Goal: Task Accomplishment & Management: Use online tool/utility

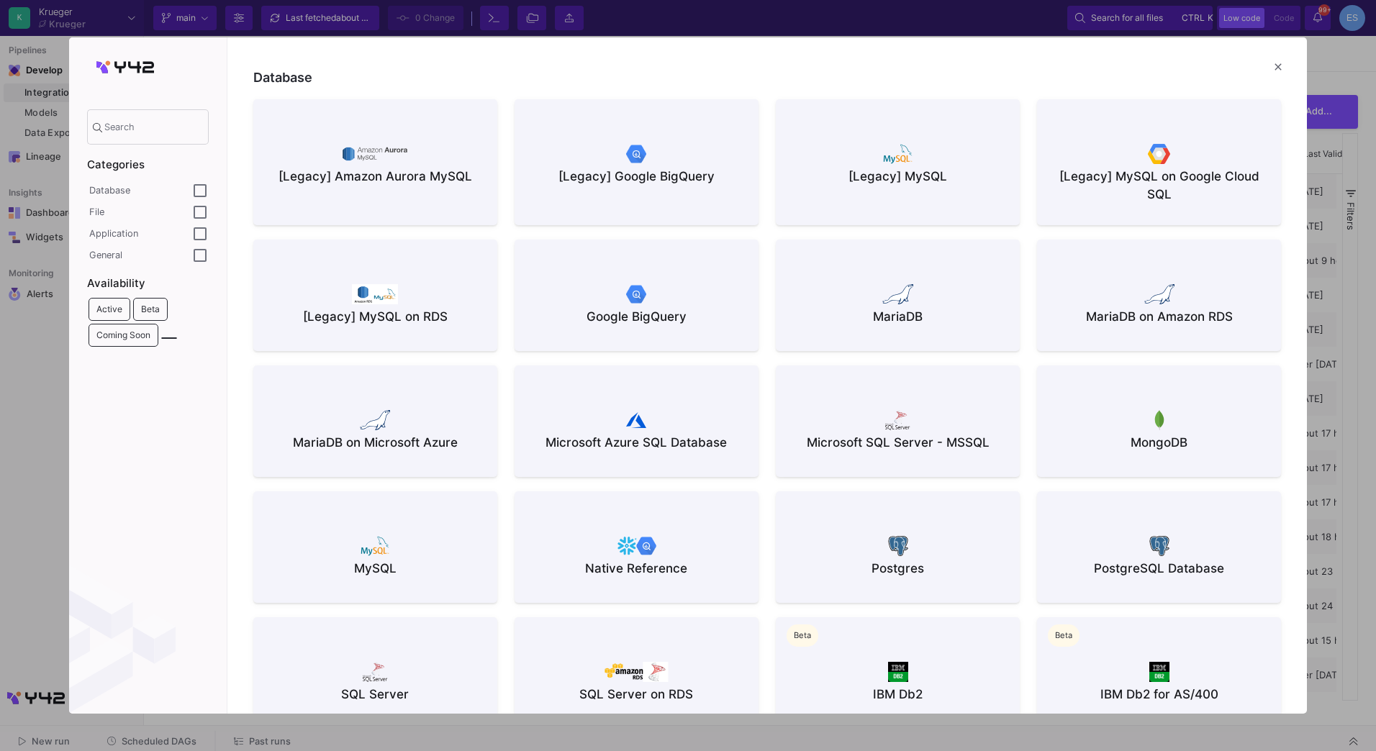
click at [32, 351] on div at bounding box center [688, 375] width 1376 height 751
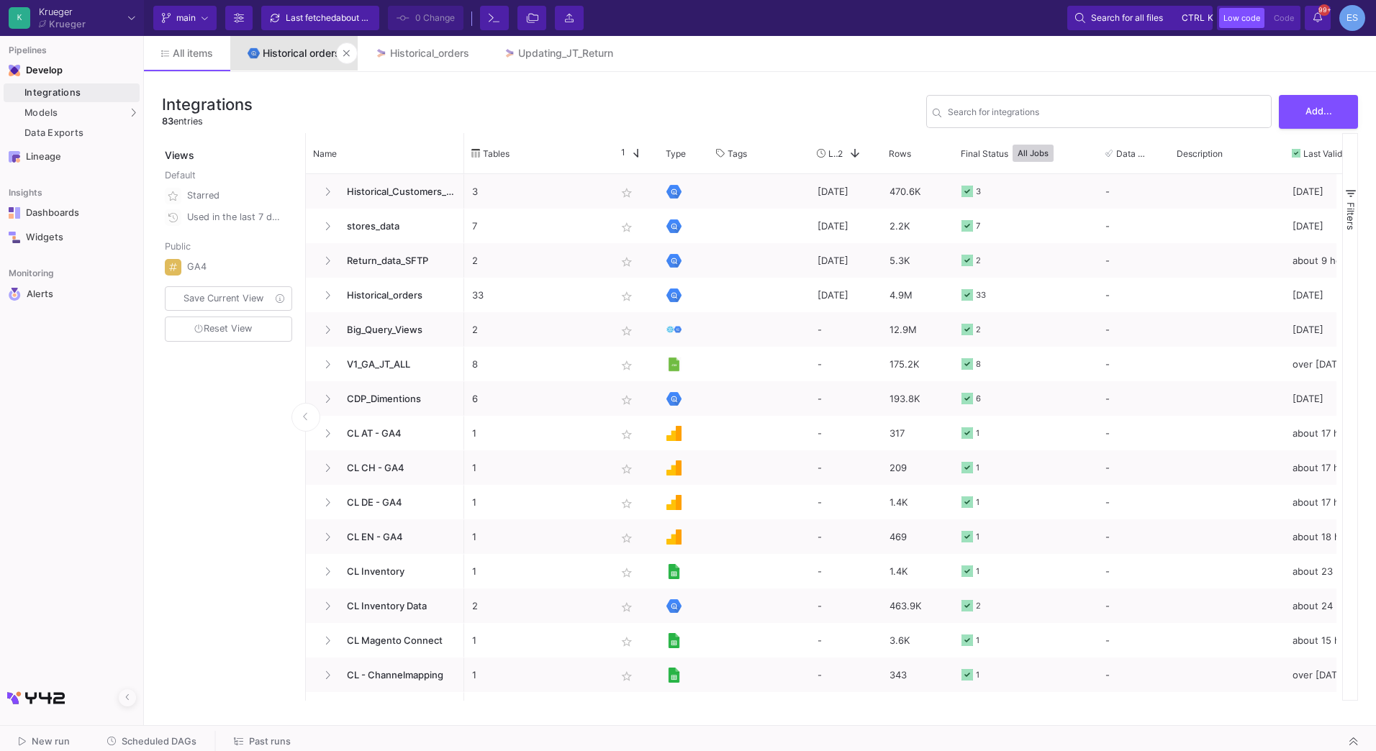
click at [289, 60] on link "Historical orders" at bounding box center [293, 53] width 127 height 35
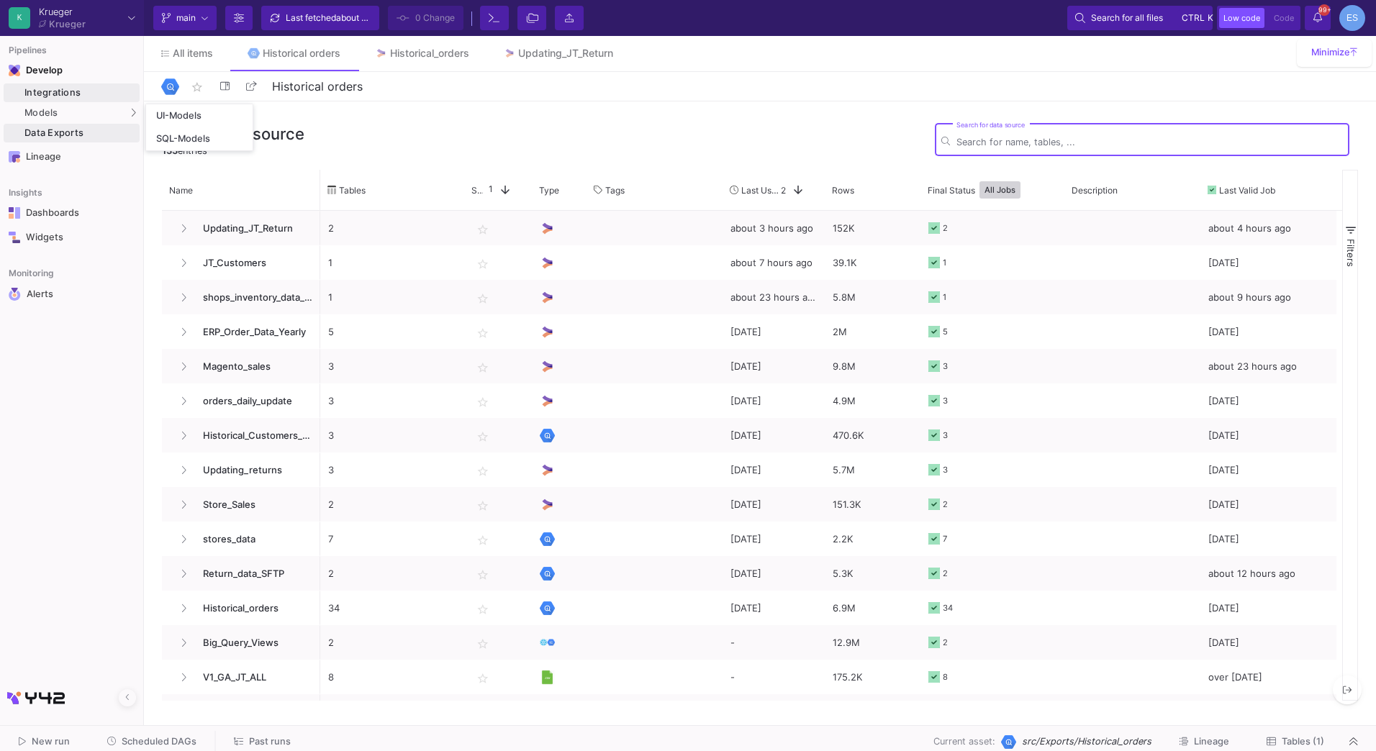
click at [83, 89] on div "Integrations" at bounding box center [80, 93] width 112 height 12
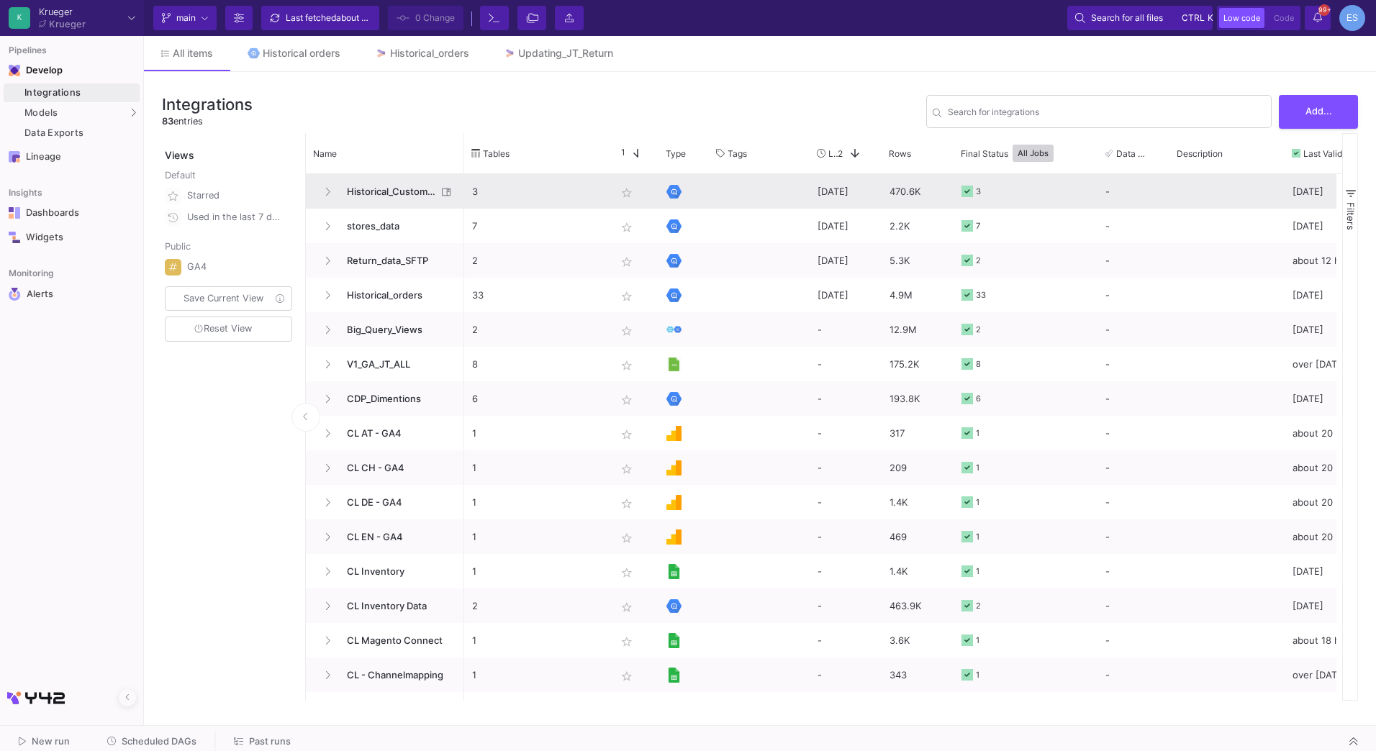
click at [410, 191] on span "Historical_Customers_Data" at bounding box center [387, 192] width 99 height 34
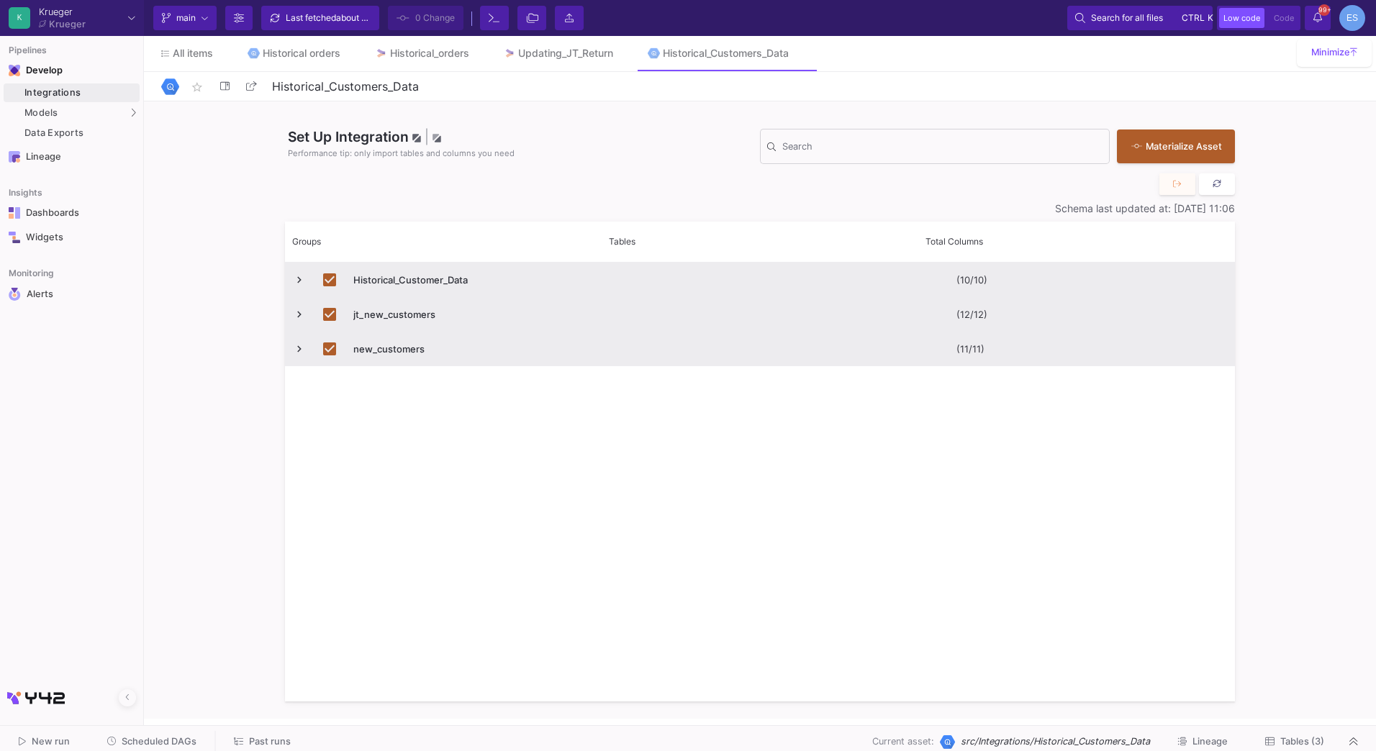
click at [1229, 185] on button at bounding box center [1217, 184] width 36 height 22
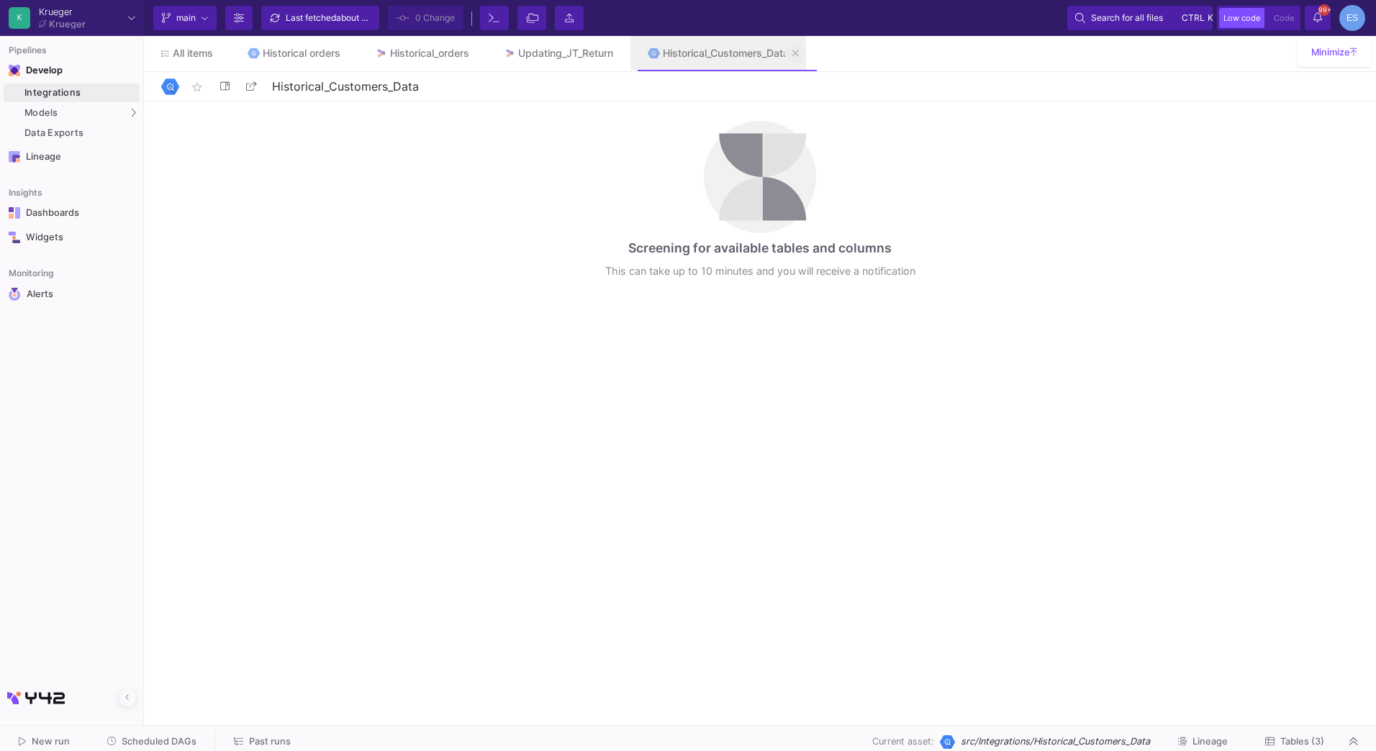
click at [799, 54] on icon at bounding box center [795, 53] width 6 height 6
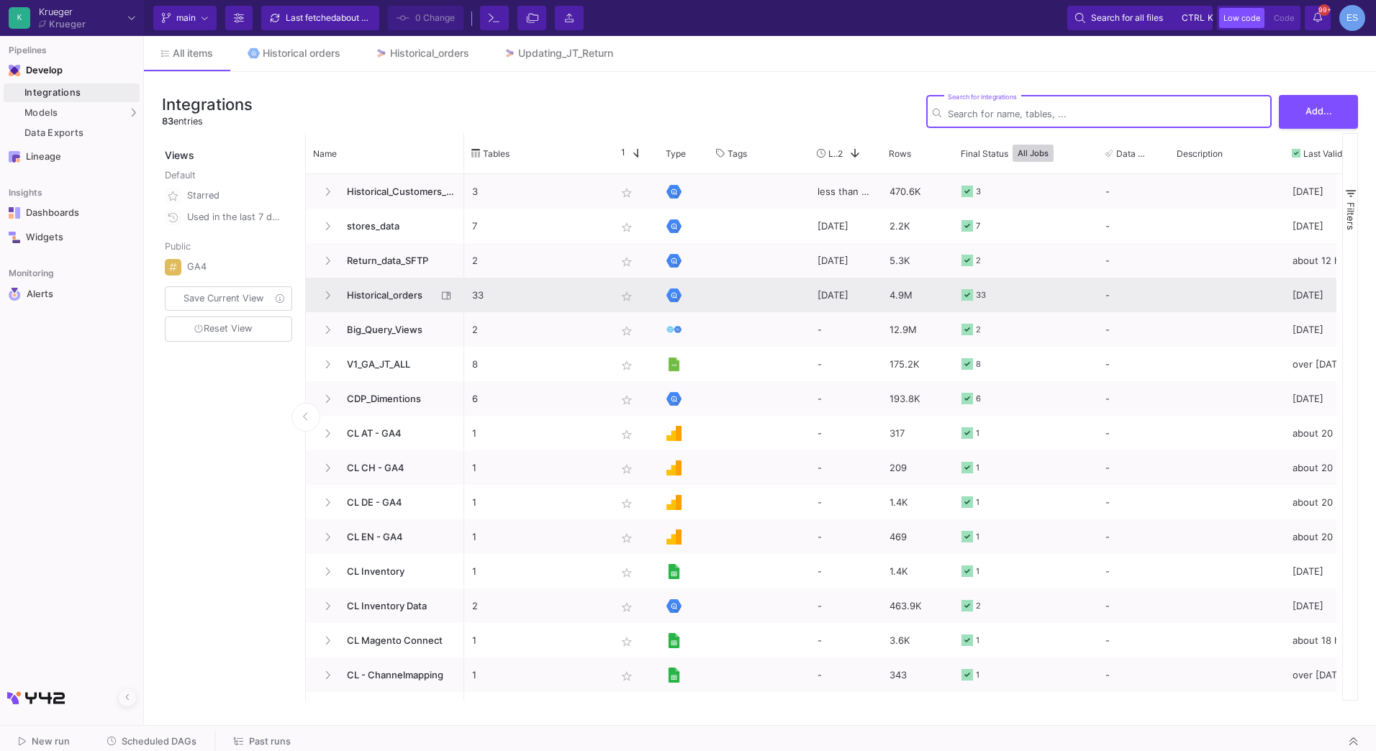
click at [377, 296] on span "Historical_orders" at bounding box center [387, 296] width 99 height 34
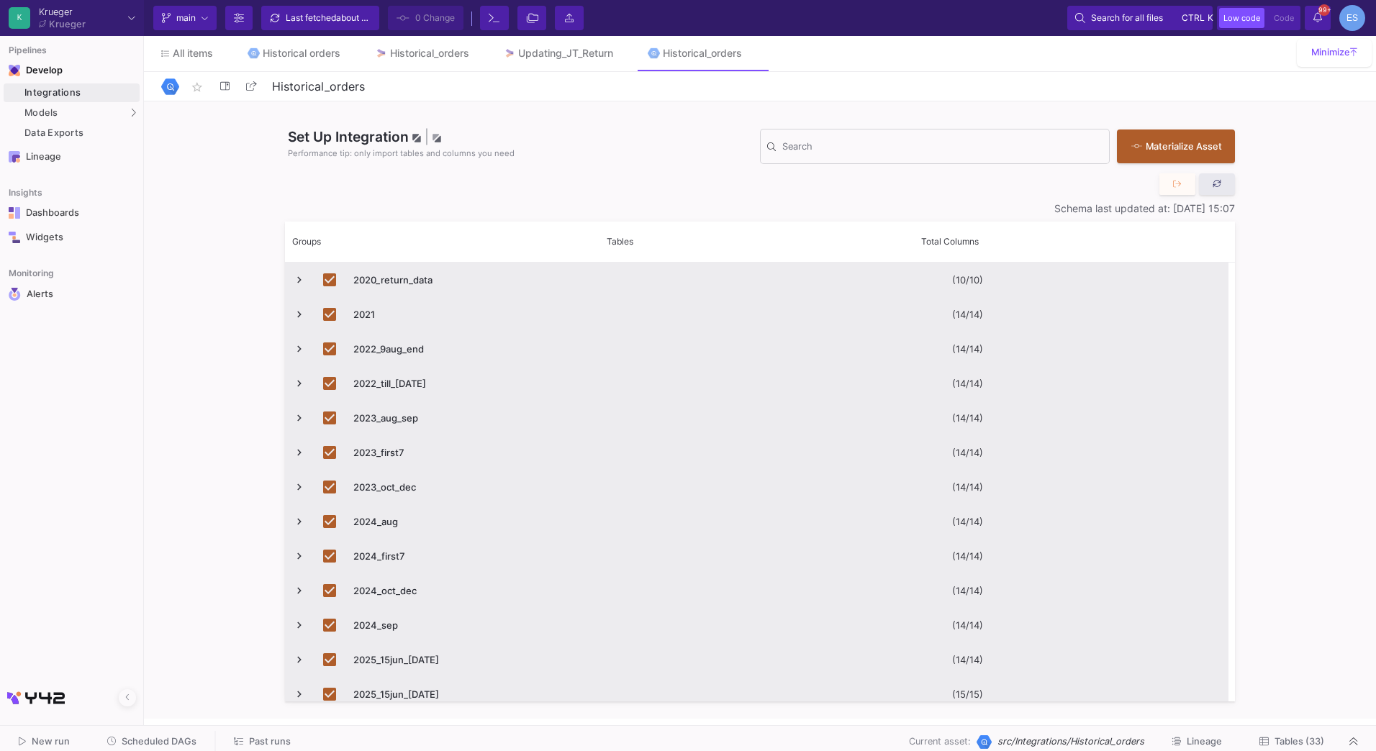
click at [1223, 183] on button at bounding box center [1217, 184] width 36 height 22
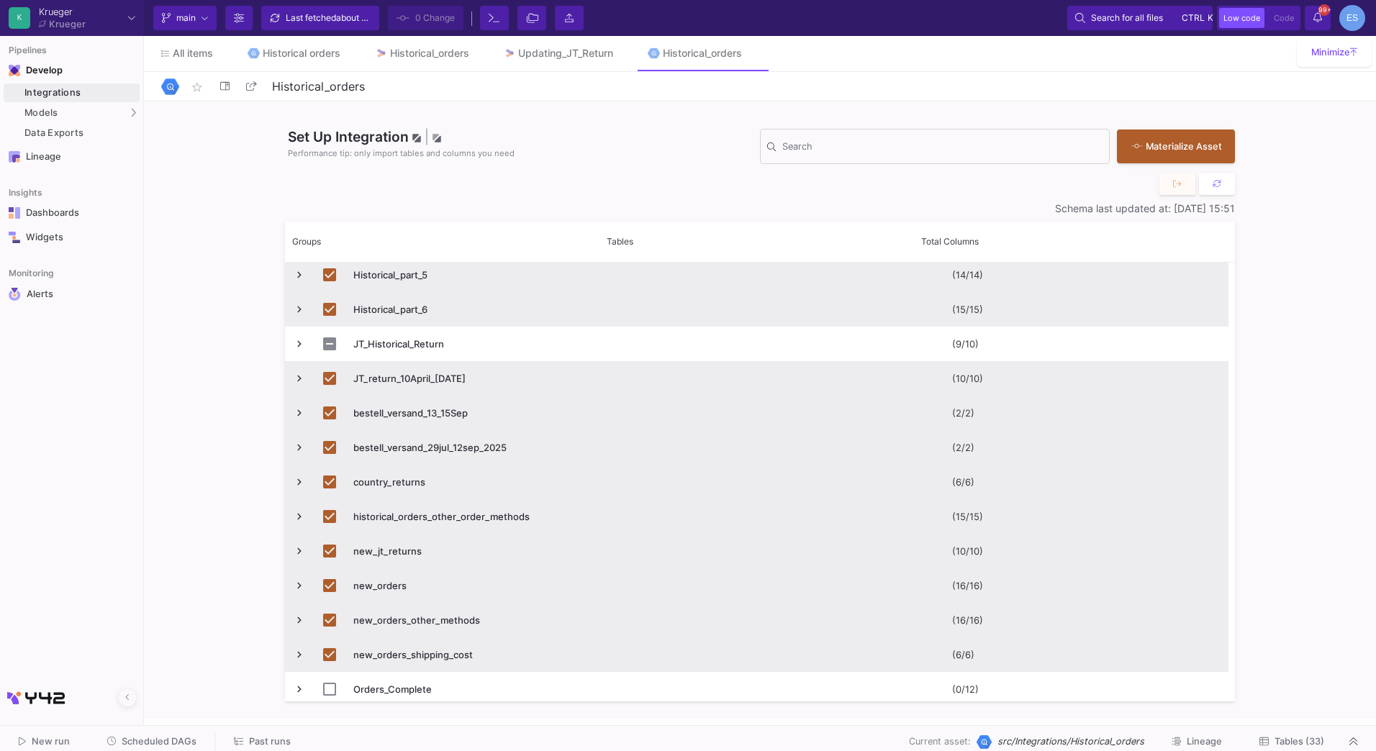
scroll to position [770, 0]
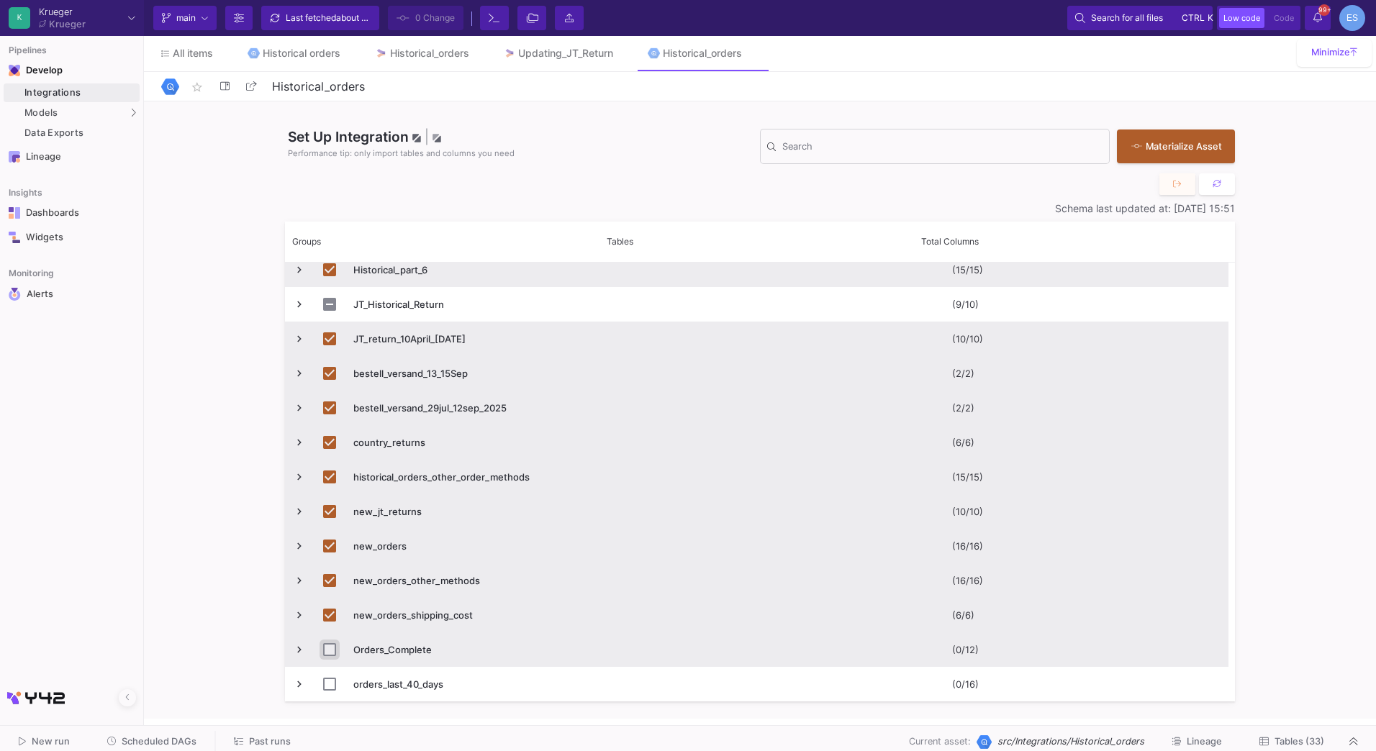
click at [330, 651] on input "Press Space to toggle row selection (unchecked)" at bounding box center [329, 649] width 13 height 13
checkbox input "true"
click at [398, 22] on icon at bounding box center [403, 18] width 13 height 10
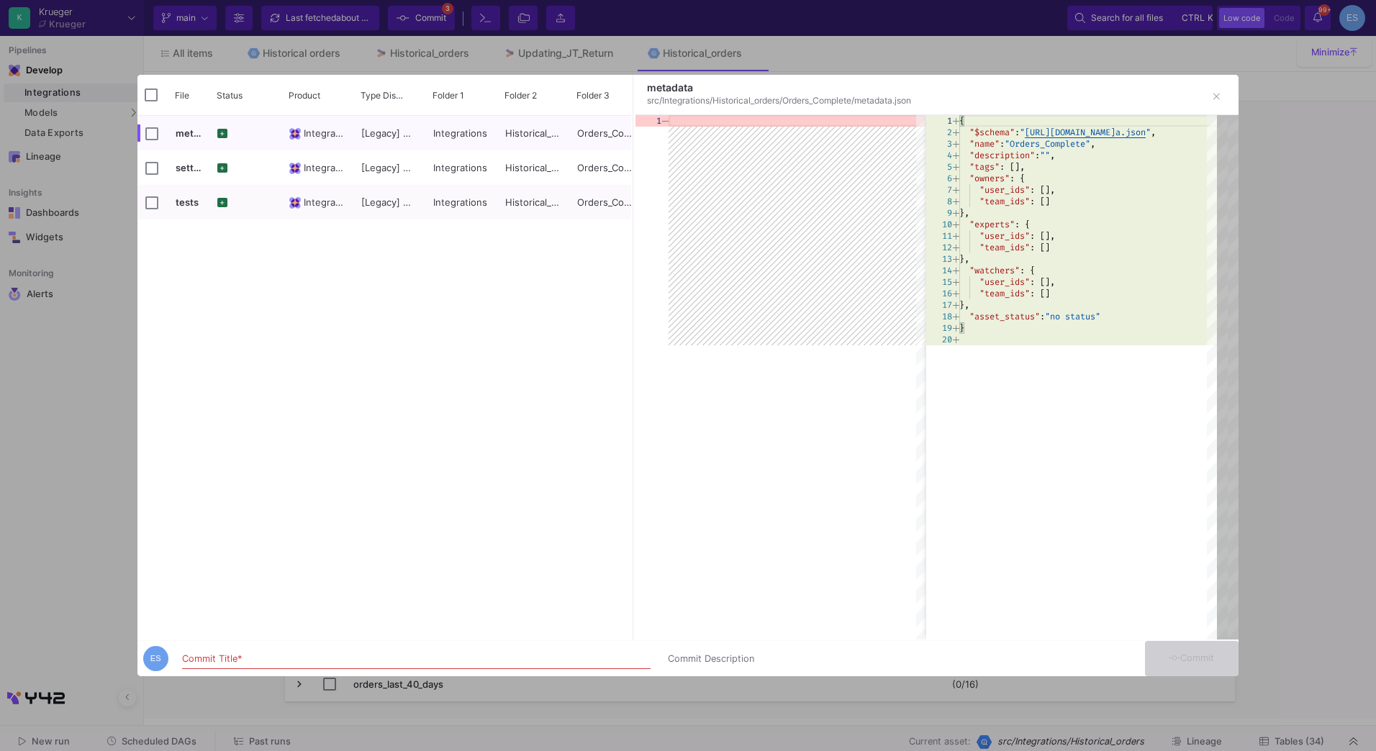
click at [458, 652] on div "Commit Title *" at bounding box center [416, 656] width 468 height 27
type input "uploading new order table"
click at [1174, 659] on icon at bounding box center [1175, 658] width 12 height 4
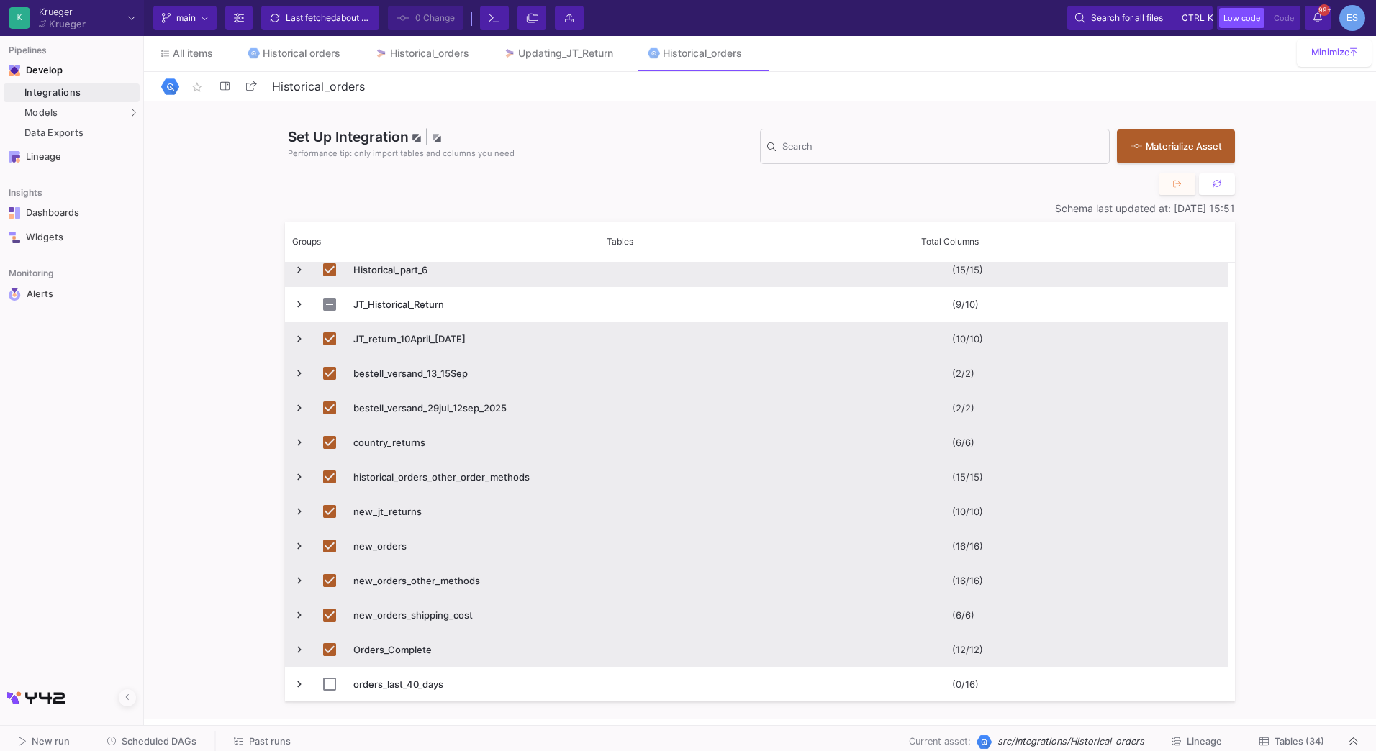
click at [1275, 734] on button "Tables (34)" at bounding box center [1291, 742] width 99 height 22
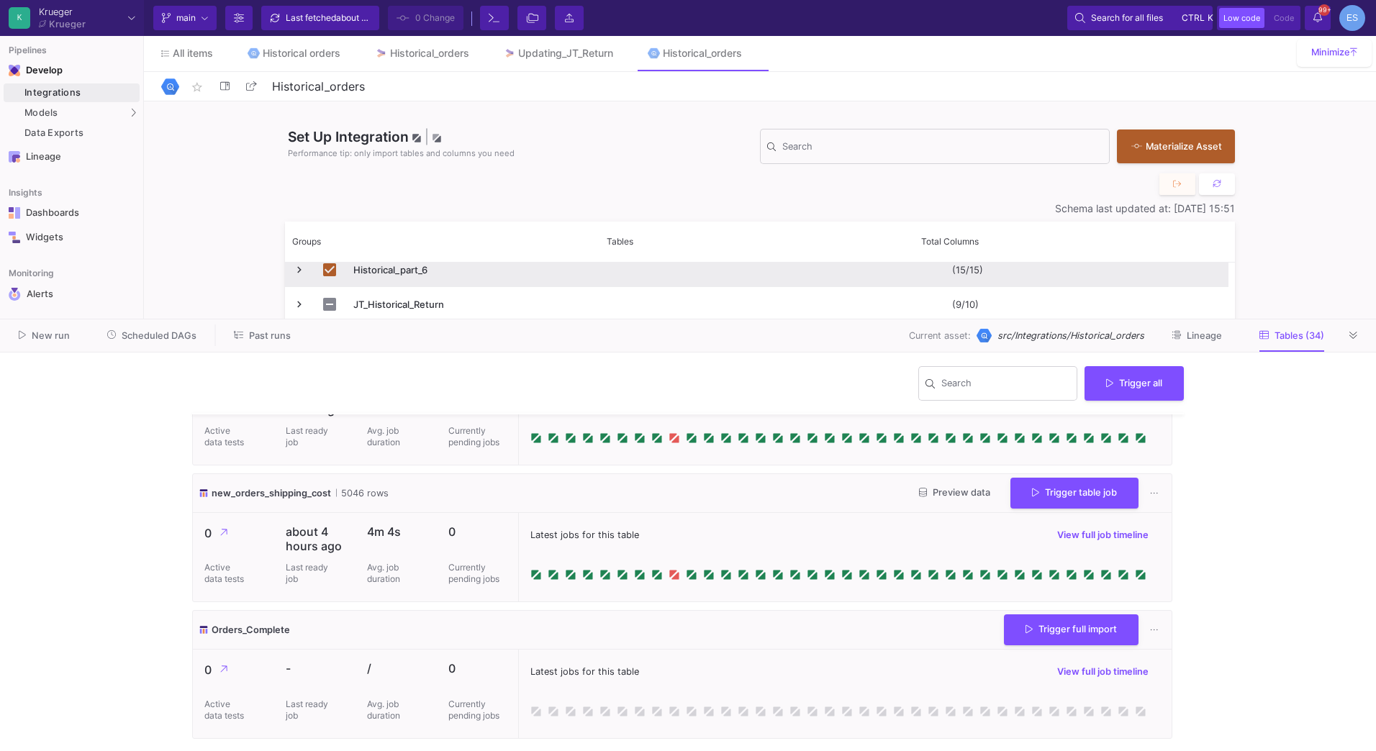
scroll to position [4490, 0]
click at [1054, 635] on button "Trigger full import" at bounding box center [1071, 628] width 135 height 31
click at [77, 113] on div "Models" at bounding box center [72, 113] width 136 height 19
click at [194, 117] on div "UI-Models" at bounding box center [179, 116] width 47 height 12
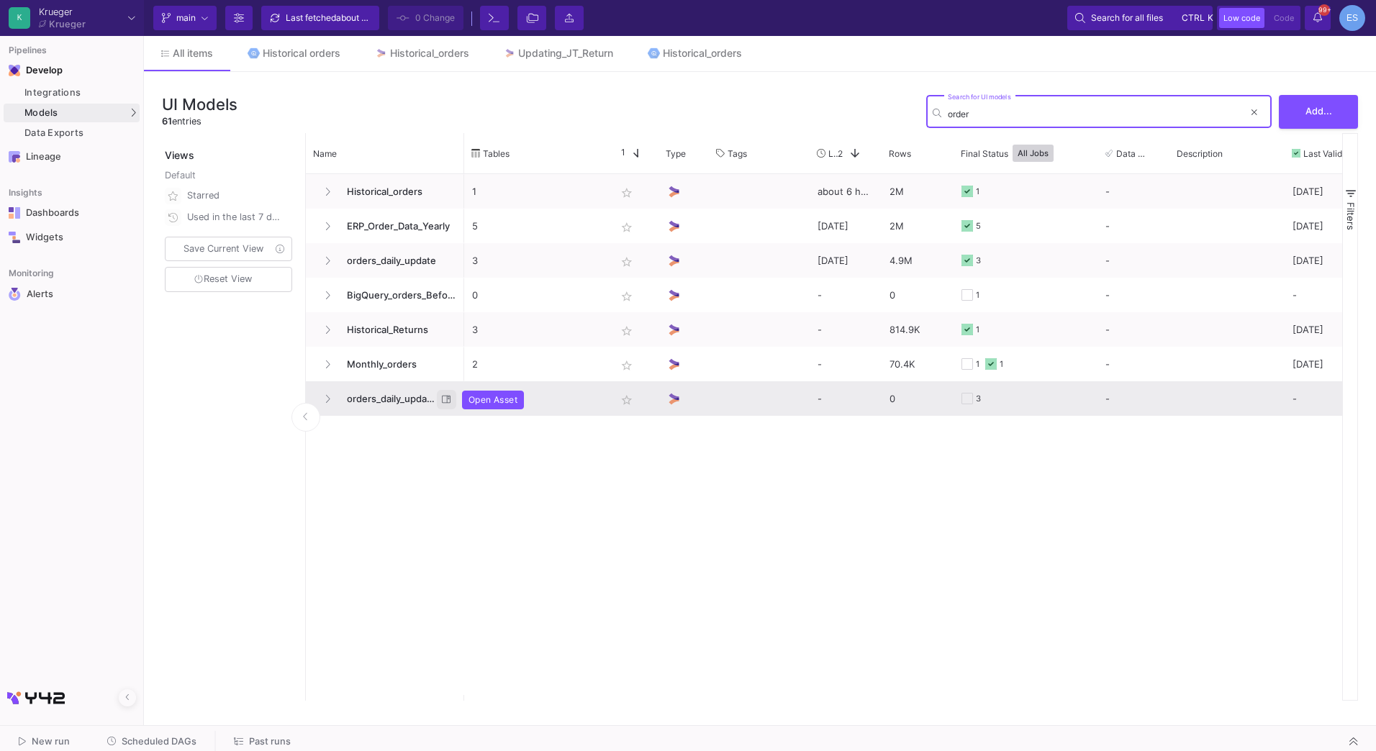
type input "order"
click at [446, 399] on icon at bounding box center [446, 399] width 9 height 9
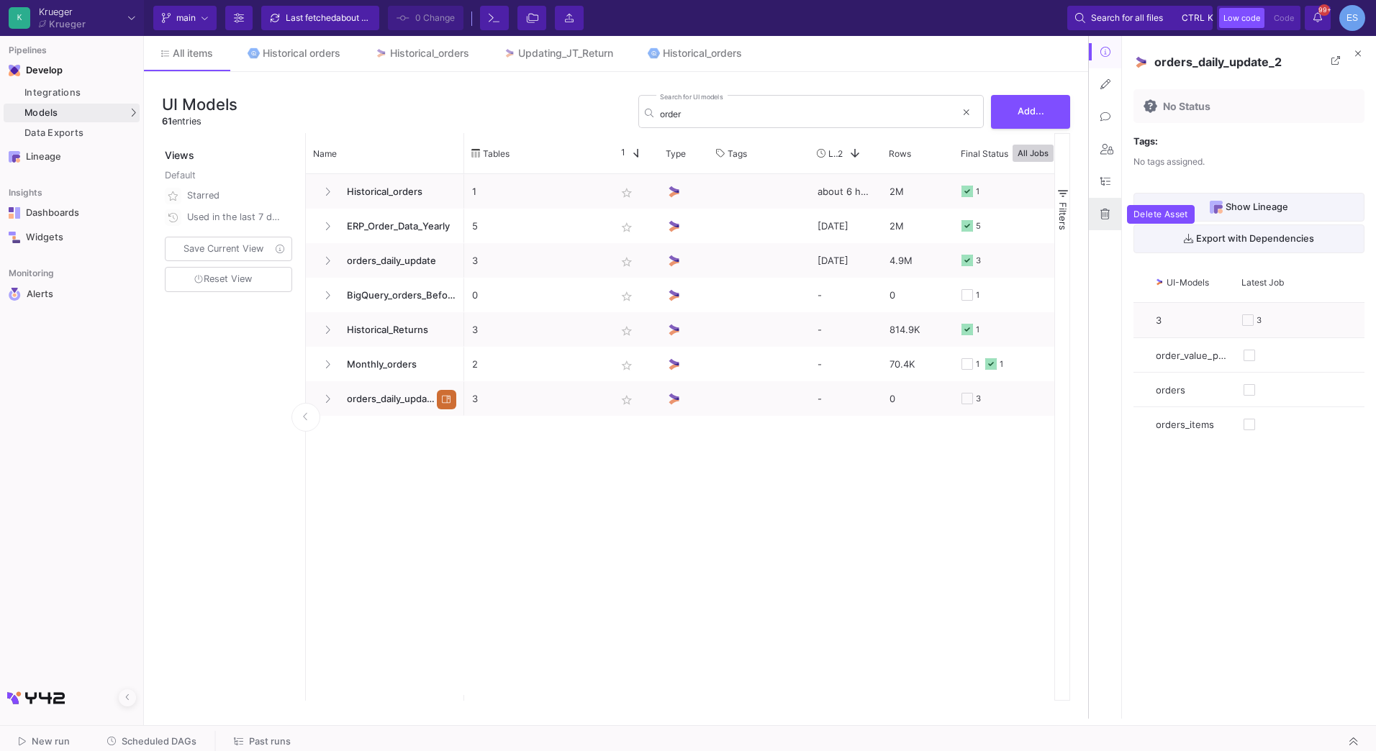
click at [1097, 219] on button at bounding box center [1105, 214] width 32 height 32
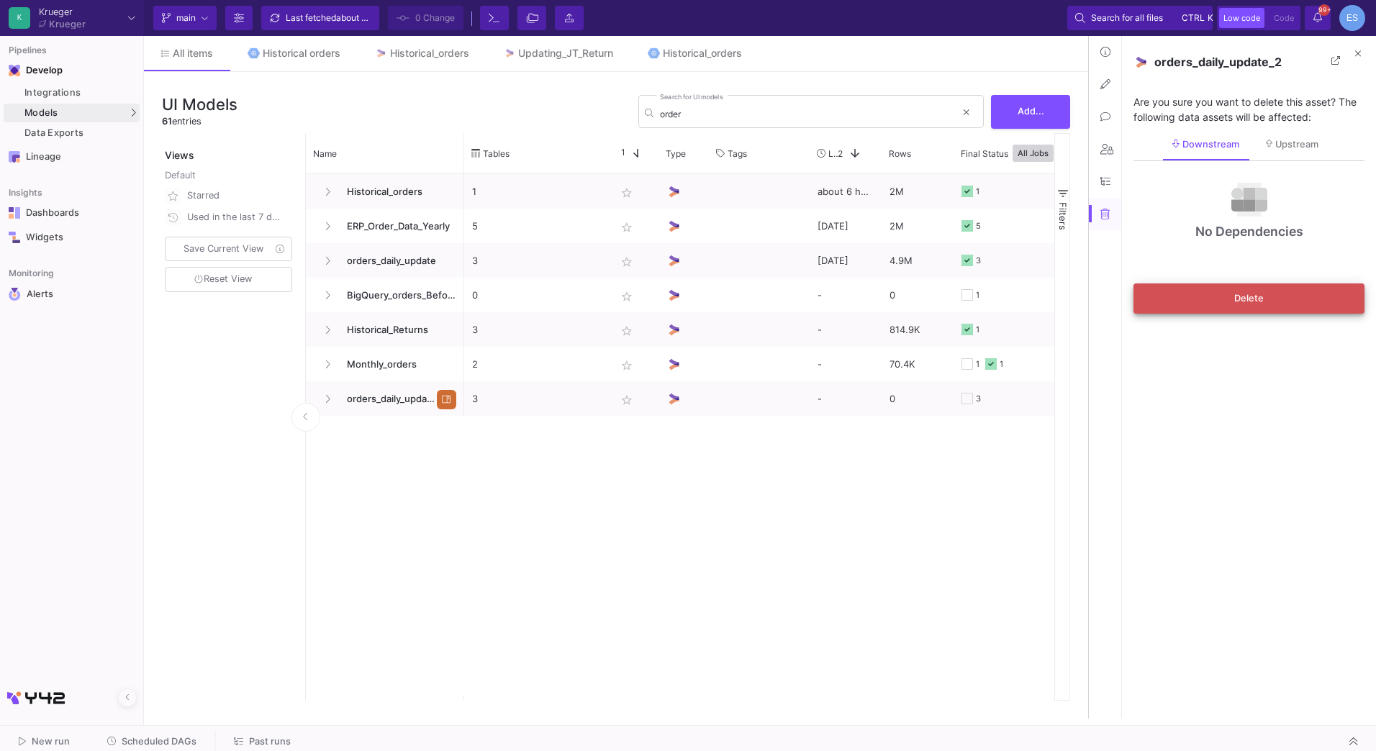
click at [1221, 294] on button "Delete" at bounding box center [1248, 299] width 231 height 30
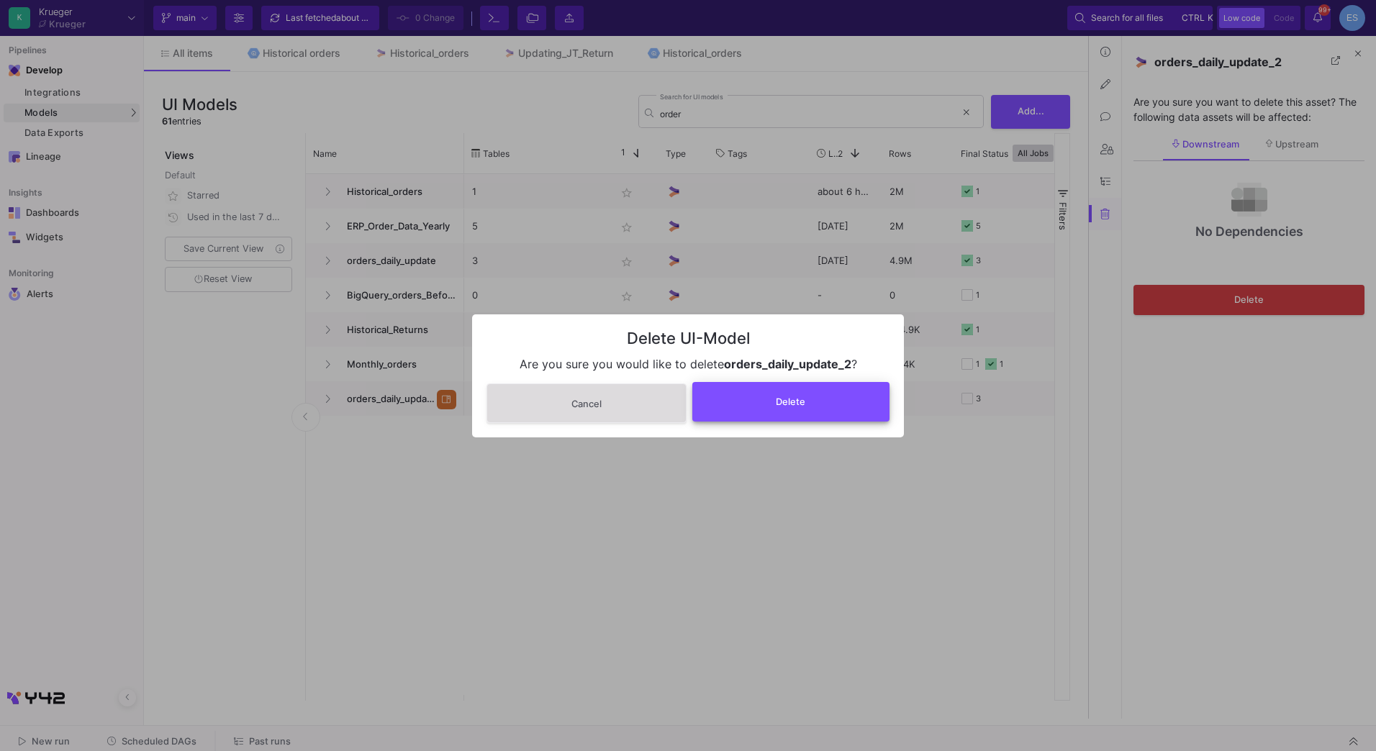
click at [771, 412] on button "Delete" at bounding box center [791, 402] width 198 height 40
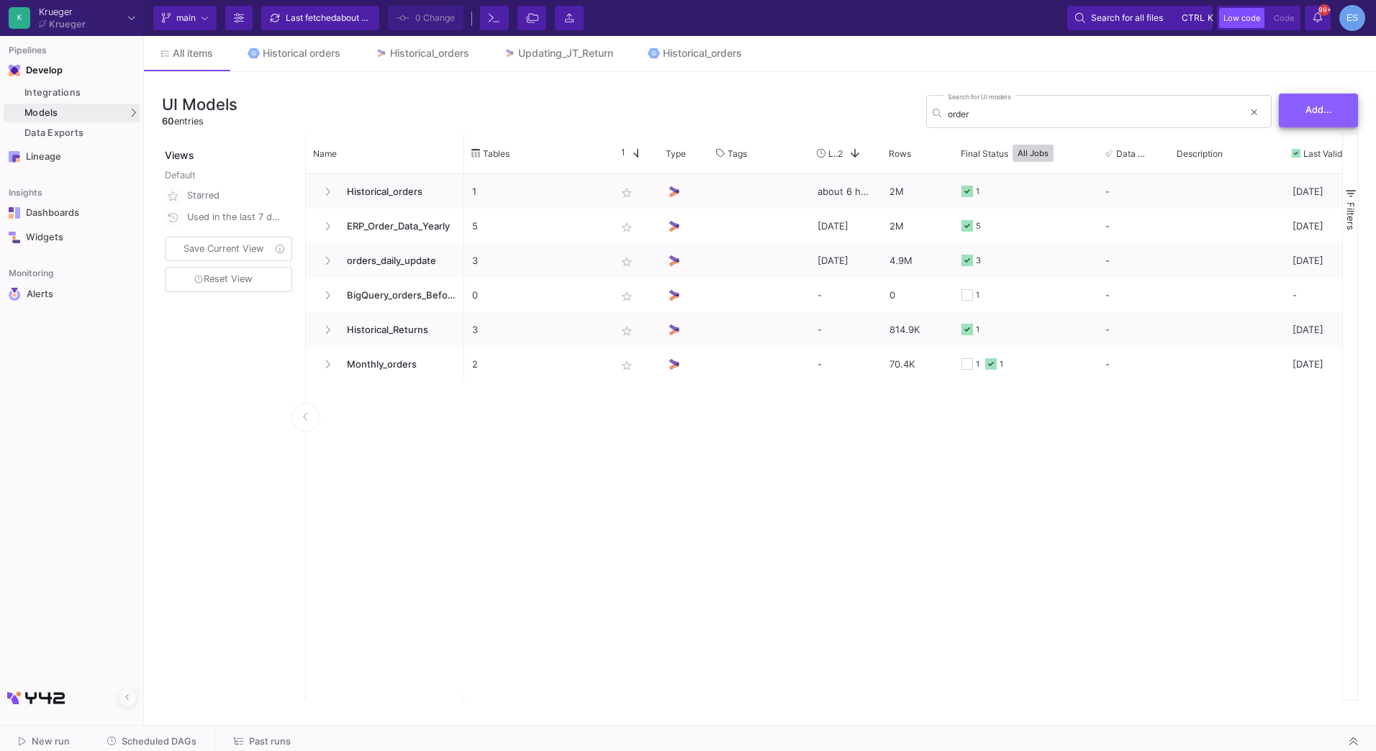
click at [1315, 117] on button "Add..." at bounding box center [1318, 111] width 79 height 34
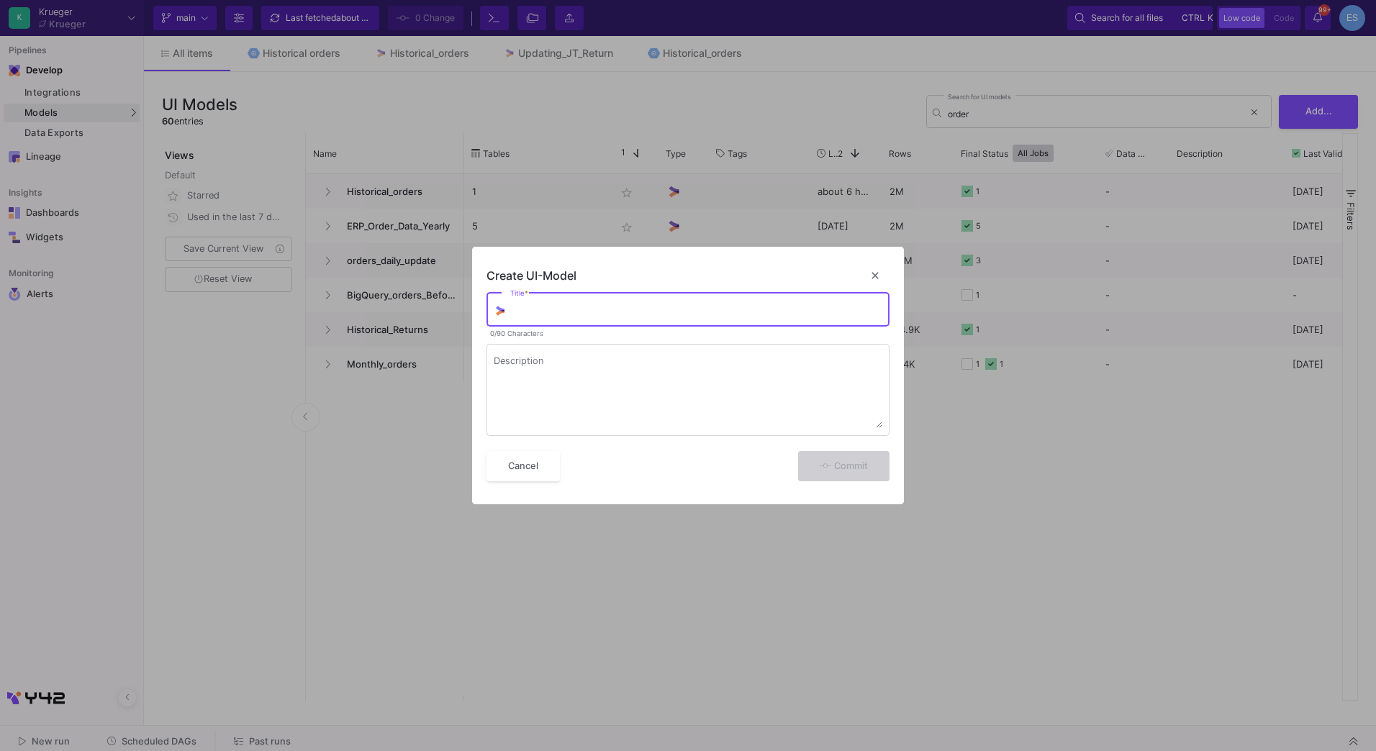
click at [570, 312] on input "Title *" at bounding box center [696, 313] width 373 height 12
type input "Orders_Cleaning"
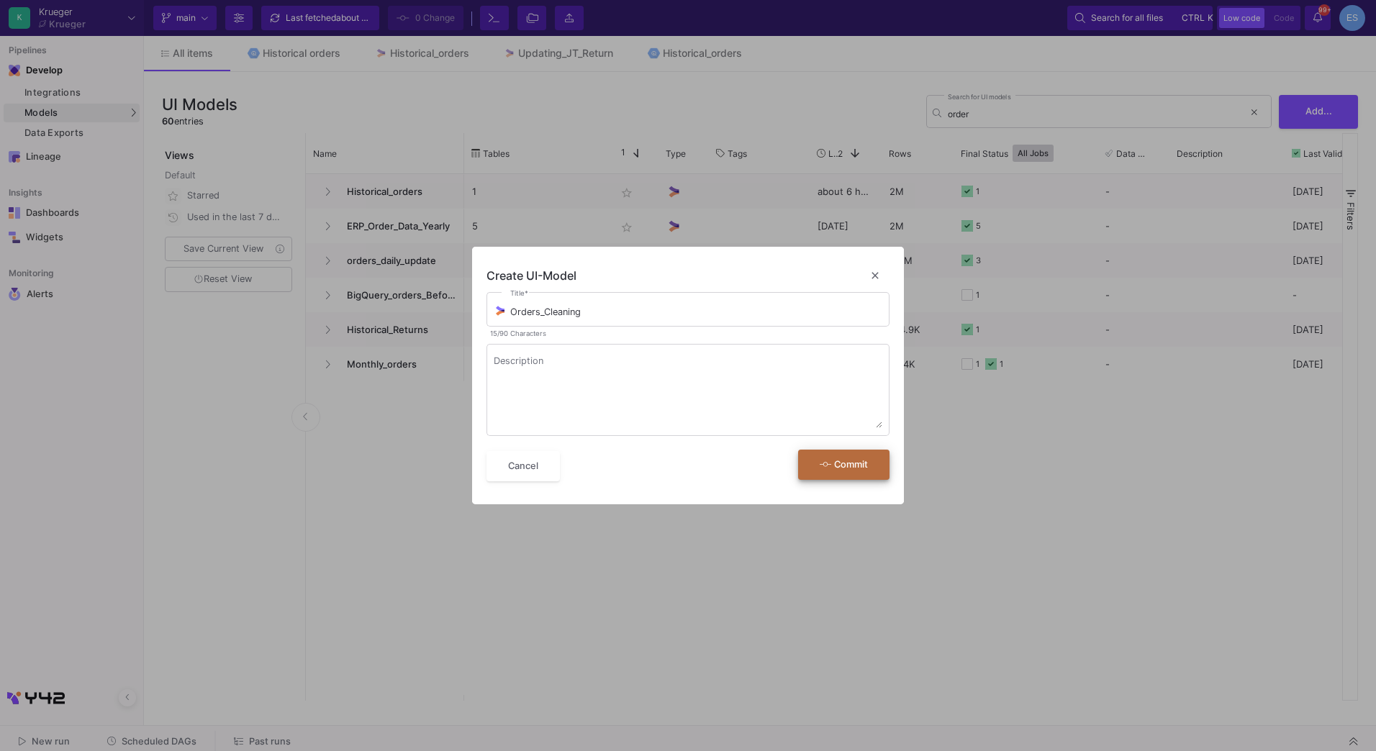
click at [851, 466] on span "Commit" at bounding box center [844, 464] width 48 height 11
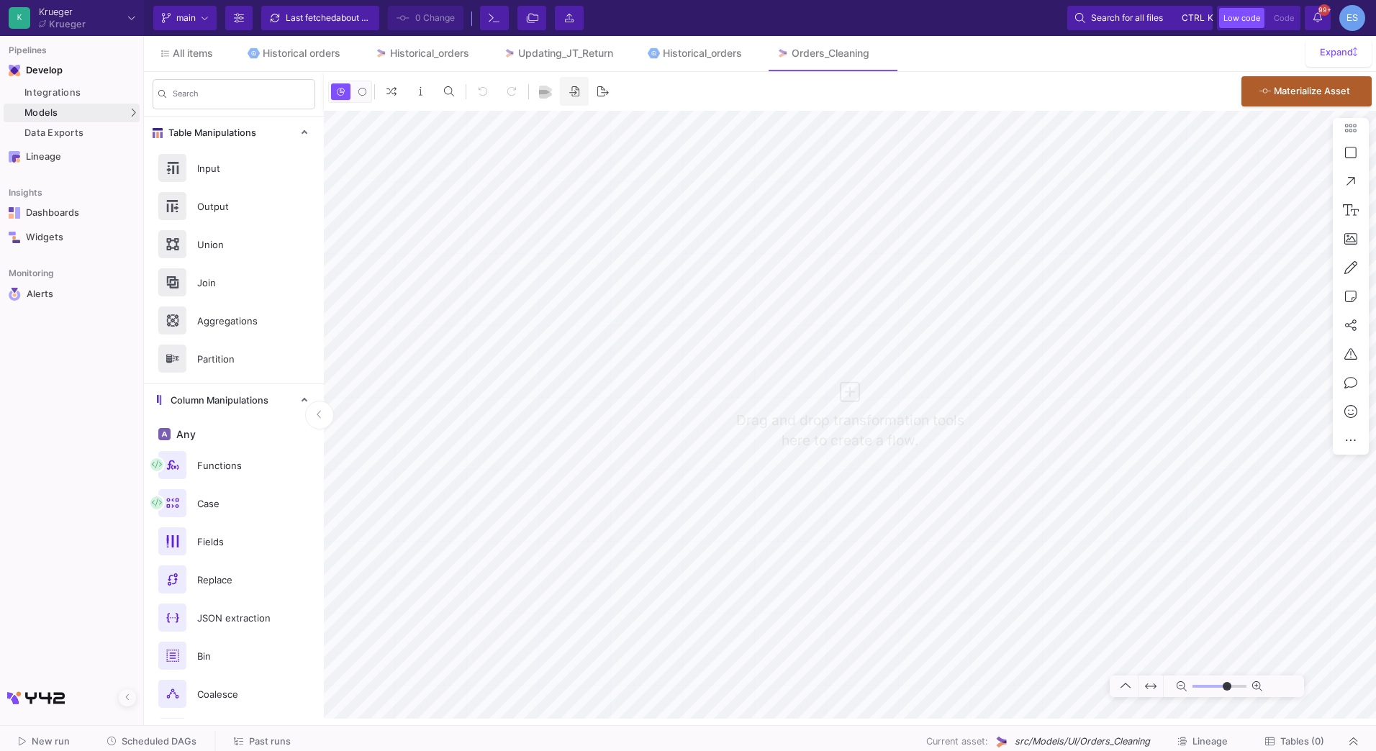
type input "0"
click at [551, 96] on img at bounding box center [545, 92] width 13 height 13
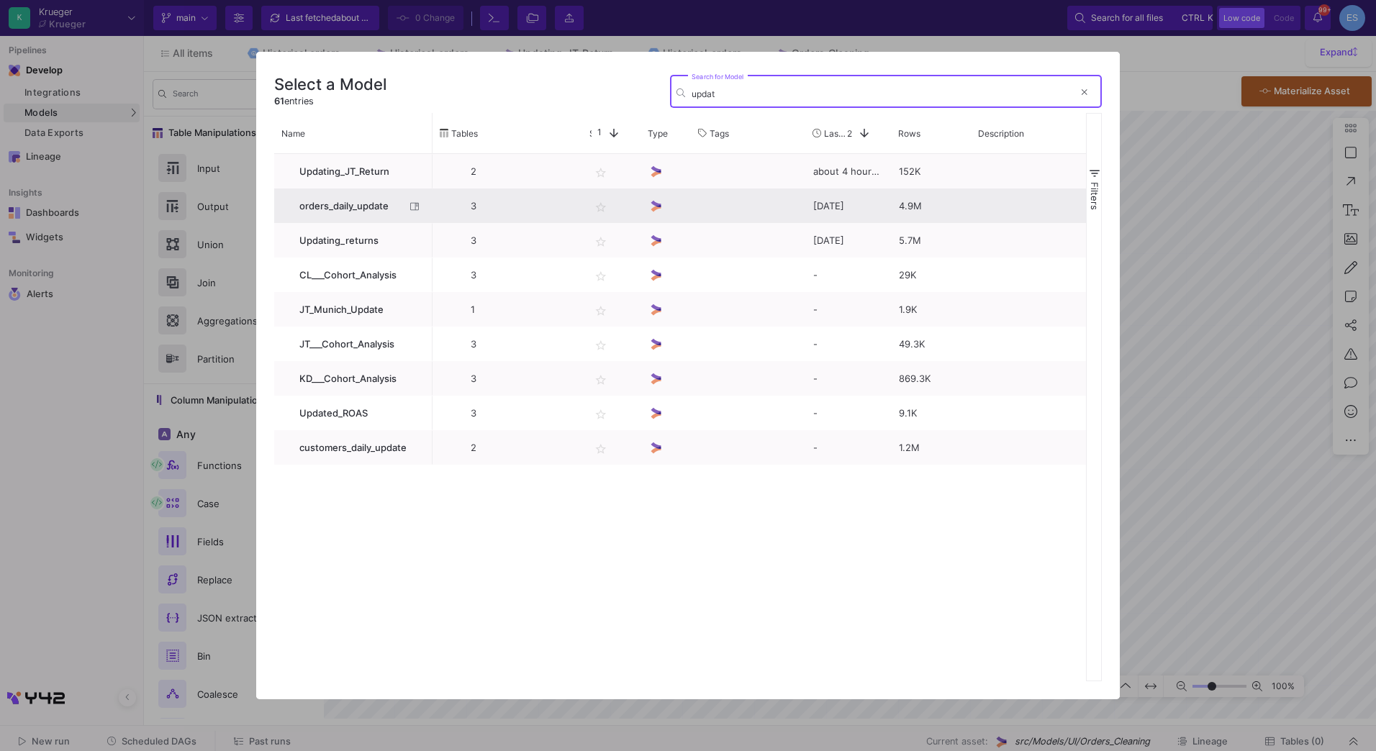
type input "updat"
click at [357, 204] on span "orders_daily_update" at bounding box center [348, 206] width 114 height 34
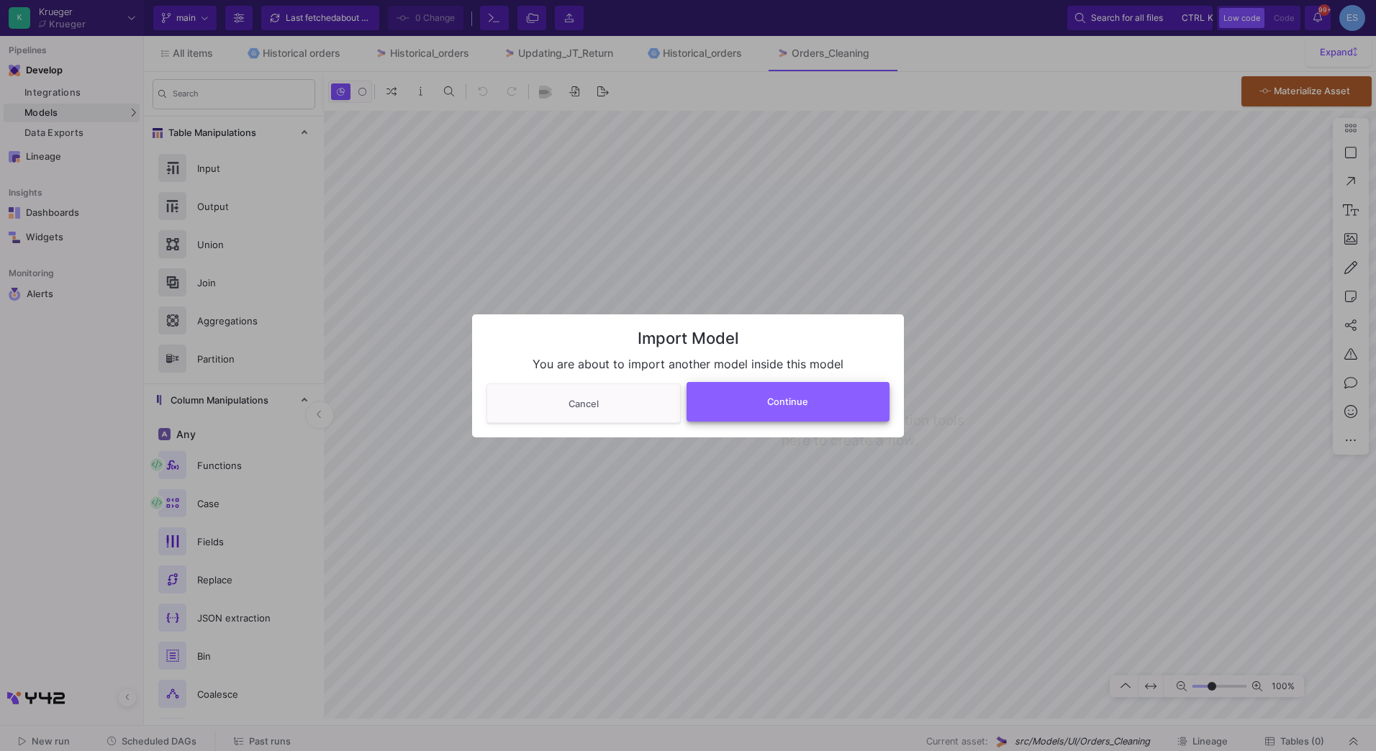
click at [799, 408] on button "Continue" at bounding box center [789, 402] width 204 height 40
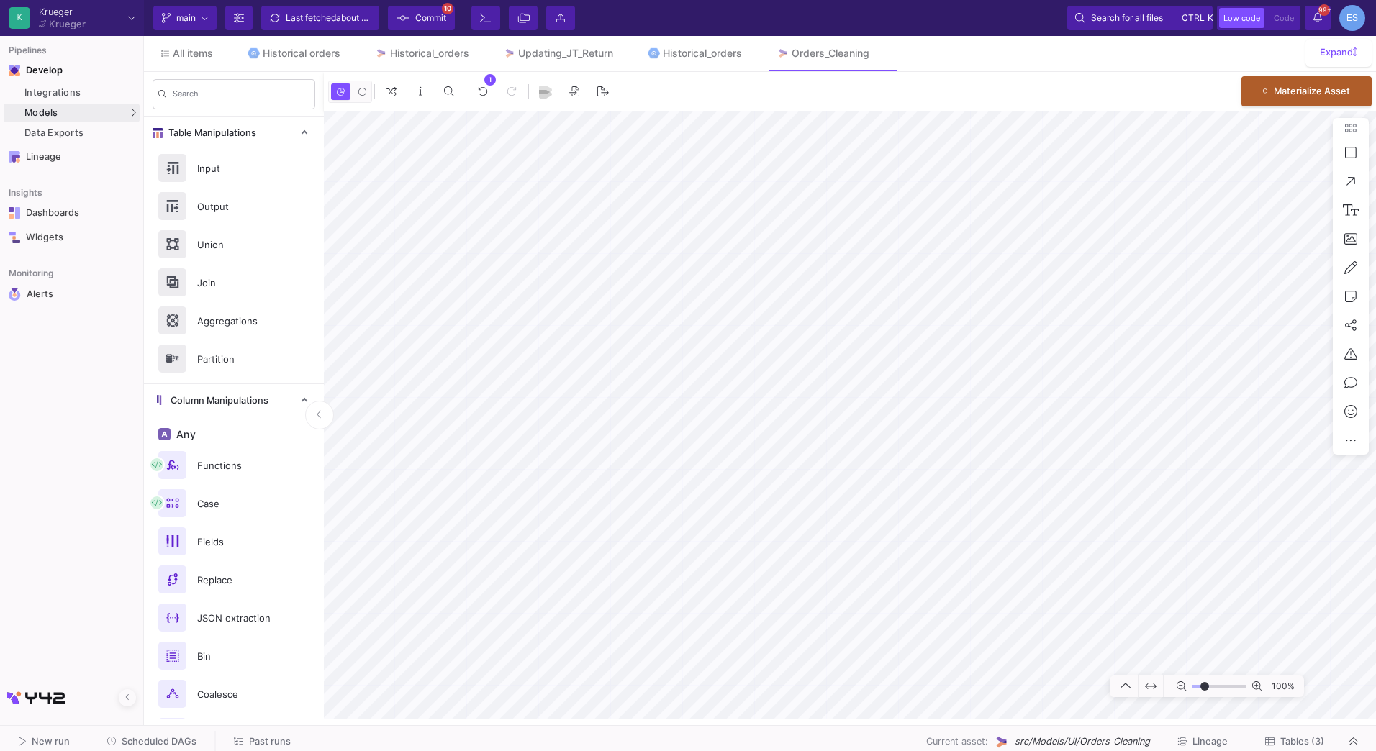
drag, startPoint x: 1213, startPoint y: 687, endPoint x: 1205, endPoint y: 687, distance: 7.9
type input "-24"
click at [1205, 687] on input "range" at bounding box center [1219, 687] width 54 height 18
click at [425, 19] on span "Commit" at bounding box center [430, 18] width 31 height 22
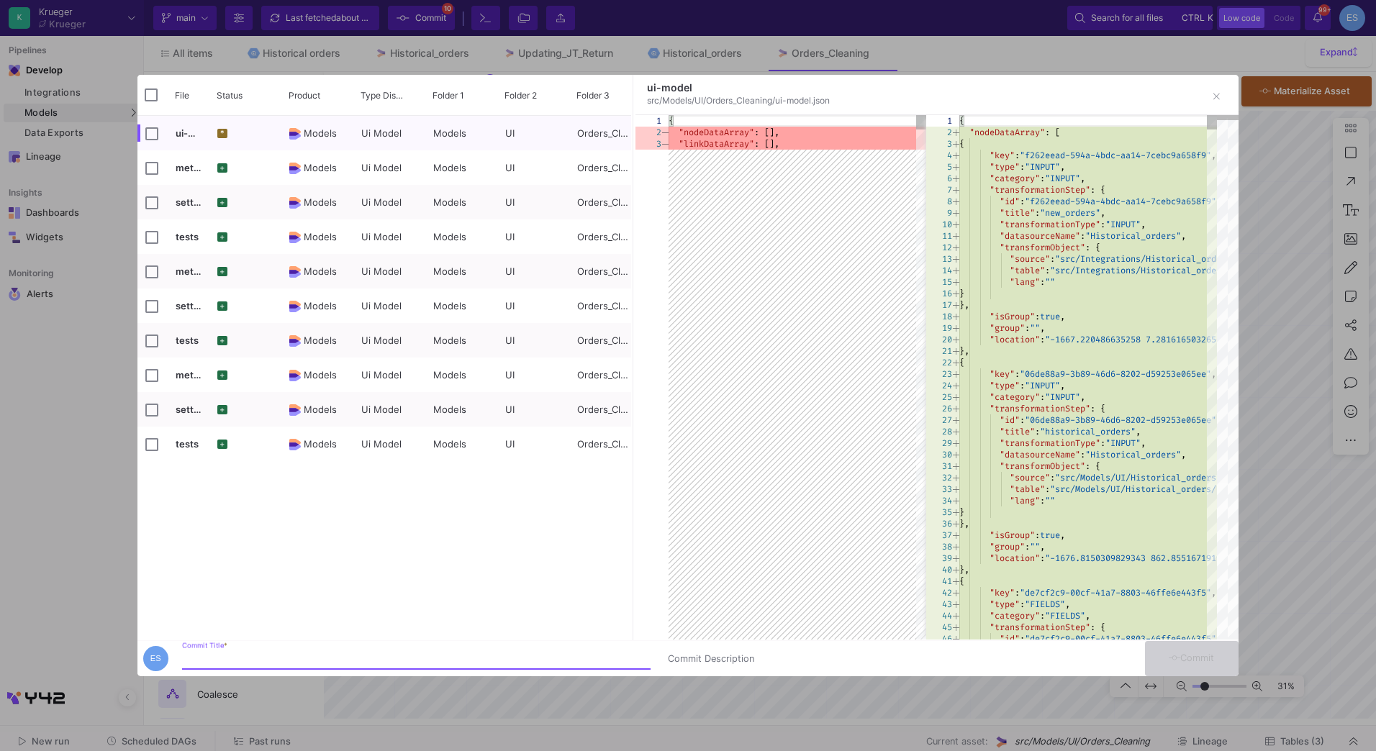
click at [365, 657] on input "Commit Title *" at bounding box center [416, 659] width 468 height 12
type input "importing prev model"
click at [1195, 649] on button "Commit" at bounding box center [1192, 658] width 94 height 35
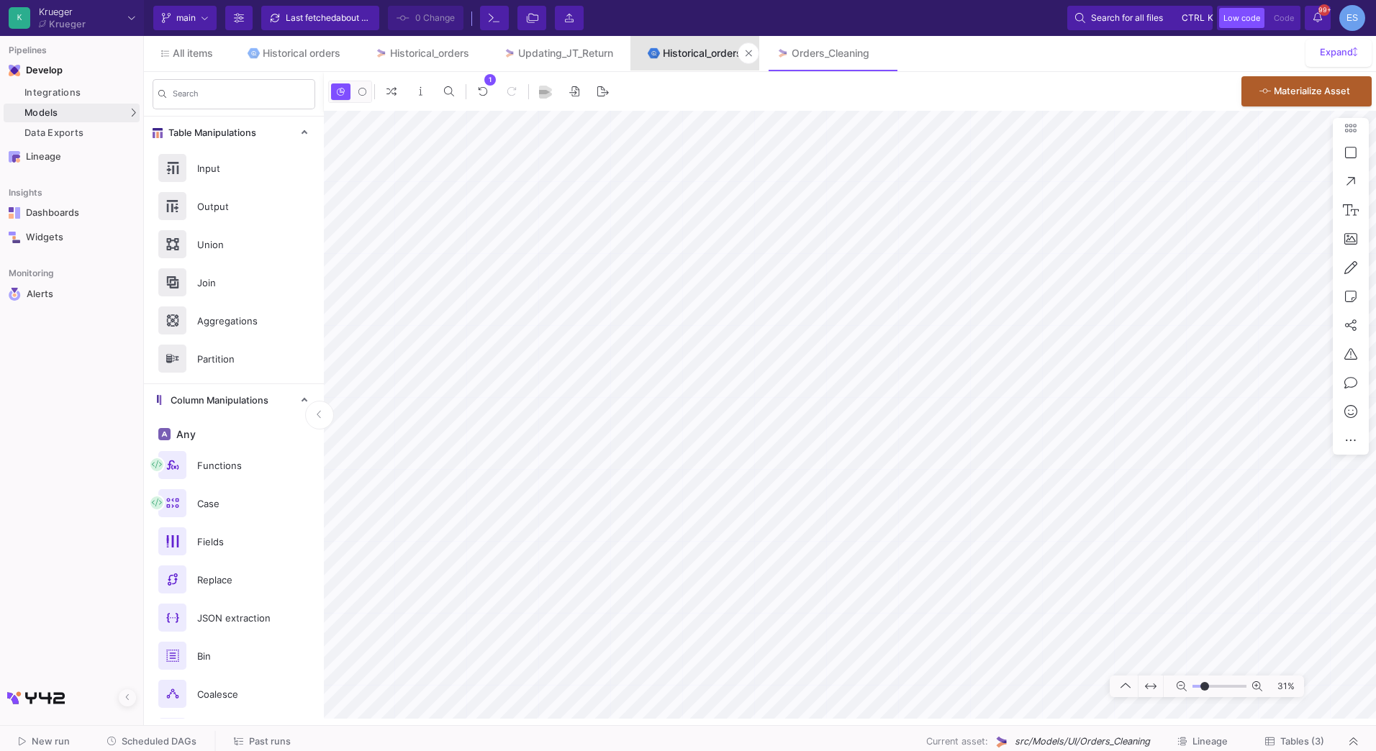
click at [683, 57] on div "Historical_orders" at bounding box center [702, 53] width 79 height 12
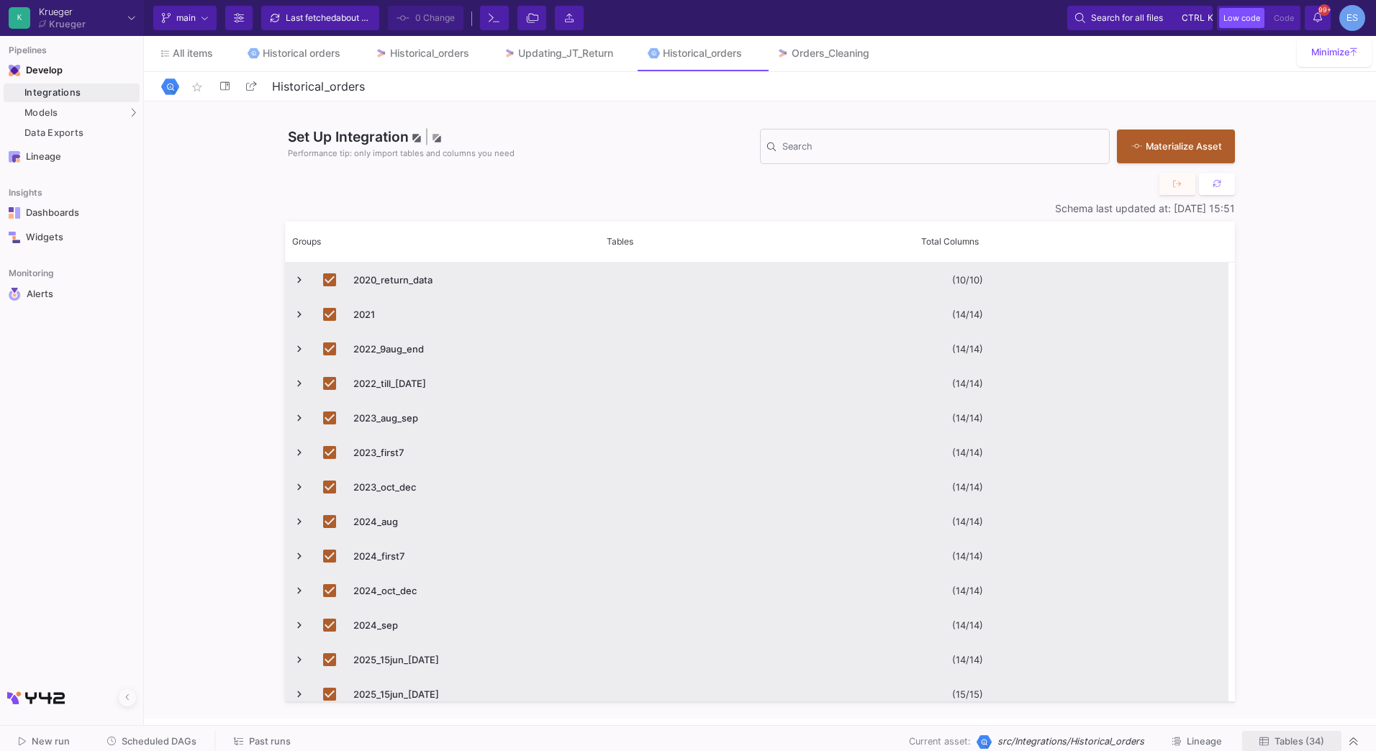
click at [1320, 735] on button "Tables (34)" at bounding box center [1291, 742] width 99 height 22
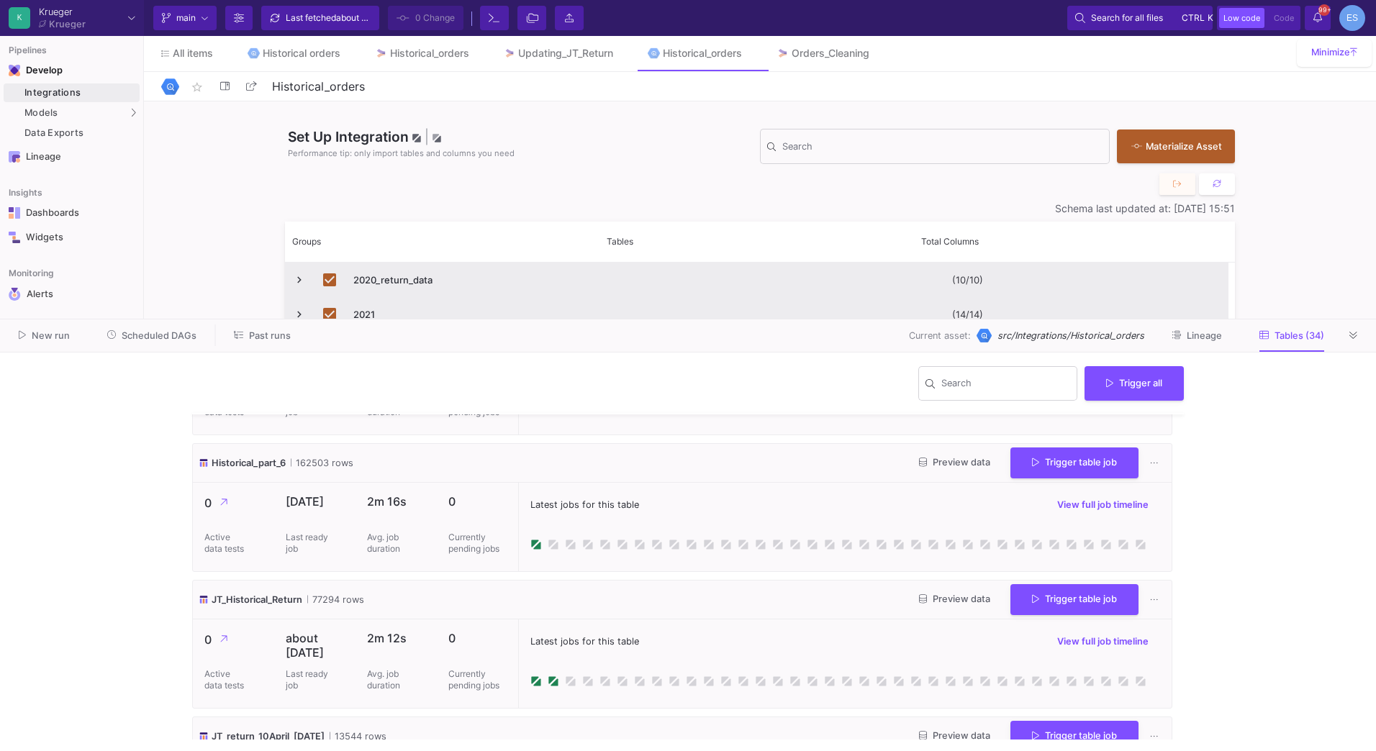
scroll to position [3814, 0]
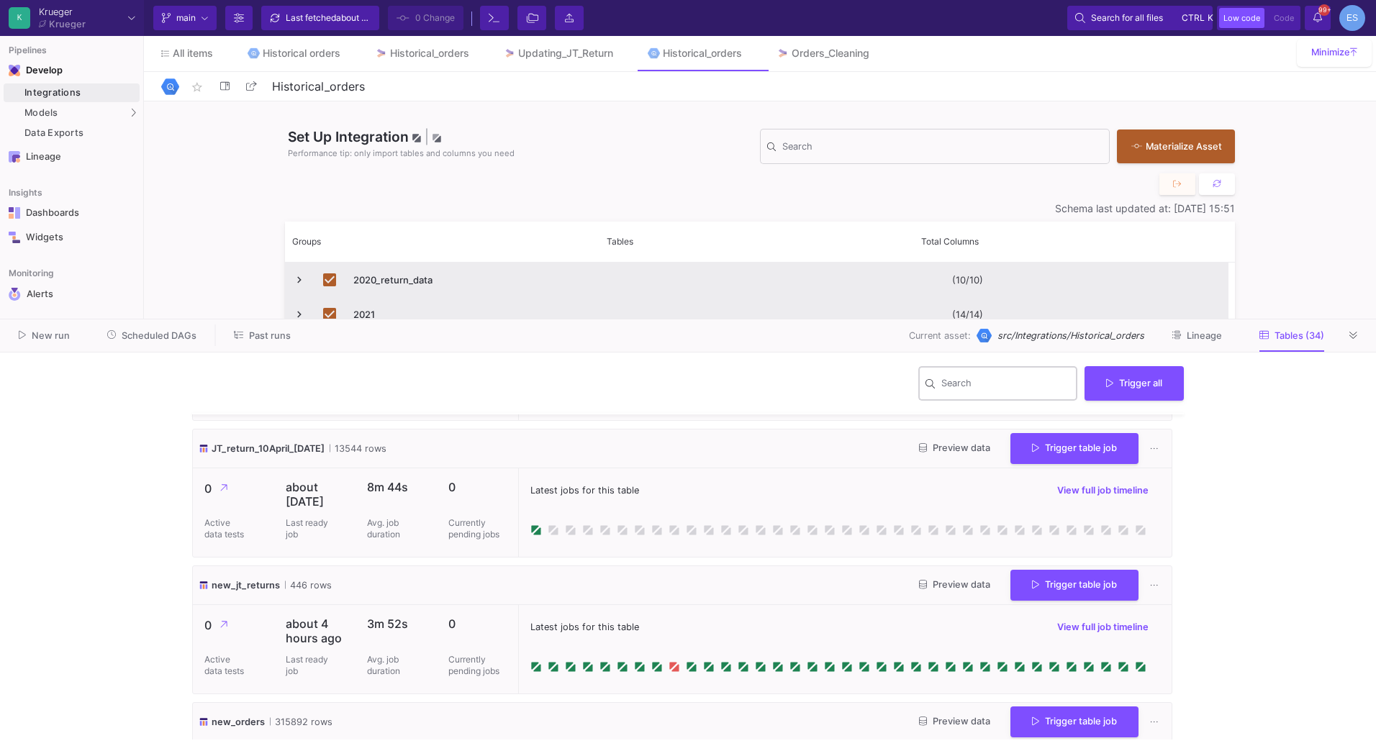
click at [967, 394] on div "Search" at bounding box center [1006, 382] width 130 height 37
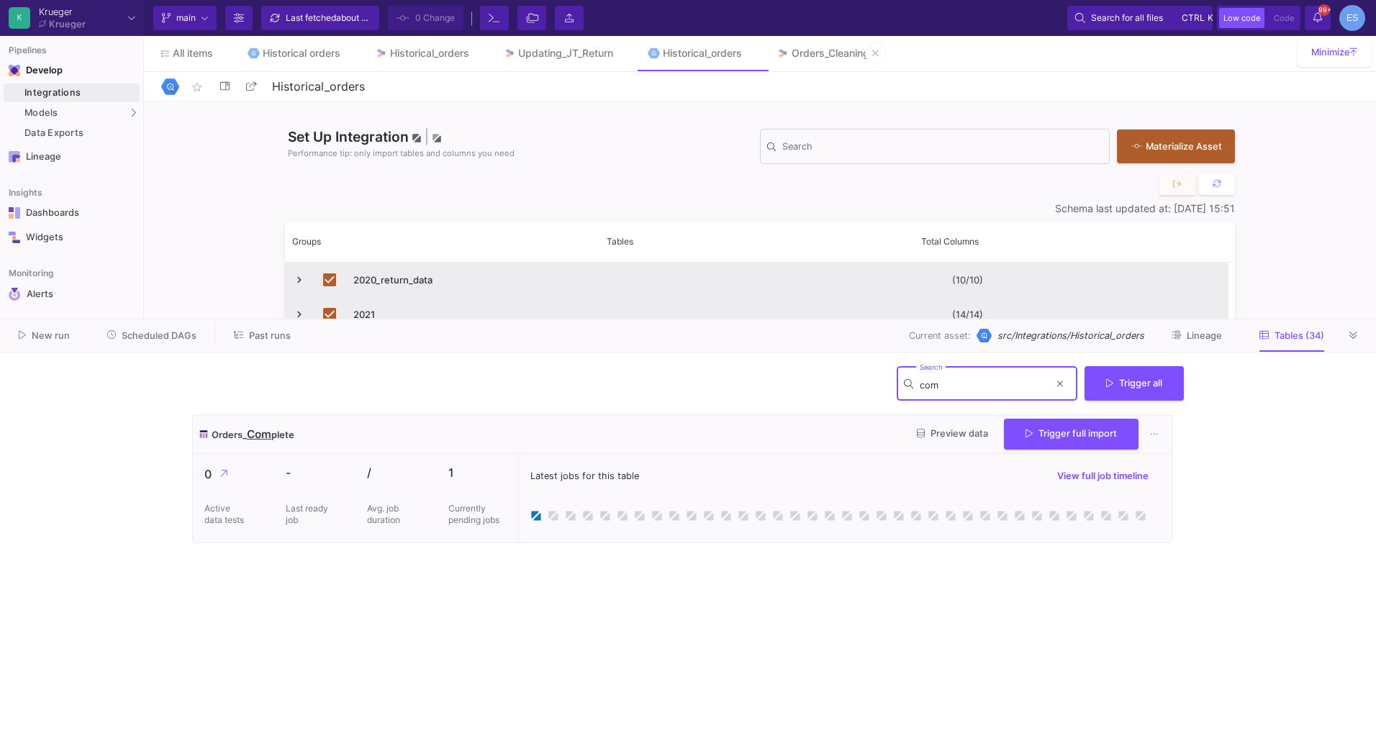
type input "com"
click at [835, 52] on div "Orders_Cleaning" at bounding box center [831, 53] width 78 height 12
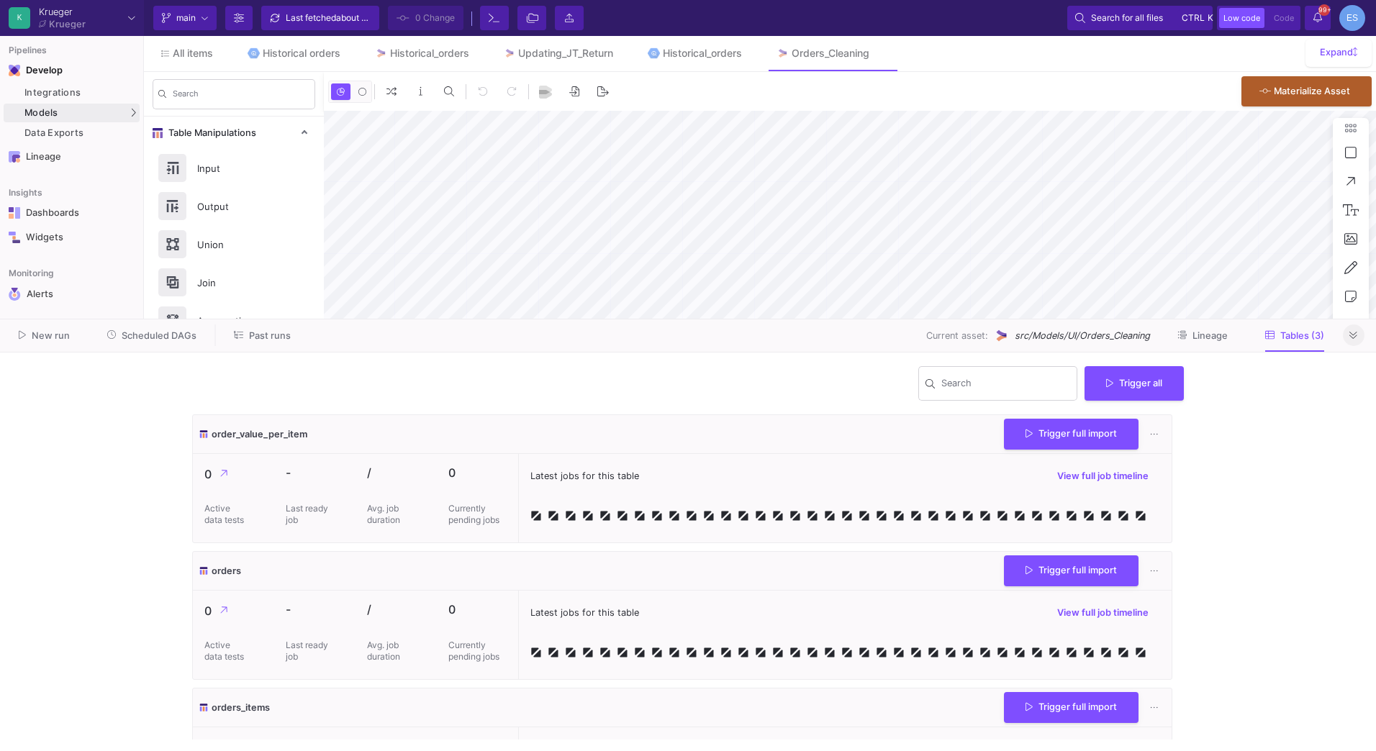
click at [1354, 334] on icon at bounding box center [1353, 335] width 8 height 9
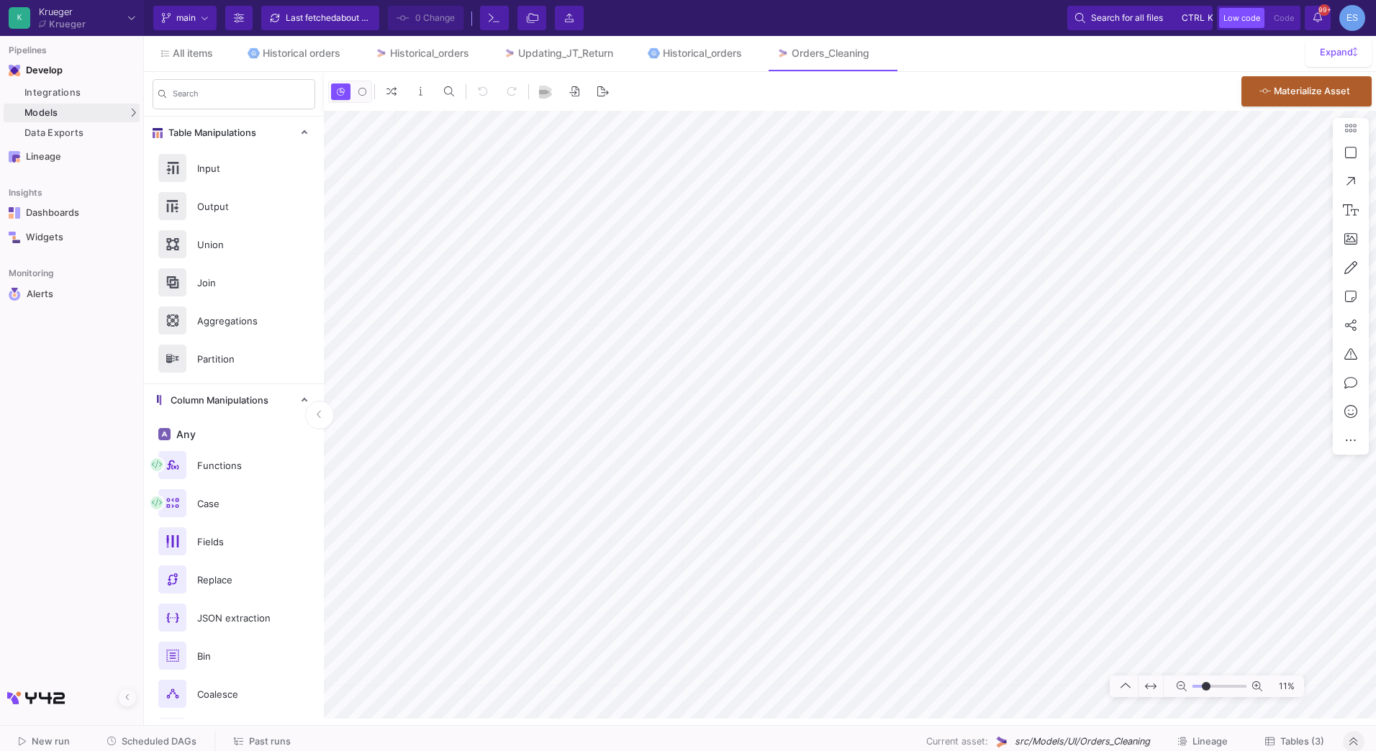
click at [1206, 687] on input "range" at bounding box center [1219, 687] width 54 height 18
type input "-5"
click at [1210, 682] on input "range" at bounding box center [1219, 687] width 54 height 18
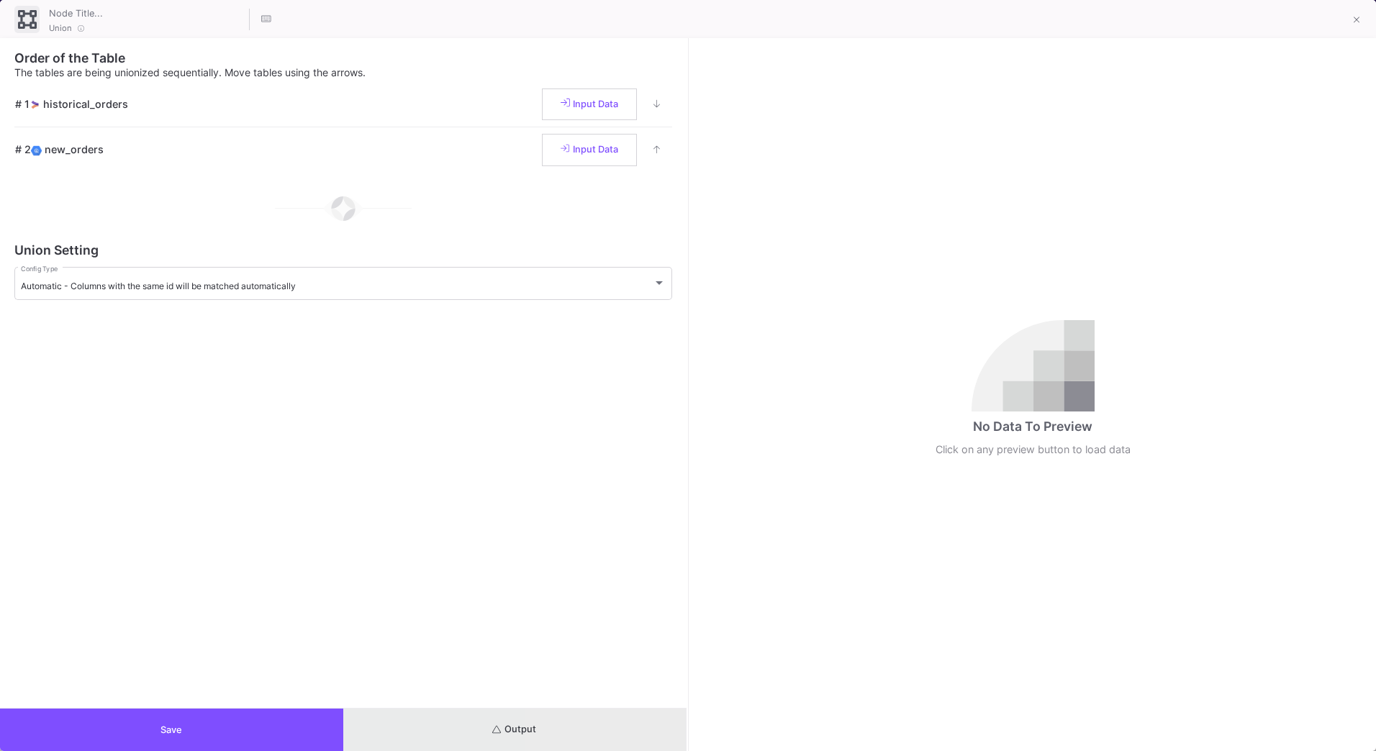
click at [611, 727] on button "Output" at bounding box center [514, 730] width 343 height 42
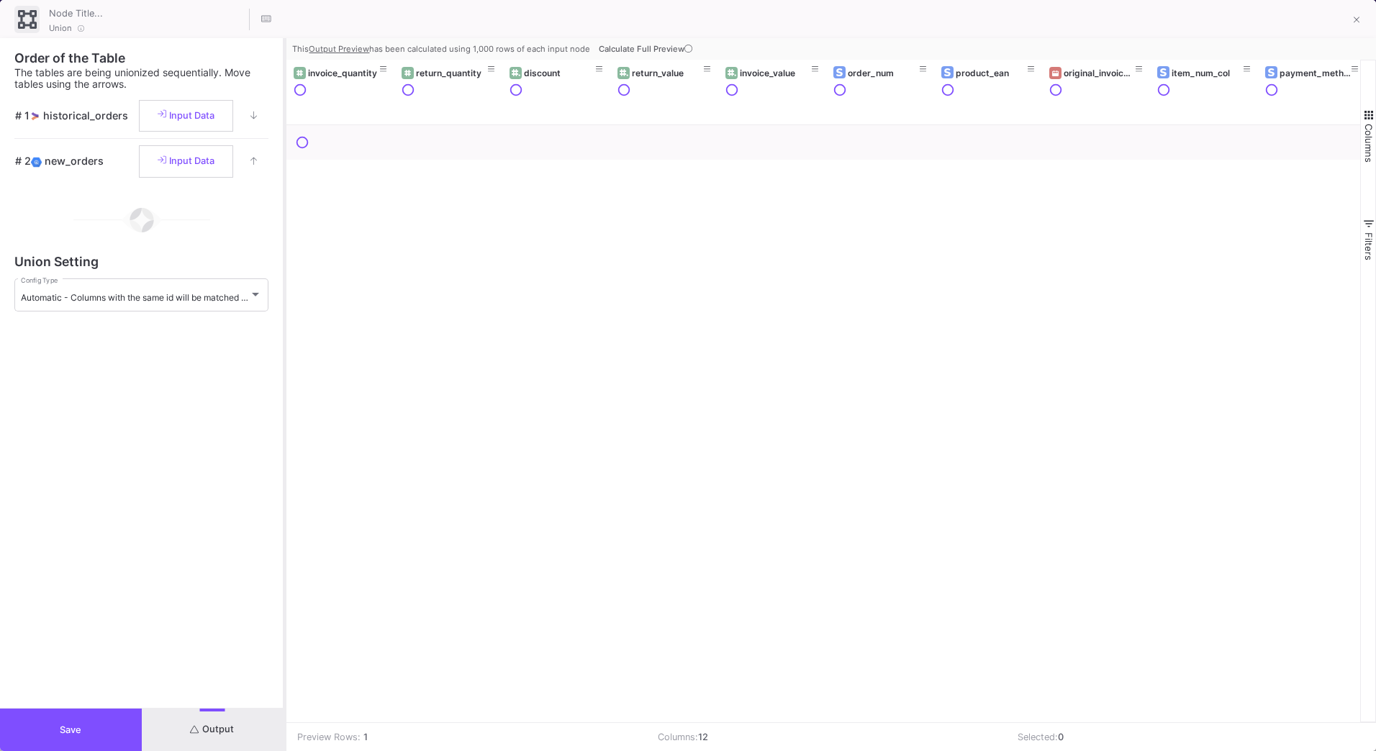
drag, startPoint x: 687, startPoint y: 561, endPoint x: 284, endPoint y: 574, distance: 403.2
click at [284, 574] on div at bounding box center [285, 394] width 4 height 713
click at [1370, 118] on span "button" at bounding box center [1368, 115] width 13 height 13
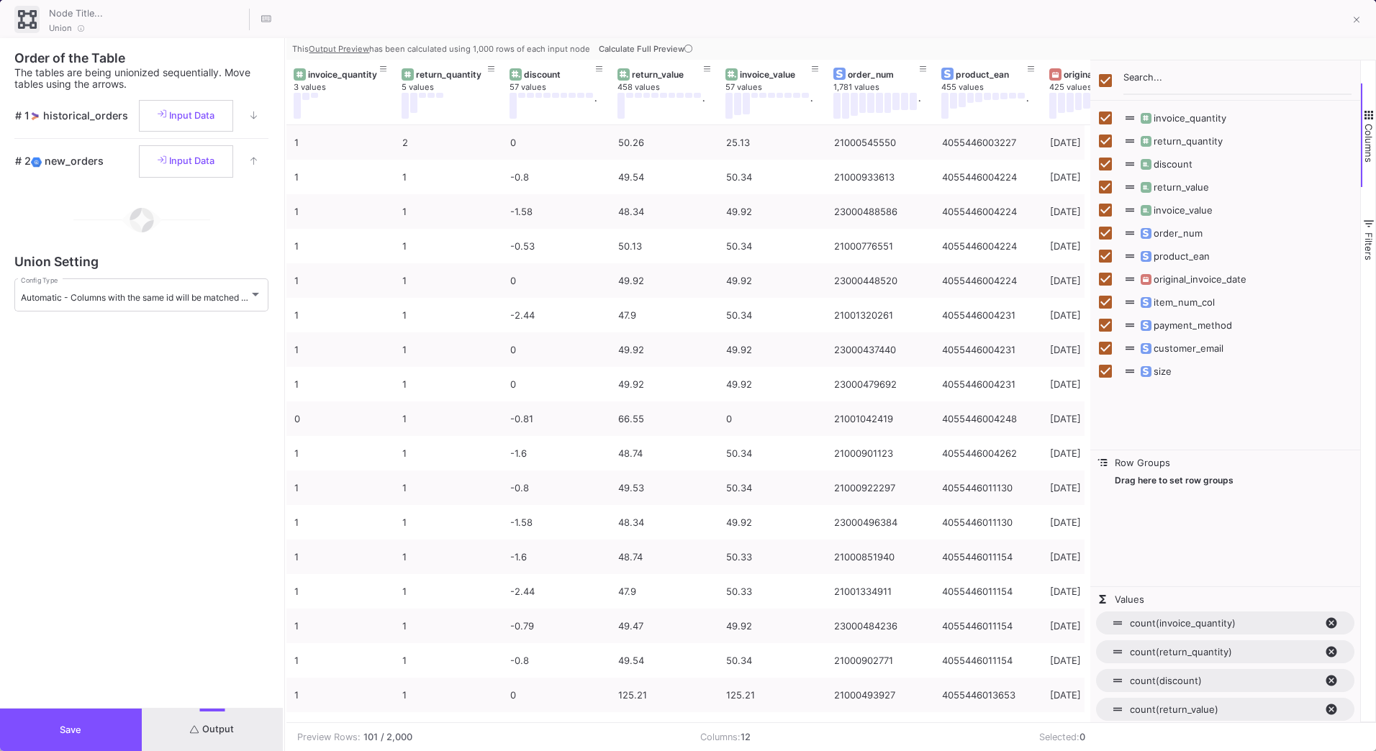
drag, startPoint x: 1215, startPoint y: 414, endPoint x: 1090, endPoint y: 435, distance: 127.8
click at [1090, 435] on div at bounding box center [1090, 391] width 4 height 663
click at [1359, 20] on icon at bounding box center [1357, 20] width 6 height 10
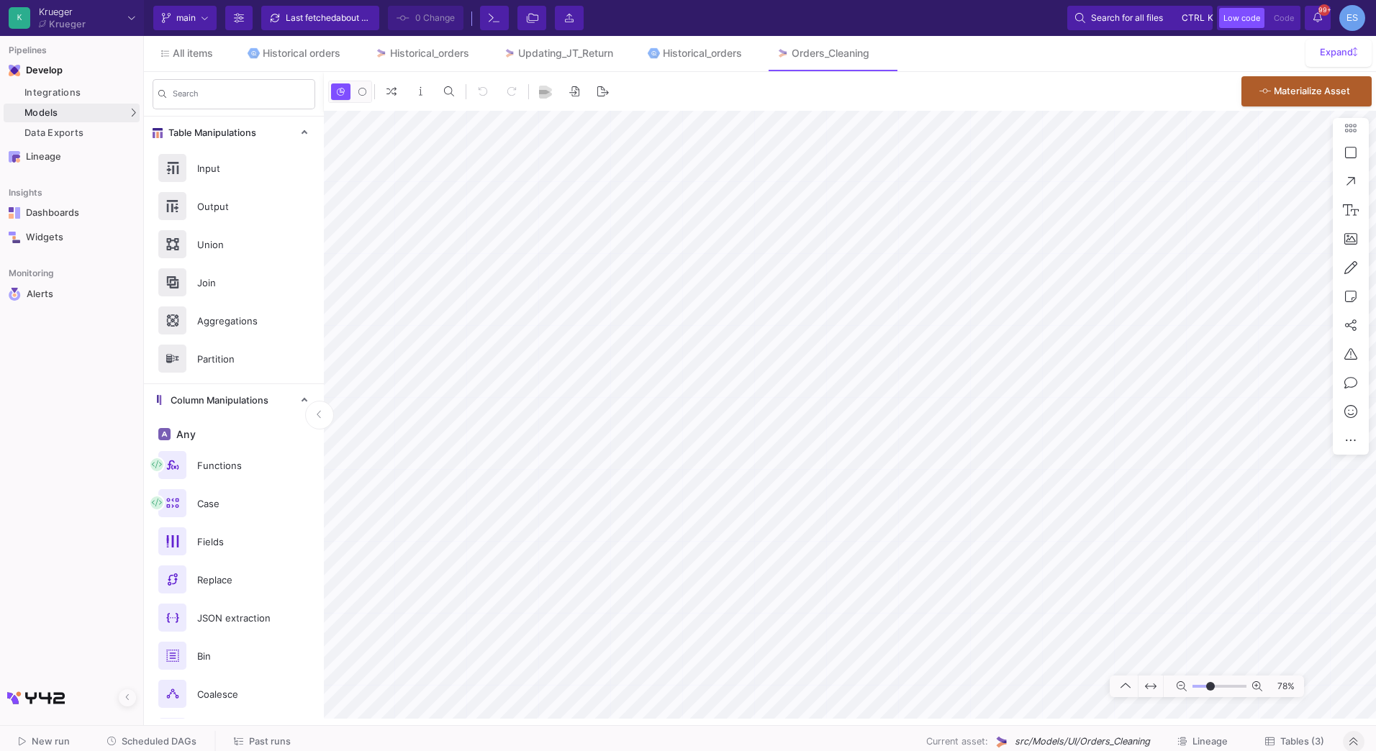
click at [685, 32] on div "Current branch main Branch Options Last fetched about 6 hours ago 0 Change Term…" at bounding box center [760, 18] width 1232 height 36
click at [685, 51] on div "Historical_orders" at bounding box center [702, 53] width 79 height 12
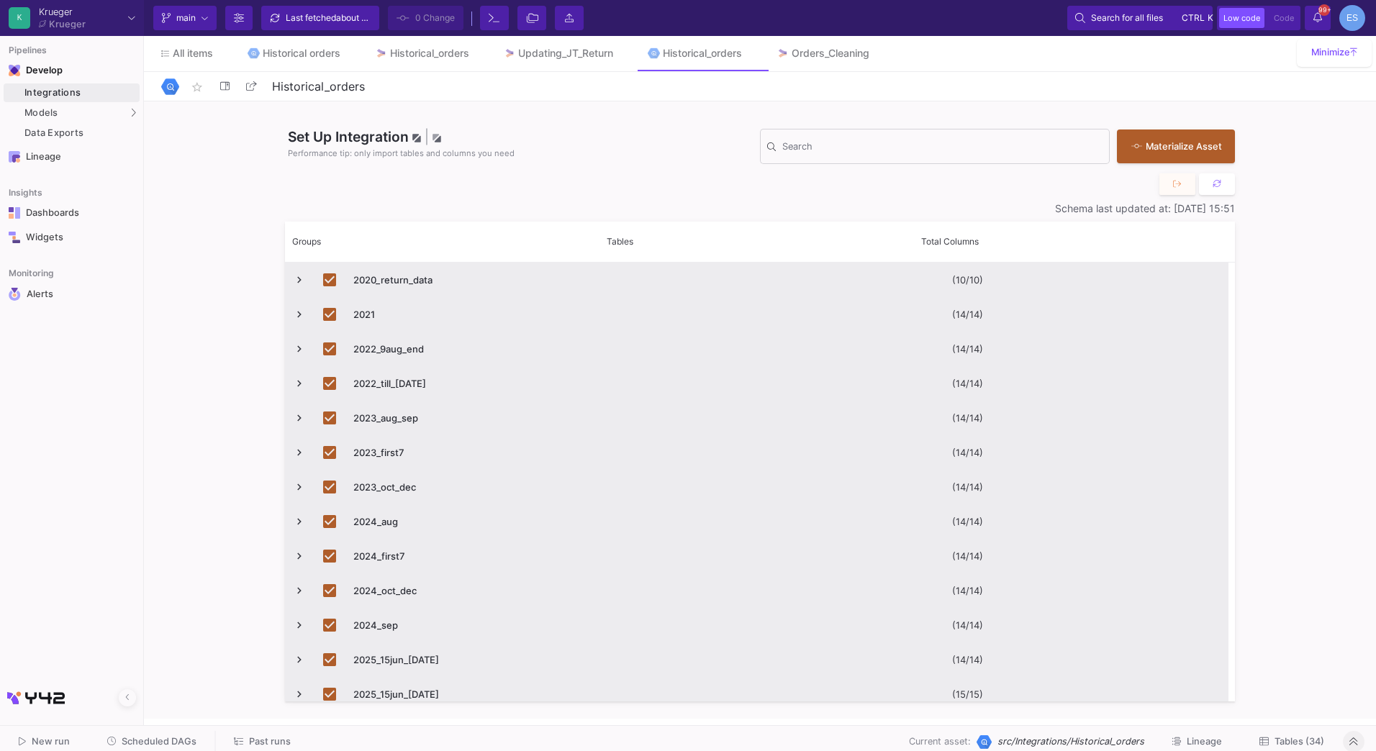
click at [1306, 741] on span "Tables (34)" at bounding box center [1300, 741] width 50 height 11
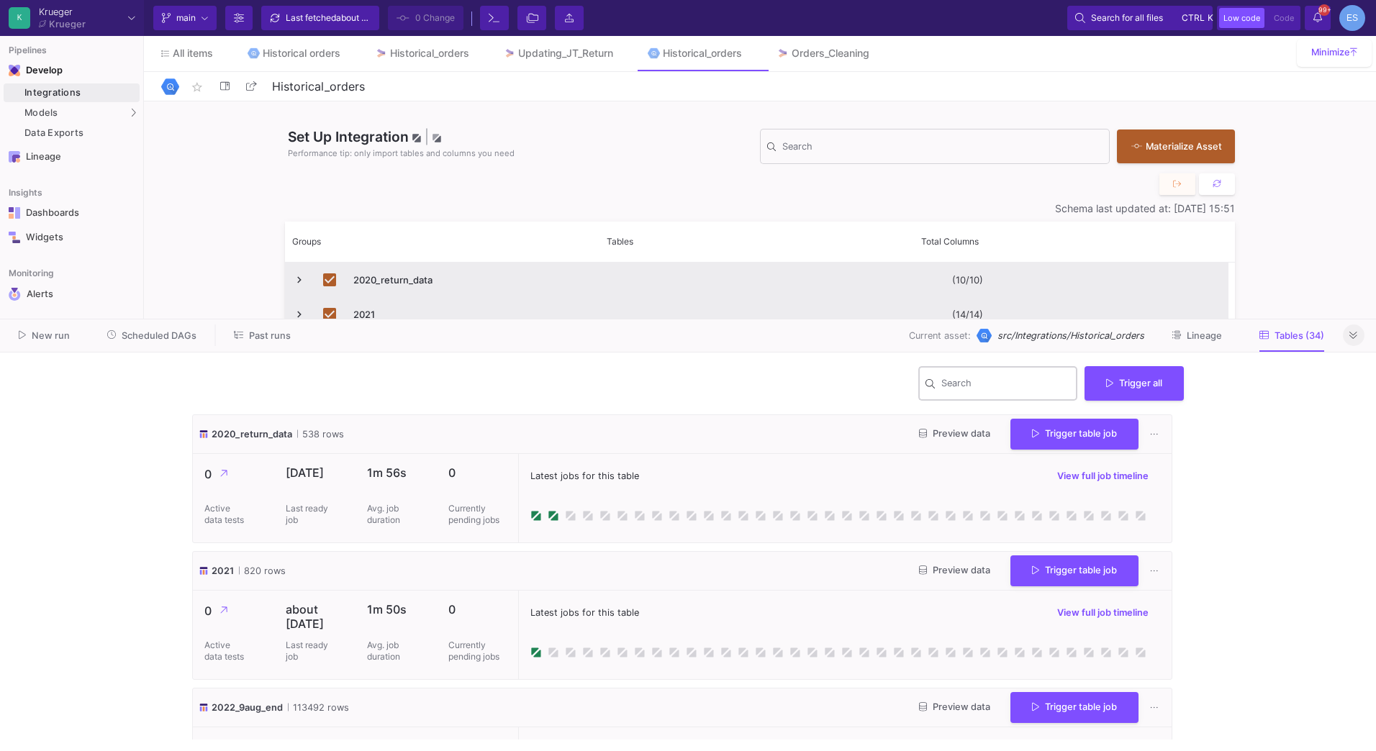
click at [956, 374] on div "Search" at bounding box center [1006, 382] width 130 height 37
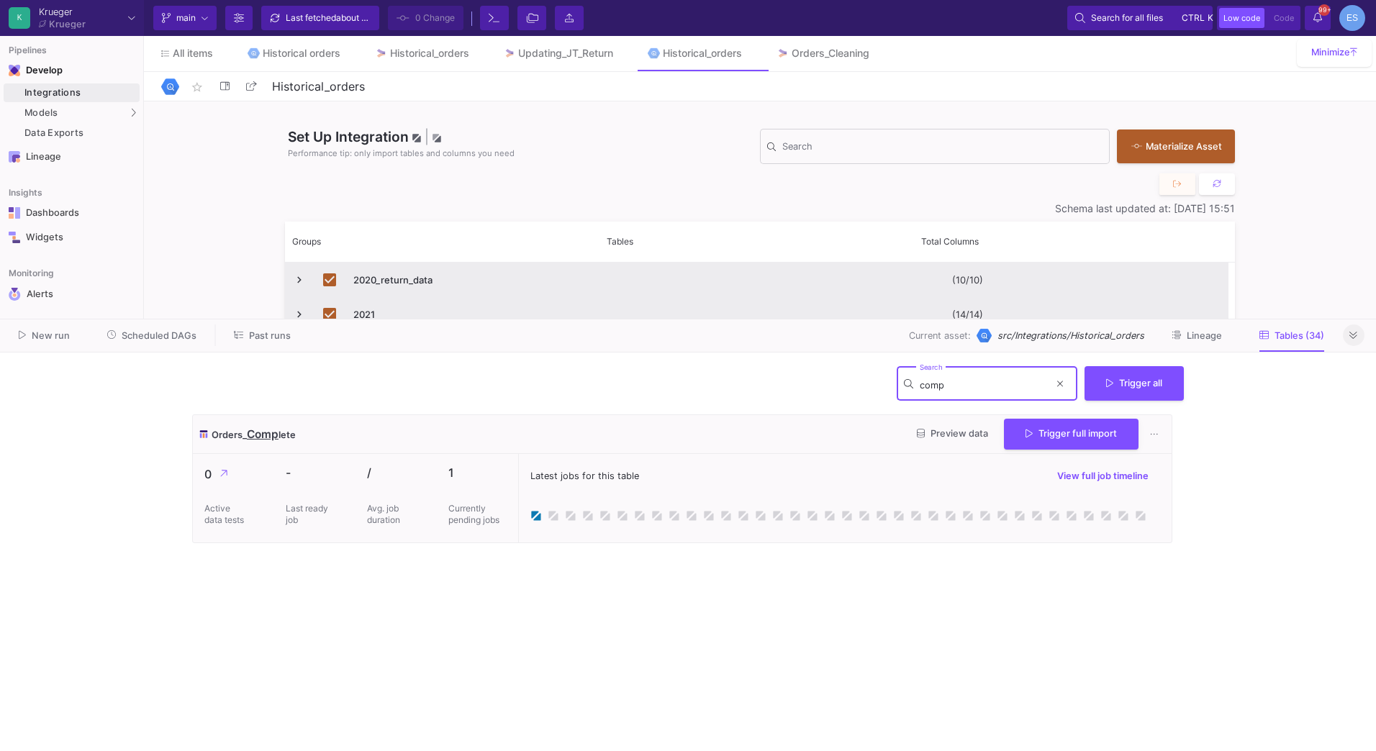
type input "comp"
click at [625, 594] on cdk-virtual-scroll-viewport "Orders_ Comp lete Preview data Trigger full import 0 Active data tests - Last r…" at bounding box center [688, 577] width 992 height 325
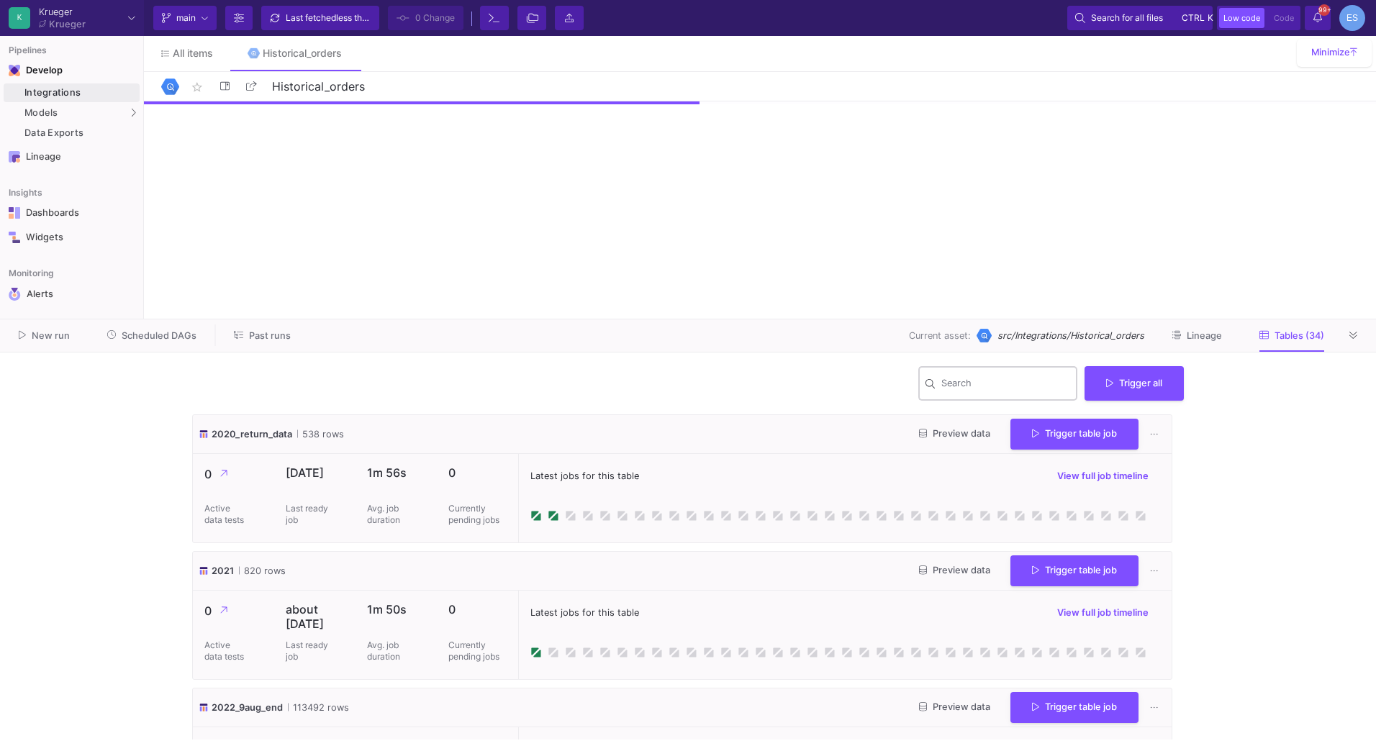
click at [982, 388] on input "Search" at bounding box center [1006, 386] width 130 height 12
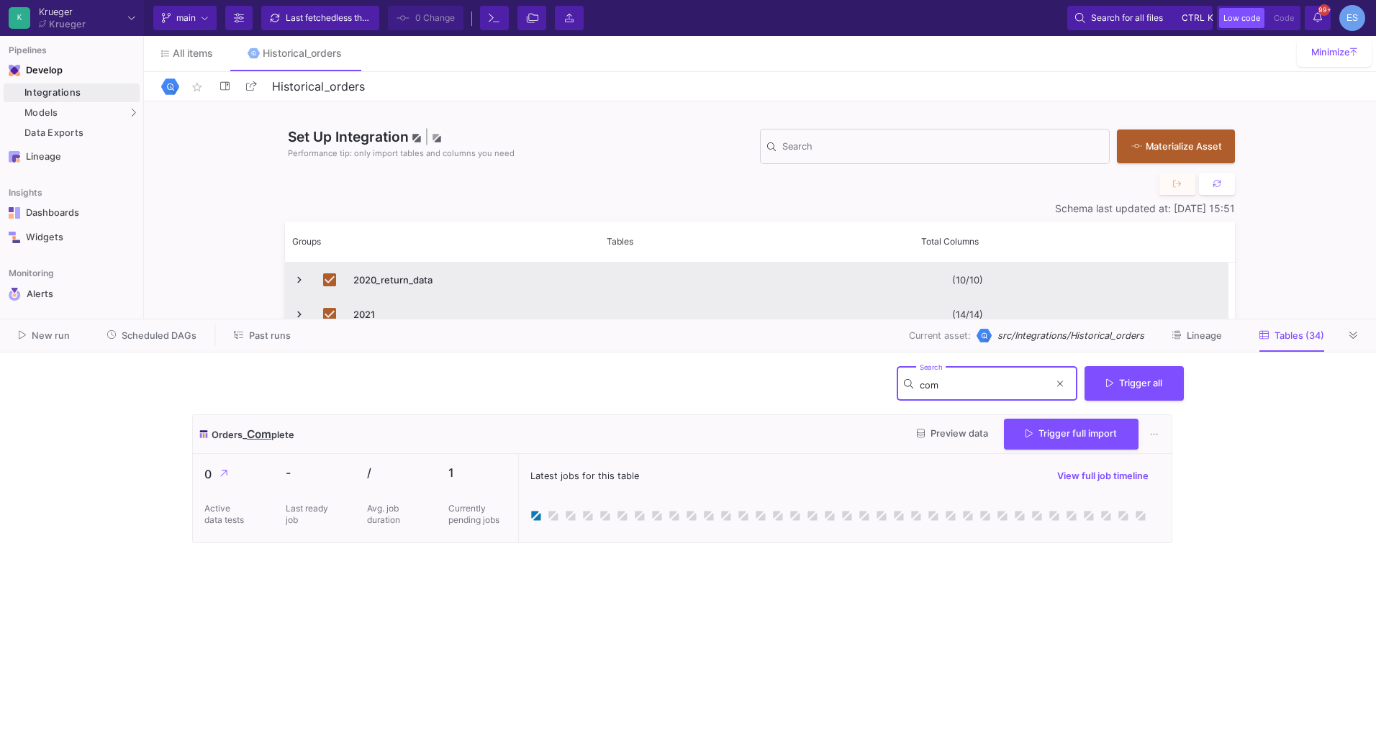
type input "com"
click at [556, 575] on cdk-virtual-scroll-viewport "Orders_ Com plete Preview data Trigger full import 0 Active data tests - Last r…" at bounding box center [688, 577] width 992 height 325
click at [132, 113] on icon at bounding box center [133, 112] width 6 height 9
click at [165, 118] on div "UI-Models" at bounding box center [179, 116] width 47 height 12
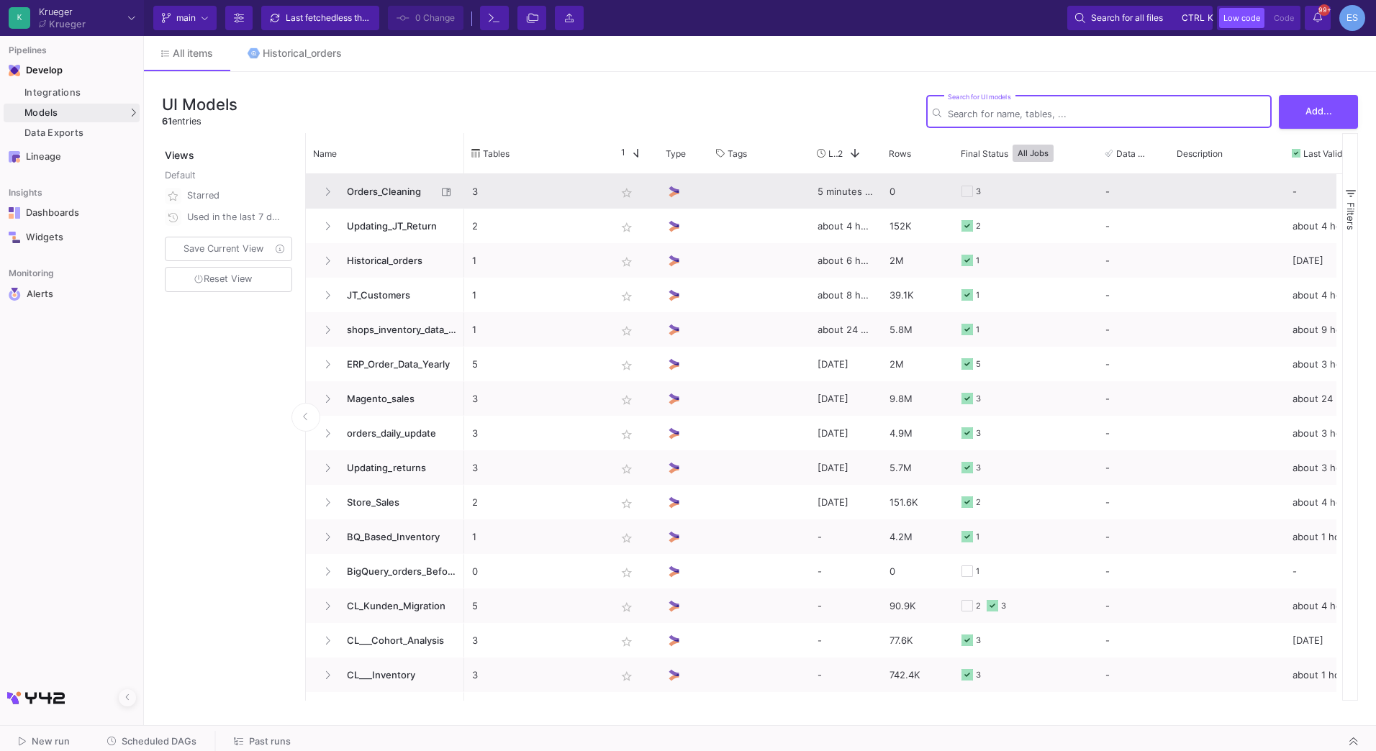
click at [394, 193] on span "Orders_Cleaning" at bounding box center [387, 192] width 99 height 34
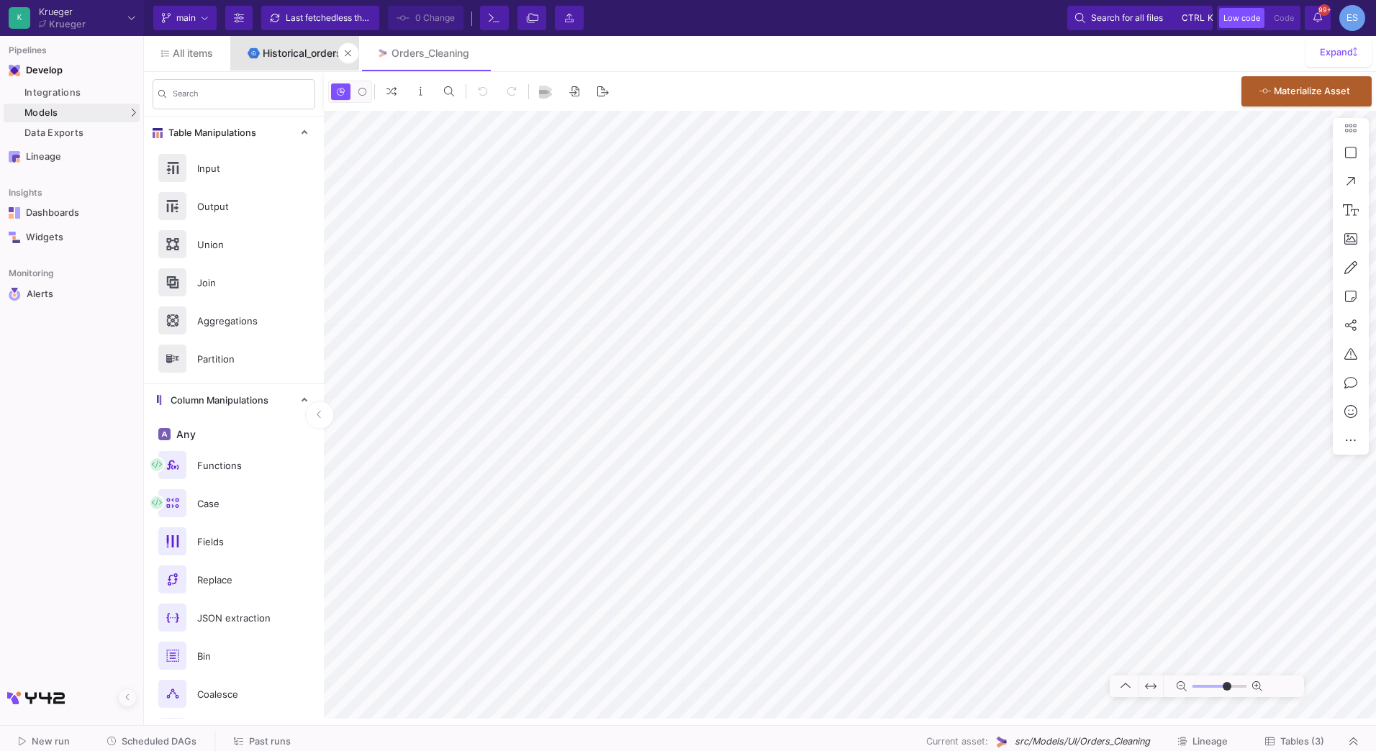
click at [286, 47] on link "Historical_orders" at bounding box center [294, 53] width 129 height 35
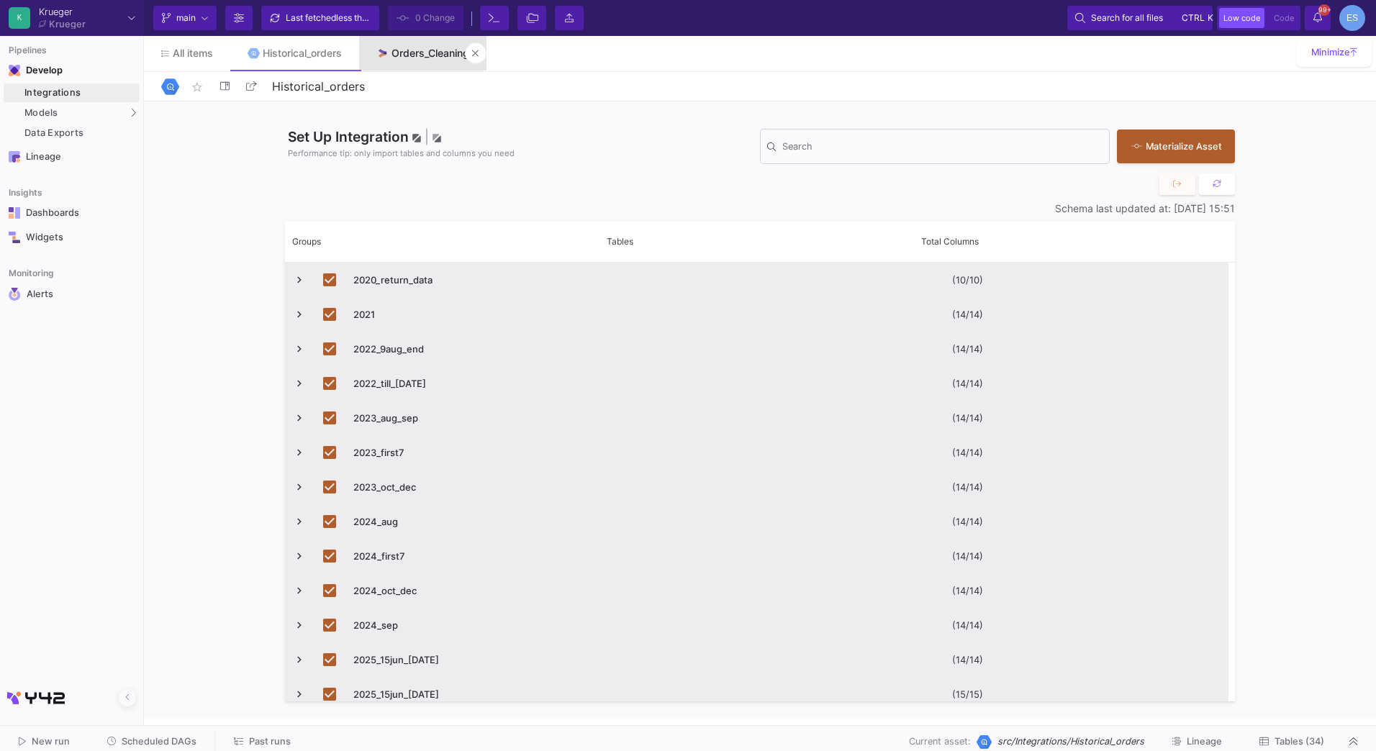
click at [397, 53] on div "Orders_Cleaning" at bounding box center [430, 53] width 78 height 12
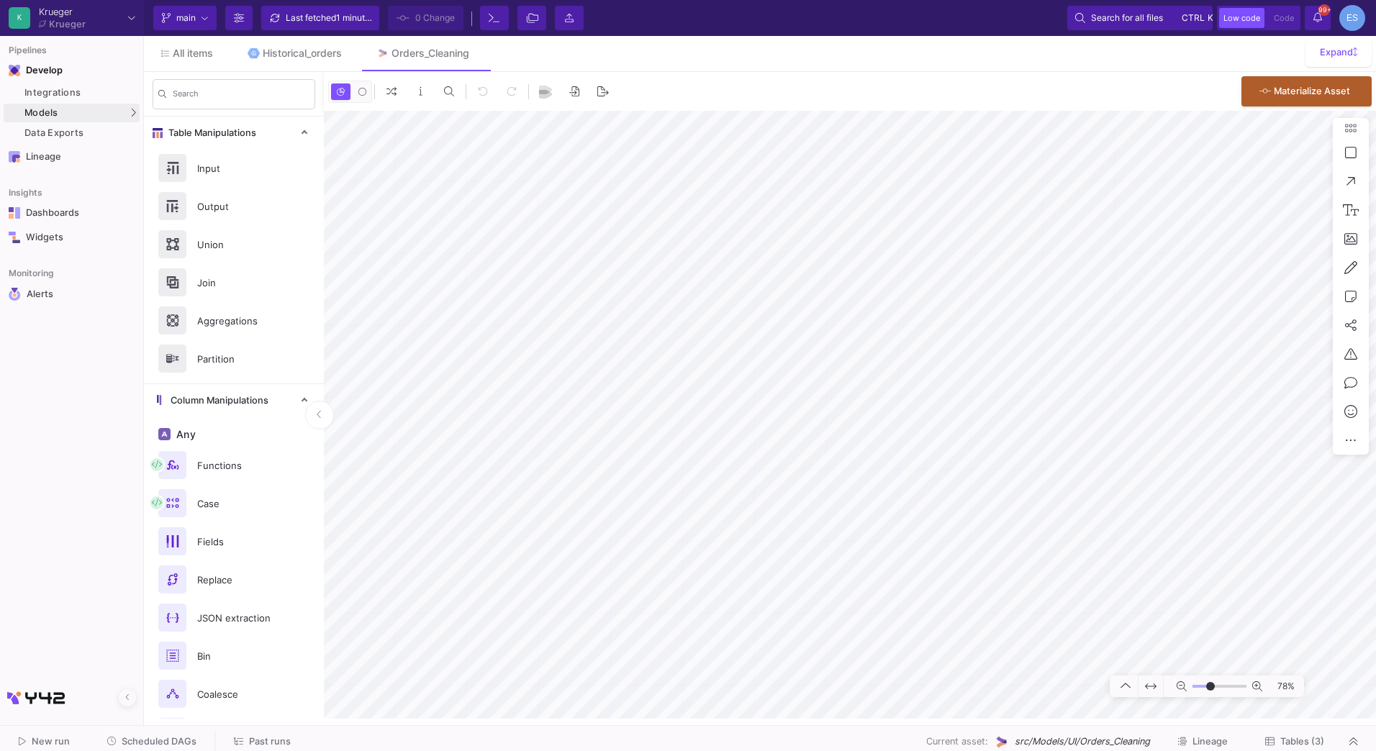
drag, startPoint x: 1198, startPoint y: 685, endPoint x: 1210, endPoint y: 687, distance: 12.4
type input "-5"
click at [1210, 687] on input "range" at bounding box center [1219, 687] width 54 height 18
click at [285, 46] on link "Historical_orders" at bounding box center [294, 53] width 129 height 35
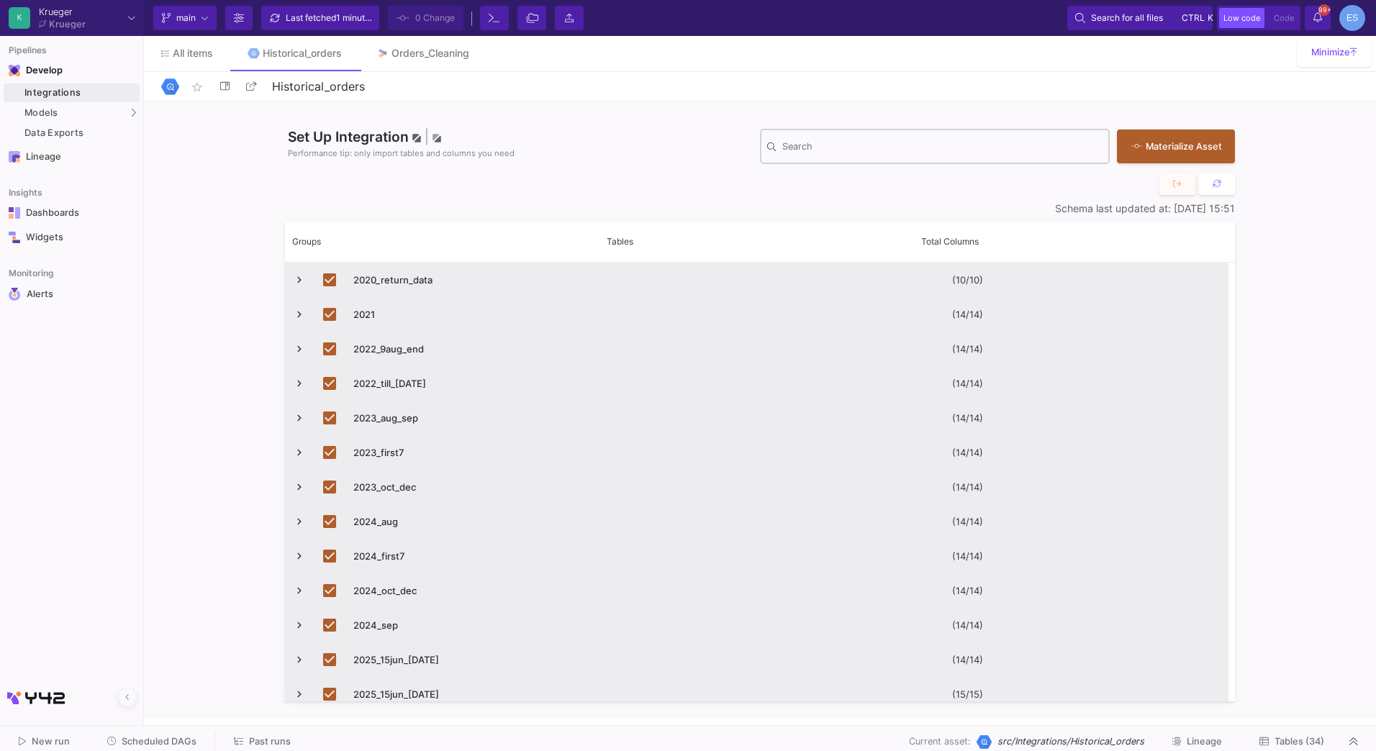
click at [889, 158] on div "Search" at bounding box center [942, 145] width 320 height 37
click at [889, 153] on input "Search" at bounding box center [942, 149] width 320 height 12
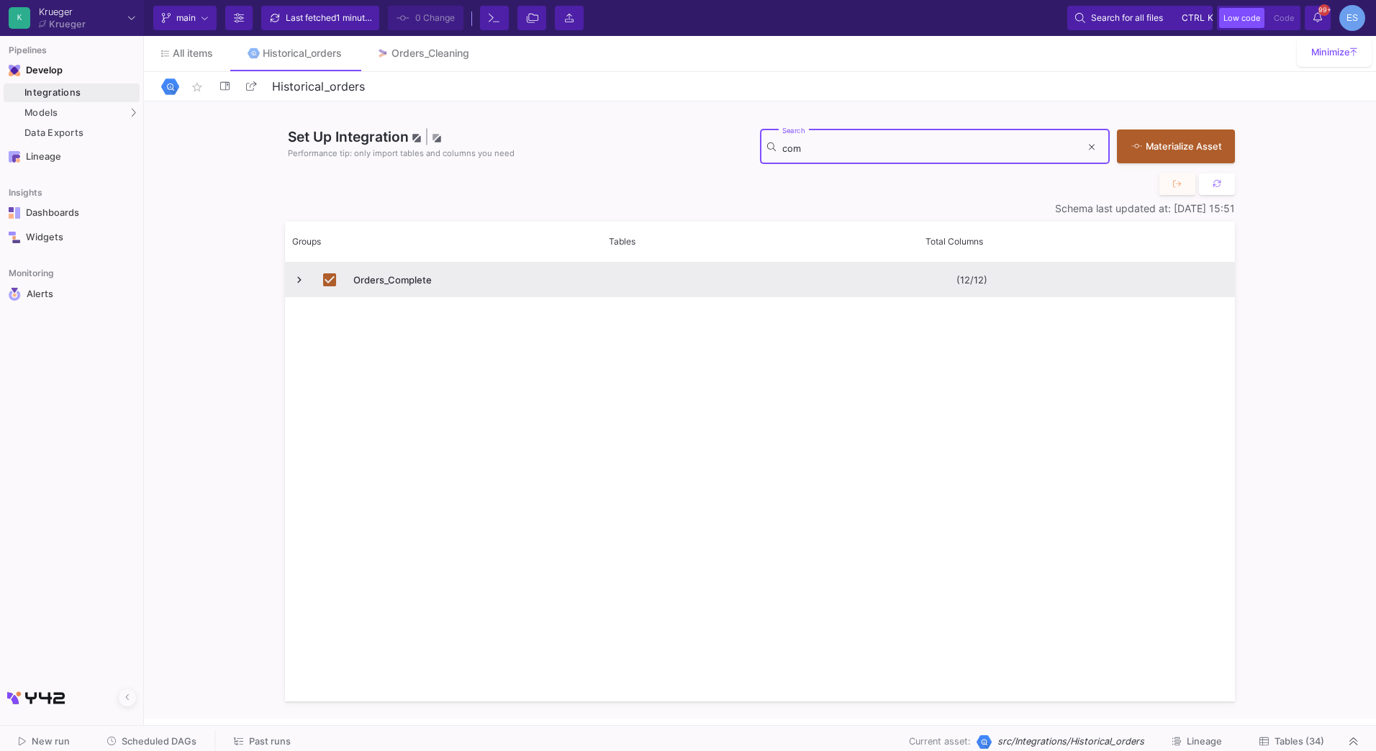
type input "com"
click at [1285, 735] on button "Tables (34)" at bounding box center [1291, 742] width 99 height 22
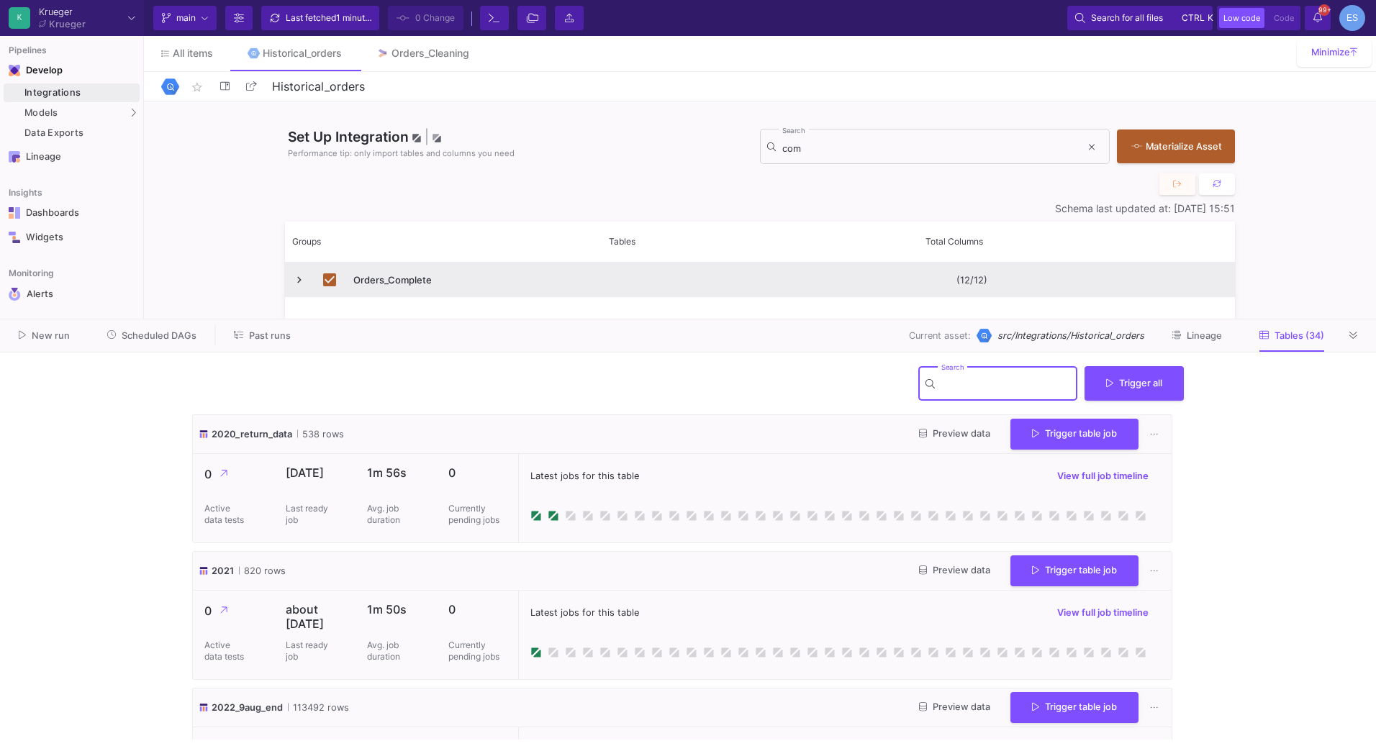
click at [1005, 387] on input "Search" at bounding box center [1006, 386] width 130 height 12
type input "com"
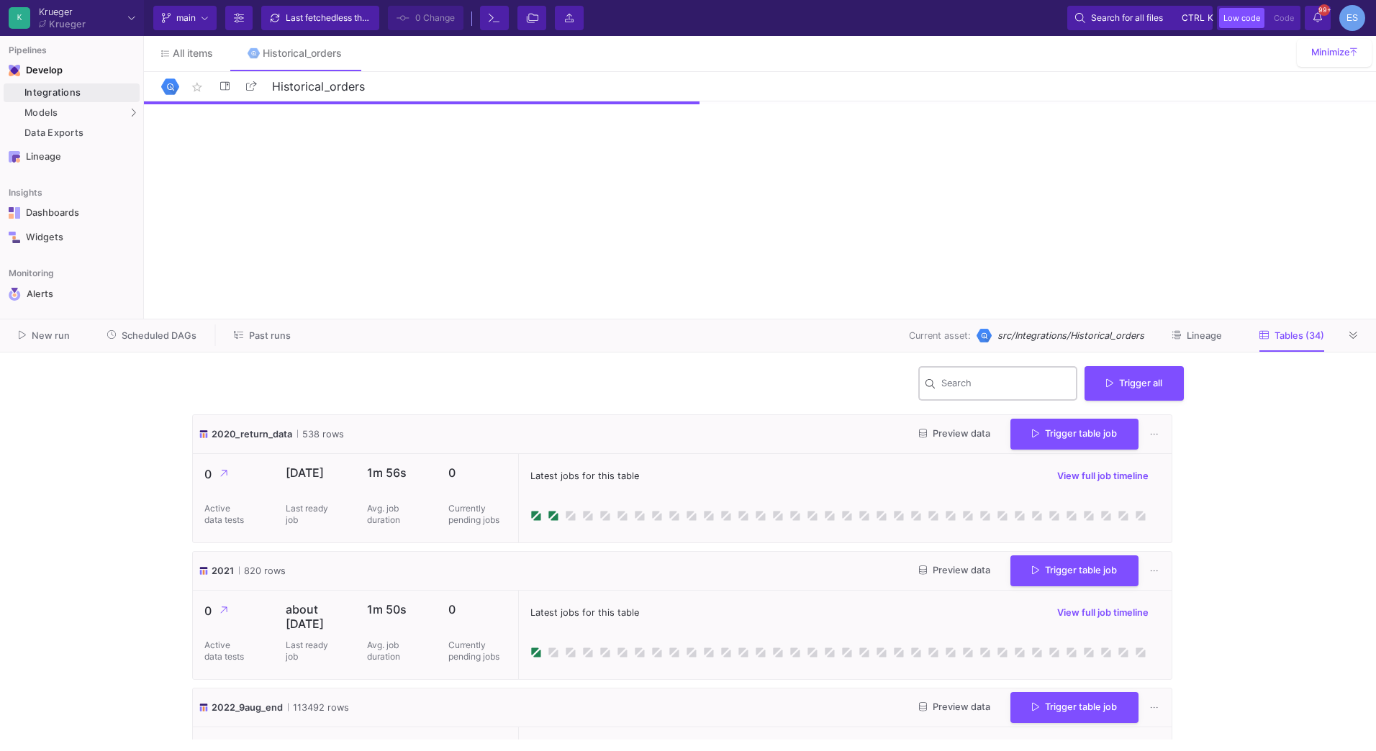
click at [1007, 397] on div "Search" at bounding box center [1006, 382] width 130 height 37
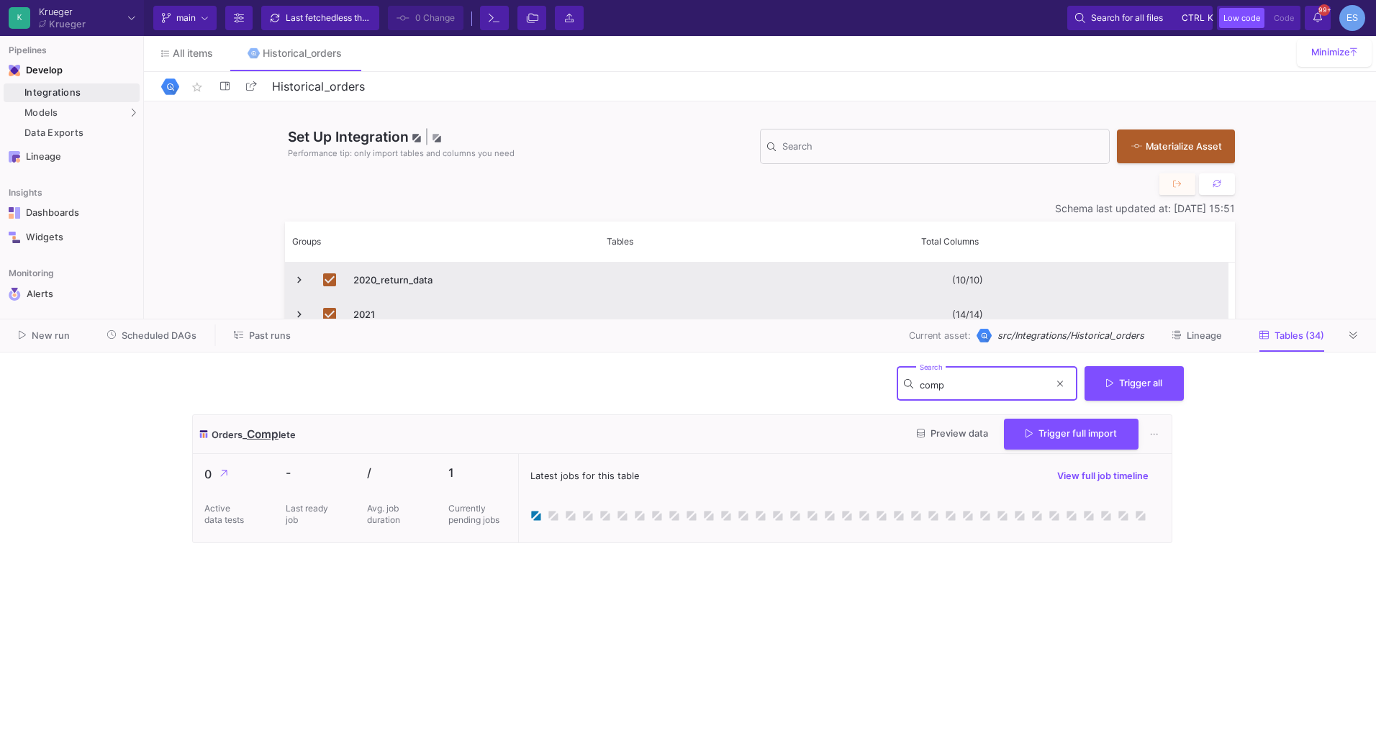
type input "comp"
click at [526, 548] on cdk-virtual-scroll-viewport "Orders_ Comp lete Preview data Trigger full import 0 Active data tests - Last r…" at bounding box center [688, 577] width 992 height 325
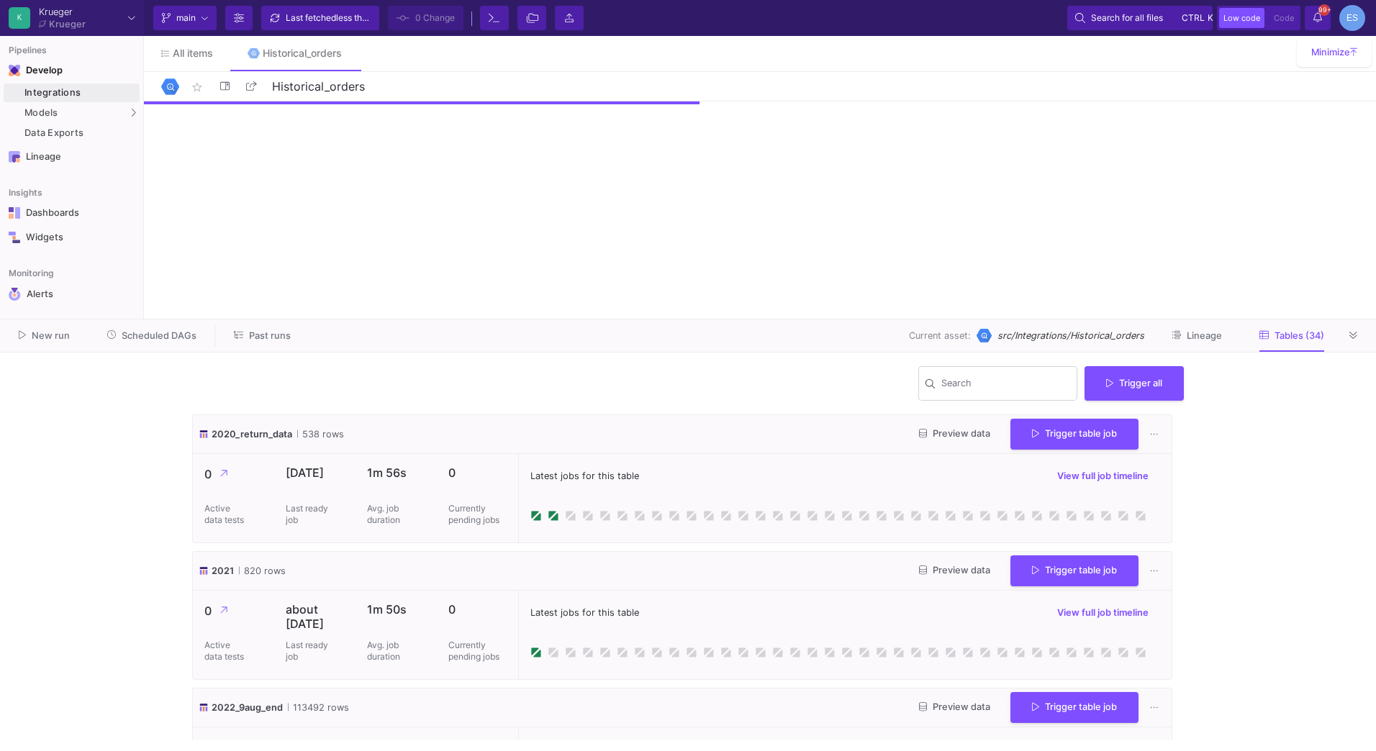
click at [264, 328] on button "Past runs" at bounding box center [262, 336] width 91 height 22
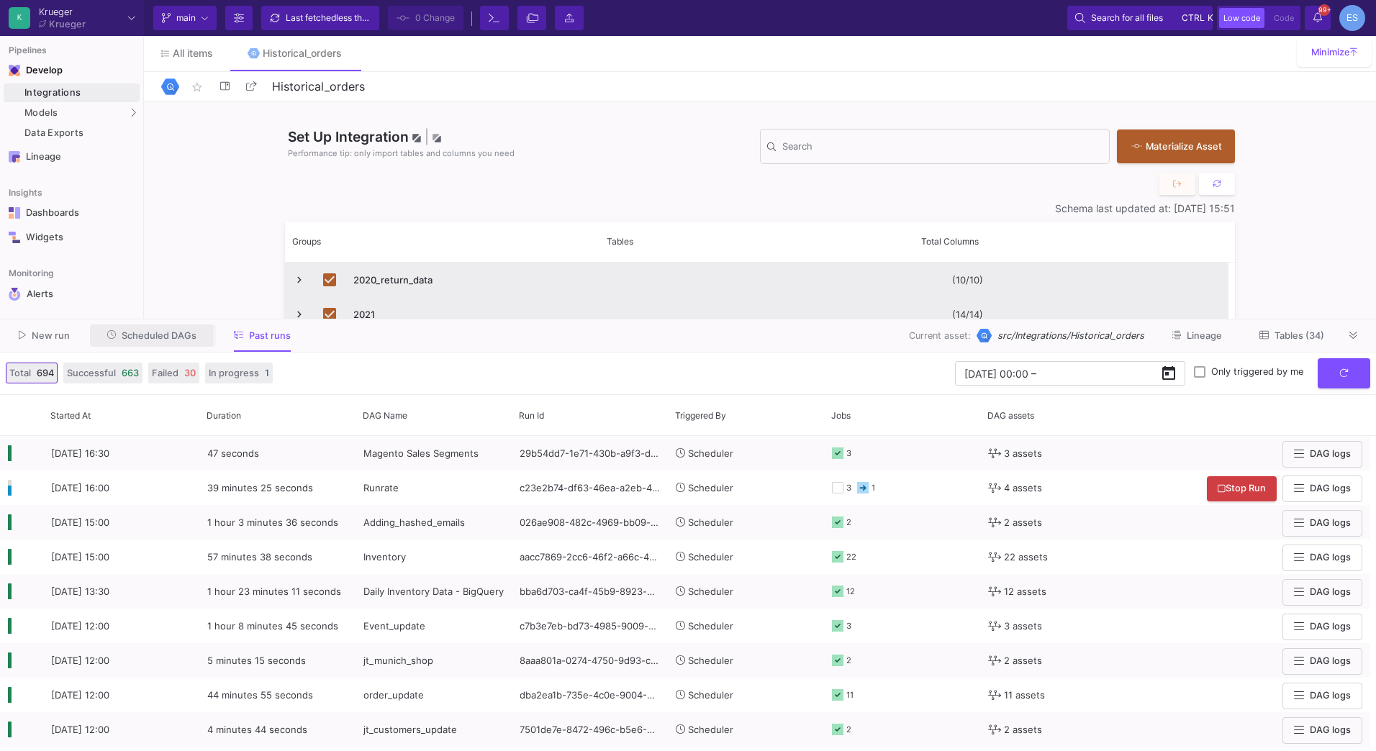
click at [163, 335] on span "Scheduled DAGs" at bounding box center [159, 335] width 75 height 11
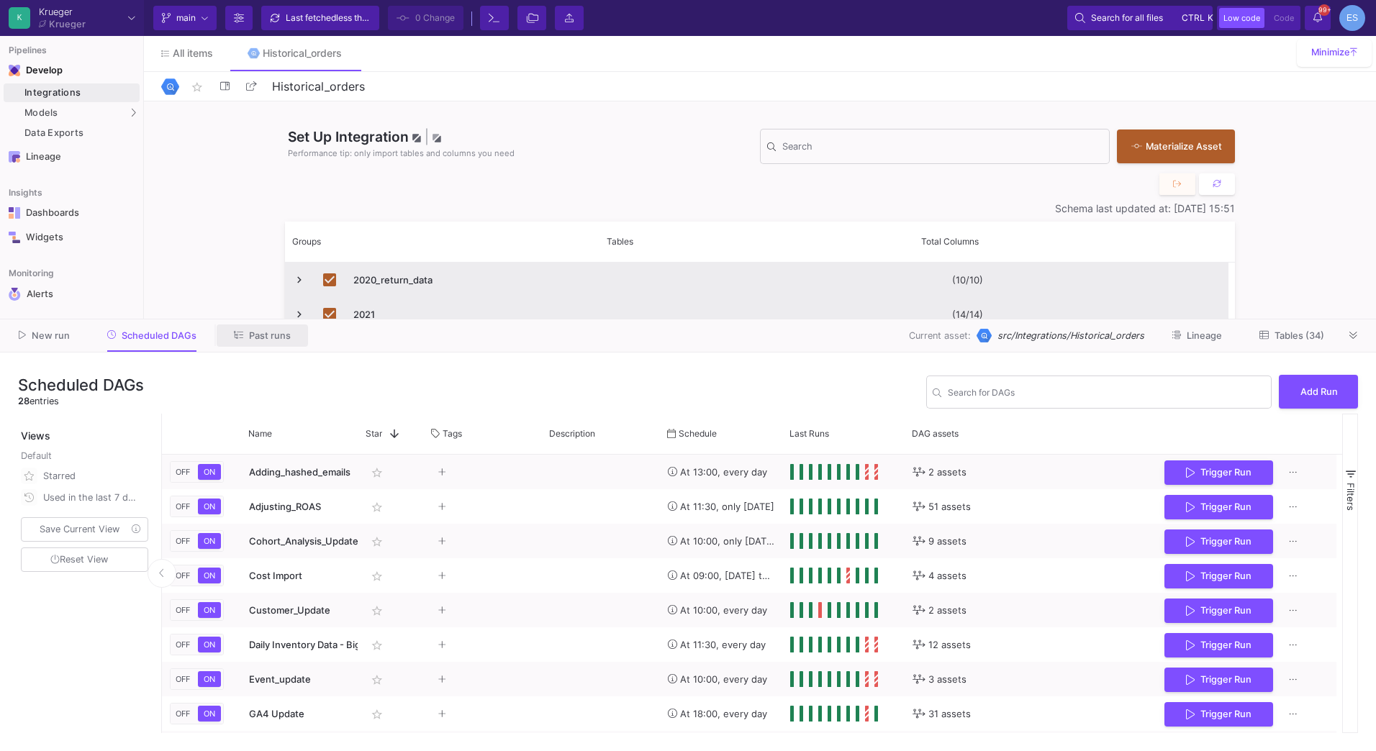
click at [284, 342] on button "Past runs" at bounding box center [262, 336] width 91 height 22
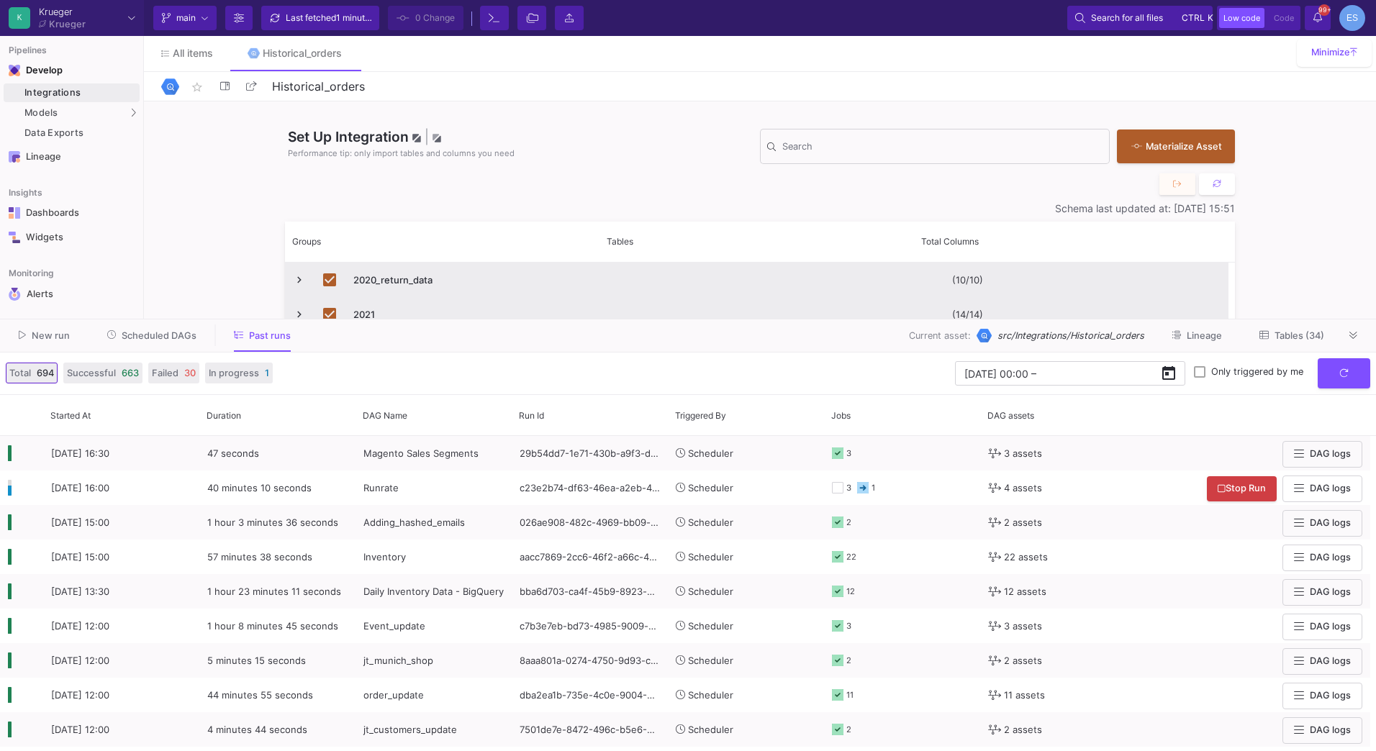
click at [1283, 339] on span "Tables (34)" at bounding box center [1300, 335] width 50 height 11
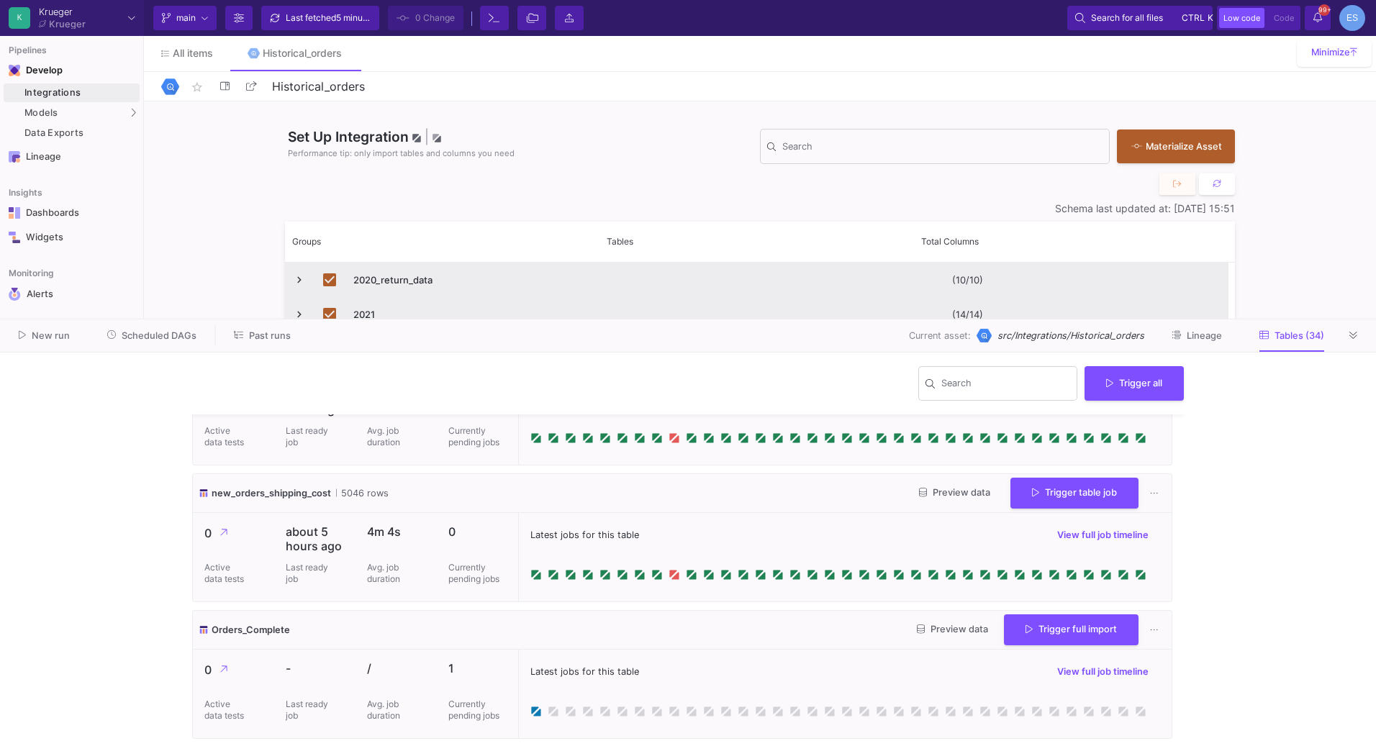
drag, startPoint x: 1334, startPoint y: 452, endPoint x: 1218, endPoint y: 417, distance: 120.4
click at [1218, 417] on y42-wrapper "Search Trigger all 2020_return_data 538 rows Preview data Trigger table job 0 A…" at bounding box center [688, 552] width 1376 height 399
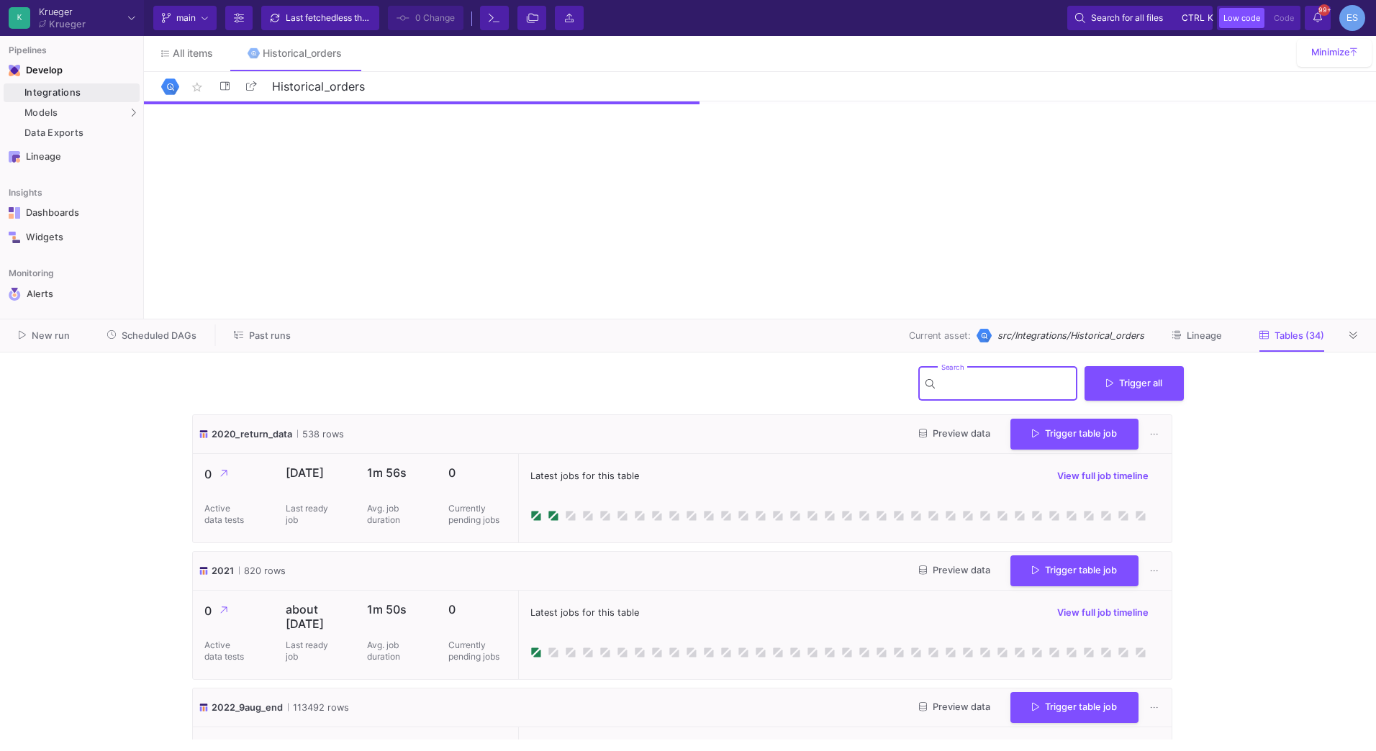
click at [1014, 386] on input "Search" at bounding box center [1006, 386] width 130 height 12
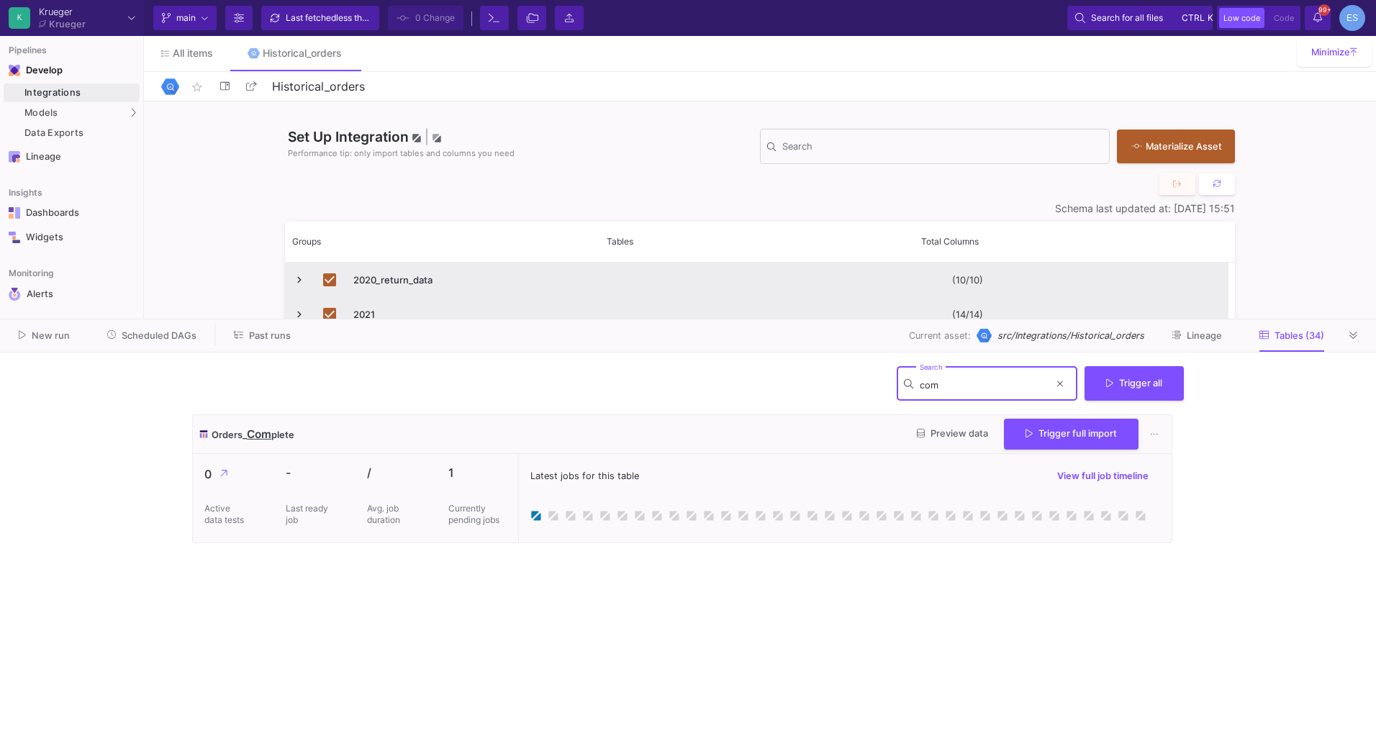
type input "com"
click at [734, 633] on cdk-virtual-scroll-viewport "Orders_ Com plete Preview data Trigger full import 0 Active data tests - Last r…" at bounding box center [688, 577] width 992 height 325
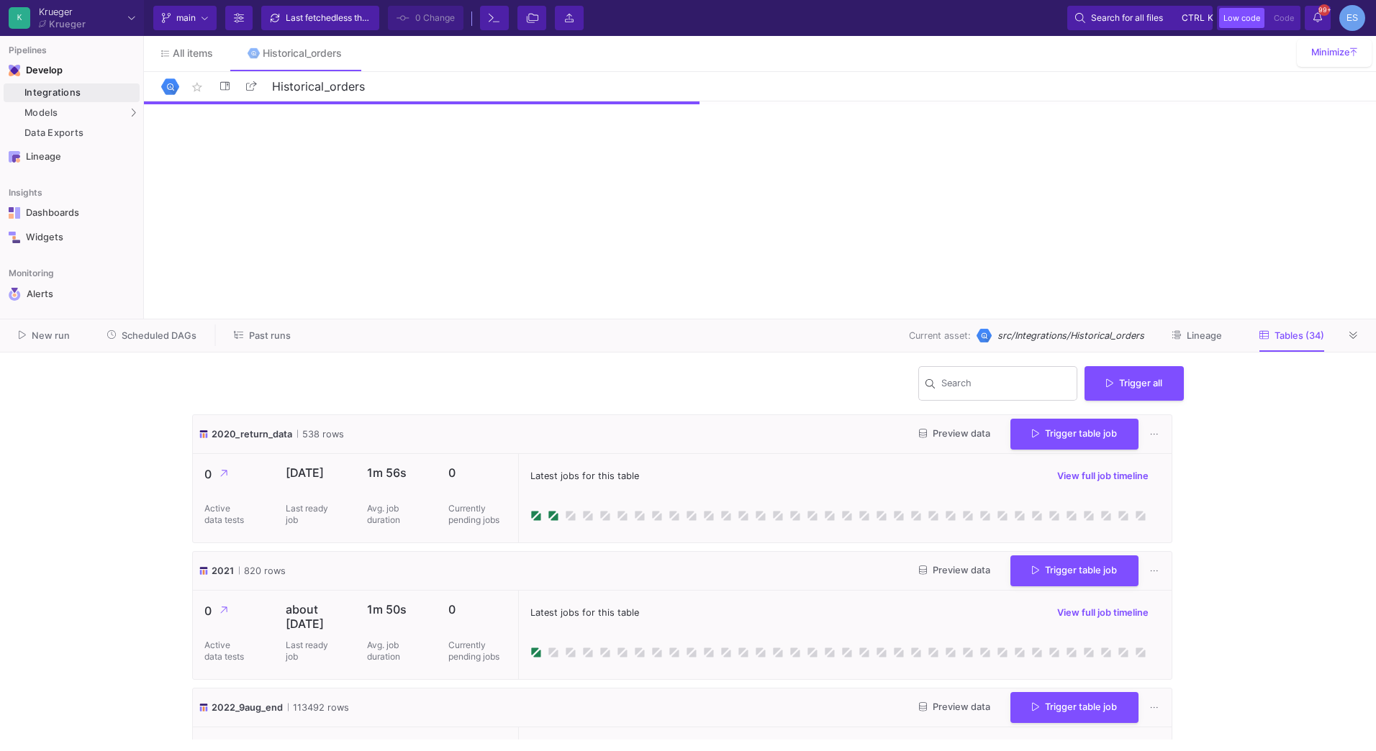
click at [266, 336] on span "Past runs" at bounding box center [270, 335] width 42 height 11
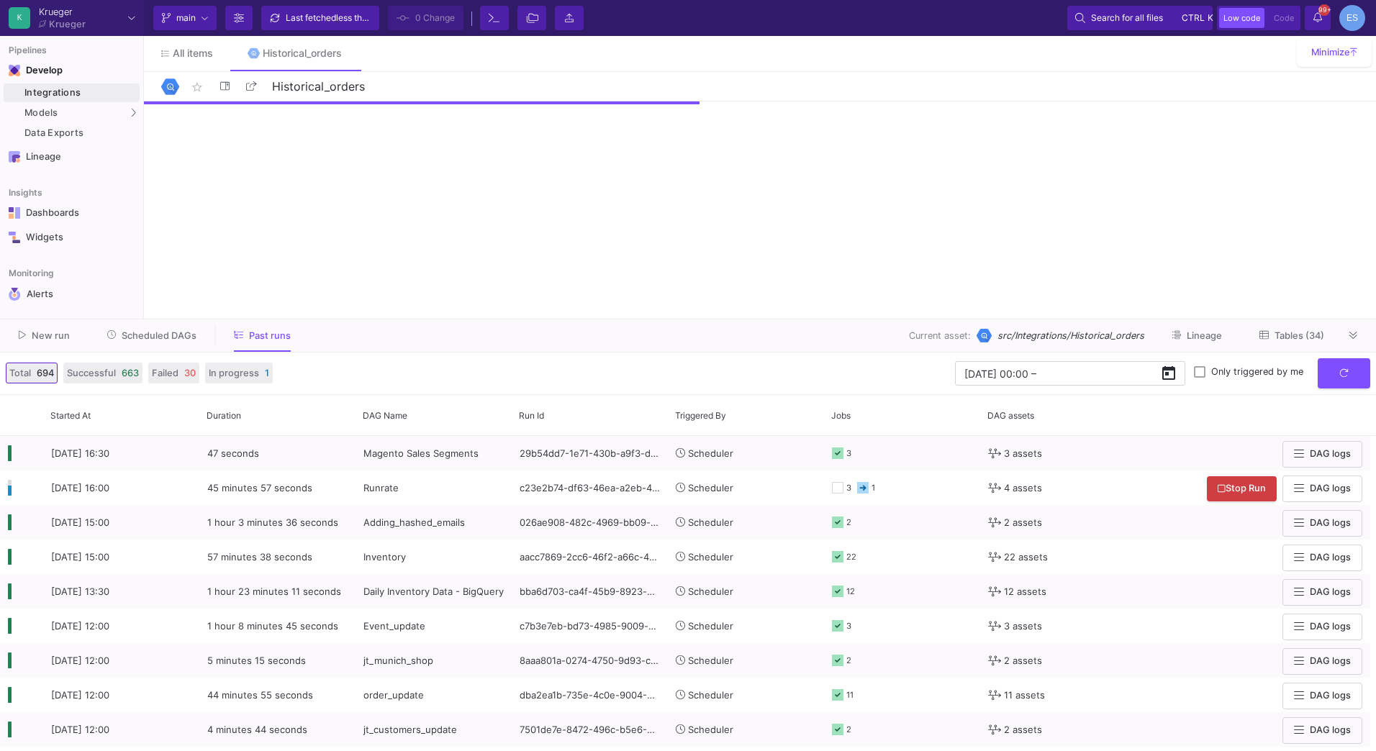
click at [197, 334] on button "Scheduled DAGs" at bounding box center [152, 336] width 125 height 22
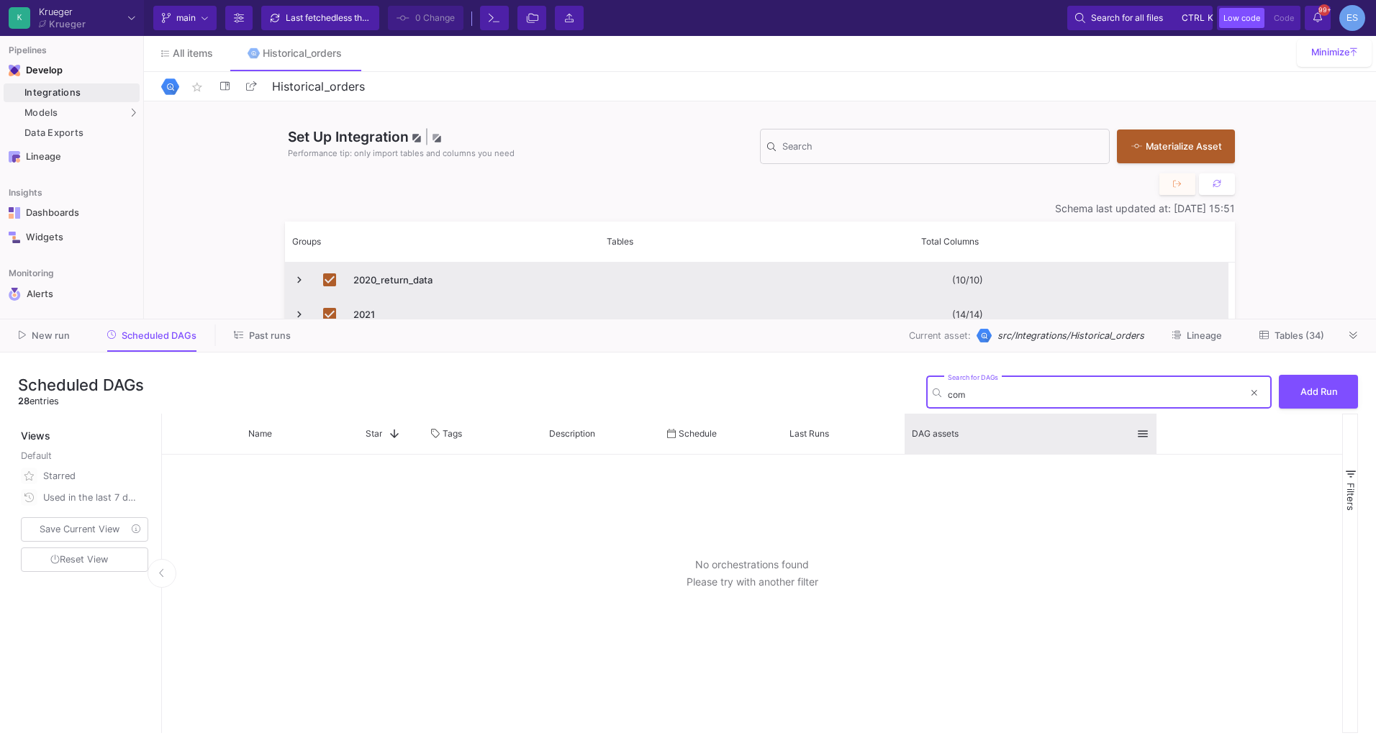
type input "comp"
click at [963, 394] on input "comp" at bounding box center [1096, 394] width 296 height 11
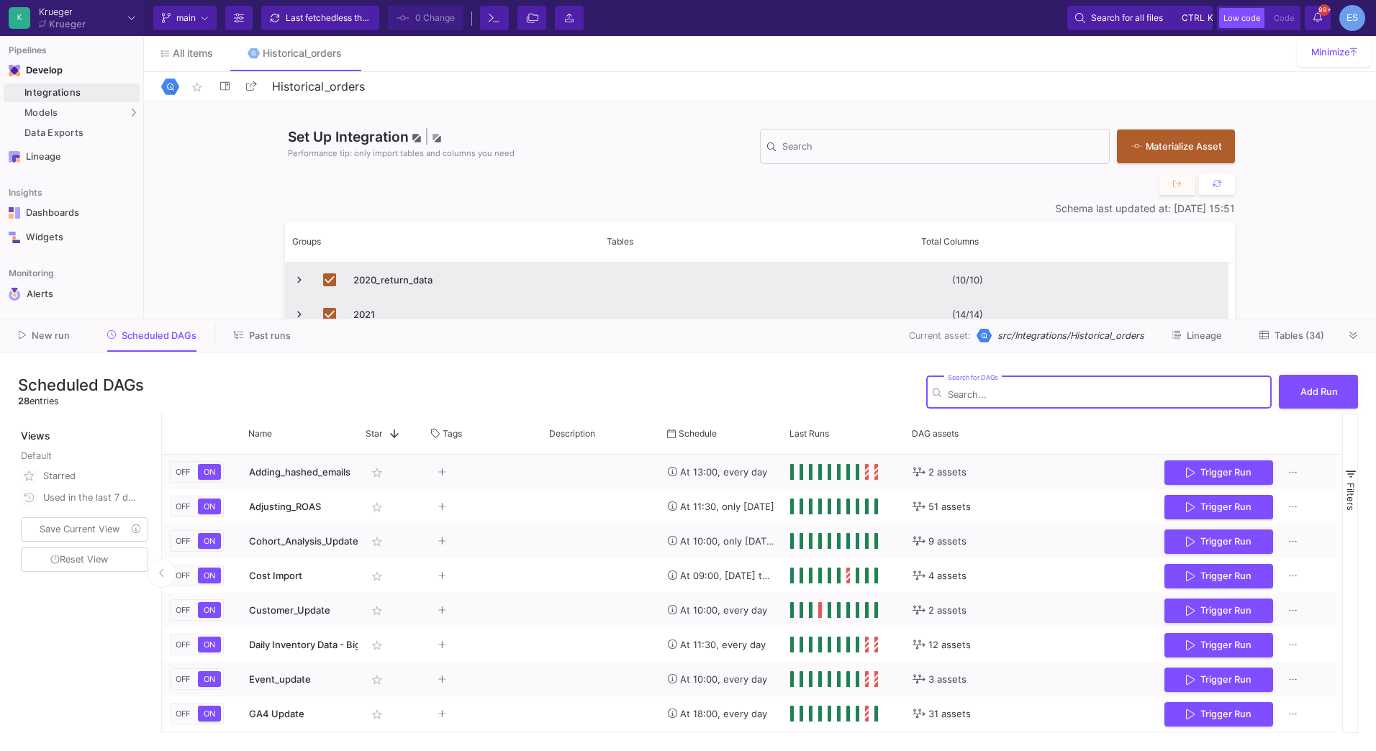
click at [1300, 322] on div "New run Scheduled DAGs Past runs Current asset: src/Integrations/Historical_ord…" at bounding box center [688, 336] width 1376 height 33
click at [1296, 330] on span "Tables (34)" at bounding box center [1291, 335] width 65 height 11
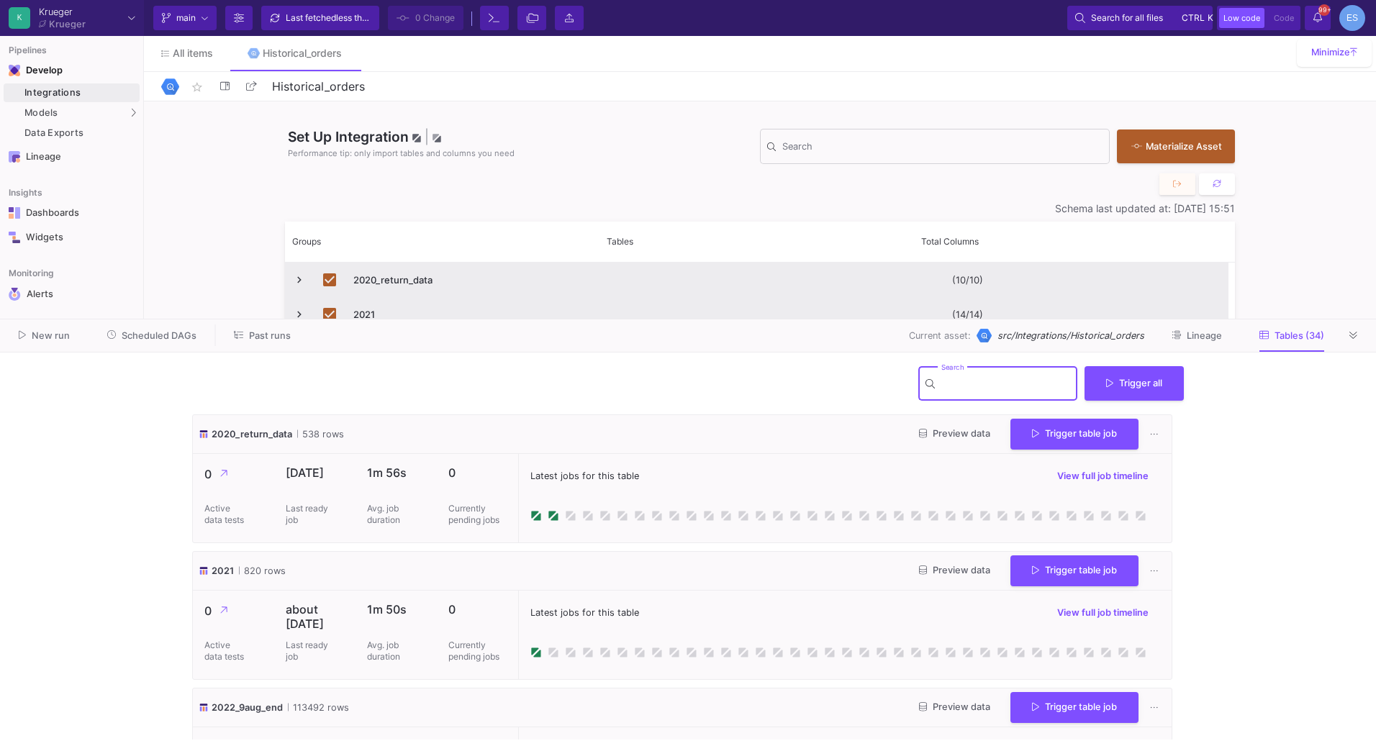
click at [966, 381] on input "Search" at bounding box center [1006, 386] width 130 height 12
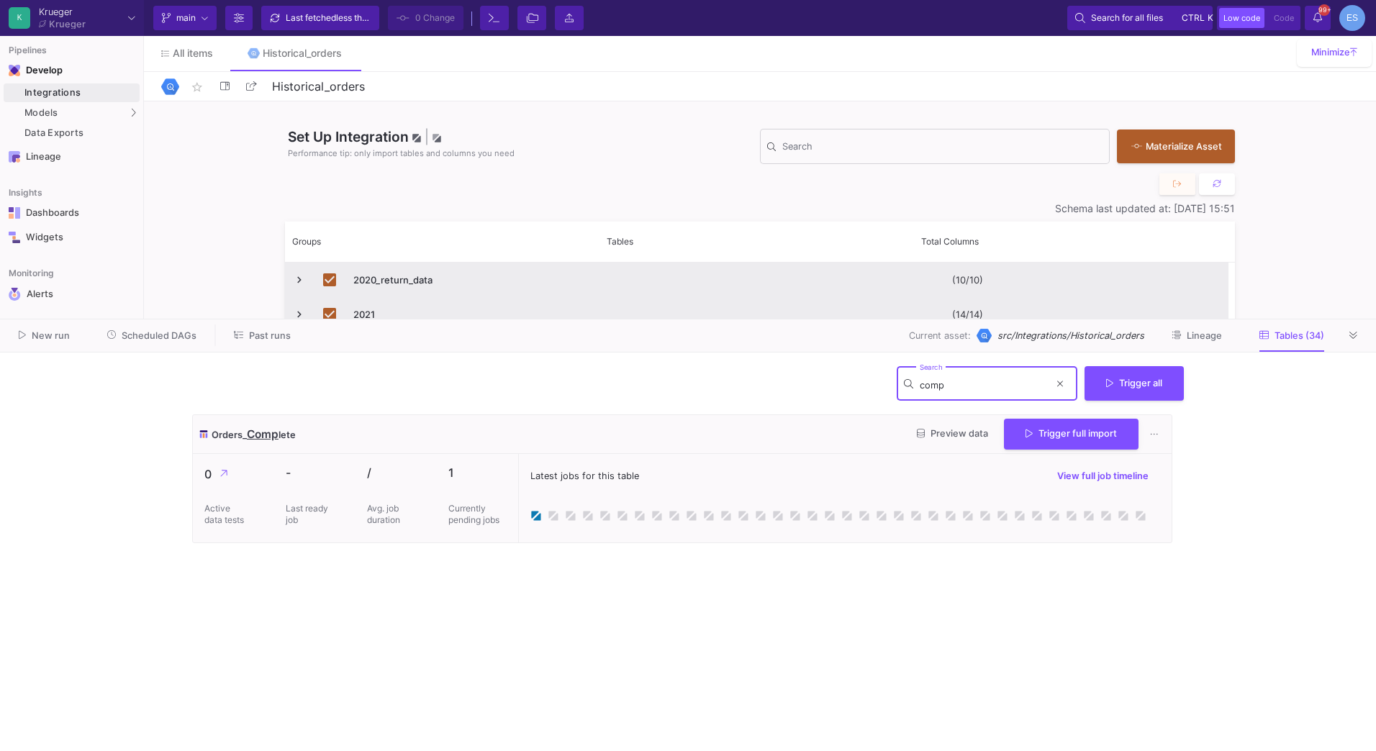
type input "comp"
click at [268, 339] on span "Past runs" at bounding box center [270, 335] width 42 height 11
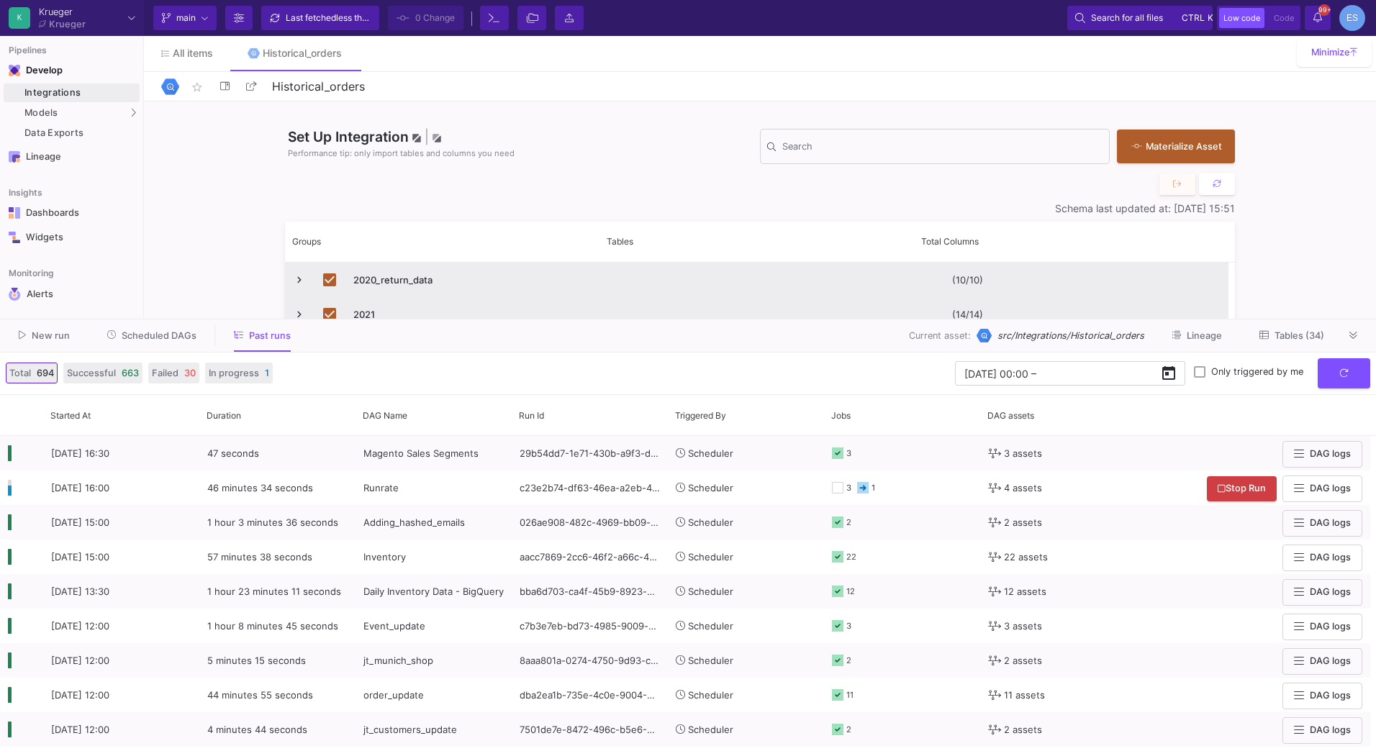
click at [178, 328] on button "Scheduled DAGs" at bounding box center [152, 336] width 125 height 22
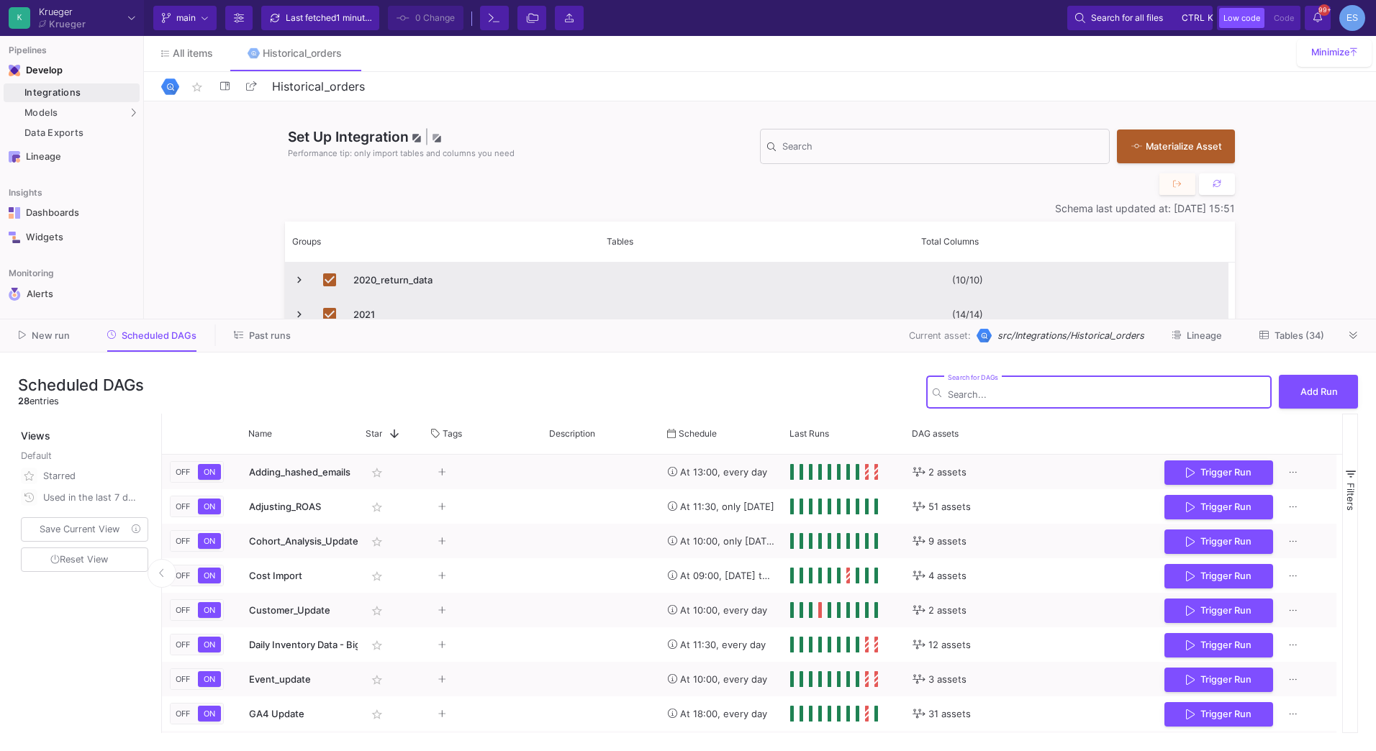
click at [283, 343] on button "Past runs" at bounding box center [262, 336] width 91 height 22
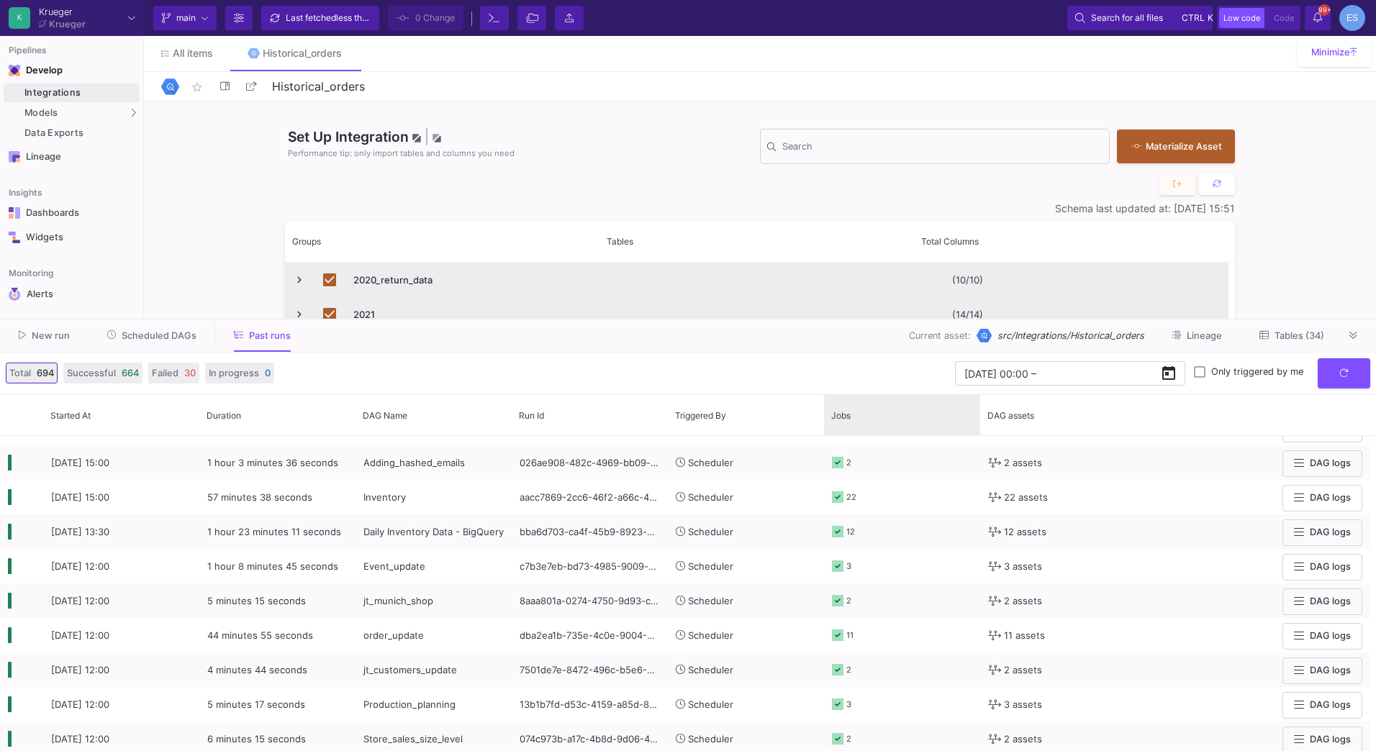
scroll to position [72, 0]
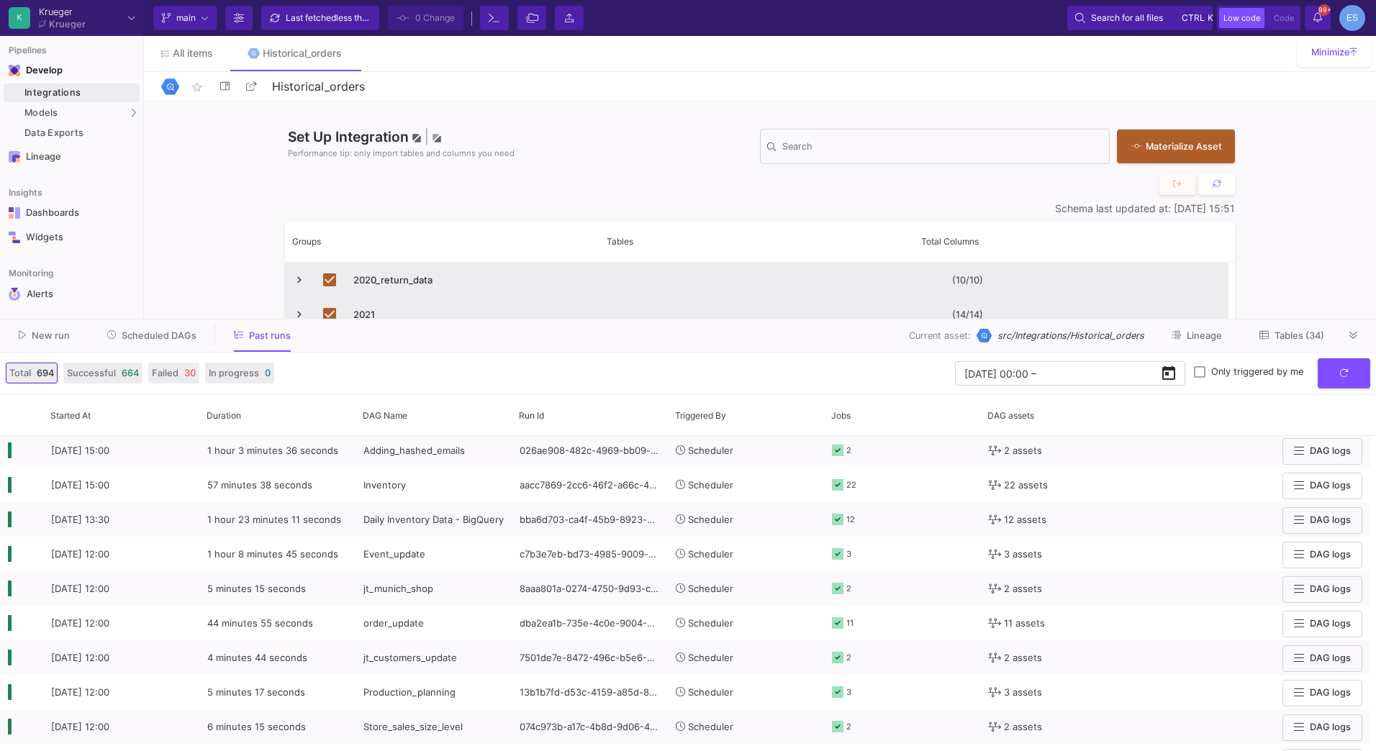
click at [1316, 335] on span "Tables (34)" at bounding box center [1300, 335] width 50 height 11
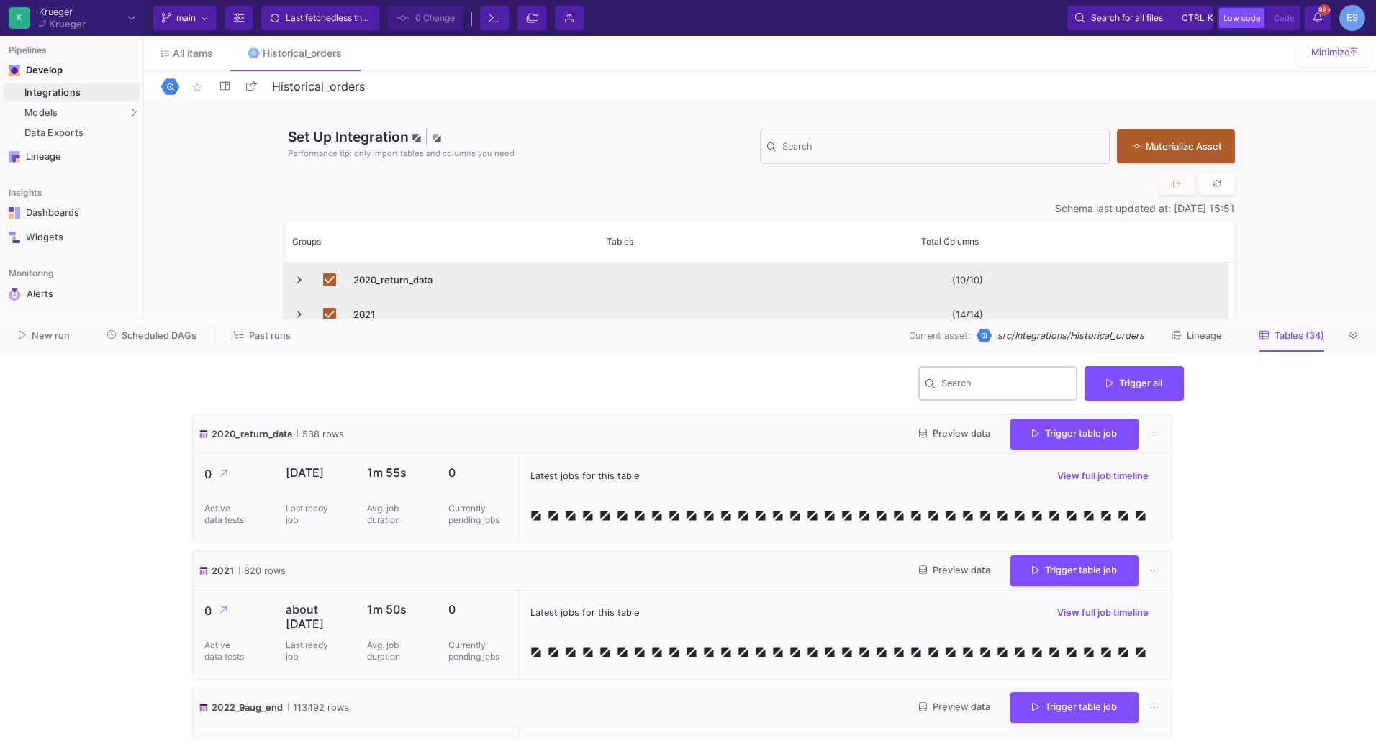
click at [962, 371] on div "Search" at bounding box center [1006, 382] width 130 height 37
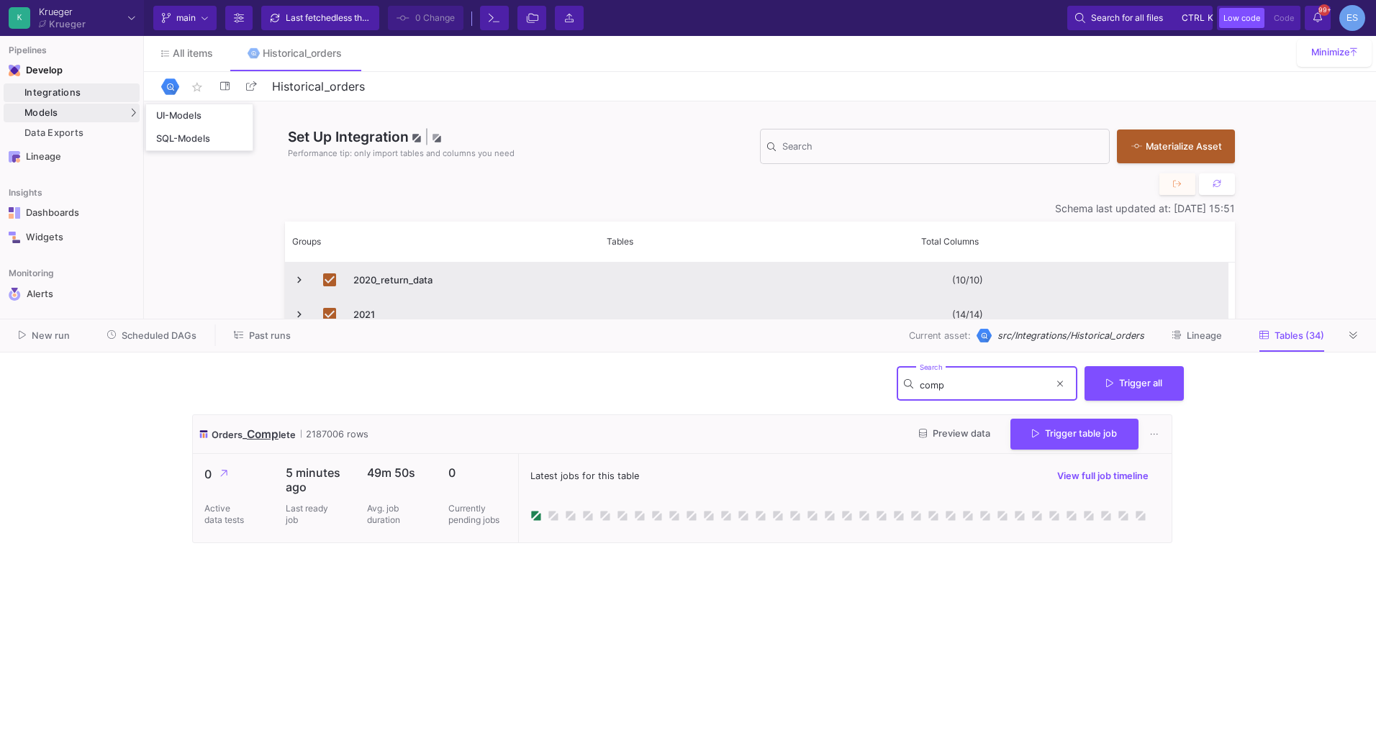
type input "comp"
click at [86, 108] on div "Models" at bounding box center [72, 113] width 136 height 19
click at [198, 119] on div "UI-Models" at bounding box center [179, 116] width 47 height 12
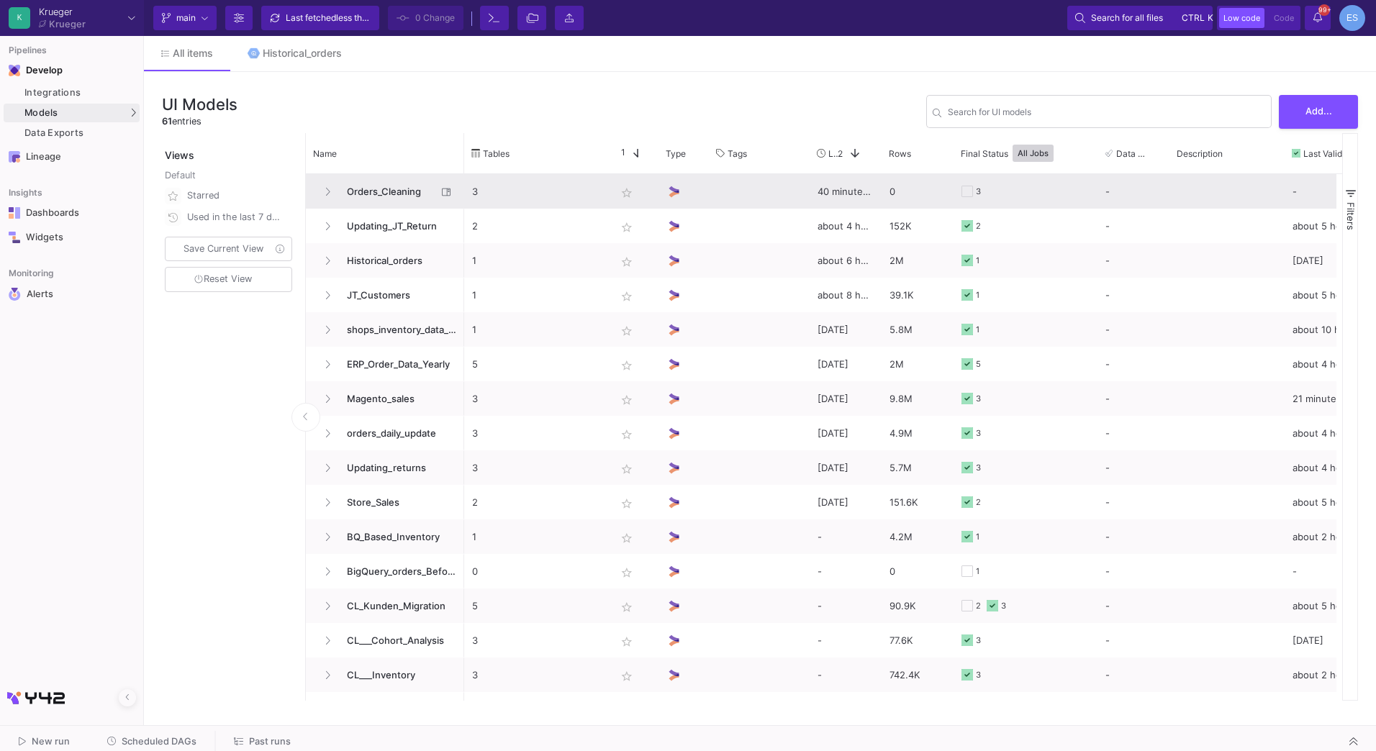
click at [360, 193] on span "Orders_Cleaning" at bounding box center [387, 192] width 99 height 34
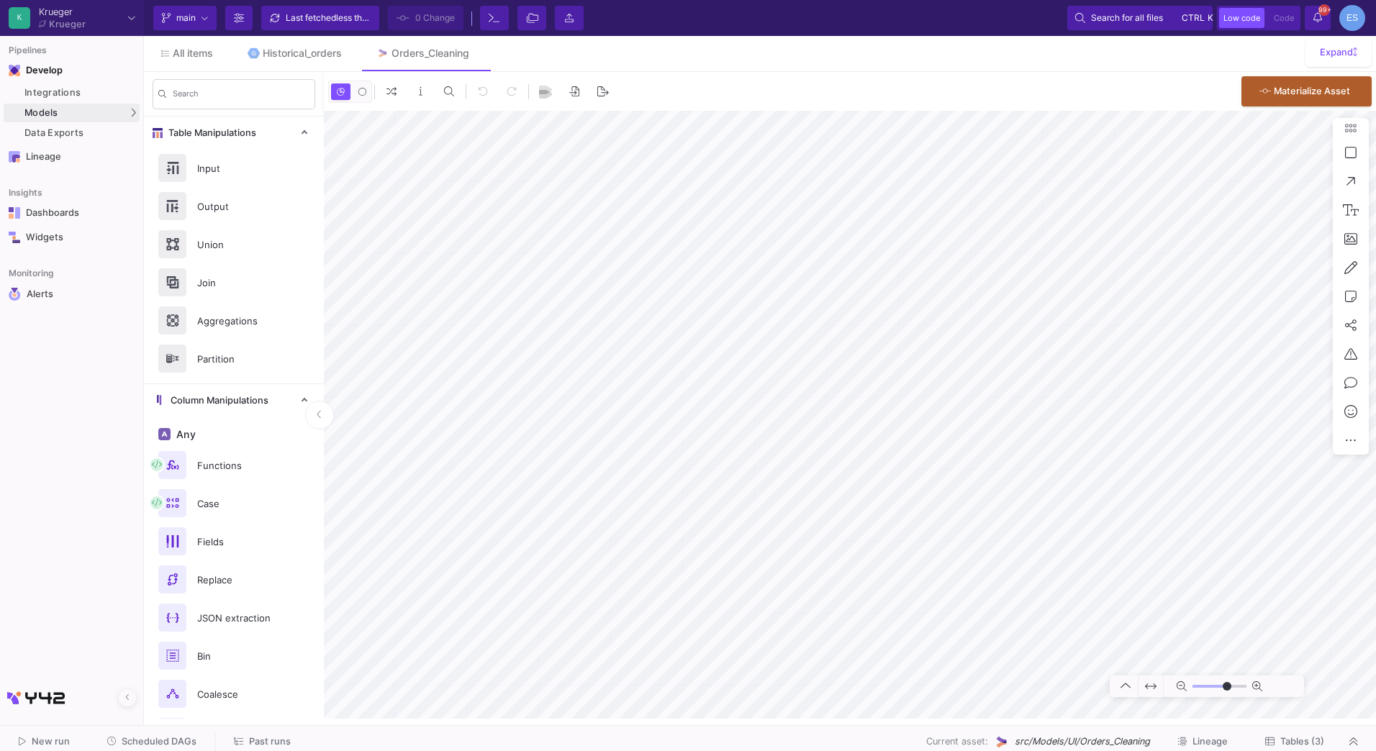
type input "-46"
click at [232, 168] on div "Input" at bounding box center [238, 169] width 99 height 22
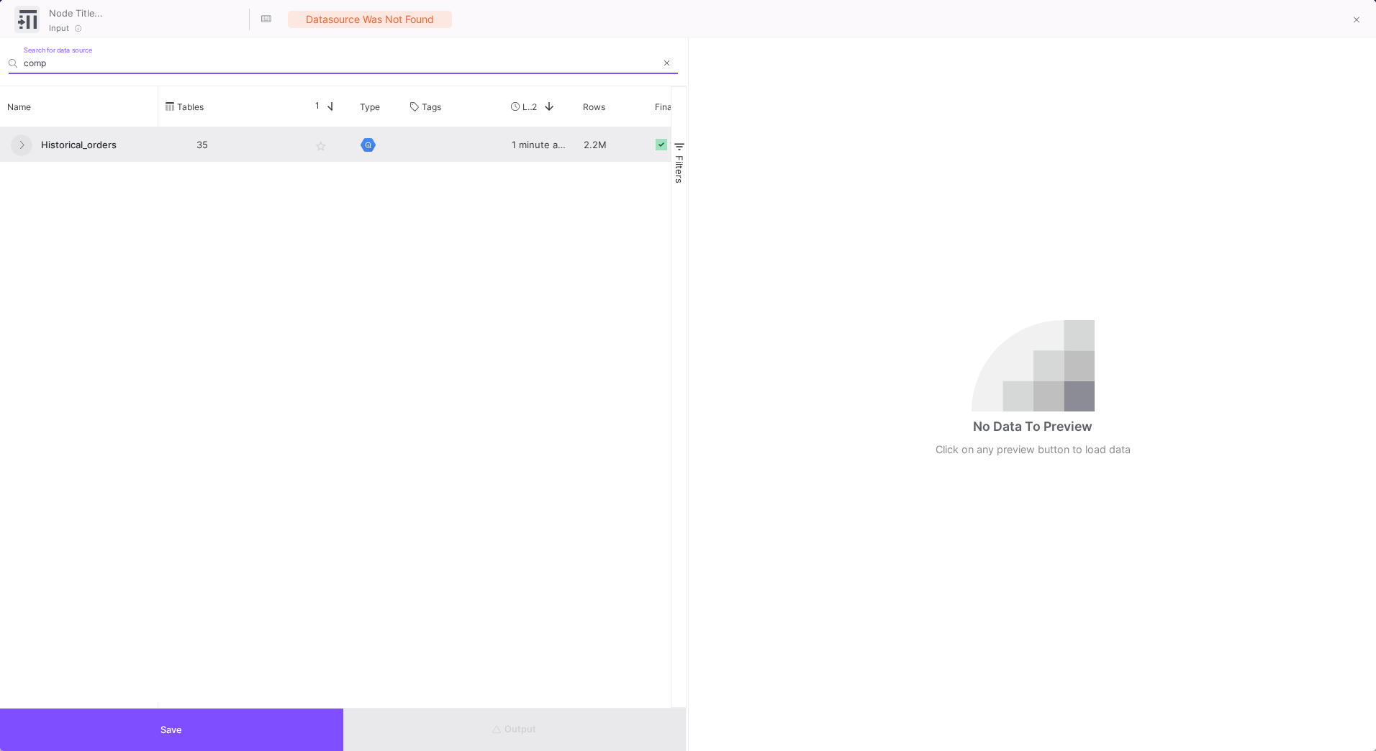
type input "comp"
click at [19, 142] on icon at bounding box center [22, 144] width 6 height 9
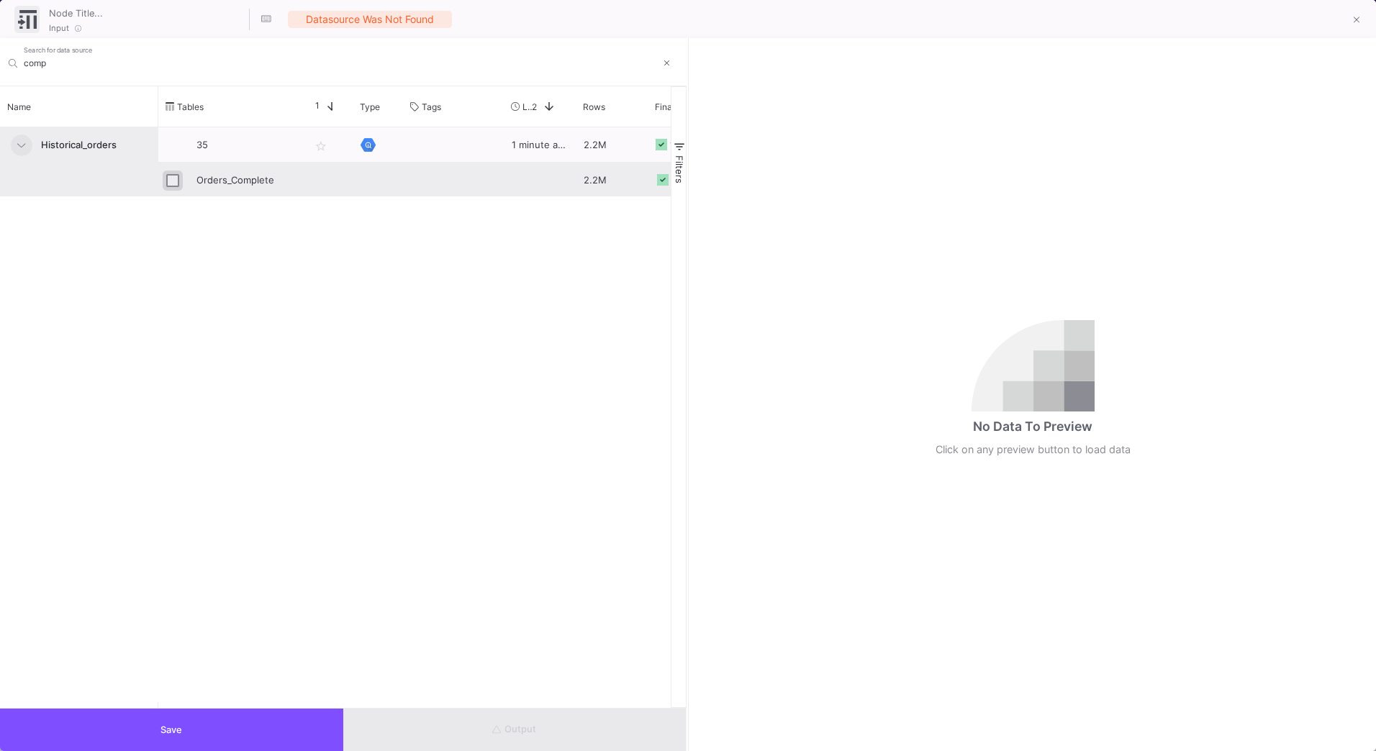
click at [178, 184] on input "Press Space to toggle row selection (unchecked)" at bounding box center [172, 180] width 13 height 13
checkbox input "true"
type input "Orders_Complete"
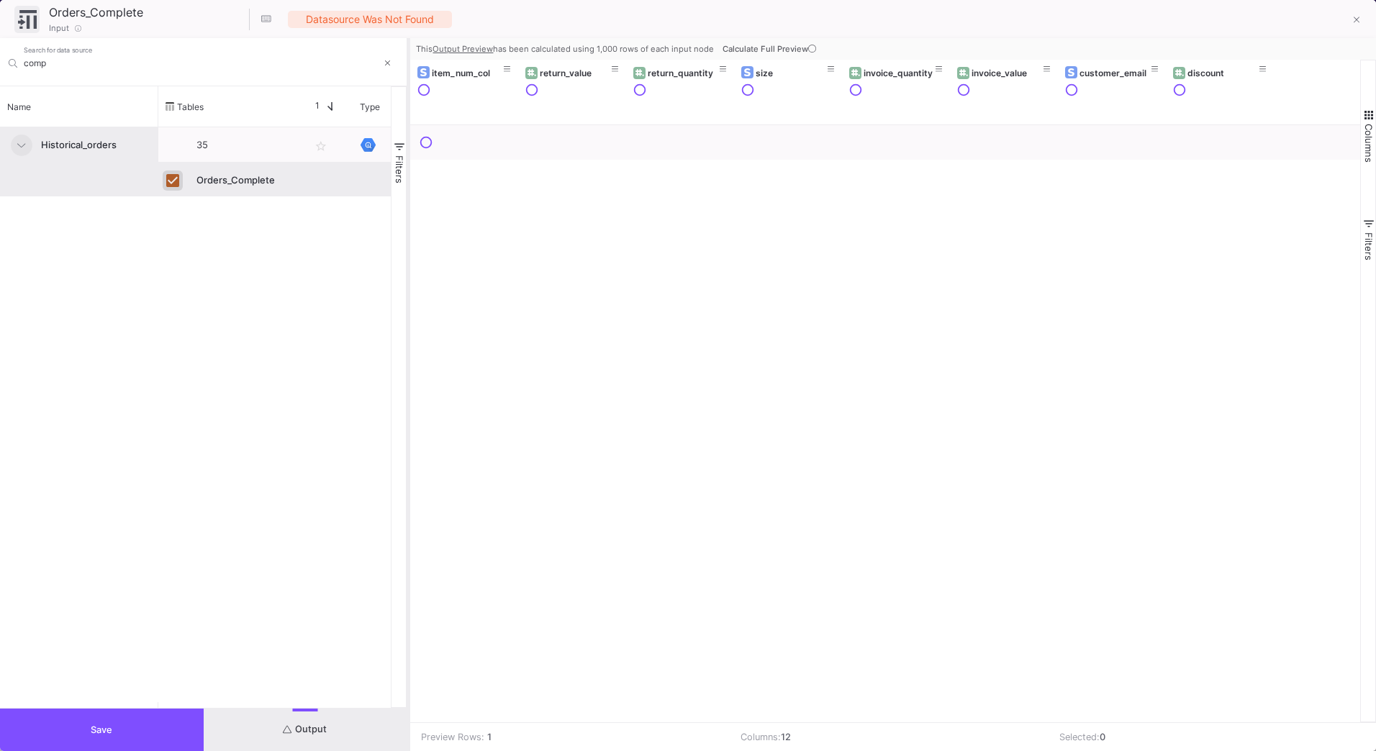
drag, startPoint x: 688, startPoint y: 264, endPoint x: 409, endPoint y: 293, distance: 280.7
click at [409, 293] on div at bounding box center [409, 394] width 4 height 713
click at [1371, 105] on button "Columns" at bounding box center [1368, 135] width 14 height 104
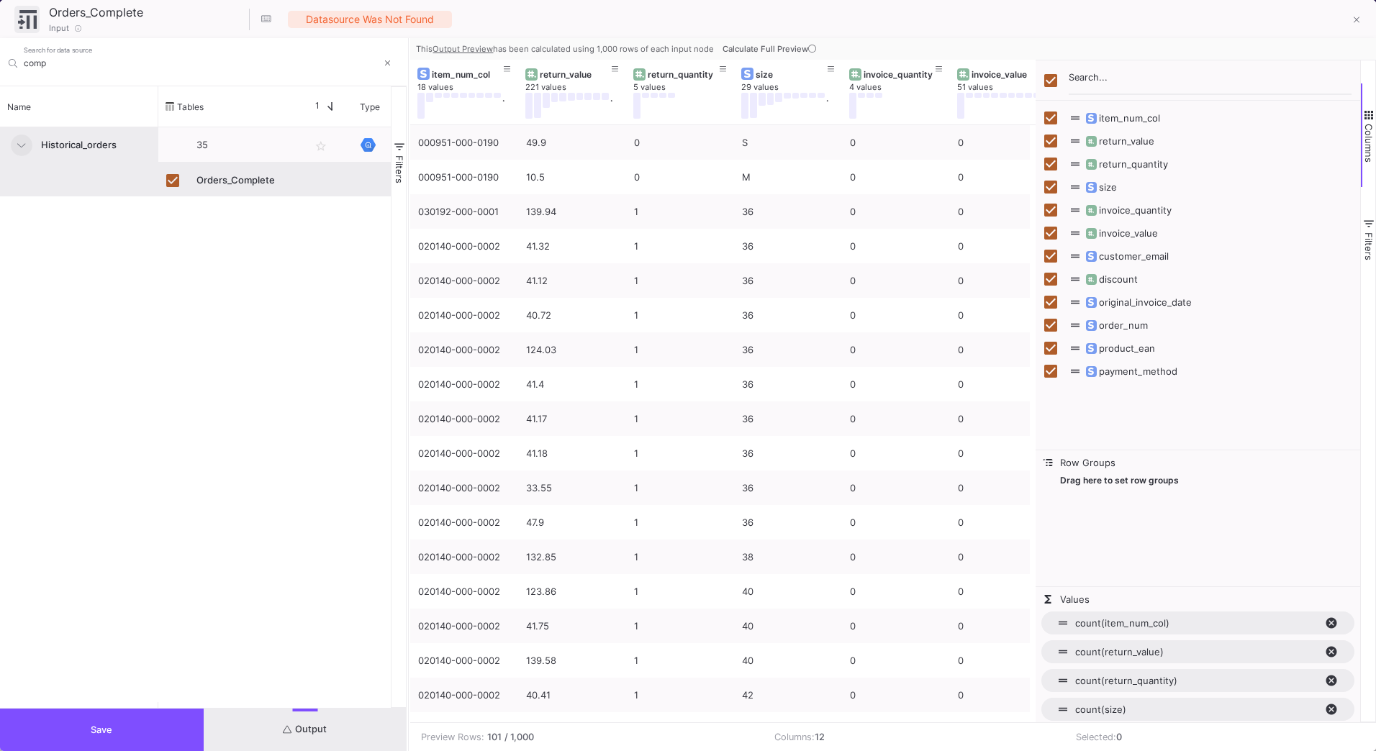
drag, startPoint x: 1216, startPoint y: 128, endPoint x: 1036, endPoint y: 134, distance: 180.7
click at [1036, 134] on div at bounding box center [1035, 391] width 4 height 663
click at [1049, 83] on input "Toggle Select All Columns" at bounding box center [1050, 80] width 13 height 13
checkbox input "false"
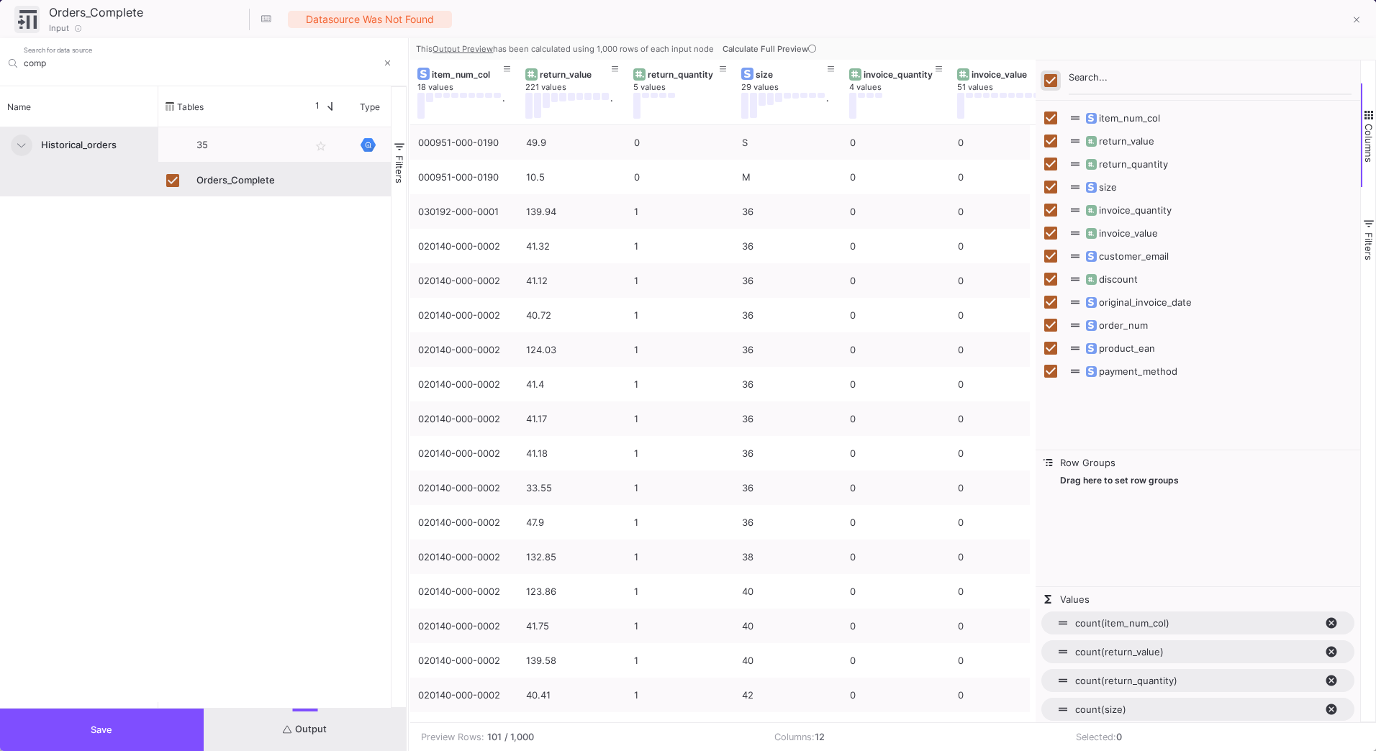
checkbox input "false"
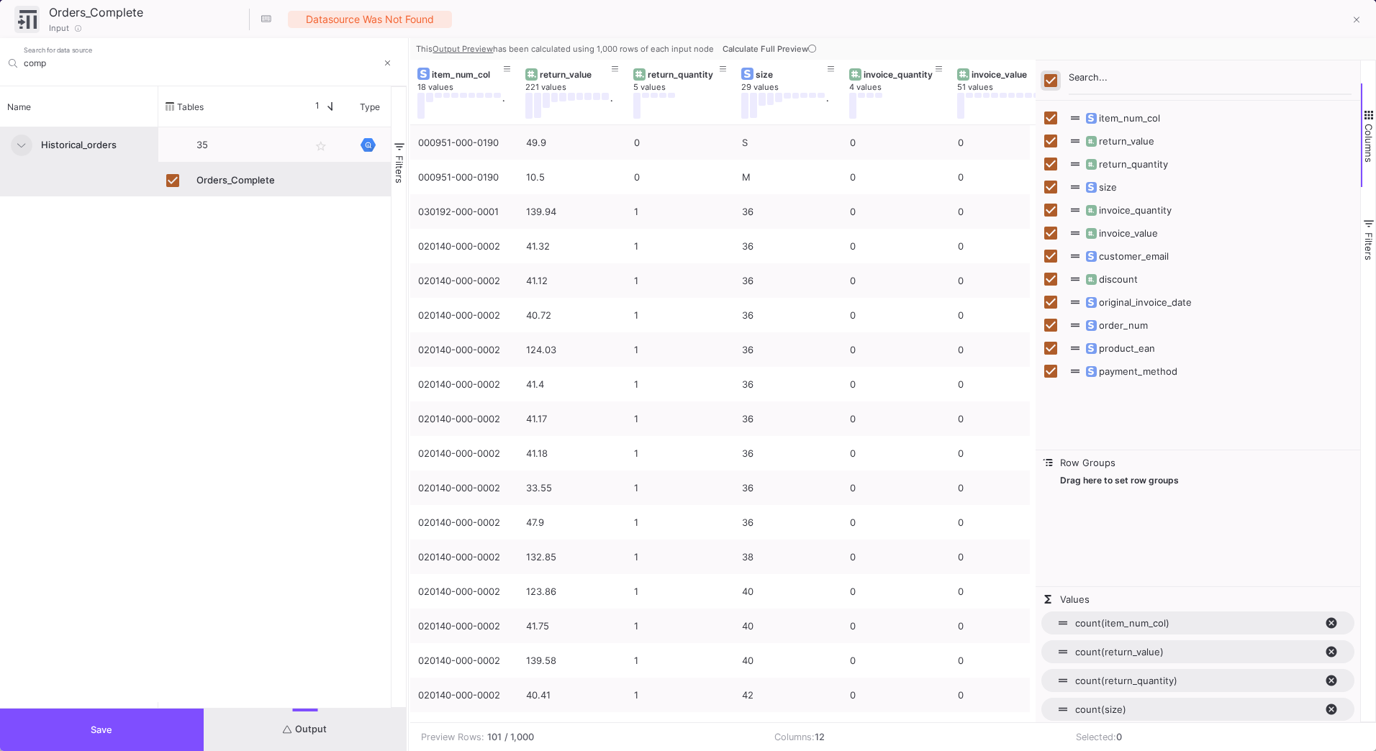
checkbox input "false"
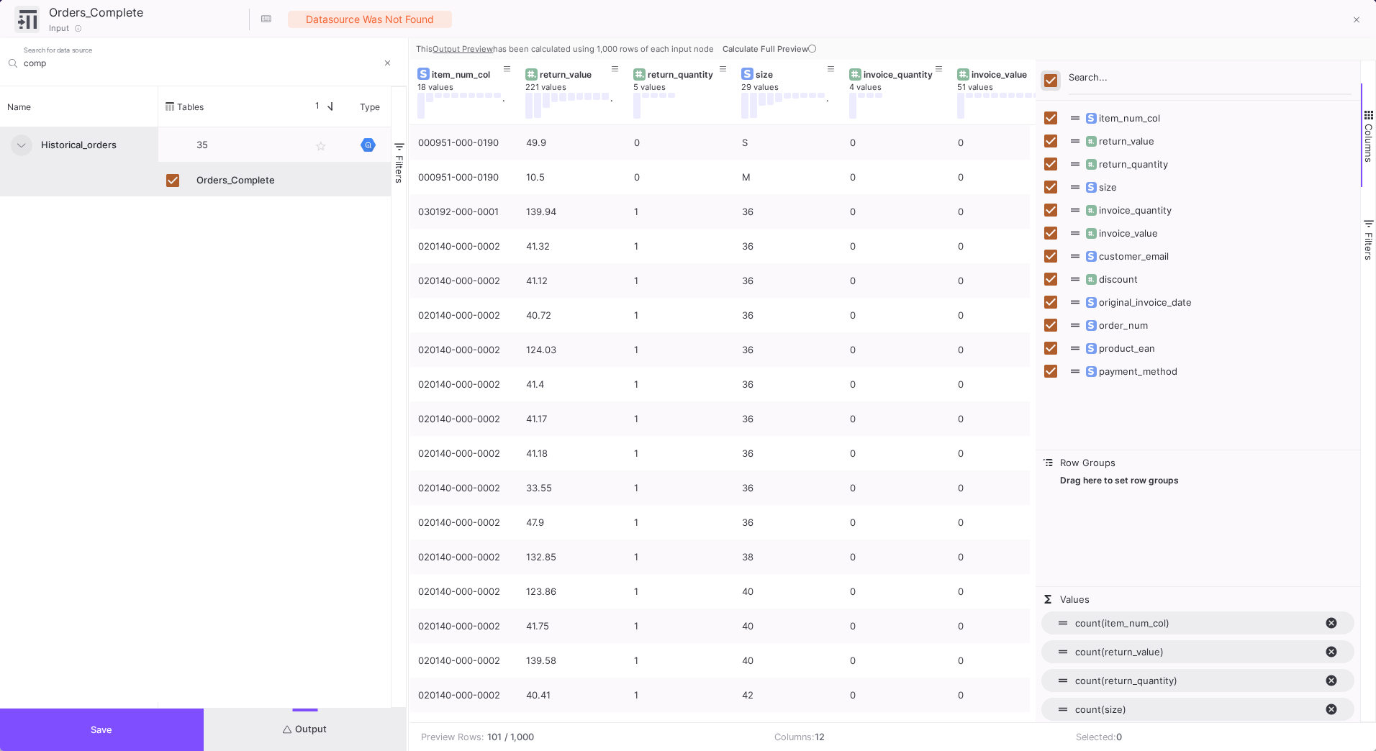
checkbox input "false"
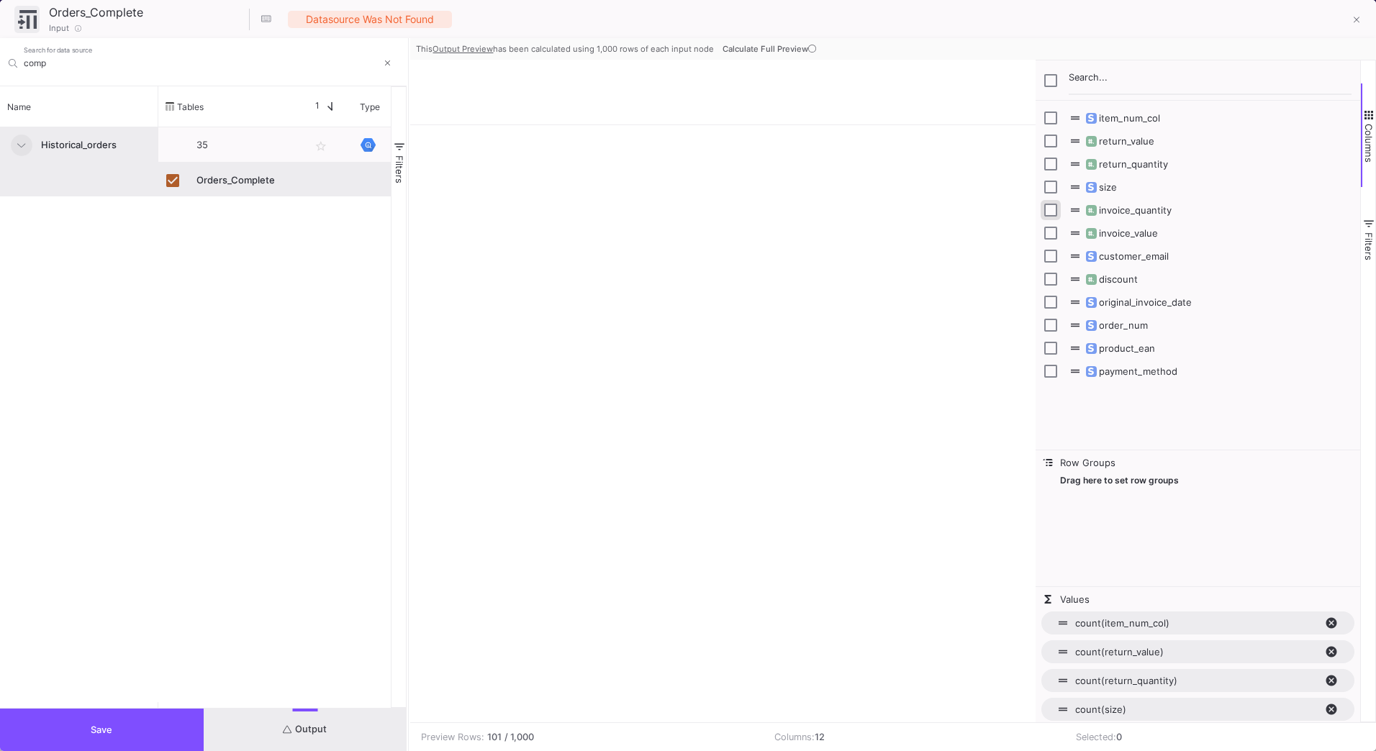
click at [1054, 212] on input "Press SPACE to toggle visibility (hidden)" at bounding box center [1050, 210] width 13 height 13
checkbox input "true"
checkbox input "false"
click at [1046, 166] on input "Press SPACE to toggle visibility (hidden)" at bounding box center [1050, 164] width 13 height 13
checkbox input "true"
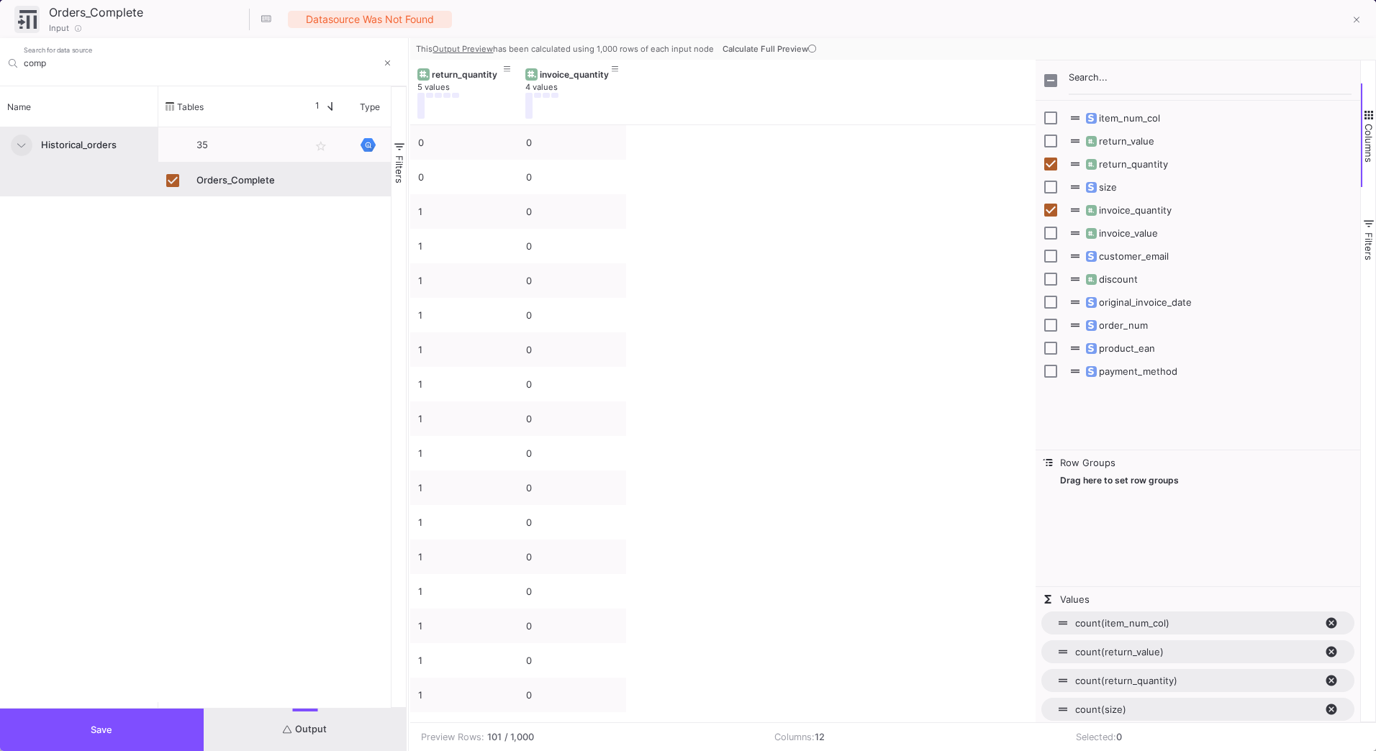
click at [1118, 281] on span "discount" at bounding box center [1111, 279] width 54 height 12
checkbox input "true"
click at [1127, 235] on span "invoice_value" at bounding box center [1121, 233] width 74 height 12
checkbox input "true"
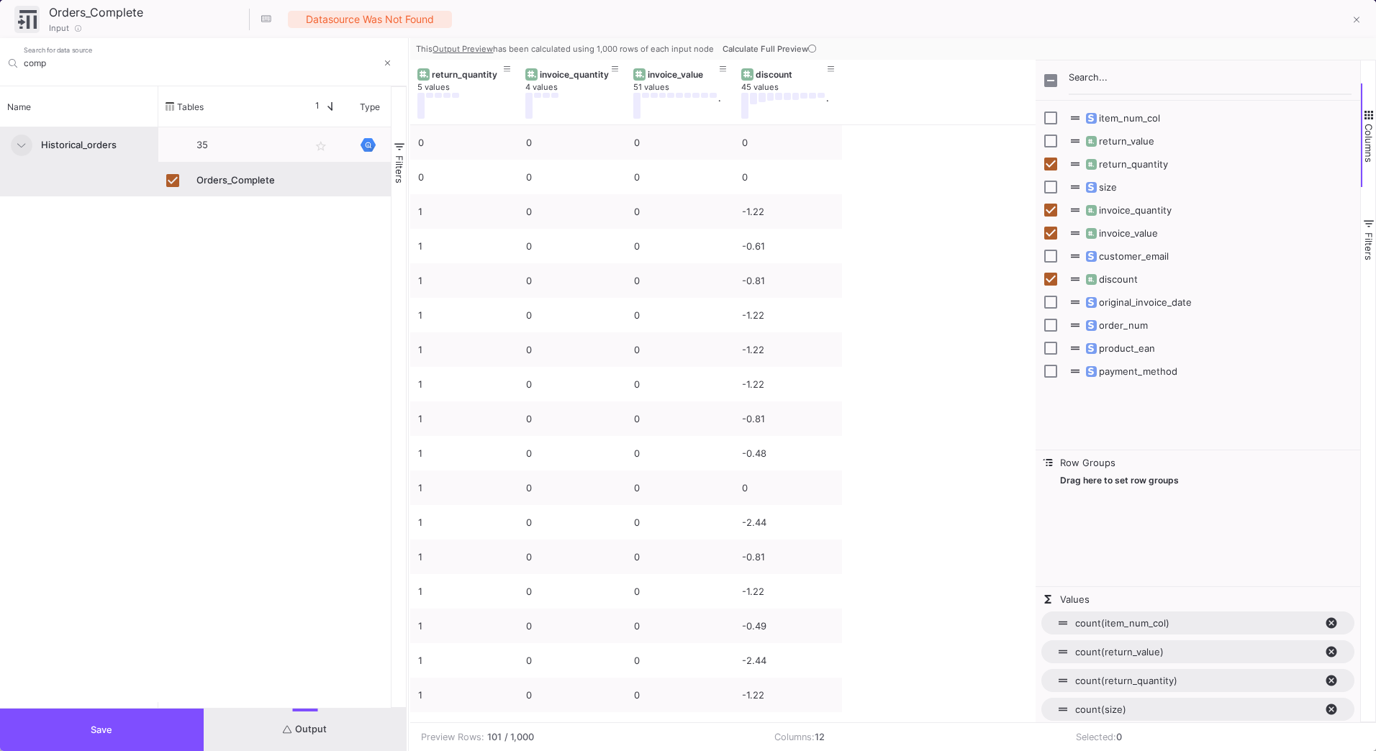
click at [1126, 142] on span "return_value" at bounding box center [1119, 141] width 71 height 12
checkbox input "true"
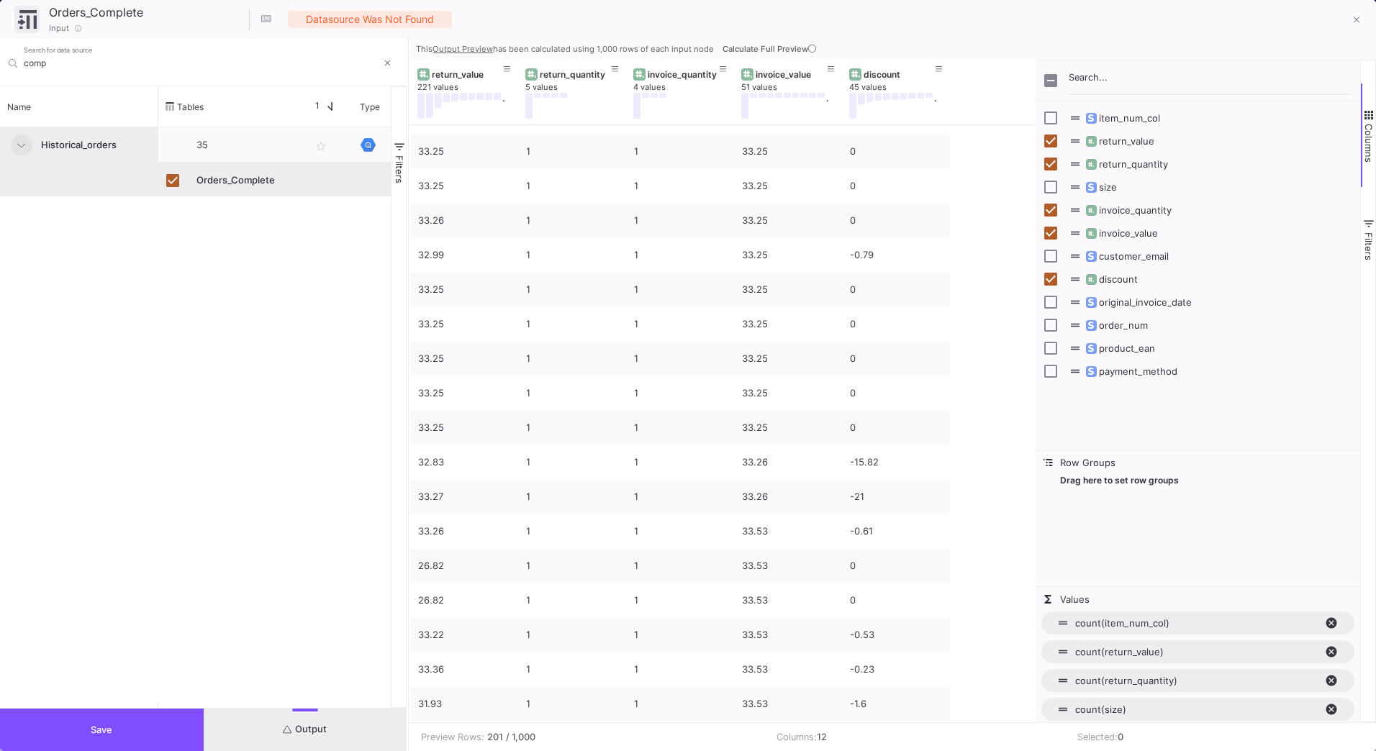
click at [1149, 301] on span "original_invoice_date" at bounding box center [1138, 302] width 108 height 12
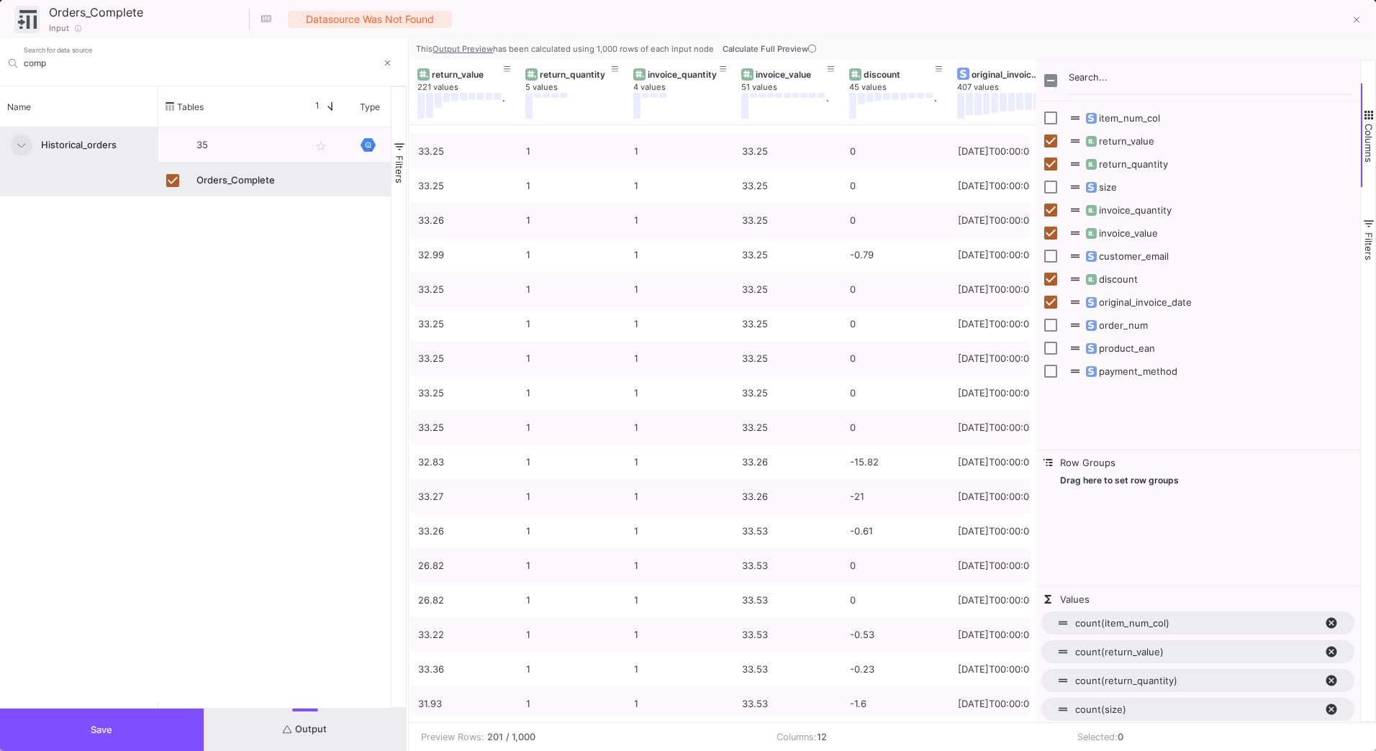
checkbox input "true"
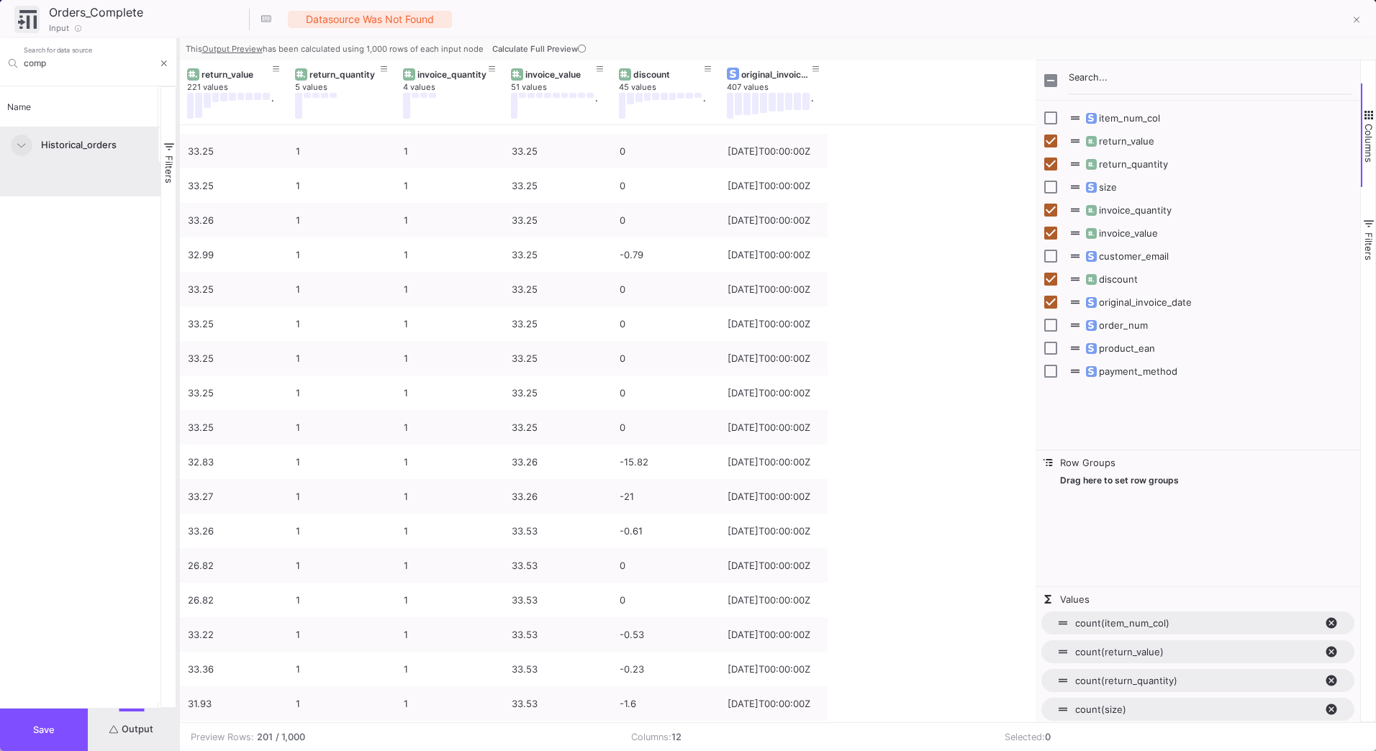
drag, startPoint x: 409, startPoint y: 87, endPoint x: 178, endPoint y: 94, distance: 231.1
click at [178, 94] on div at bounding box center [178, 394] width 4 height 713
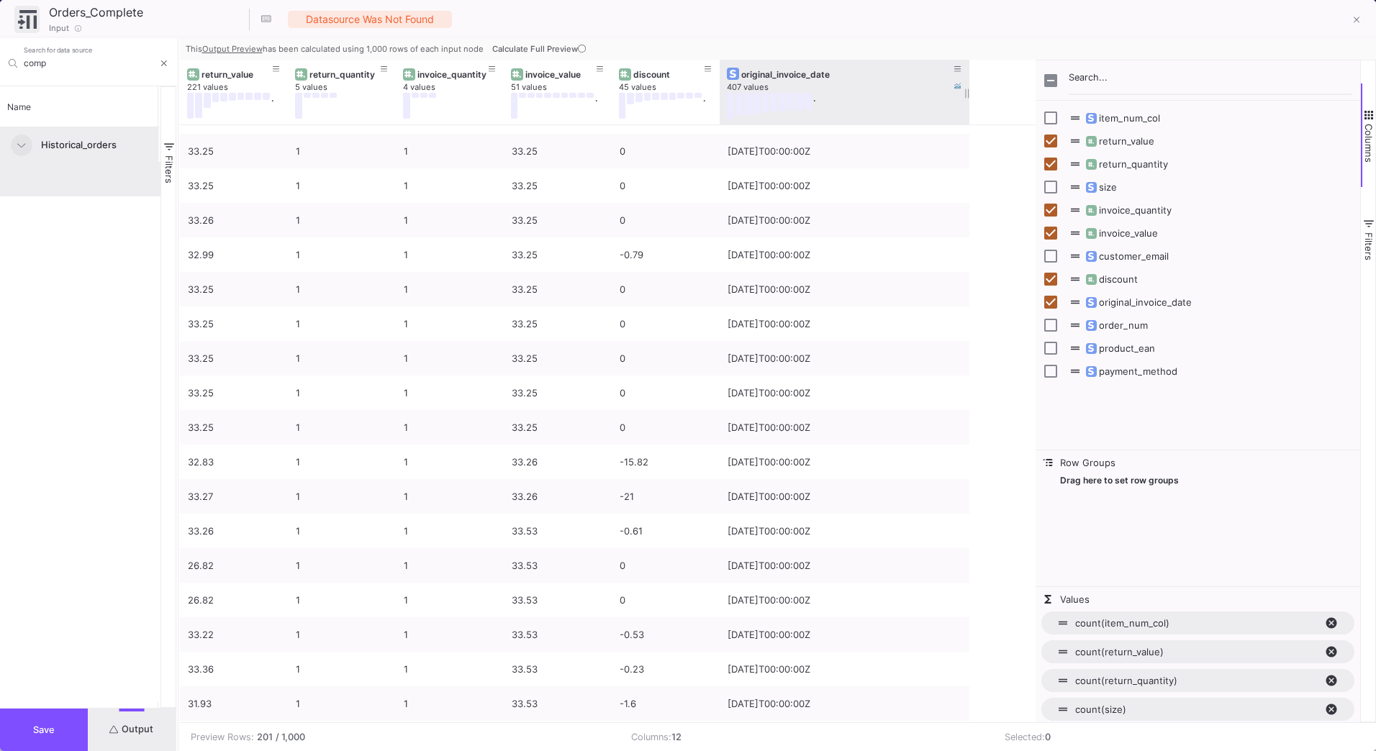
drag, startPoint x: 826, startPoint y: 75, endPoint x: 968, endPoint y: 76, distance: 141.8
click at [968, 76] on div at bounding box center [969, 92] width 6 height 65
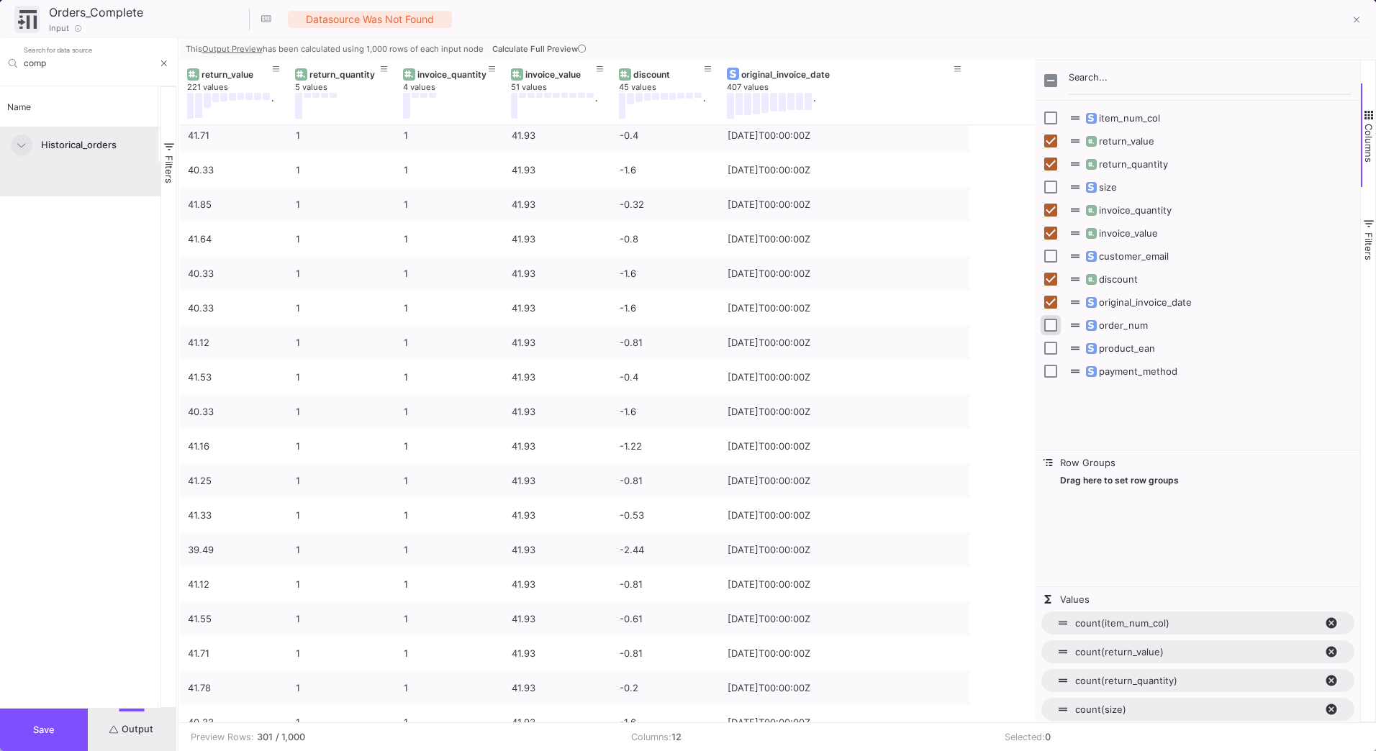
click at [1051, 330] on input "Press SPACE to toggle visibility (hidden)" at bounding box center [1050, 325] width 13 height 13
checkbox input "true"
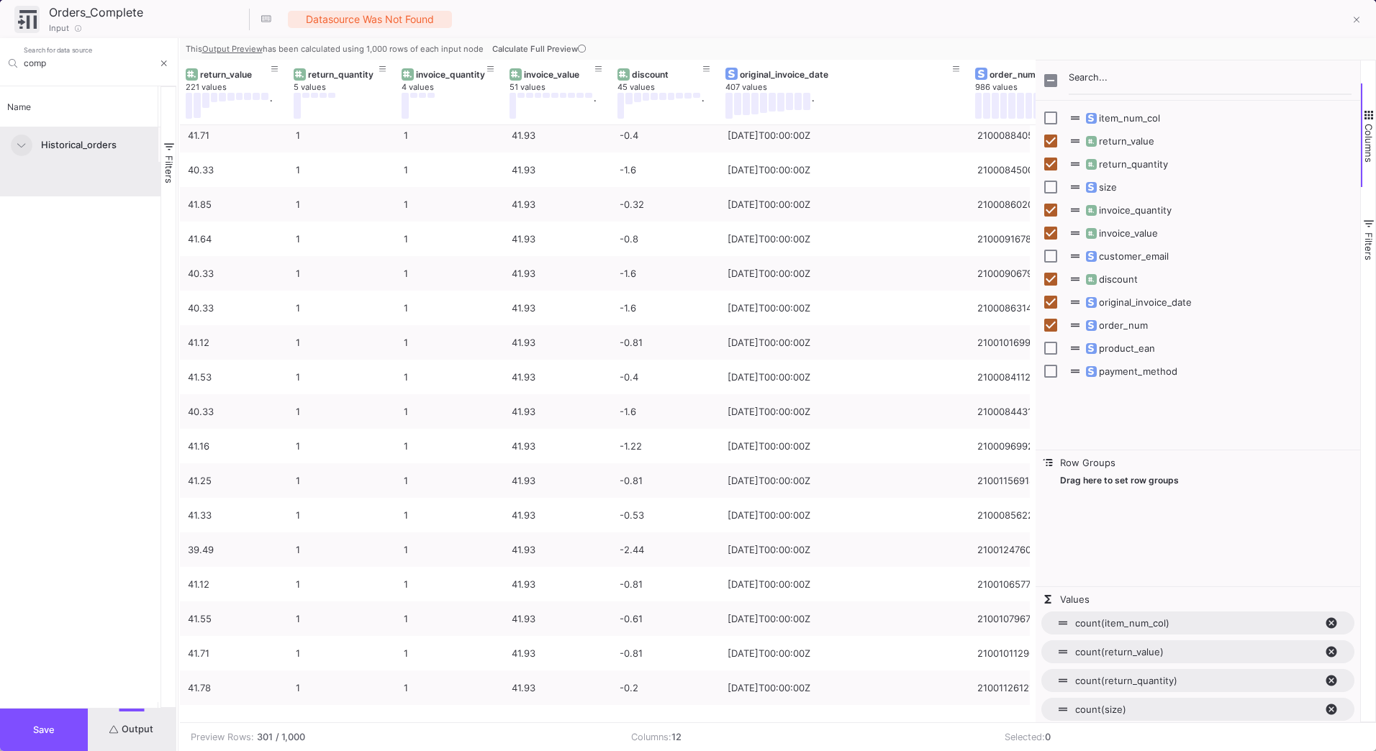
scroll to position [0, 47]
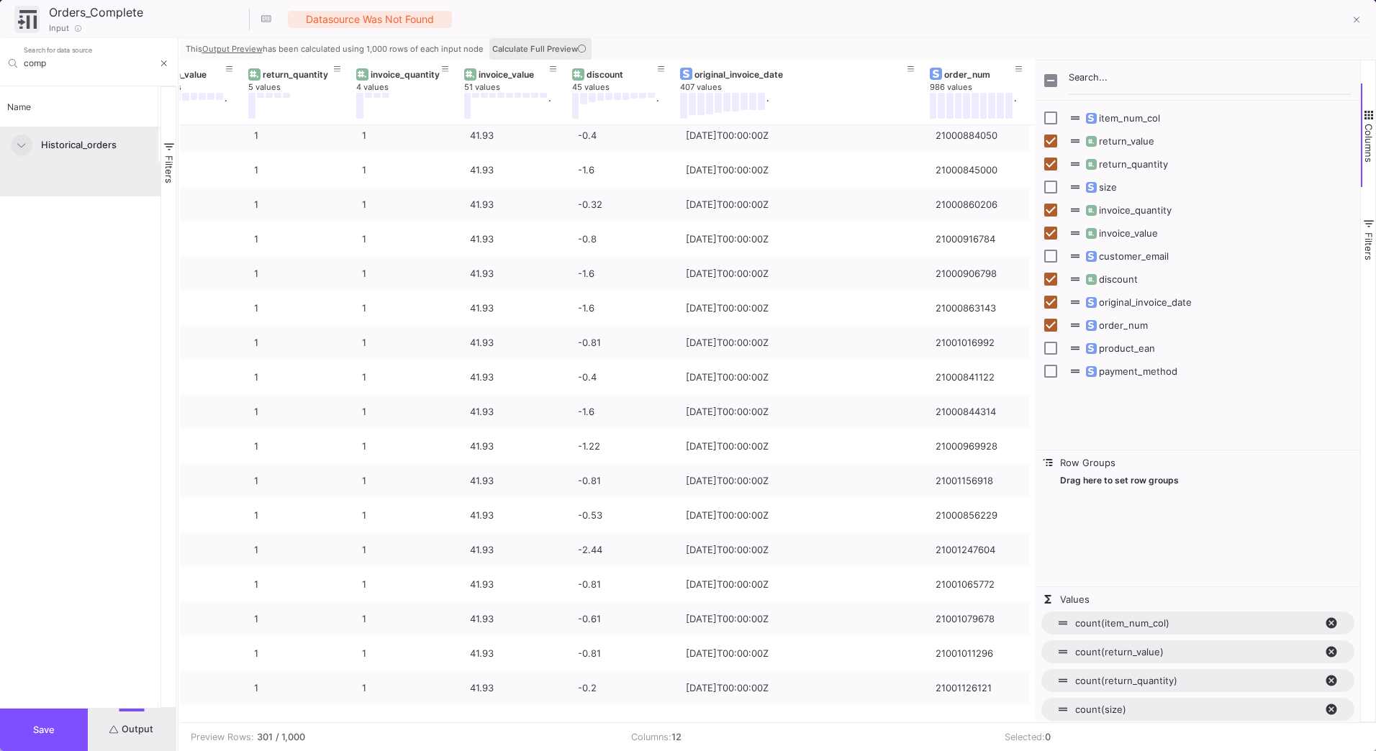
click at [574, 50] on span "Calculate Full Preview" at bounding box center [540, 49] width 96 height 10
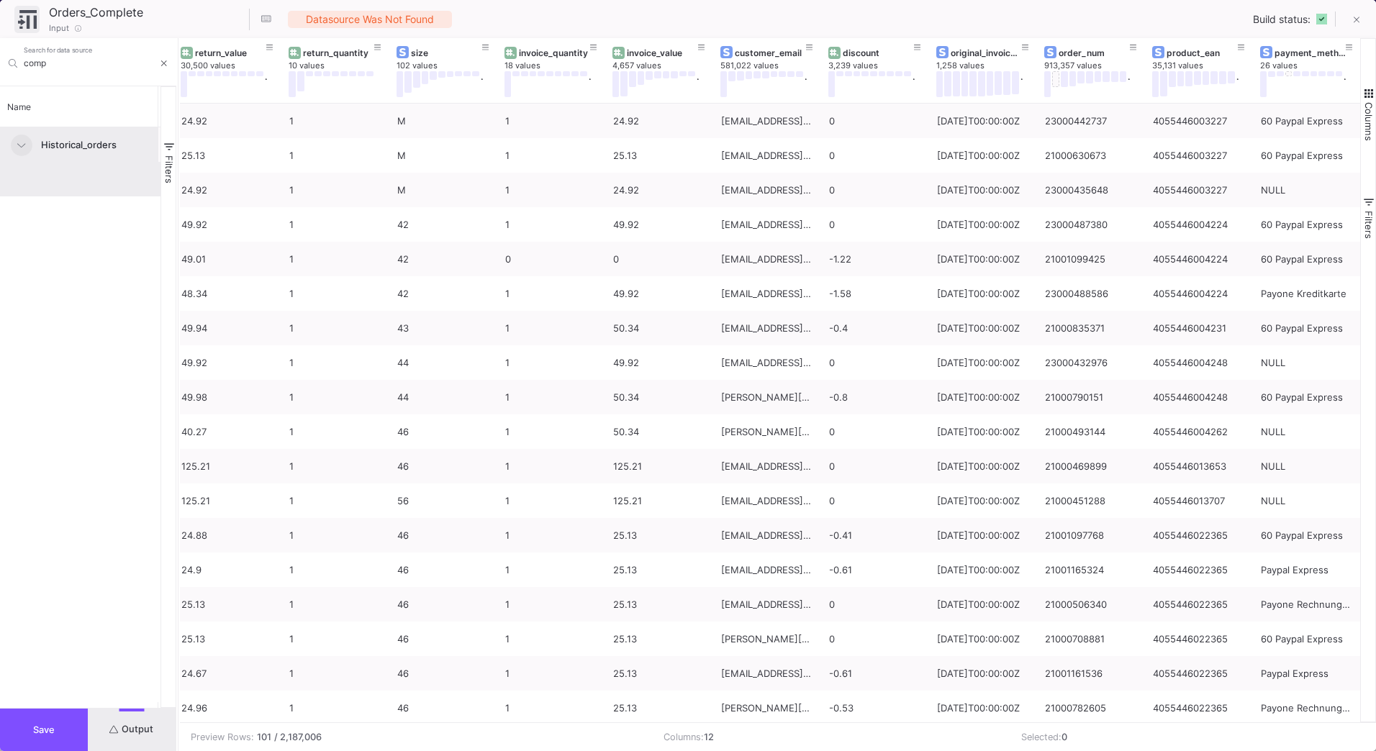
scroll to position [0, 120]
click at [979, 64] on div "1,258 values" at bounding box center [985, 65] width 108 height 11
click at [982, 53] on div "original_invoice_date" at bounding box center [980, 52] width 71 height 11
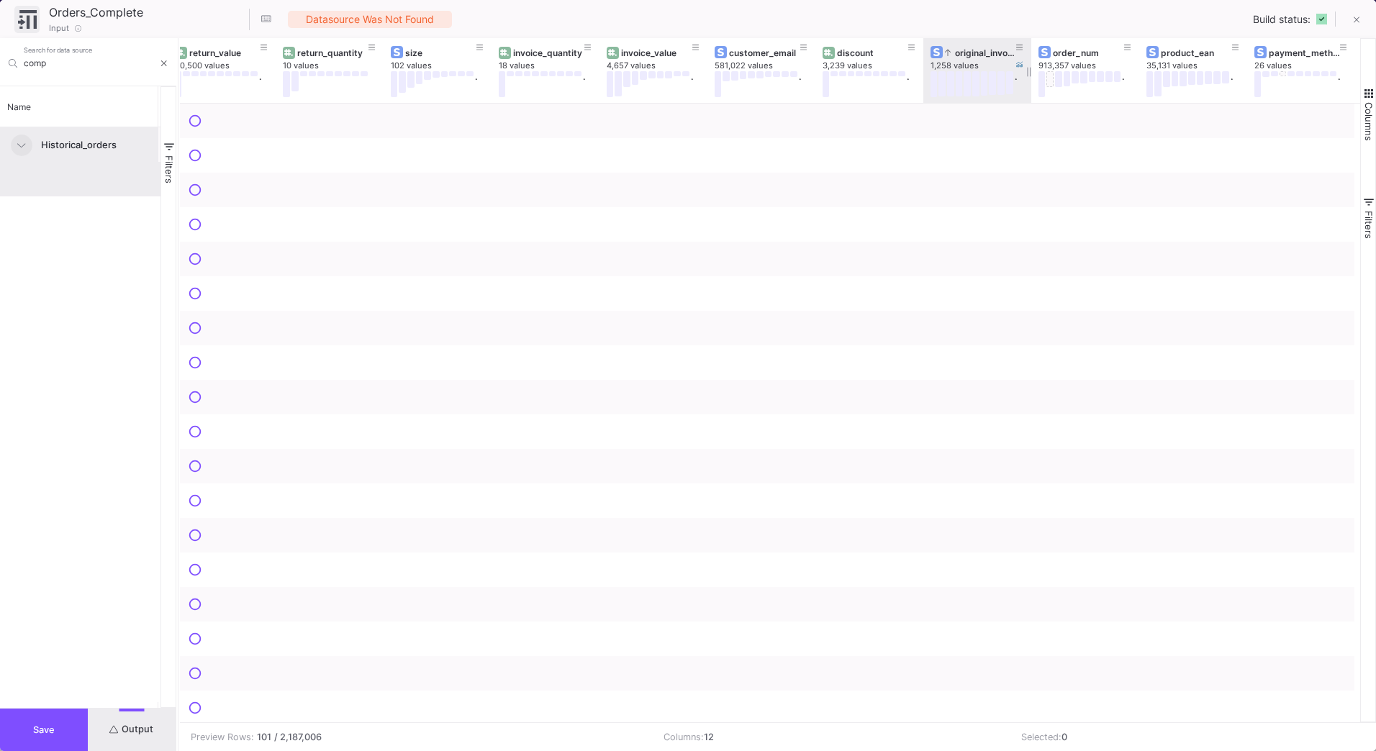
click at [982, 53] on div "original_invoice_date" at bounding box center [980, 52] width 71 height 11
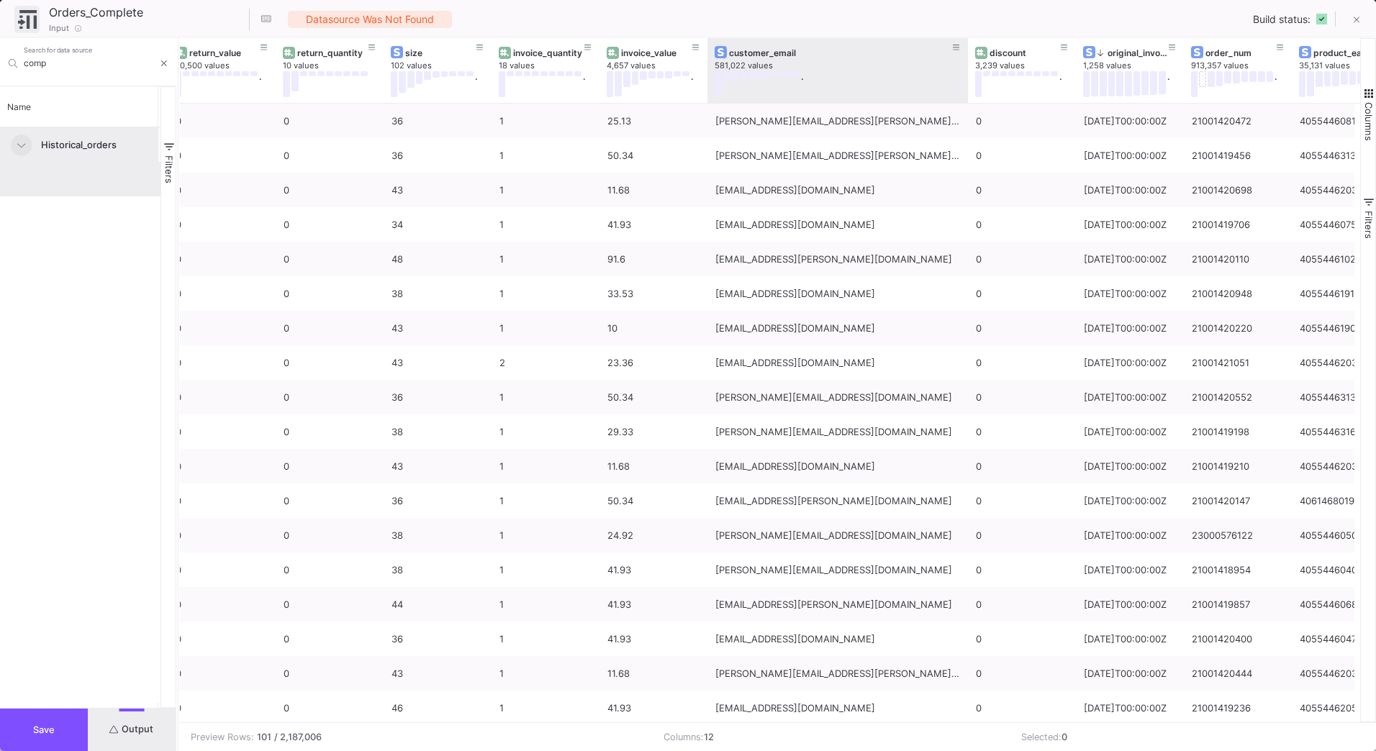
drag, startPoint x: 812, startPoint y: 46, endPoint x: 964, endPoint y: 36, distance: 152.9
click at [964, 36] on div "Orders_Complete 15 / 90 Input Datasource was not found Build status: comp Searc…" at bounding box center [688, 375] width 1376 height 751
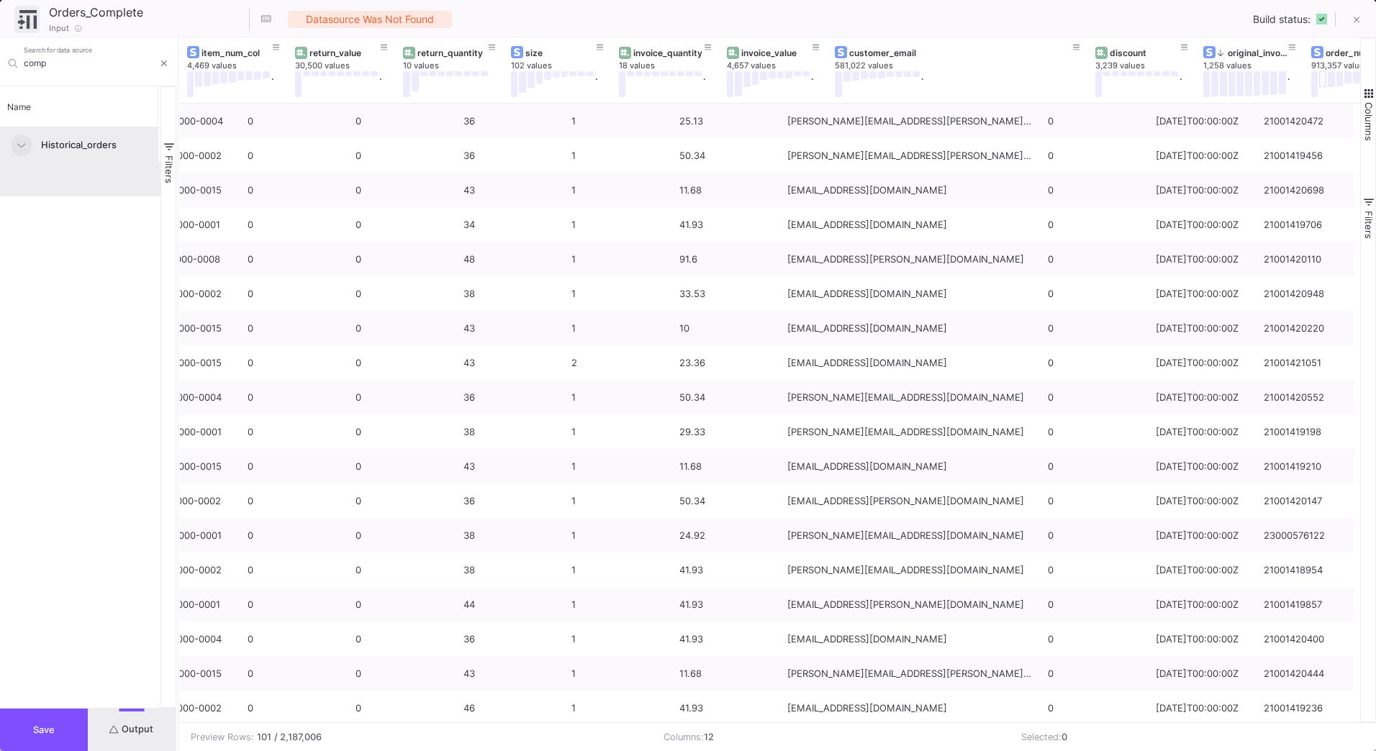
scroll to position [0, 0]
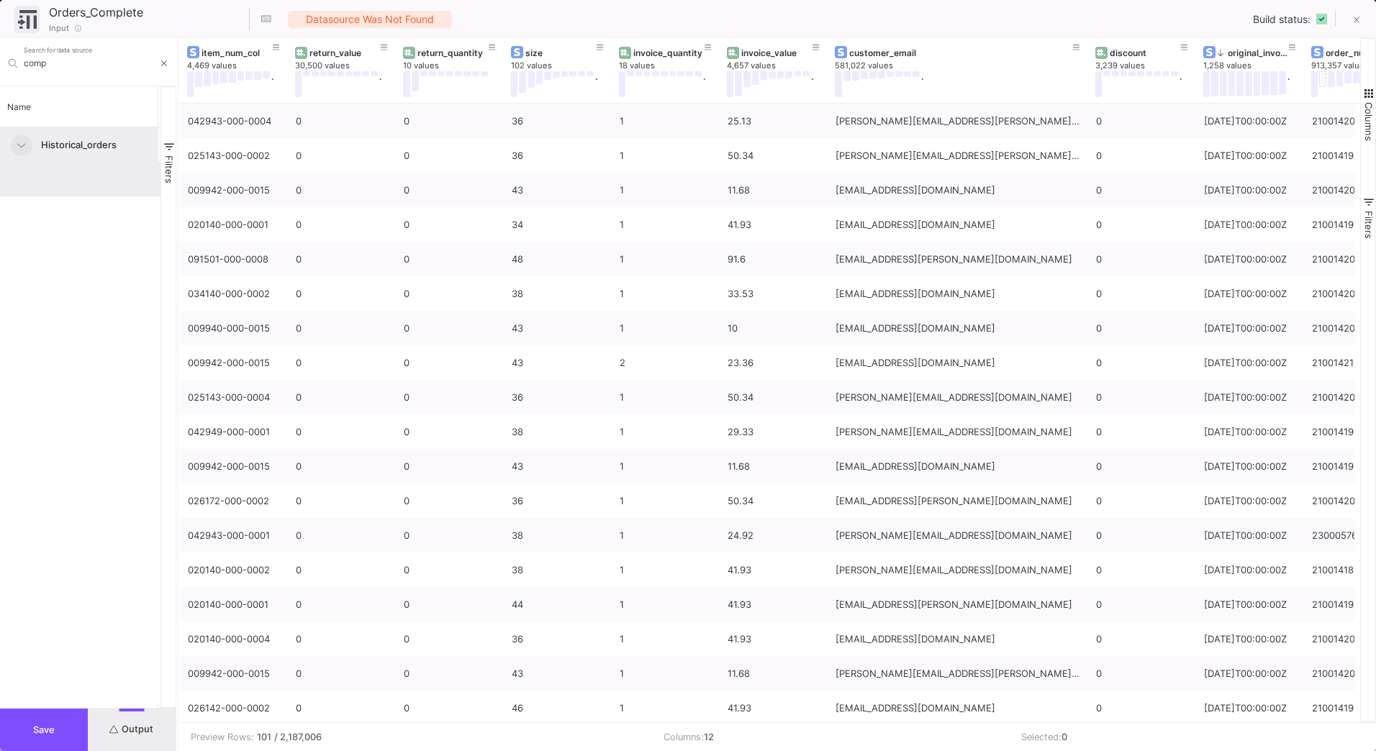
click at [53, 730] on span "Save" at bounding box center [44, 730] width 22 height 11
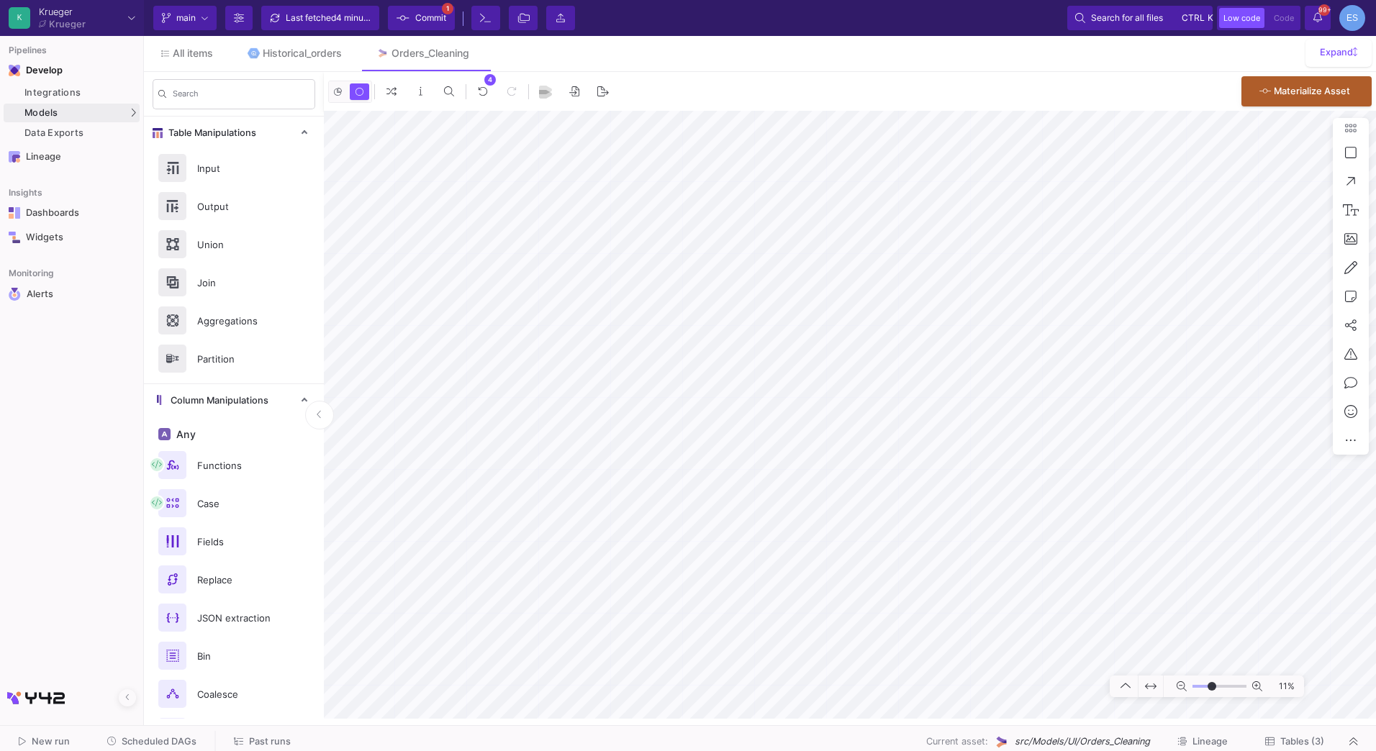
drag, startPoint x: 1199, startPoint y: 682, endPoint x: 1212, endPoint y: 684, distance: 13.1
type input "0"
click at [1212, 684] on input "range" at bounding box center [1219, 687] width 54 height 18
click at [1087, 415] on button "Clone" at bounding box center [1077, 415] width 81 height 35
click at [833, 178] on button "Clone" at bounding box center [830, 172] width 81 height 35
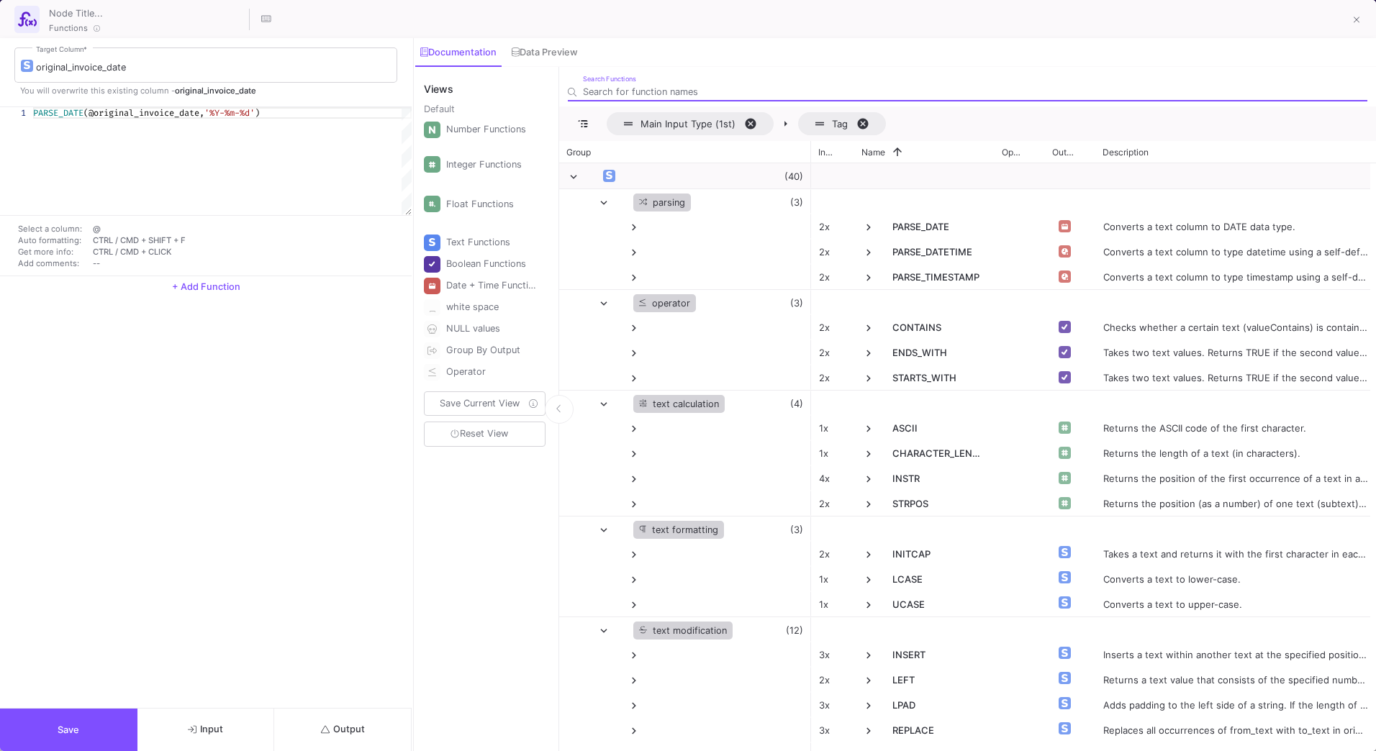
click at [239, 723] on button "Input" at bounding box center [205, 730] width 137 height 42
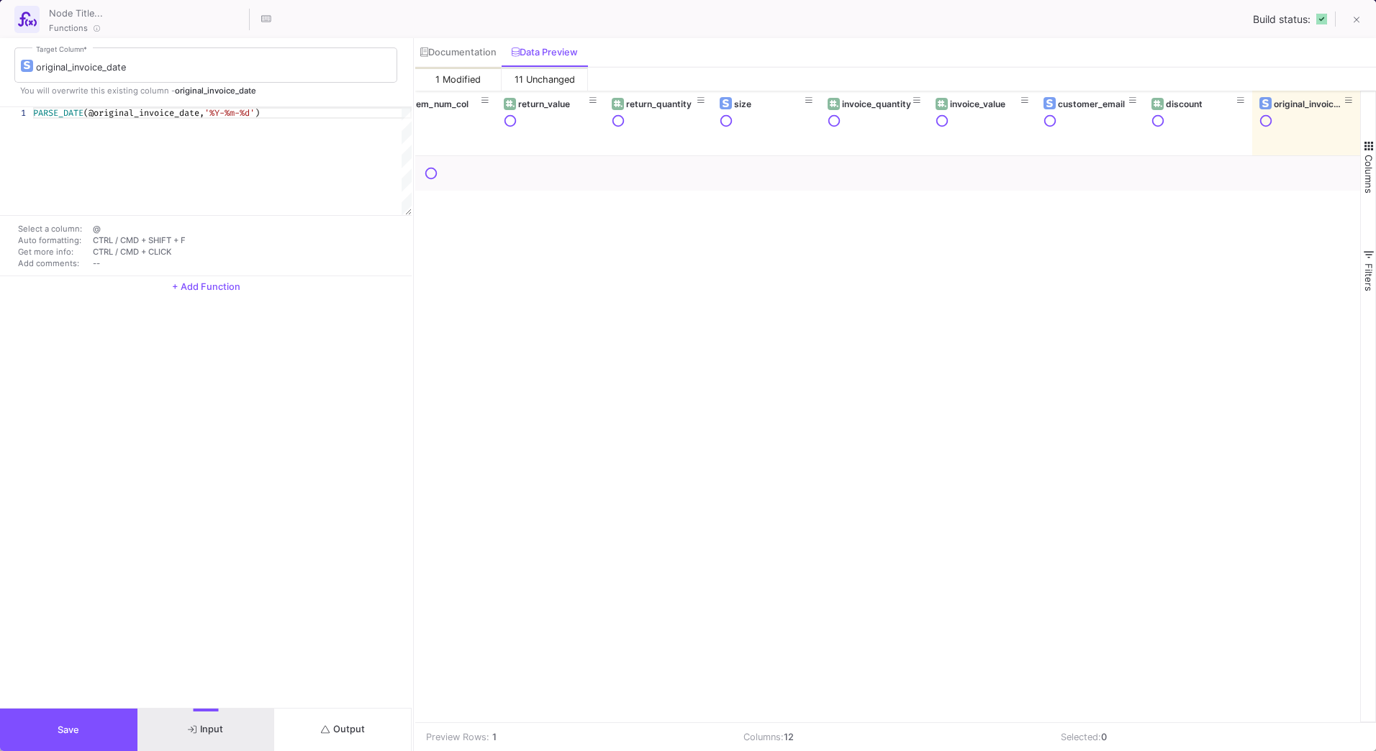
scroll to position [0, 27]
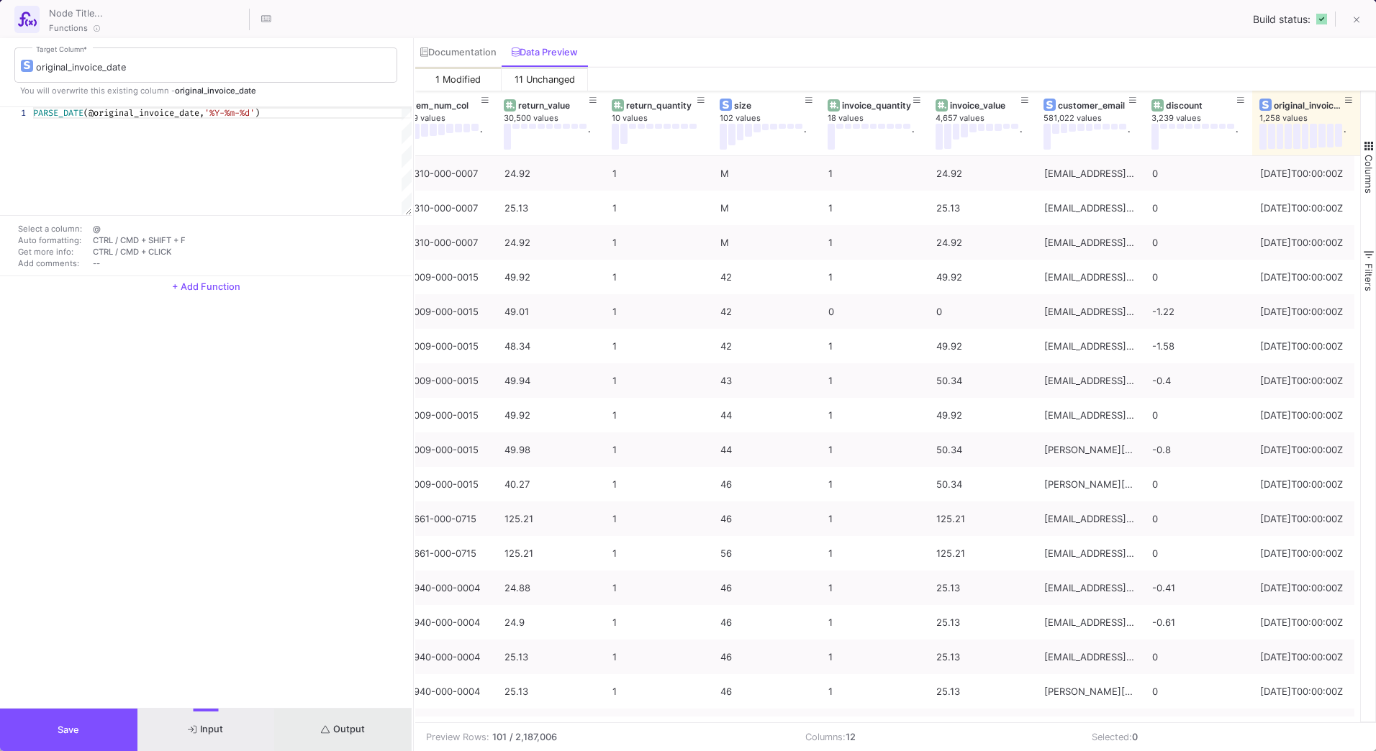
click at [385, 717] on button "Output" at bounding box center [342, 730] width 137 height 42
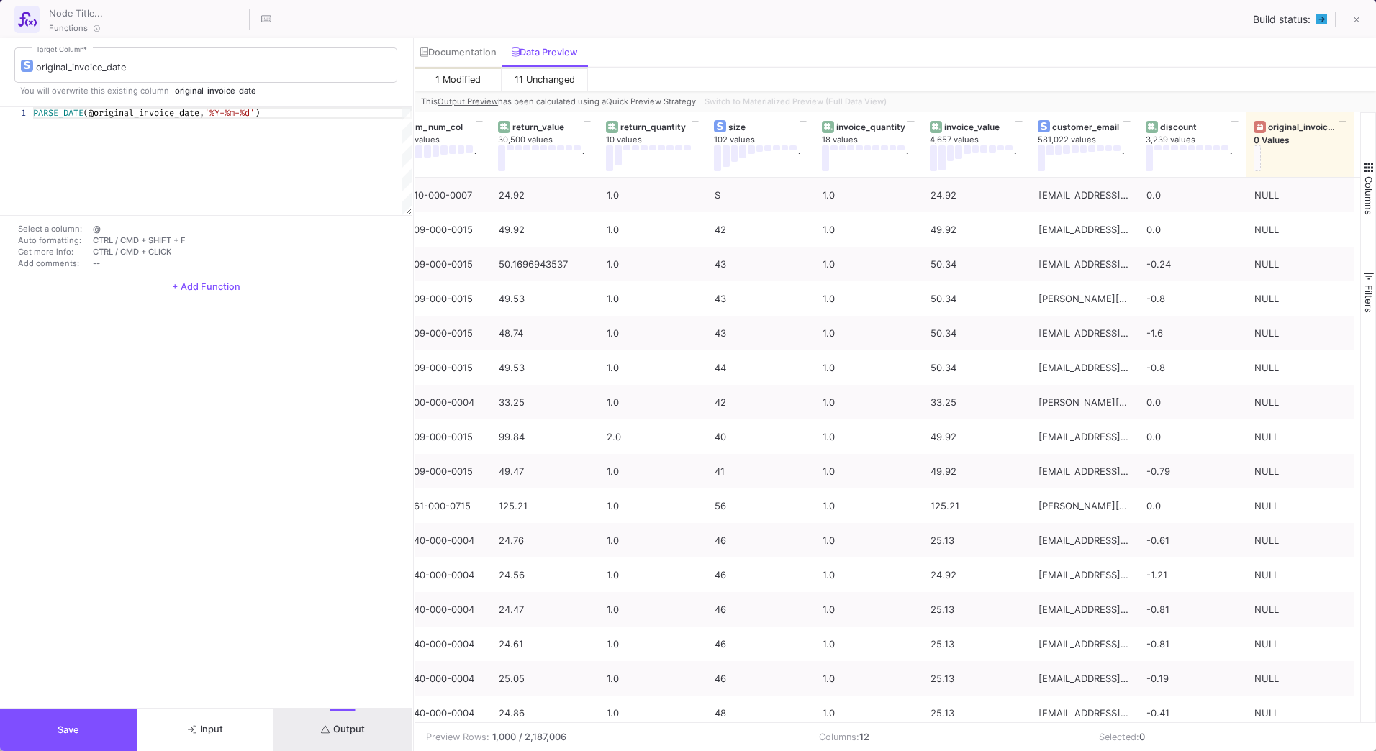
scroll to position [0, 232]
click at [94, 112] on span "(@original_invoice_date," at bounding box center [143, 113] width 121 height 12
click at [476, 49] on div "Documentation" at bounding box center [458, 53] width 76 height 12
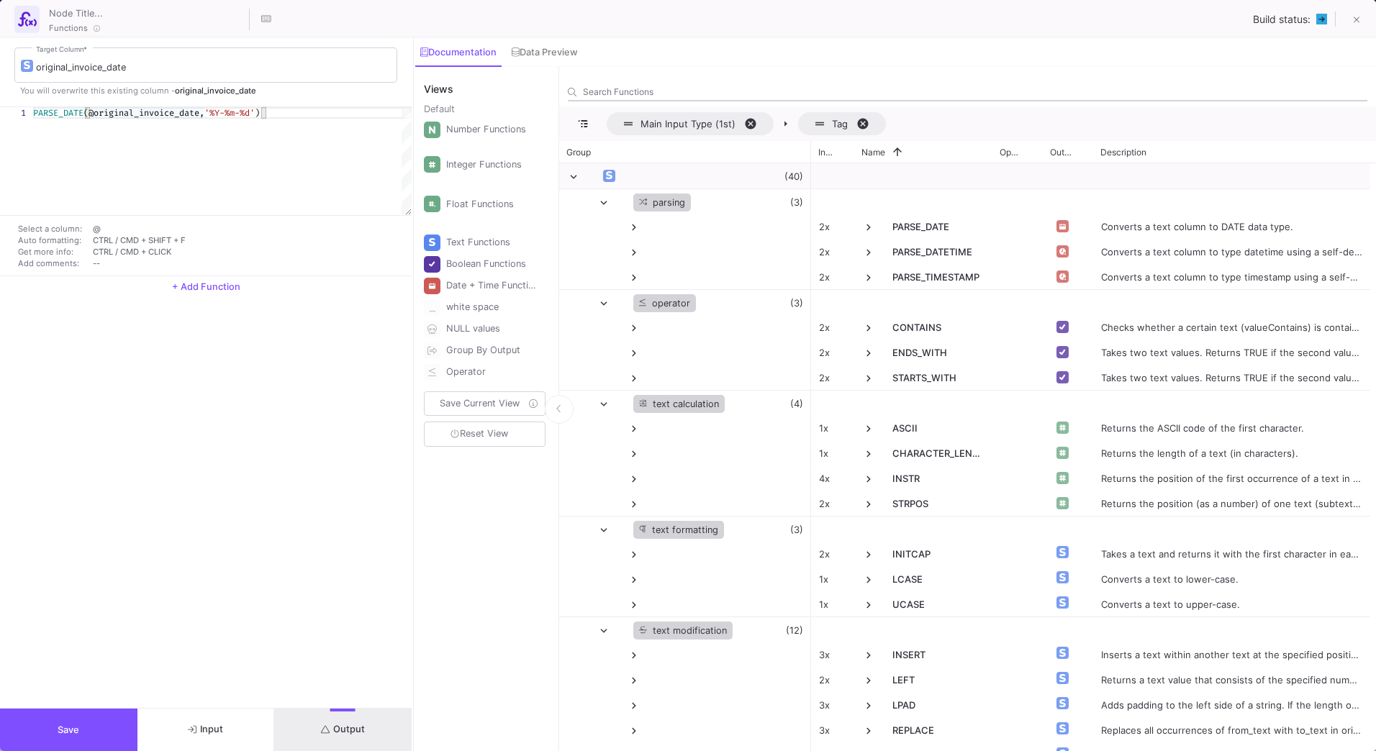
click at [660, 87] on input "Search Functions" at bounding box center [975, 91] width 784 height 11
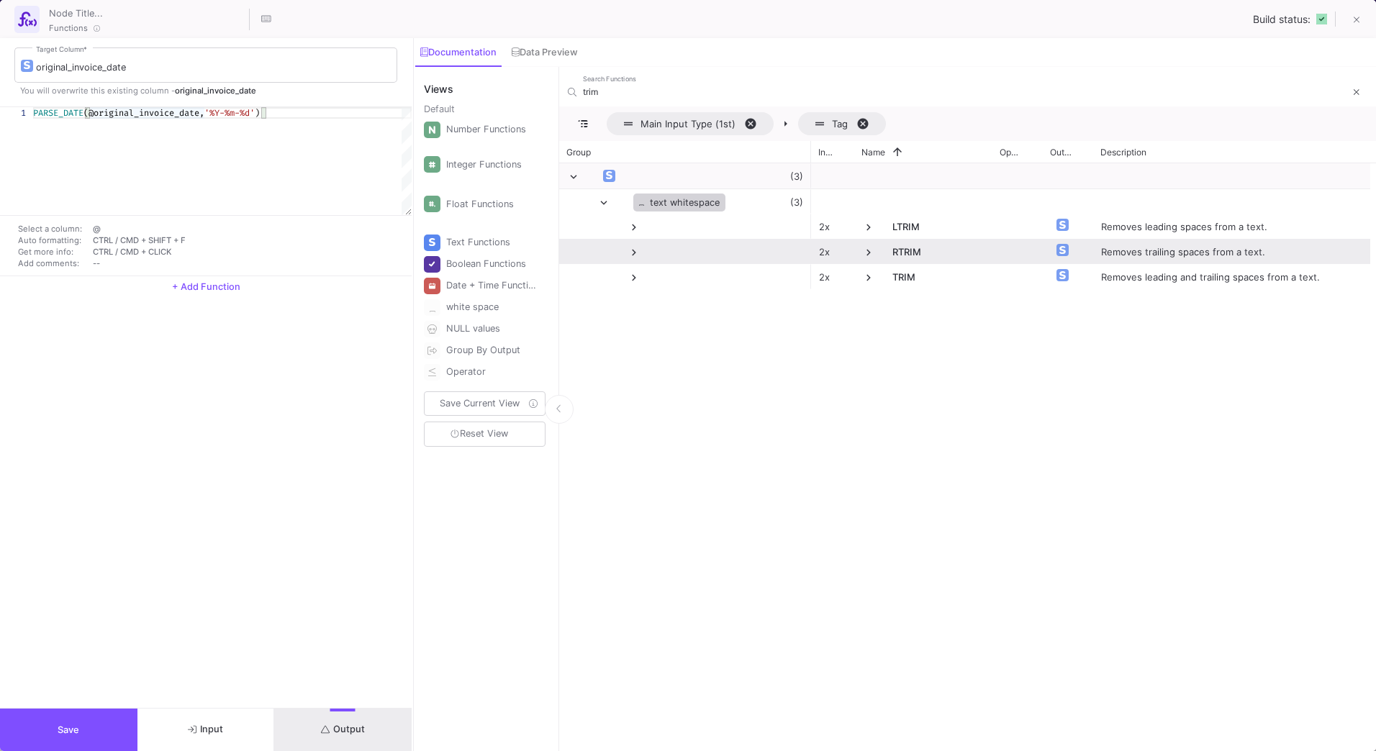
click at [875, 255] on span at bounding box center [868, 252] width 13 height 13
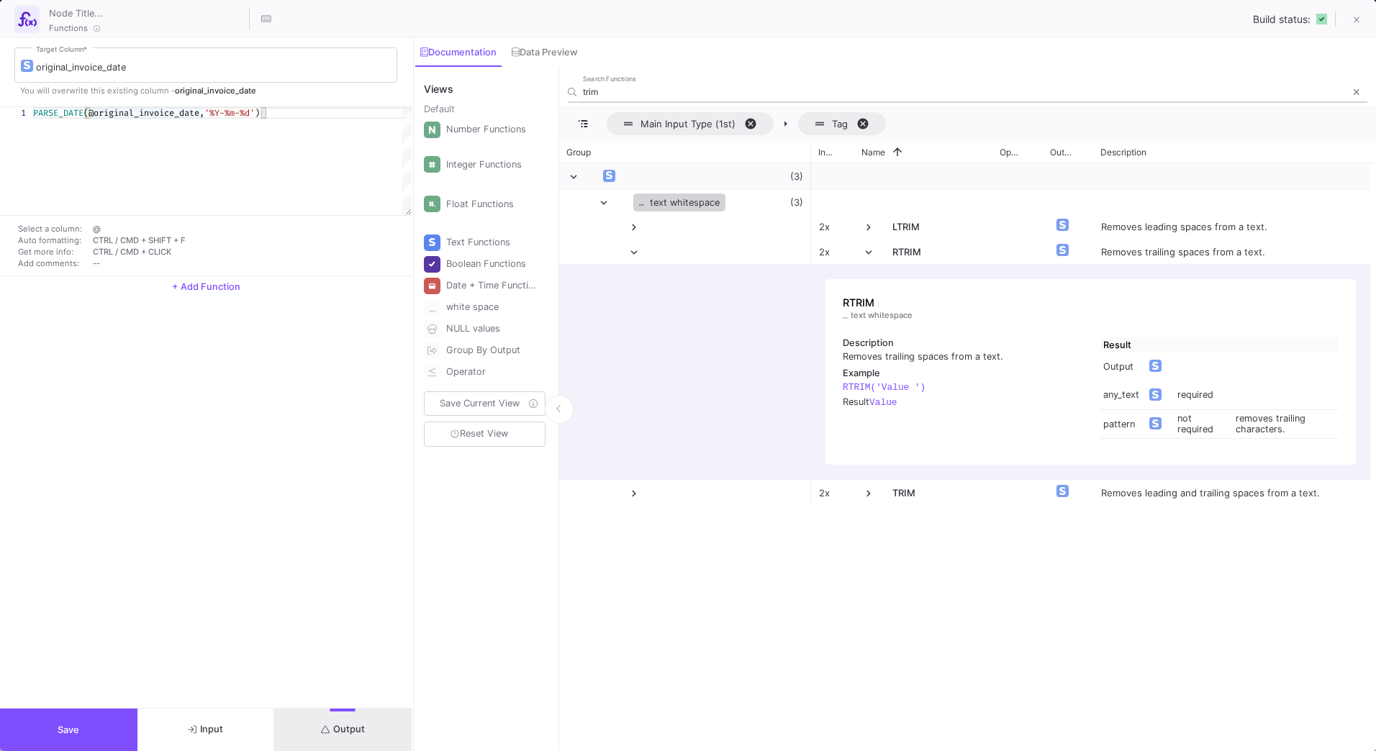
click at [589, 96] on input "trim" at bounding box center [964, 91] width 763 height 11
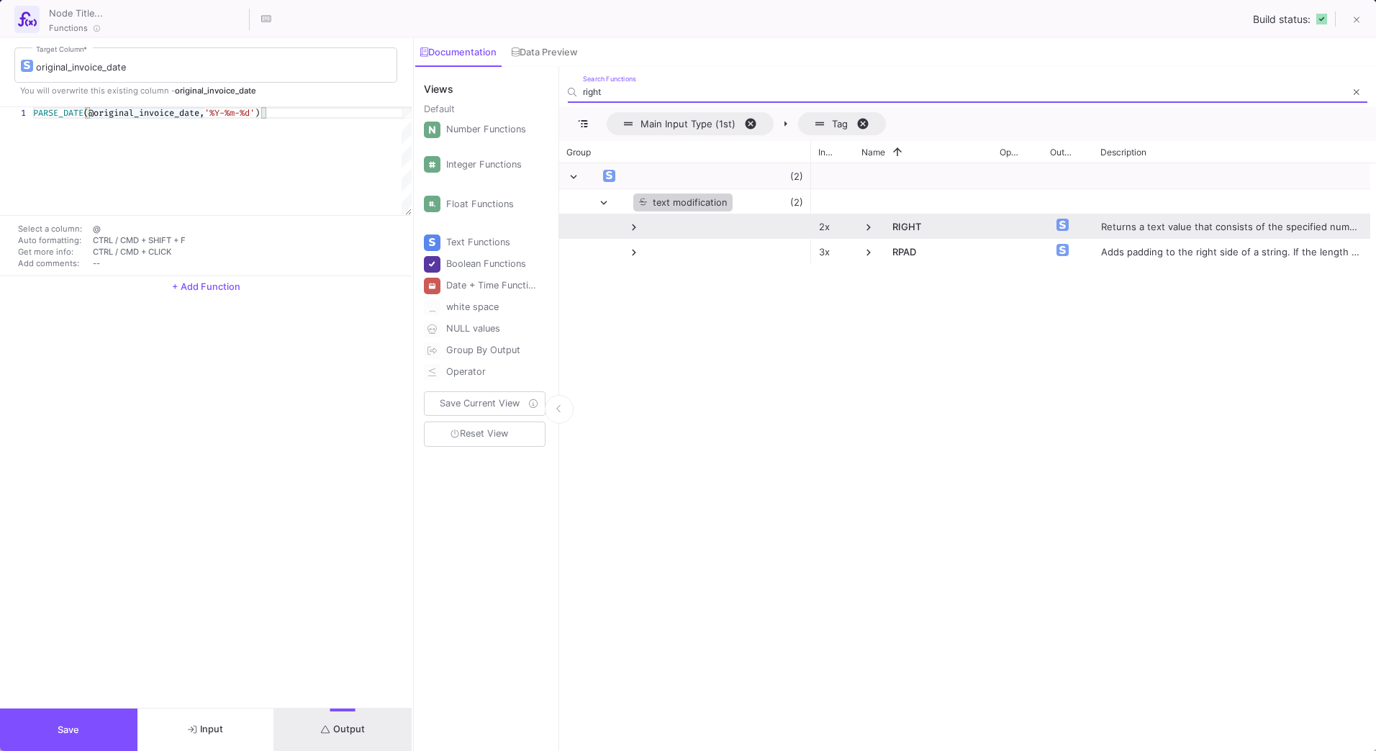
click at [636, 225] on span at bounding box center [634, 227] width 13 height 13
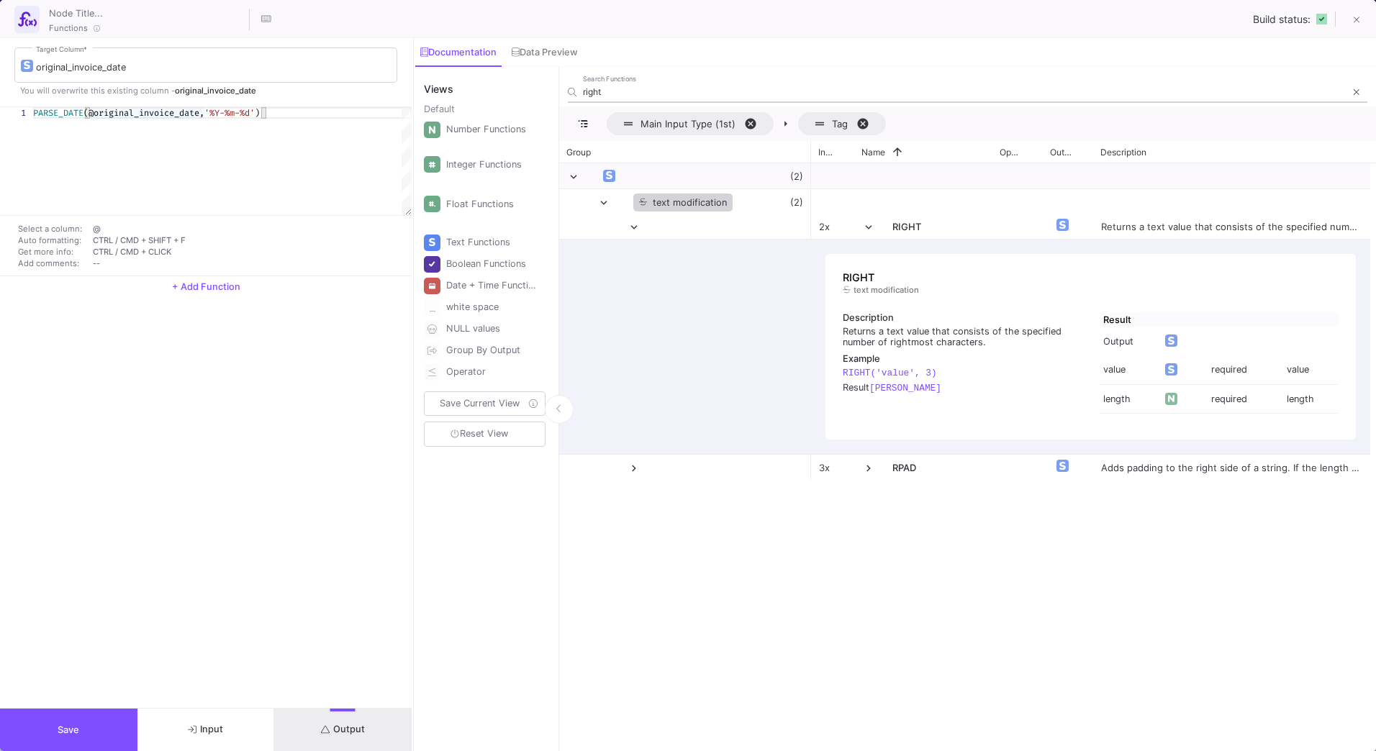
click at [596, 93] on input "right" at bounding box center [964, 91] width 763 height 11
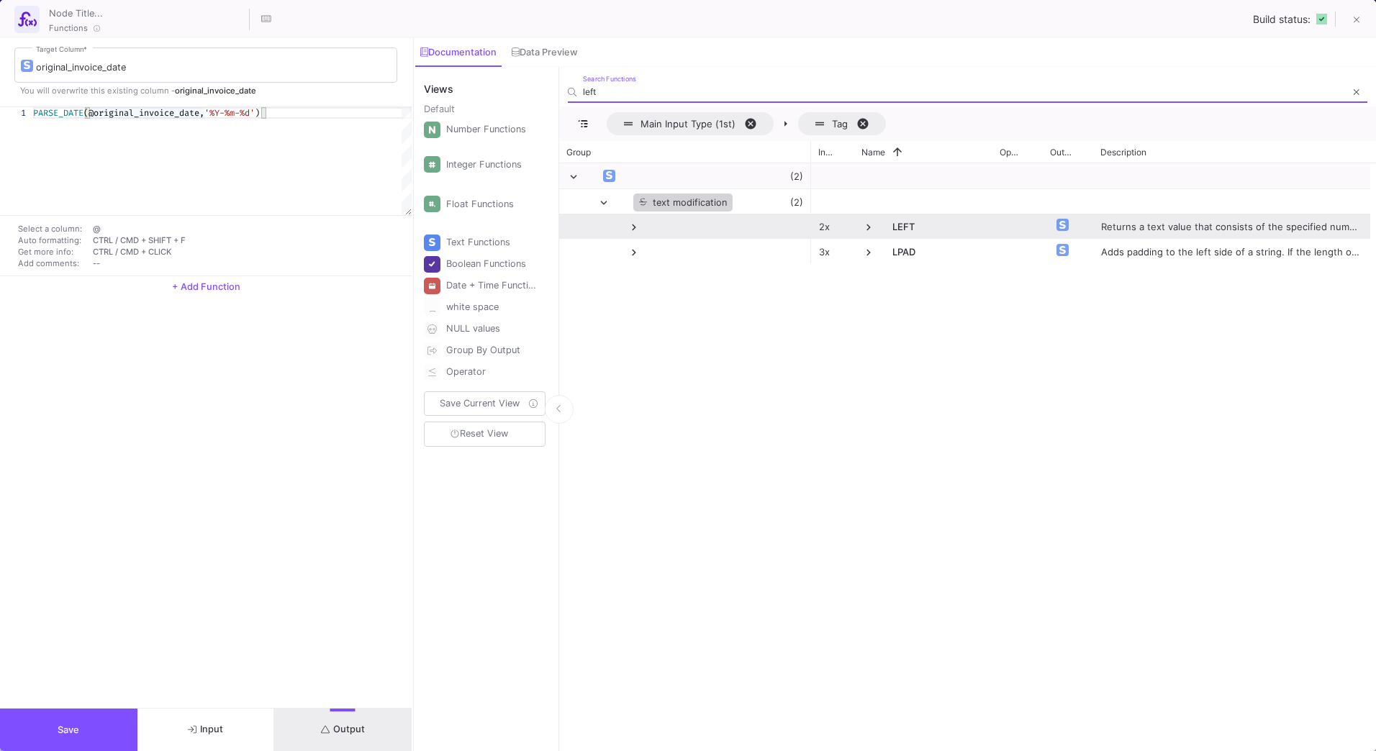
type input "left"
click at [870, 230] on span at bounding box center [868, 227] width 13 height 13
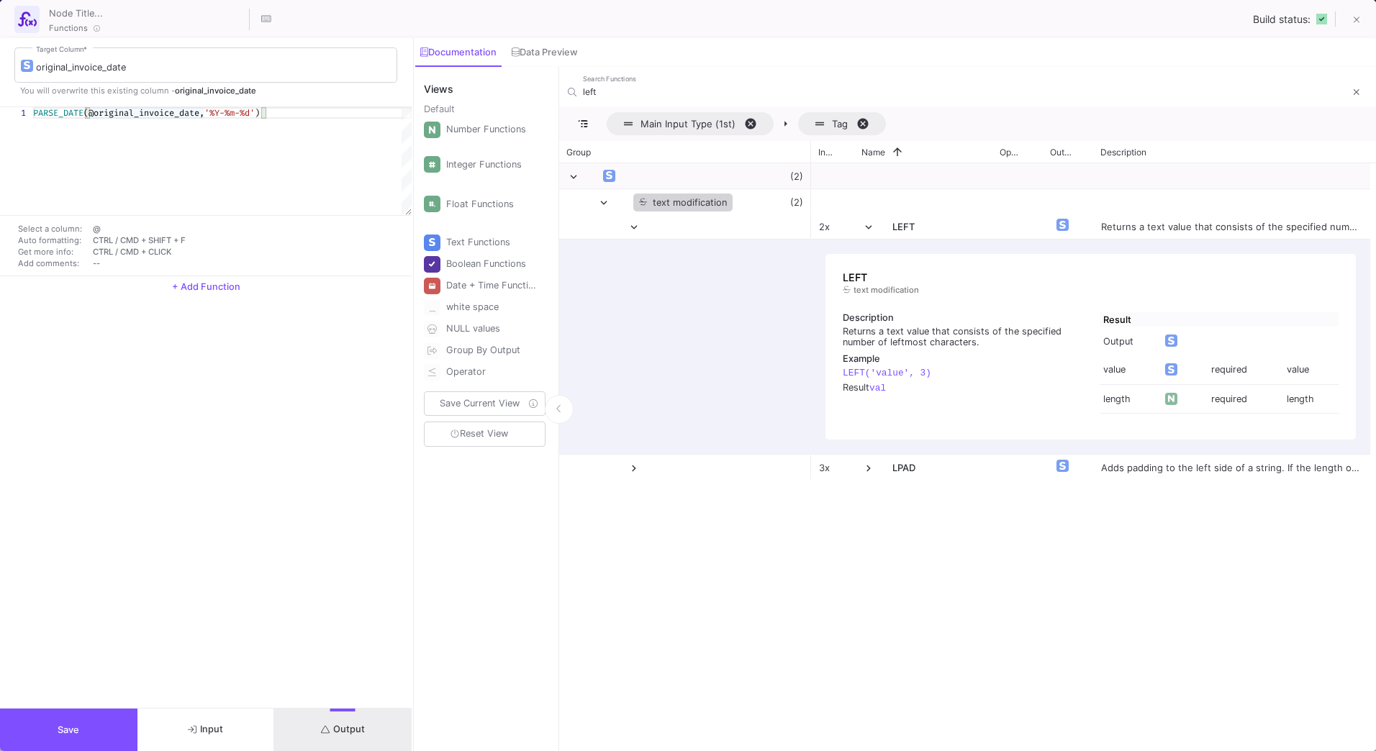
scroll to position [0, 62]
click at [91, 114] on span "(@original_invoice_date," at bounding box center [143, 113] width 121 height 12
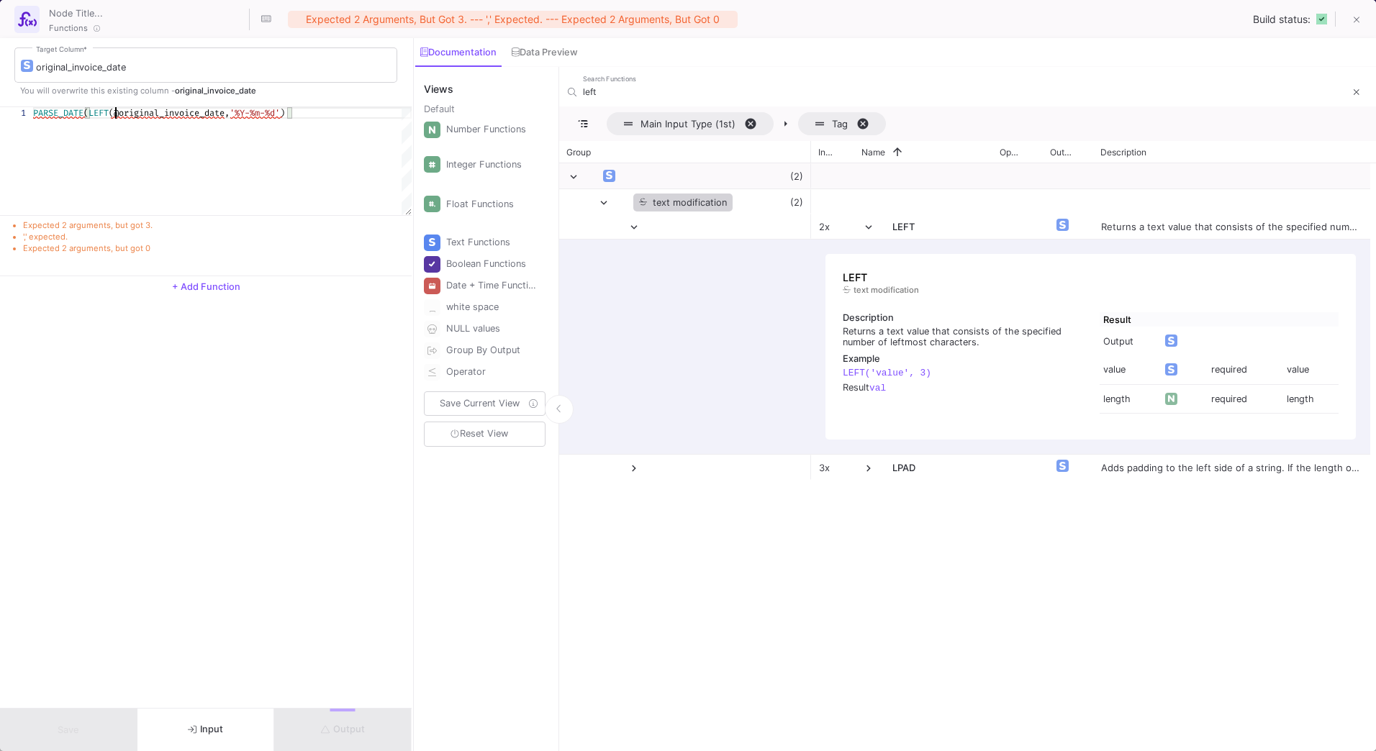
scroll to position [0, 83]
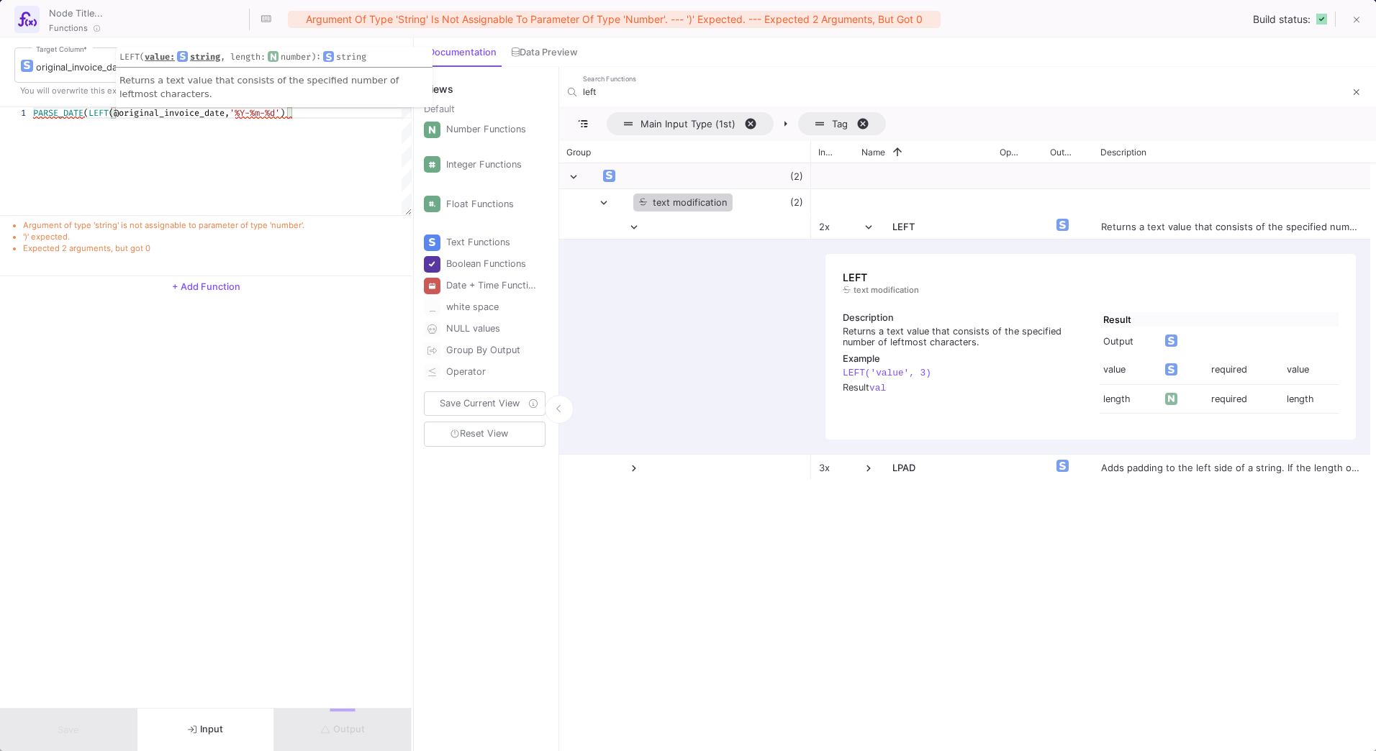
click at [228, 112] on span "(@original_invoice_date," at bounding box center [169, 113] width 121 height 12
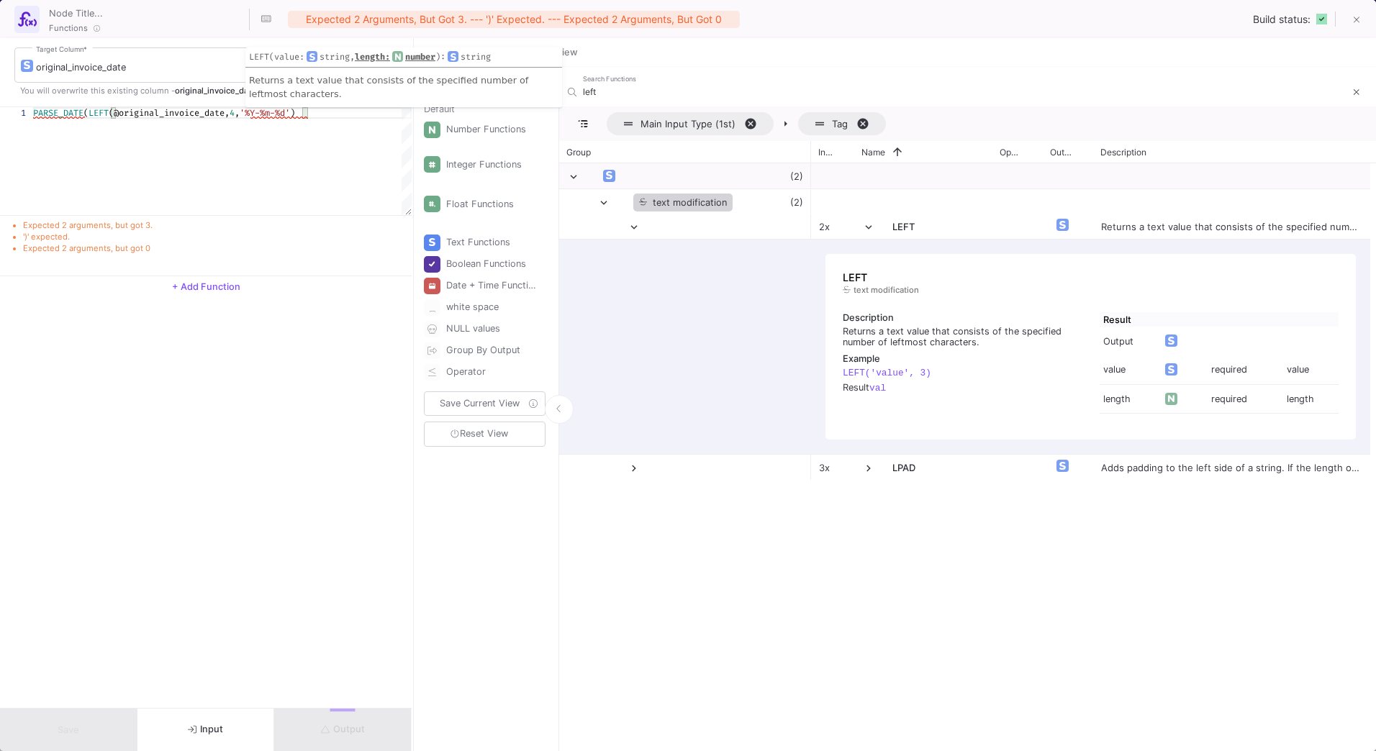
scroll to position [0, 217]
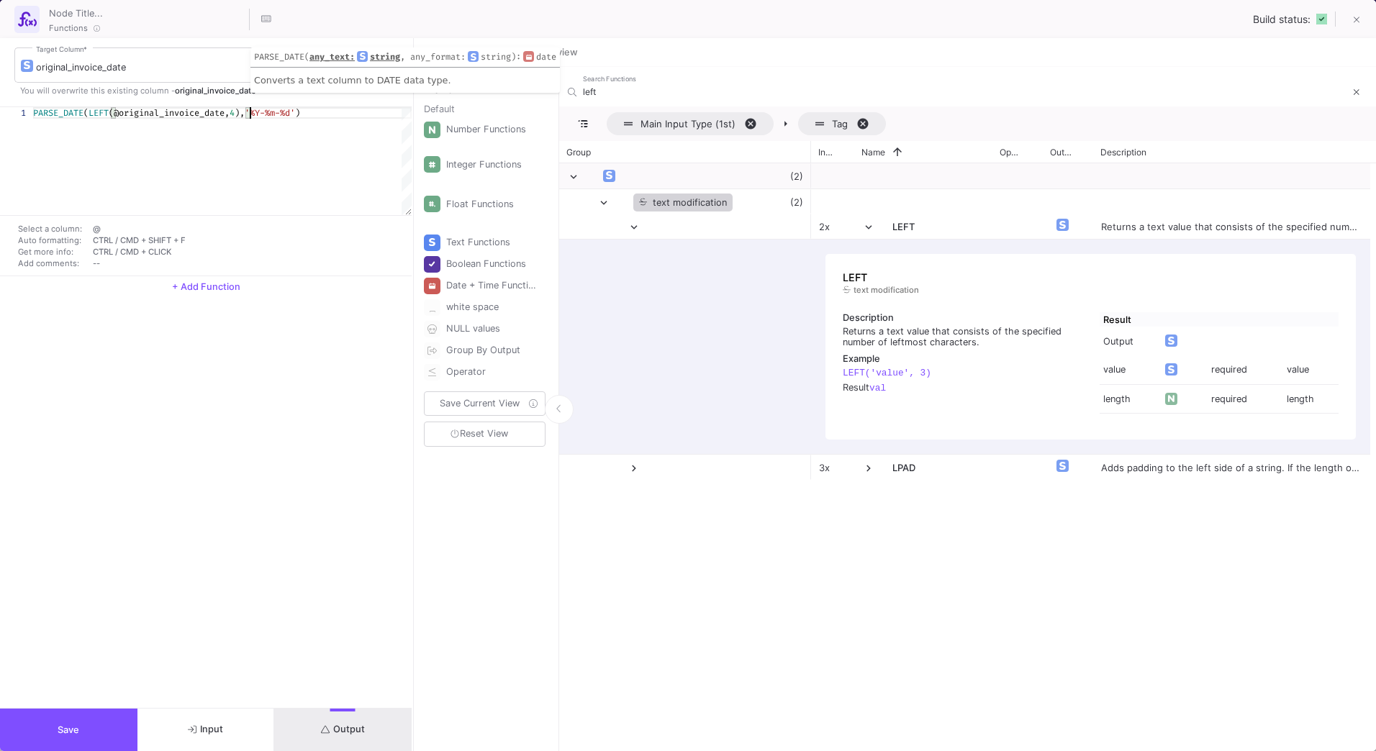
click at [356, 721] on button "Output" at bounding box center [342, 730] width 137 height 42
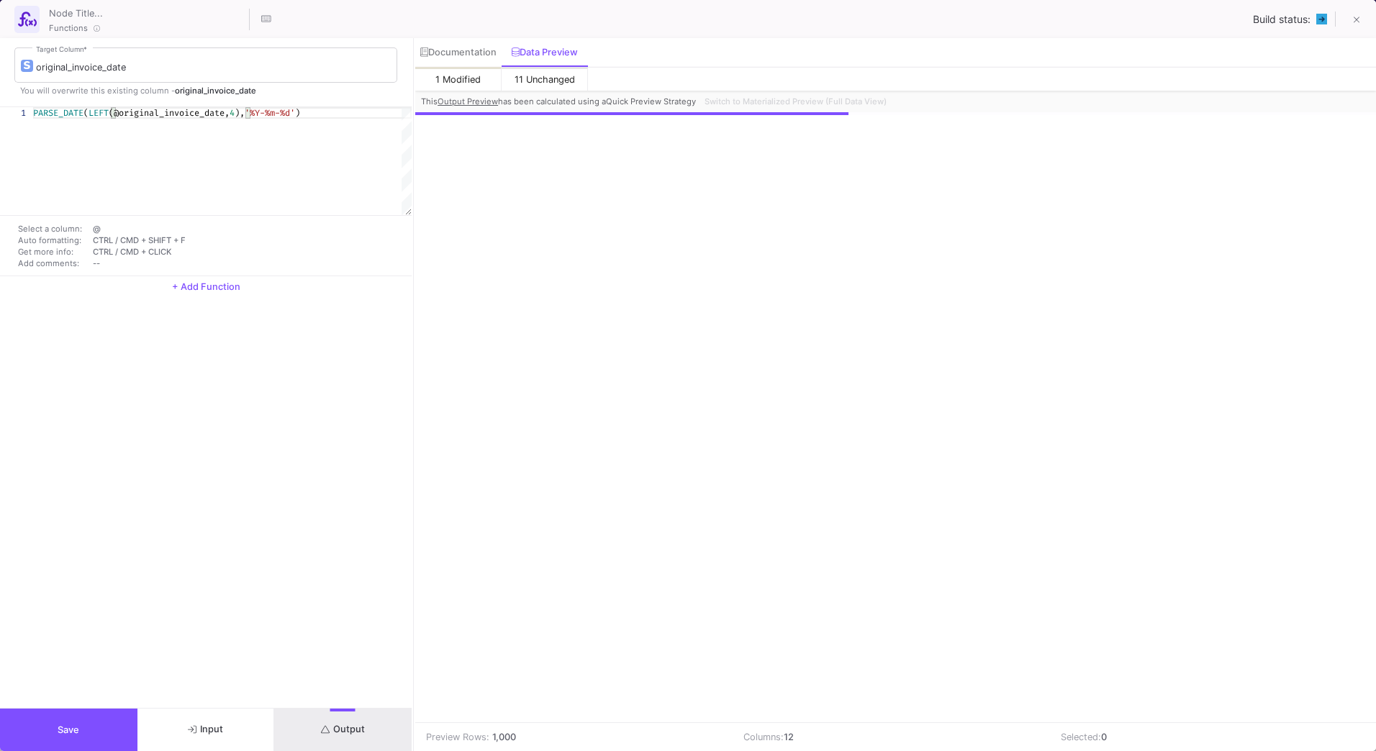
scroll to position [0, 32]
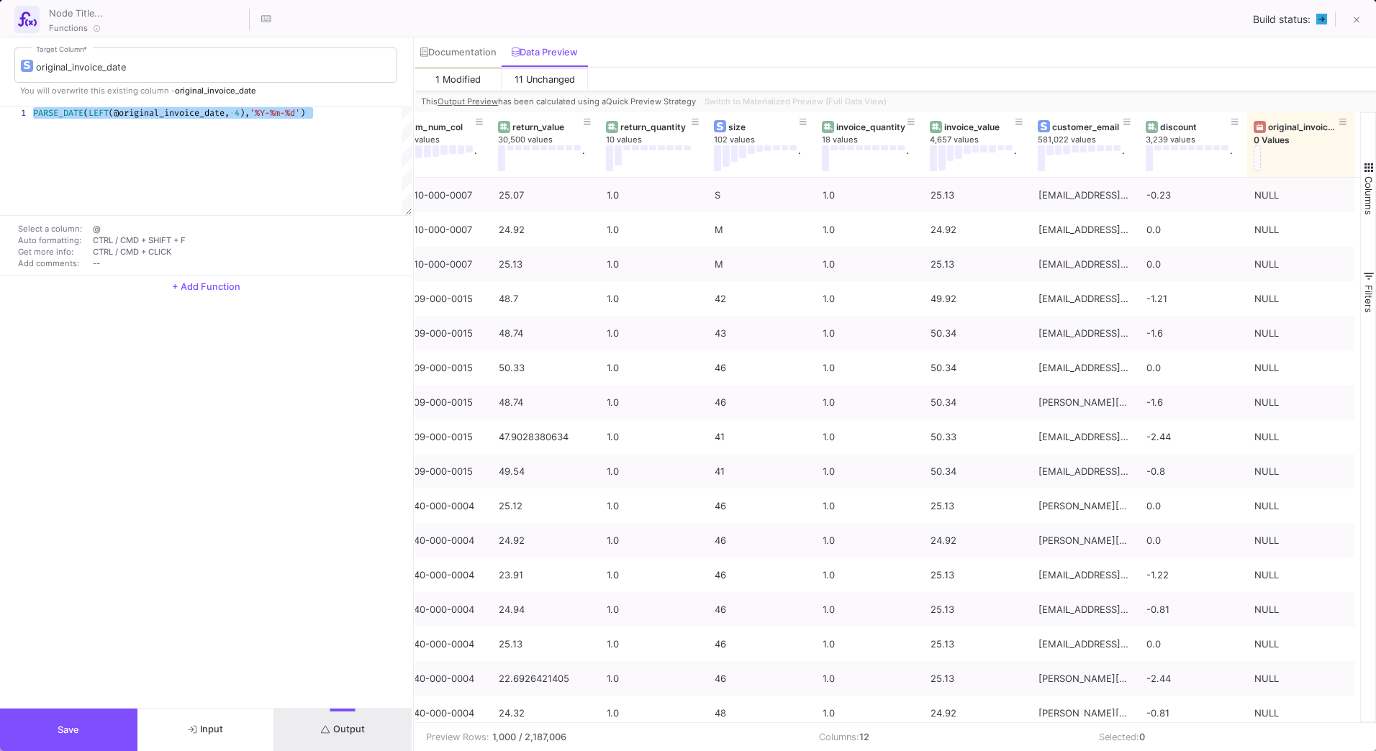
drag, startPoint x: 333, startPoint y: 112, endPoint x: -3, endPoint y: 114, distance: 336.1
click at [92, 112] on span "LEFT" at bounding box center [99, 113] width 20 height 12
click at [90, 110] on span "LEFT" at bounding box center [99, 113] width 20 height 12
drag, startPoint x: 90, startPoint y: 112, endPoint x: -2, endPoint y: 107, distance: 92.3
click at [0, 107] on html "K Krueger Krueger Current branch main Branch Options Last fetched 7 minutes ago…" at bounding box center [688, 375] width 1376 height 751
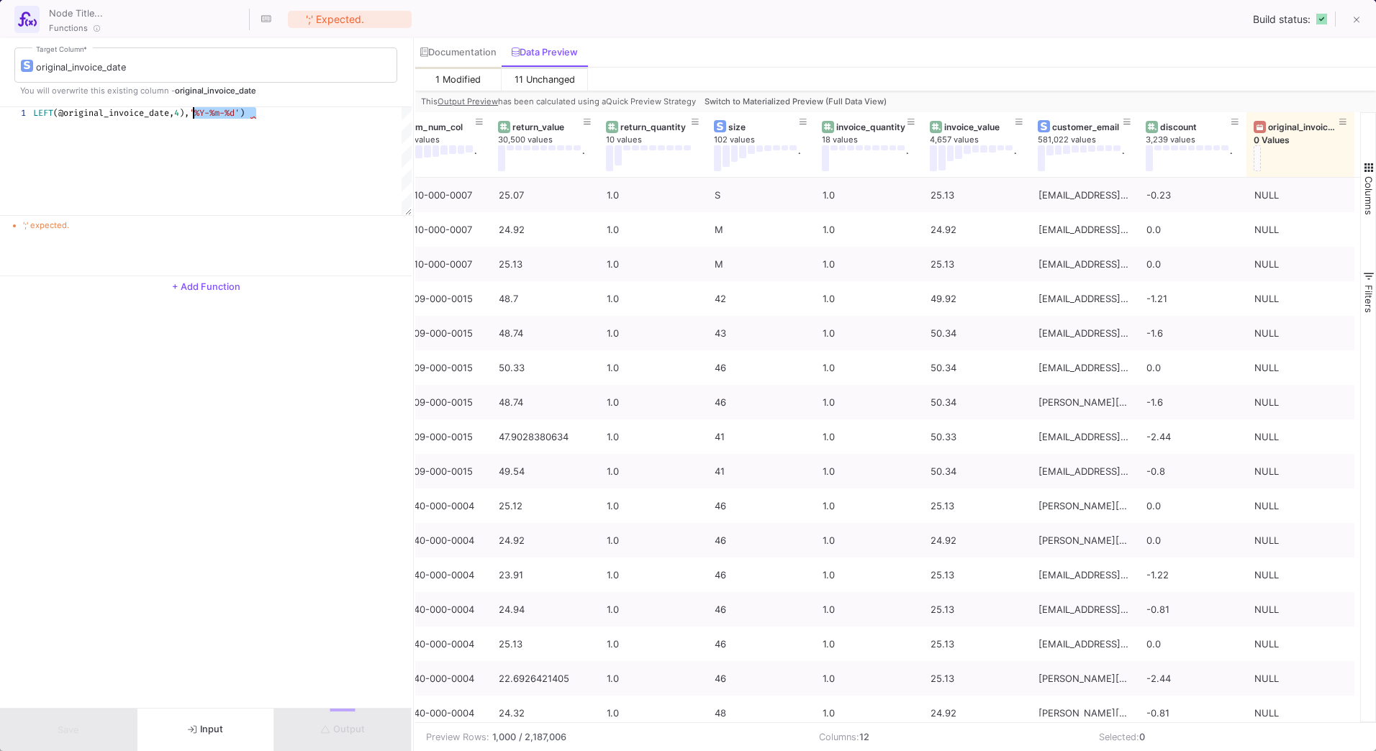
drag, startPoint x: 306, startPoint y: 111, endPoint x: 195, endPoint y: 119, distance: 111.1
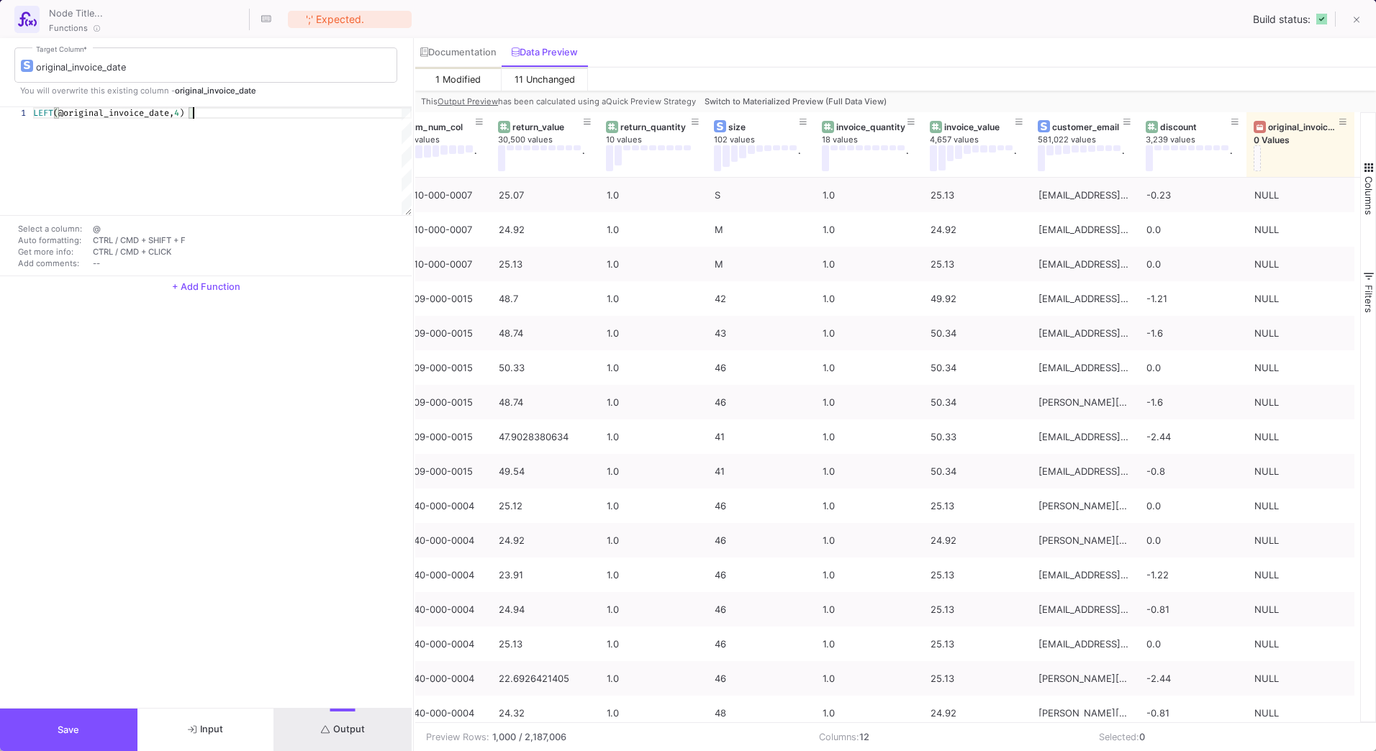
click at [237, 140] on div "LEFT (@original_invoice_date, 4 )" at bounding box center [222, 161] width 379 height 108
click at [349, 723] on button "Output" at bounding box center [342, 730] width 137 height 42
type textarea "PARSE_DATE(LEFT(@original_invoice_date, 10),'%Y-%m-%d')"
click at [374, 741] on button "Output" at bounding box center [342, 730] width 137 height 42
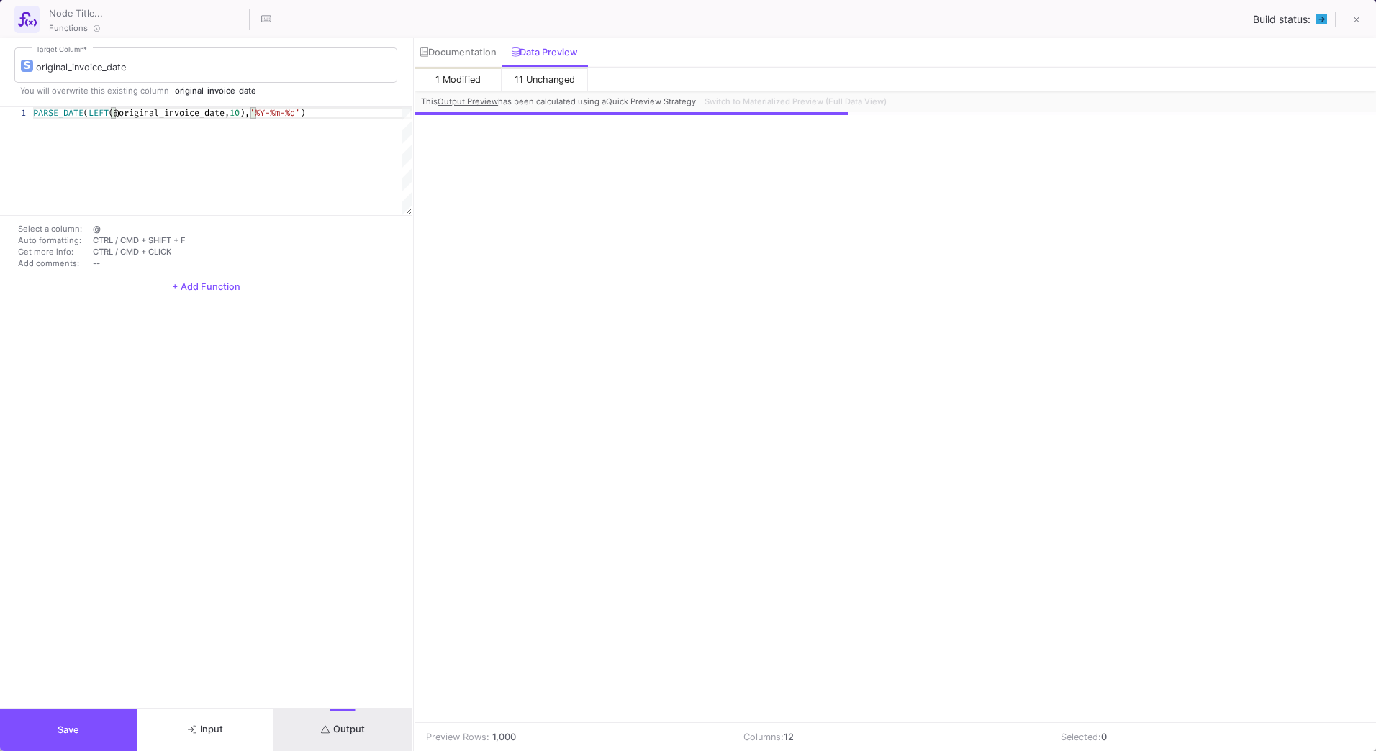
scroll to position [0, 32]
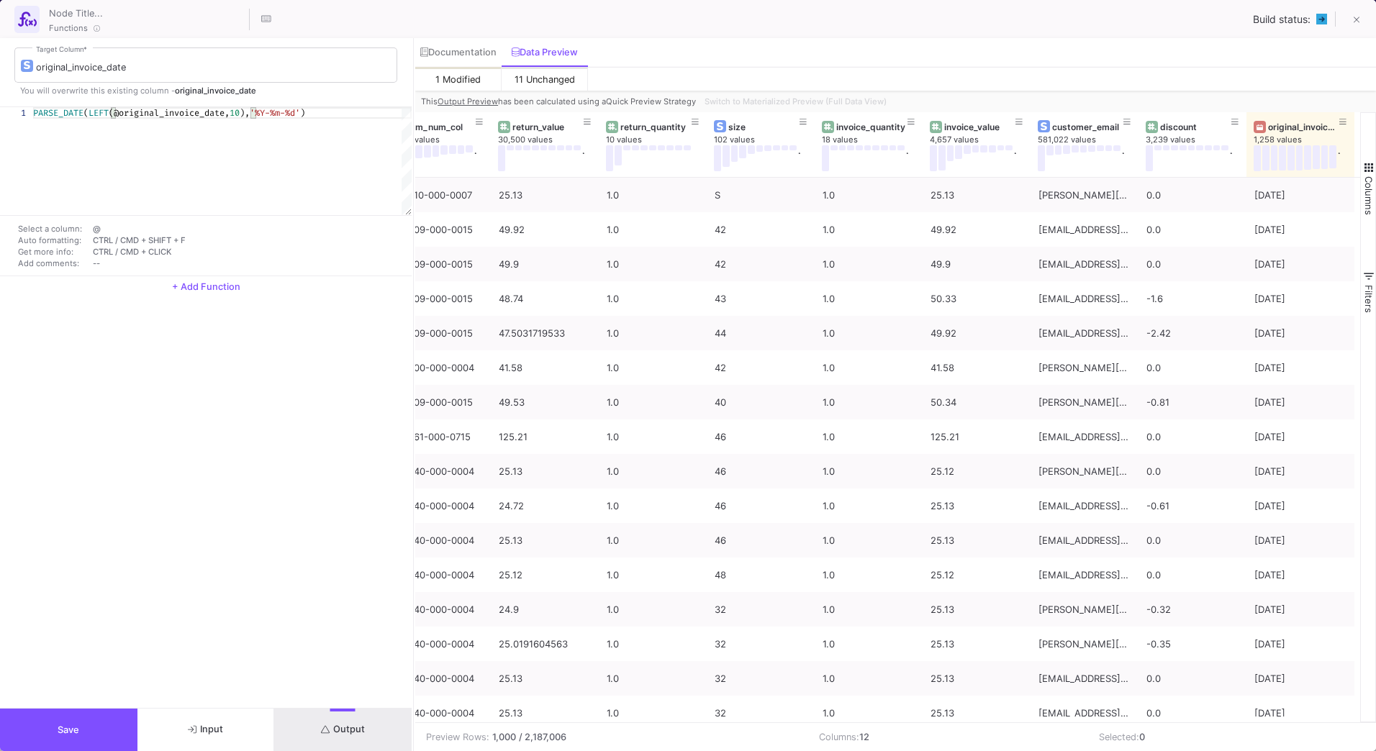
click at [729, 100] on div "Switch to Materialized Preview (Full Data View)" at bounding box center [794, 102] width 191 height 22
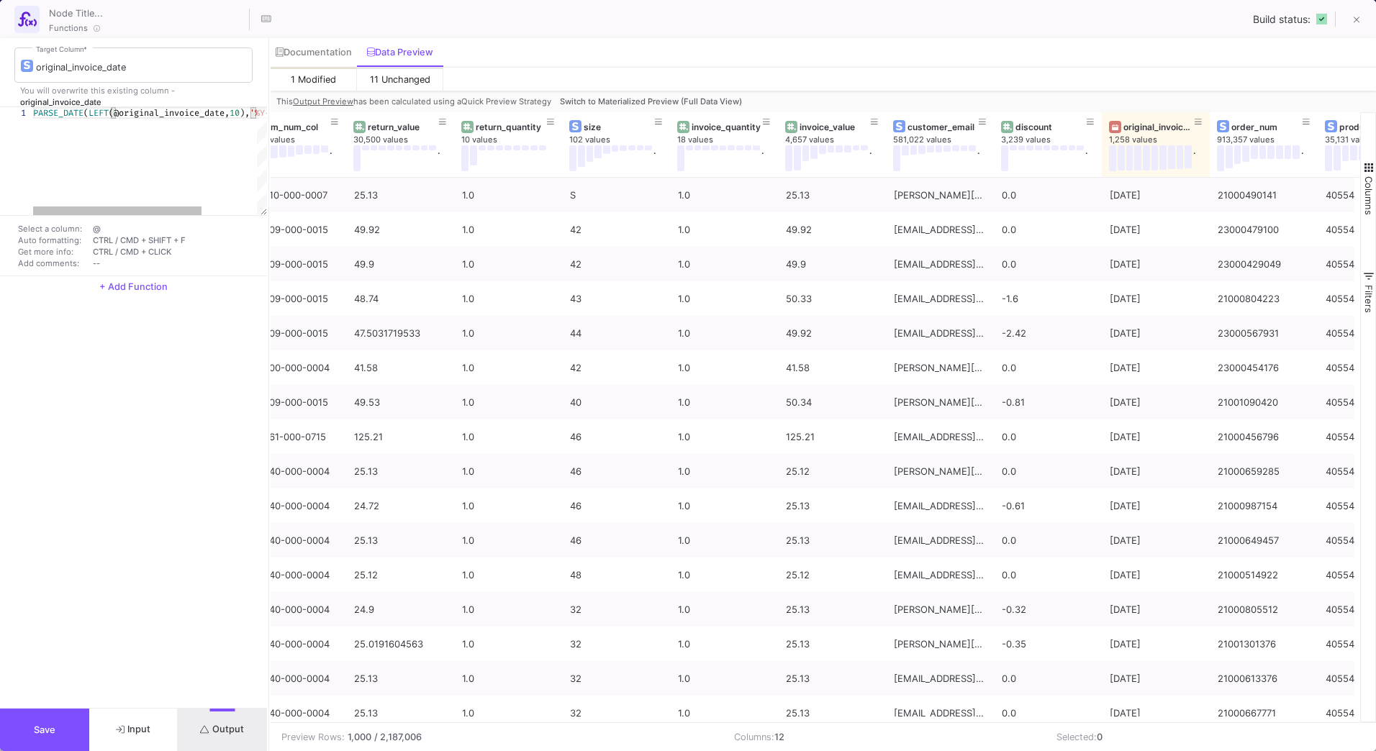
drag, startPoint x: 412, startPoint y: 164, endPoint x: 269, endPoint y: 186, distance: 144.8
click at [268, 186] on div at bounding box center [269, 394] width 4 height 713
click at [651, 96] on button "Switch to Materialized Preview (Full Data View)" at bounding box center [651, 102] width 188 height 22
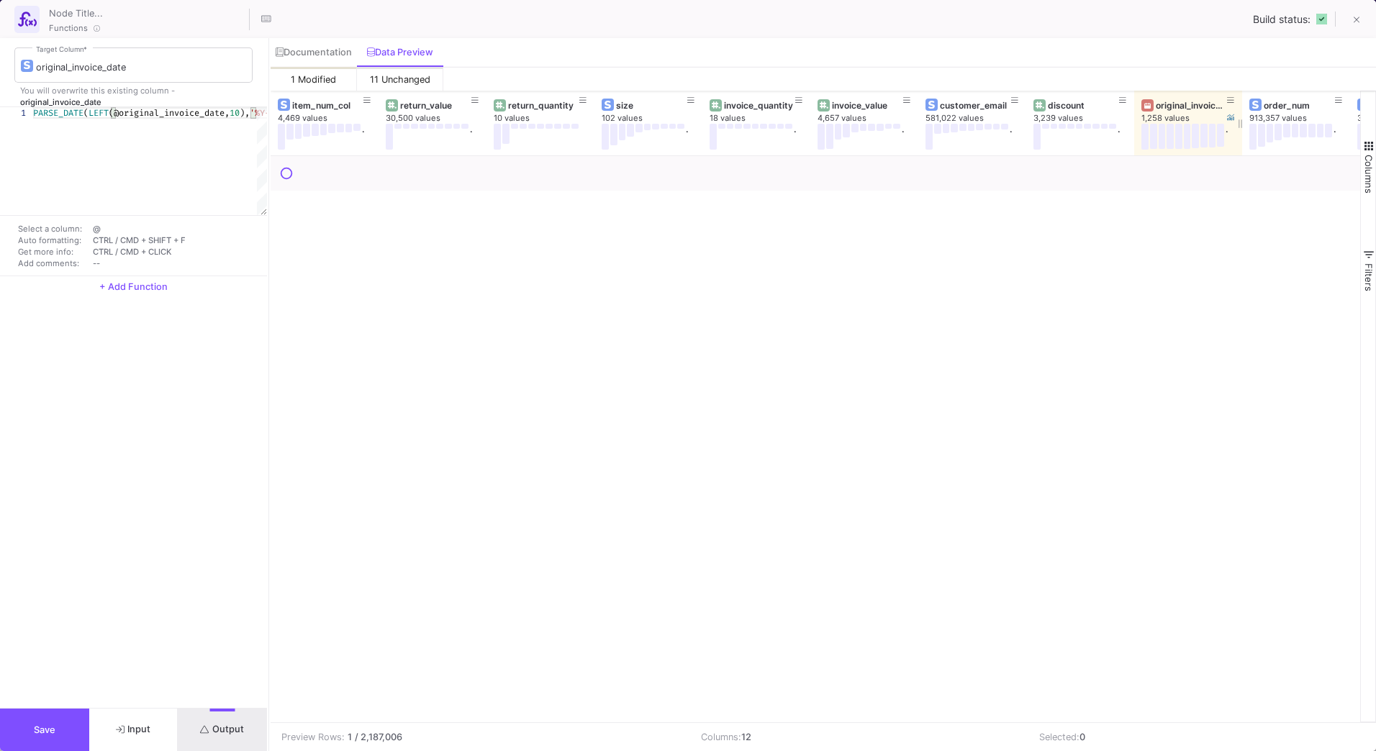
click at [1185, 107] on div "original_invoice_date" at bounding box center [1191, 105] width 71 height 11
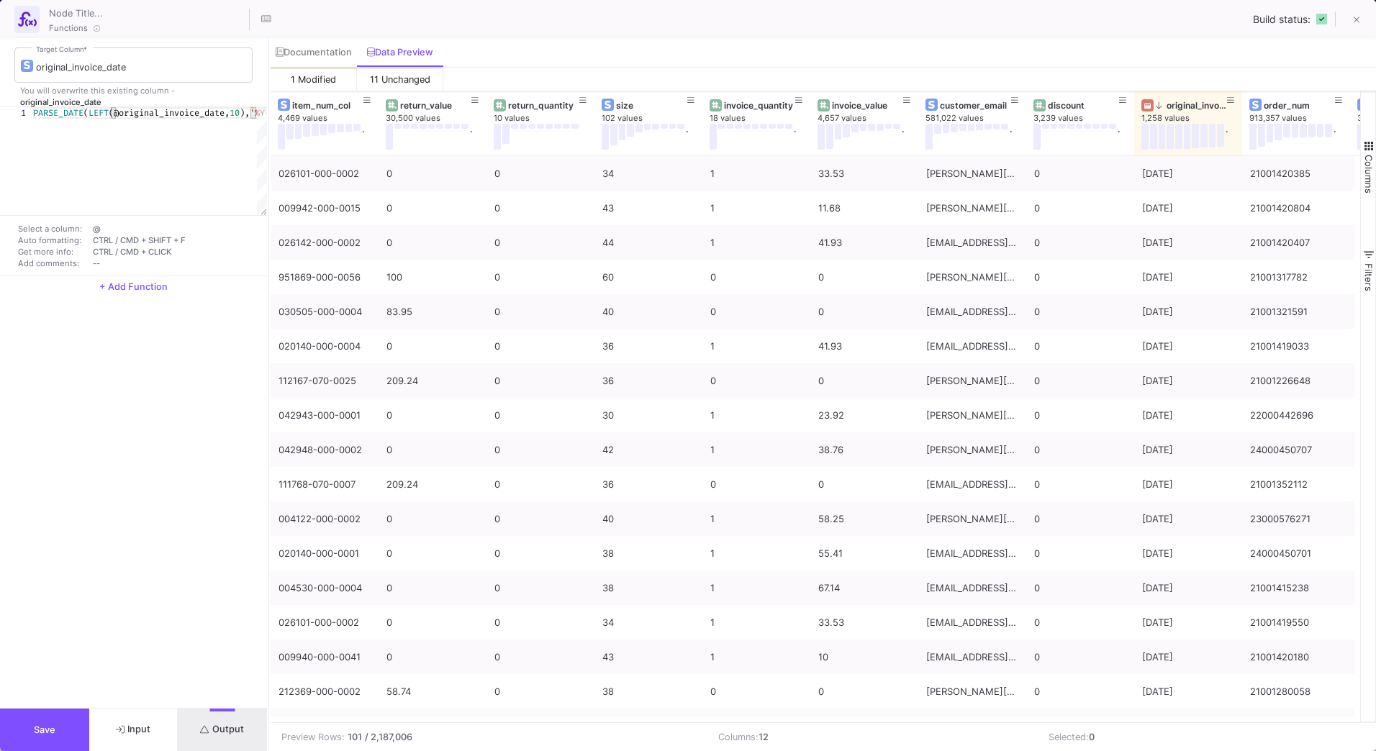
click at [1367, 157] on span "Columns" at bounding box center [1369, 174] width 12 height 39
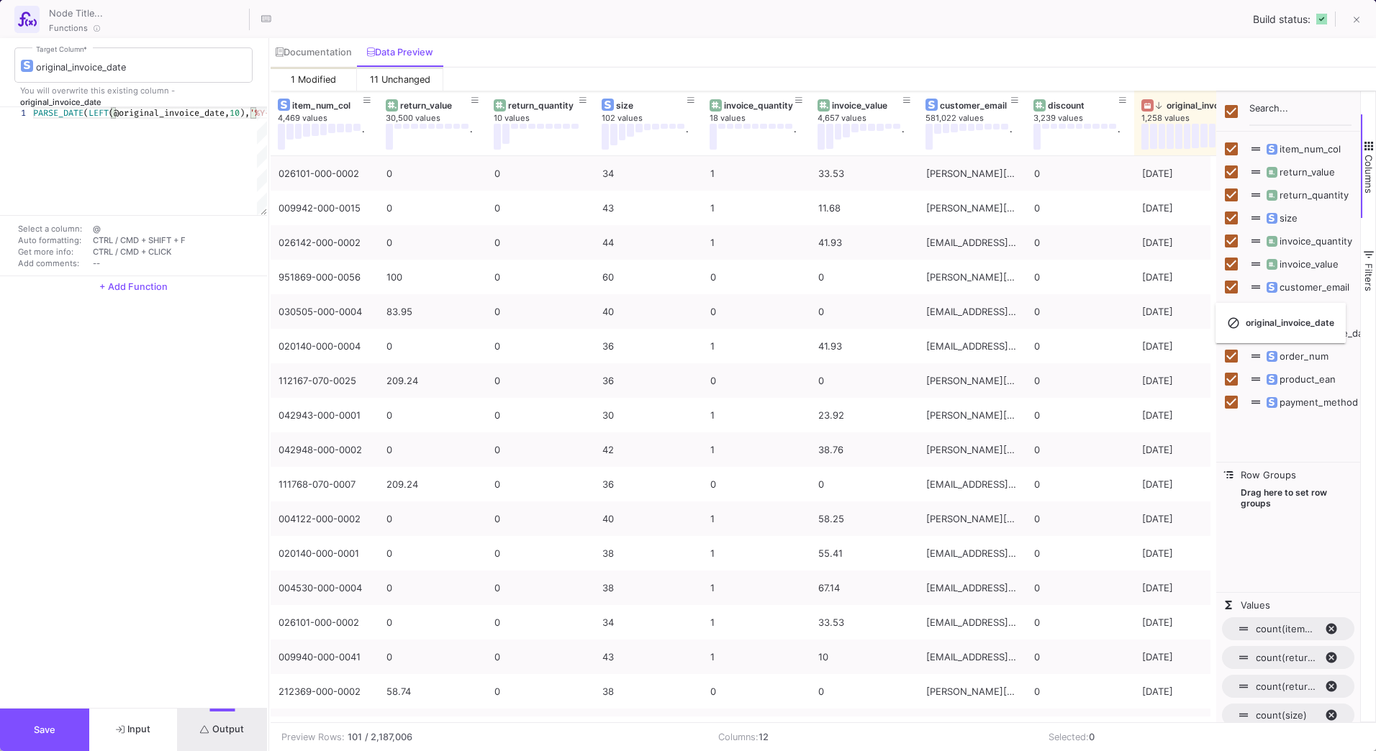
checkbox input "false"
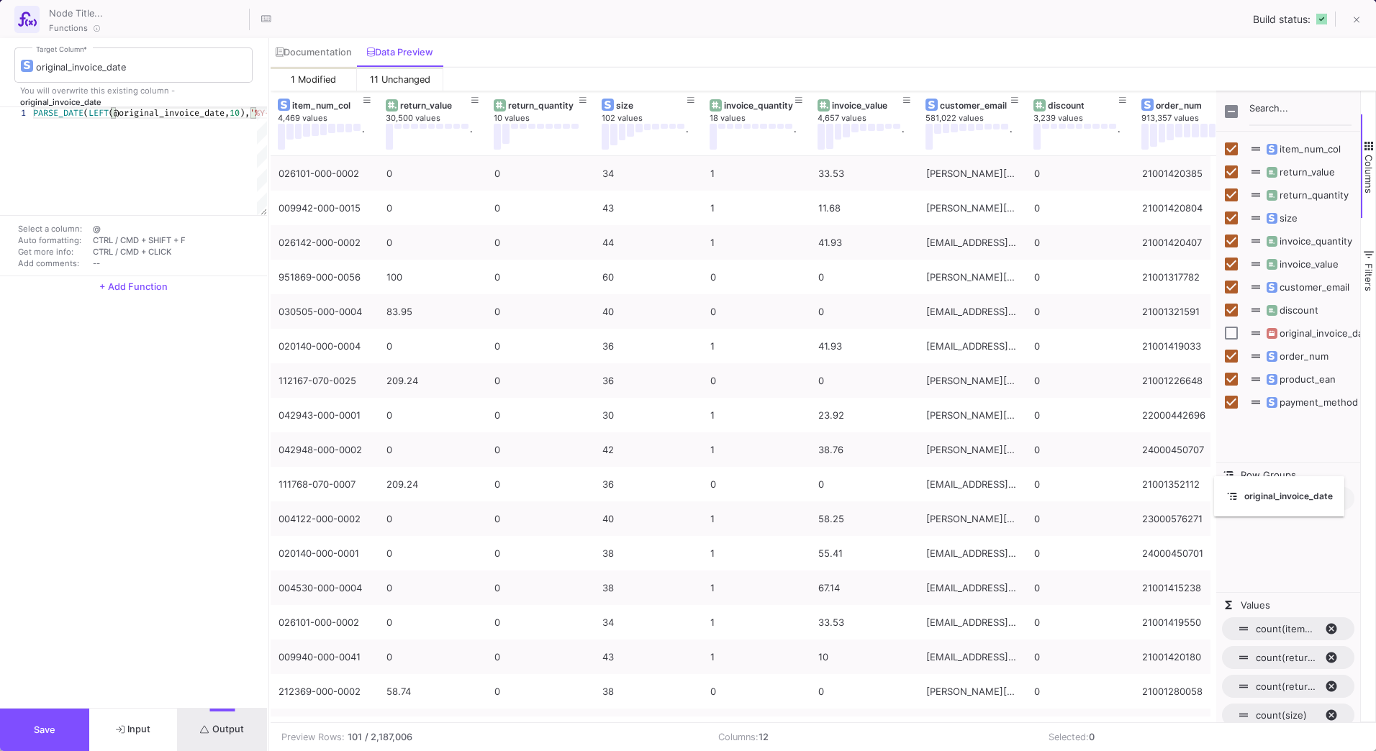
drag, startPoint x: 1163, startPoint y: 96, endPoint x: 1221, endPoint y: 485, distance: 393.0
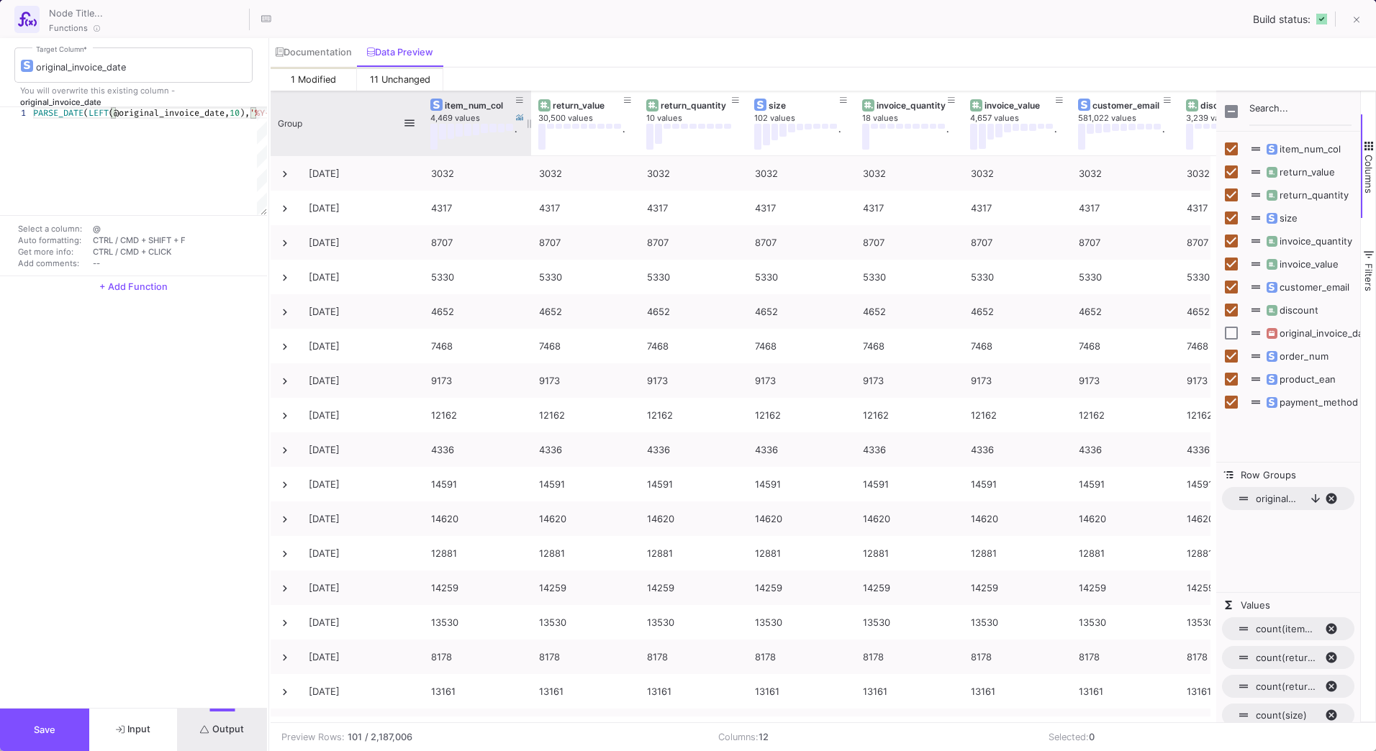
drag, startPoint x: 378, startPoint y: 118, endPoint x: 422, endPoint y: 125, distance: 45.1
click at [422, 125] on div at bounding box center [423, 123] width 6 height 65
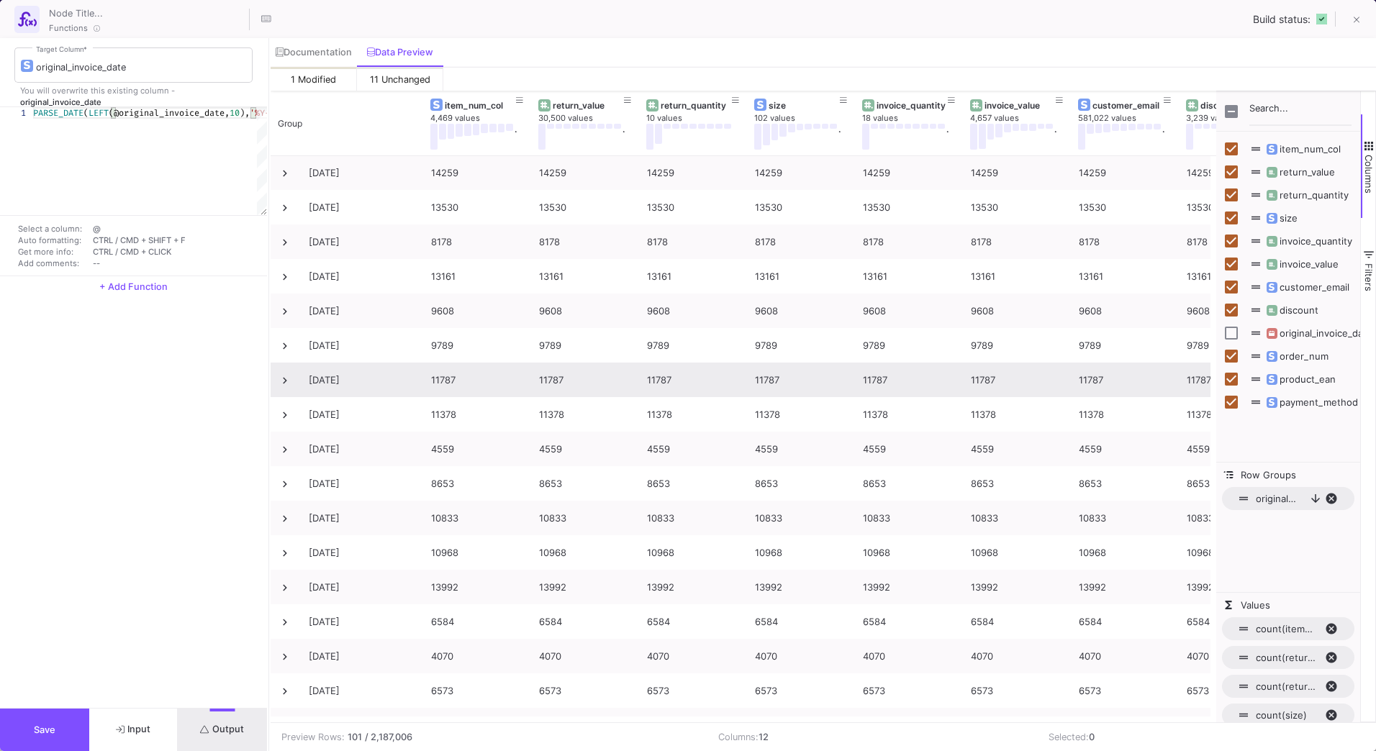
scroll to position [503, 0]
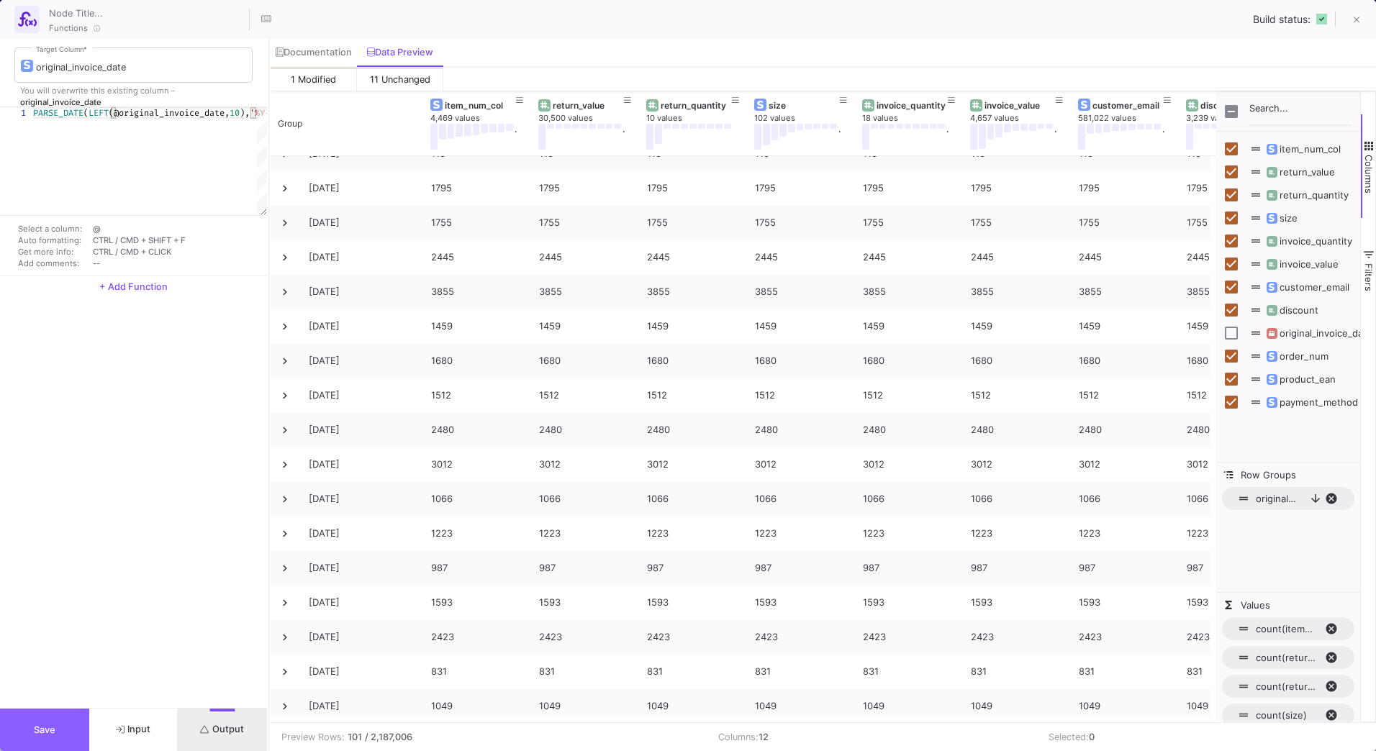
click at [50, 733] on span "Save" at bounding box center [45, 730] width 22 height 11
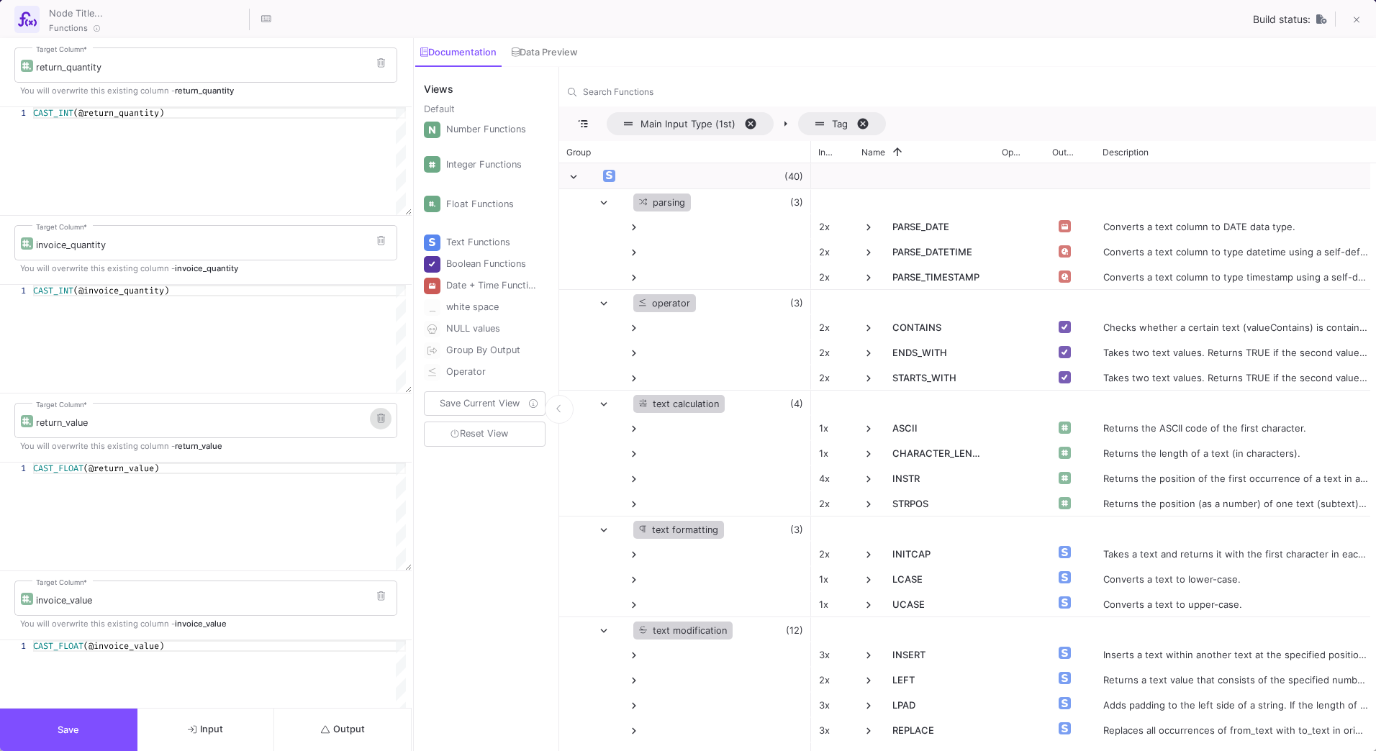
click at [379, 427] on button at bounding box center [381, 419] width 22 height 22
click at [368, 728] on button "Output" at bounding box center [342, 730] width 137 height 42
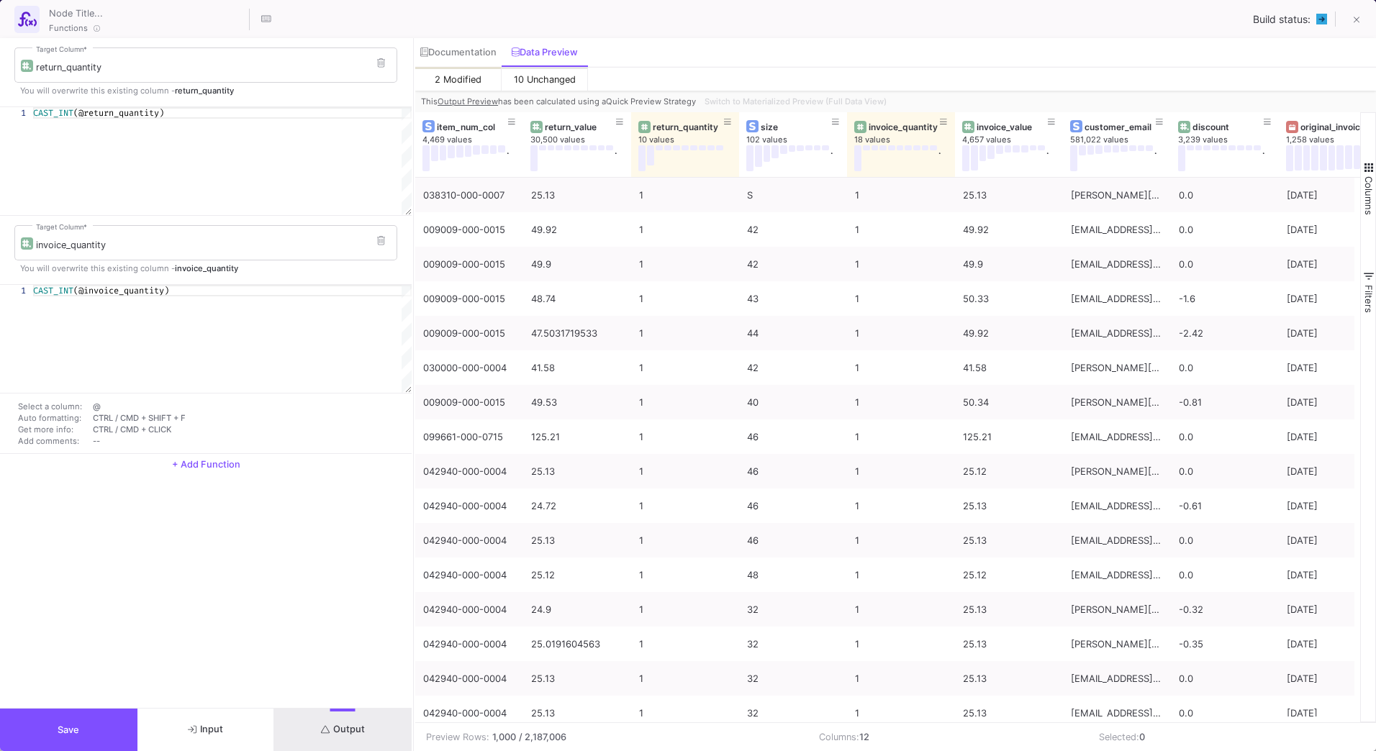
click at [210, 87] on span "return_quantity" at bounding box center [204, 91] width 59 height 10
click at [192, 109] on div "CAST_INT (@return_quantity)" at bounding box center [222, 113] width 379 height 12
drag, startPoint x: 191, startPoint y: 110, endPoint x: -3, endPoint y: 115, distance: 193.7
click at [1366, 18] on button at bounding box center [1356, 20] width 29 height 29
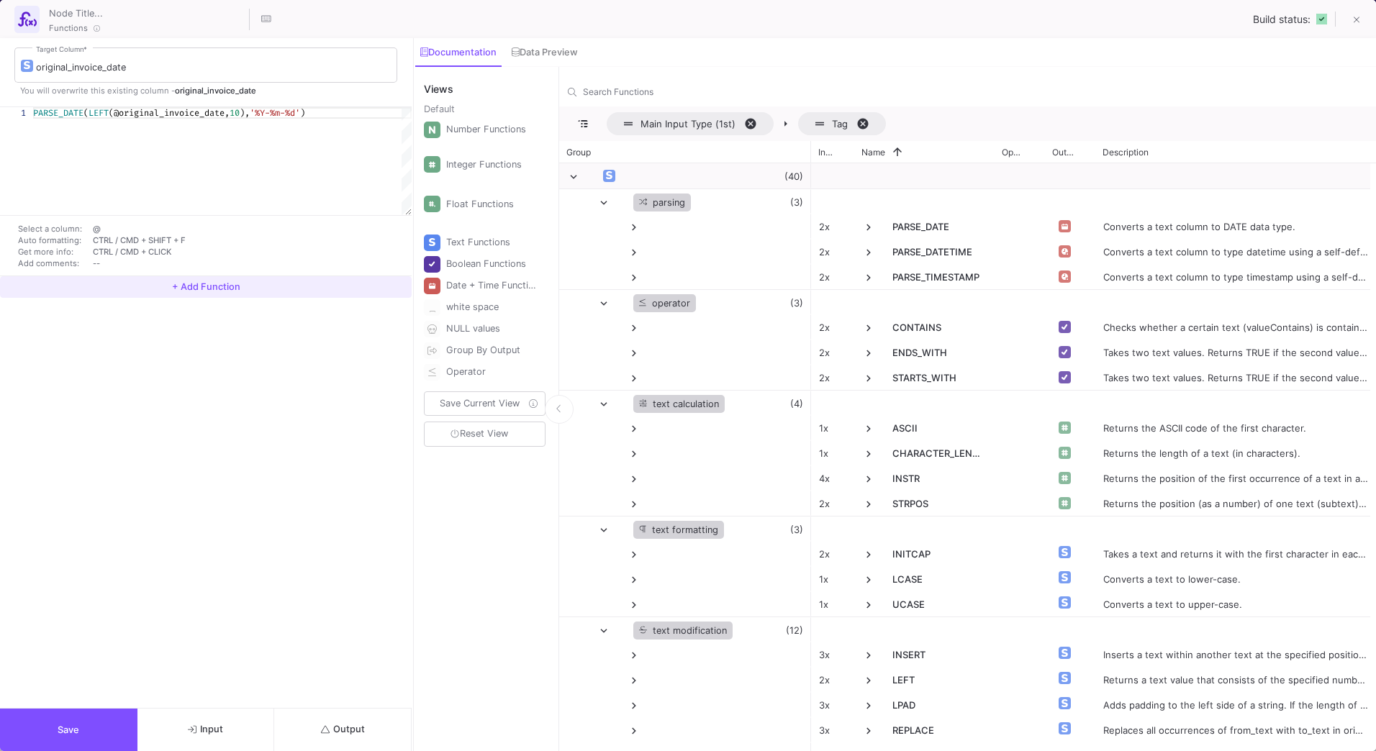
click at [200, 291] on span "+ Add Function" at bounding box center [206, 286] width 68 height 11
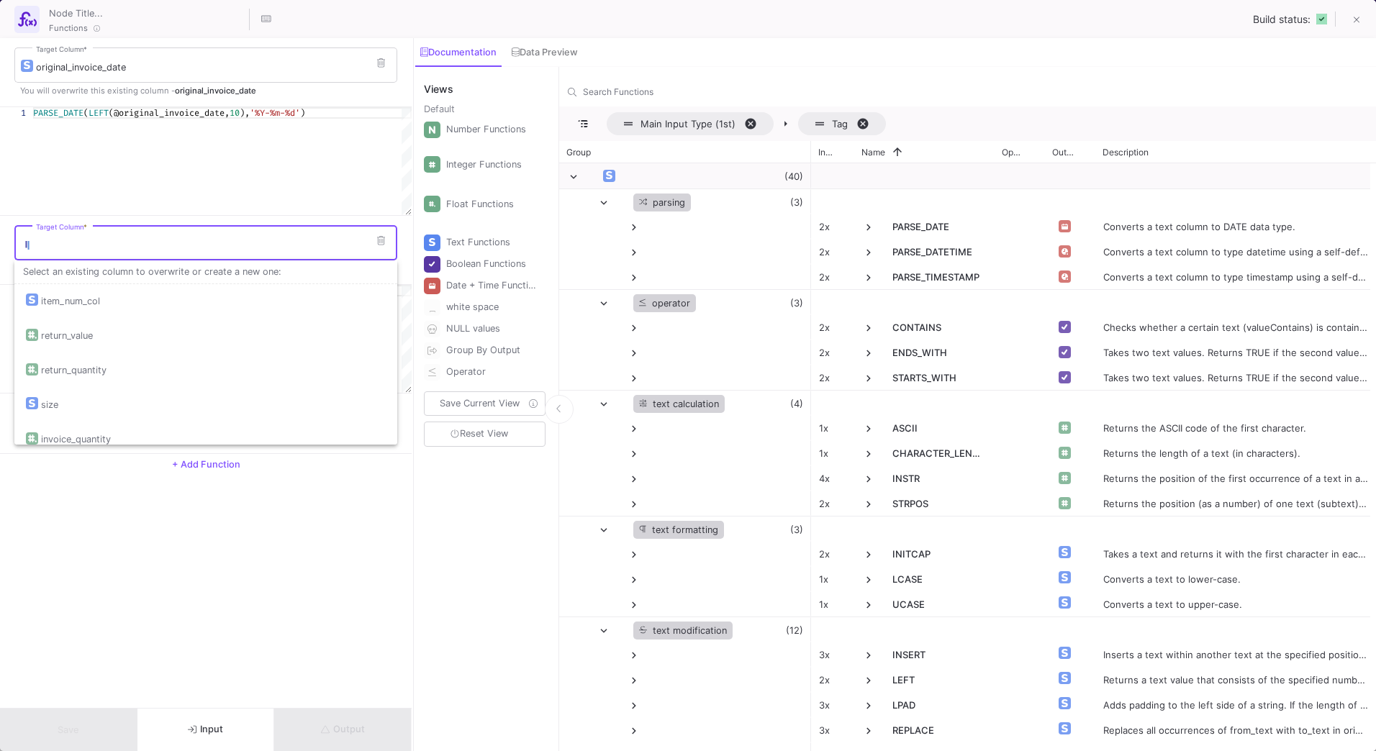
click at [95, 240] on input "Target Column *" at bounding box center [213, 246] width 355 height 12
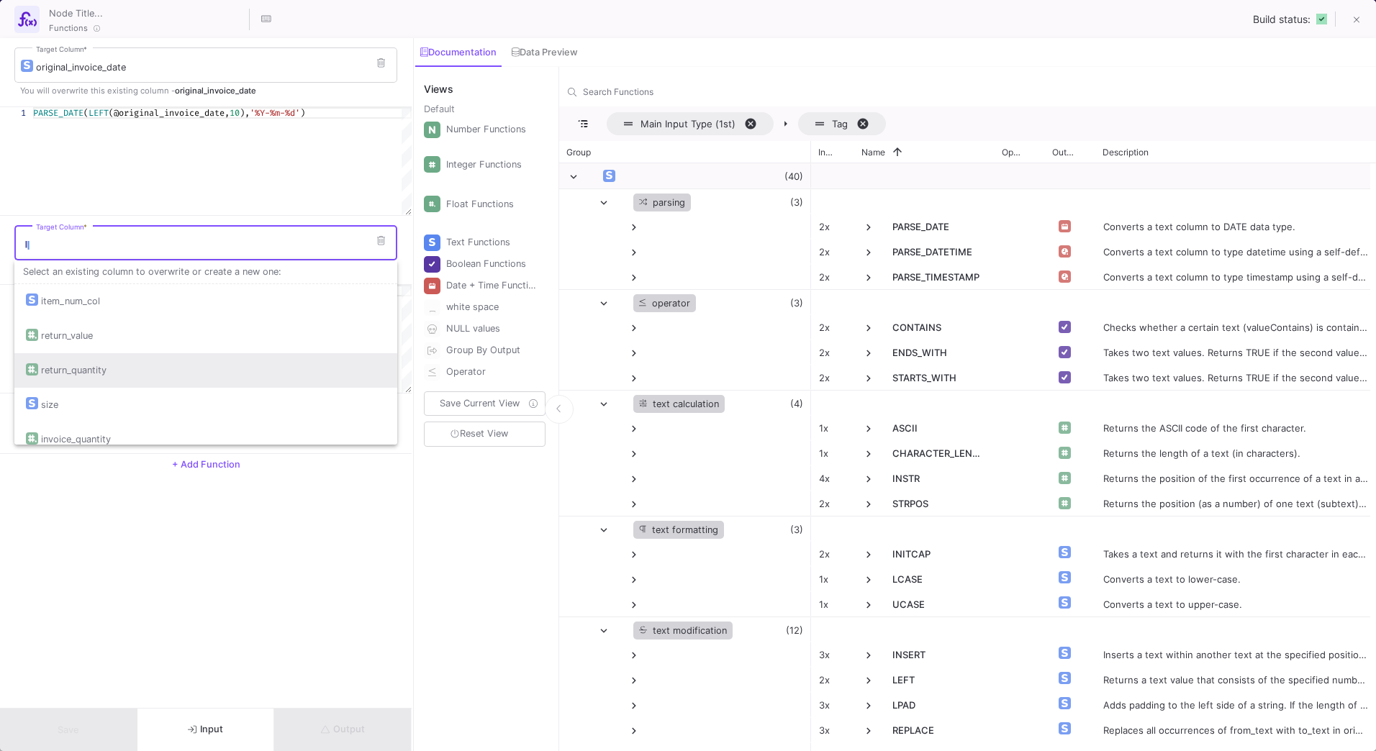
click at [152, 365] on div "return_quantity" at bounding box center [206, 370] width 360 height 35
type input "return_quantity"
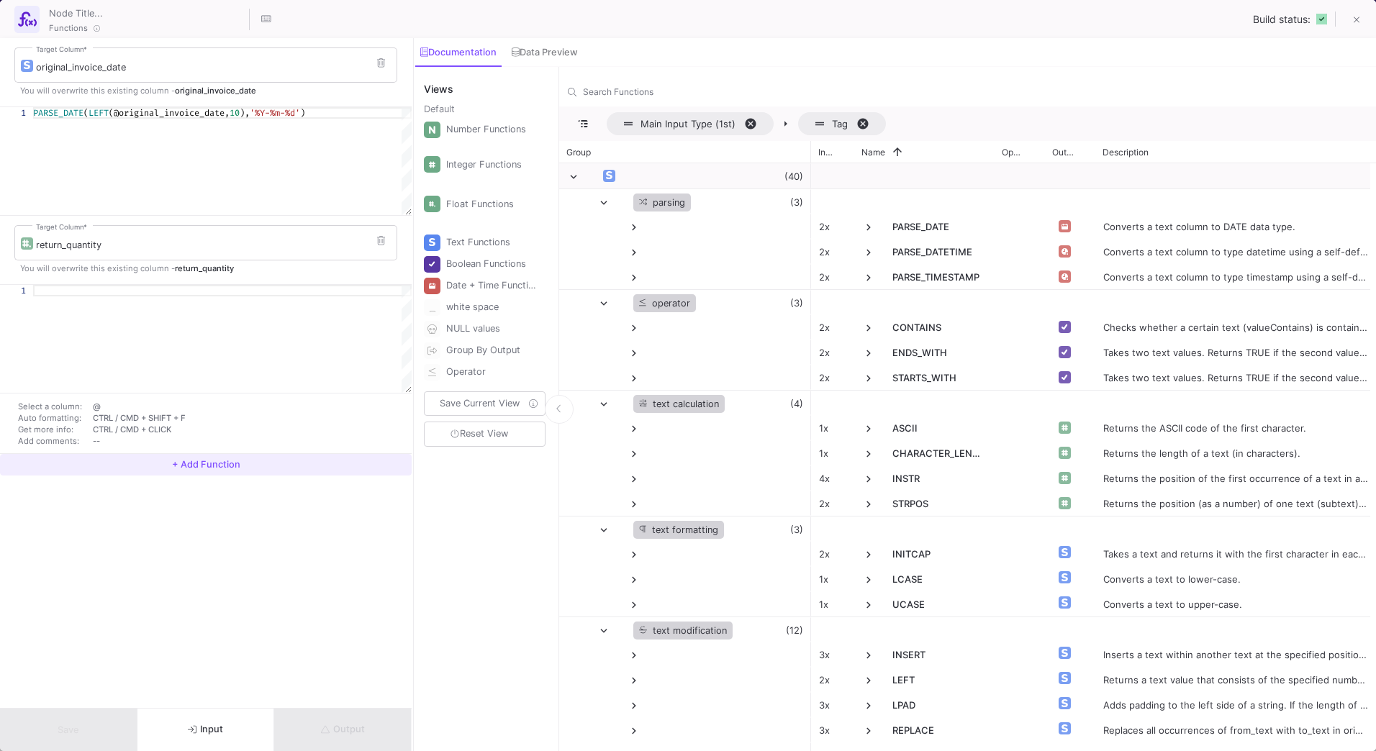
click at [199, 461] on span "+ Add Function" at bounding box center [206, 464] width 68 height 11
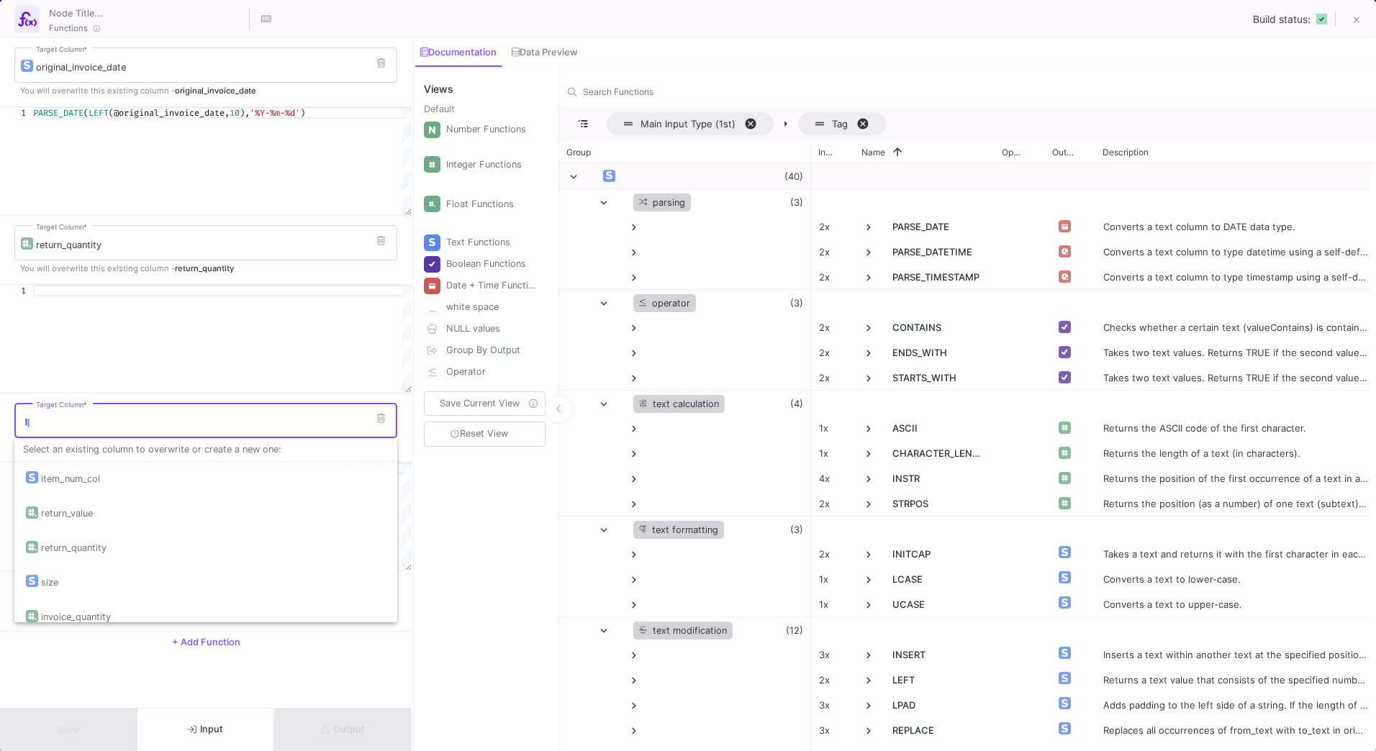
click at [76, 425] on input "Target Column *" at bounding box center [213, 423] width 355 height 12
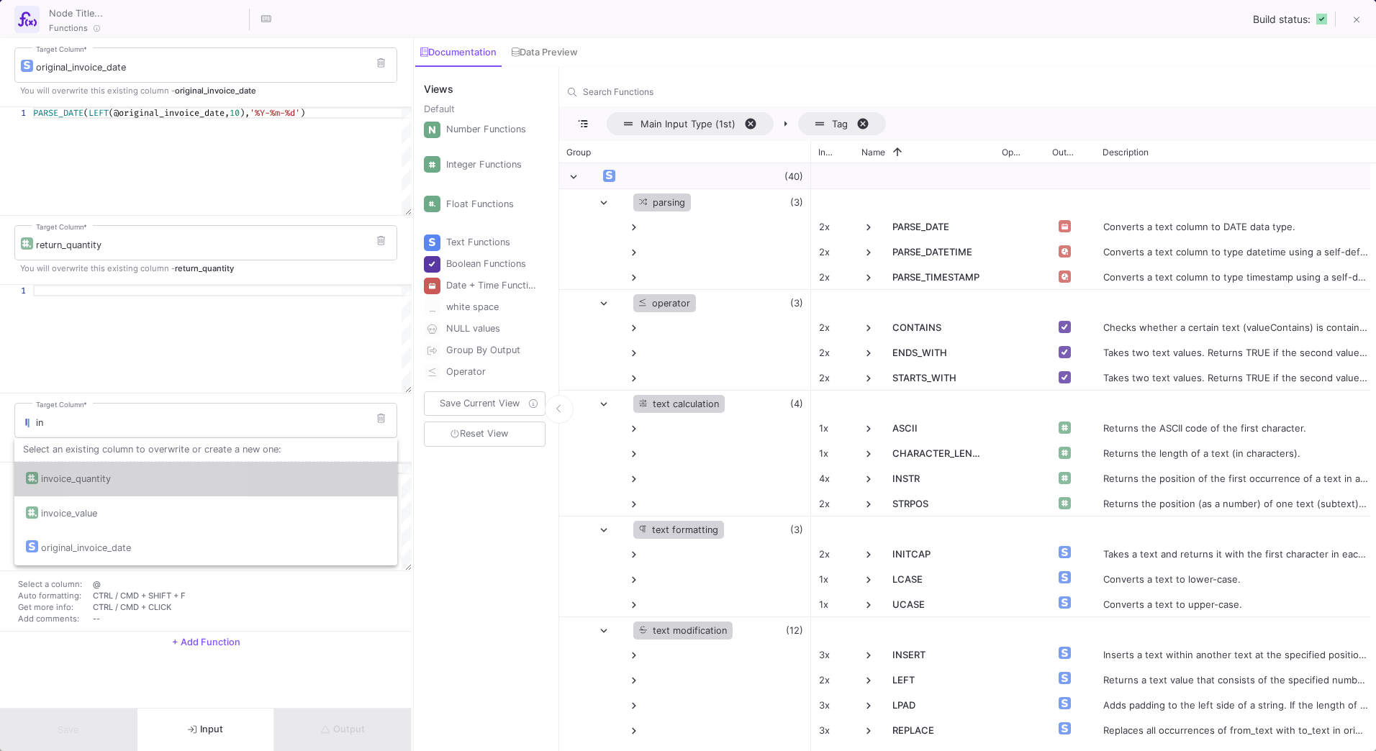
click at [140, 482] on div "invoice_quantity" at bounding box center [206, 479] width 360 height 35
type input "invoice_quantity"
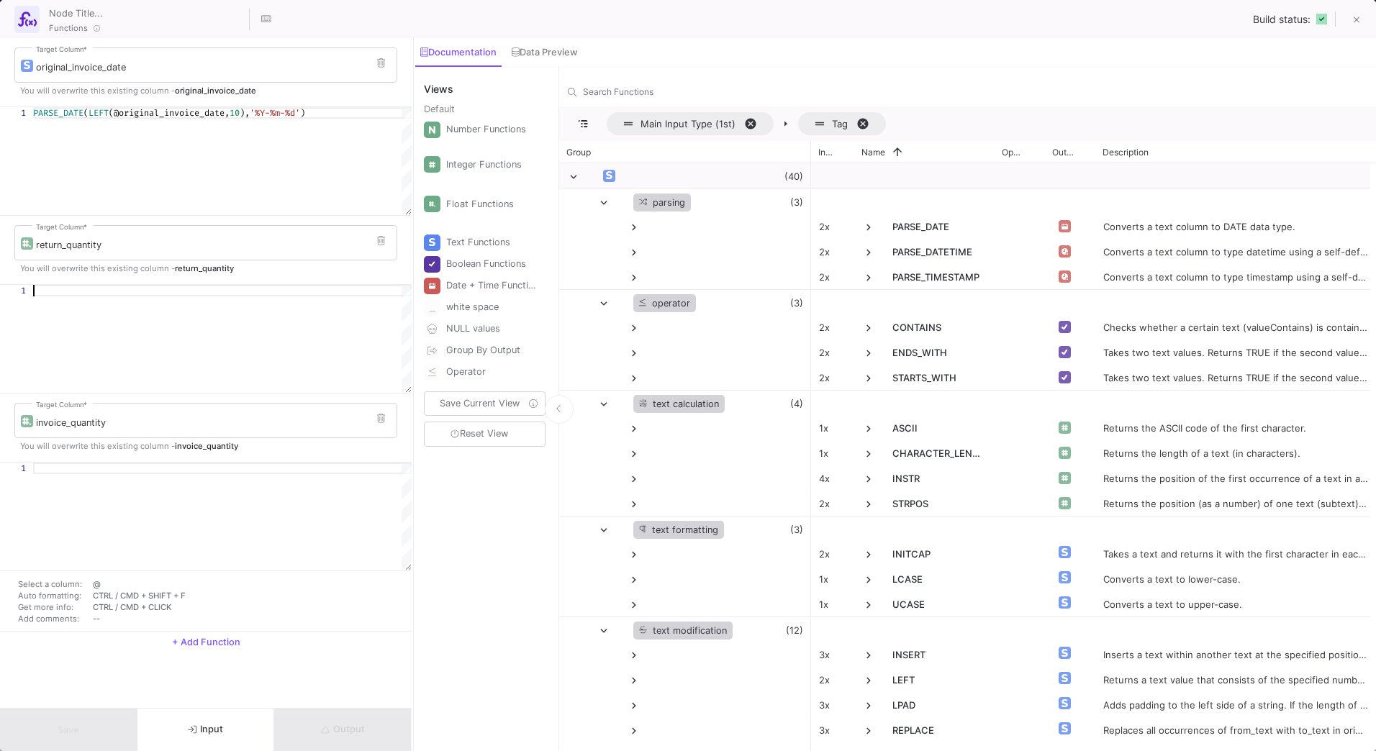
click at [58, 292] on div at bounding box center [222, 291] width 379 height 12
paste textarea "CAST_INT(@return_quantity)"
type textarea "CAST_INT(@return_quantity)"
click at [163, 474] on div at bounding box center [222, 469] width 379 height 12
paste textarea "CAST_INT(@return_quantity)"
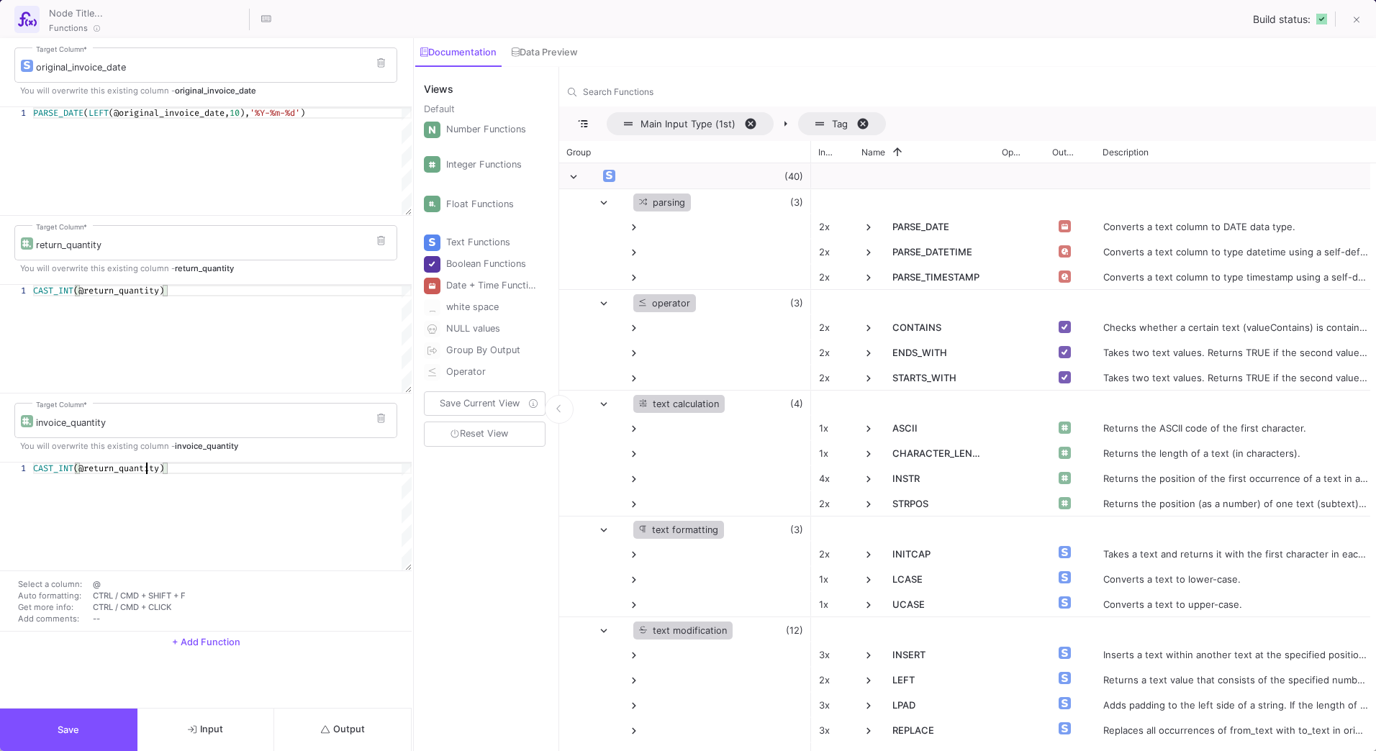
click at [145, 470] on span "(@return_quantity)" at bounding box center [118, 469] width 91 height 12
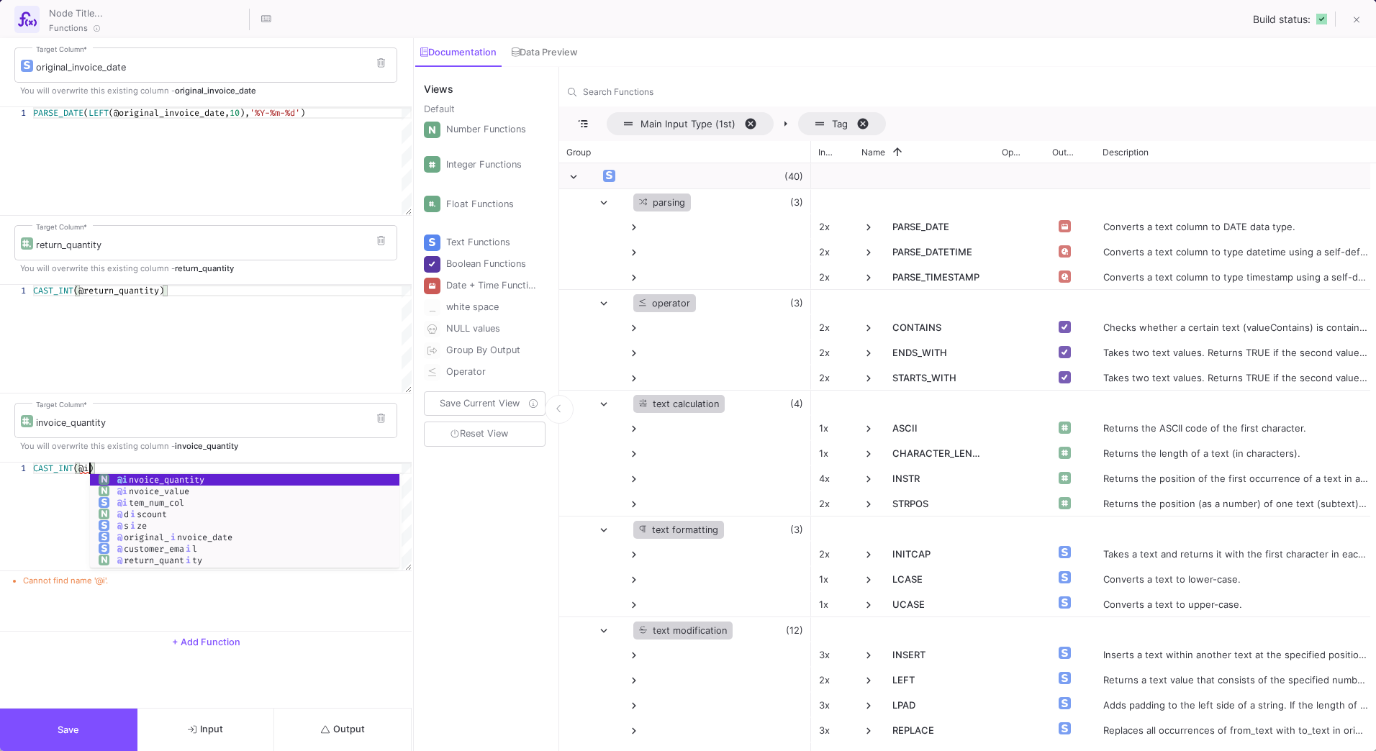
scroll to position [0, 62]
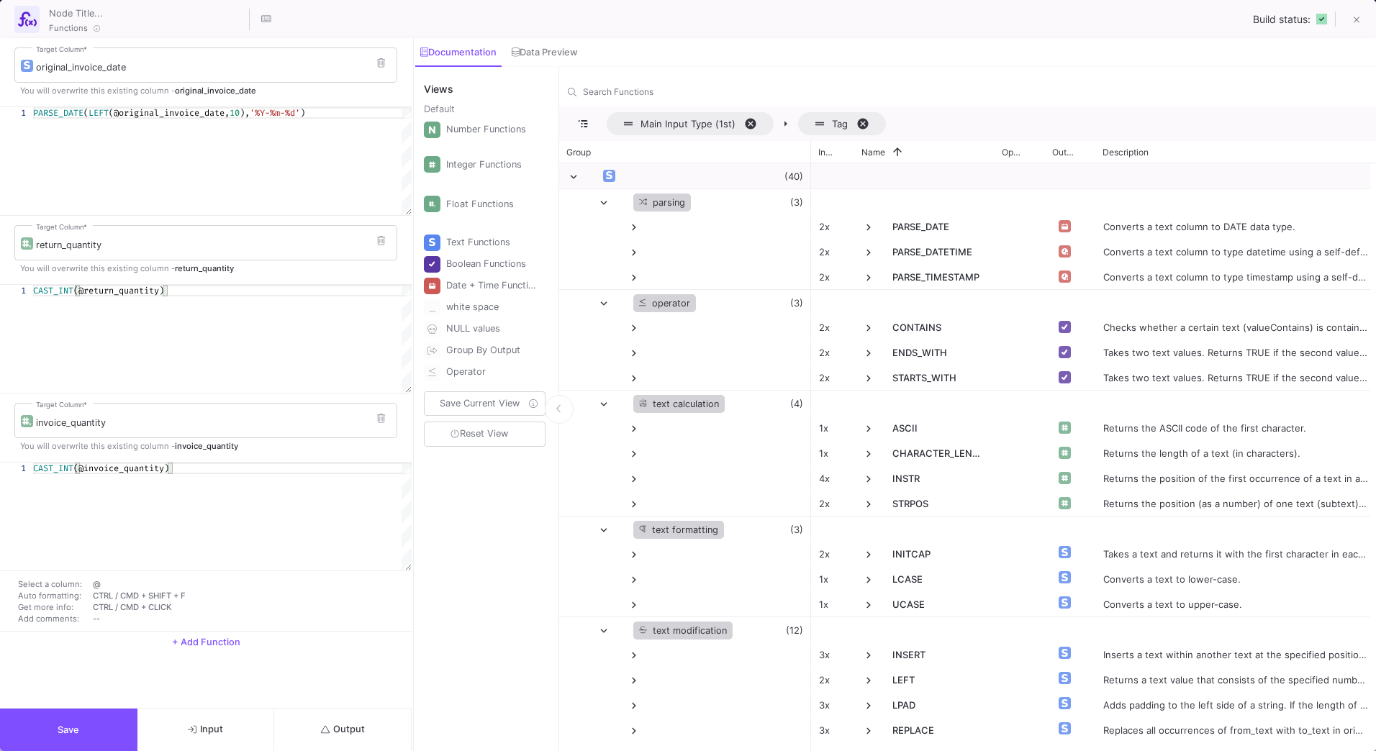
type textarea "CAST_INT(@invoice_quantity)"
click at [345, 728] on span "Output" at bounding box center [343, 729] width 44 height 11
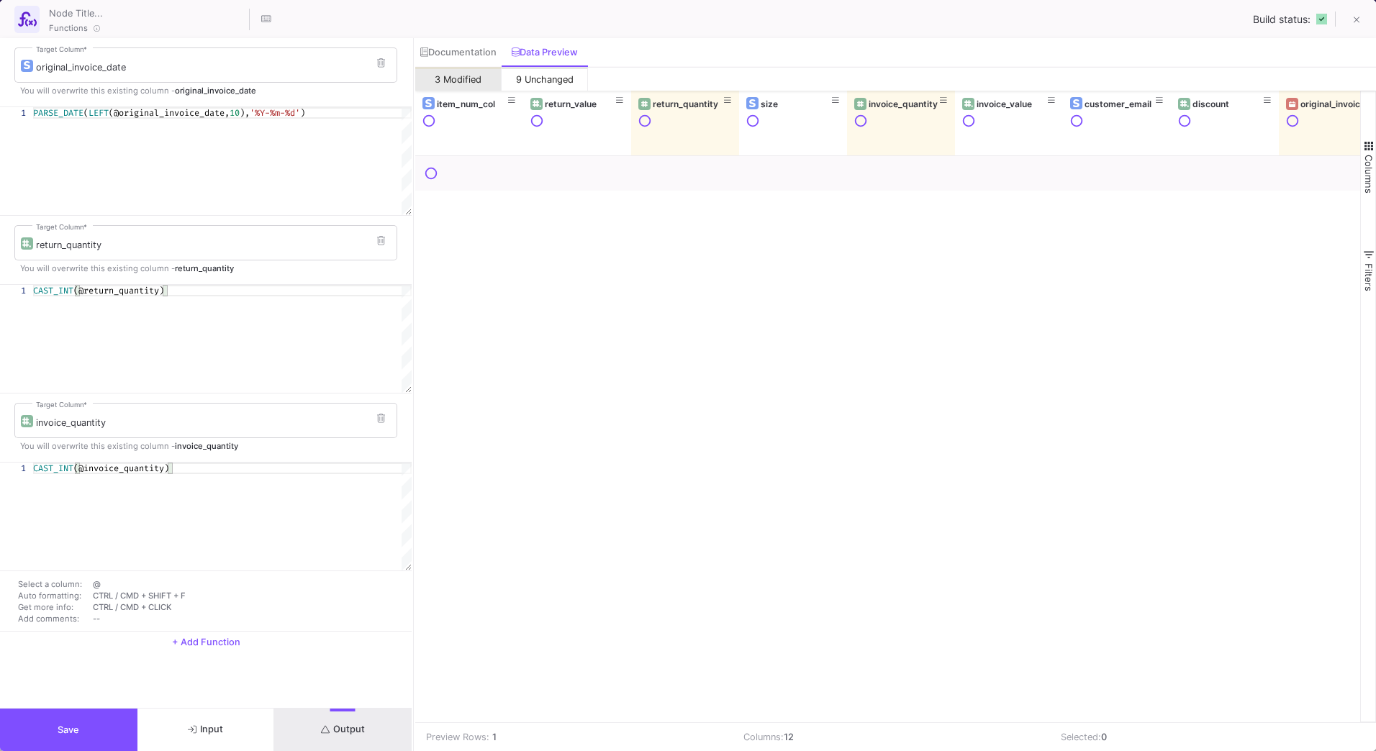
click at [452, 71] on button "3 Modified" at bounding box center [458, 79] width 86 height 24
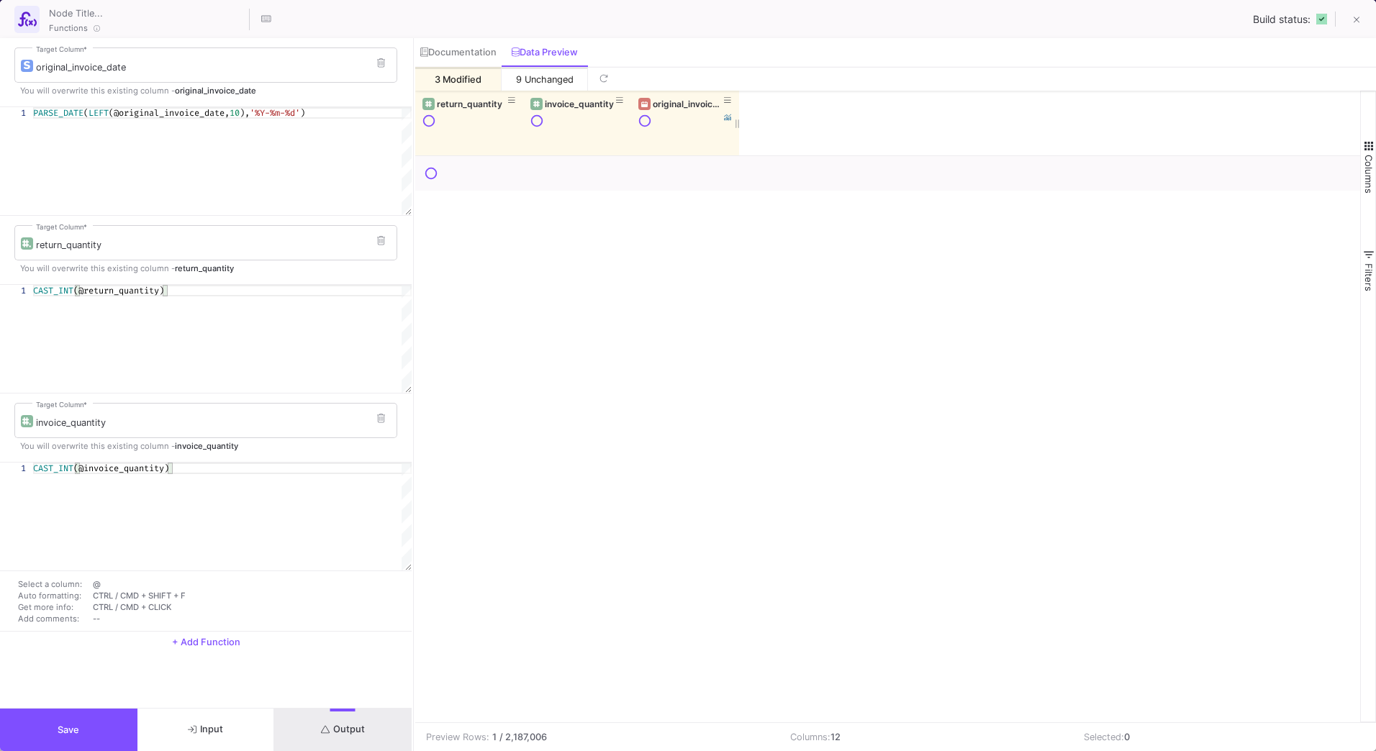
click at [686, 111] on div "original_invoice_date" at bounding box center [685, 104] width 94 height 16
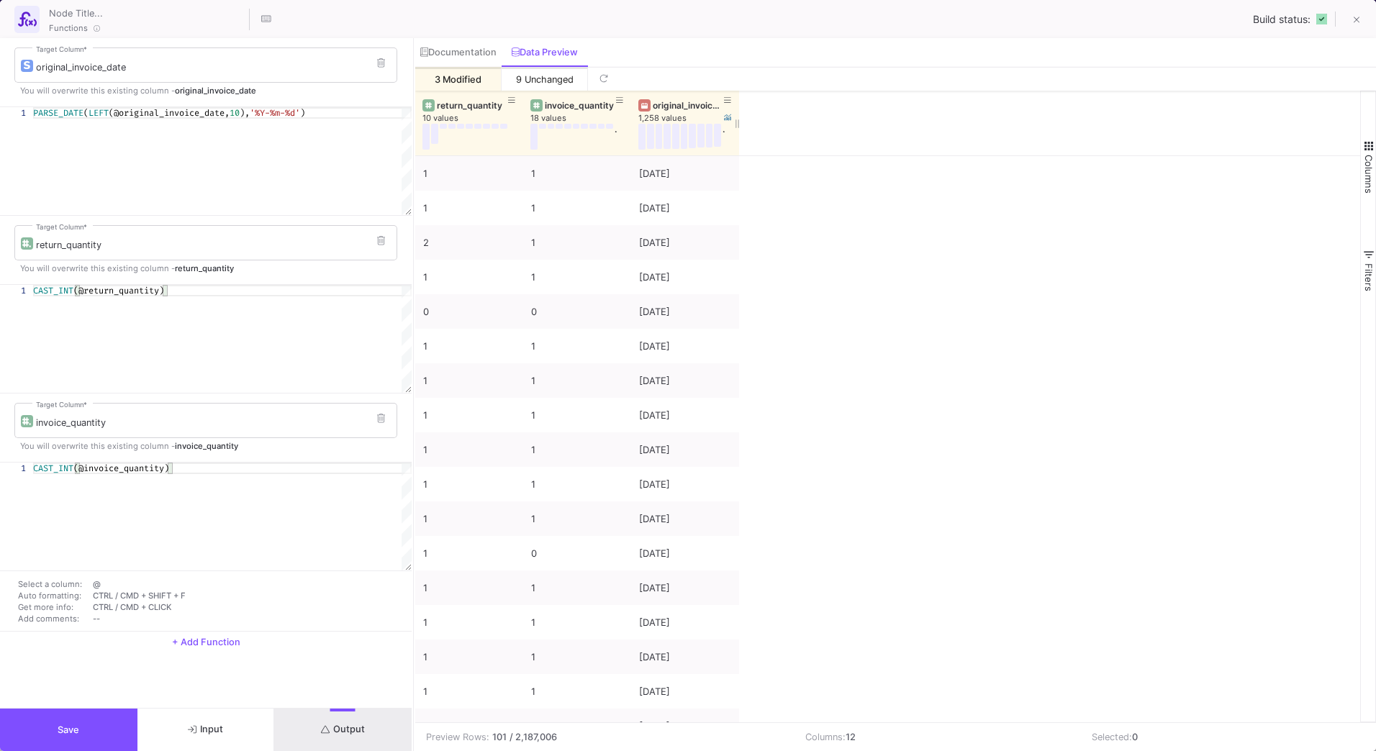
click at [686, 105] on div "original_invoice_date" at bounding box center [688, 105] width 71 height 11
click at [460, 109] on div "return_quantity" at bounding box center [472, 105] width 71 height 11
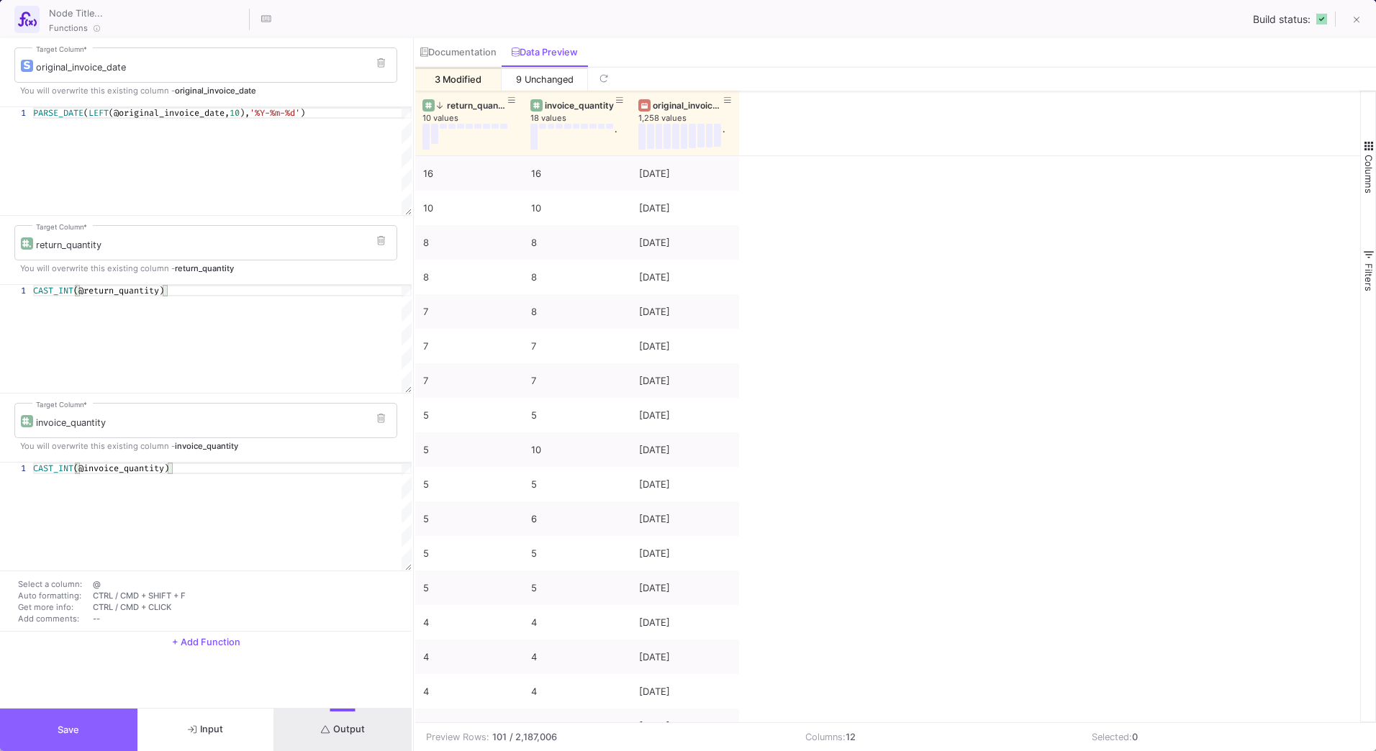
click at [91, 717] on button "Save" at bounding box center [68, 730] width 137 height 42
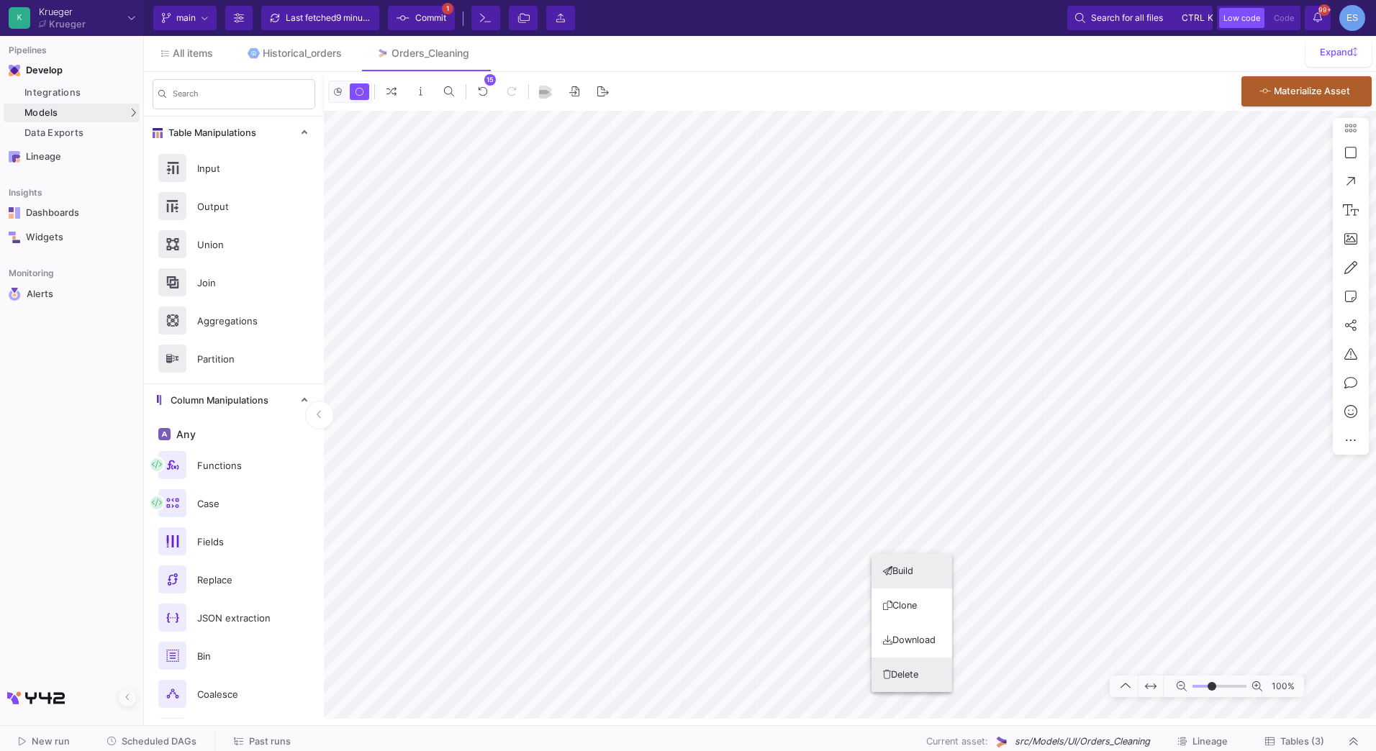
click at [936, 682] on button "Delete" at bounding box center [912, 675] width 81 height 35
click at [1071, 443] on button "Clone" at bounding box center [1086, 439] width 81 height 35
click at [1252, 451] on button "Clone" at bounding box center [1271, 452] width 81 height 35
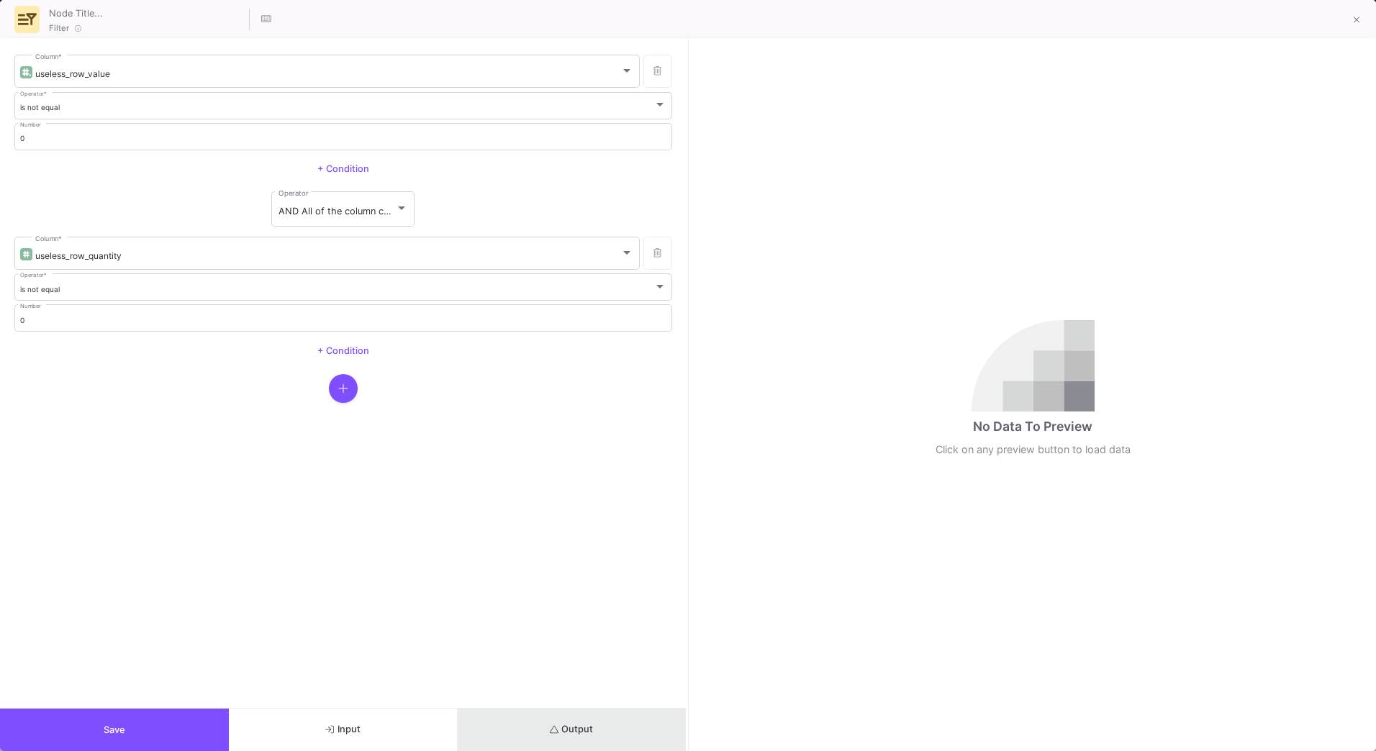
click at [556, 723] on button "Output" at bounding box center [572, 730] width 229 height 42
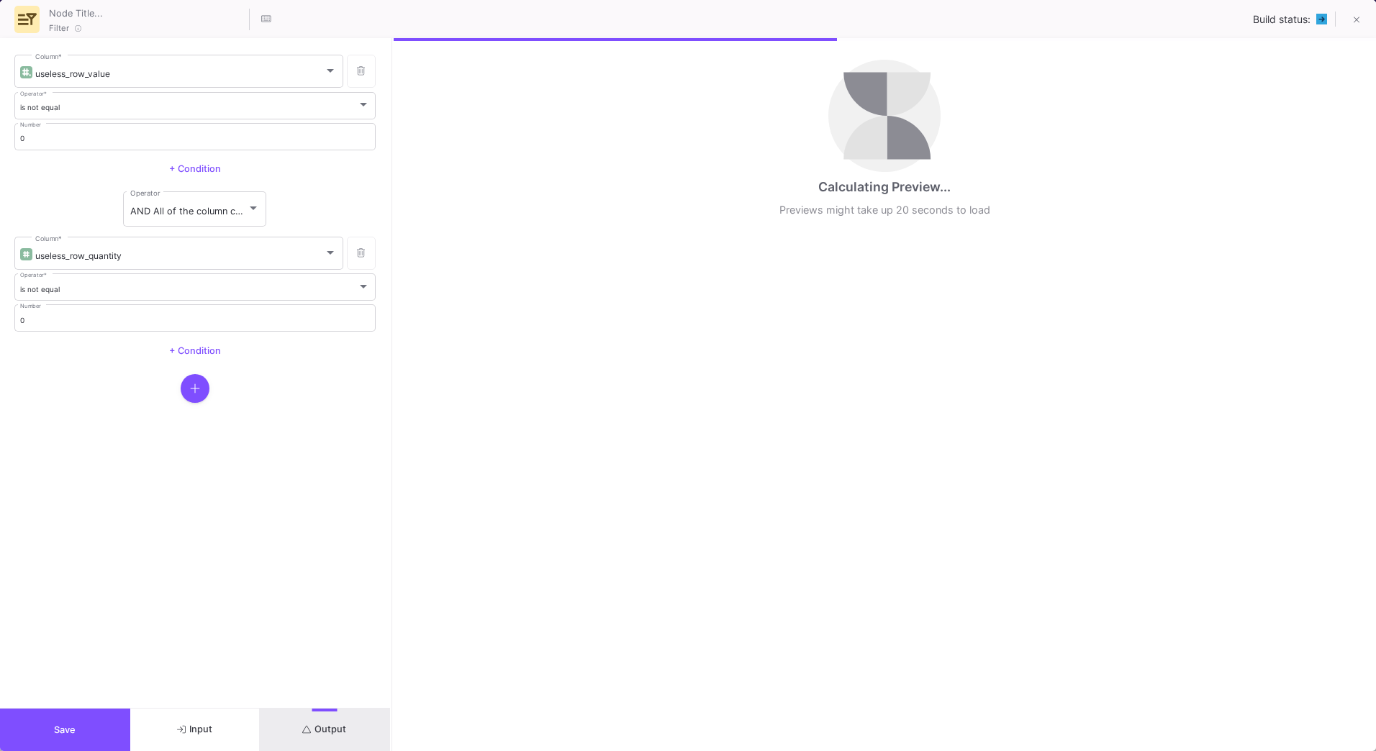
drag, startPoint x: 687, startPoint y: 396, endPoint x: 390, endPoint y: 458, distance: 303.0
click at [390, 458] on div at bounding box center [392, 394] width 4 height 713
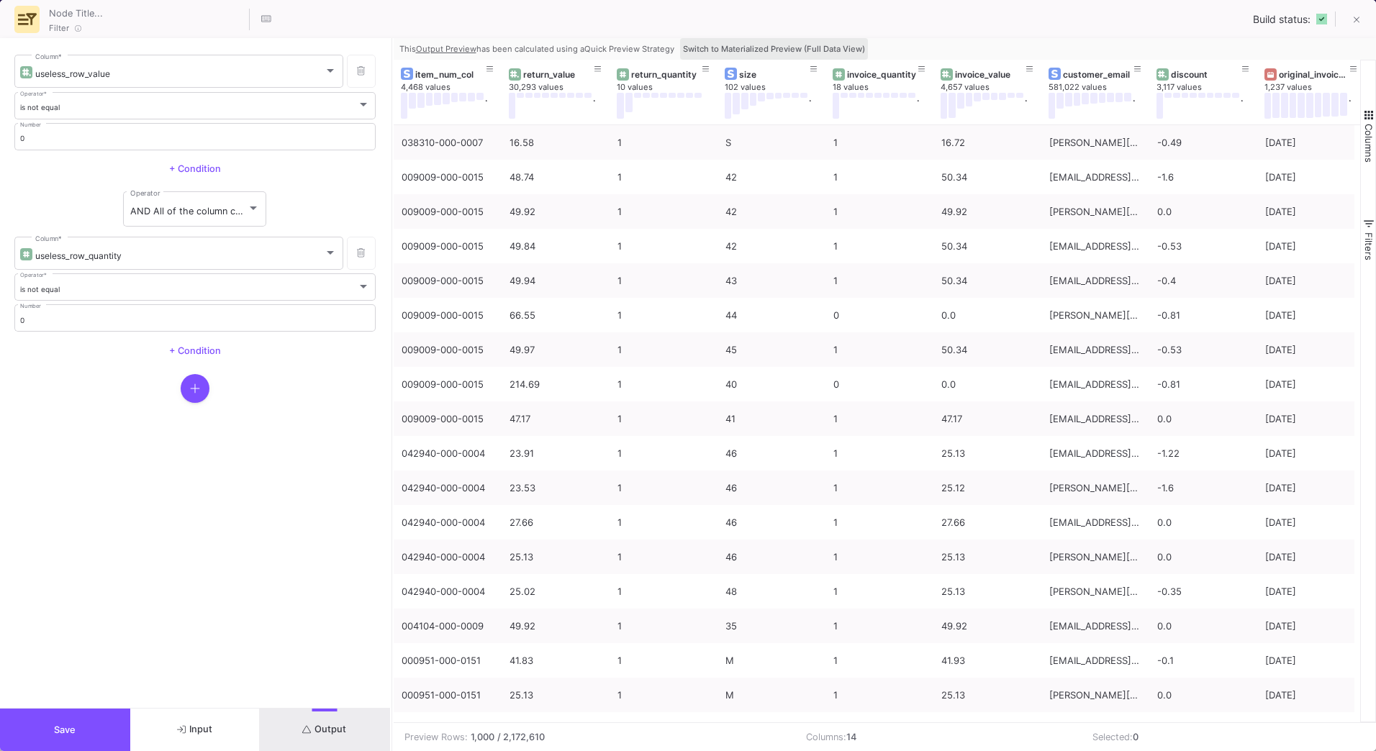
click at [818, 50] on span "Switch to Materialized Preview (Full Data View)" at bounding box center [774, 49] width 182 height 10
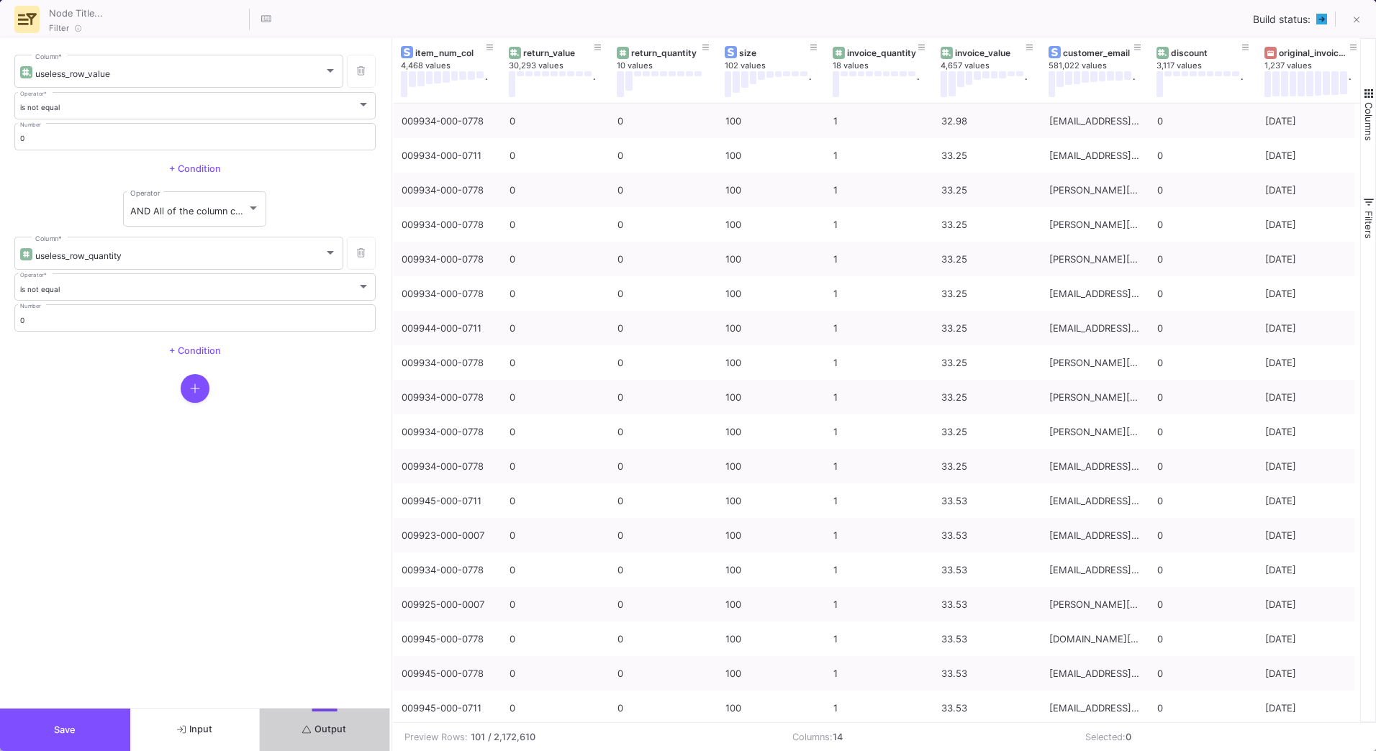
click at [199, 733] on span "Input" at bounding box center [194, 729] width 35 height 11
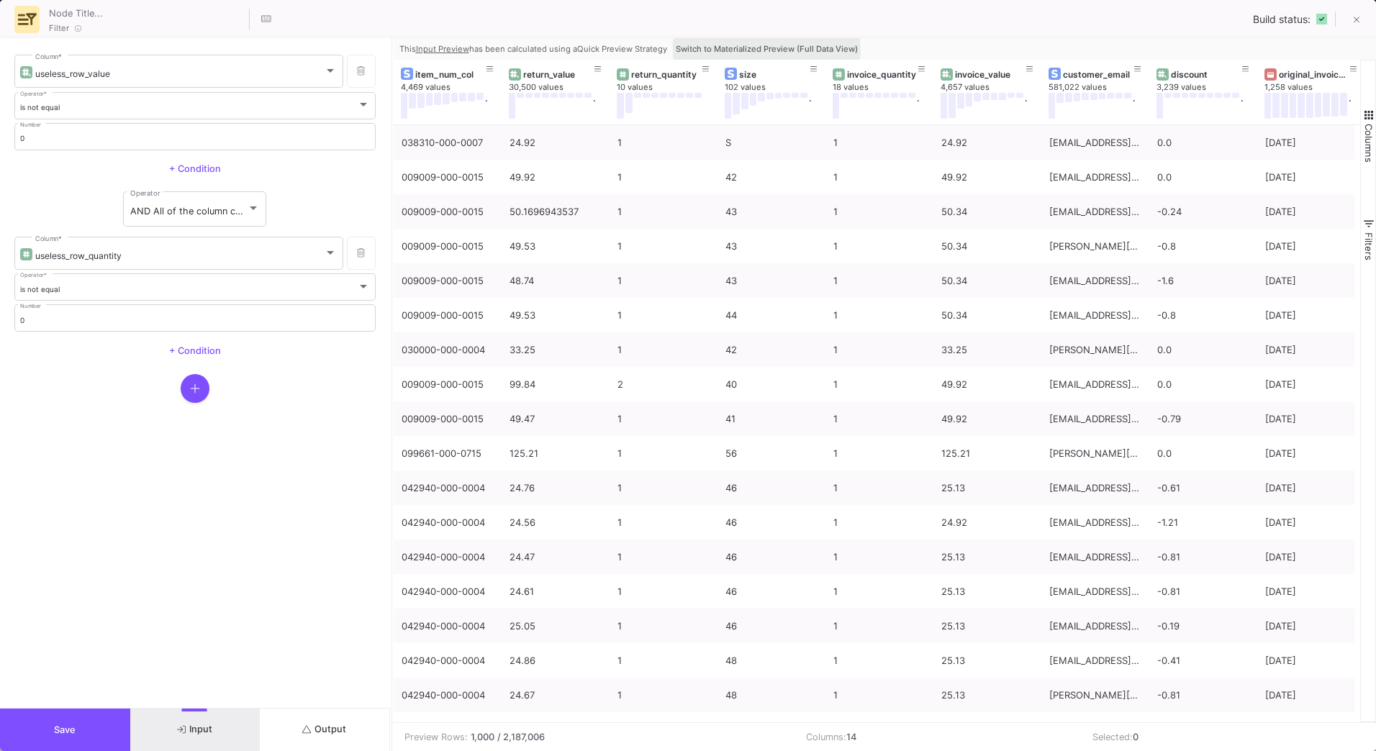
click at [765, 53] on span "Switch to Materialized Preview (Full Data View)" at bounding box center [767, 49] width 182 height 10
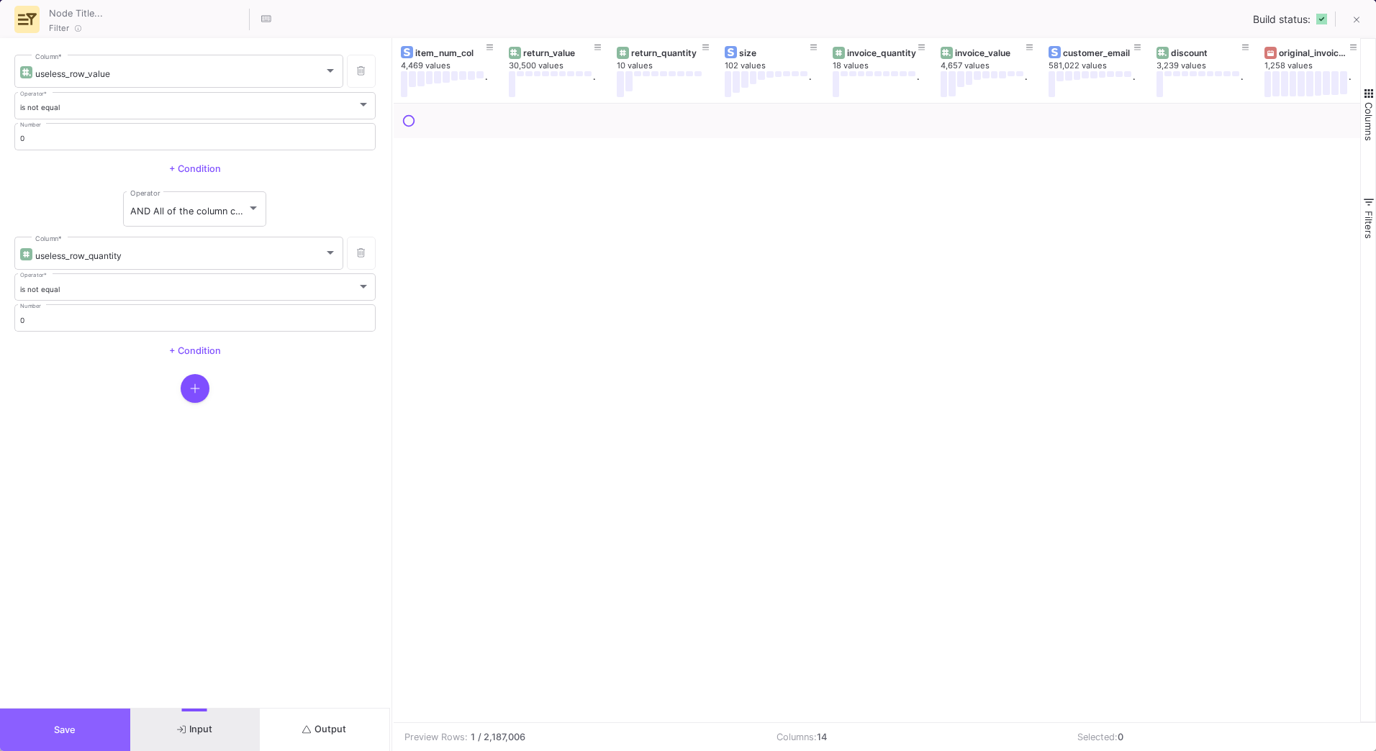
click at [87, 724] on button "Save" at bounding box center [65, 730] width 130 height 42
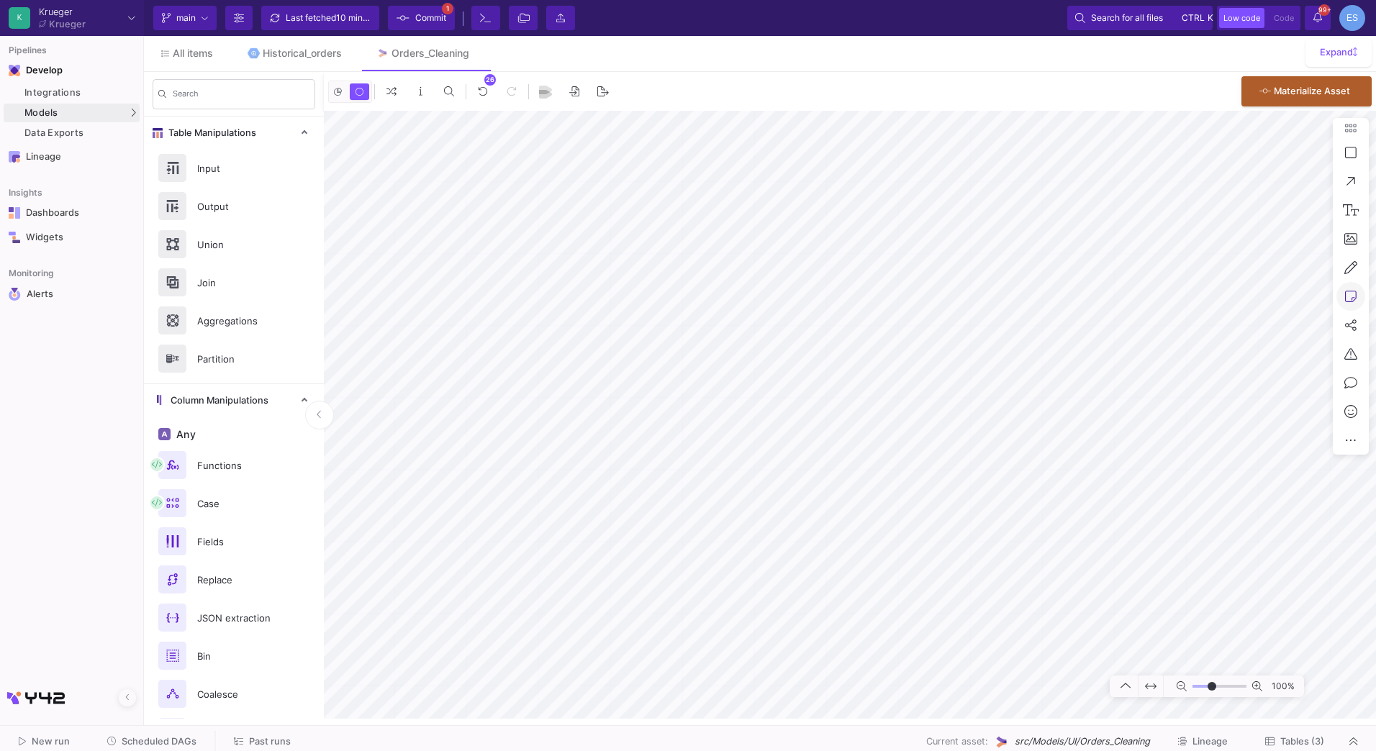
click at [1354, 299] on icon at bounding box center [1351, 296] width 12 height 13
click at [1272, 292] on button at bounding box center [1281, 295] width 18 height 18
drag, startPoint x: 1111, startPoint y: 581, endPoint x: 1118, endPoint y: 679, distance: 98.1
click at [1118, 679] on div "Segoe UI 20 100%" at bounding box center [850, 415] width 1052 height 608
click at [1096, 646] on textarea at bounding box center [1128, 642] width 125 height 34
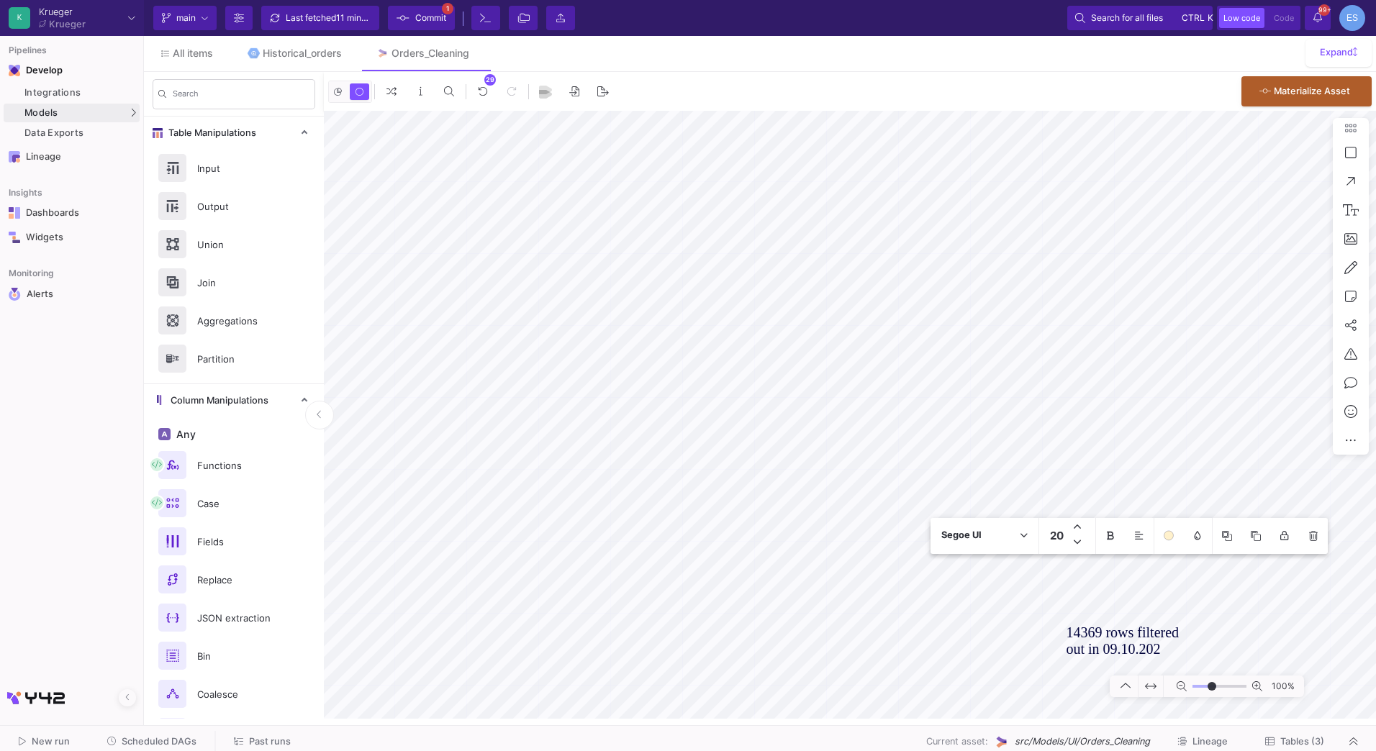
type textarea "14369 rows filtered out in 09.10.2025"
click at [1039, 422] on button "Clone" at bounding box center [1020, 413] width 81 height 35
click at [939, 406] on button "Clone" at bounding box center [930, 402] width 81 height 35
click at [1179, 381] on button "Clone" at bounding box center [1184, 384] width 81 height 35
click at [1138, 365] on button "Clone" at bounding box center [1130, 367] width 81 height 35
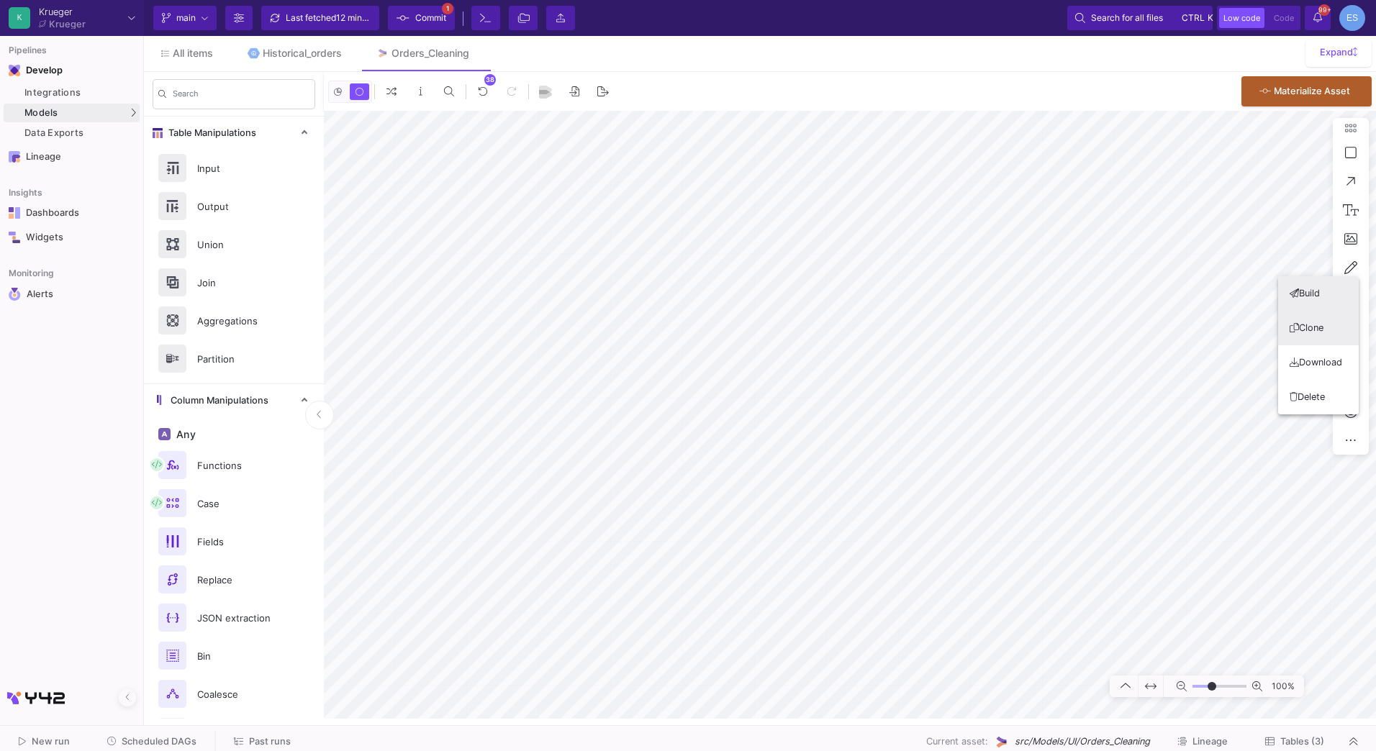
click at [1313, 327] on button "Clone" at bounding box center [1318, 328] width 81 height 35
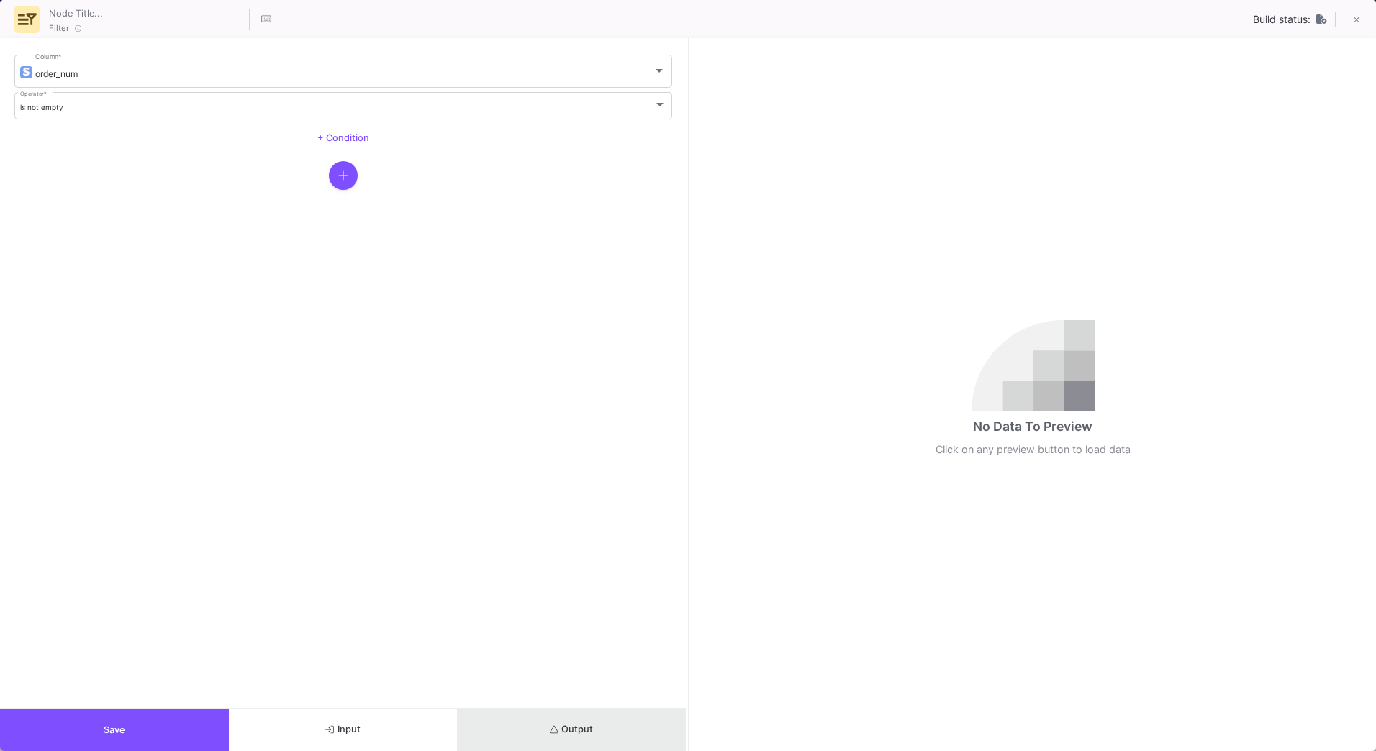
click at [540, 735] on button "Output" at bounding box center [572, 730] width 229 height 42
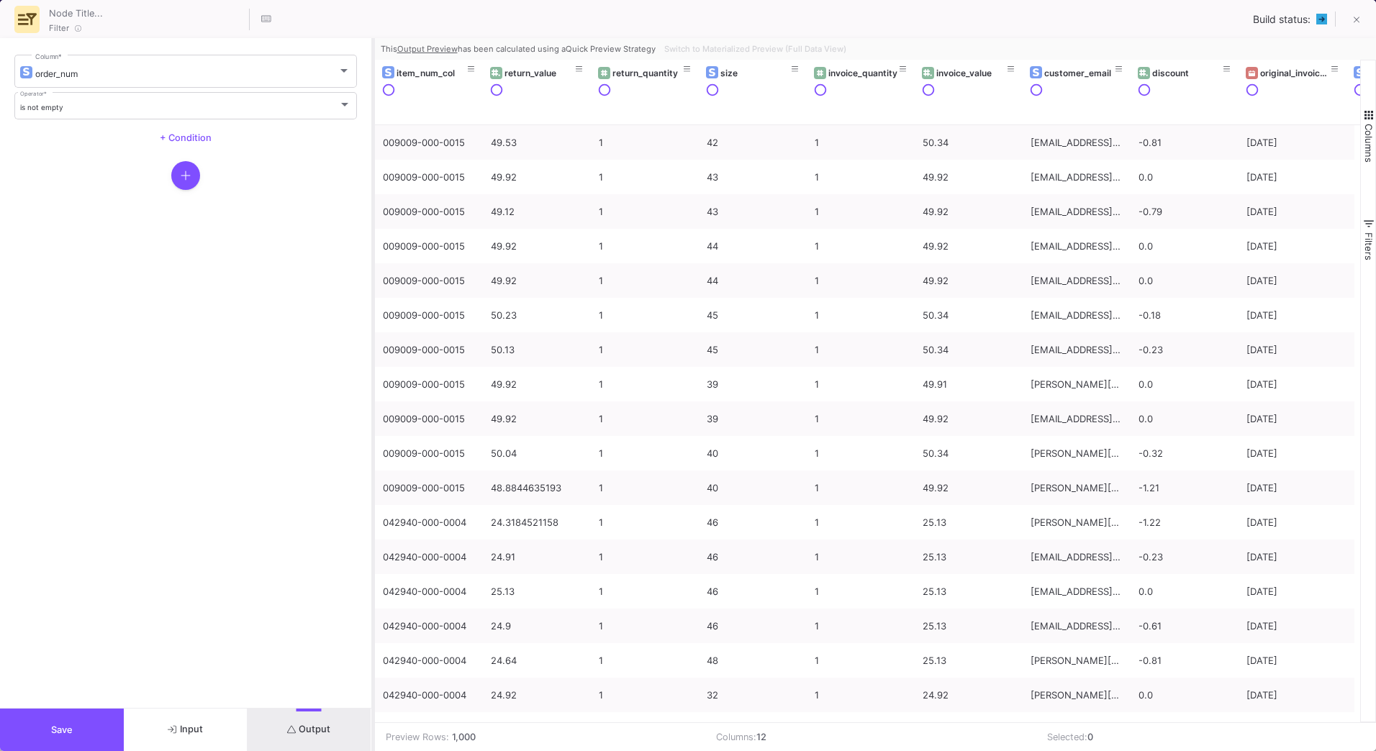
drag, startPoint x: 688, startPoint y: 607, endPoint x: 373, endPoint y: 596, distance: 315.4
click at [373, 596] on div at bounding box center [373, 394] width 4 height 713
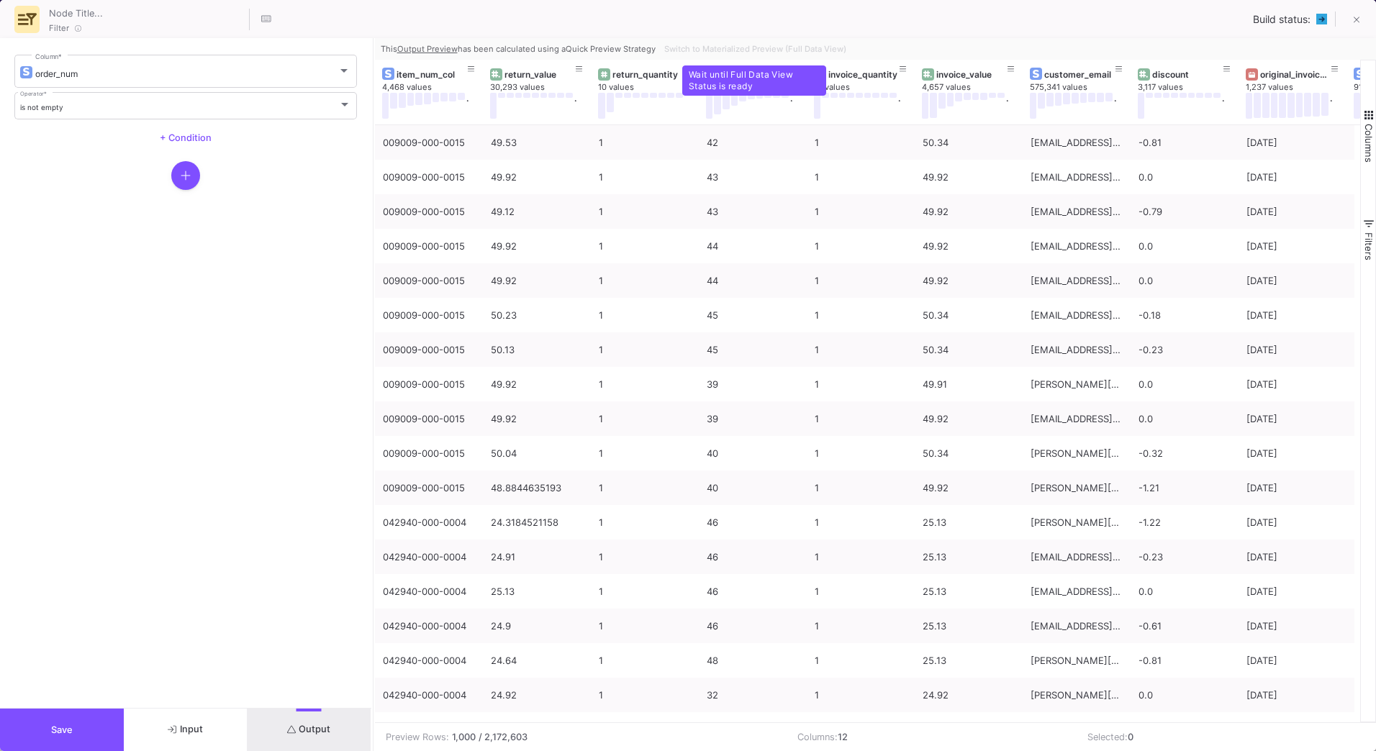
click at [793, 49] on div "Switch to Materialized Preview (Full Data View)" at bounding box center [753, 49] width 191 height 22
click at [800, 46] on div "Switch to Materialized Preview (Full Data View)" at bounding box center [753, 49] width 191 height 22
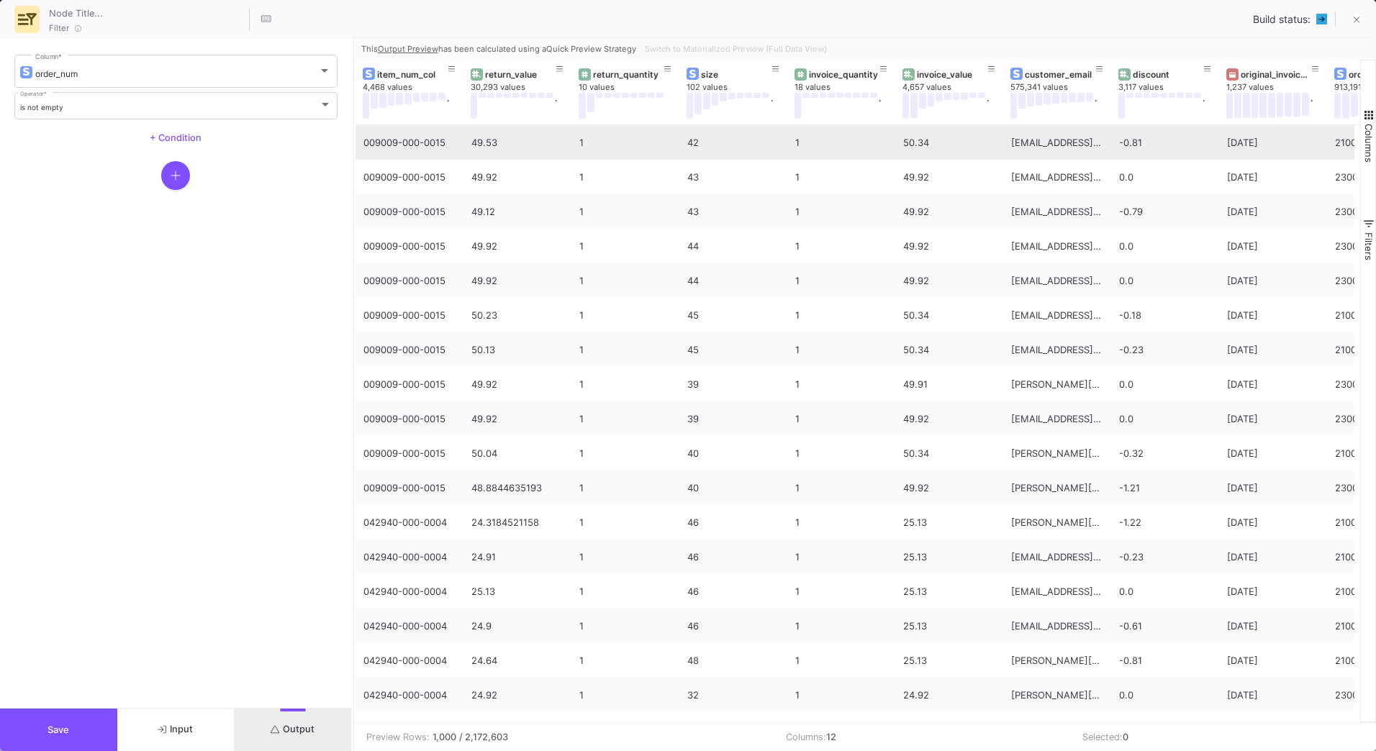
drag, startPoint x: 373, startPoint y: 143, endPoint x: 350, endPoint y: 142, distance: 23.0
click at [352, 144] on div at bounding box center [354, 394] width 4 height 713
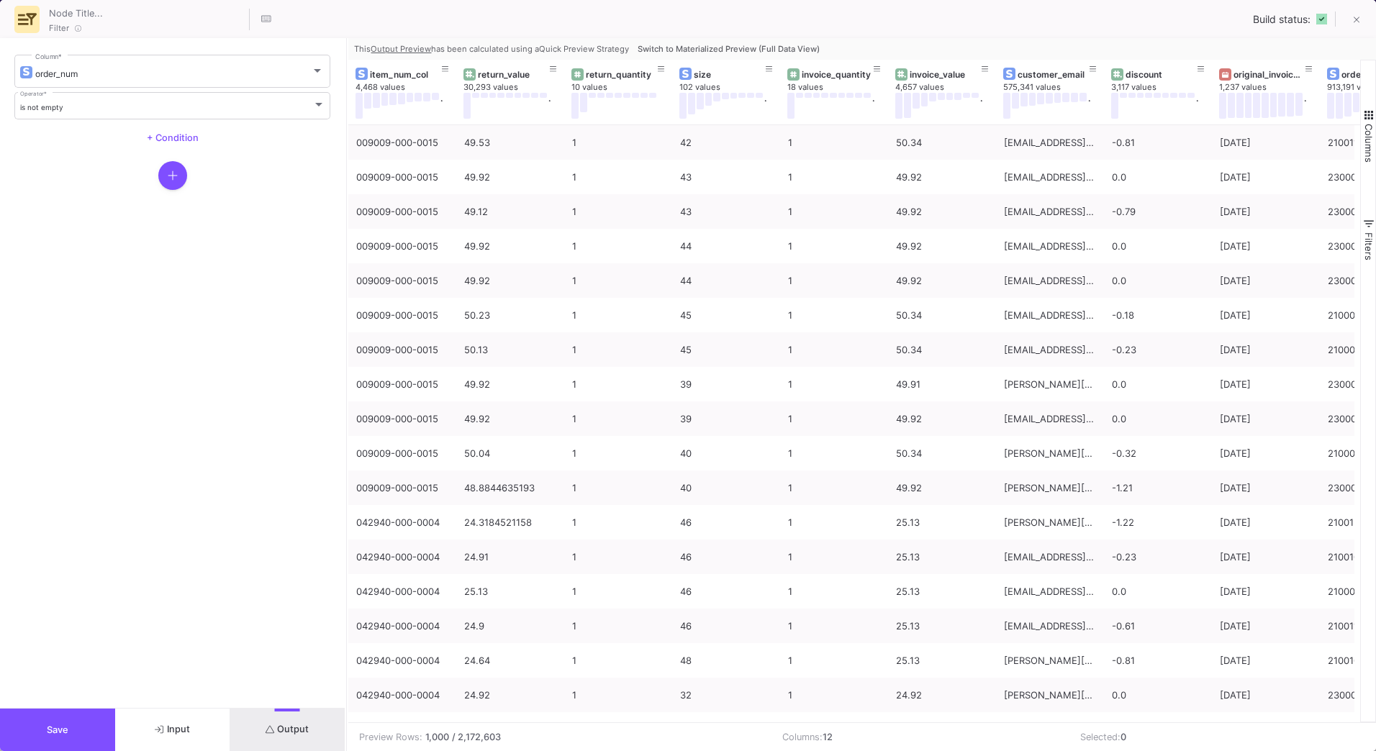
click at [790, 52] on span "Switch to Materialized Preview (Full Data View)" at bounding box center [729, 49] width 182 height 10
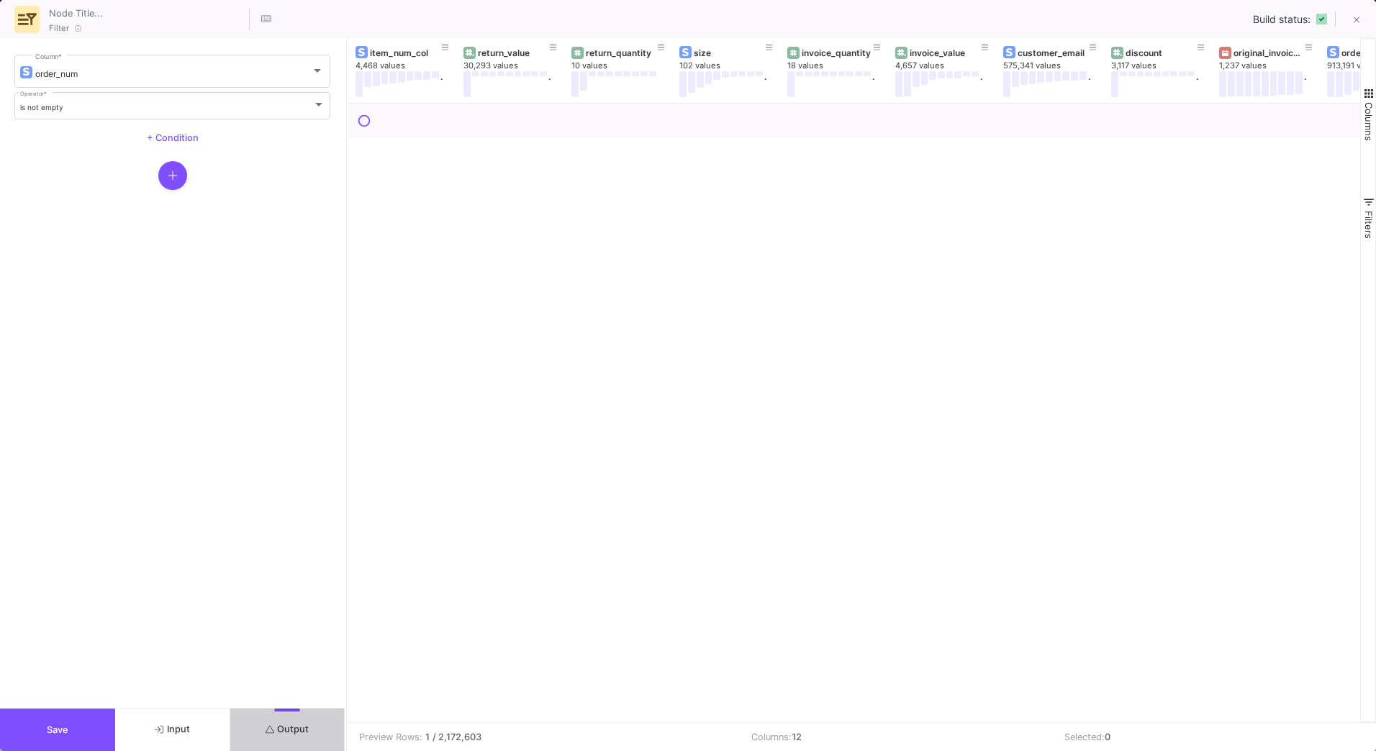
click at [92, 732] on button "Save" at bounding box center [57, 730] width 115 height 42
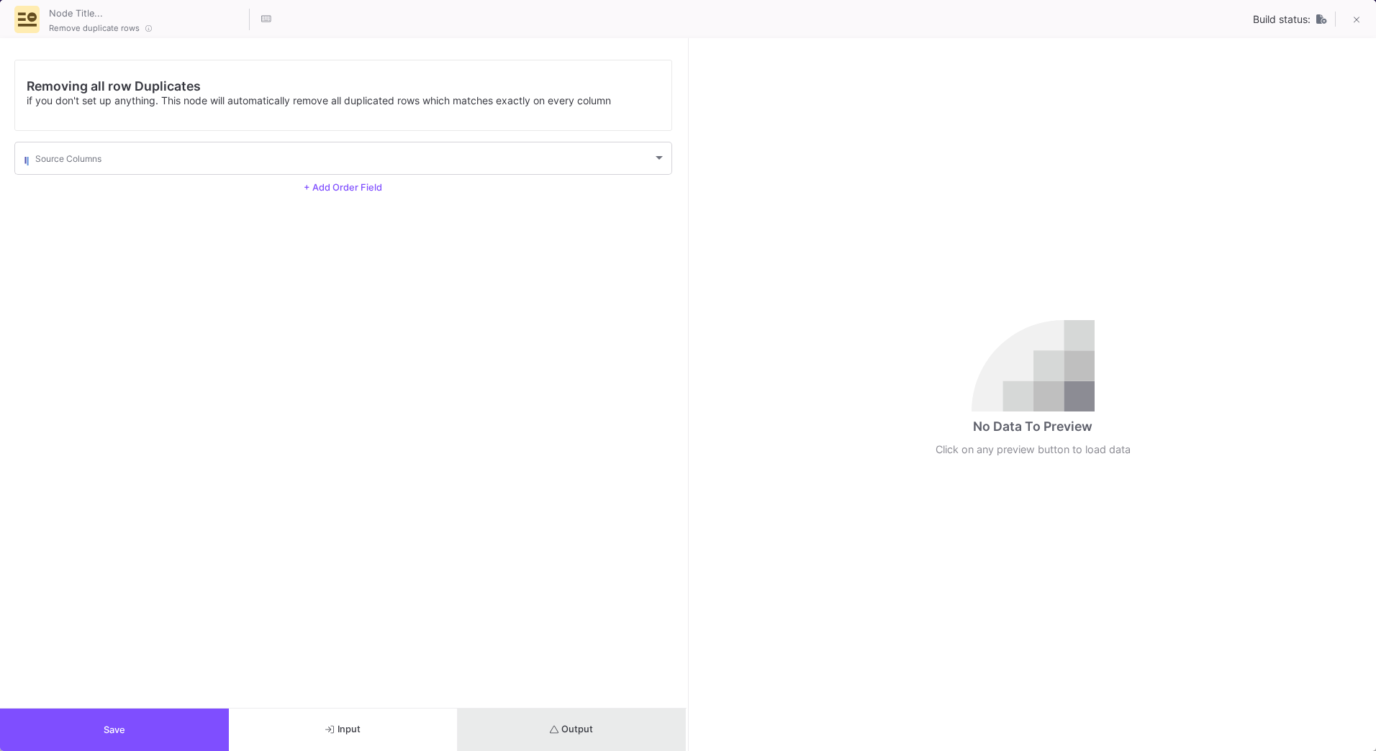
click at [645, 729] on button "Output" at bounding box center [572, 730] width 229 height 42
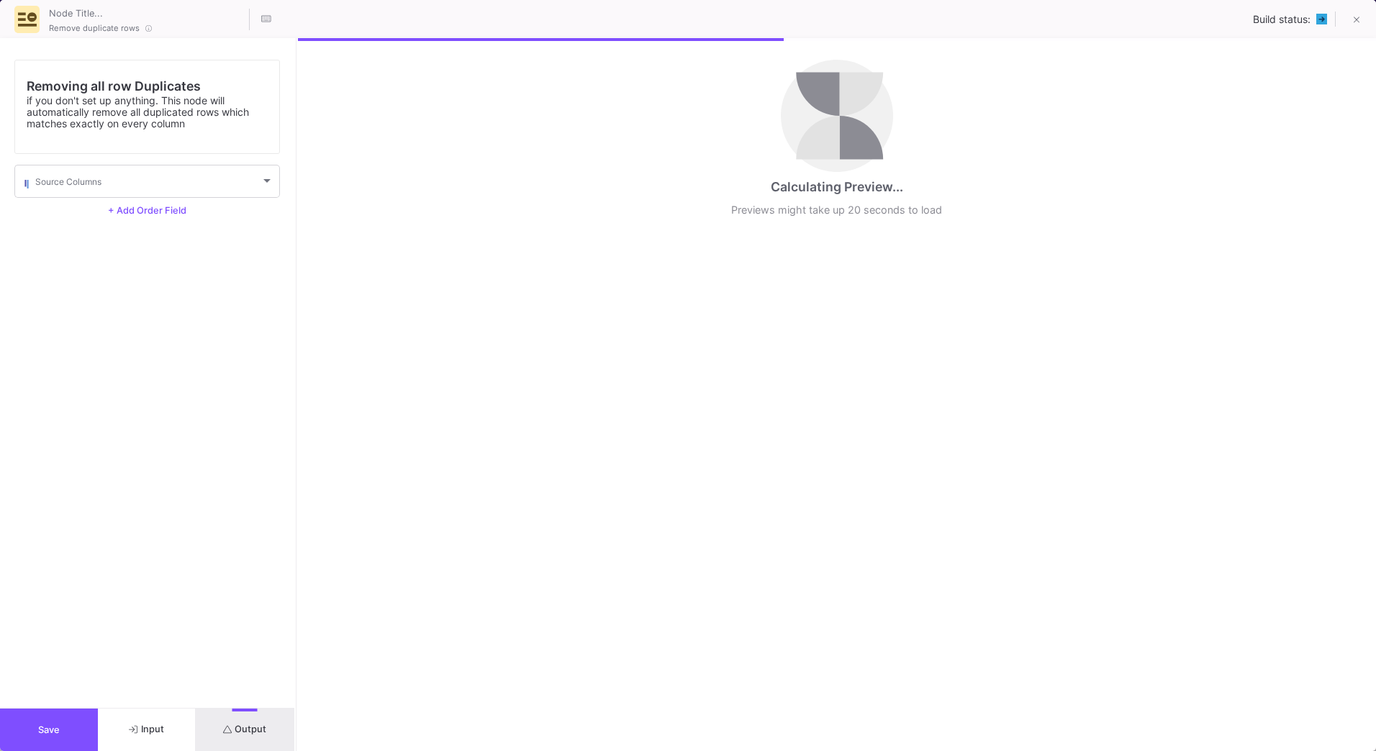
drag, startPoint x: 687, startPoint y: 655, endPoint x: 295, endPoint y: 630, distance: 393.0
click at [295, 630] on div at bounding box center [296, 394] width 4 height 713
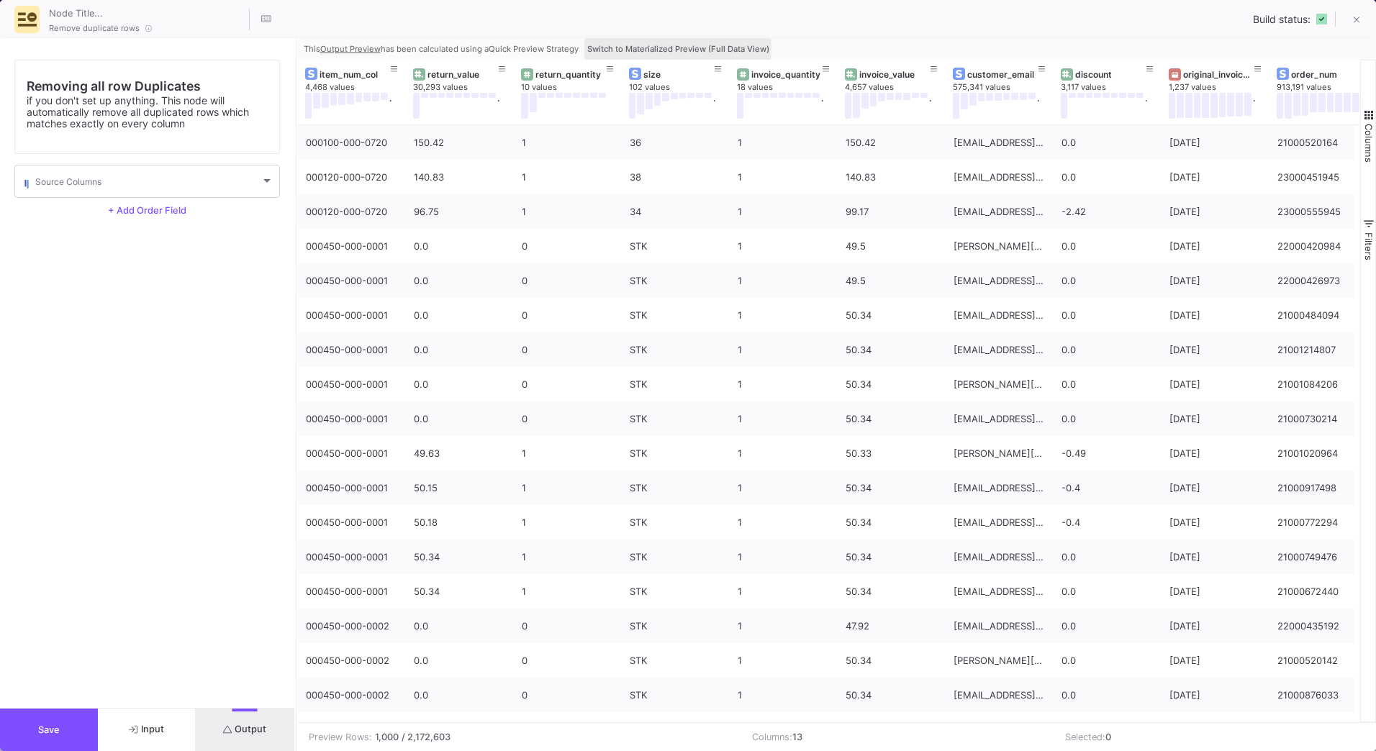
click at [658, 47] on span "Switch to Materialized Preview (Full Data View)" at bounding box center [678, 49] width 182 height 10
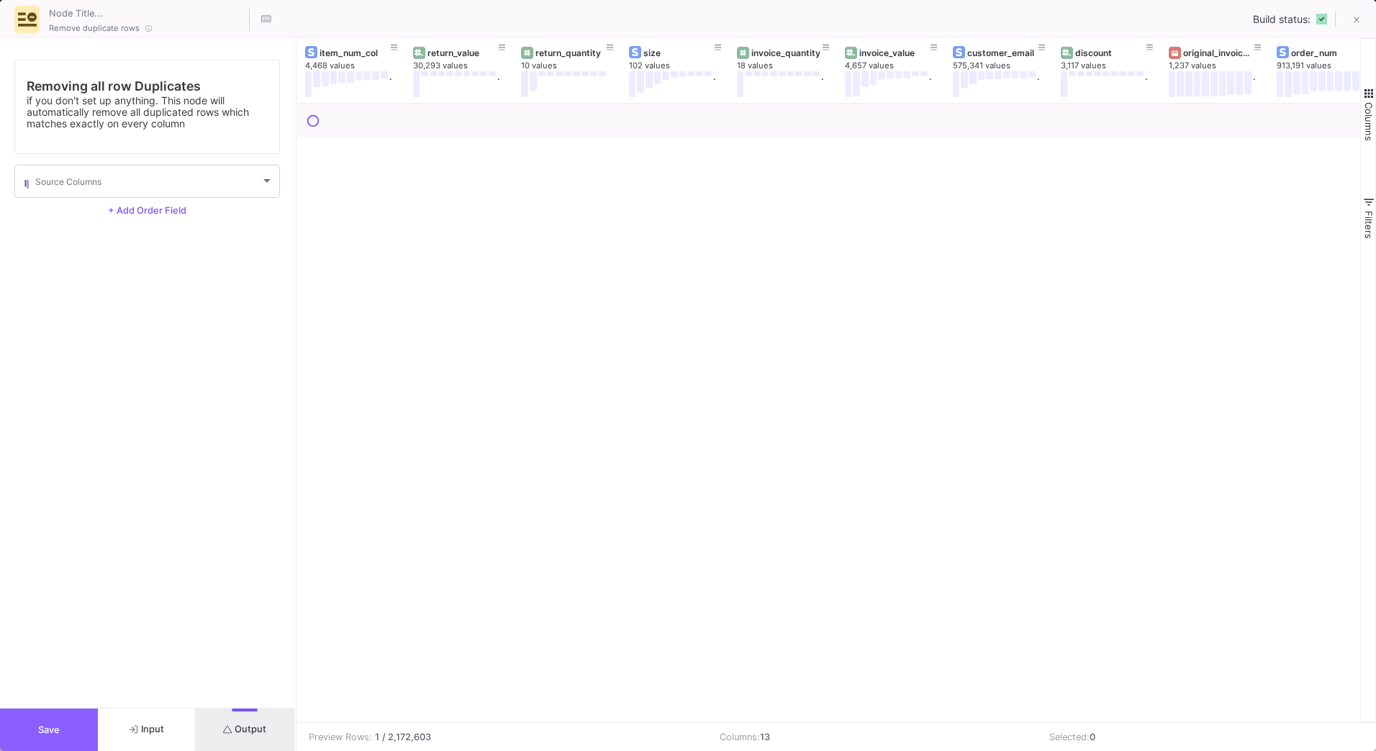
click at [69, 734] on button "Save" at bounding box center [49, 730] width 98 height 42
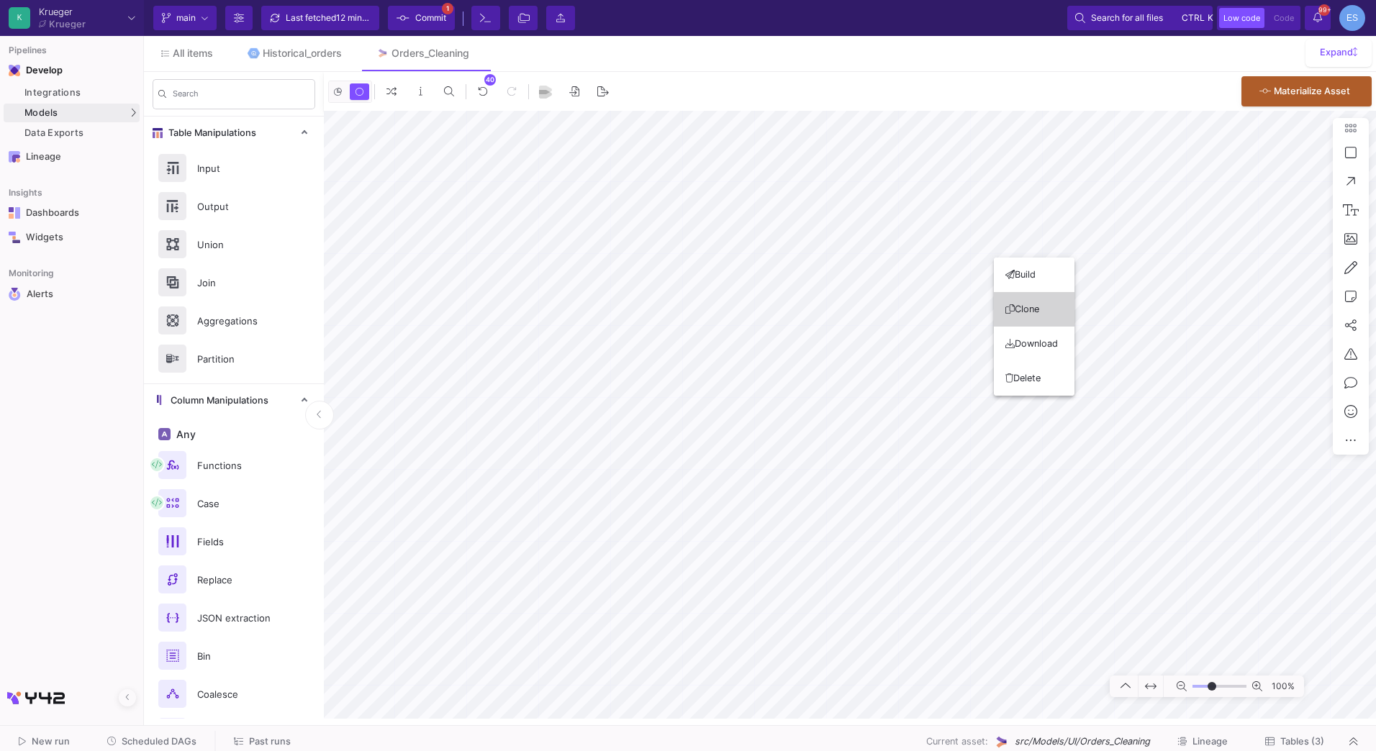
click at [1032, 309] on button "Clone" at bounding box center [1034, 309] width 81 height 35
click at [1375, 427] on html "K Krueger Krueger Current branch main Branch Options Last fetched 13 minutes ag…" at bounding box center [688, 375] width 1376 height 751
click at [1352, 296] on icon at bounding box center [1351, 296] width 12 height 13
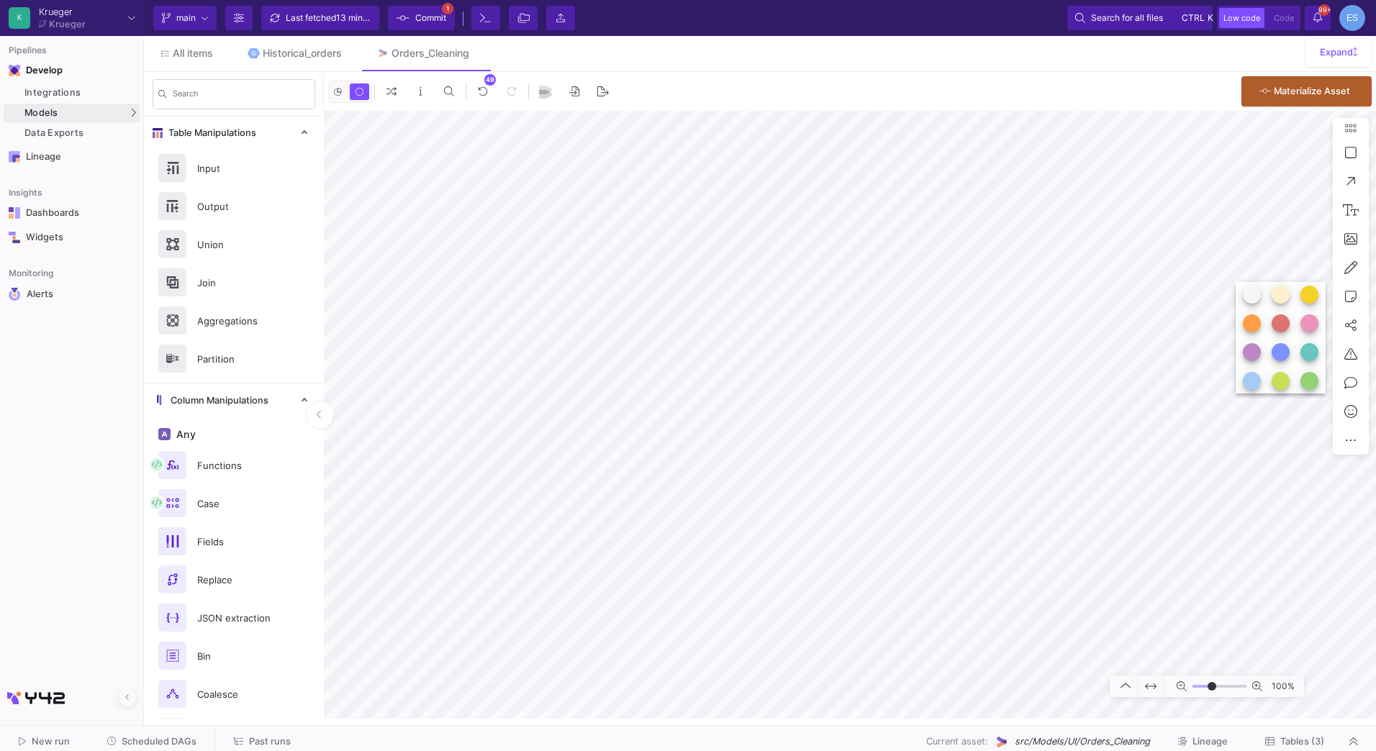
click at [1287, 295] on button at bounding box center [1281, 295] width 18 height 18
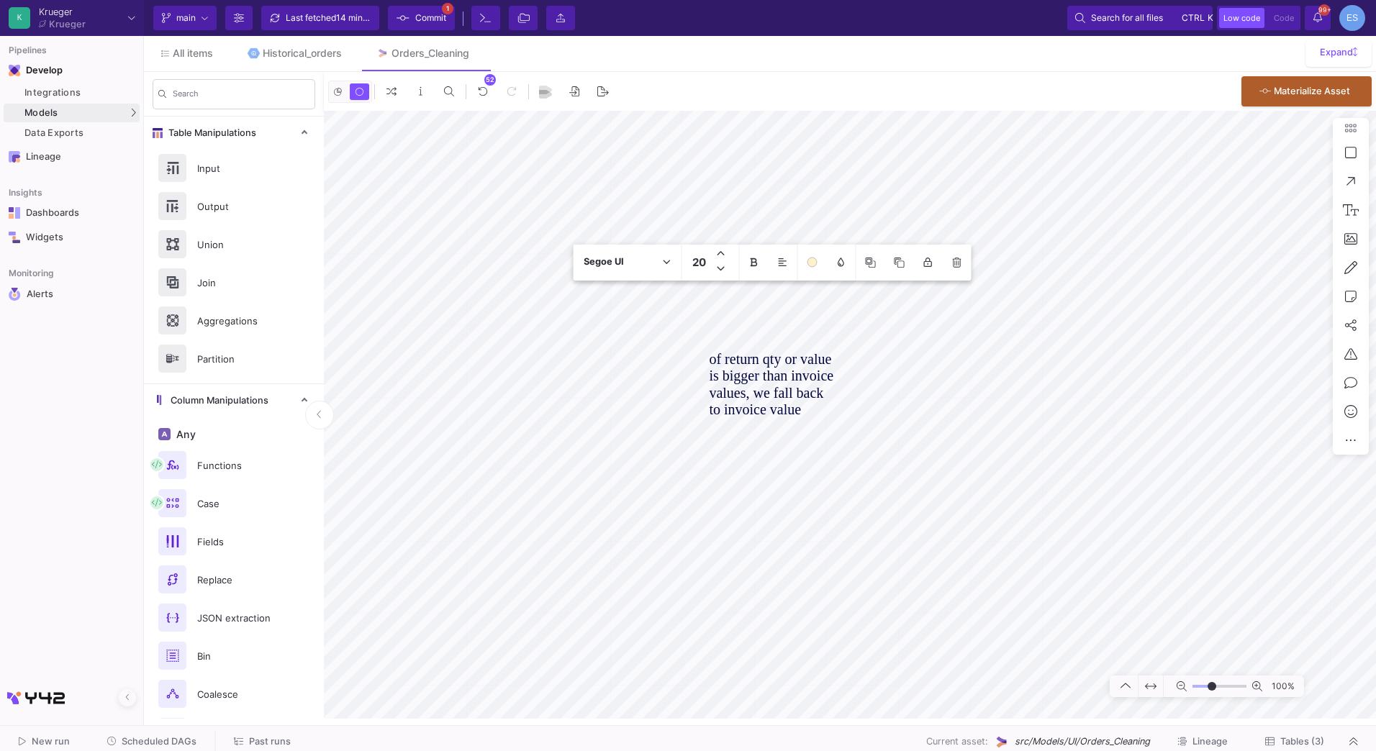
type textarea "of return qty or value is bigger than invoice values, we fall back to invoice v…"
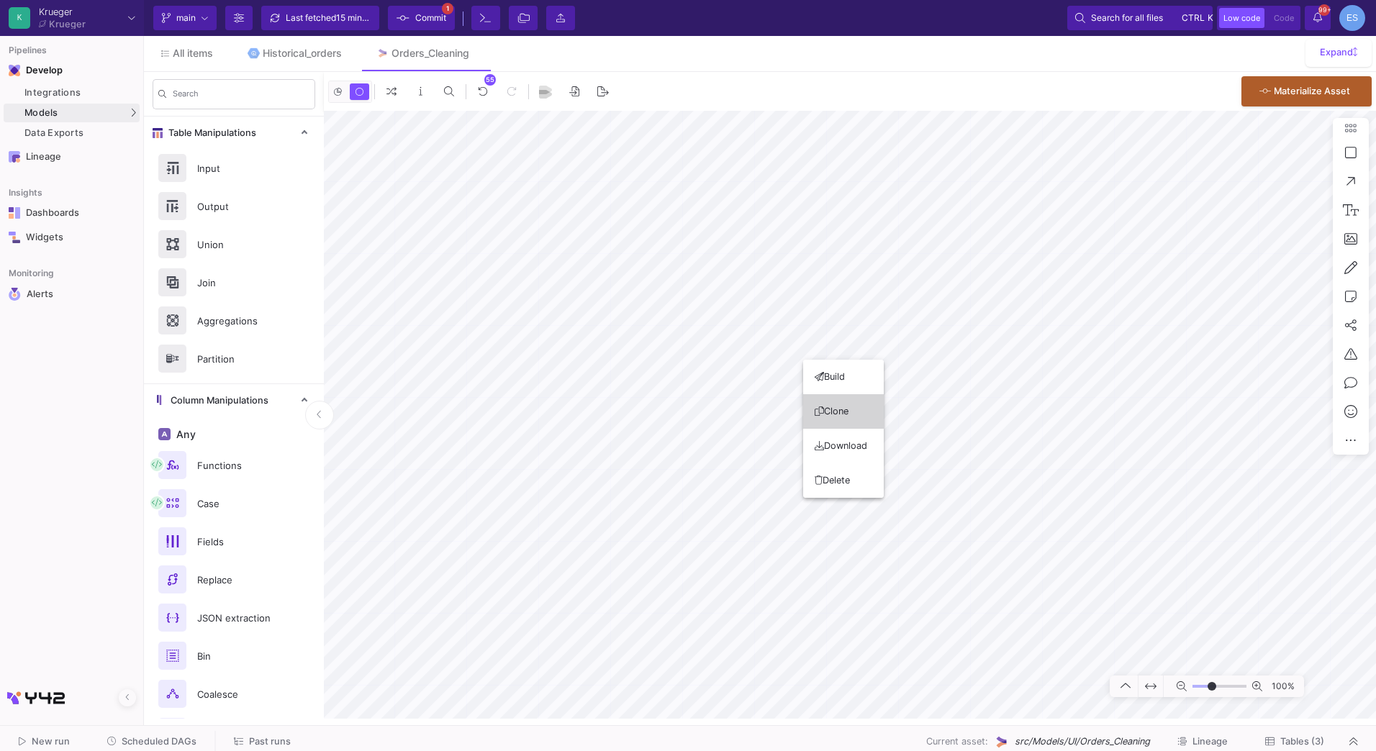
click at [851, 410] on button "Clone" at bounding box center [843, 411] width 81 height 35
click at [1028, 412] on button "Clone" at bounding box center [1034, 403] width 81 height 35
click at [1150, 411] on button "Clone" at bounding box center [1162, 406] width 81 height 35
click at [988, 300] on button "Clone" at bounding box center [983, 299] width 81 height 35
click at [798, 314] on button "Clone" at bounding box center [793, 311] width 81 height 35
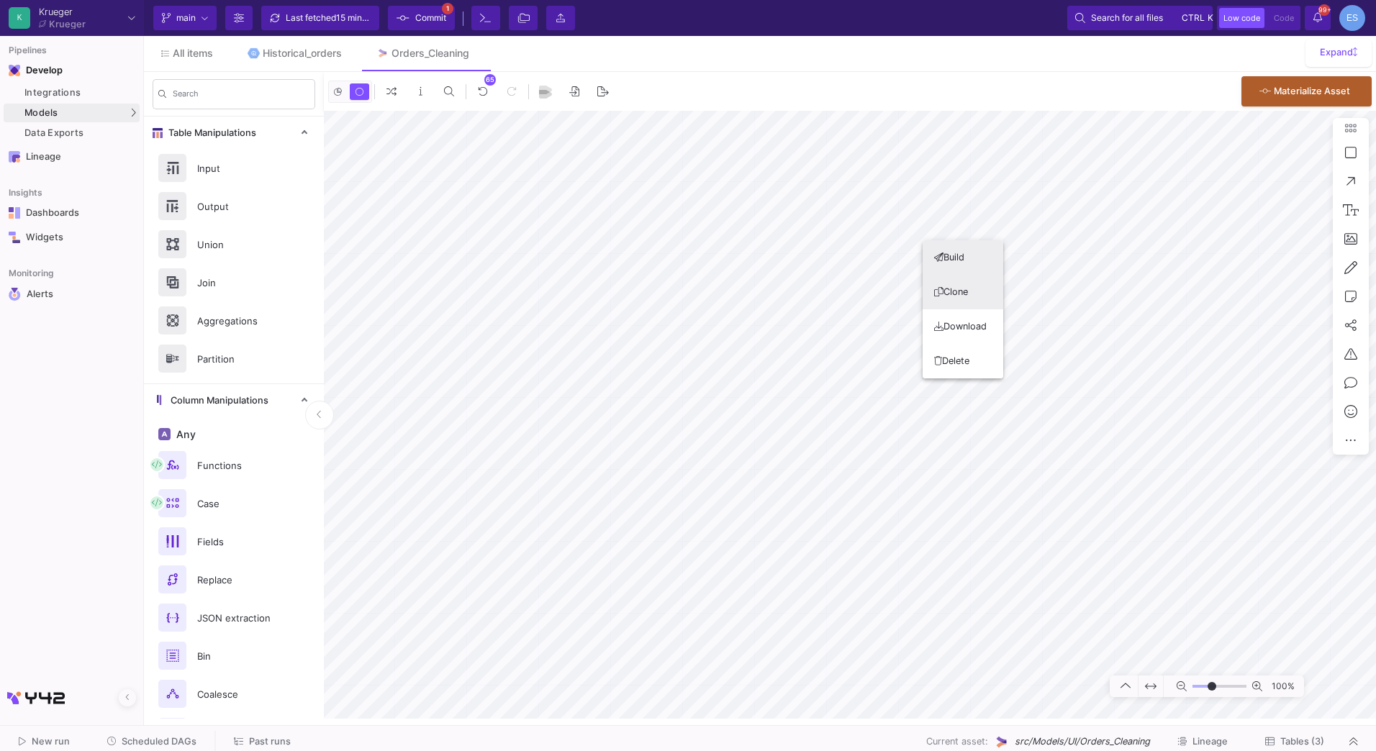
click at [964, 298] on button "Clone" at bounding box center [963, 292] width 81 height 35
click at [704, 255] on button "Clone" at bounding box center [701, 260] width 81 height 35
drag, startPoint x: 1210, startPoint y: 689, endPoint x: 1200, endPoint y: 690, distance: 10.9
click at [1200, 690] on input "range" at bounding box center [1219, 687] width 54 height 18
click at [1205, 686] on input "range" at bounding box center [1219, 687] width 54 height 18
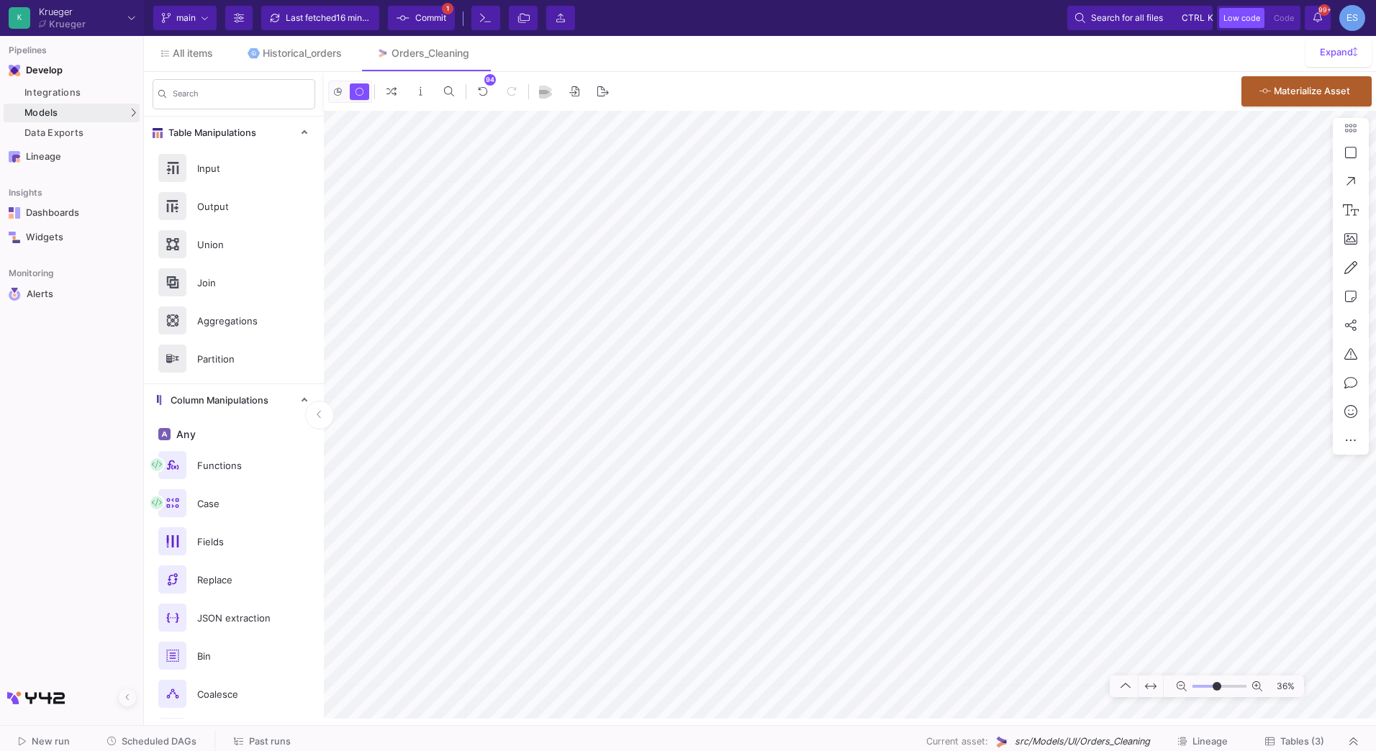
drag, startPoint x: 1209, startPoint y: 685, endPoint x: 1217, endPoint y: 687, distance: 8.2
click at [1217, 687] on input "range" at bounding box center [1219, 687] width 54 height 18
click at [1212, 687] on input "range" at bounding box center [1219, 687] width 54 height 18
click at [1018, 751] on html "K Krueger Krueger Current branch main Branch Options Last fetched 16 minutes ag…" at bounding box center [688, 375] width 1376 height 751
click at [865, 751] on html "K Krueger Krueger Current branch main Branch Options Last fetched 16 minutes ag…" at bounding box center [688, 375] width 1376 height 751
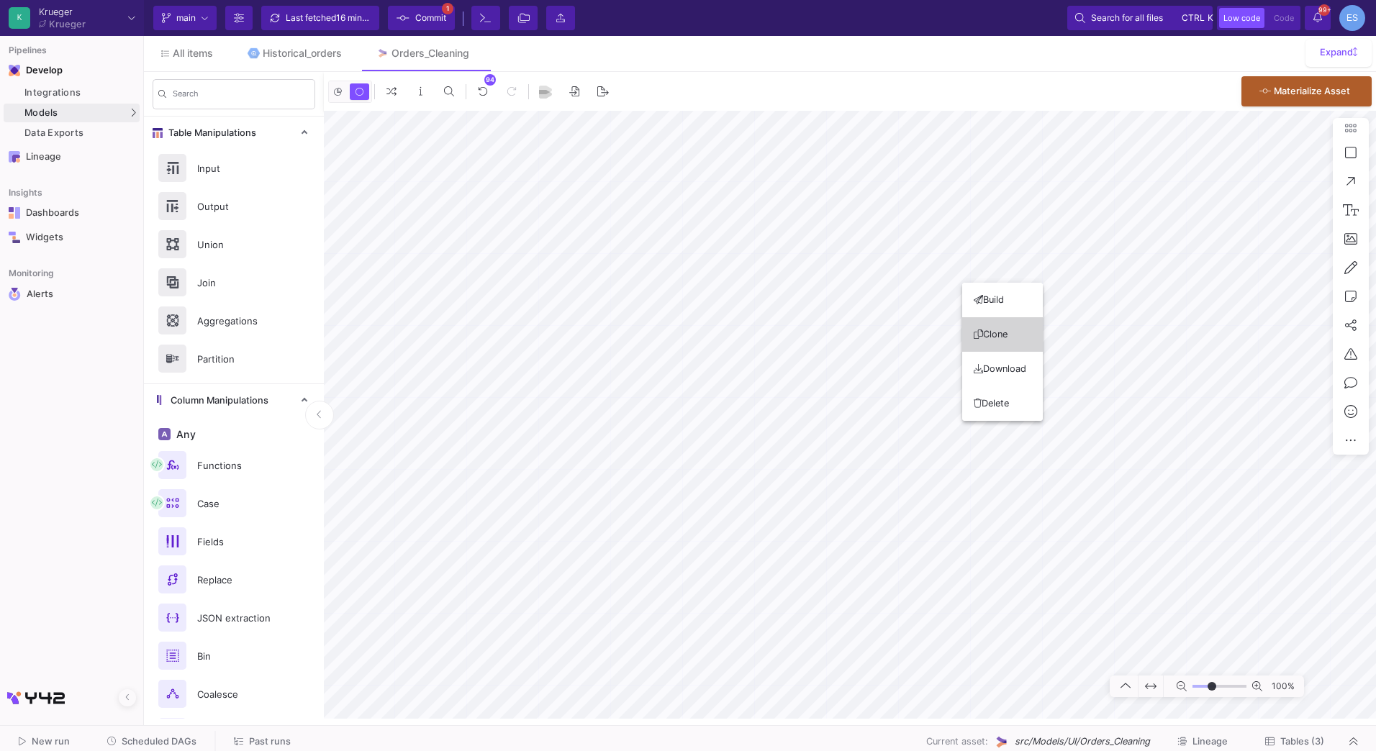
click at [995, 323] on button "Clone" at bounding box center [1002, 334] width 81 height 35
click at [1130, 338] on button "Clone" at bounding box center [1132, 339] width 81 height 35
click at [910, 297] on button "Clone" at bounding box center [901, 295] width 81 height 35
click at [1112, 264] on icon at bounding box center [1109, 265] width 9 height 9
click at [1205, 684] on input "range" at bounding box center [1219, 687] width 54 height 18
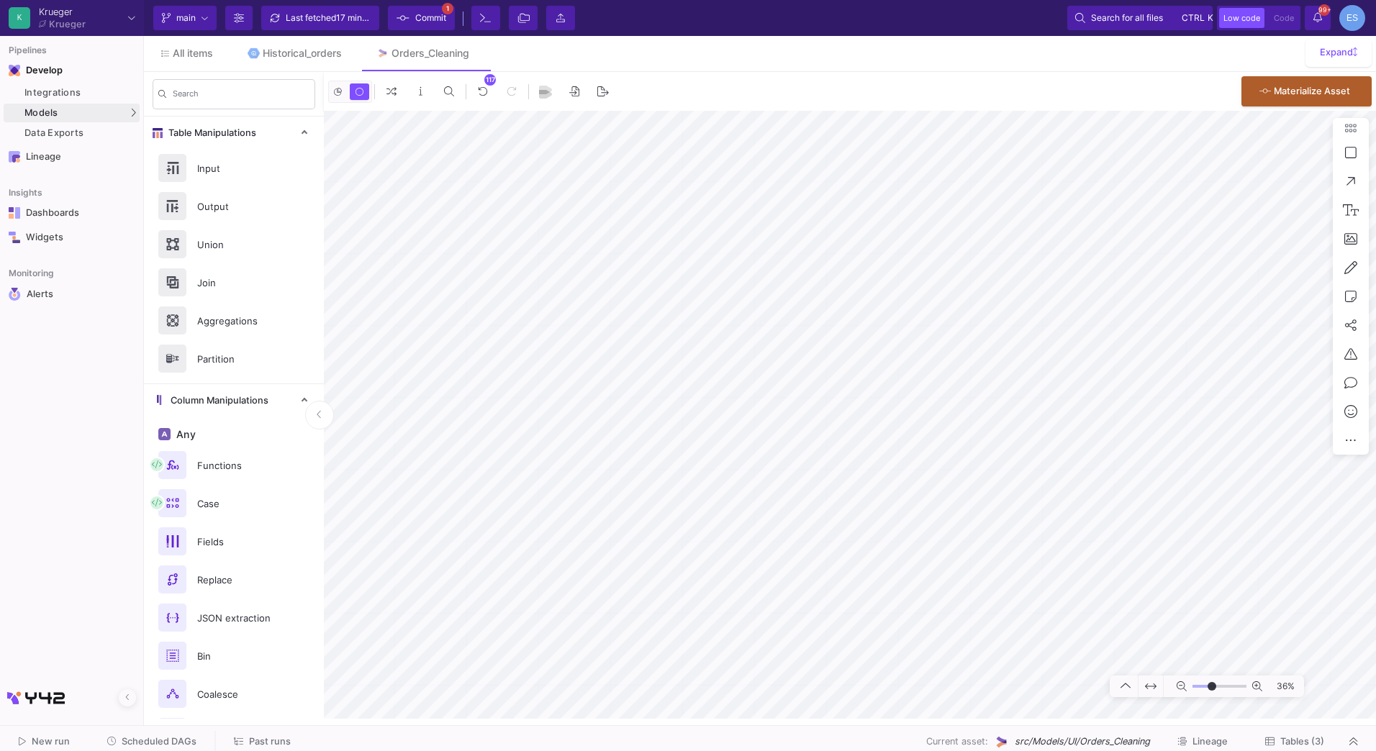
click at [1212, 689] on input "range" at bounding box center [1219, 687] width 54 height 18
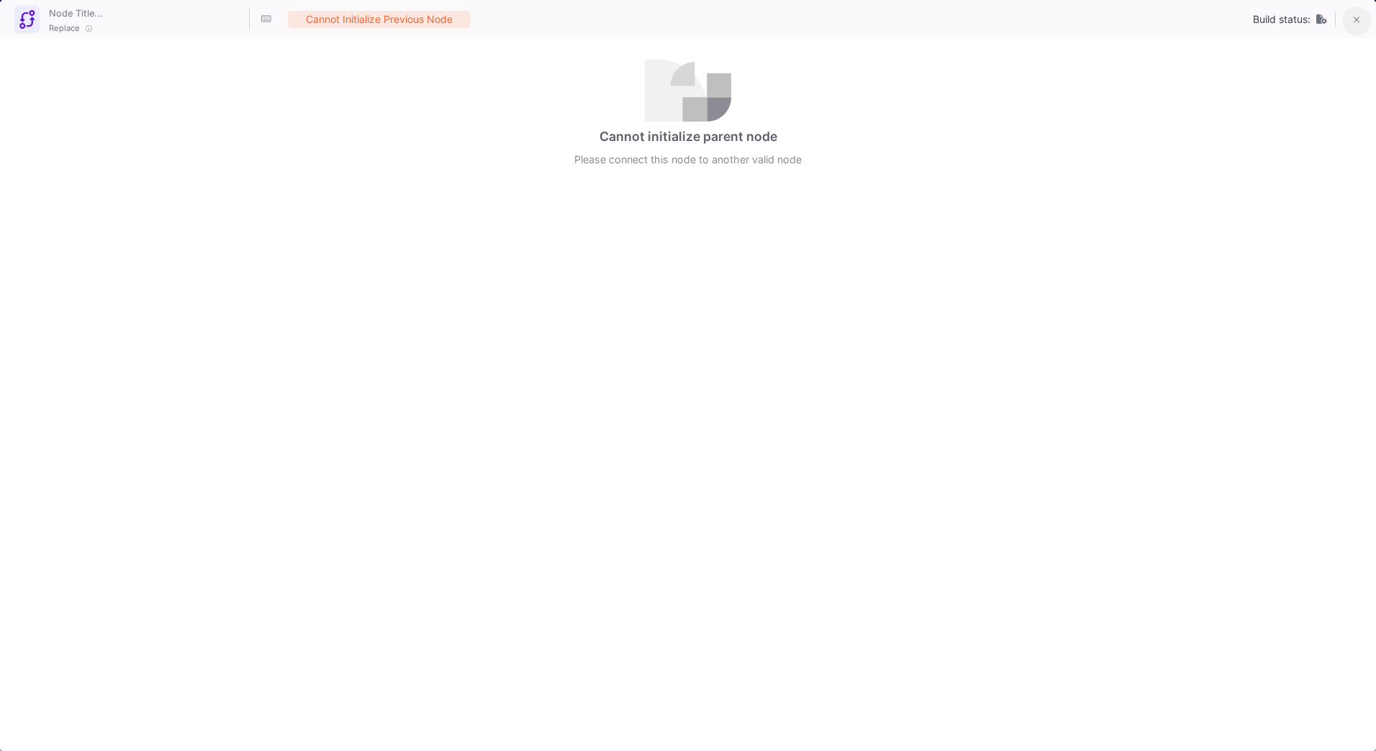
click at [1355, 21] on icon at bounding box center [1357, 20] width 6 height 10
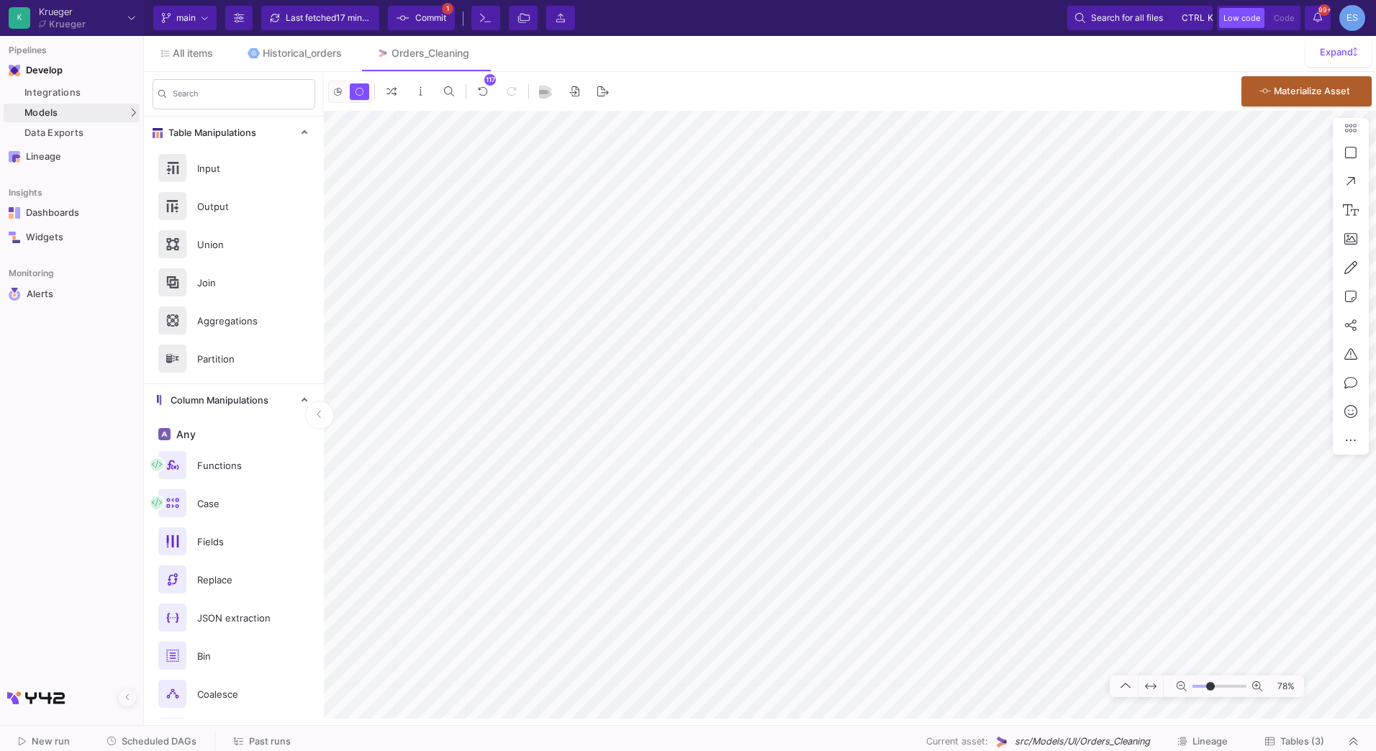
type input "-5"
click at [1210, 685] on input "range" at bounding box center [1219, 687] width 54 height 18
click at [948, 312] on icon at bounding box center [946, 312] width 9 height 9
click at [688, 49] on div "All items Historical_orders Orders_Cleaning Expand Search Table Manipulations I…" at bounding box center [760, 377] width 1232 height 683
click at [1100, 475] on button "Delete" at bounding box center [1094, 473] width 81 height 35
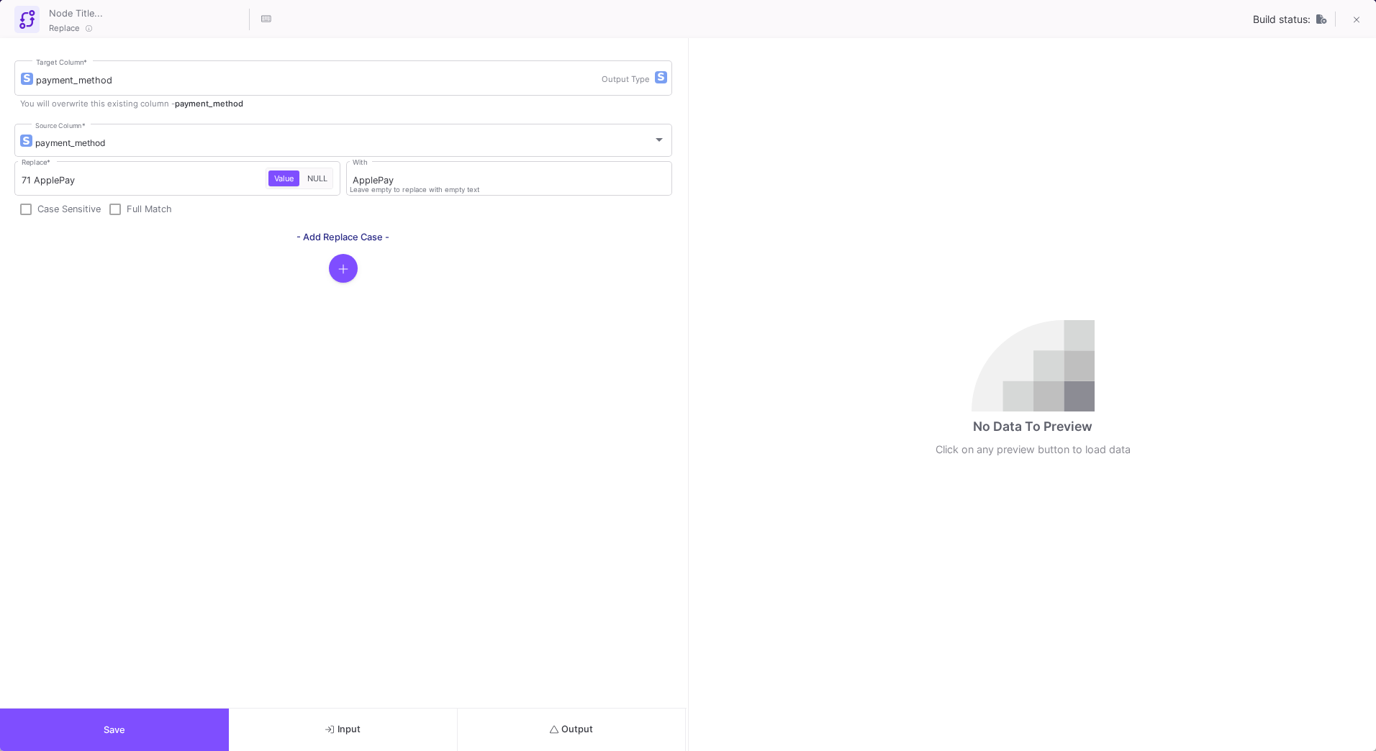
click at [626, 724] on button "Output" at bounding box center [572, 730] width 229 height 42
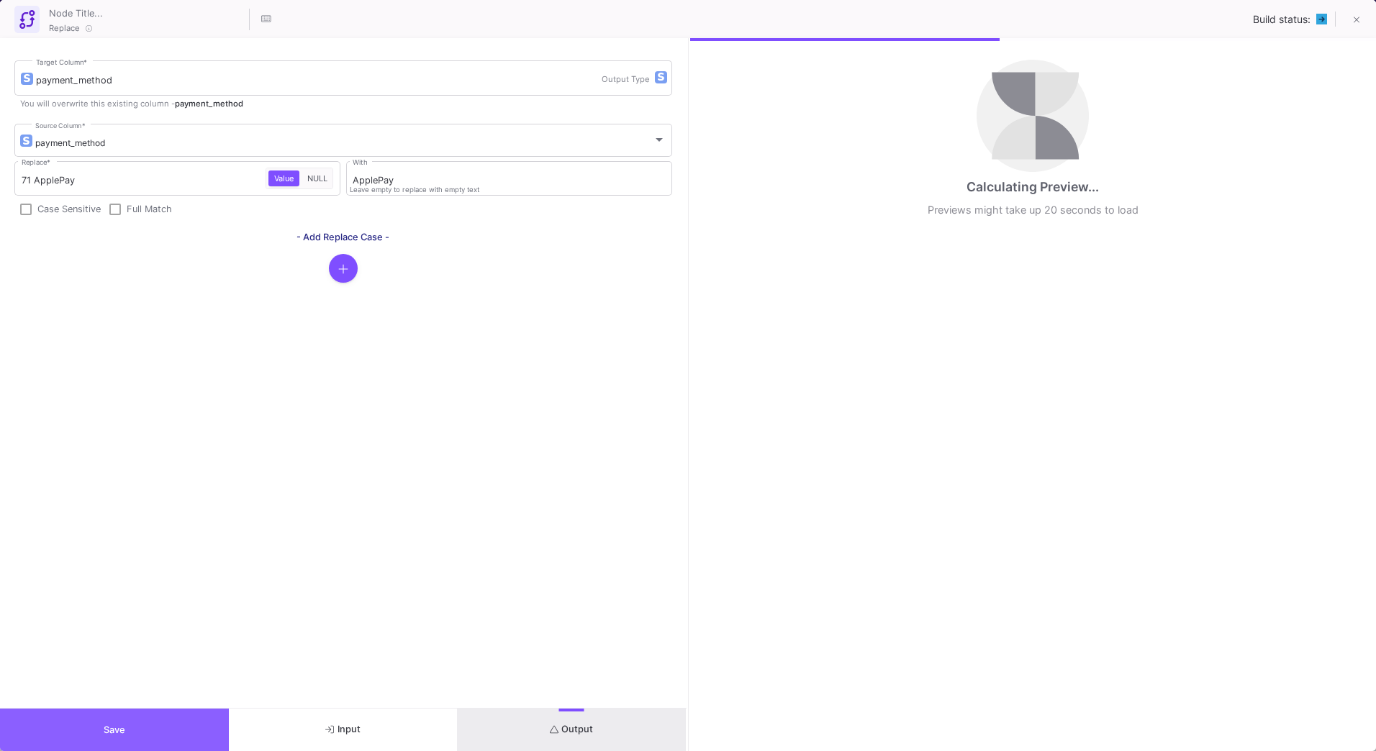
click at [177, 715] on button "Save" at bounding box center [114, 730] width 229 height 42
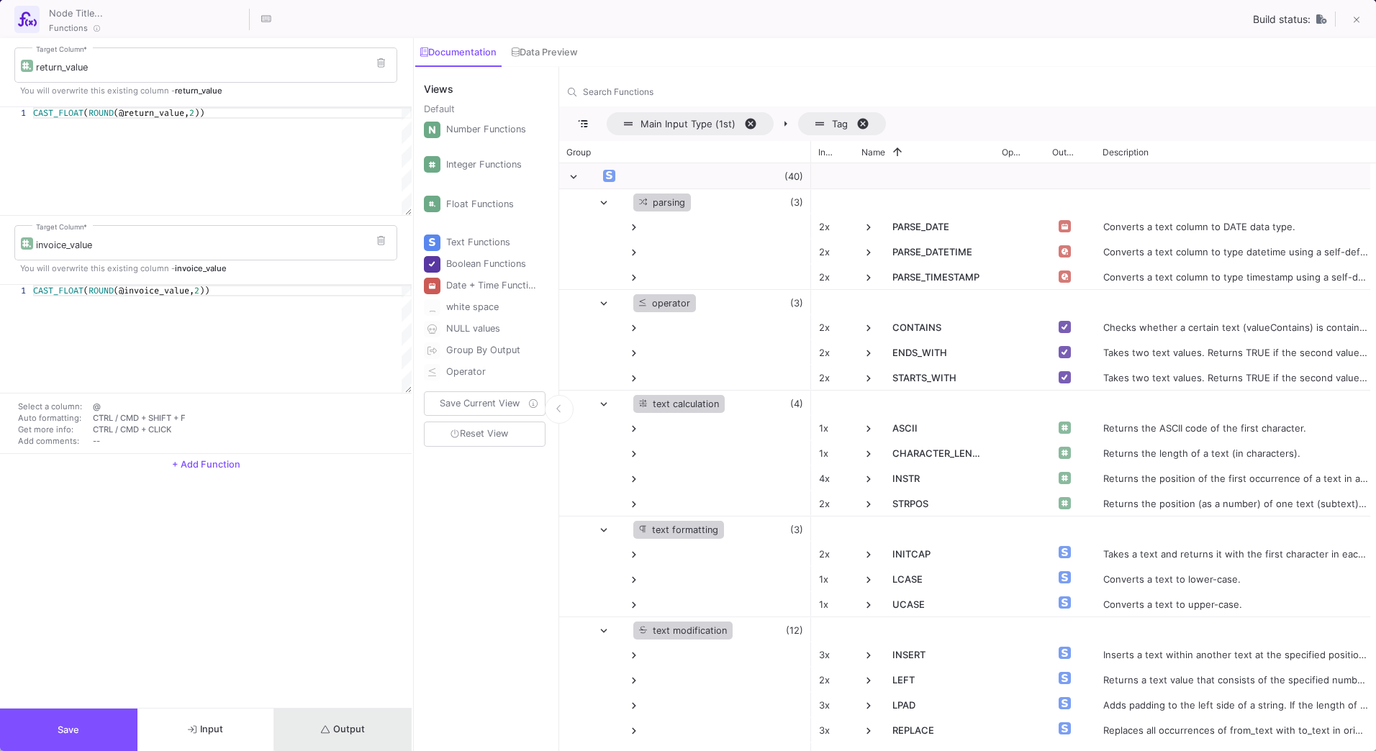
click at [356, 723] on button "Output" at bounding box center [342, 730] width 137 height 42
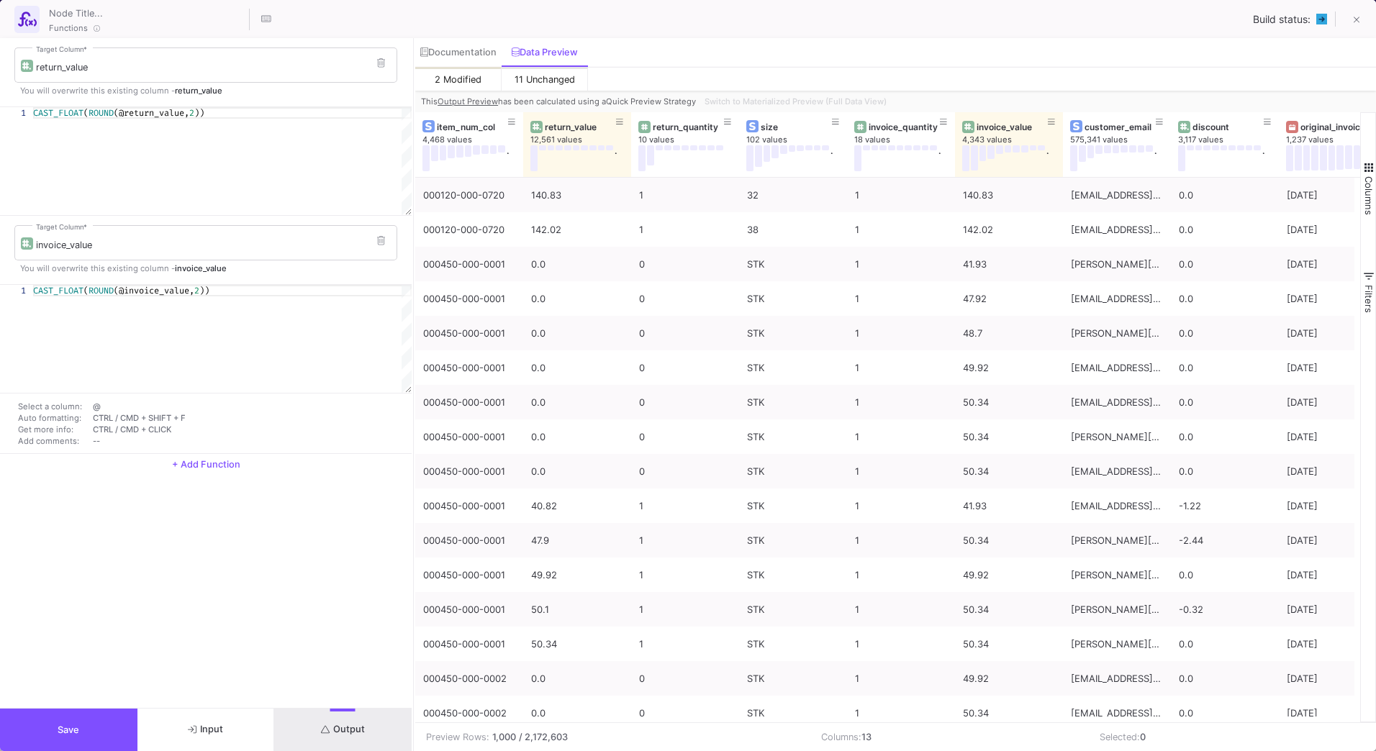
click at [104, 733] on button "Save" at bounding box center [68, 730] width 137 height 42
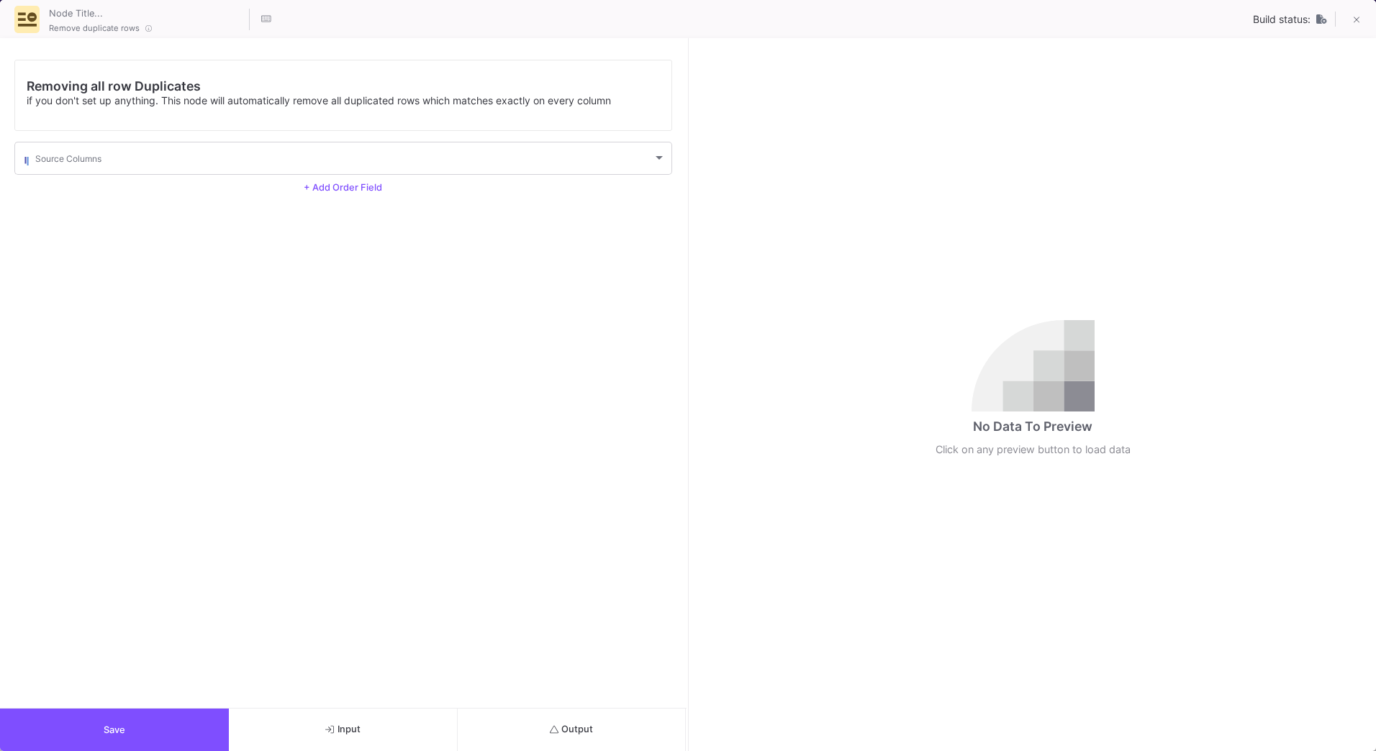
click at [637, 725] on button "Output" at bounding box center [572, 730] width 229 height 42
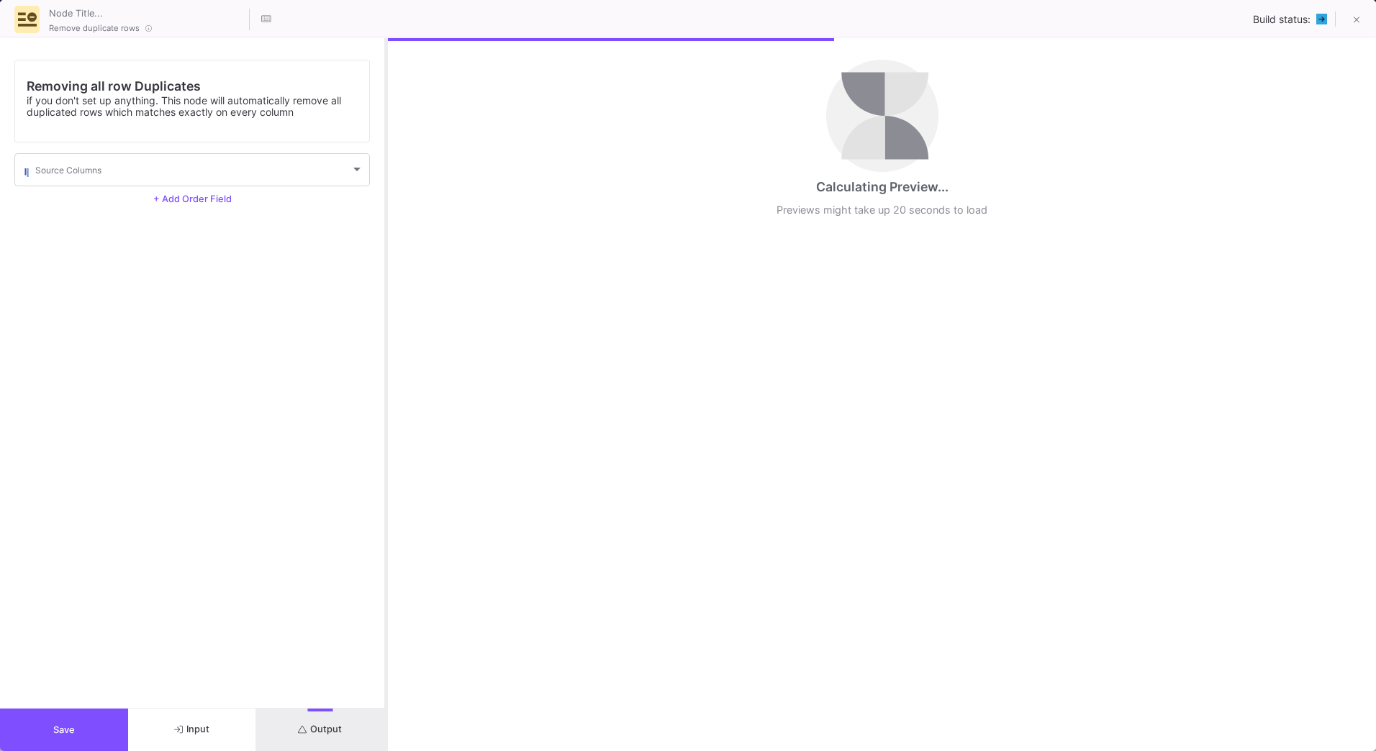
drag, startPoint x: 689, startPoint y: 474, endPoint x: 387, endPoint y: 509, distance: 303.5
click at [387, 509] on div at bounding box center [386, 394] width 4 height 713
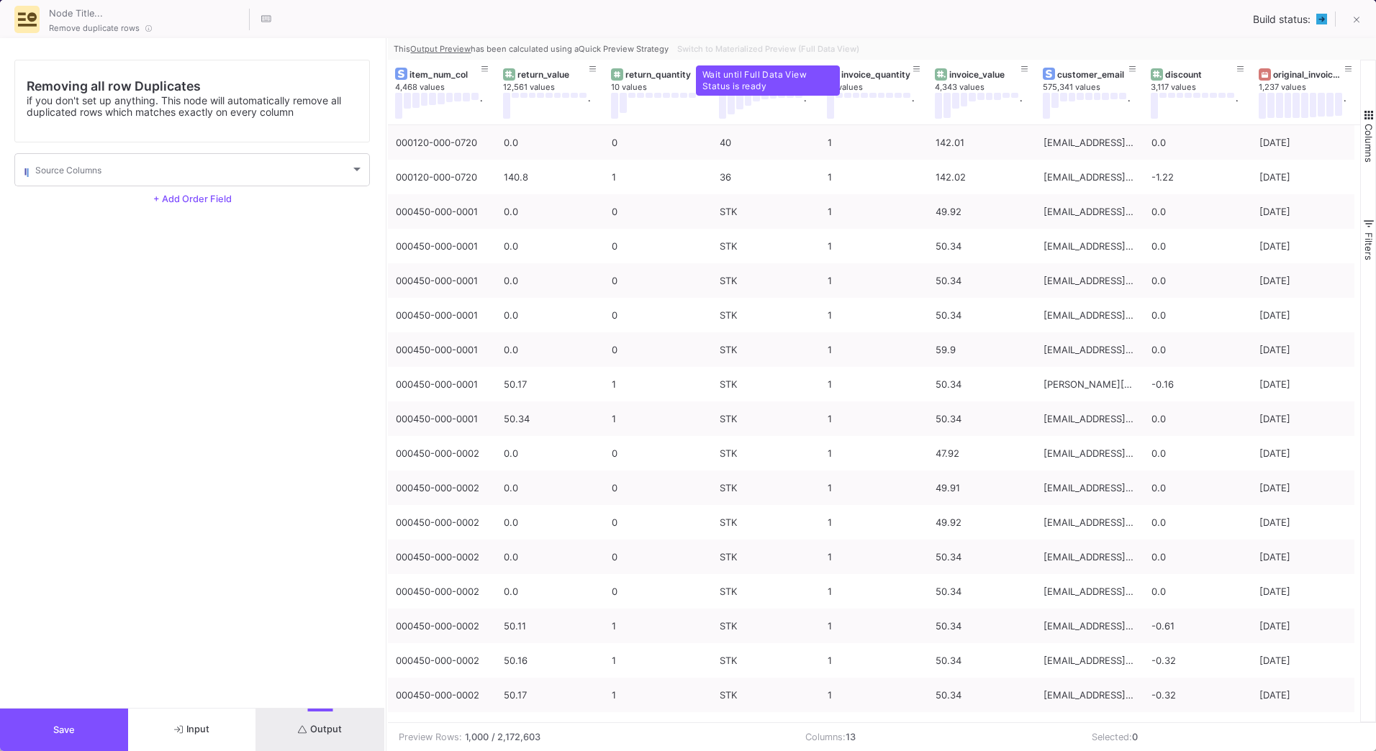
click at [741, 48] on div "Switch to Materialized Preview (Full Data View)" at bounding box center [766, 49] width 191 height 22
click at [741, 49] on span "Switch to Materialized Preview (Full Data View)" at bounding box center [768, 49] width 182 height 10
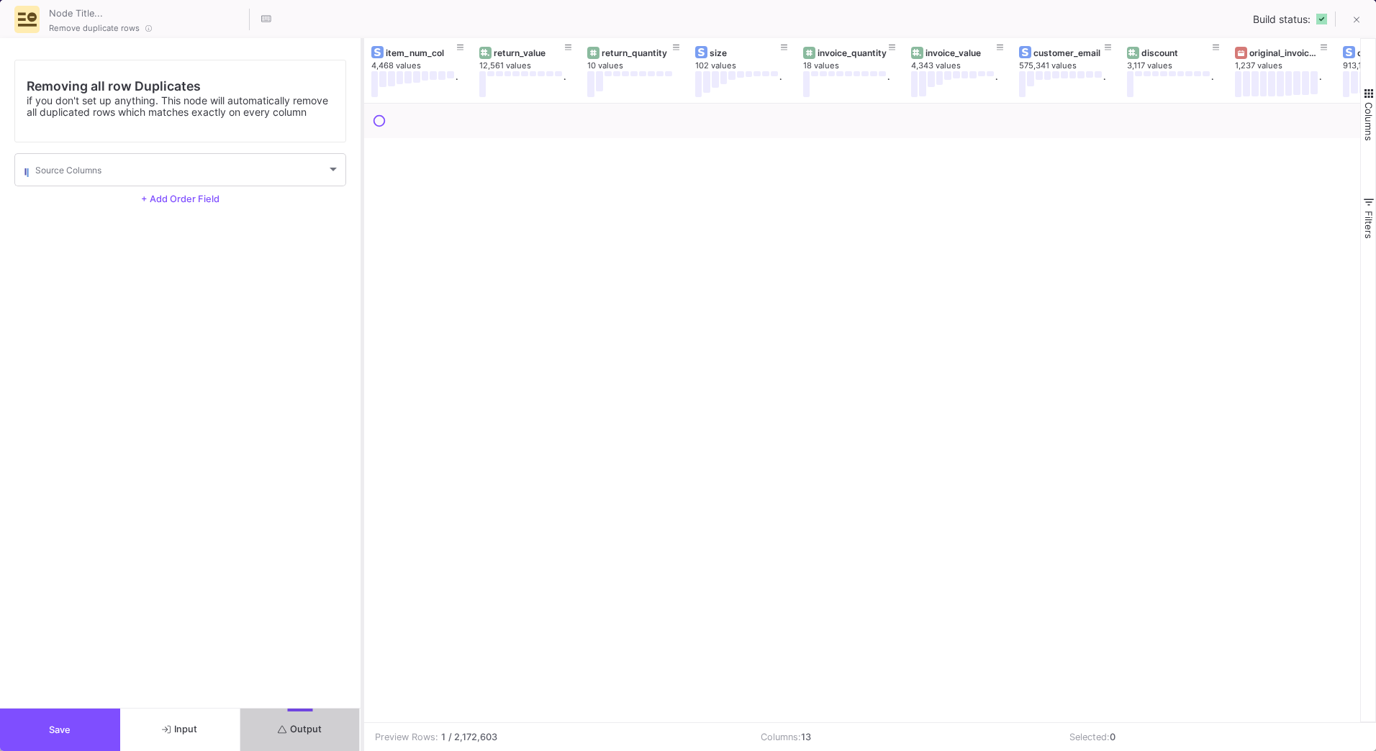
drag, startPoint x: 387, startPoint y: 250, endPoint x: 363, endPoint y: 252, distance: 24.6
click at [363, 252] on div at bounding box center [363, 394] width 4 height 713
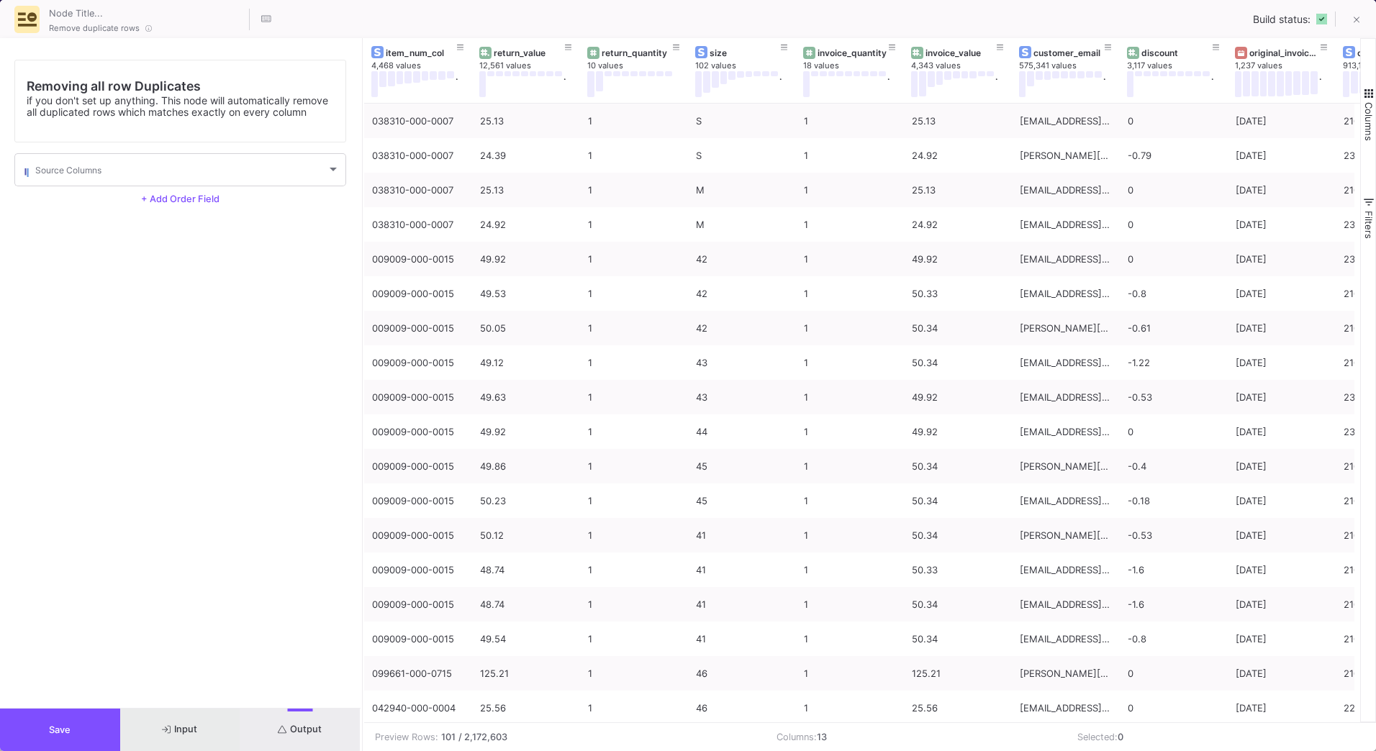
click at [188, 737] on button "Input" at bounding box center [180, 730] width 120 height 42
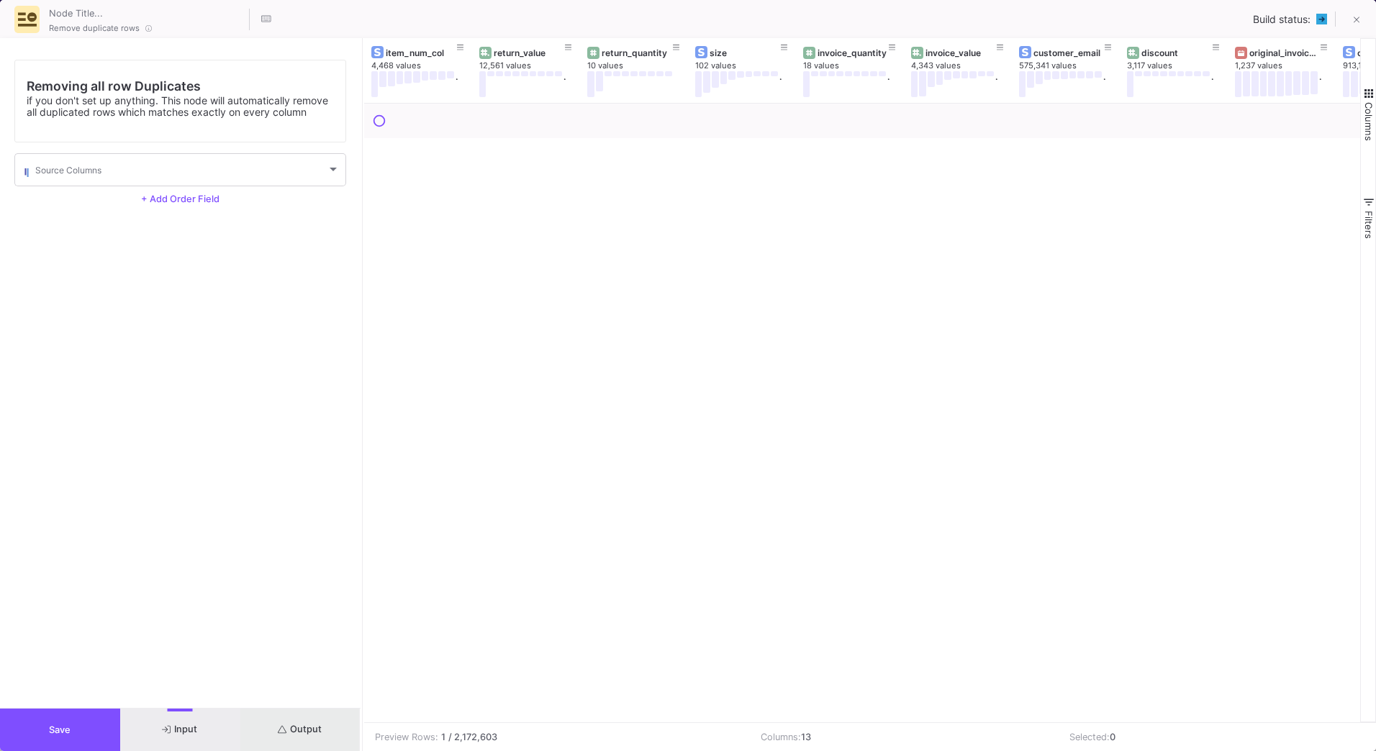
click at [313, 730] on span "Output" at bounding box center [300, 729] width 44 height 11
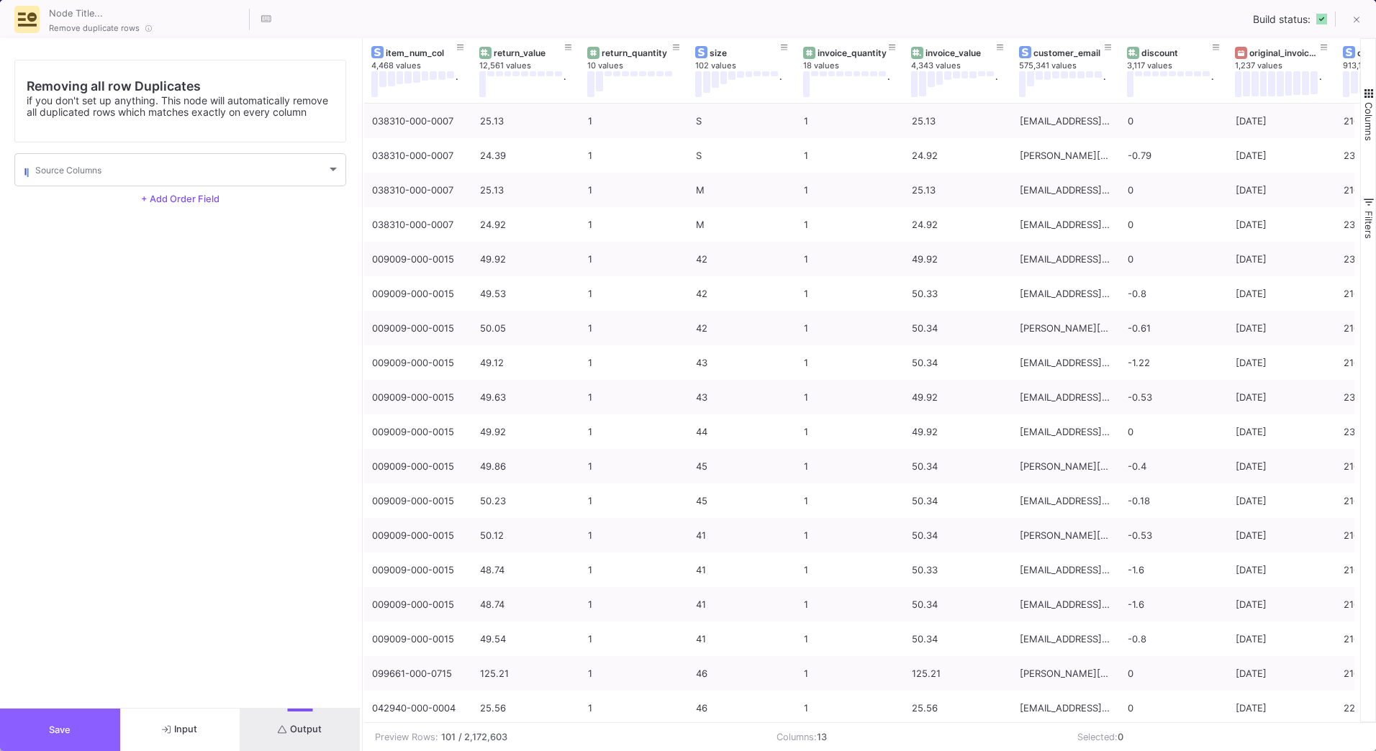
click at [60, 737] on button "Save" at bounding box center [60, 730] width 120 height 42
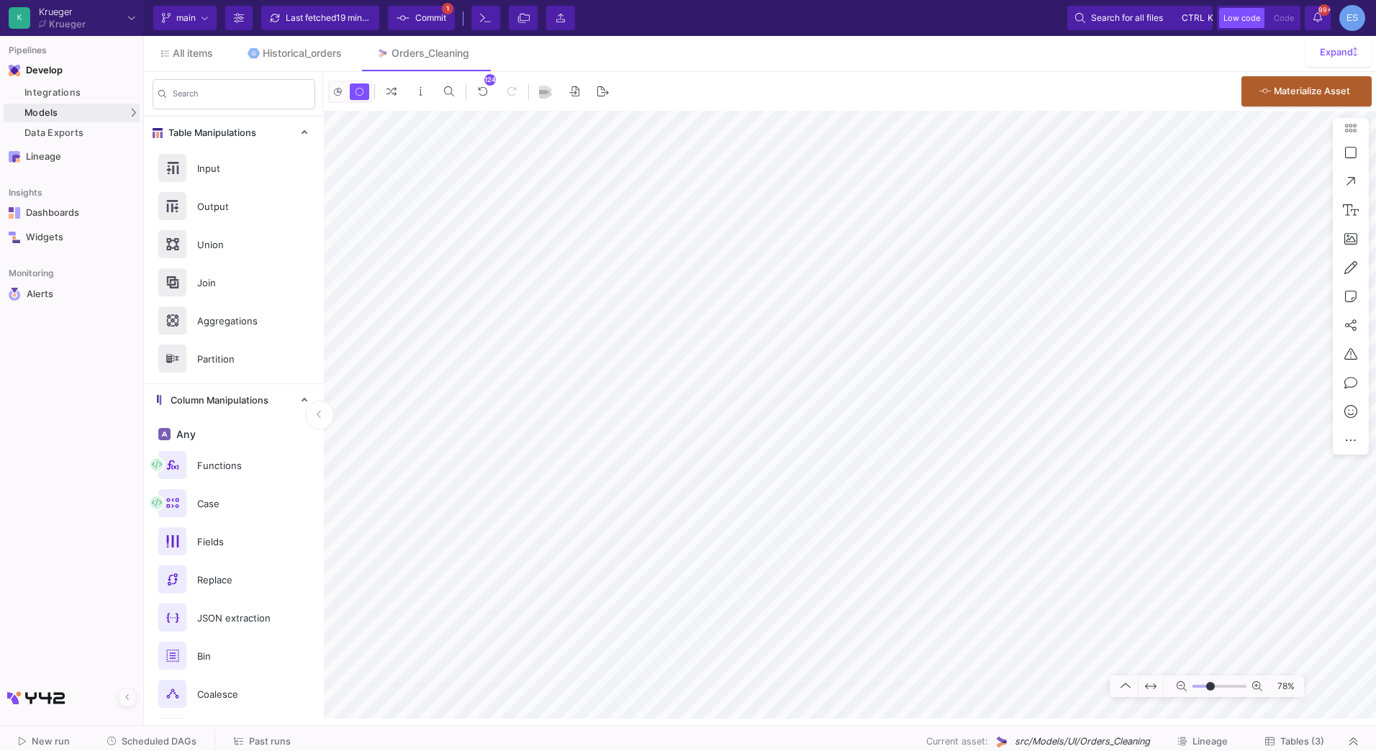
click at [977, 743] on as-split "K [PERSON_NAME] [PERSON_NAME] Current branch main Branch Options Last fetched 1…" at bounding box center [688, 375] width 1376 height 751
type input "-17"
click at [1207, 689] on input "range" at bounding box center [1219, 687] width 54 height 18
click at [788, 301] on button "Clone" at bounding box center [786, 301] width 81 height 35
click at [733, 350] on button "Clone" at bounding box center [720, 355] width 81 height 35
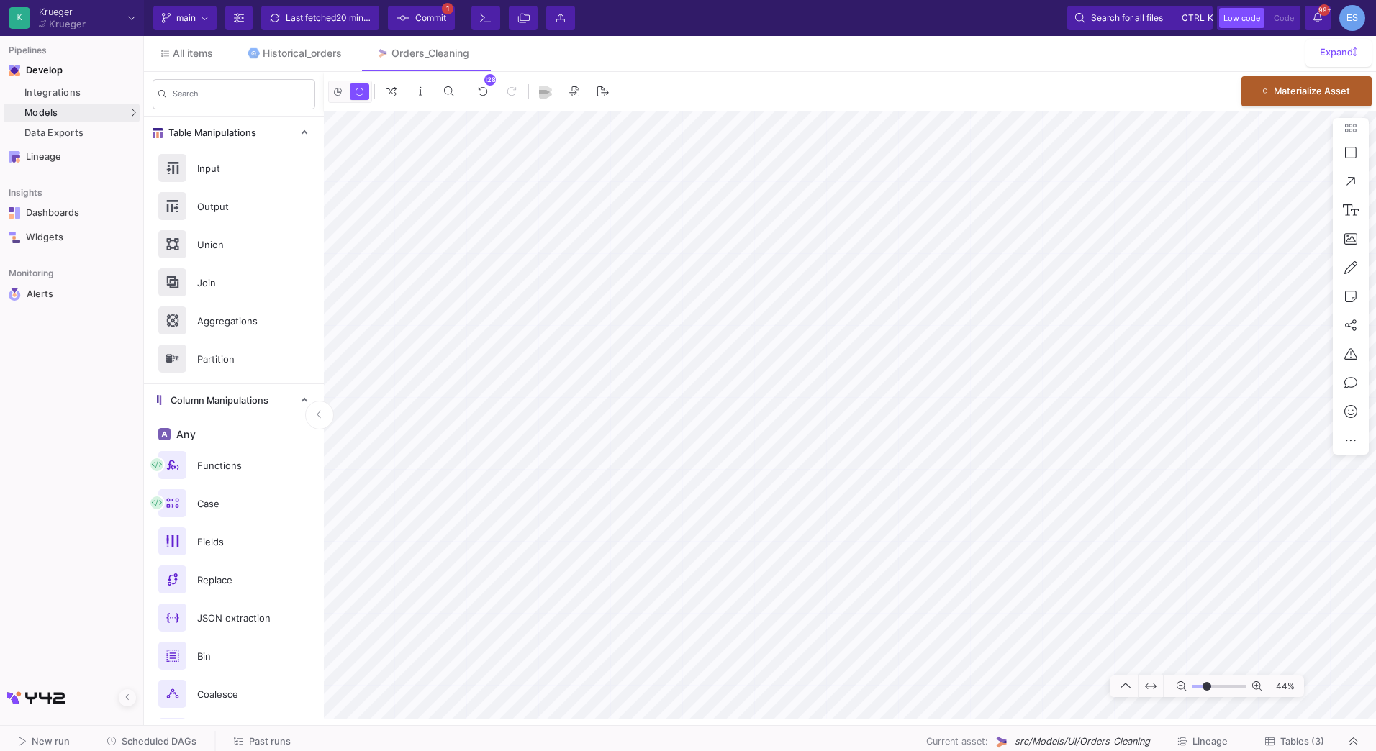
click at [864, 725] on as-split "K [PERSON_NAME] [PERSON_NAME] Current branch main Branch Options Last fetched 2…" at bounding box center [688, 375] width 1376 height 751
click at [803, 419] on button "Clone" at bounding box center [809, 422] width 81 height 35
click at [984, 734] on as-split "K Krueger Krueger Current branch main Branch Options Last fetched 20 minutes ag…" at bounding box center [688, 375] width 1376 height 751
click at [702, 751] on as-split "K Krueger Krueger Current branch main Branch Options Last fetched 20 minutes ag…" at bounding box center [688, 375] width 1376 height 751
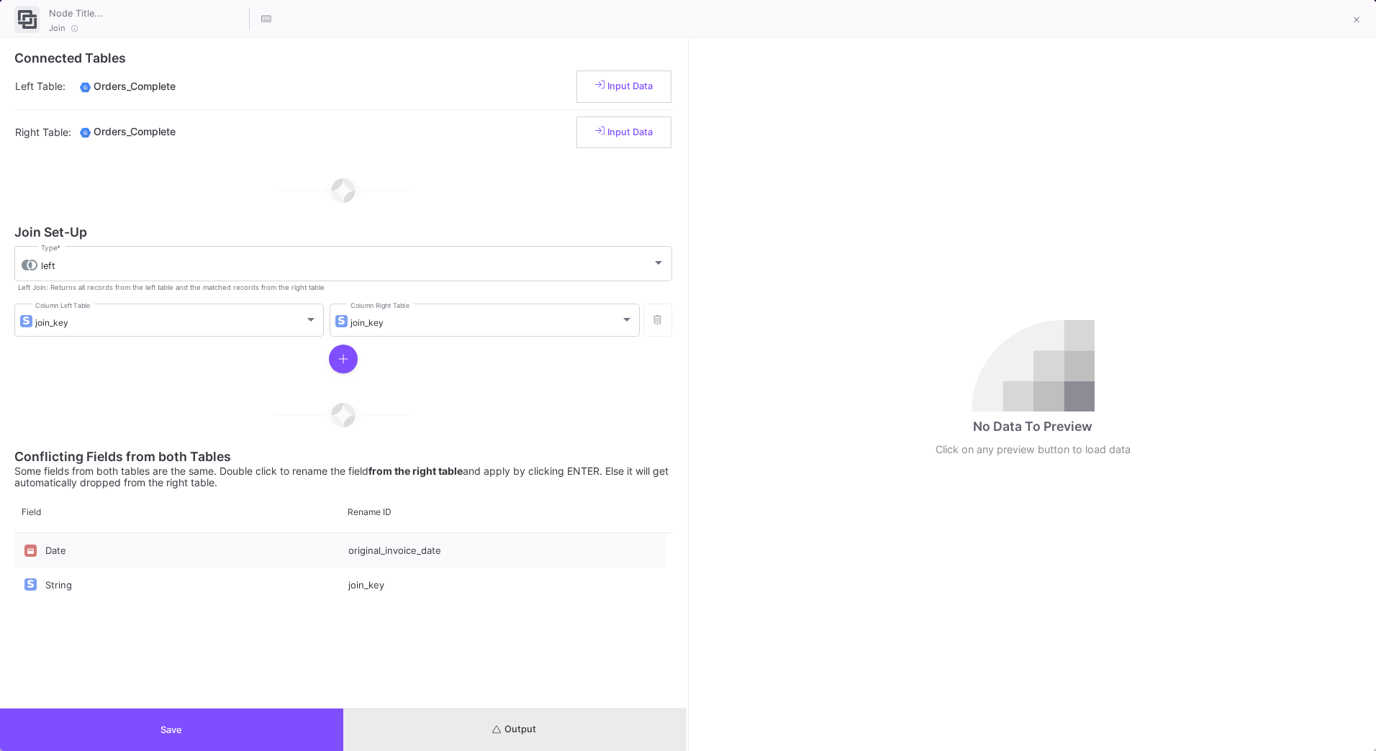
click at [550, 720] on button "Output" at bounding box center [514, 730] width 343 height 42
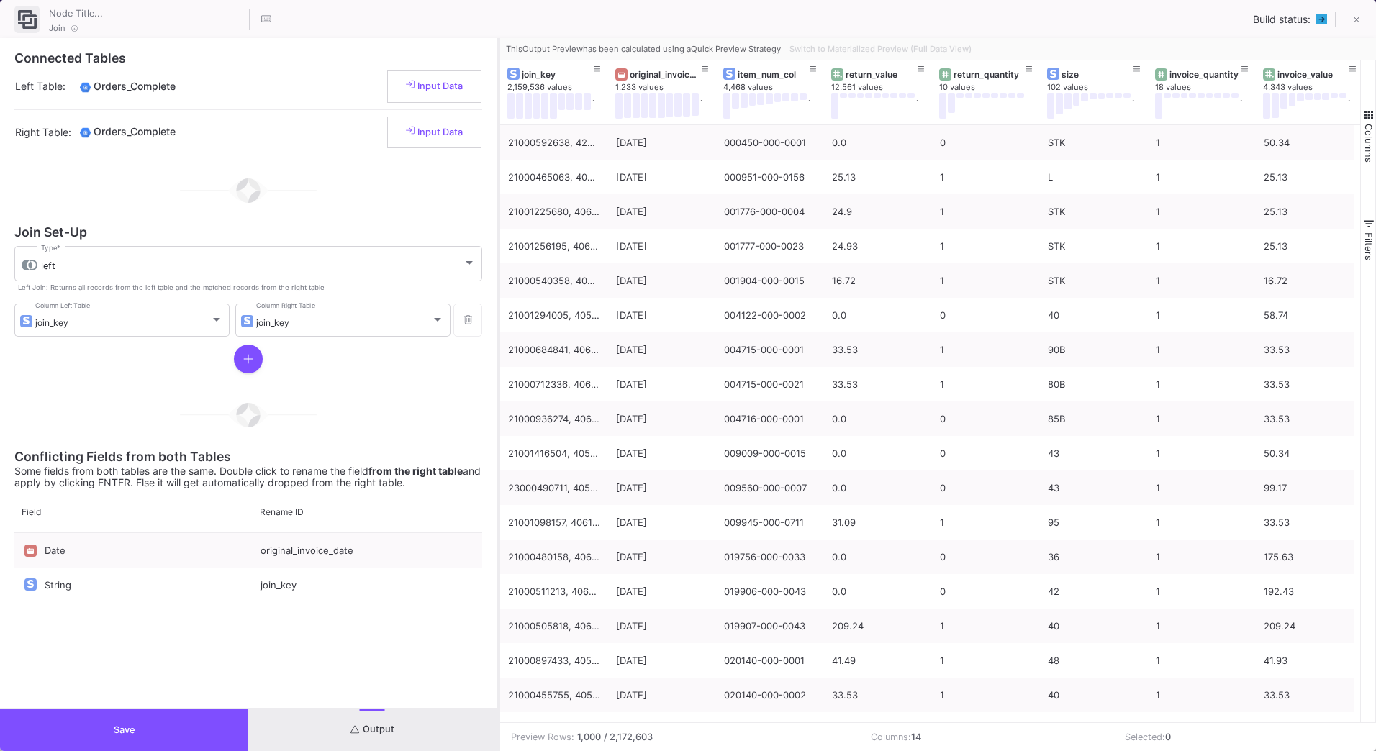
drag, startPoint x: 688, startPoint y: 265, endPoint x: 499, endPoint y: 363, distance: 213.1
click at [499, 363] on div at bounding box center [499, 394] width 4 height 713
click at [943, 52] on span "Switch to Materialized Preview (Full Data View)" at bounding box center [880, 49] width 182 height 10
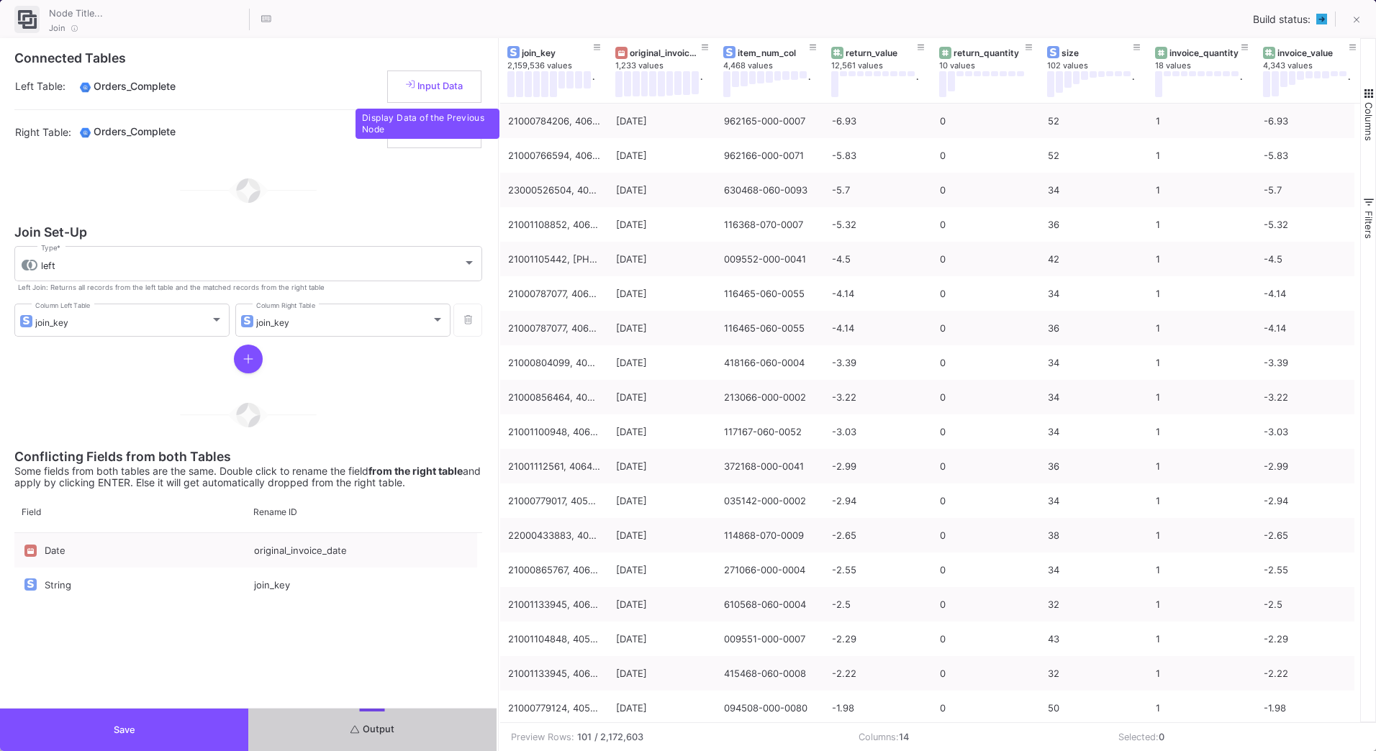
click at [454, 89] on span "Input Data" at bounding box center [435, 86] width 58 height 11
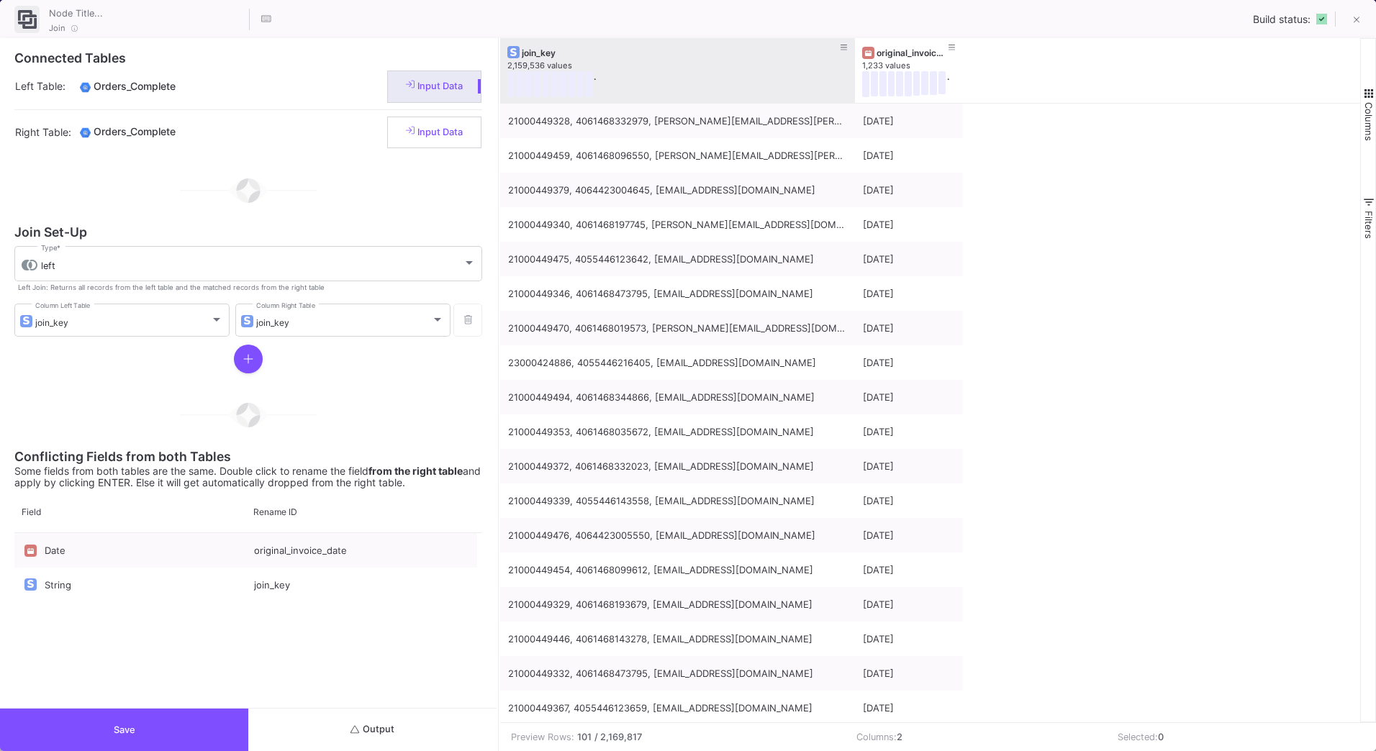
drag, startPoint x: 605, startPoint y: 57, endPoint x: 1060, endPoint y: 68, distance: 455.0
click at [1060, 68] on div "join_key 2,159,536 values . original_invoice_date 1,233 values ." at bounding box center [930, 70] width 860 height 65
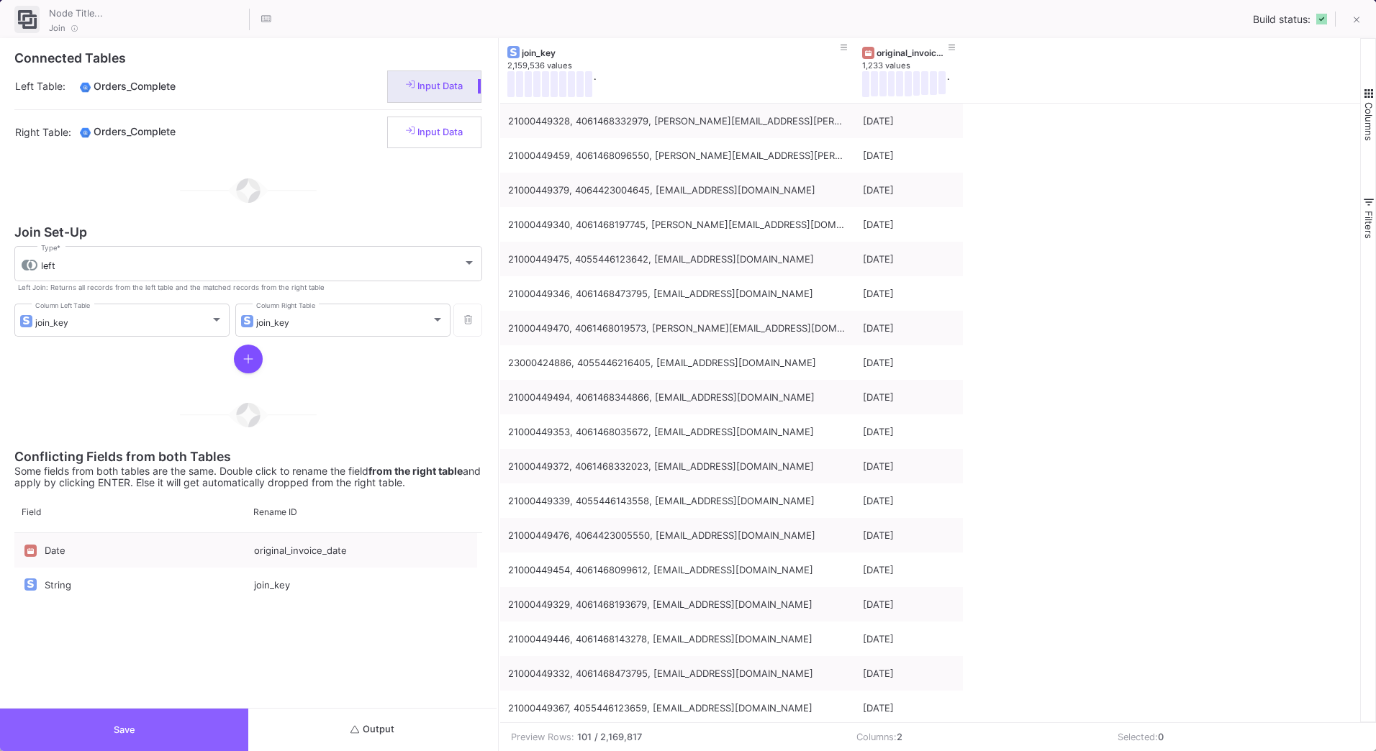
click at [176, 725] on button "Save" at bounding box center [124, 730] width 248 height 42
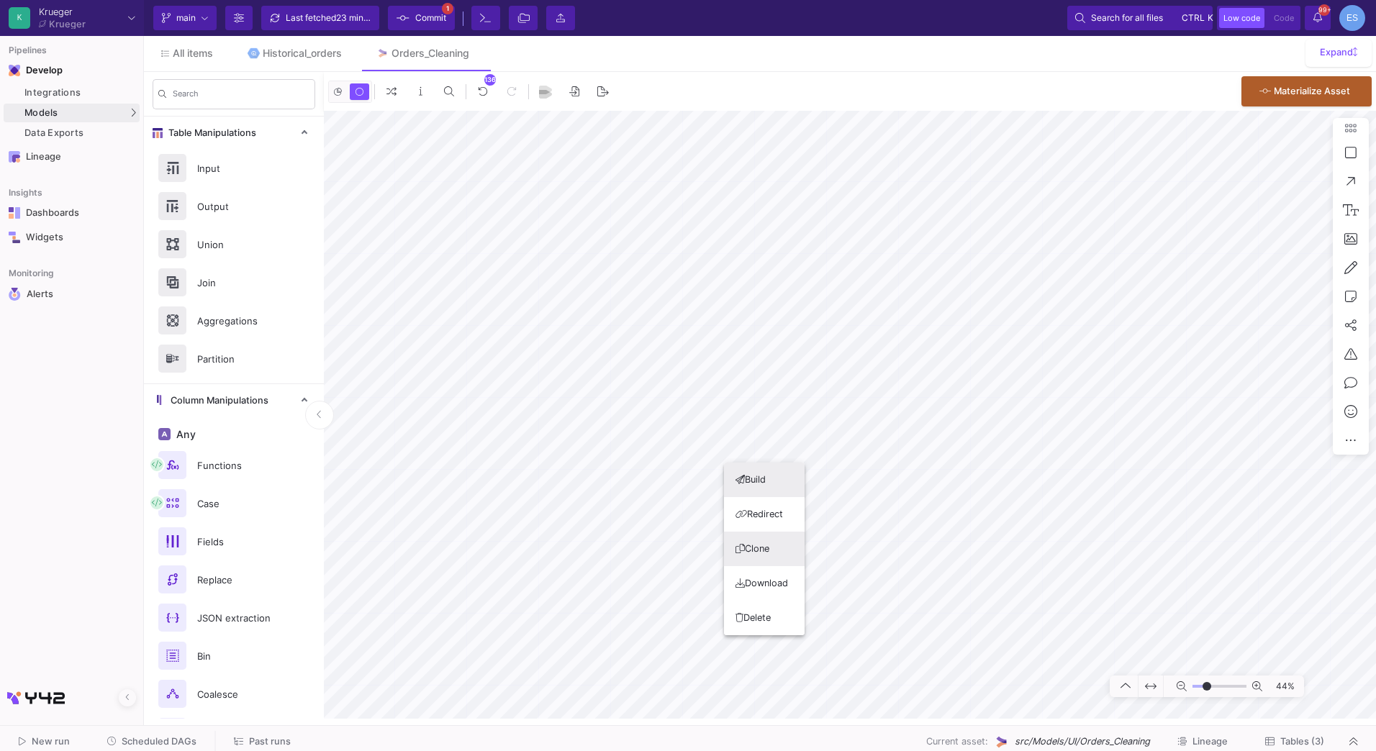
click at [766, 543] on button "Clone" at bounding box center [764, 549] width 81 height 35
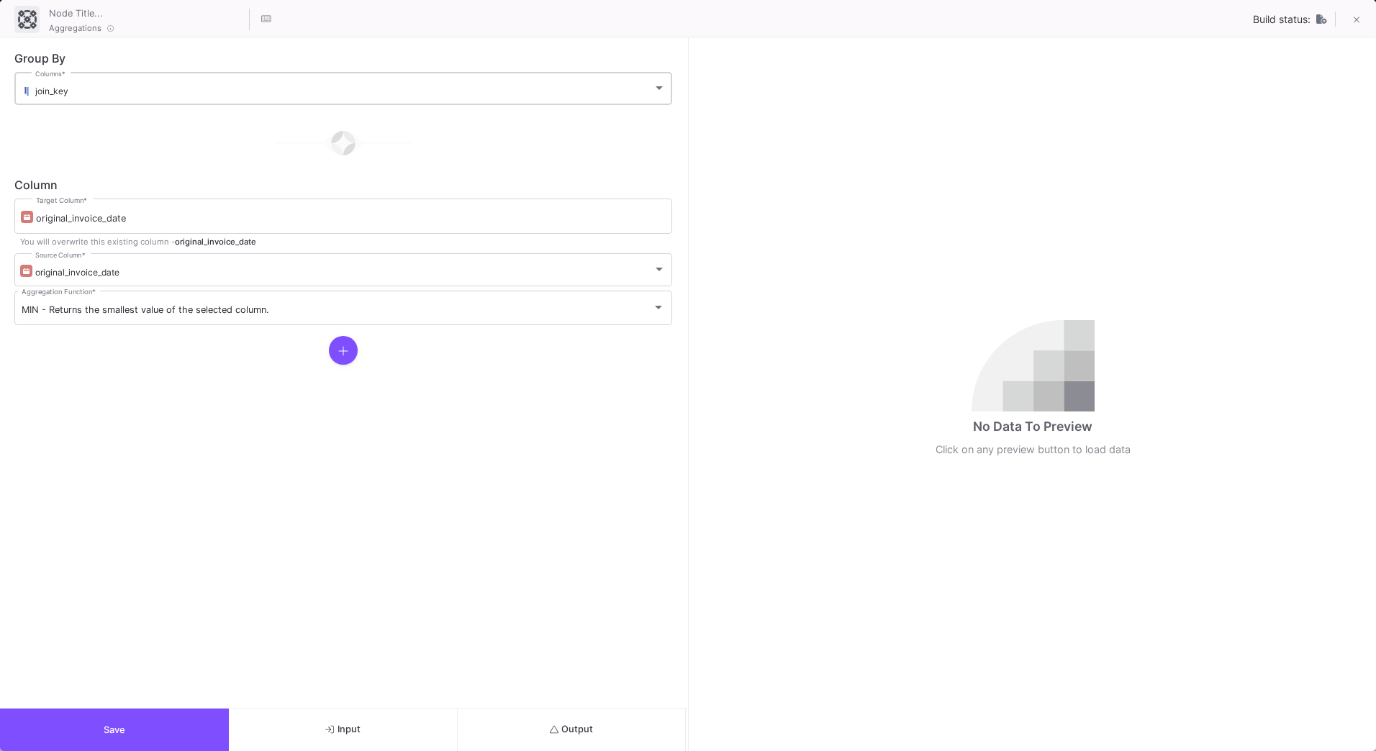
click at [38, 99] on div "join_key Columns *" at bounding box center [350, 87] width 630 height 35
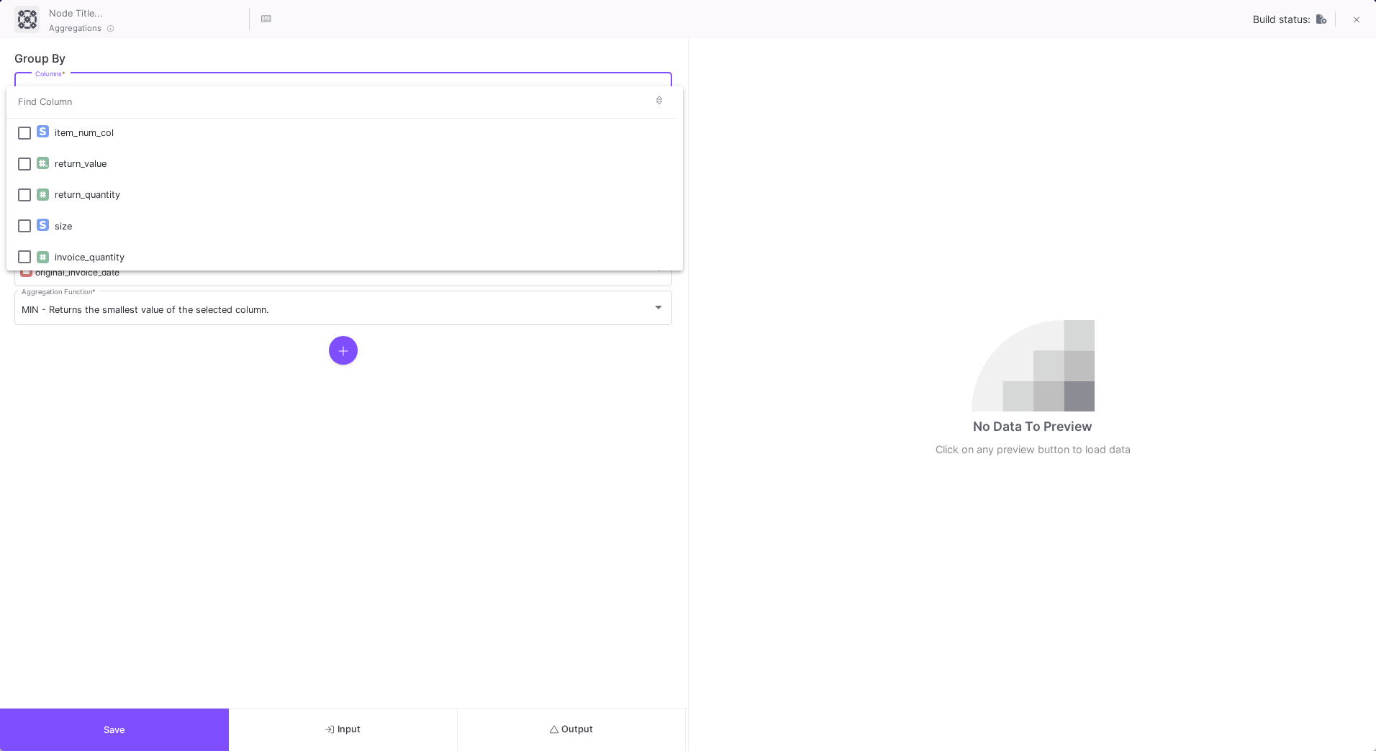
click at [153, 426] on div at bounding box center [688, 375] width 1376 height 751
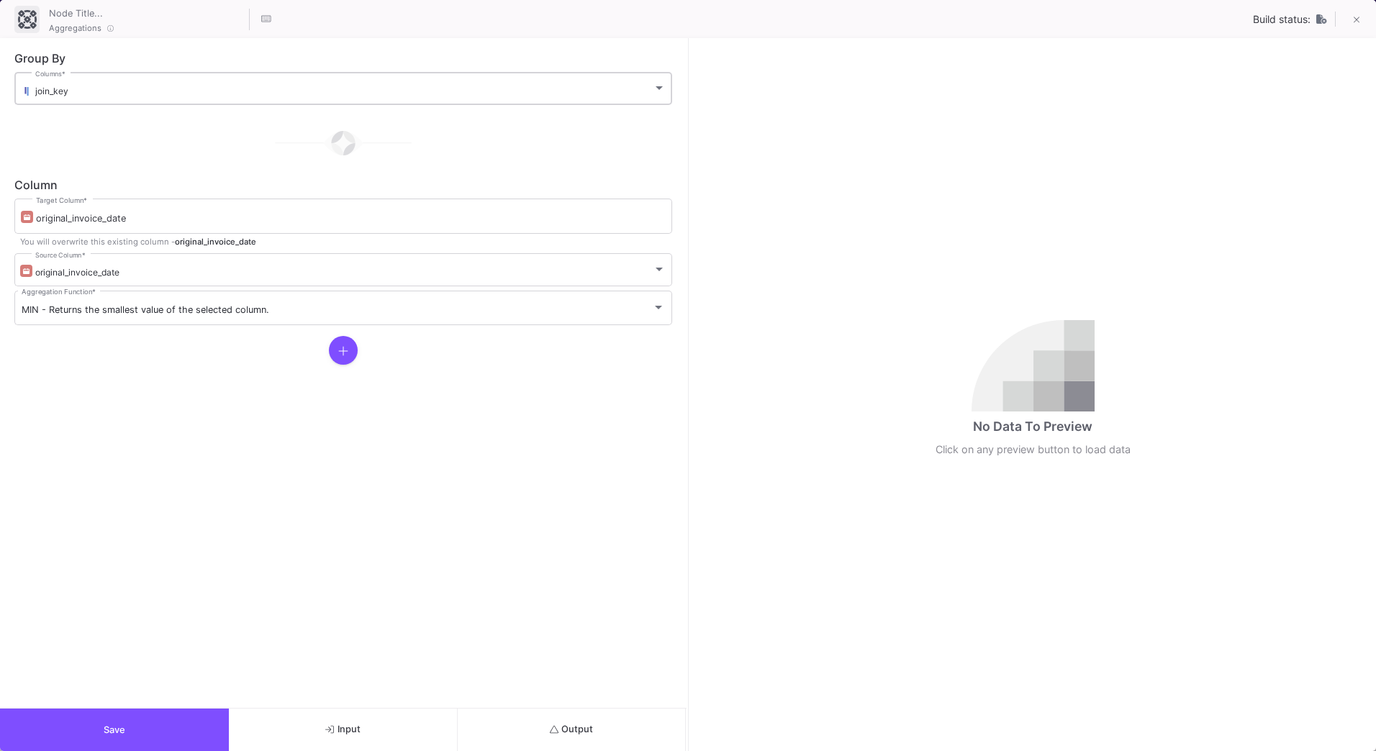
click at [130, 91] on div "join_key" at bounding box center [343, 91] width 617 height 11
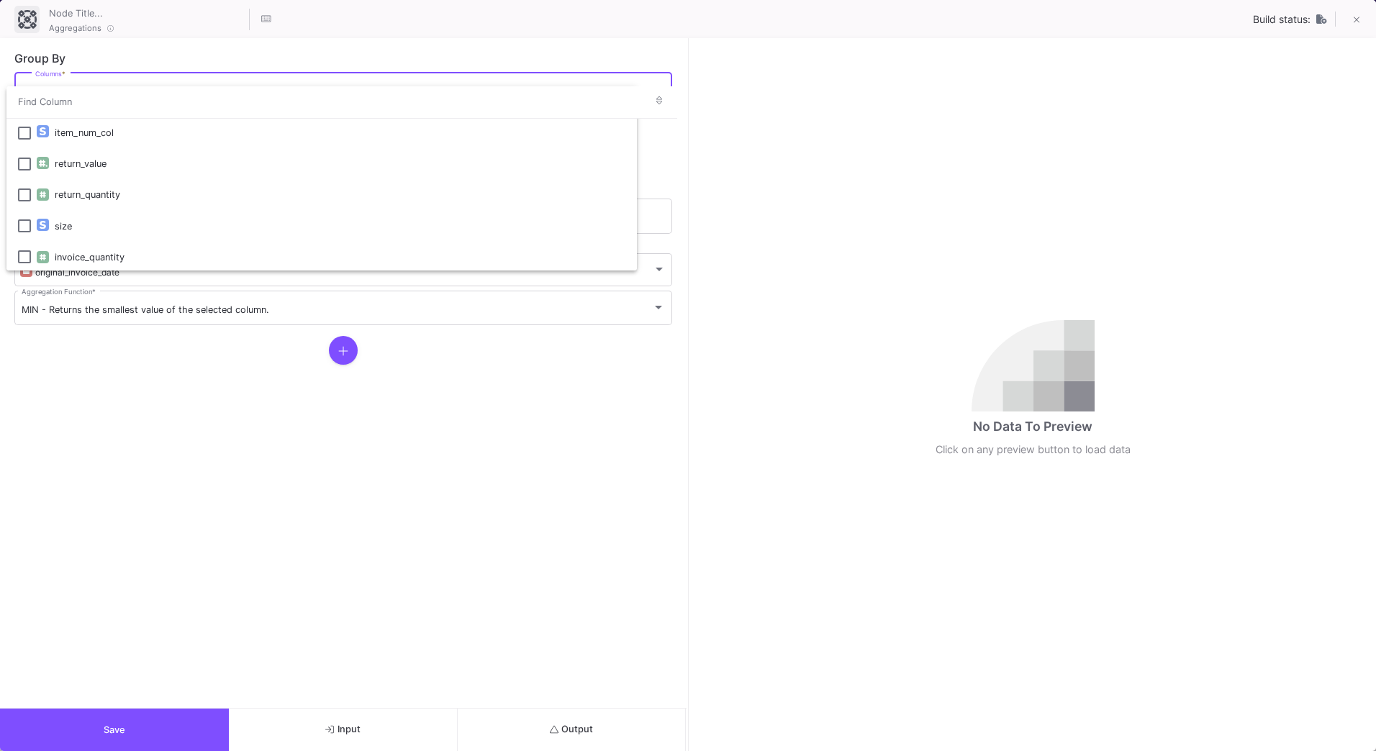
scroll to position [204, 0]
click at [278, 504] on div at bounding box center [688, 375] width 1376 height 751
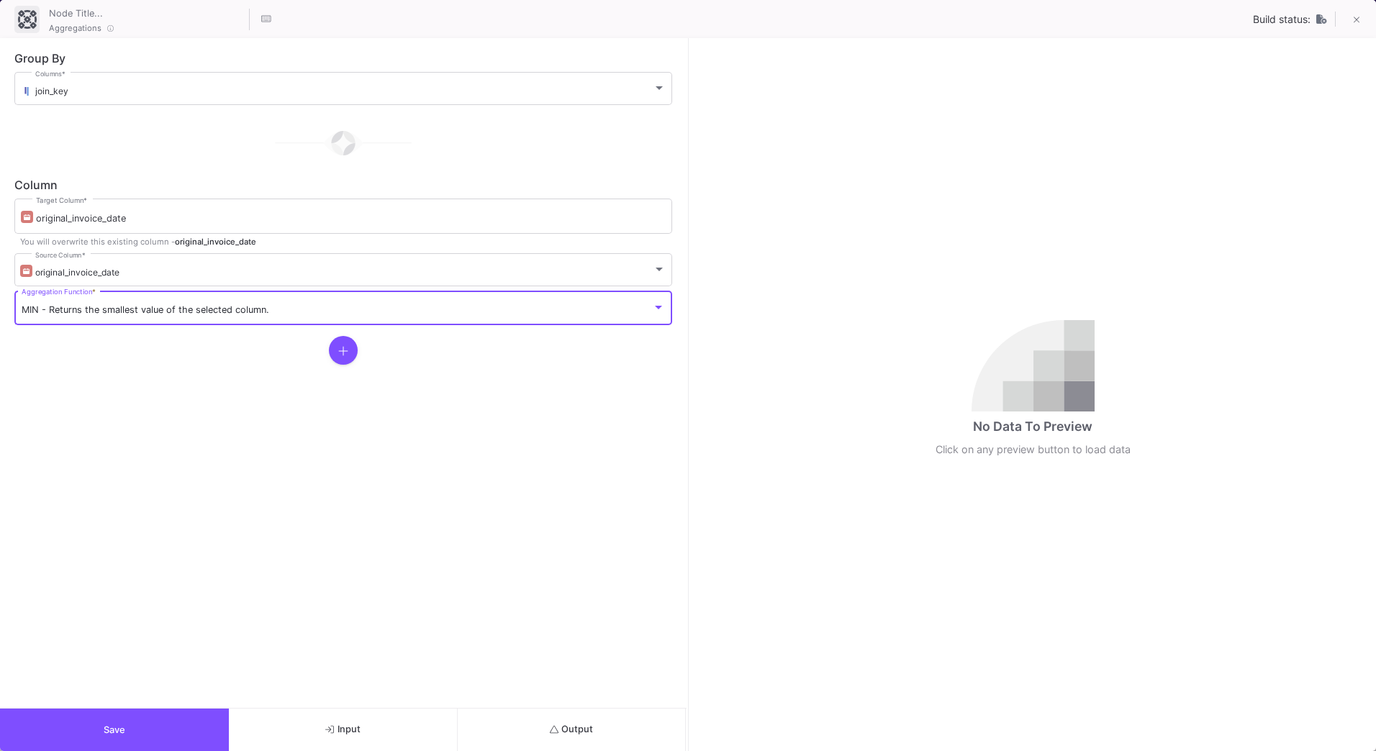
click at [137, 310] on span "MIN - Returns the smallest value of the selected column." at bounding box center [146, 309] width 248 height 11
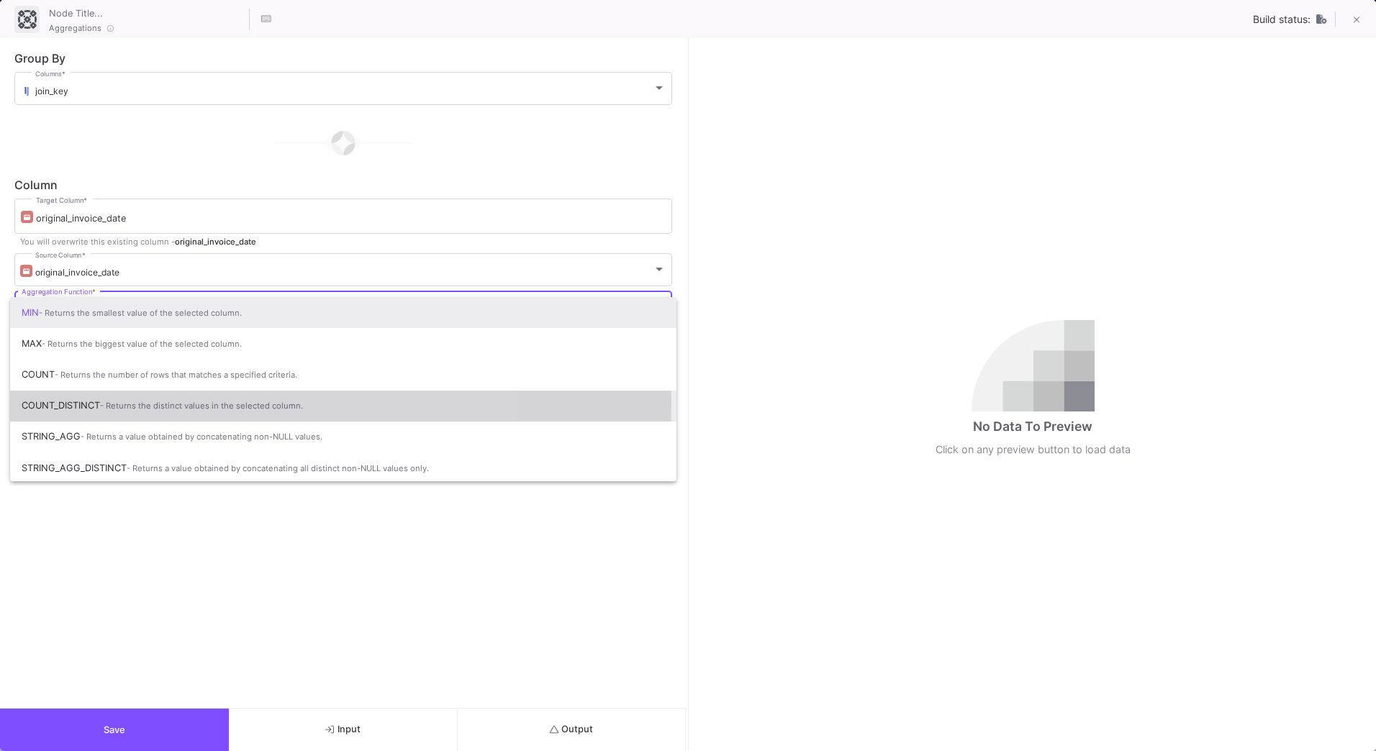
click at [228, 402] on span "- Returns the distinct values in the selected column." at bounding box center [201, 406] width 203 height 10
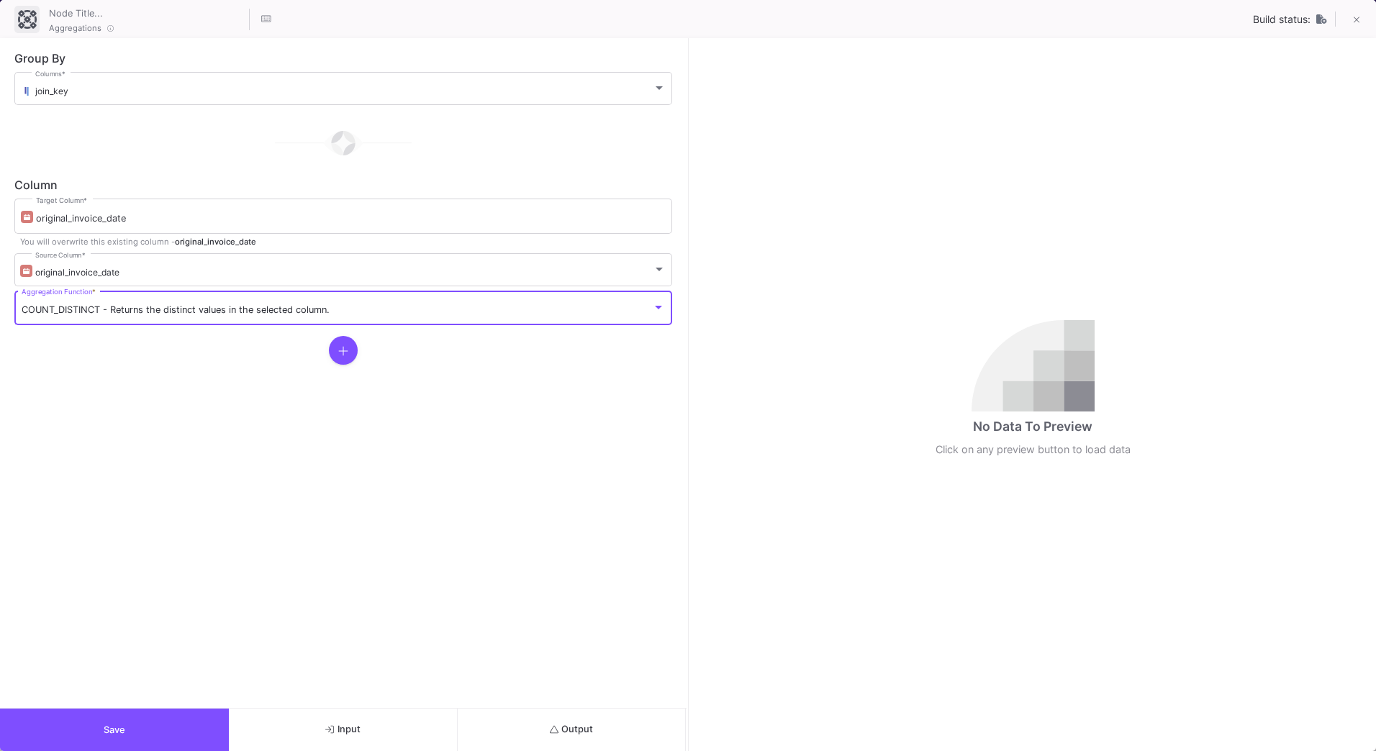
click at [638, 717] on button "Output" at bounding box center [572, 730] width 229 height 42
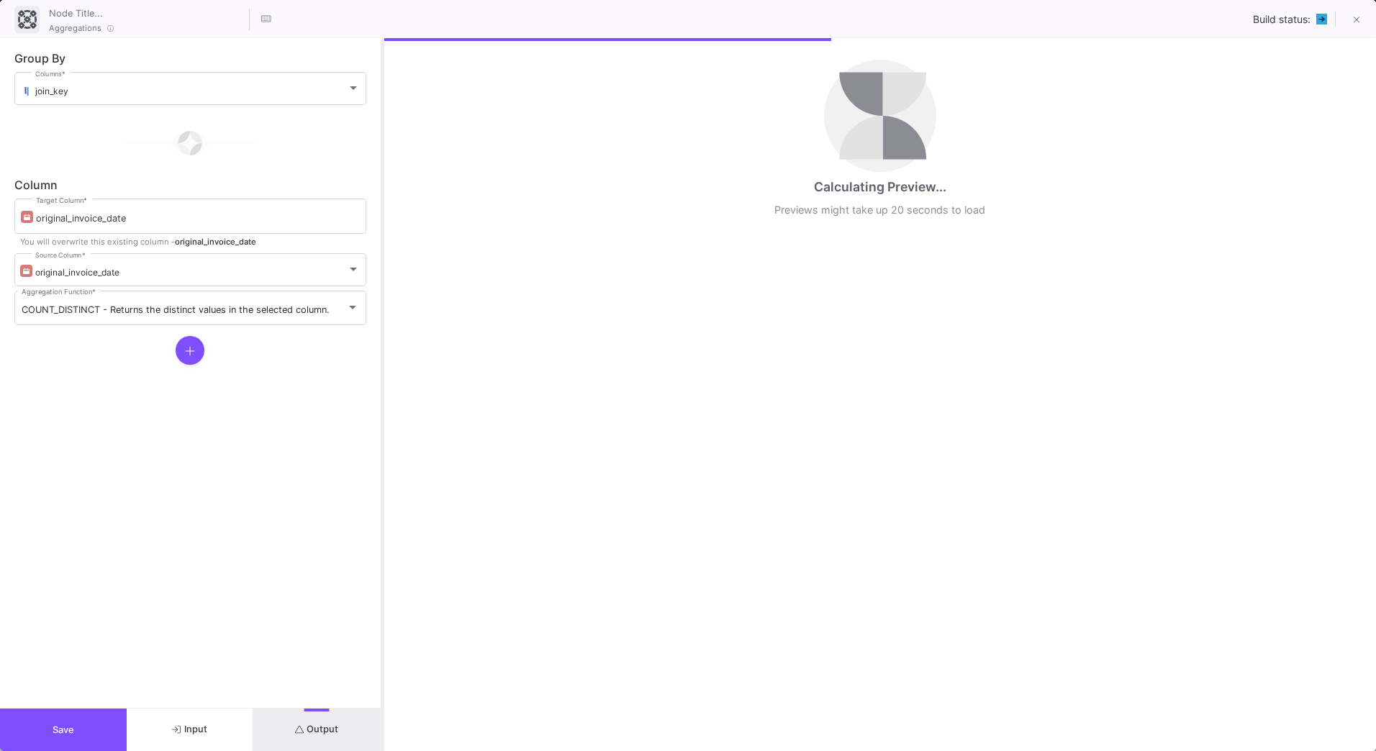
drag, startPoint x: 688, startPoint y: 497, endPoint x: 382, endPoint y: 471, distance: 307.0
click at [382, 471] on div at bounding box center [383, 394] width 4 height 713
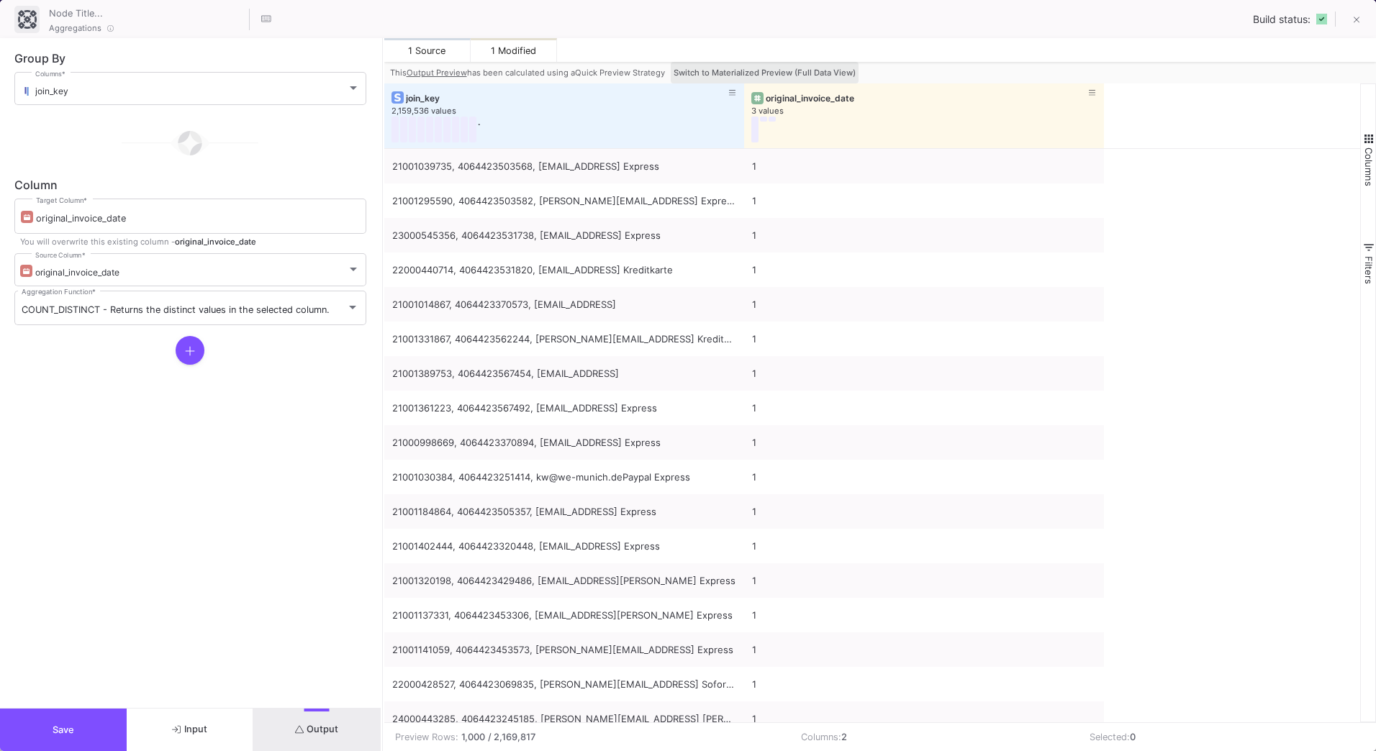
click at [787, 76] on span "Switch to Materialized Preview (Full Data View)" at bounding box center [765, 73] width 182 height 10
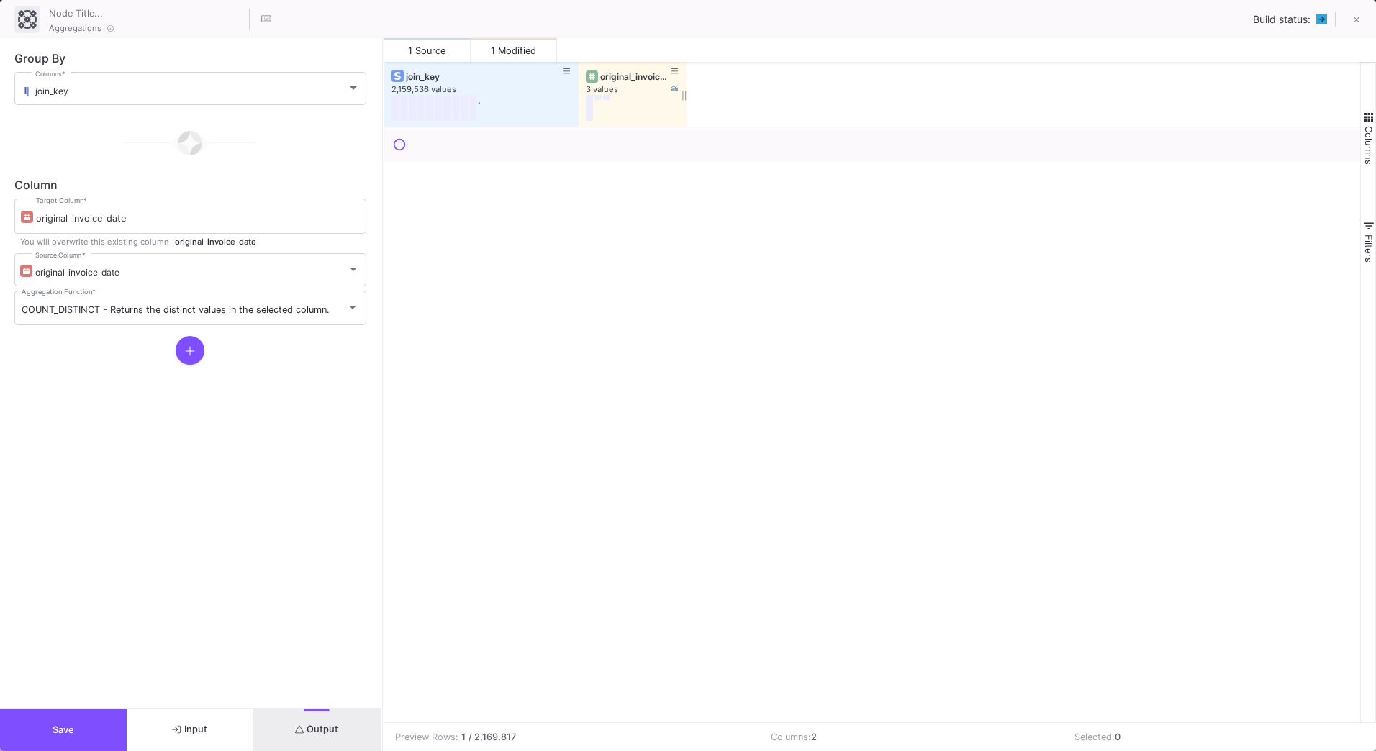
drag, startPoint x: 492, startPoint y: 71, endPoint x: 578, endPoint y: 80, distance: 86.9
click at [578, 80] on div at bounding box center [579, 94] width 6 height 65
drag, startPoint x: 577, startPoint y: 73, endPoint x: 507, endPoint y: 84, distance: 71.3
click at [507, 84] on div at bounding box center [508, 94] width 6 height 65
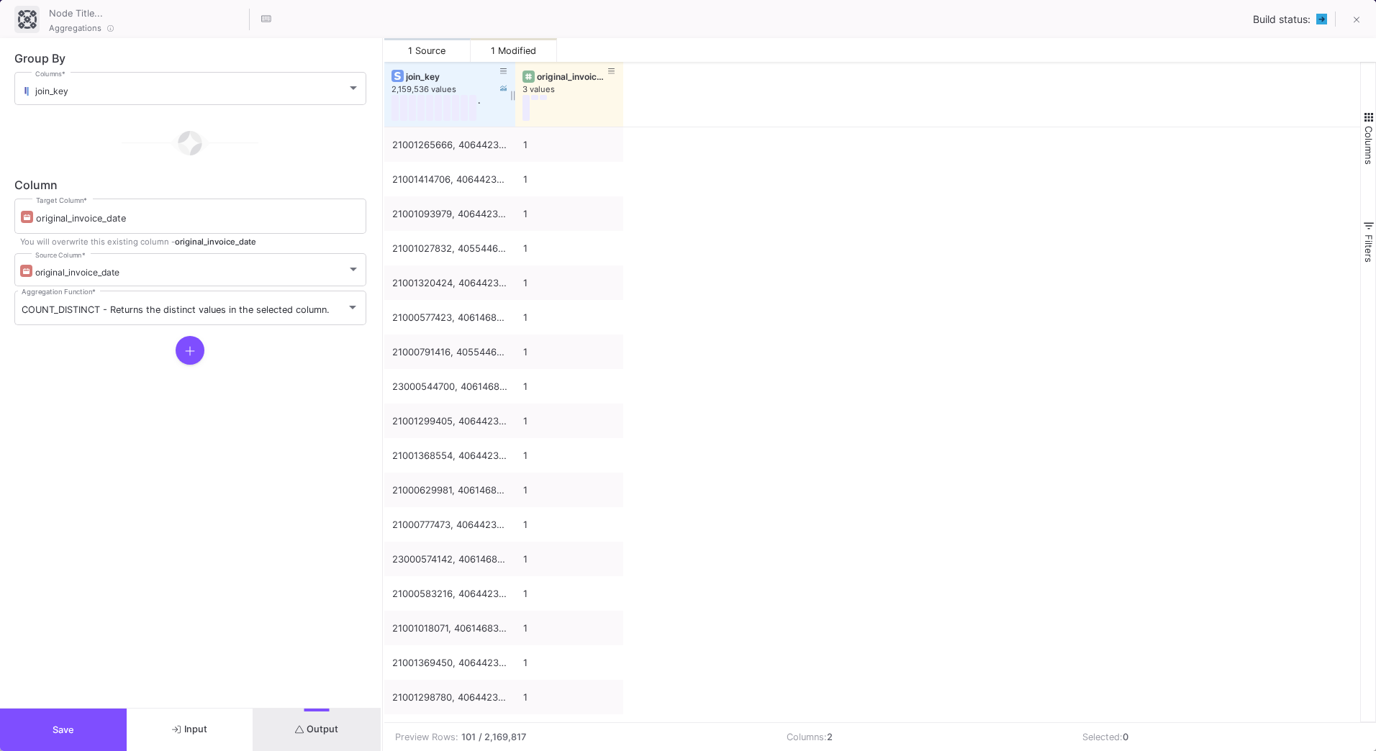
drag, startPoint x: 507, startPoint y: 84, endPoint x: 514, endPoint y: 85, distance: 7.2
click at [514, 85] on div at bounding box center [515, 94] width 6 height 65
click at [571, 76] on div "original_invoice_date" at bounding box center [572, 76] width 71 height 11
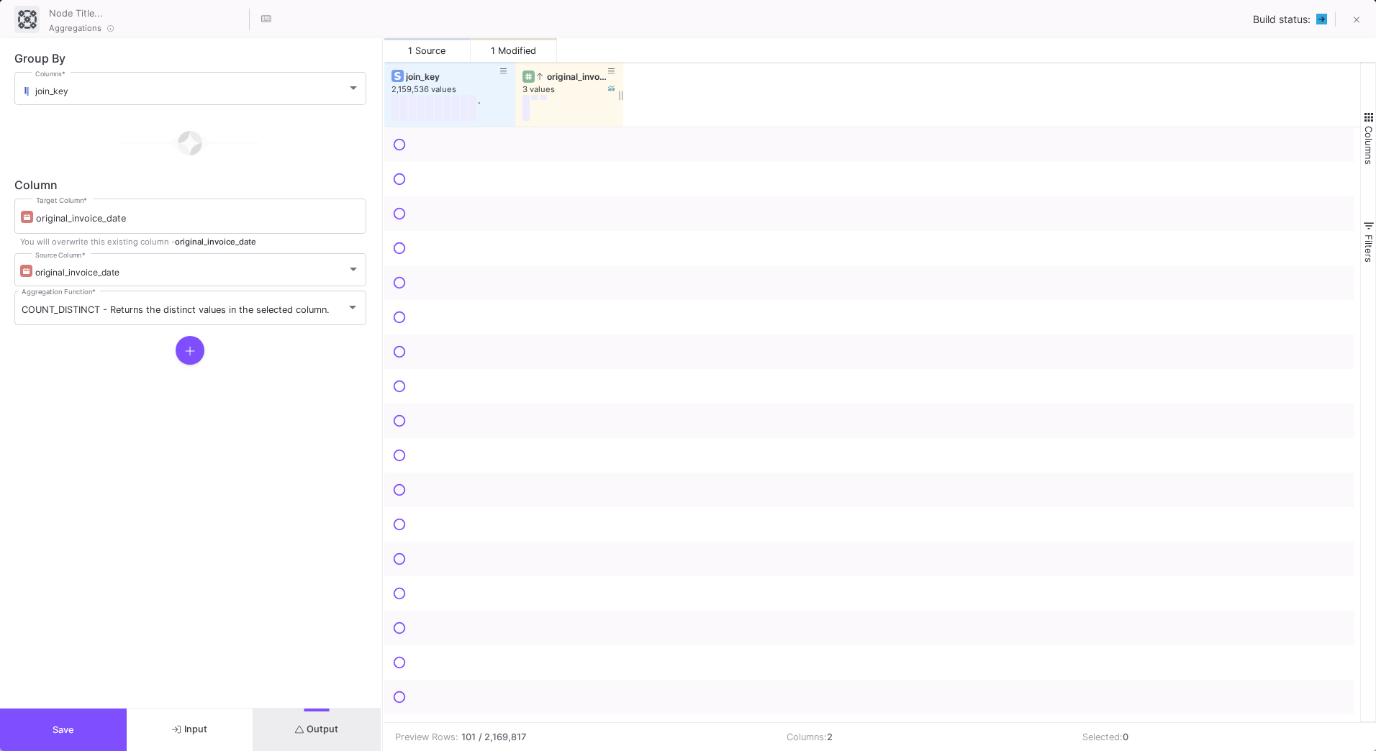
click at [571, 76] on div "original_invoice_date" at bounding box center [572, 76] width 71 height 11
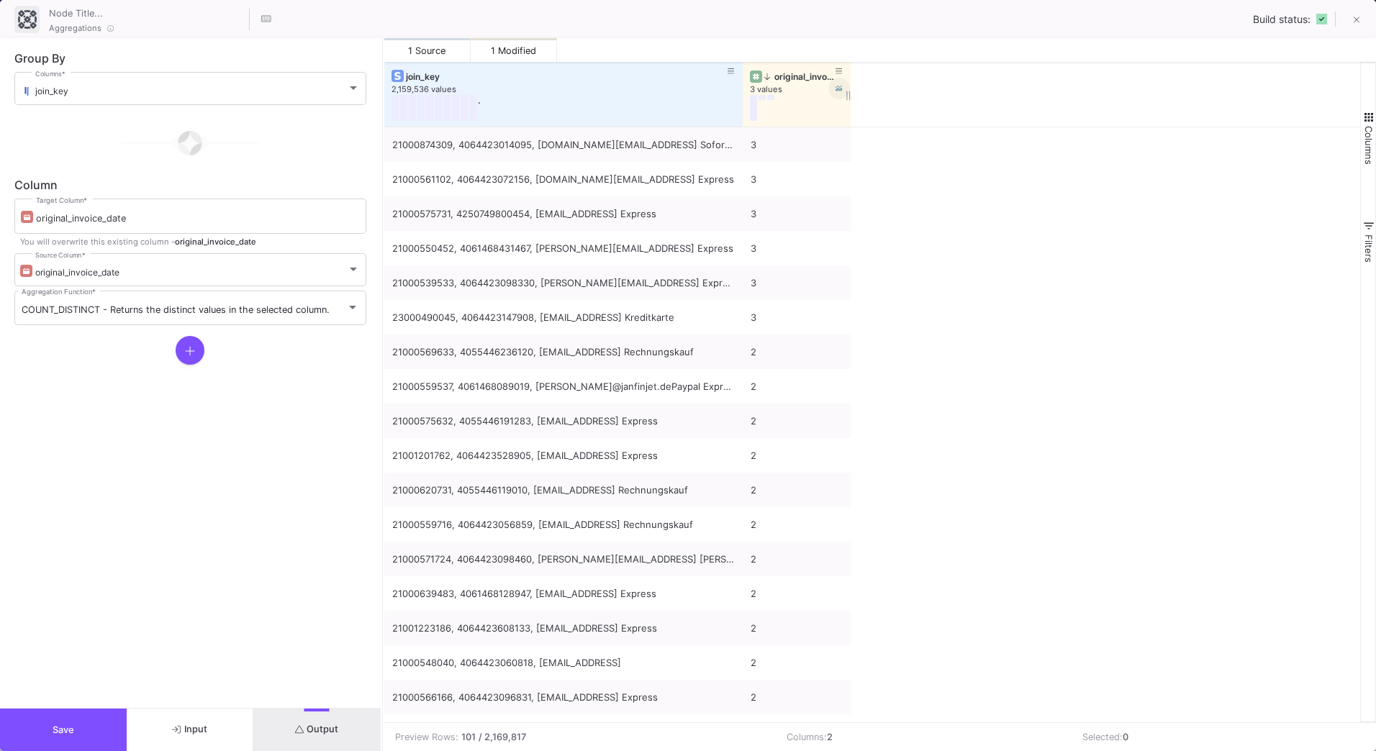
drag, startPoint x: 514, startPoint y: 76, endPoint x: 839, endPoint y: 87, distance: 325.5
click at [839, 87] on div "join_key 2,159,536 values . original_invoice_date 3 values" at bounding box center [617, 94] width 466 height 65
click at [112, 733] on button "Save" at bounding box center [63, 730] width 127 height 42
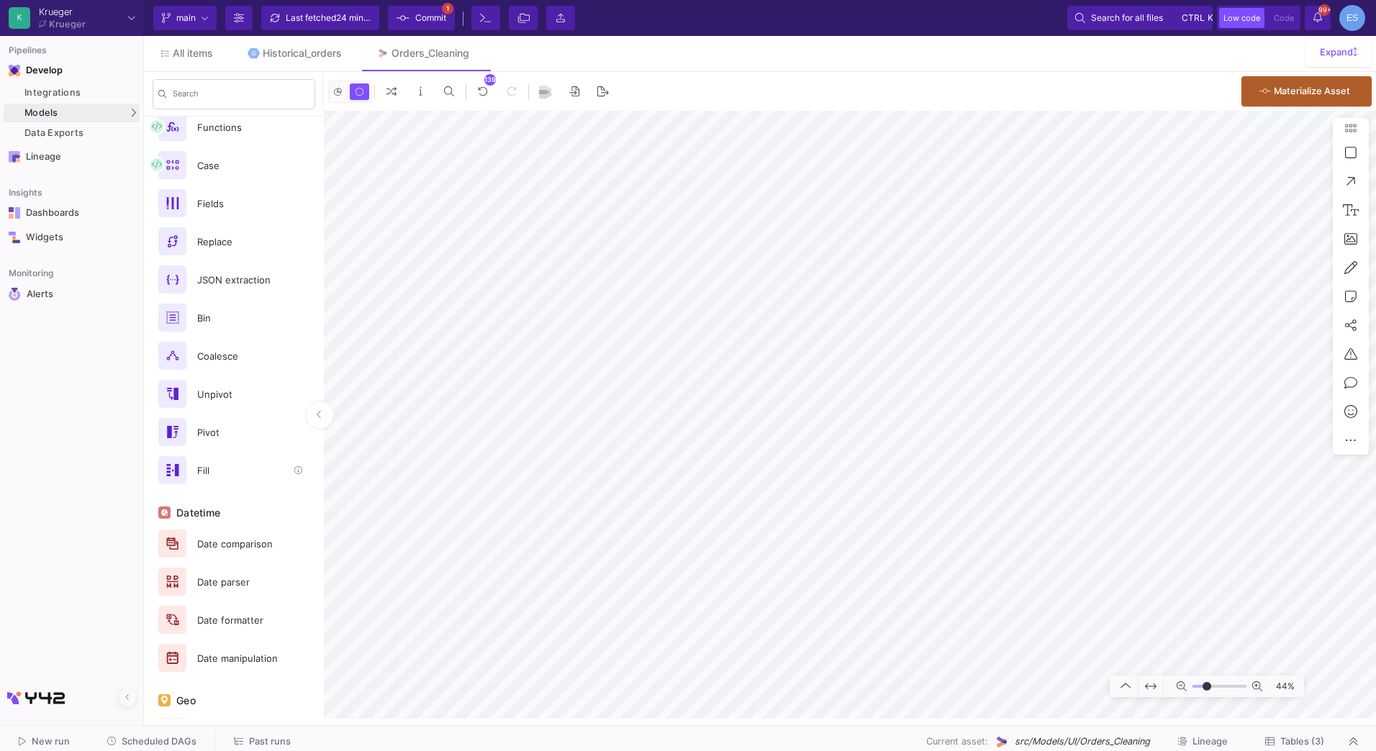
scroll to position [604, 0]
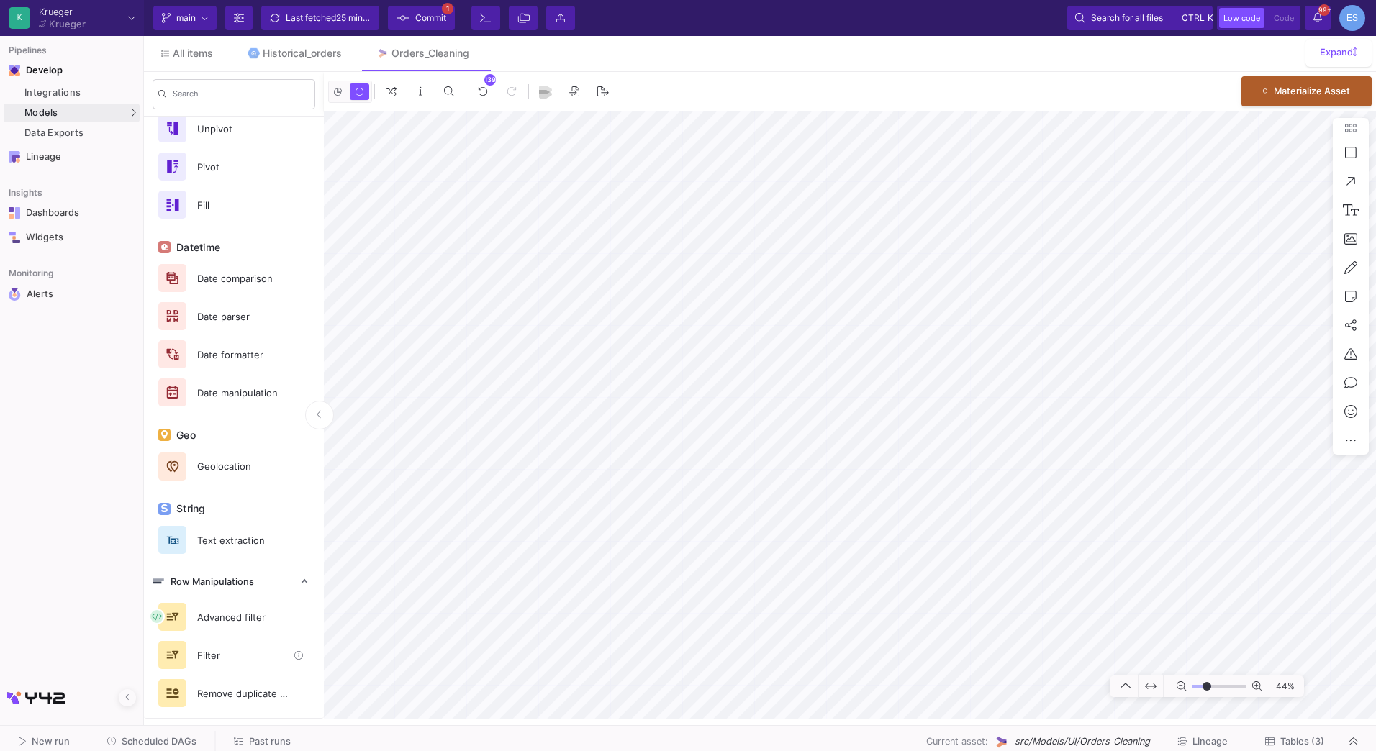
click at [236, 651] on div "Filter" at bounding box center [238, 656] width 99 height 22
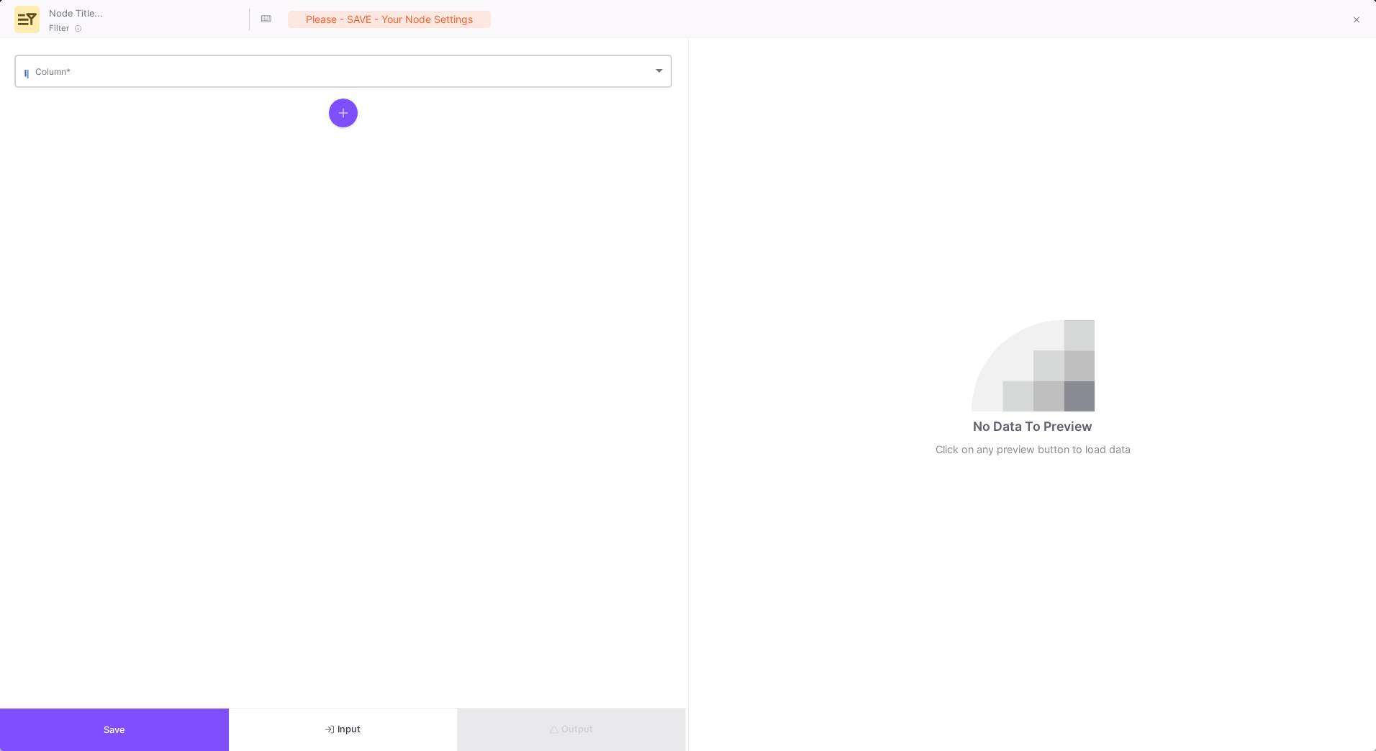
click at [139, 68] on span at bounding box center [343, 73] width 617 height 11
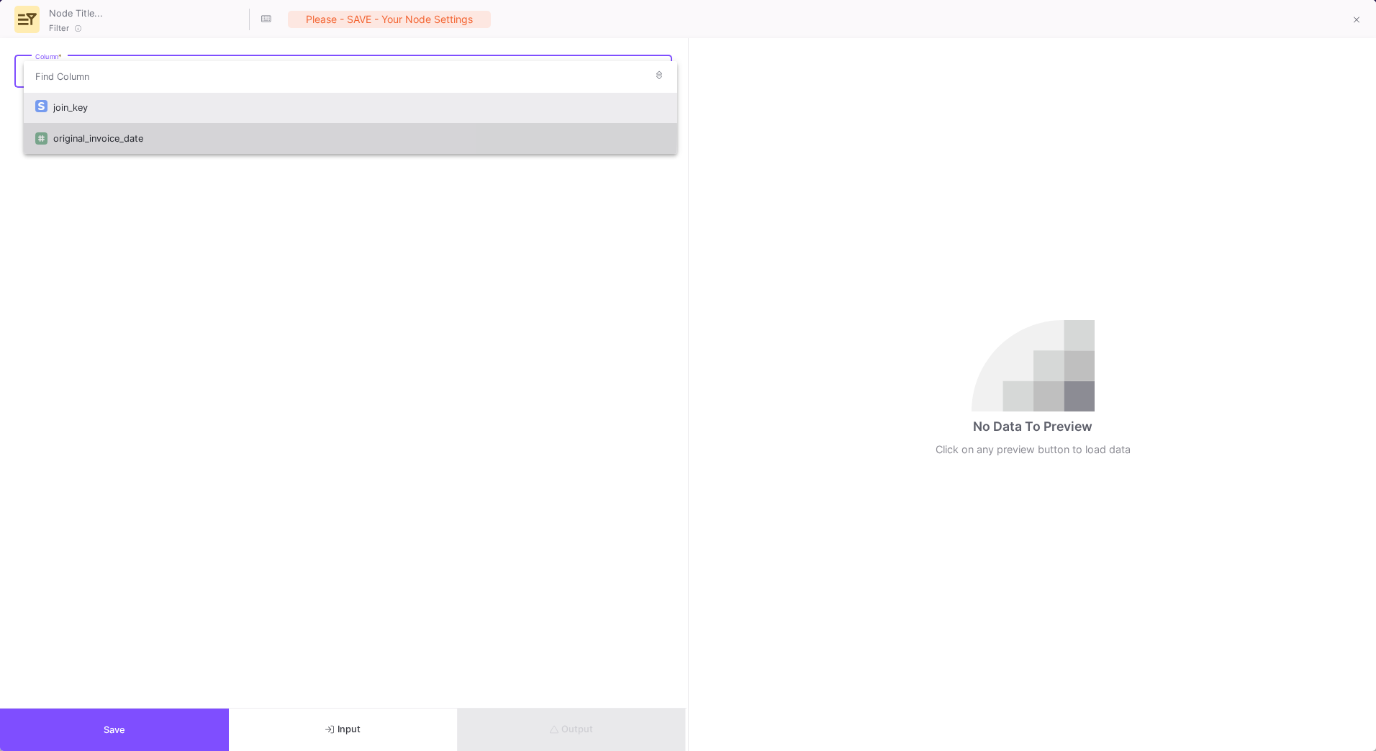
click at [119, 132] on div "original_invoice_date" at bounding box center [359, 138] width 612 height 31
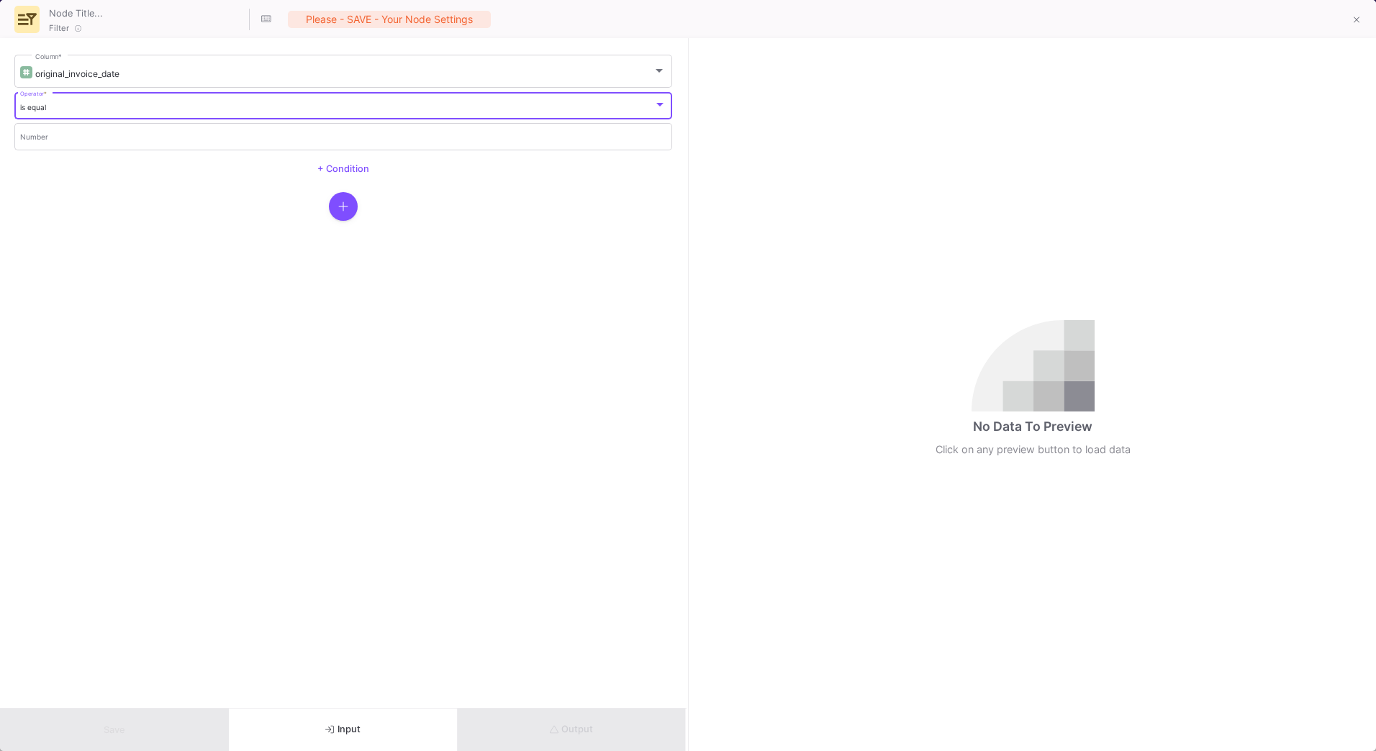
click at [94, 104] on div "is equal" at bounding box center [337, 107] width 634 height 9
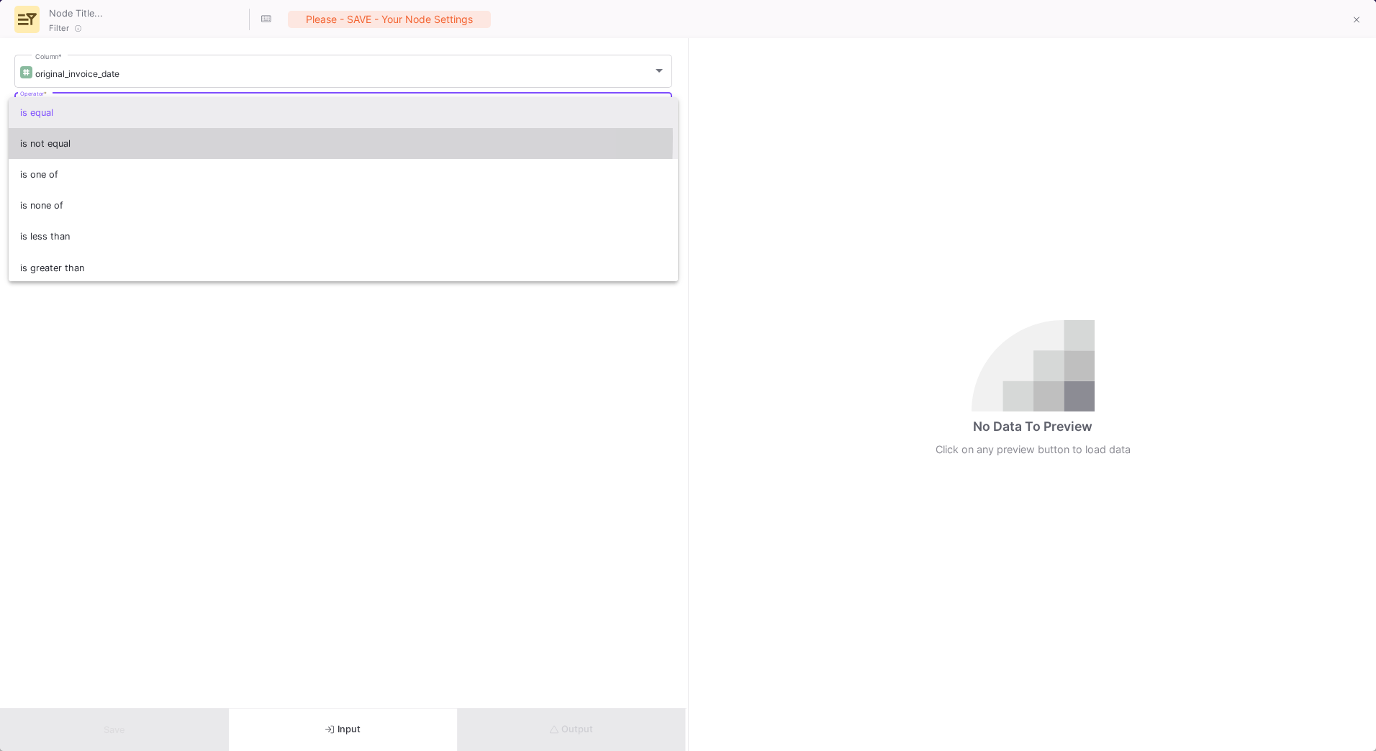
click at [96, 137] on span "is not equal" at bounding box center [343, 143] width 647 height 31
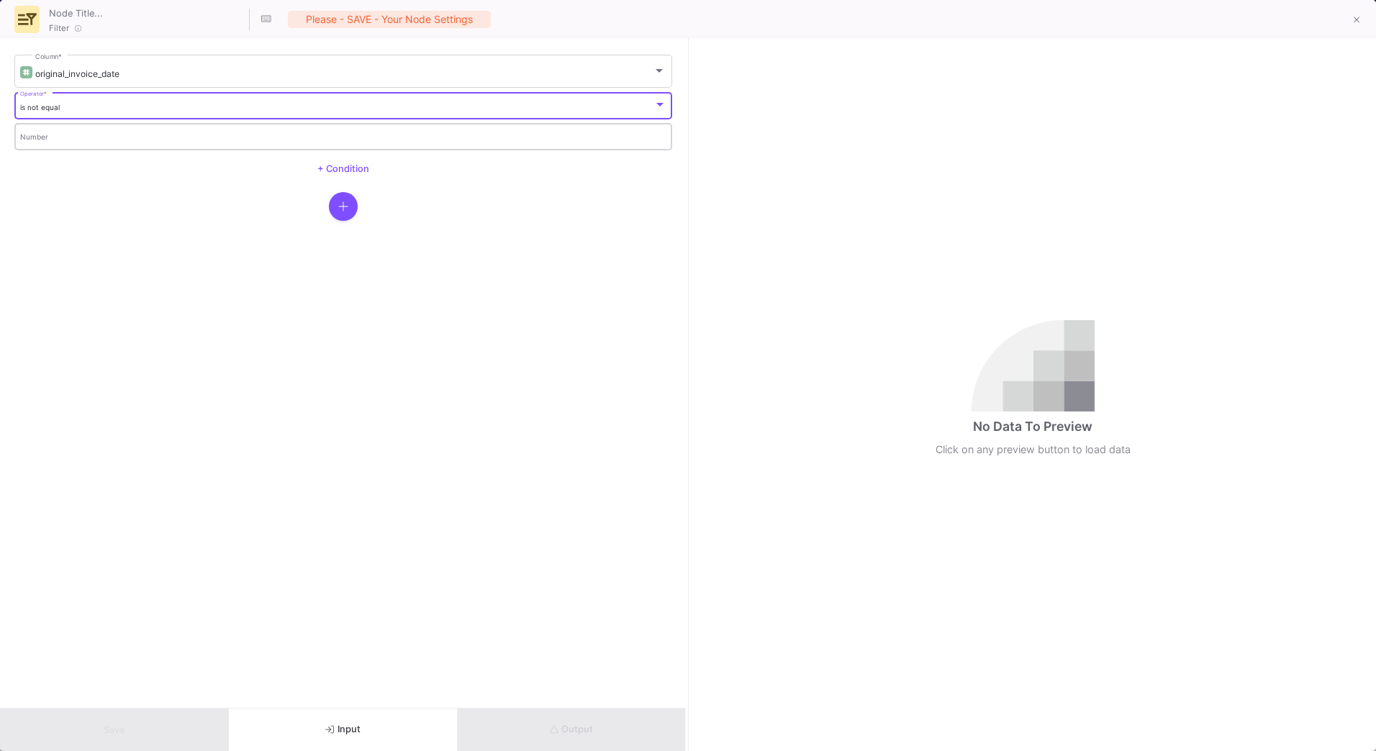
click at [93, 137] on input "Number" at bounding box center [343, 138] width 647 height 9
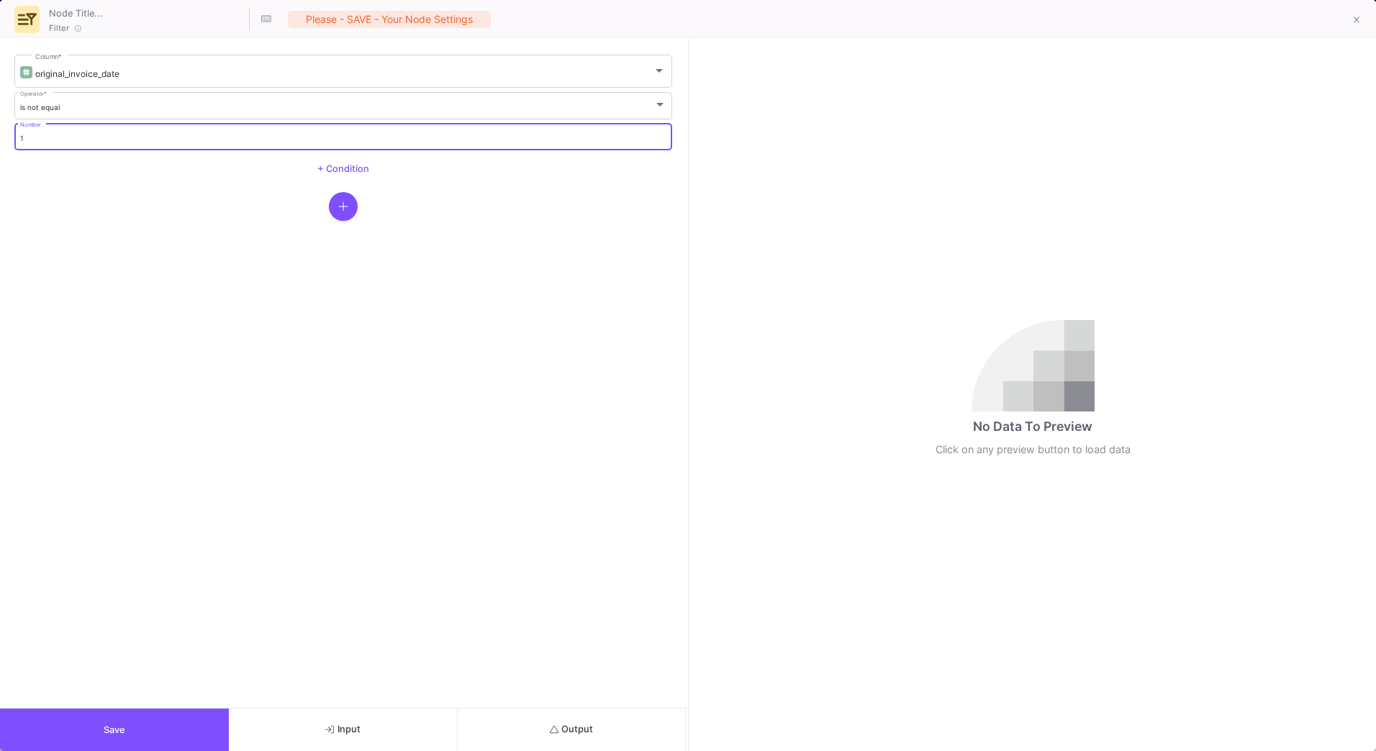
type input "1"
click at [594, 729] on button "Output" at bounding box center [572, 730] width 229 height 42
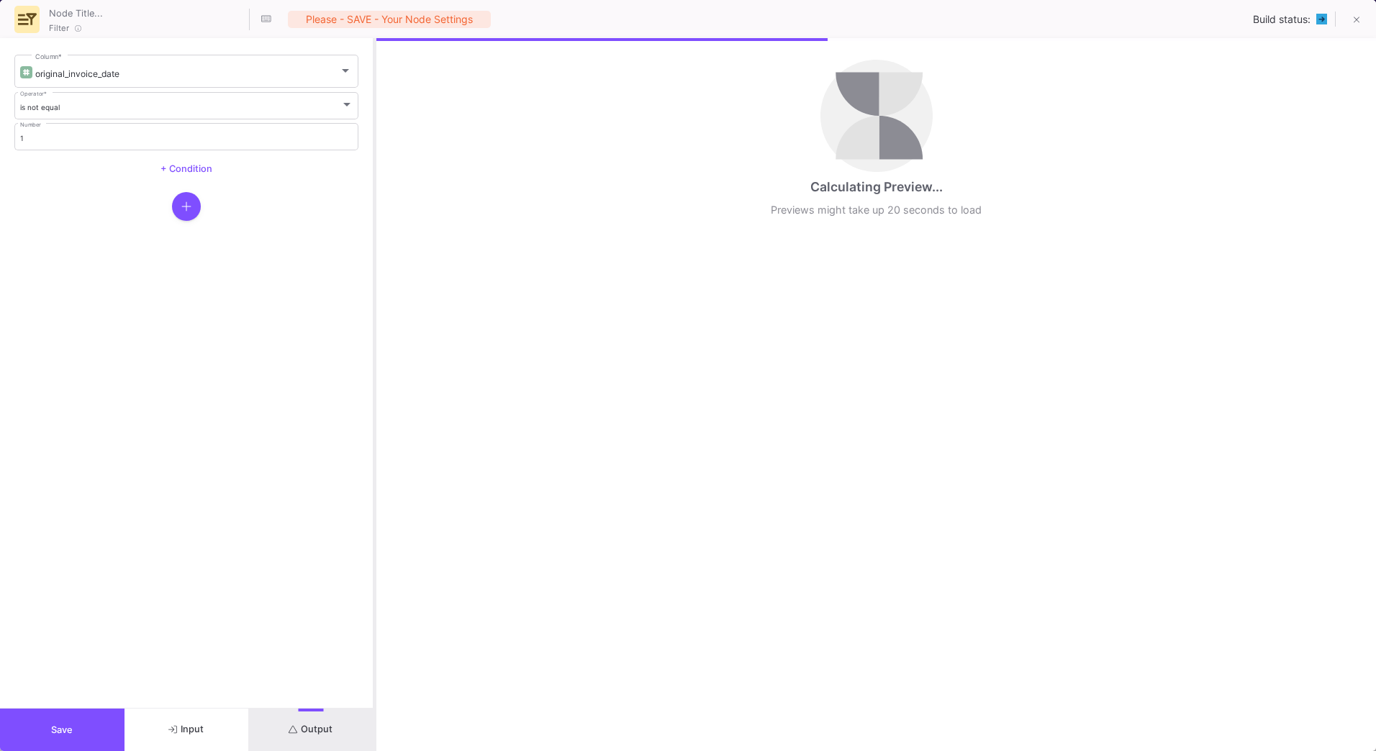
drag, startPoint x: 688, startPoint y: 504, endPoint x: 375, endPoint y: 545, distance: 315.7
click at [375, 545] on div at bounding box center [375, 394] width 4 height 713
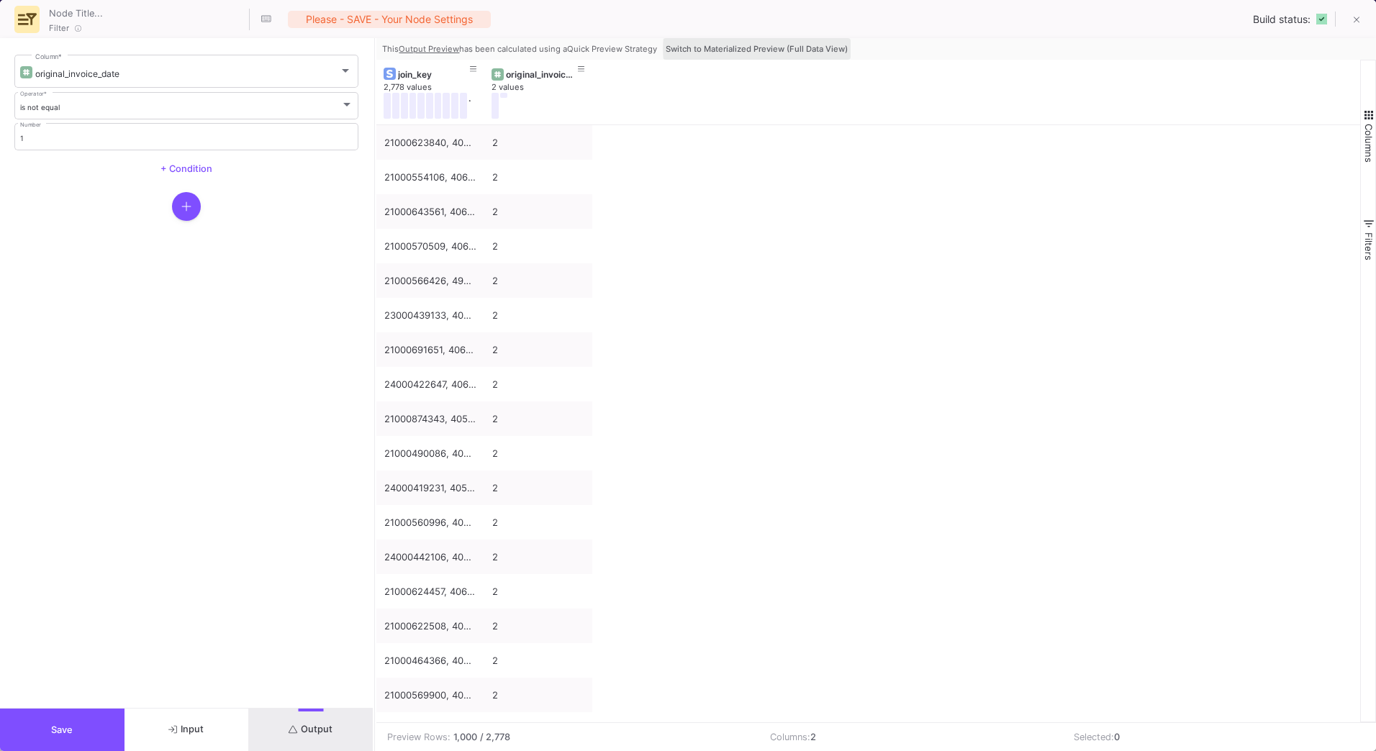
click at [795, 49] on span "Switch to Materialized Preview (Full Data View)" at bounding box center [757, 49] width 182 height 10
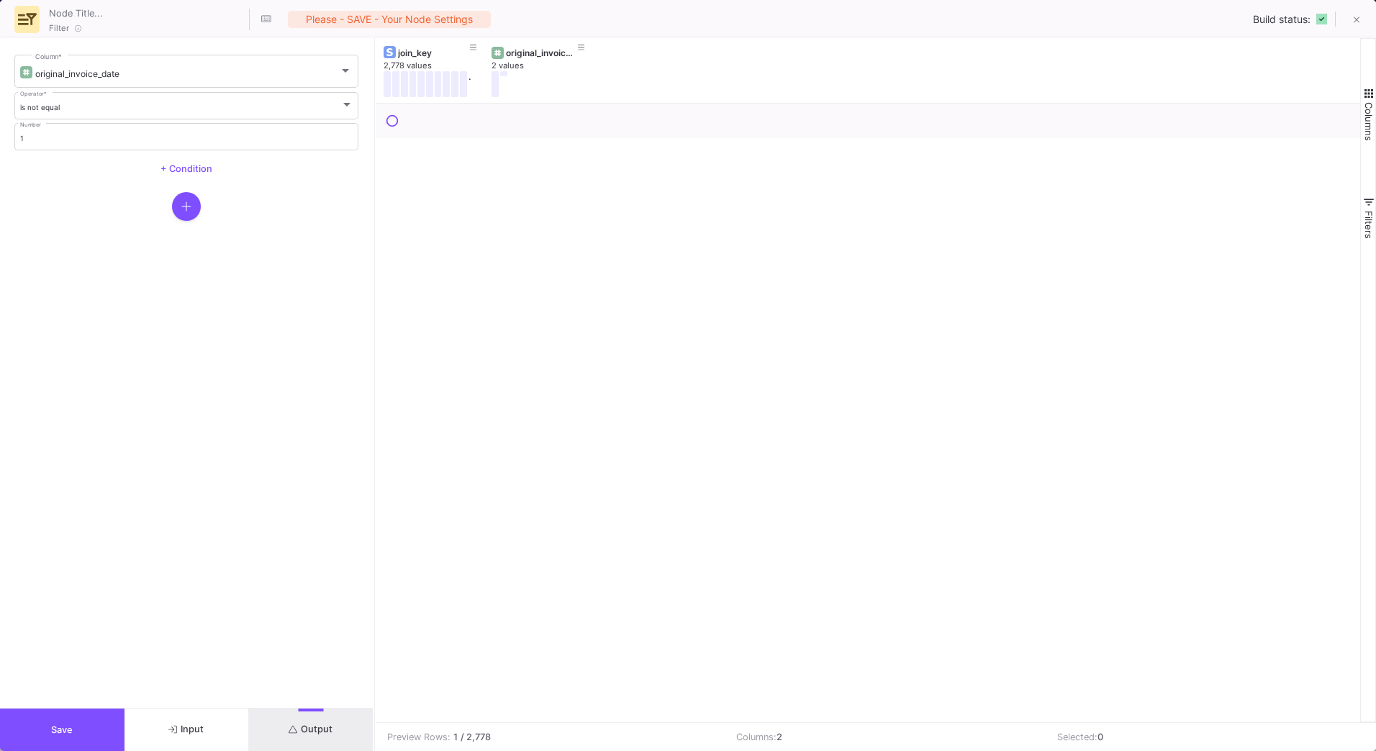
click at [63, 721] on button "Save" at bounding box center [62, 730] width 125 height 42
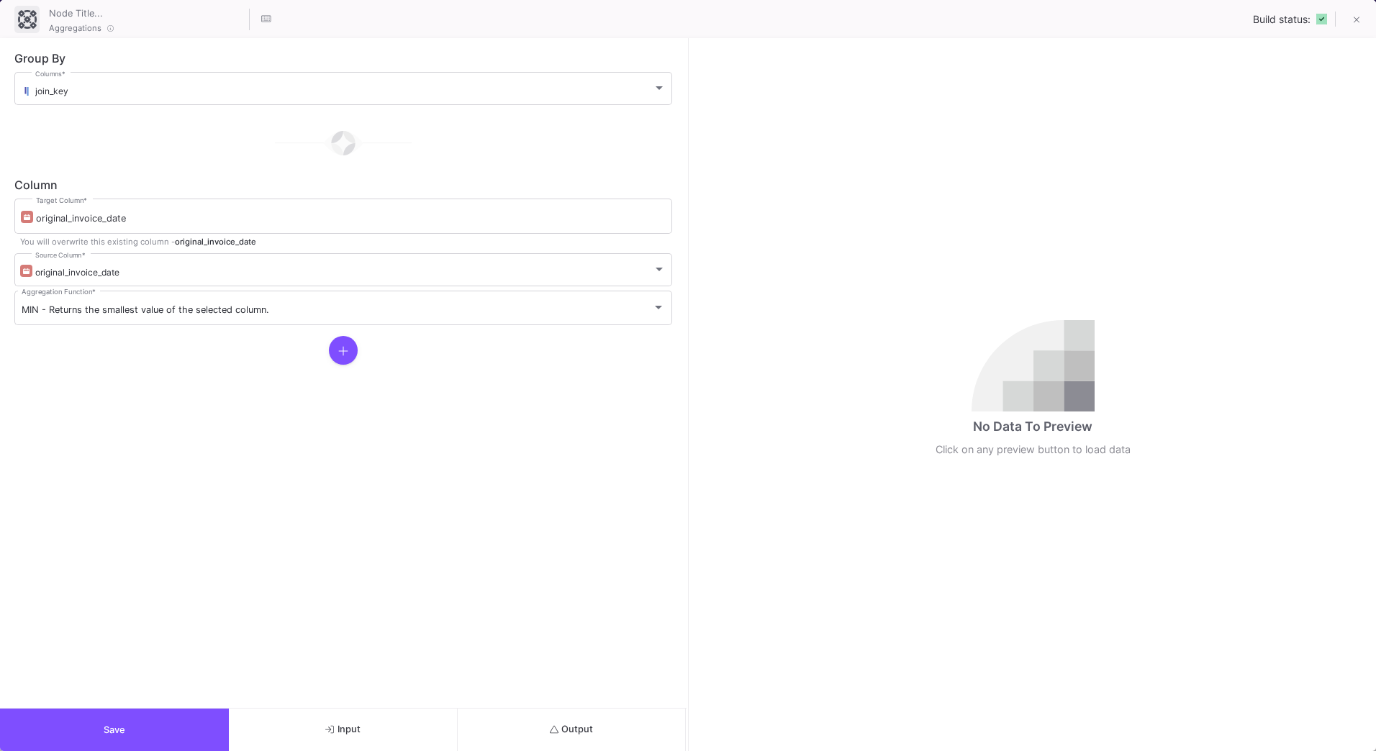
click at [600, 713] on button "Output" at bounding box center [572, 730] width 229 height 42
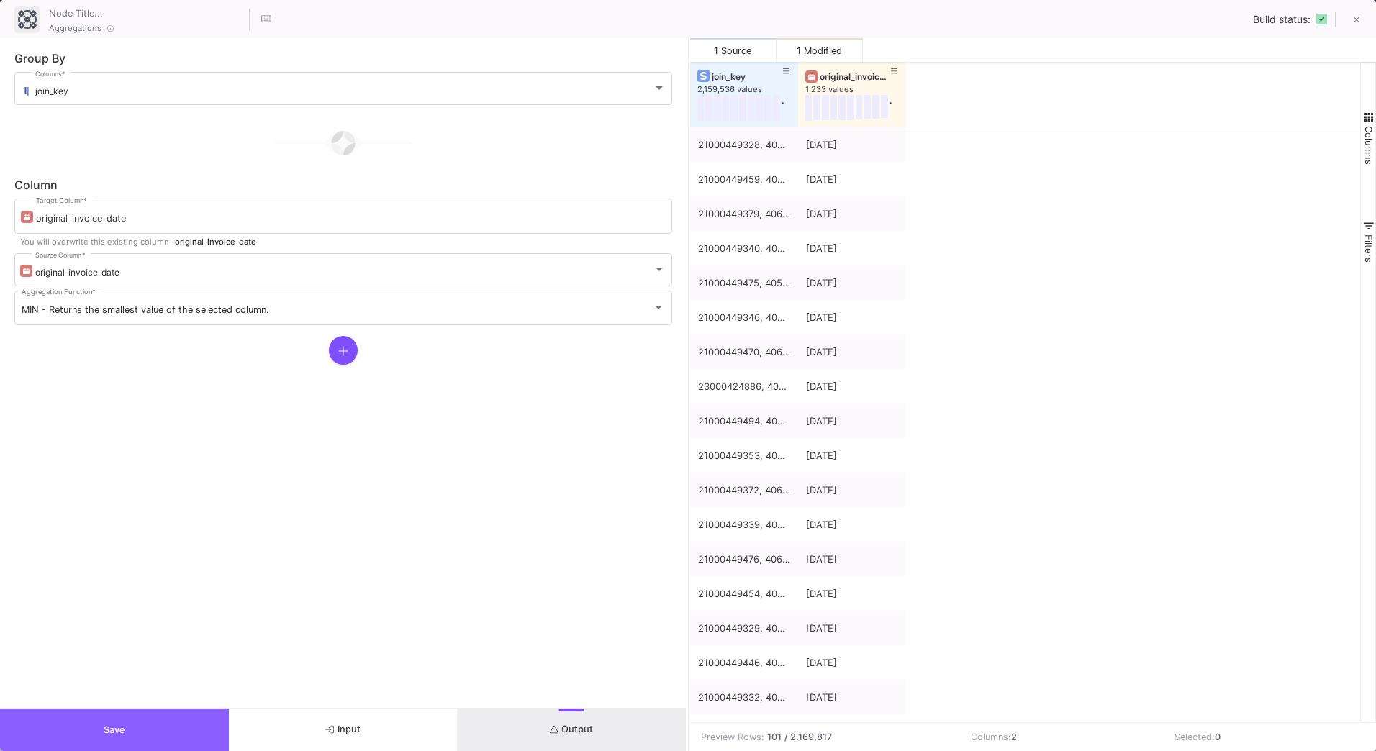
click at [161, 729] on button "Save" at bounding box center [114, 730] width 229 height 42
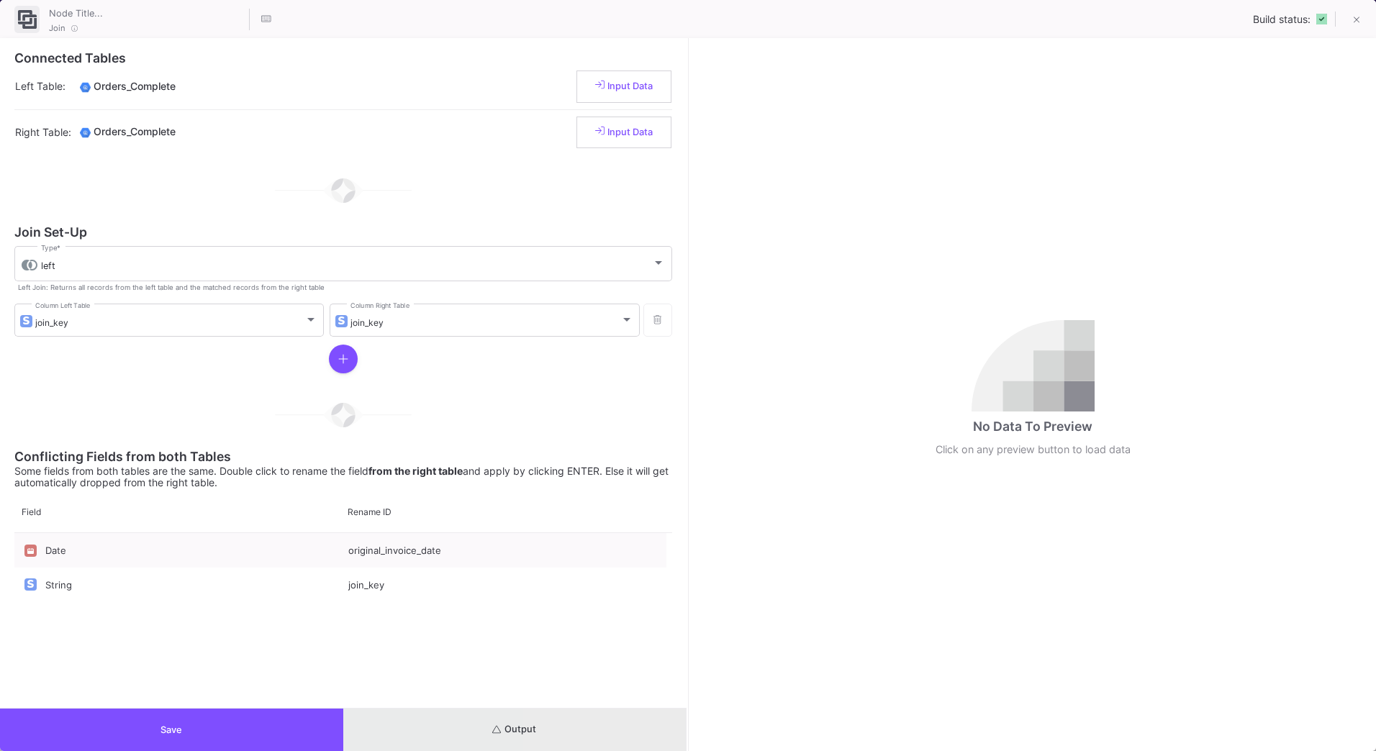
click at [561, 746] on button "Output" at bounding box center [514, 730] width 343 height 42
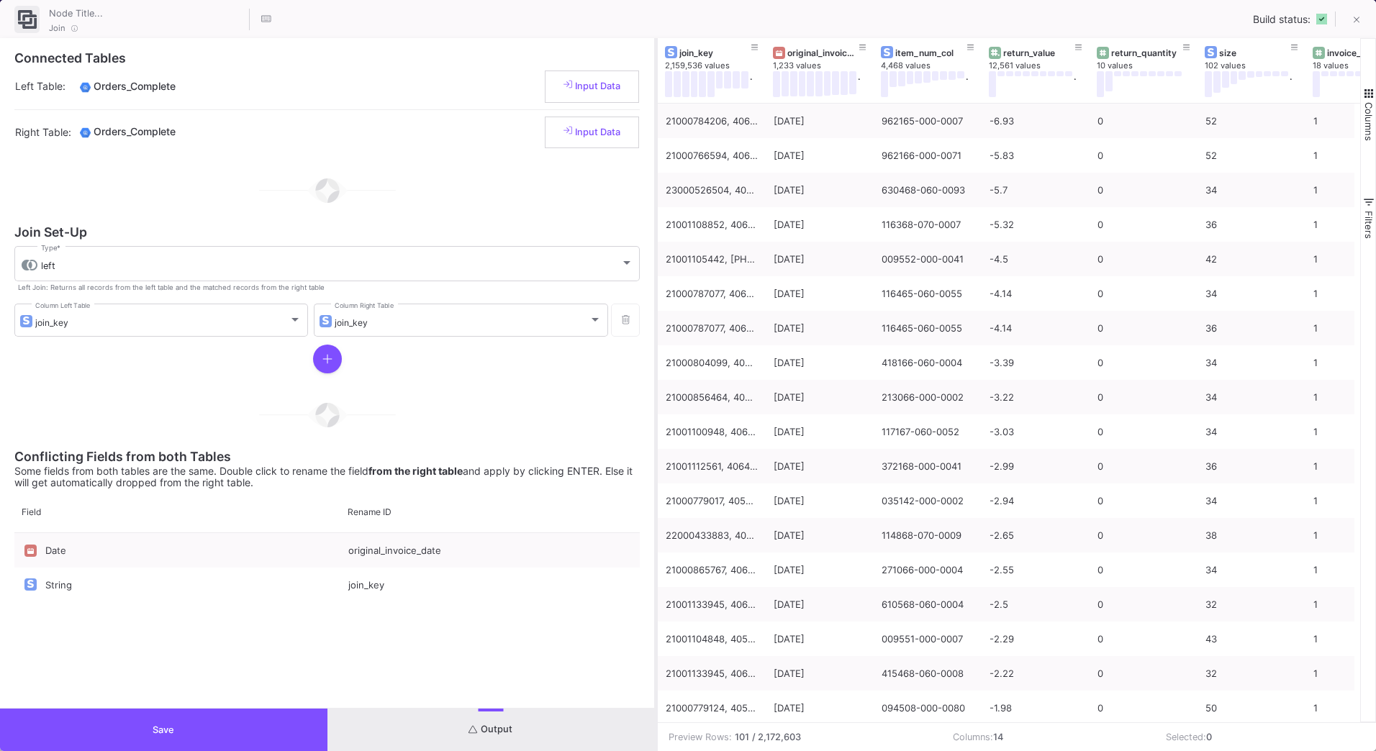
drag, startPoint x: 688, startPoint y: 489, endPoint x: 656, endPoint y: 489, distance: 31.7
click at [656, 489] on div at bounding box center [656, 394] width 4 height 713
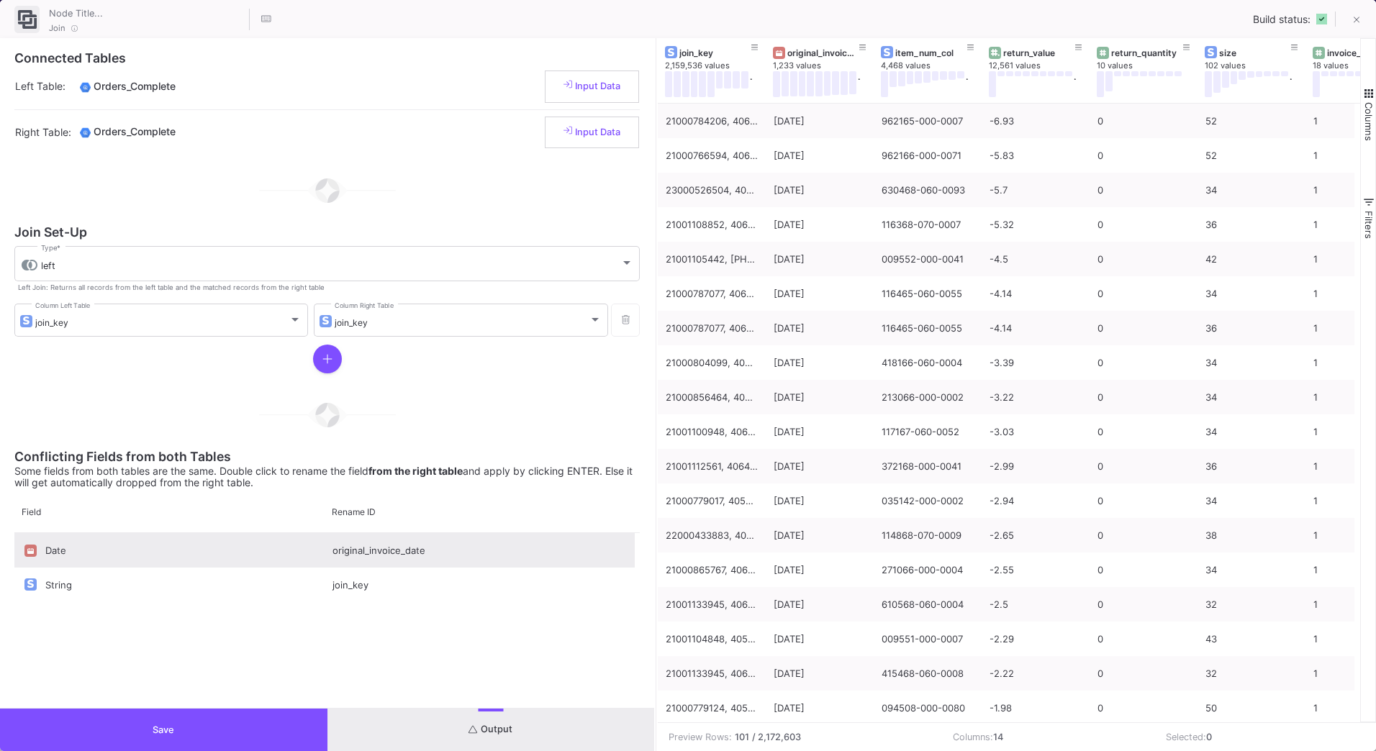
click at [447, 550] on div "original_invoice_date" at bounding box center [480, 550] width 310 height 35
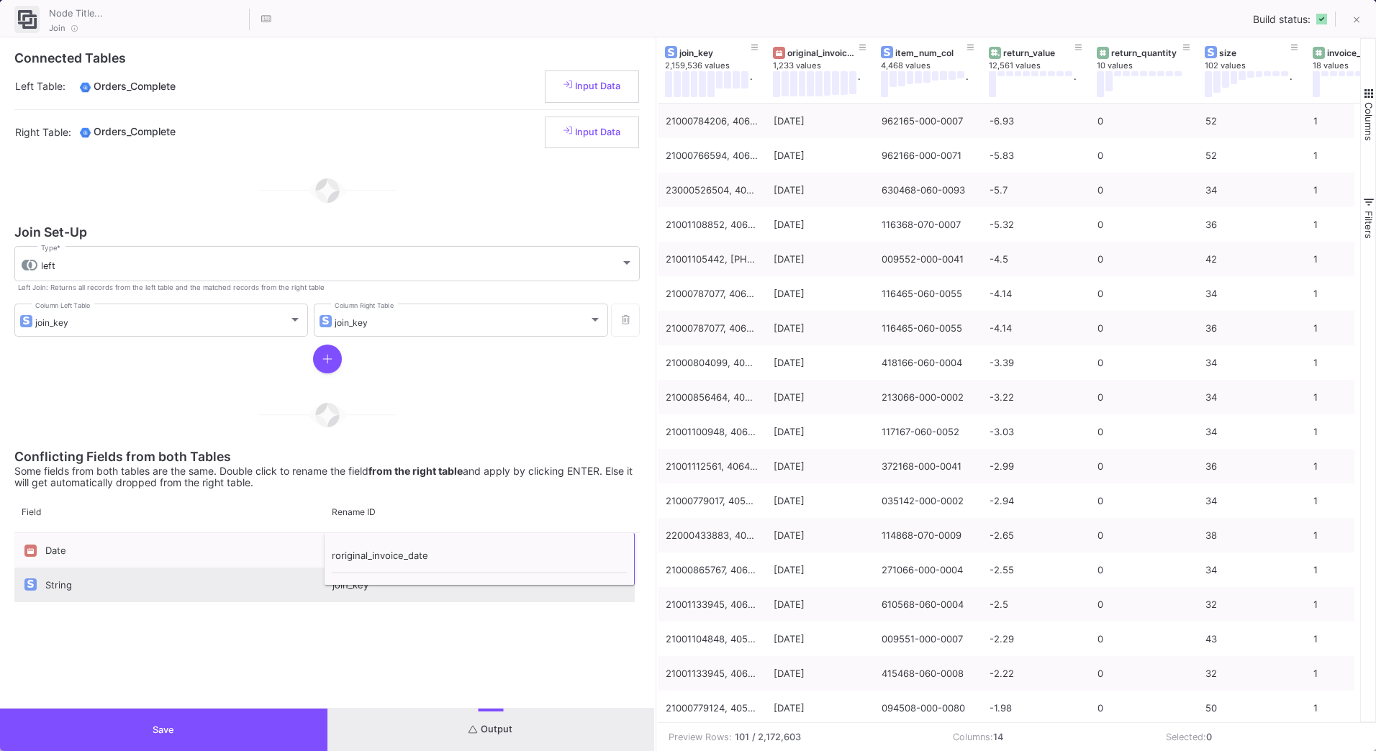
type input "r_original_invoice_date"
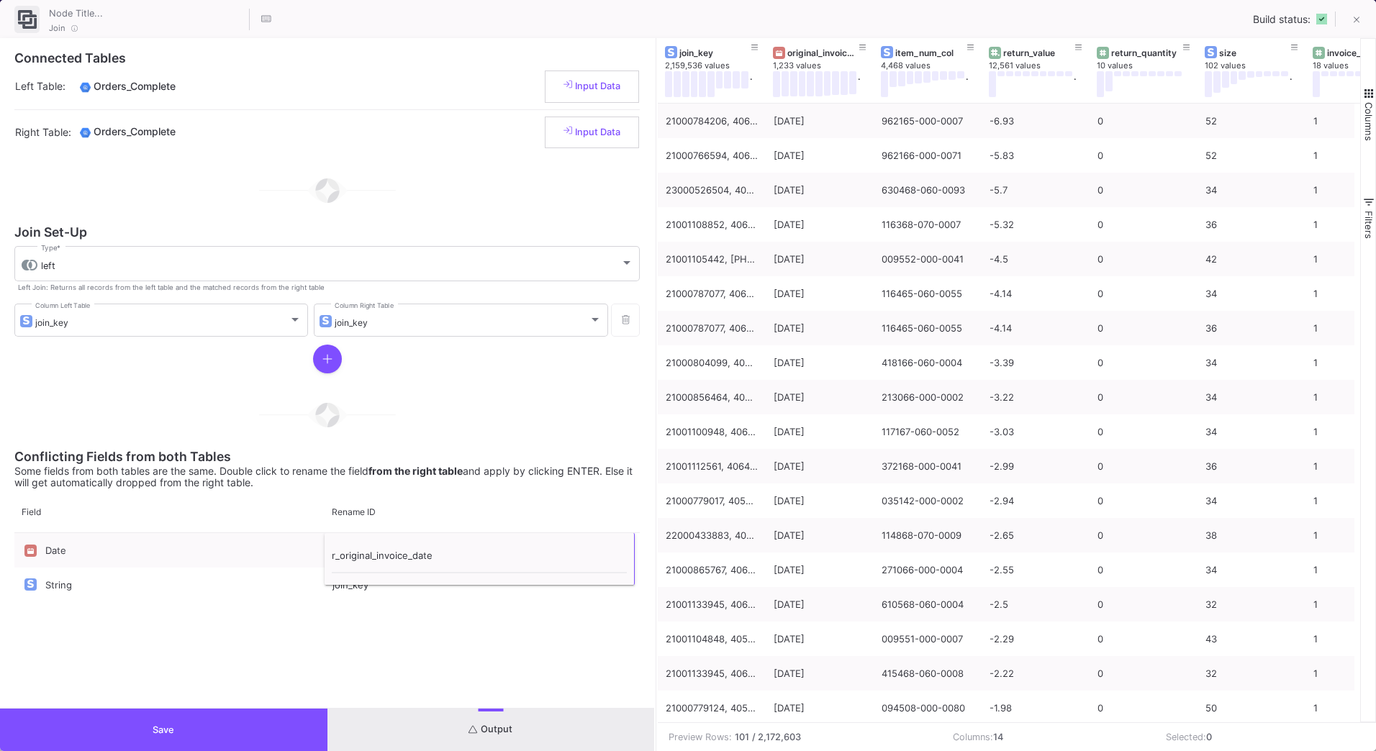
click at [402, 640] on div "Date r_original_invoice_date String join_key" at bounding box center [326, 620] width 625 height 175
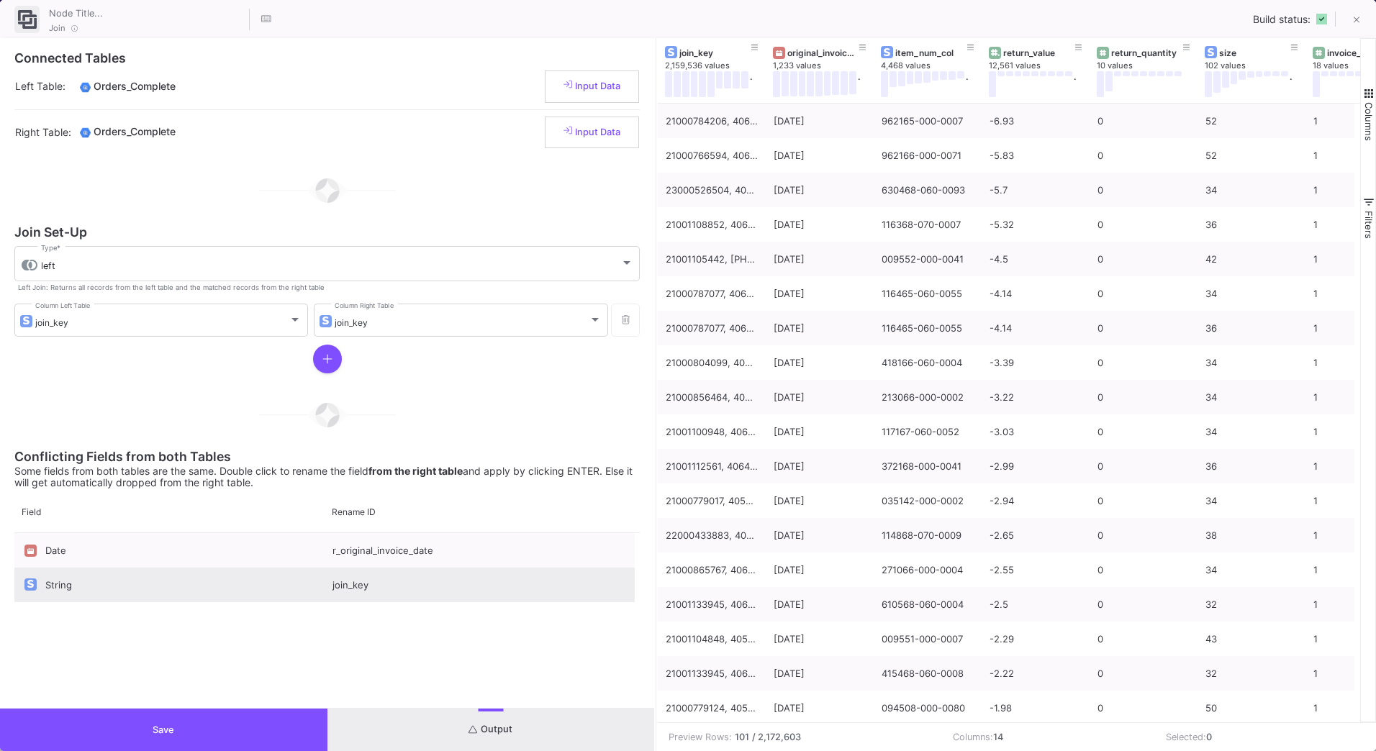
click at [331, 586] on div "join_key" at bounding box center [480, 585] width 310 height 35
type input "r_join_key"
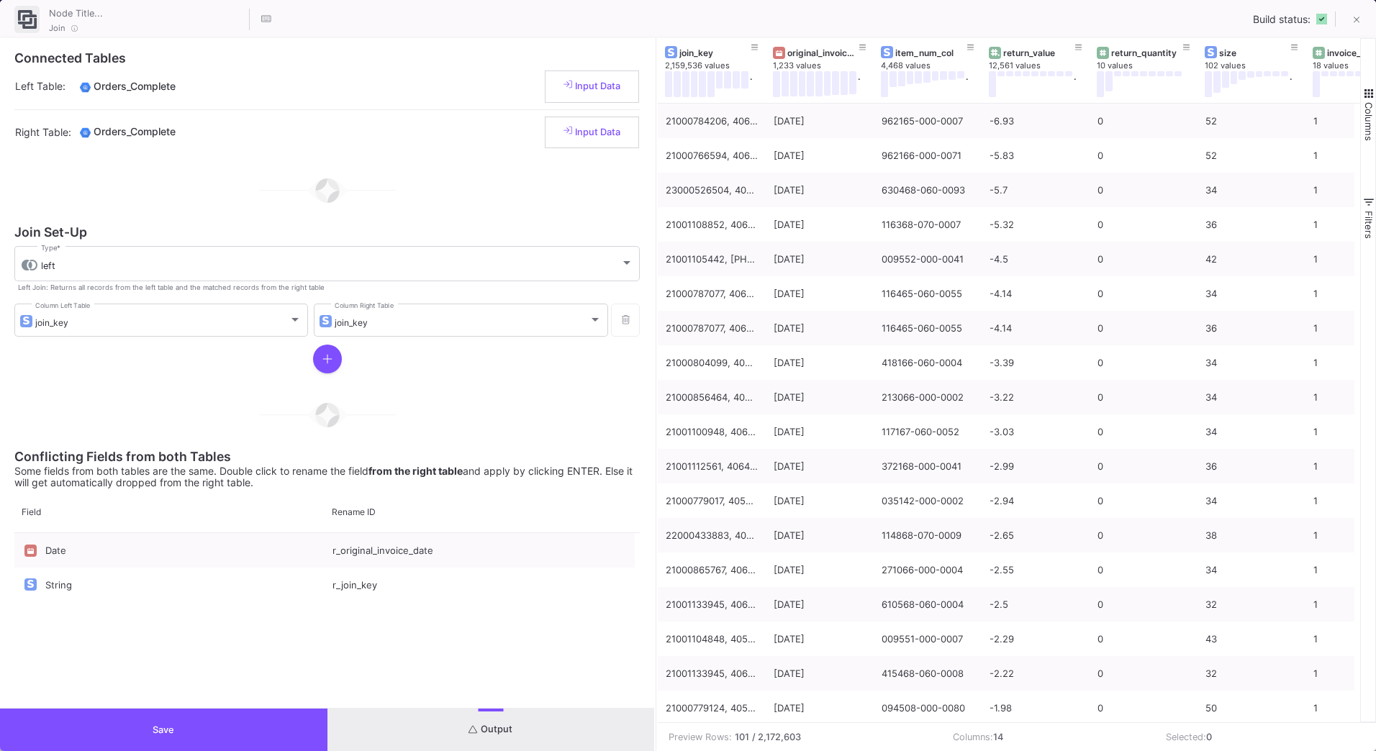
click at [414, 626] on div "Date r_original_invoice_date String r_join_key" at bounding box center [326, 620] width 625 height 175
click at [565, 684] on div "Date r_original_invoice_date String r_join_key" at bounding box center [326, 620] width 625 height 175
click at [574, 722] on button "Output" at bounding box center [490, 730] width 327 height 42
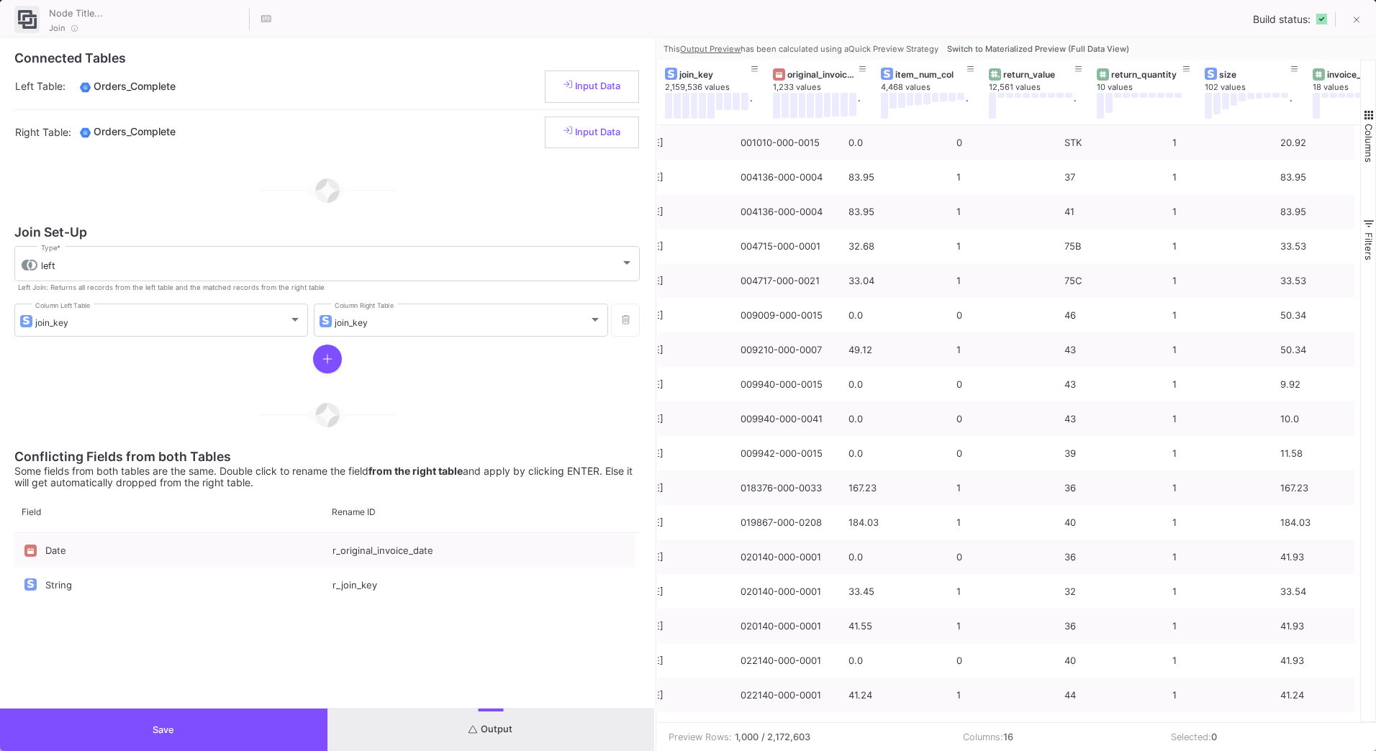
scroll to position [0, 0]
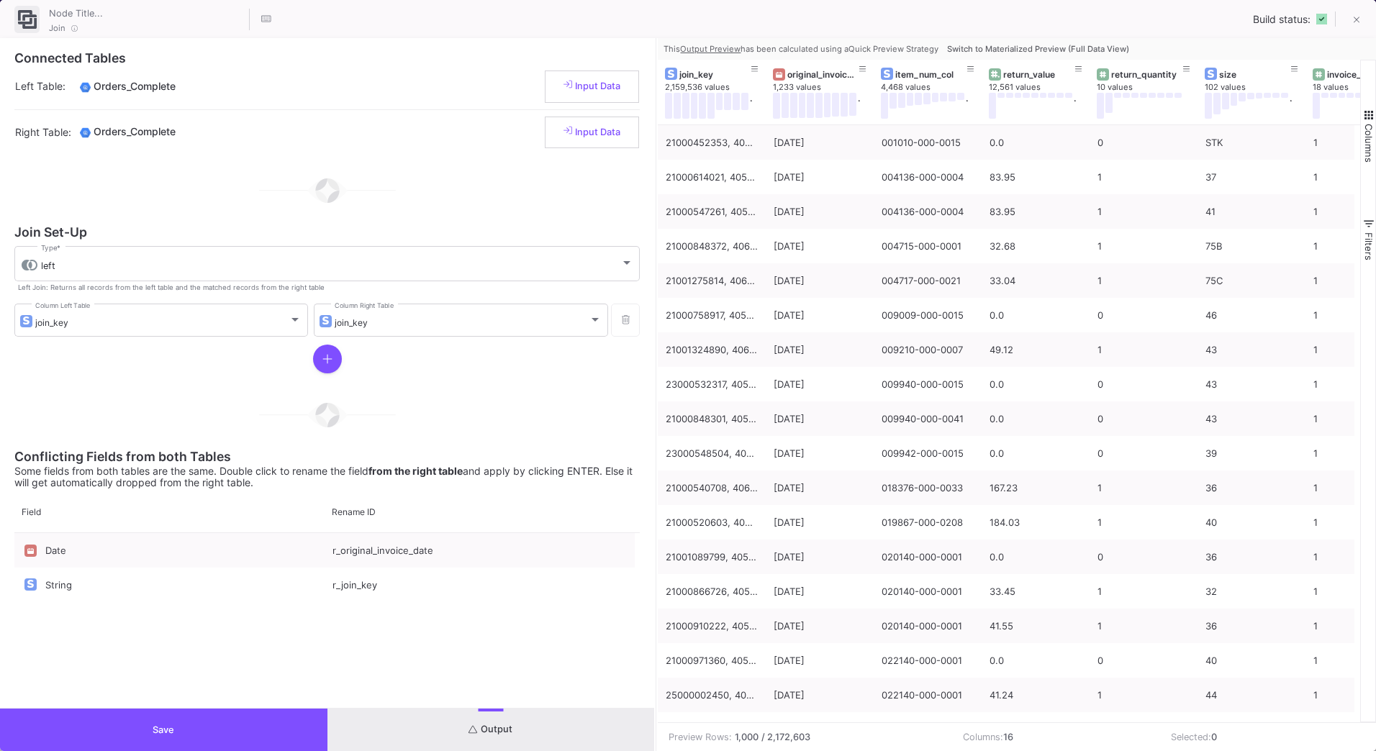
click at [451, 654] on div "Date r_original_invoice_date String r_join_key" at bounding box center [326, 620] width 625 height 175
click at [308, 728] on button "Save" at bounding box center [163, 730] width 327 height 42
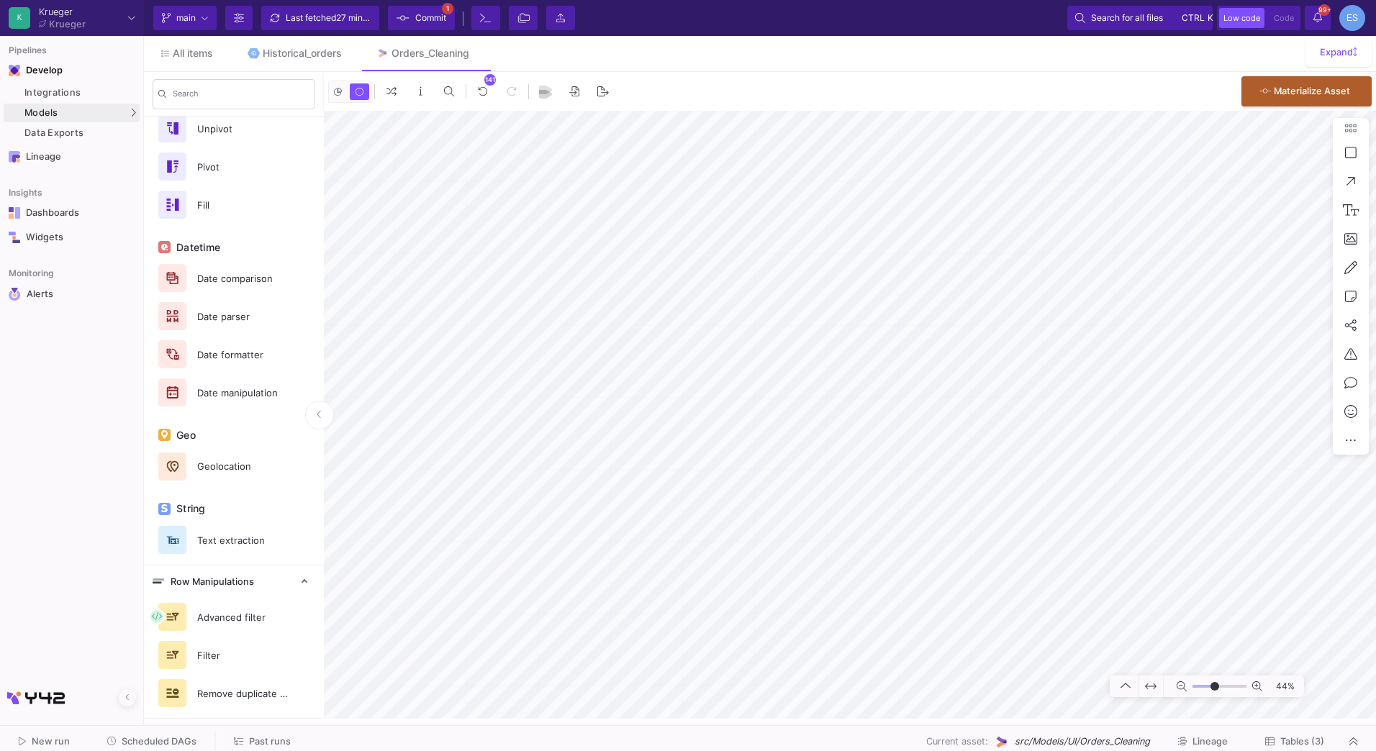
type input "10"
click at [1215, 686] on input "range" at bounding box center [1219, 687] width 54 height 18
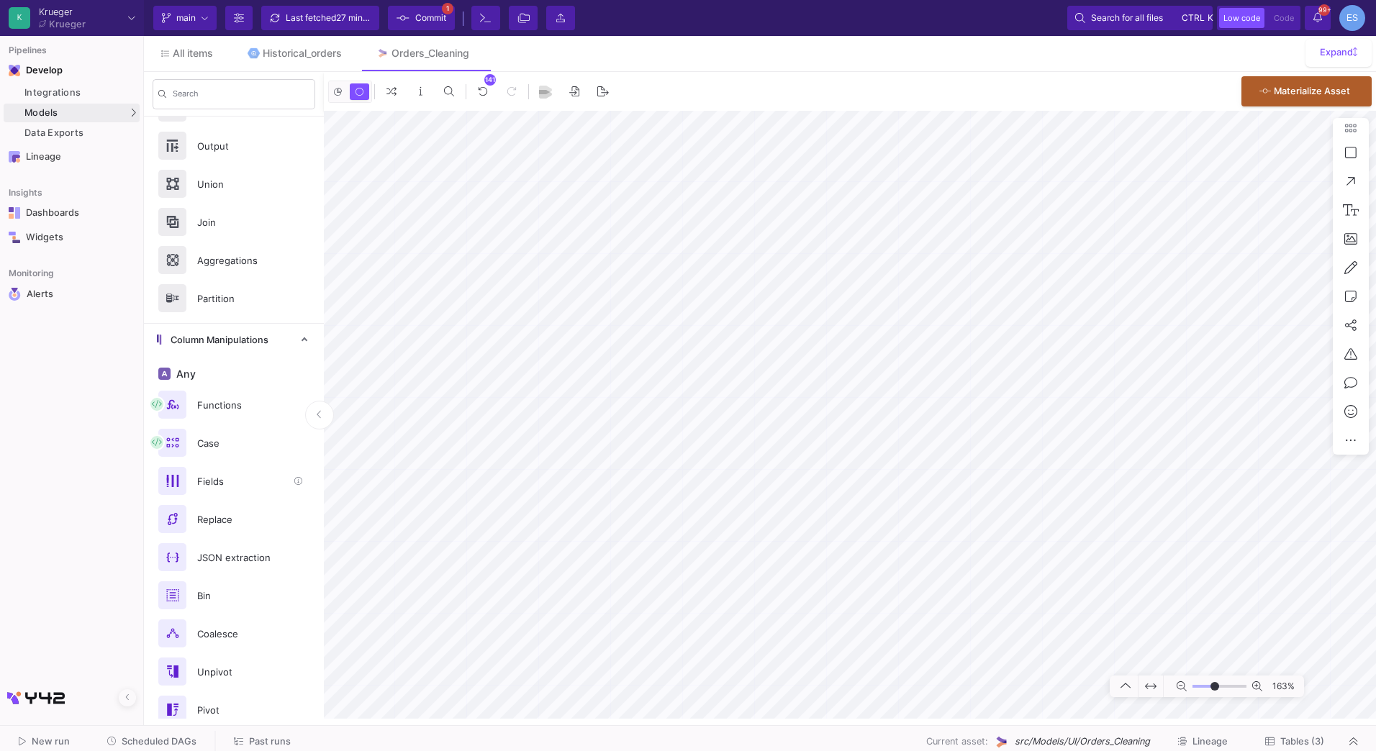
scroll to position [28, 0]
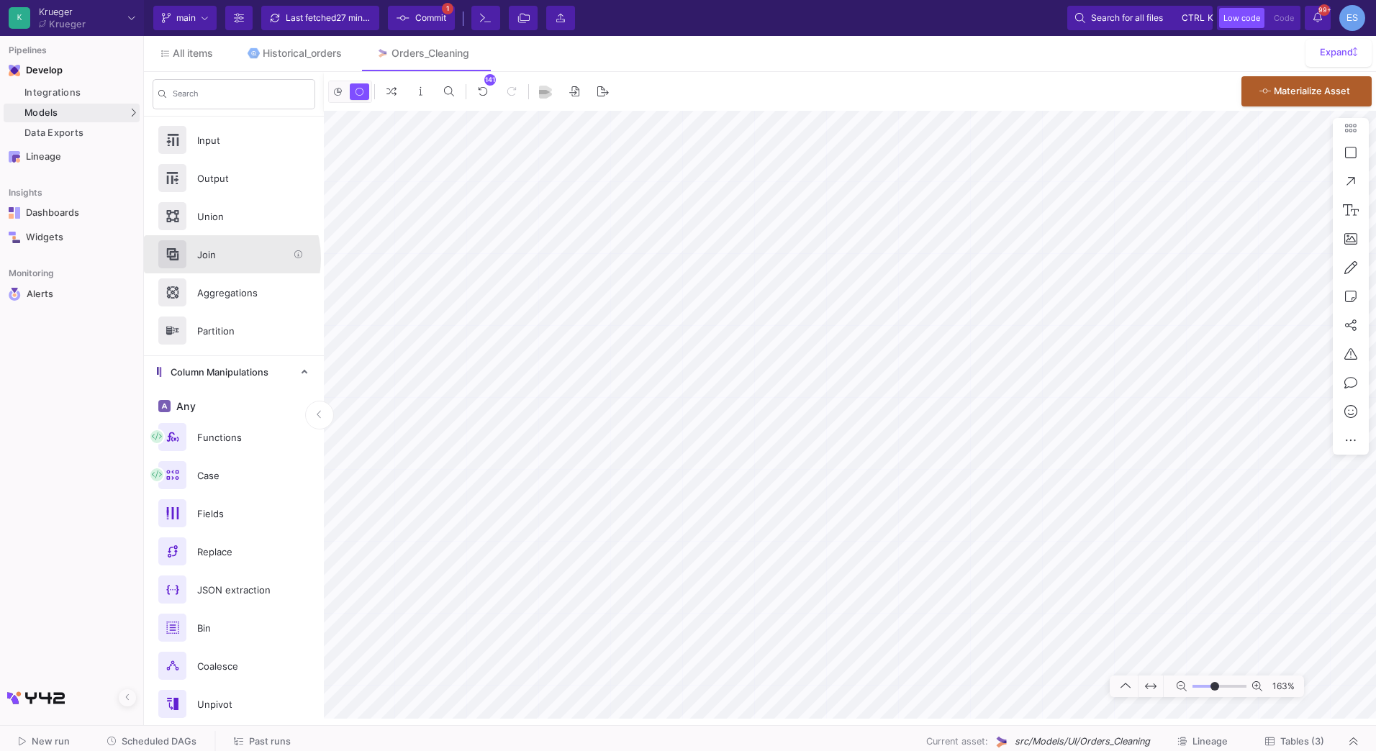
click at [220, 258] on div "Join" at bounding box center [238, 255] width 99 height 22
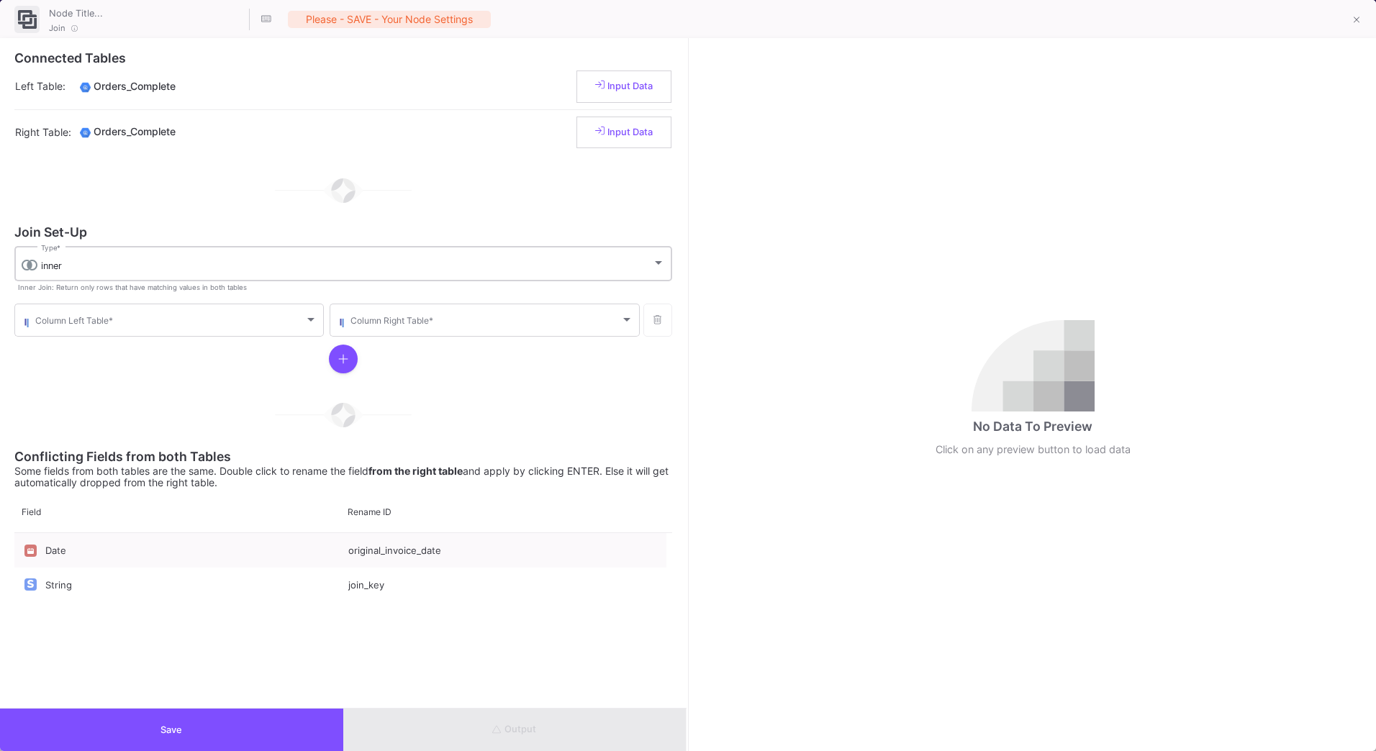
click at [77, 266] on div "inner" at bounding box center [346, 267] width 611 height 12
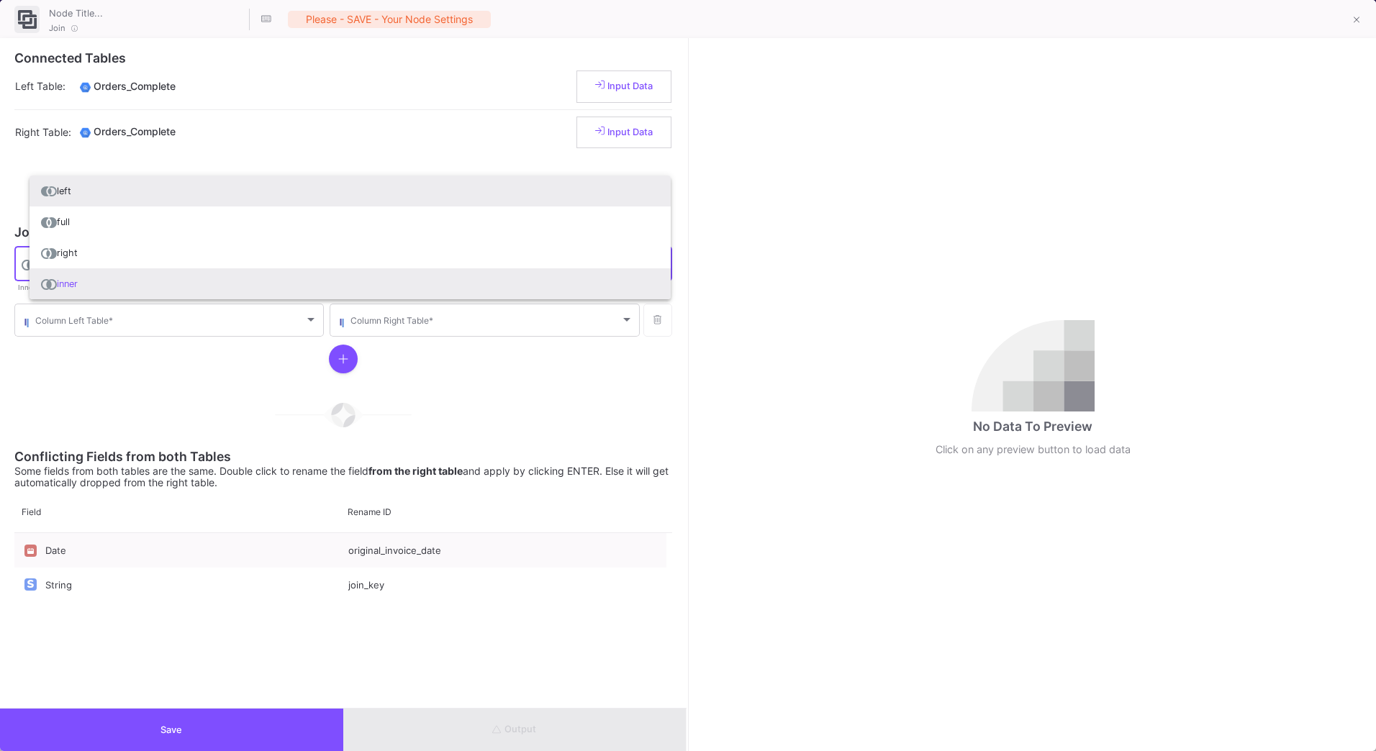
click at [100, 197] on span "left" at bounding box center [350, 191] width 618 height 31
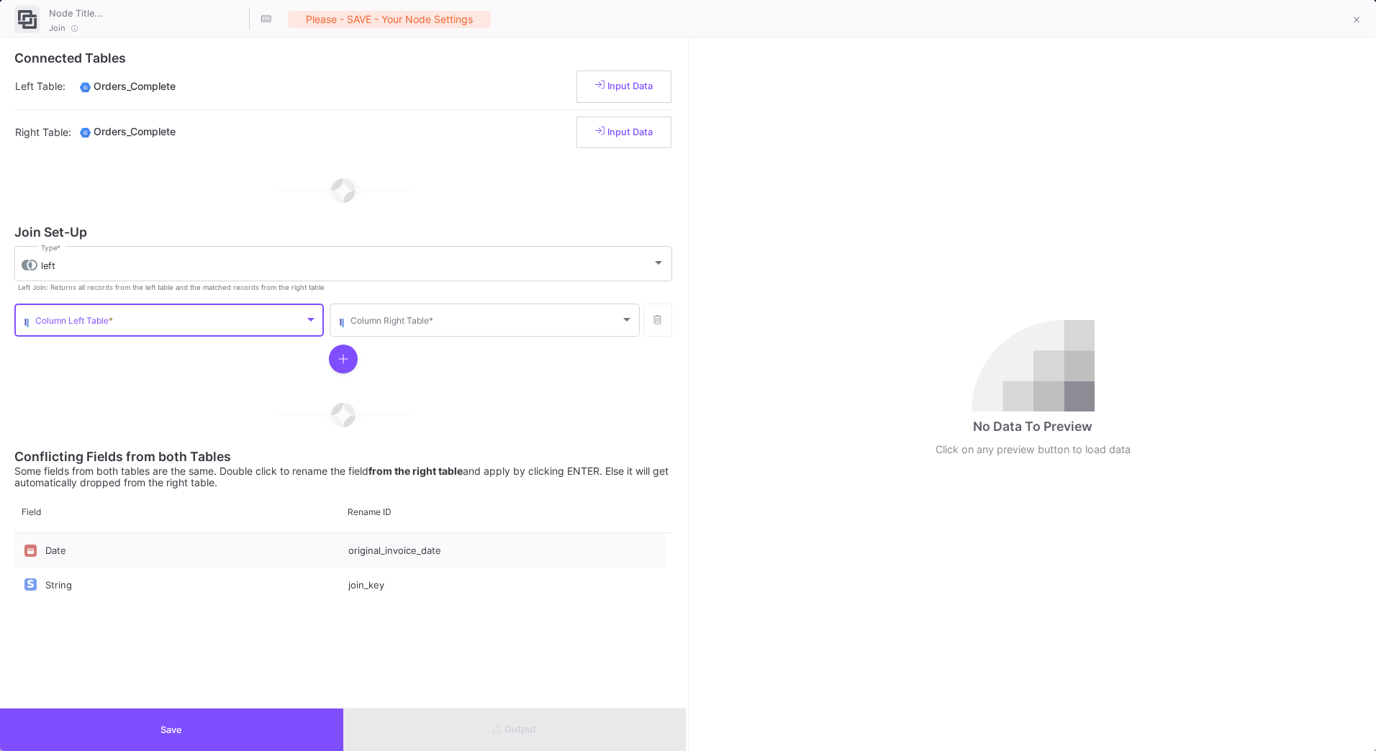
click at [100, 322] on span at bounding box center [169, 322] width 269 height 11
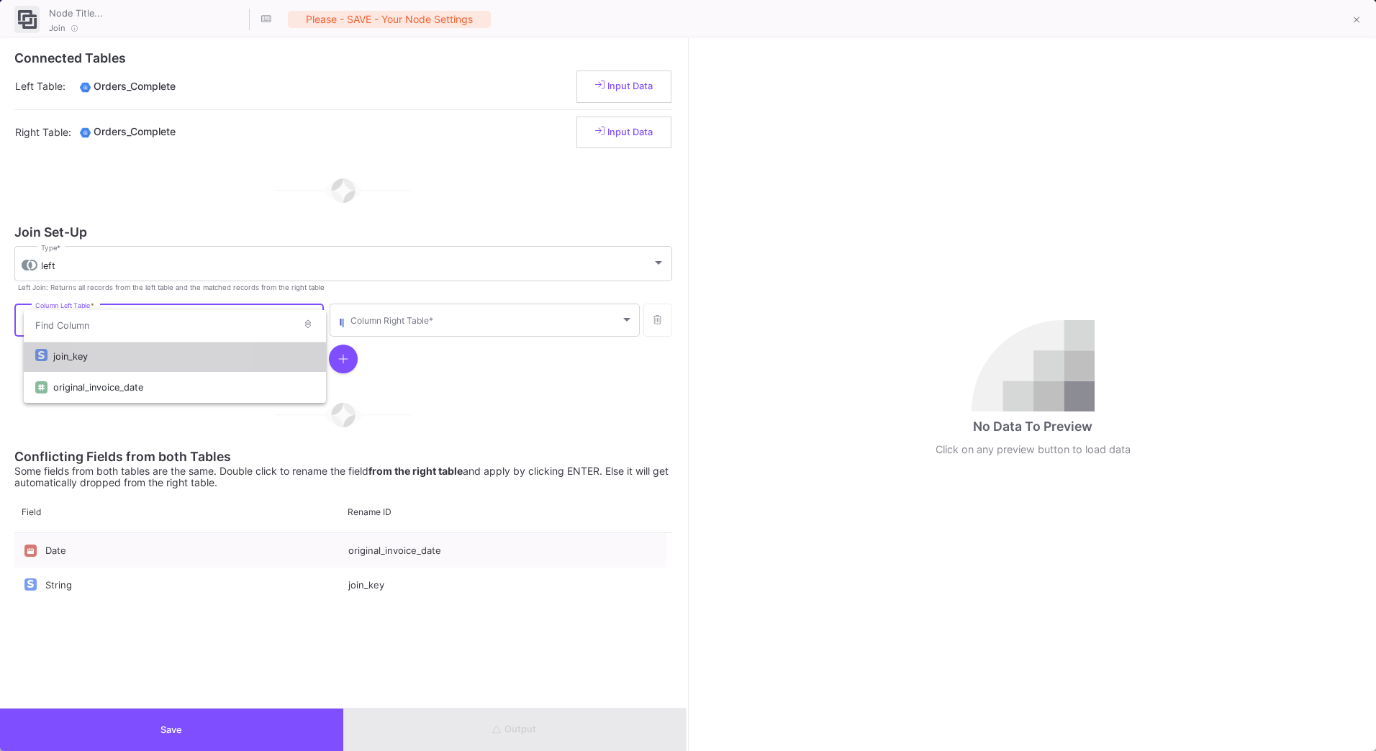
click at [107, 367] on div "join_key" at bounding box center [183, 356] width 261 height 31
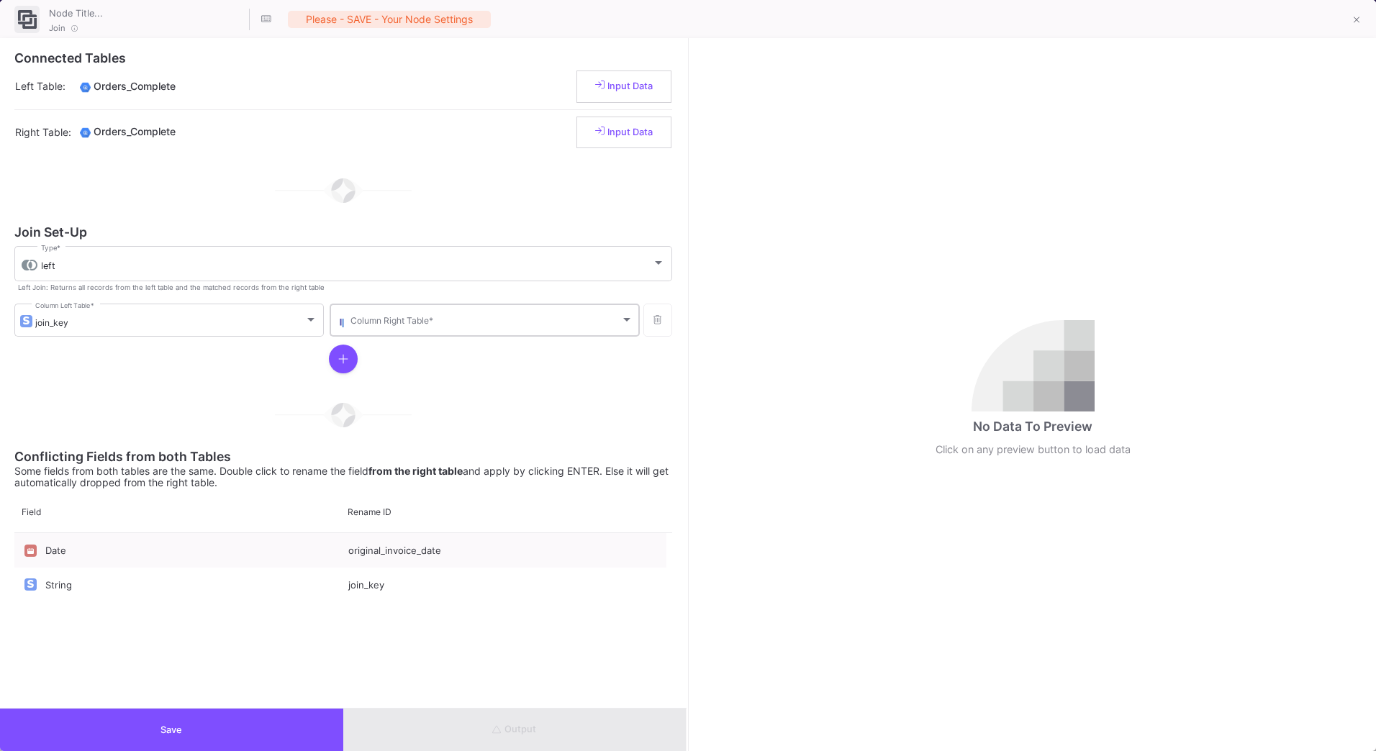
click at [463, 311] on div "Column Right Table *" at bounding box center [491, 319] width 282 height 35
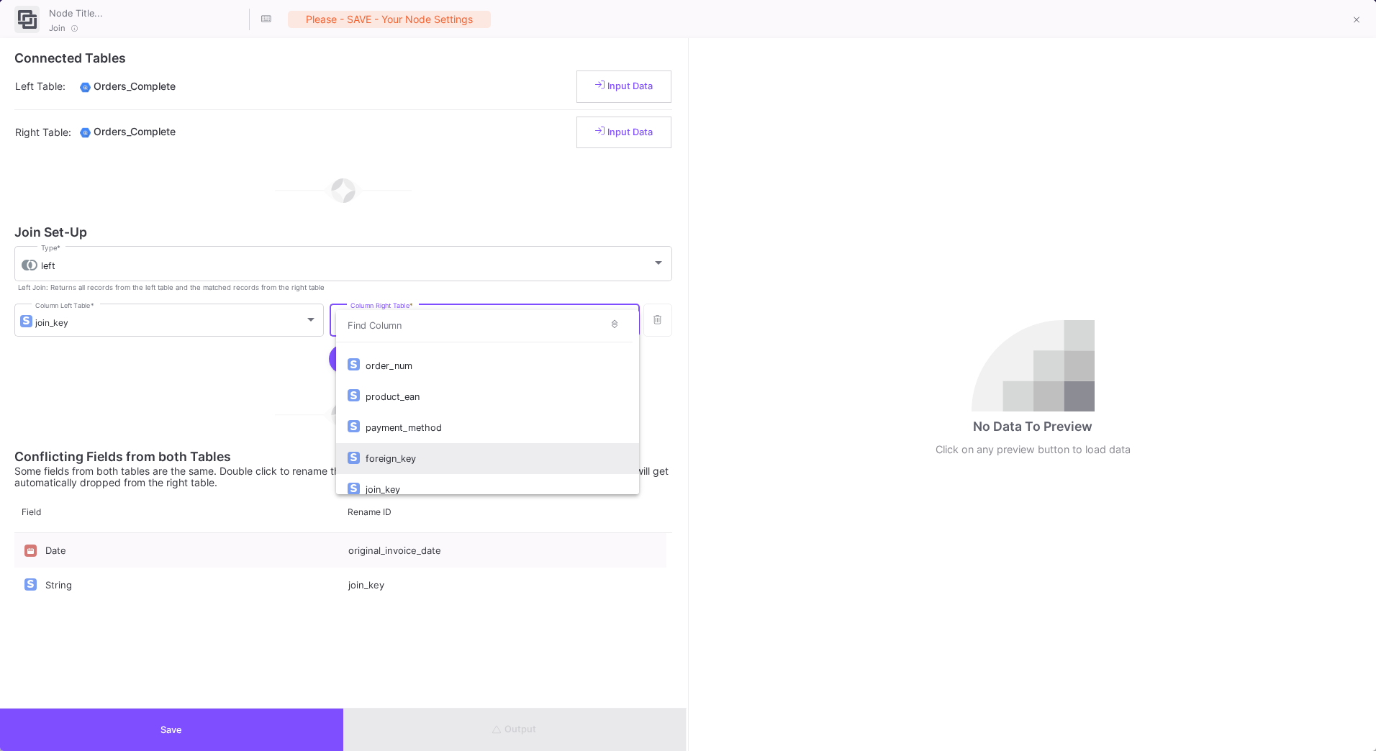
scroll to position [282, 0]
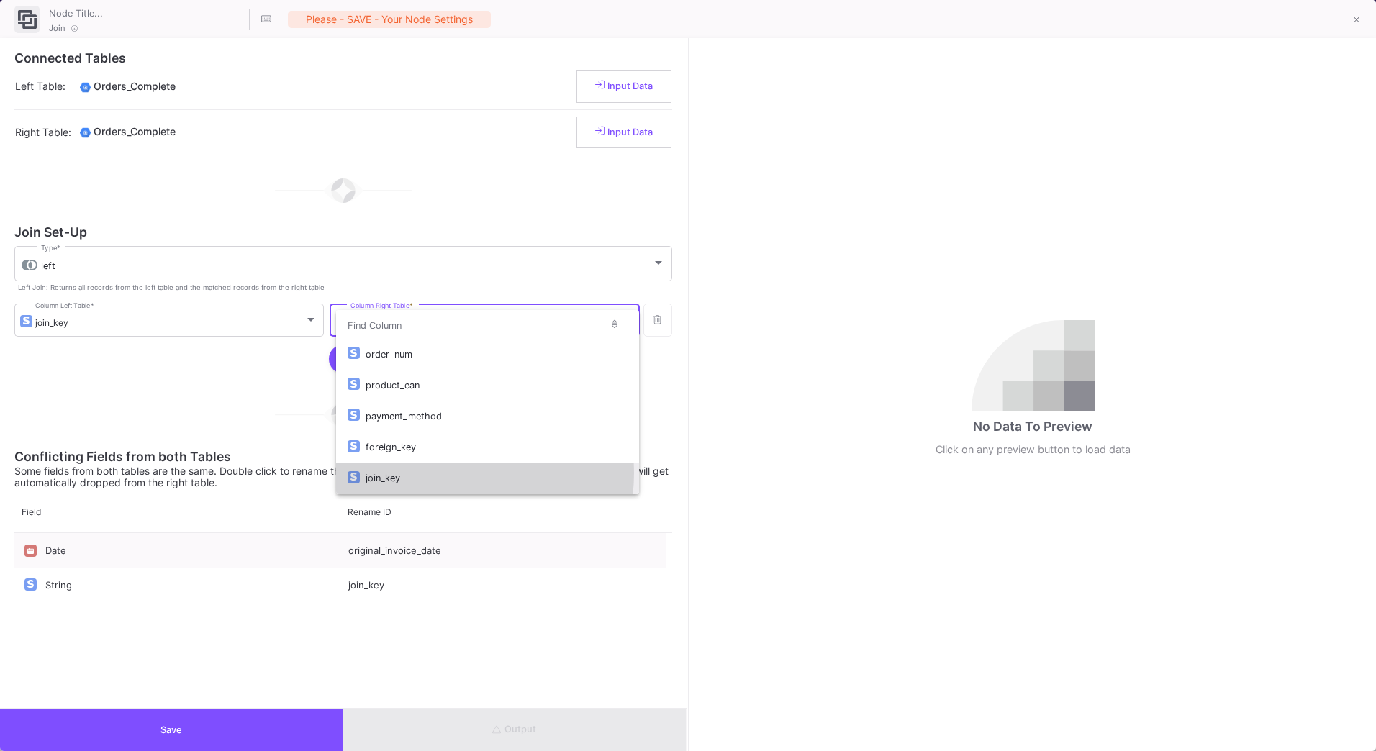
click at [426, 473] on div "join_key" at bounding box center [496, 478] width 261 height 31
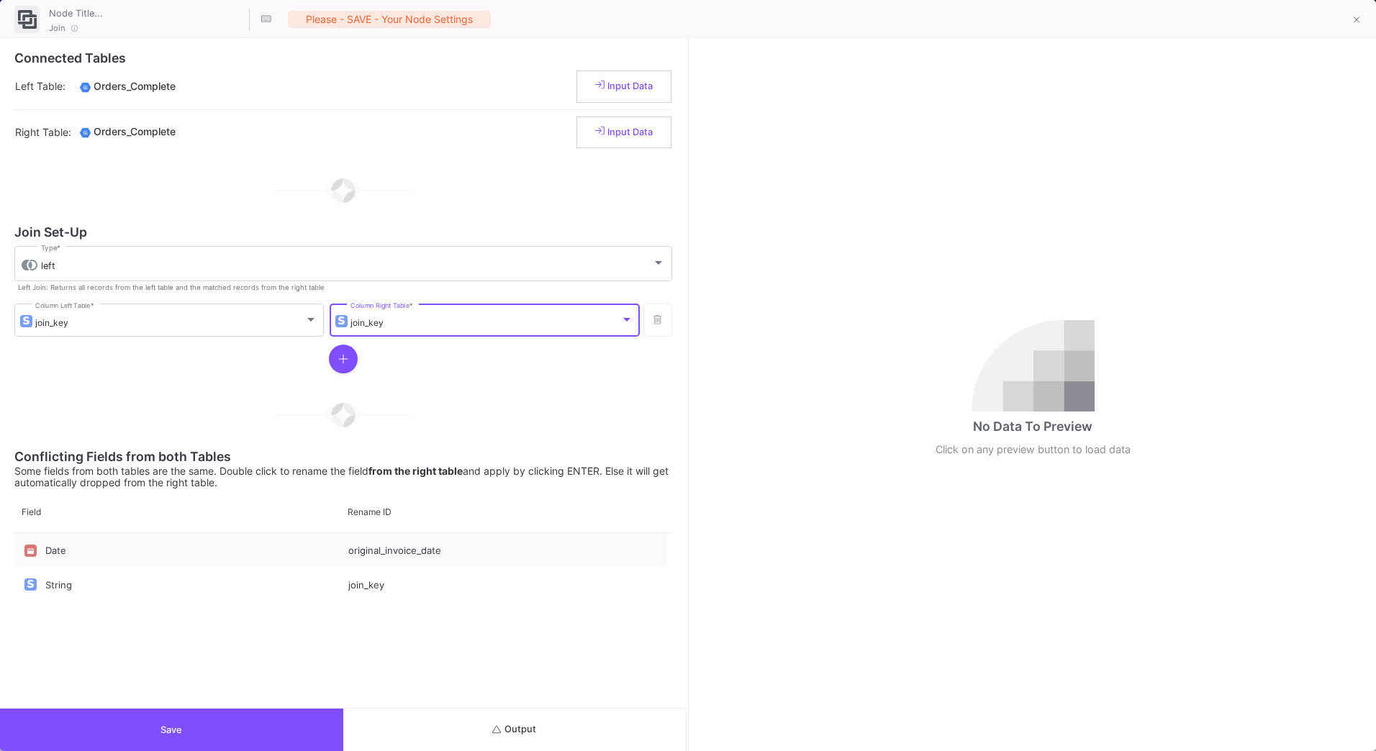
click at [312, 720] on button "Save" at bounding box center [171, 730] width 343 height 42
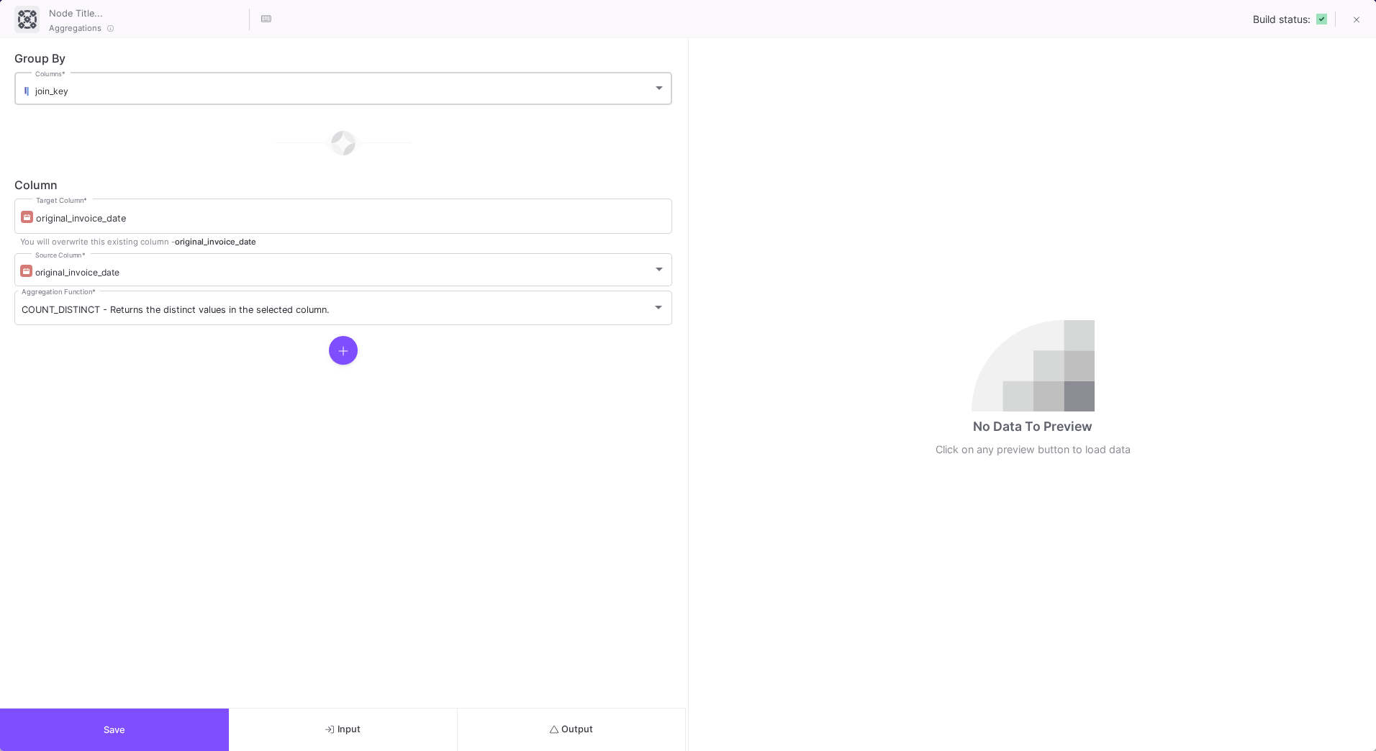
click at [50, 97] on div "join_key Columns *" at bounding box center [350, 87] width 630 height 35
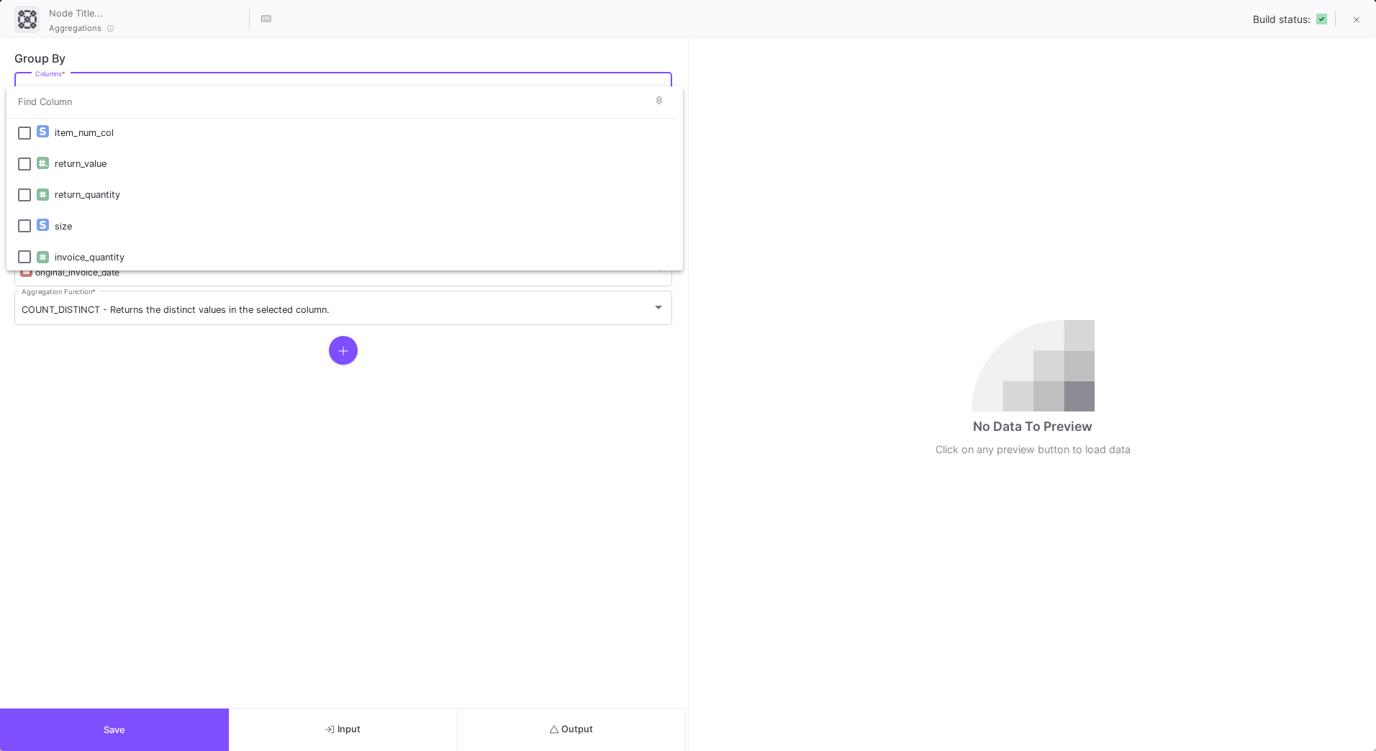
scroll to position [204, 0]
click at [119, 55] on div at bounding box center [688, 375] width 1376 height 751
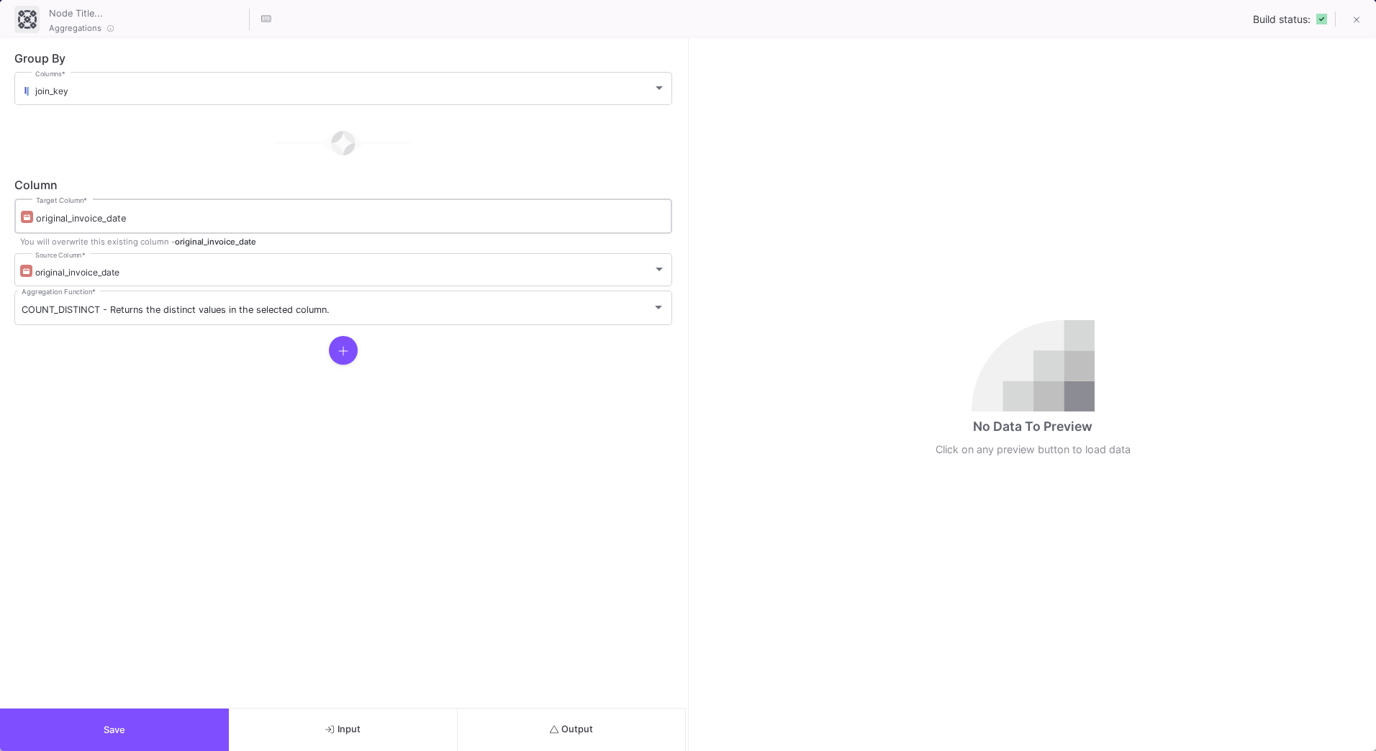
click at [46, 220] on input "original_invoice_date" at bounding box center [350, 219] width 629 height 12
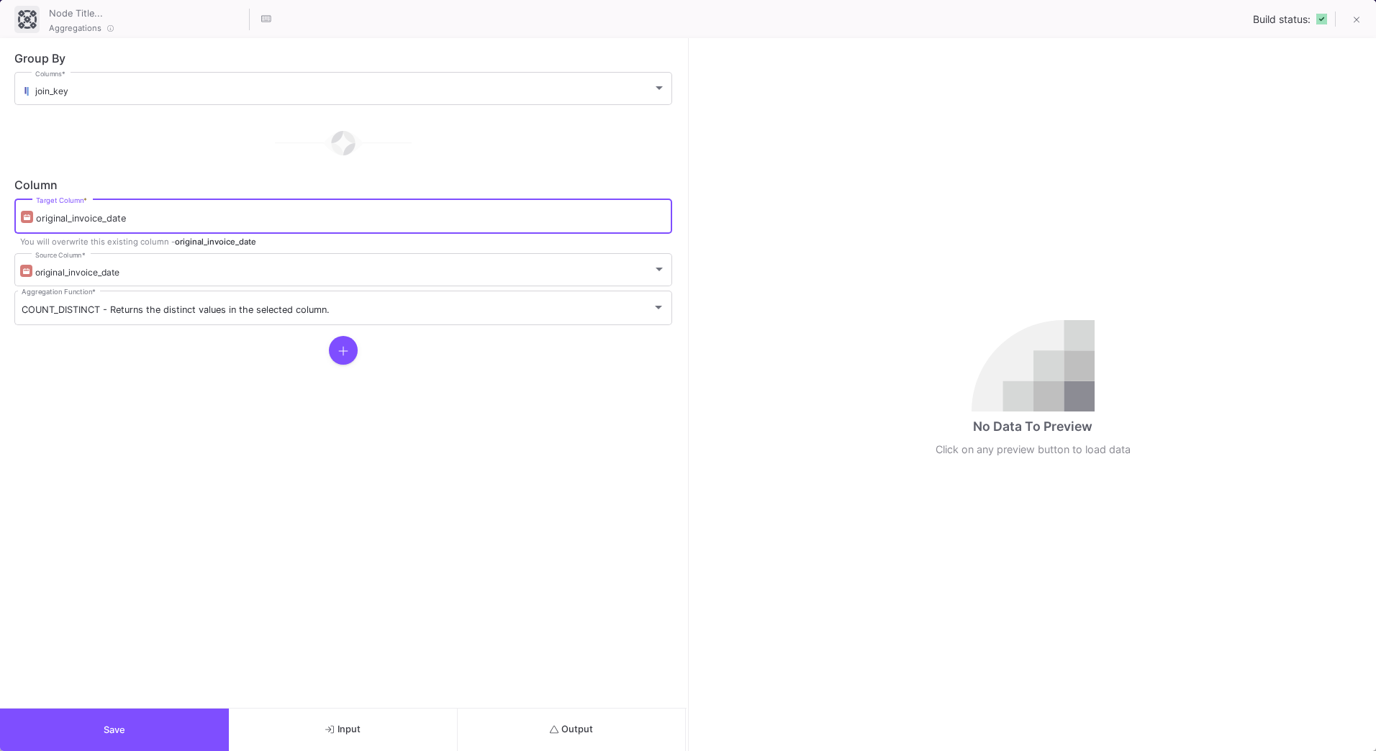
click at [47, 220] on input "original_invoice_date" at bounding box center [350, 219] width 629 height 12
type input "count"
click at [133, 392] on form "Group By join_key Columns * Column count Target Column * This will be a new col…" at bounding box center [343, 373] width 687 height 670
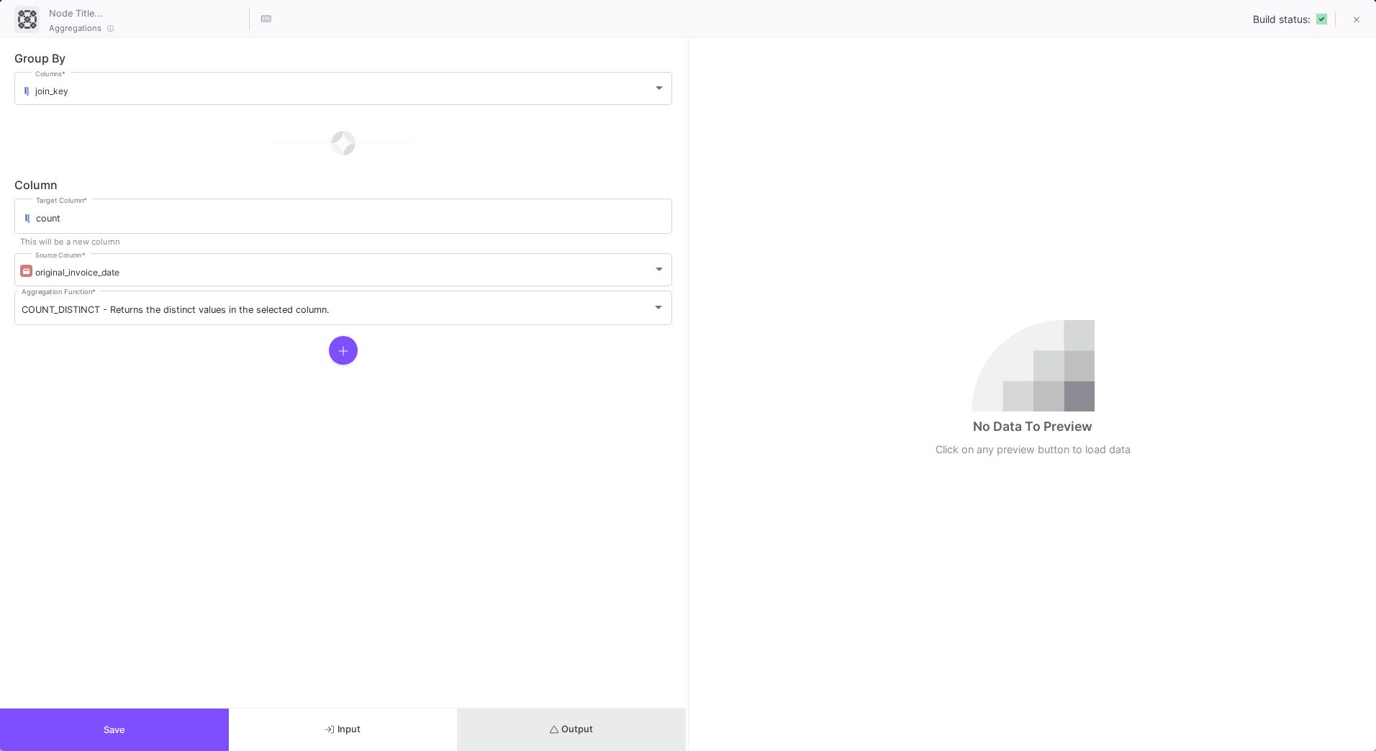
click at [559, 738] on button "Output" at bounding box center [572, 730] width 229 height 42
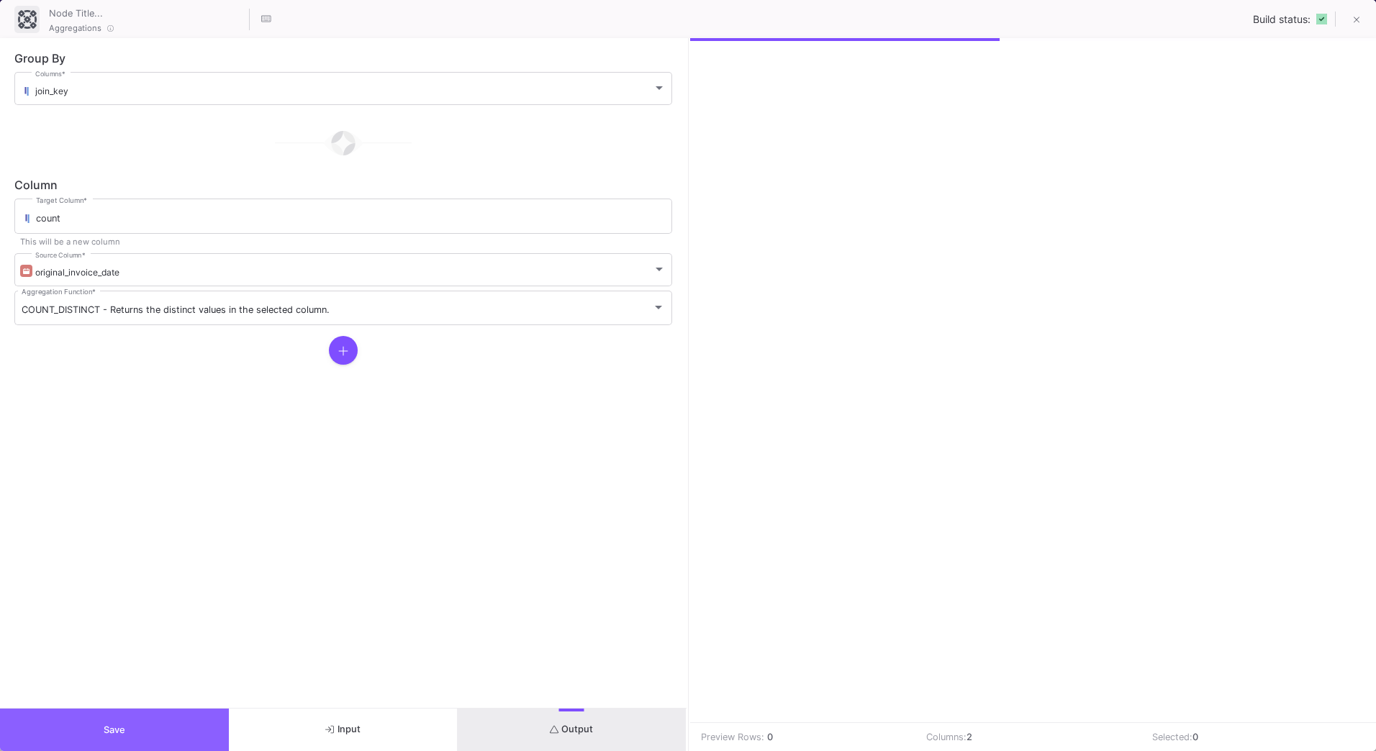
click at [140, 736] on button "Save" at bounding box center [114, 730] width 229 height 42
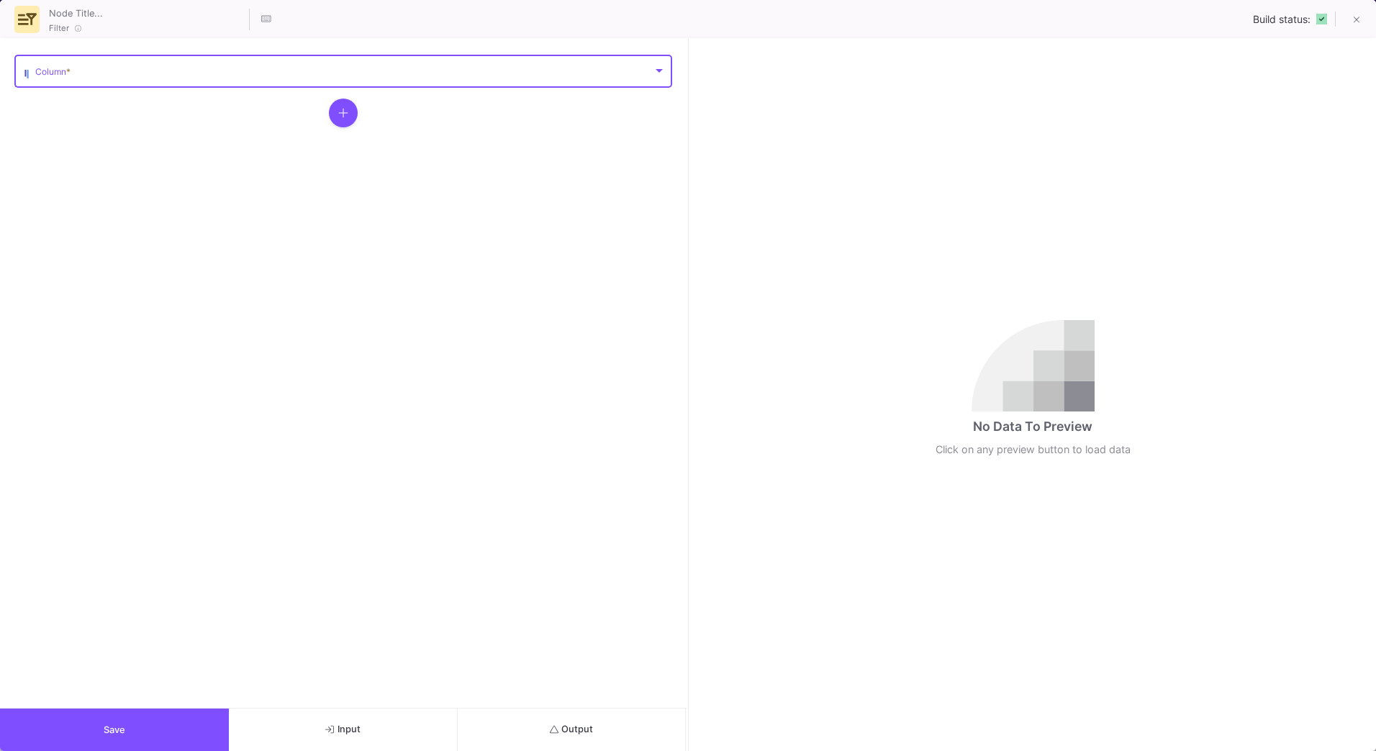
click at [109, 73] on span at bounding box center [343, 73] width 617 height 11
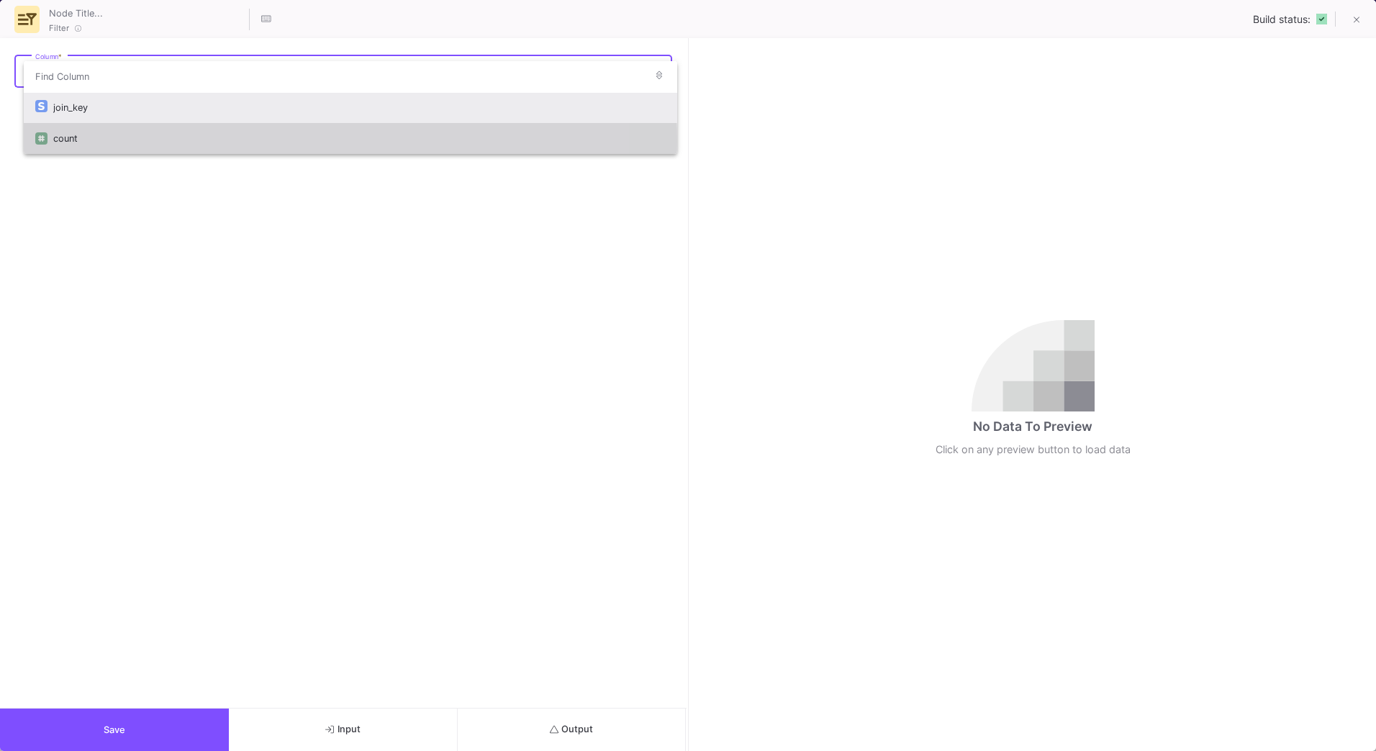
click at [104, 141] on div "count" at bounding box center [359, 138] width 612 height 31
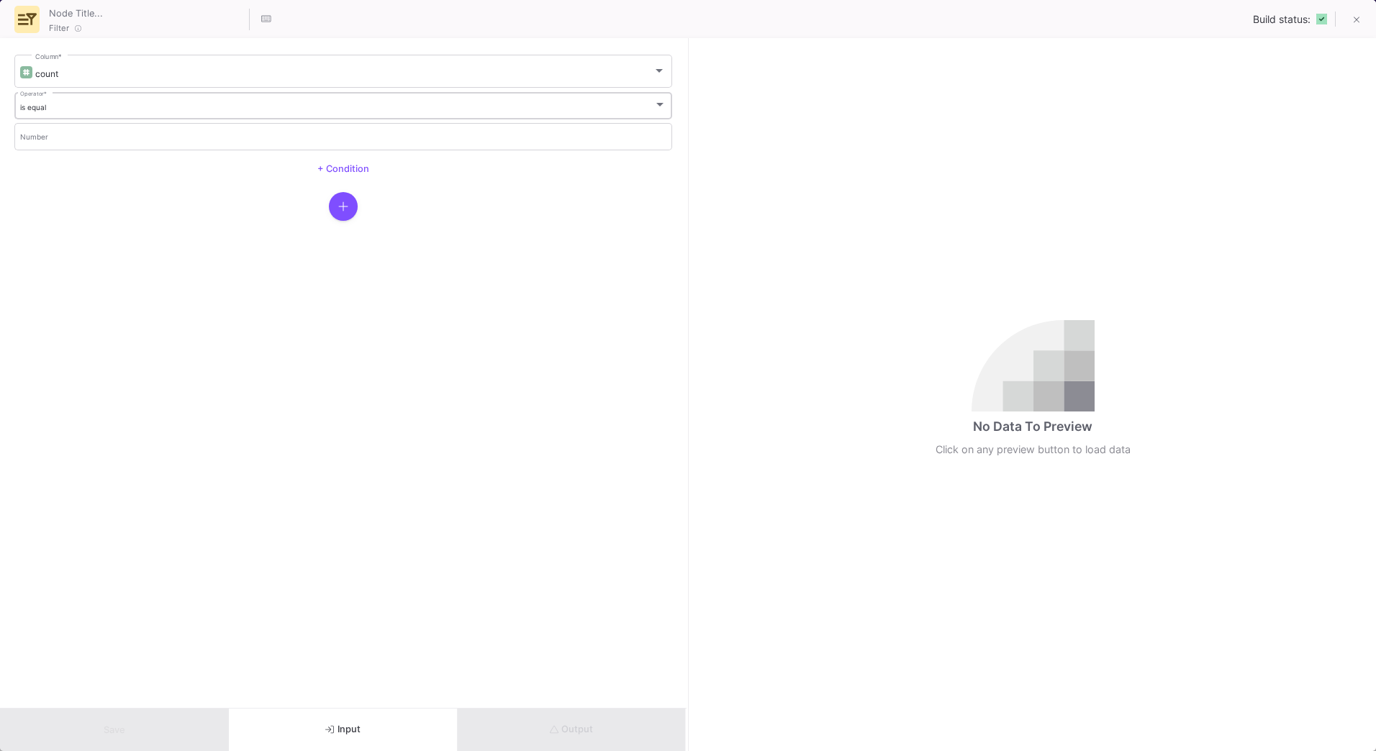
click at [115, 115] on div "is equal Operator *" at bounding box center [343, 105] width 647 height 30
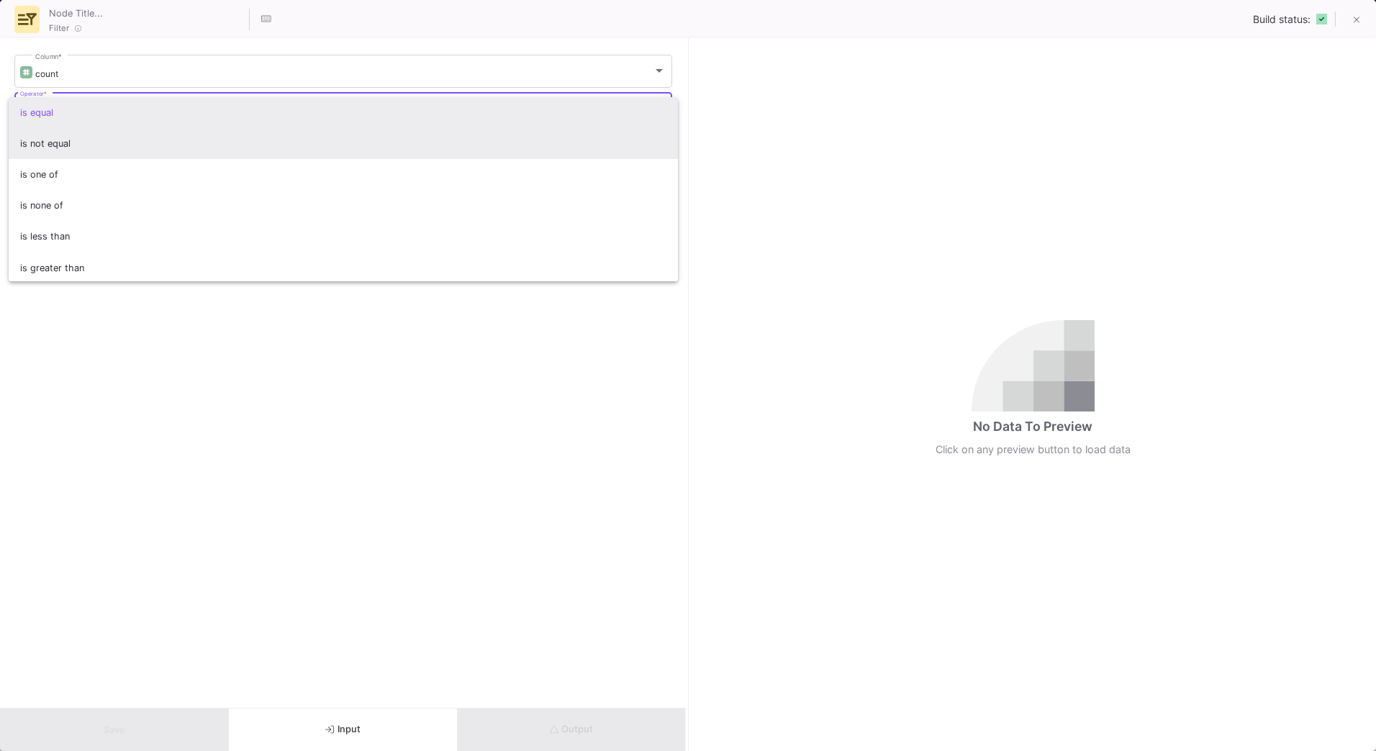
click at [113, 140] on span "is not equal" at bounding box center [343, 143] width 647 height 31
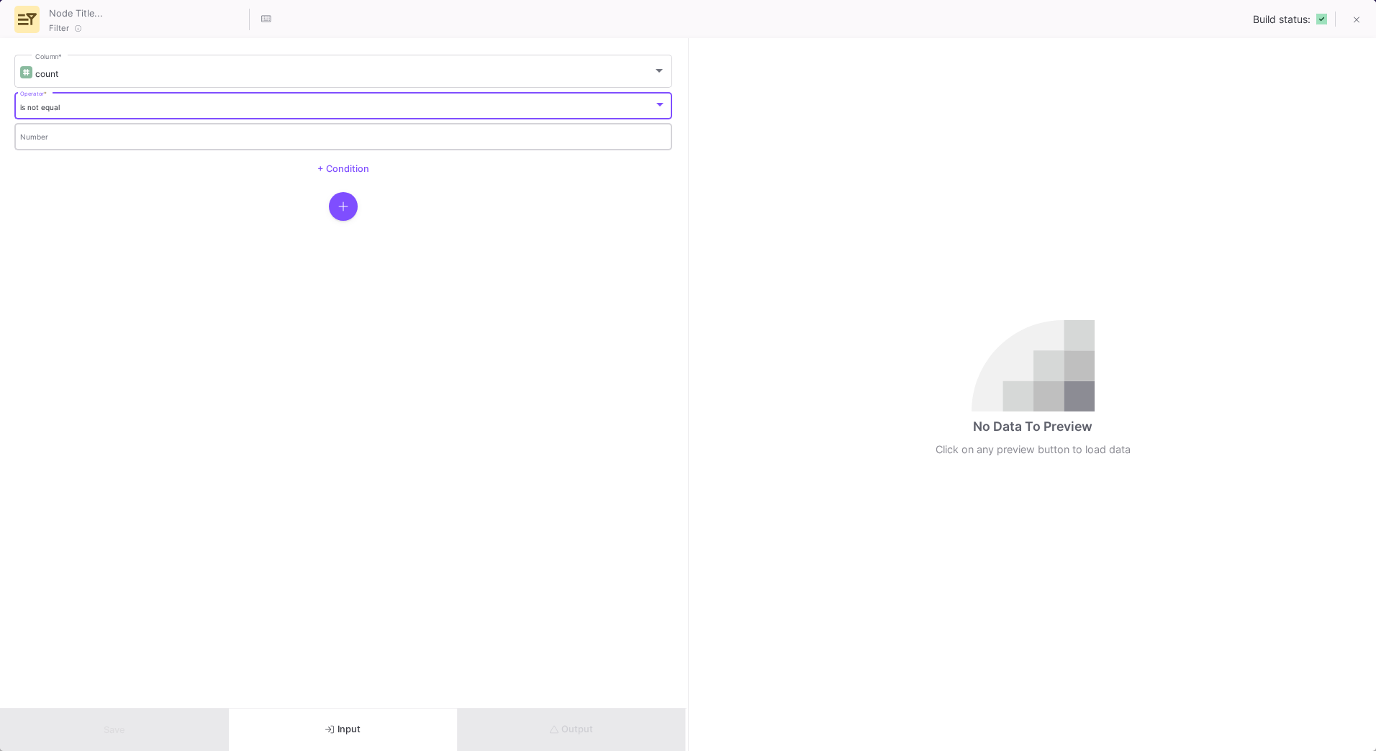
click at [114, 129] on div "Number" at bounding box center [343, 136] width 647 height 30
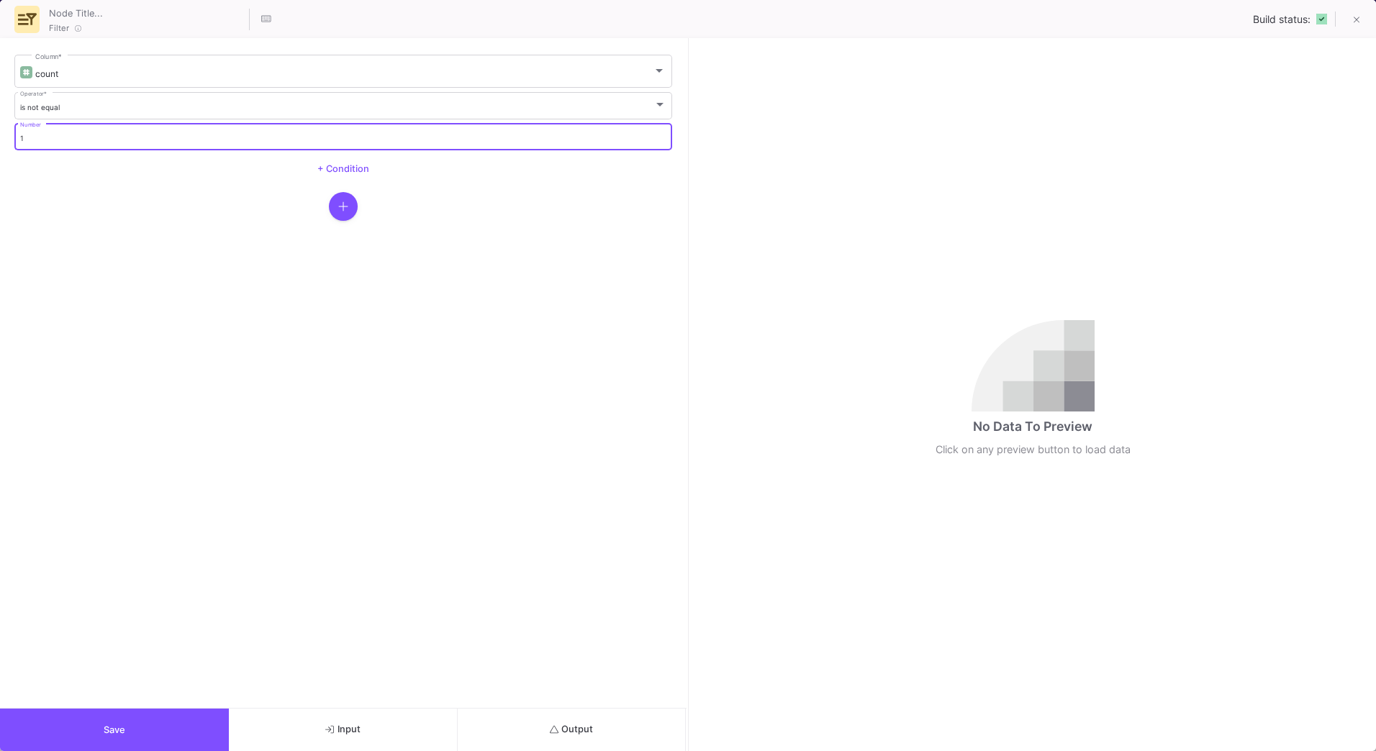
type input "1"
click at [148, 719] on button "Save" at bounding box center [114, 730] width 229 height 42
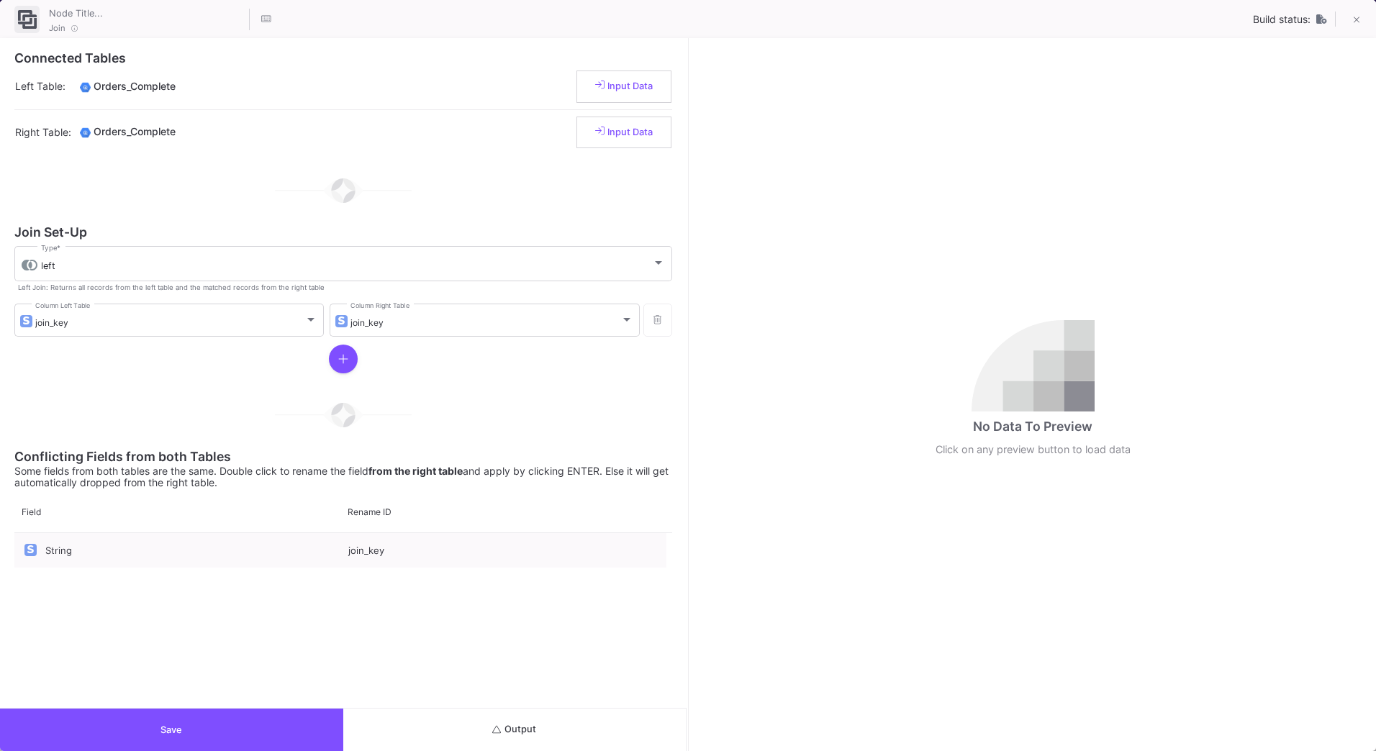
click at [600, 728] on button "Output" at bounding box center [514, 730] width 343 height 42
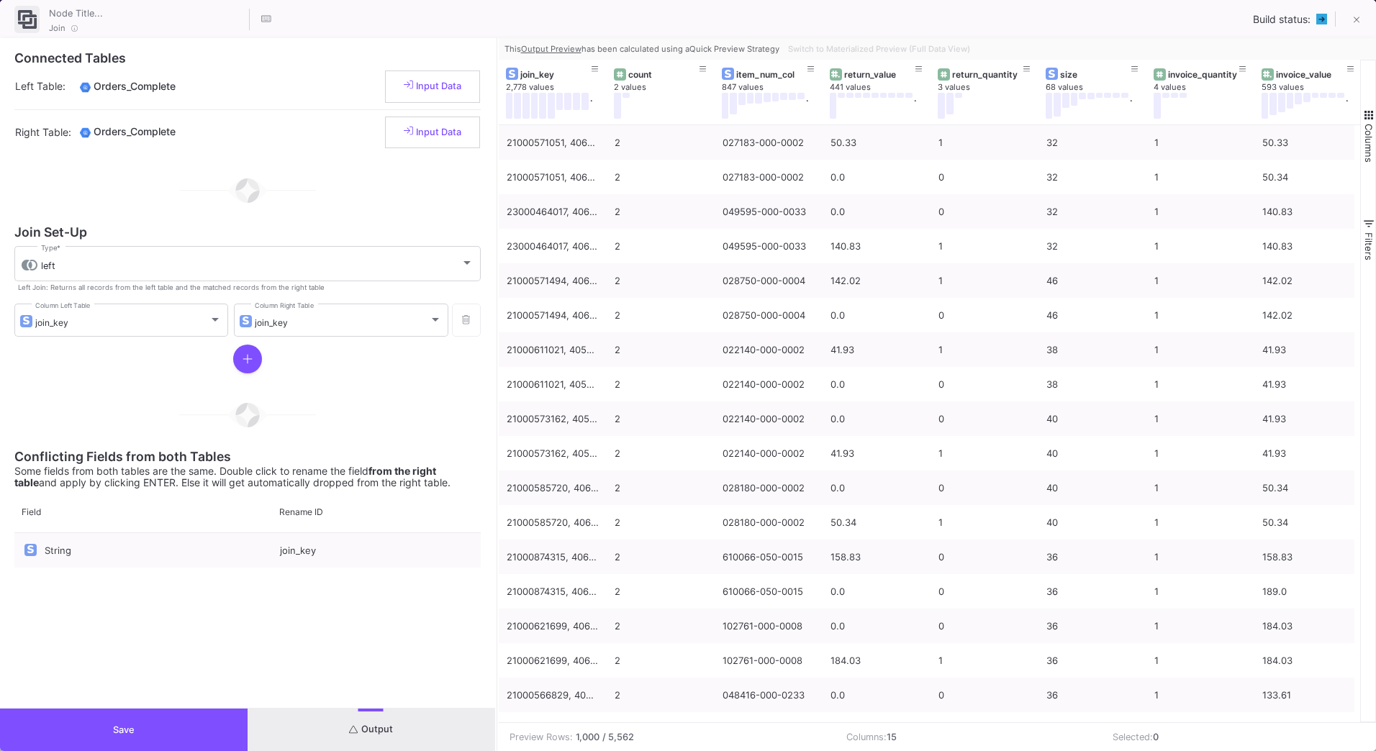
drag, startPoint x: 687, startPoint y: 607, endPoint x: 495, endPoint y: 620, distance: 191.8
click at [495, 620] on div at bounding box center [497, 394] width 4 height 713
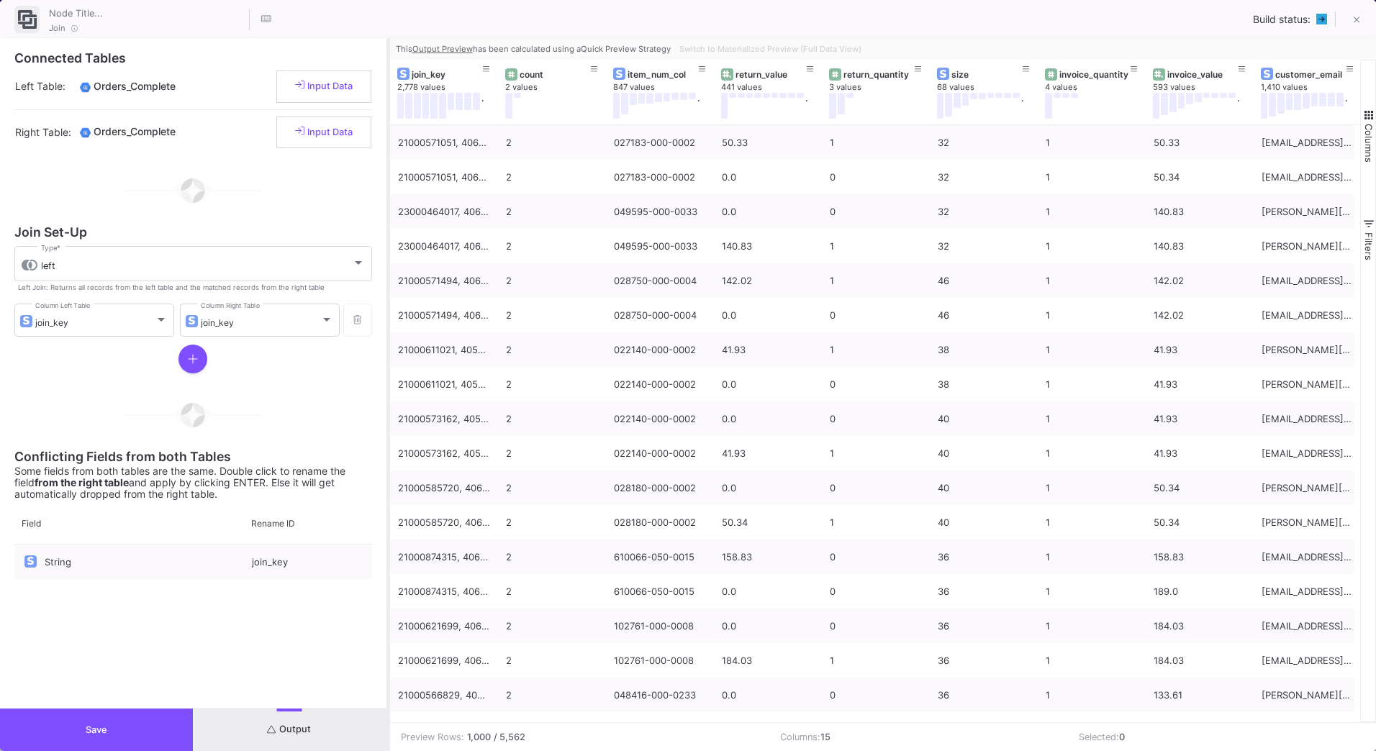
drag, startPoint x: 497, startPoint y: 169, endPoint x: 388, endPoint y: 181, distance: 109.3
click at [388, 181] on div at bounding box center [388, 394] width 4 height 713
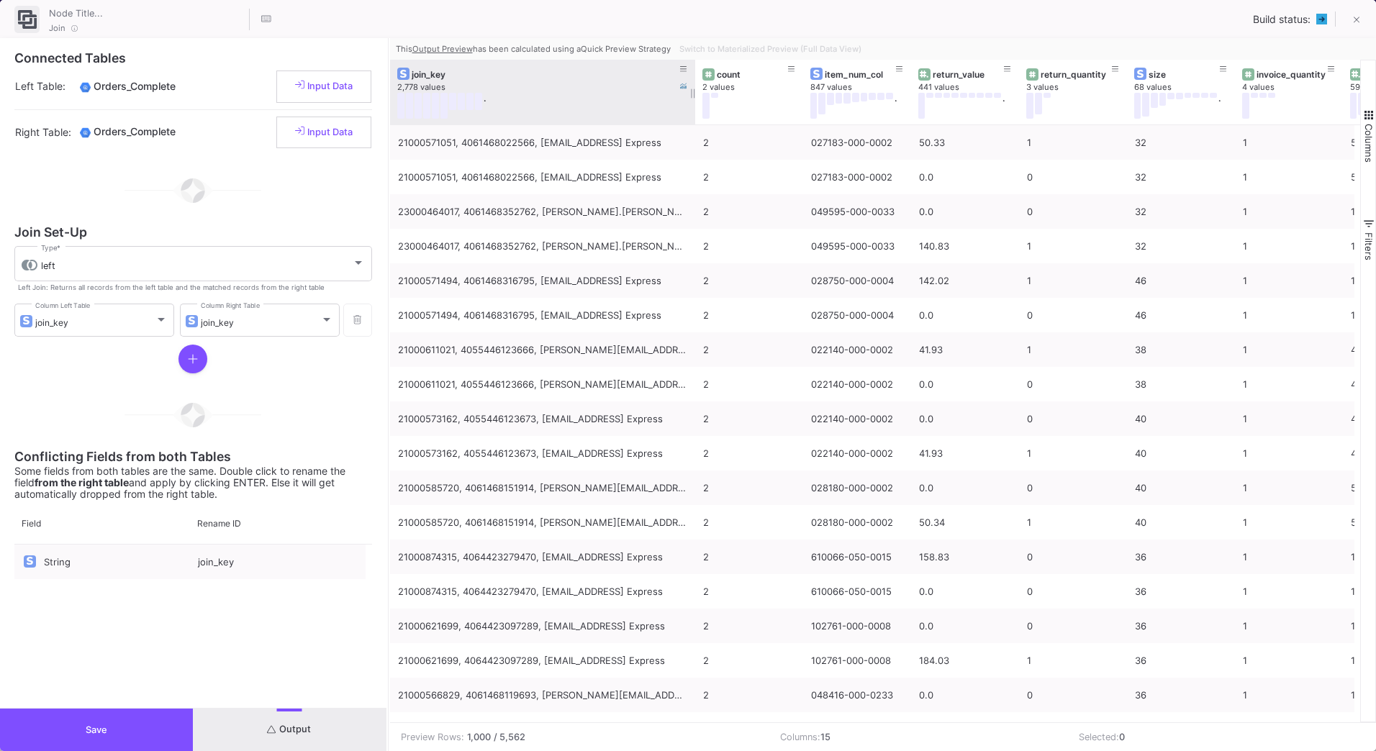
drag, startPoint x: 494, startPoint y: 73, endPoint x: 692, endPoint y: 102, distance: 199.3
click at [692, 102] on div at bounding box center [695, 92] width 6 height 65
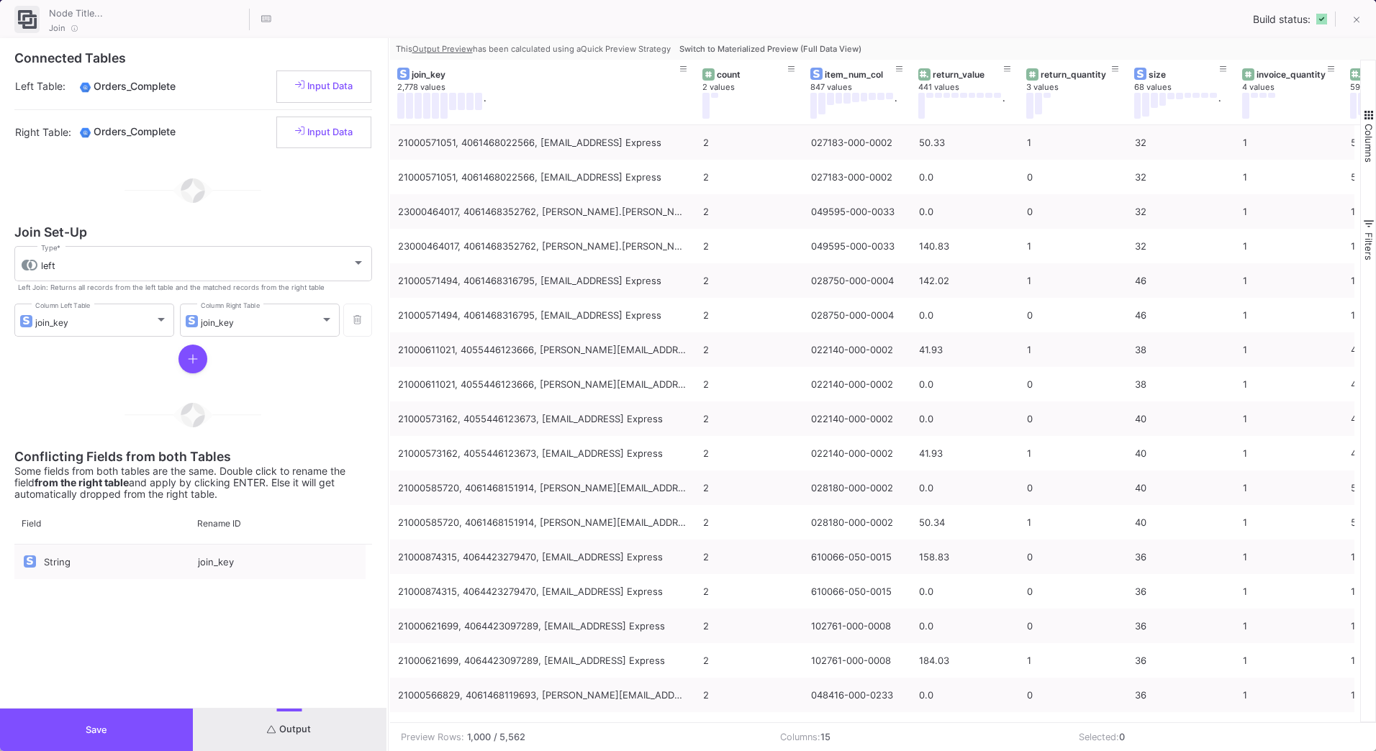
click at [758, 53] on span "Switch to Materialized Preview (Full Data View)" at bounding box center [770, 49] width 182 height 10
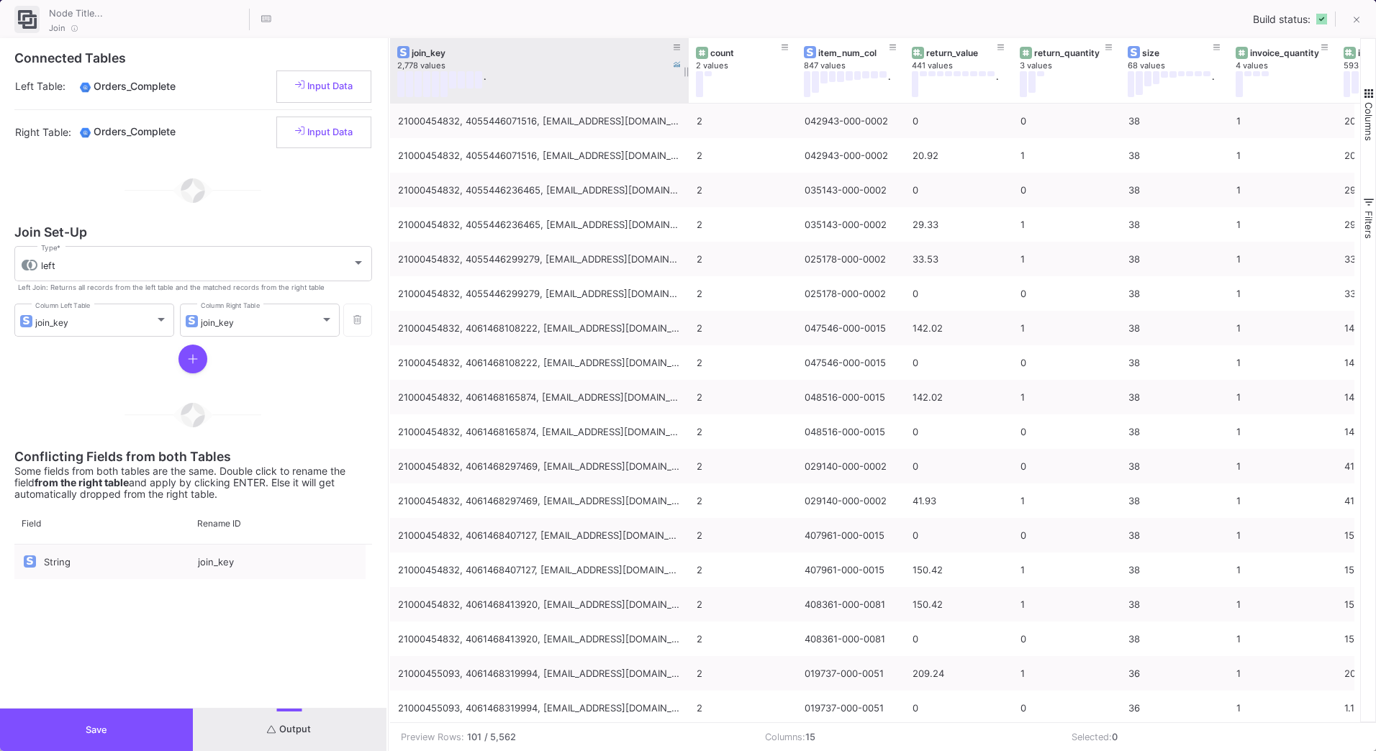
drag, startPoint x: 496, startPoint y: 50, endPoint x: 687, endPoint y: 86, distance: 194.1
click at [687, 86] on div at bounding box center [689, 70] width 6 height 65
click at [398, 92] on button at bounding box center [400, 84] width 7 height 26
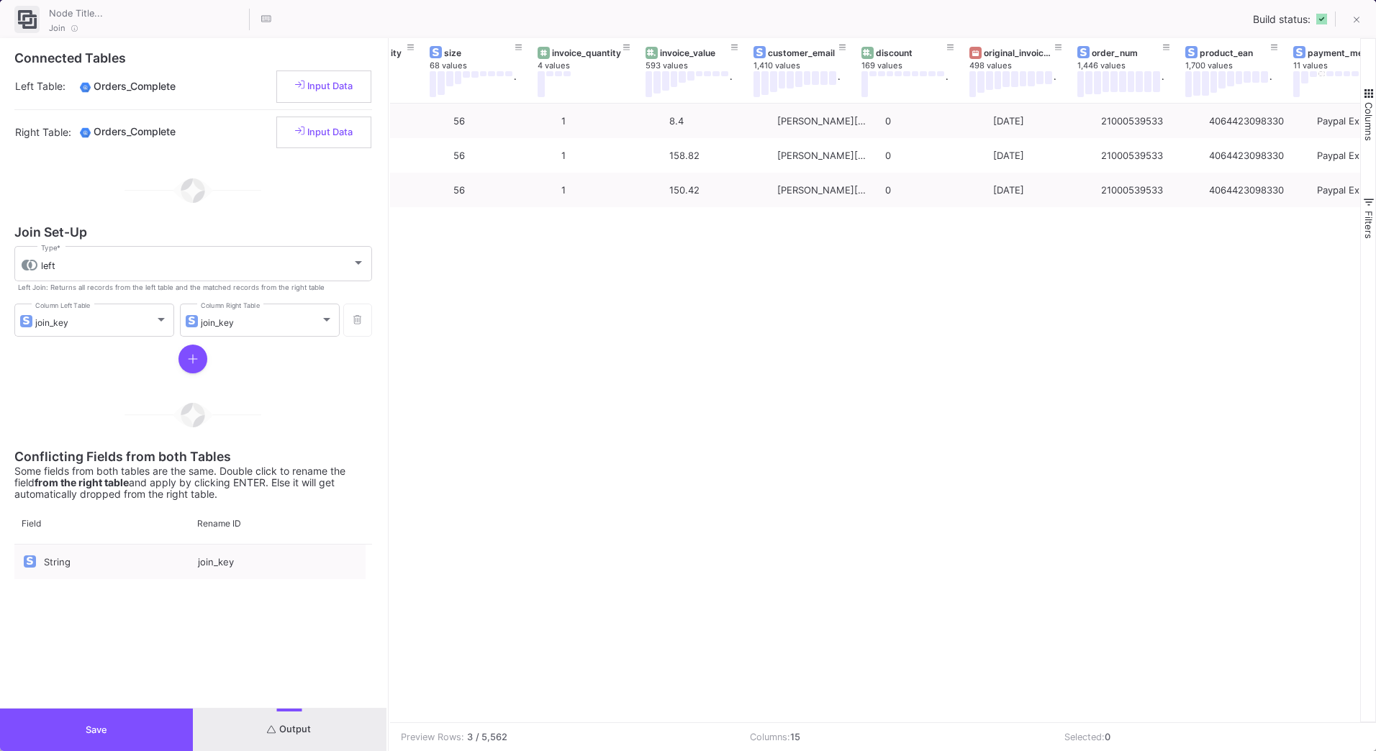
scroll to position [0, 0]
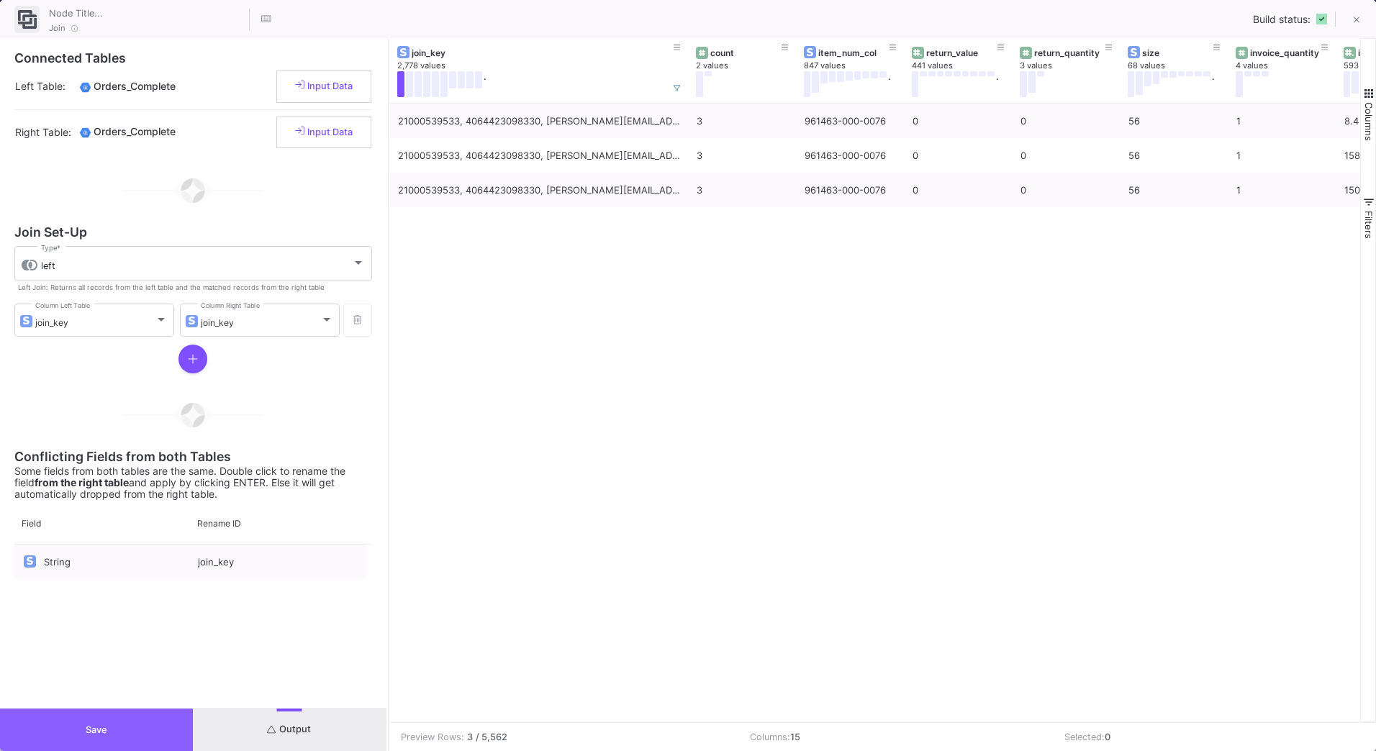
click at [125, 729] on button "Save" at bounding box center [96, 730] width 193 height 42
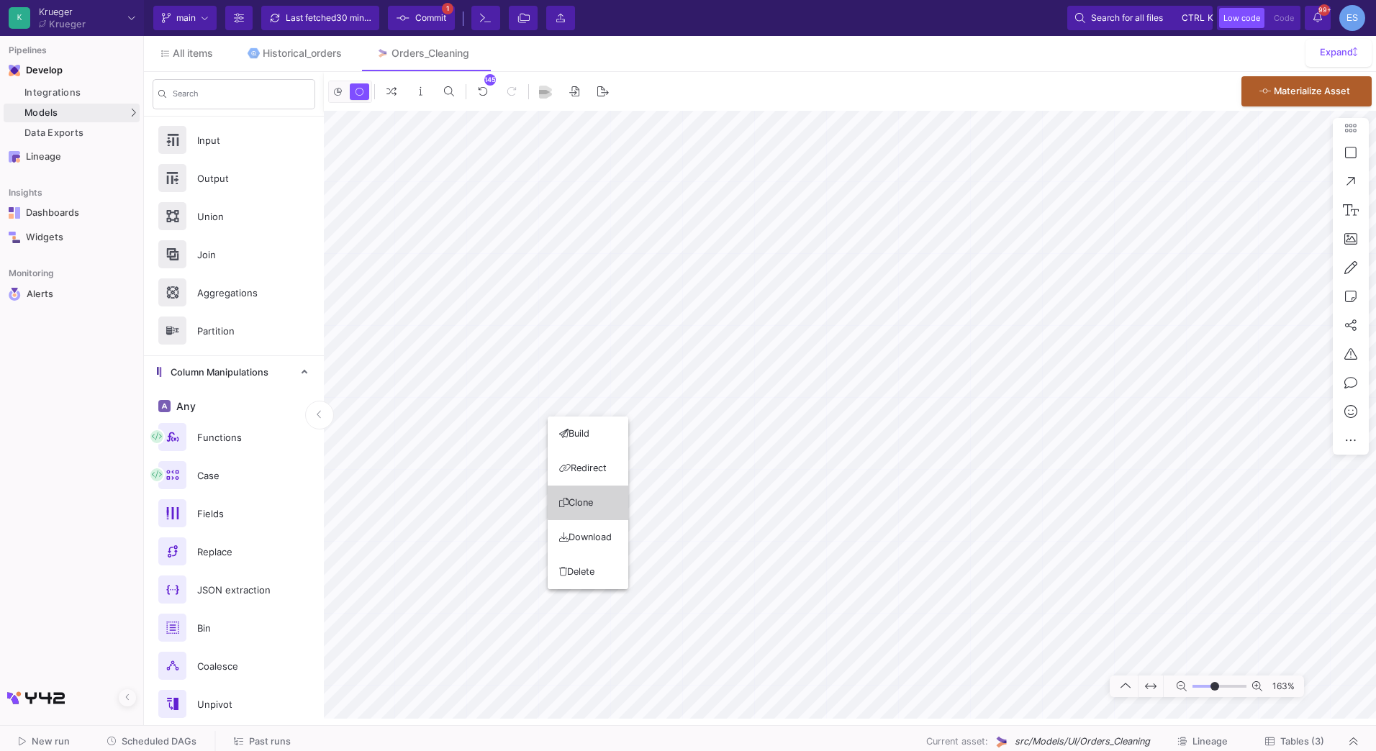
click at [600, 502] on button "Clone" at bounding box center [588, 503] width 81 height 35
click at [1375, 504] on html "Writing to file system K Krueger Krueger Current branch main Branch Options Las…" at bounding box center [688, 375] width 1376 height 751
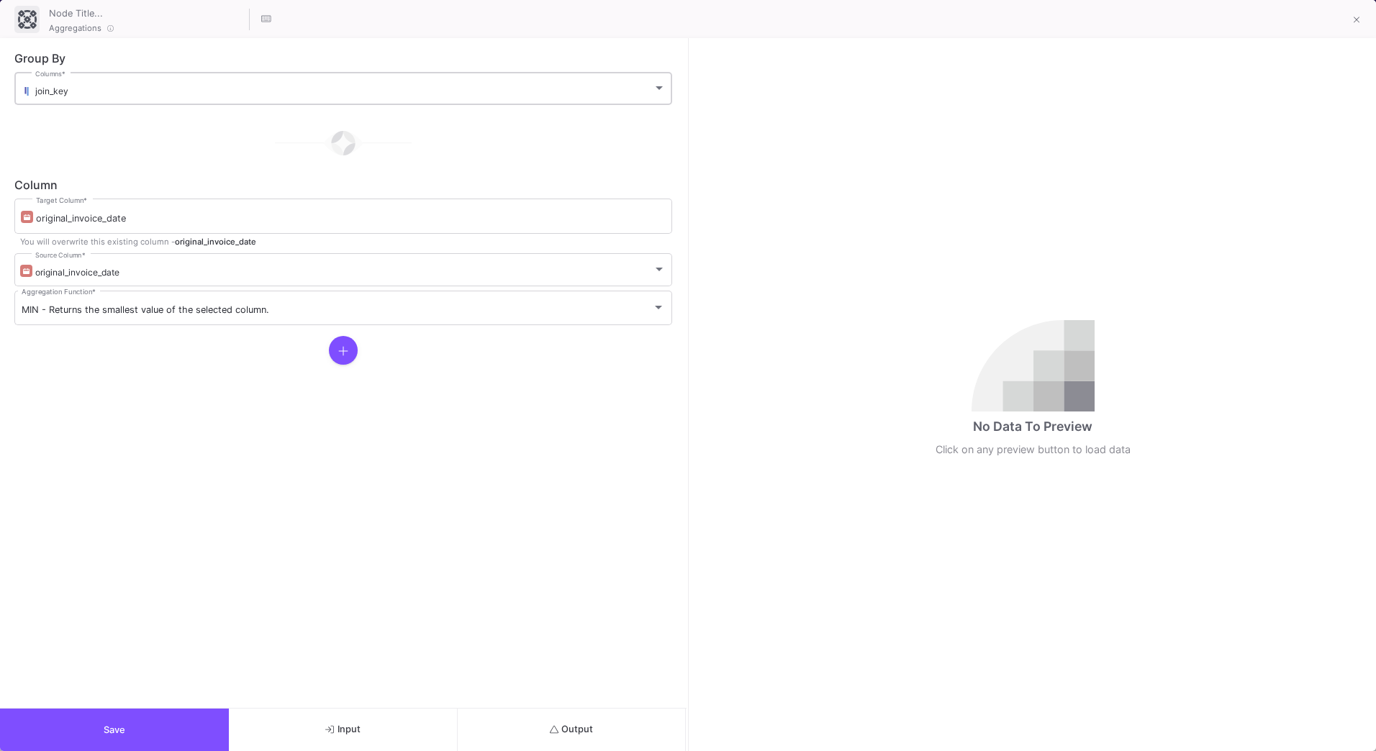
click at [41, 100] on div "join_key Columns *" at bounding box center [350, 87] width 630 height 35
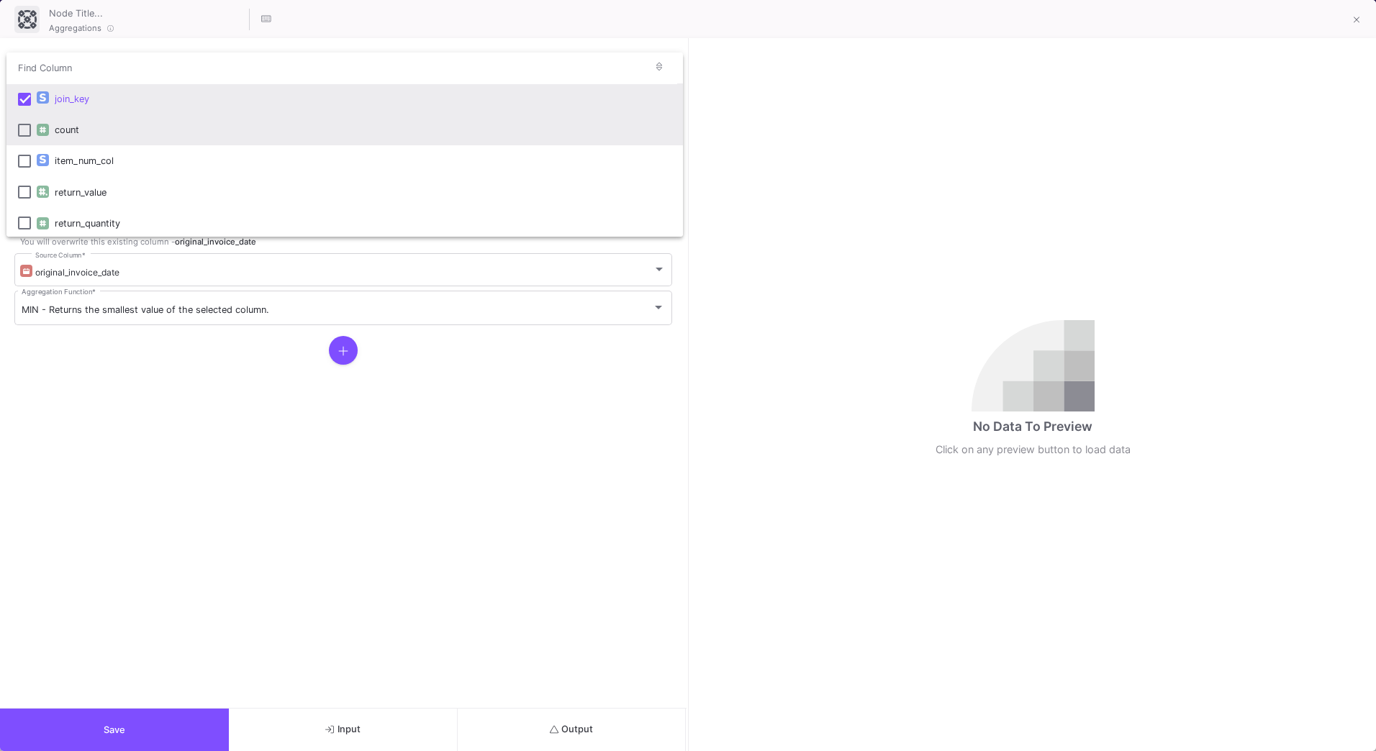
click at [14, 130] on mat-option "count" at bounding box center [344, 129] width 676 height 31
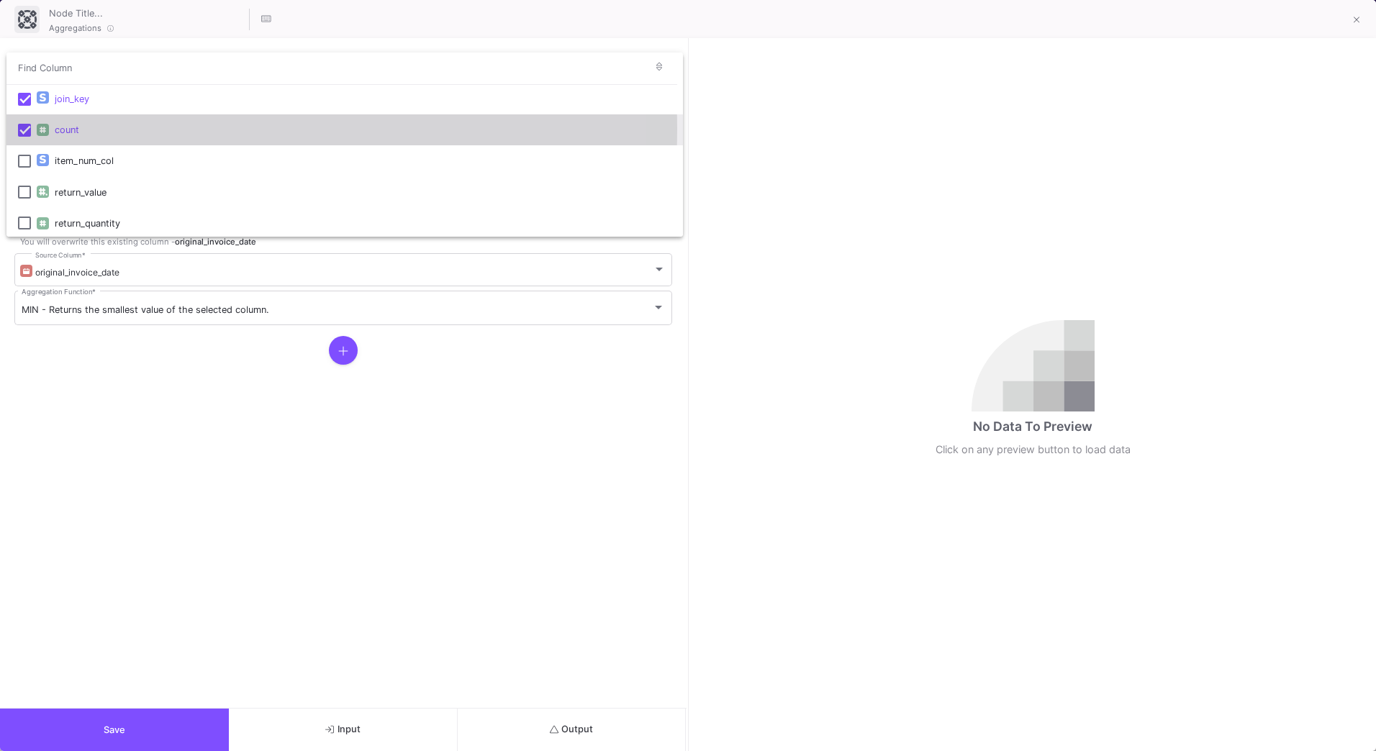
click at [22, 129] on mat-pseudo-checkbox at bounding box center [24, 130] width 13 height 13
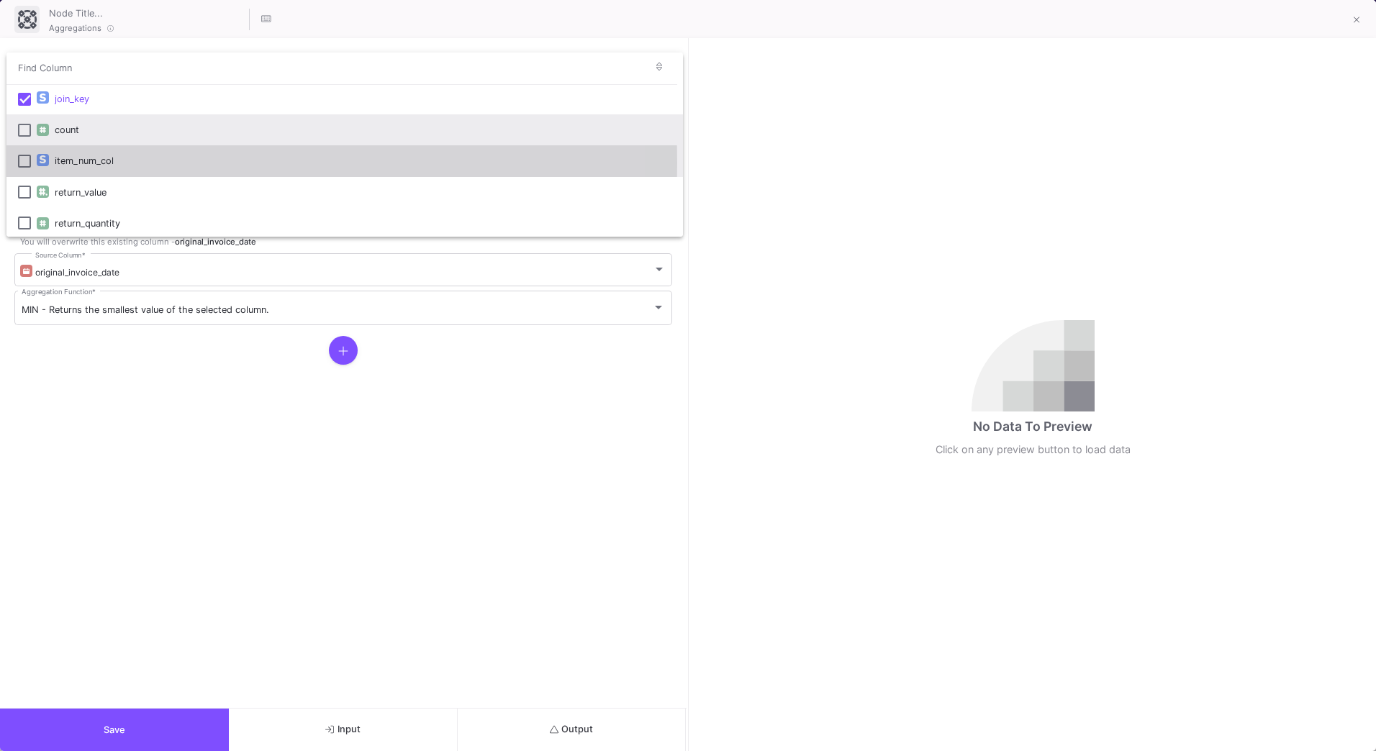
click at [21, 163] on mat-pseudo-checkbox at bounding box center [24, 161] width 13 height 13
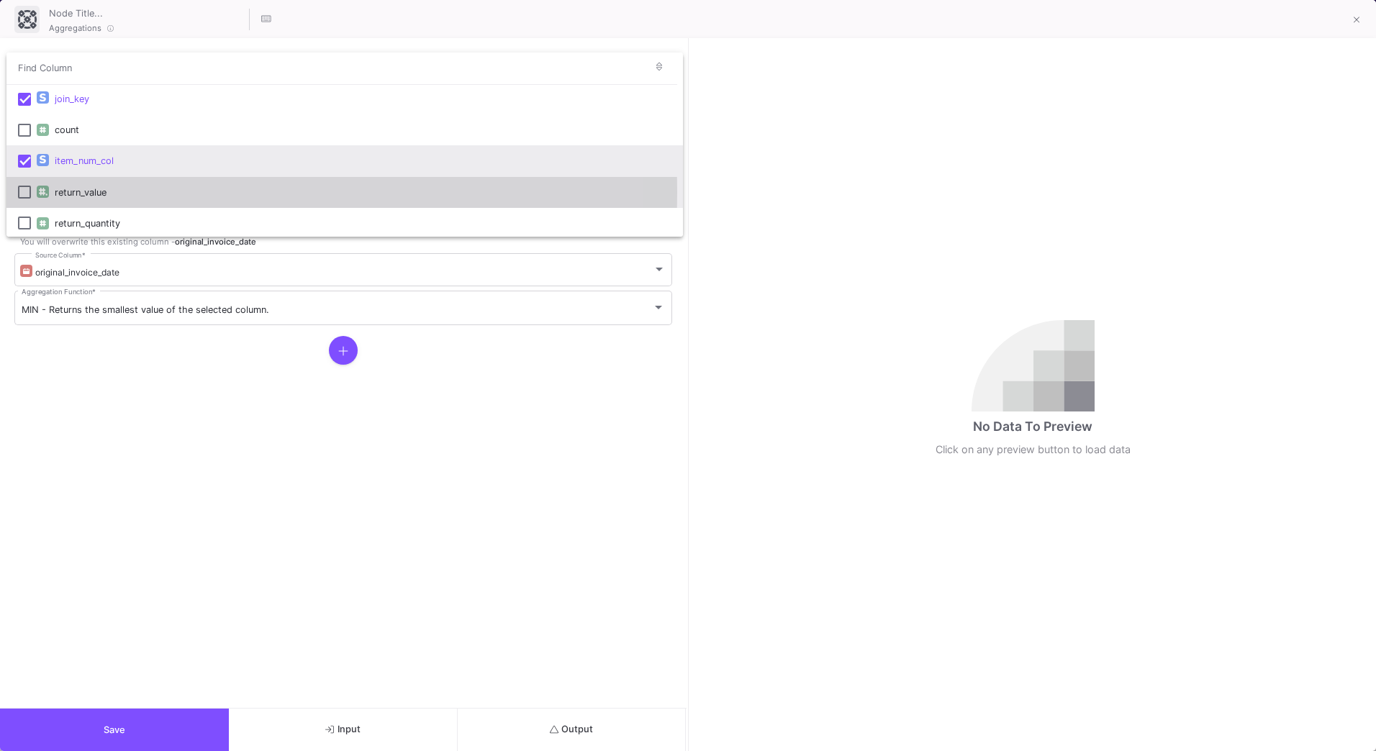
click at [20, 192] on mat-pseudo-checkbox at bounding box center [24, 192] width 13 height 13
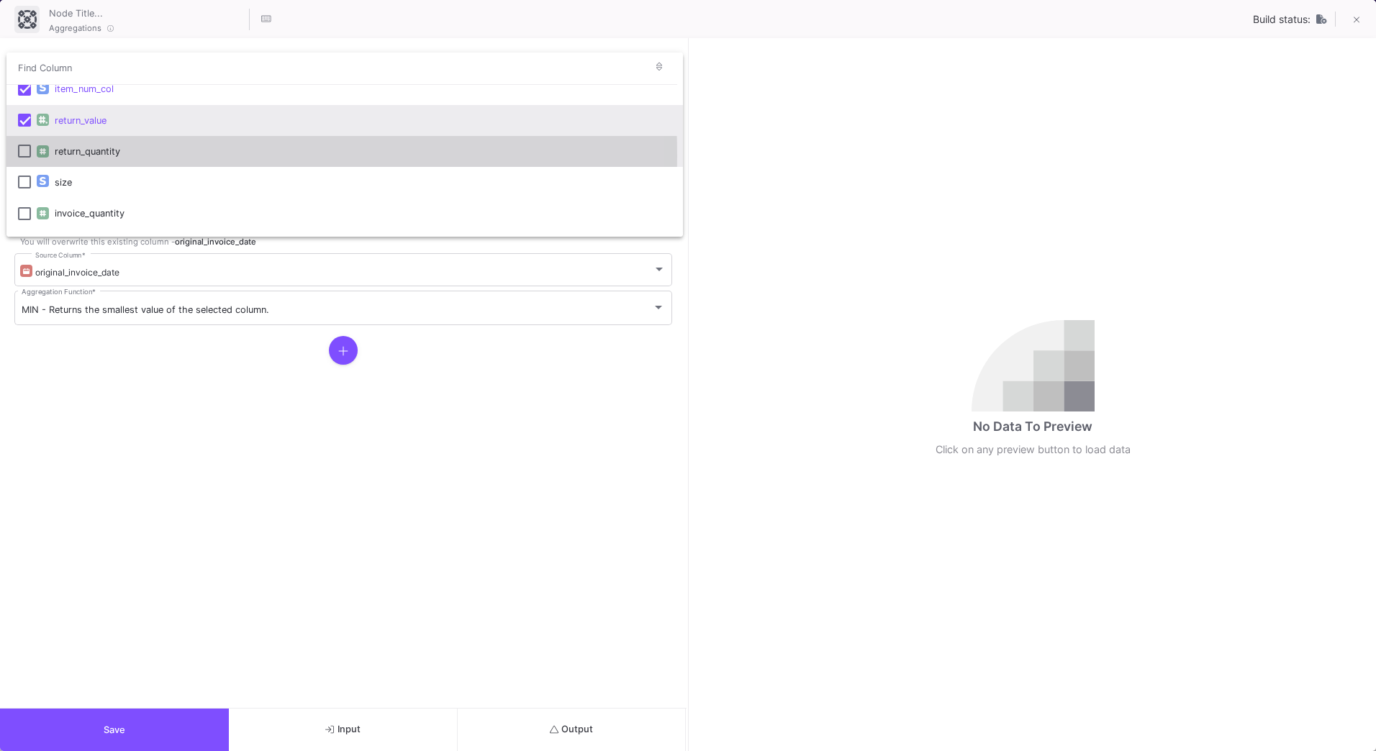
click at [30, 155] on mat-pseudo-checkbox at bounding box center [24, 151] width 13 height 13
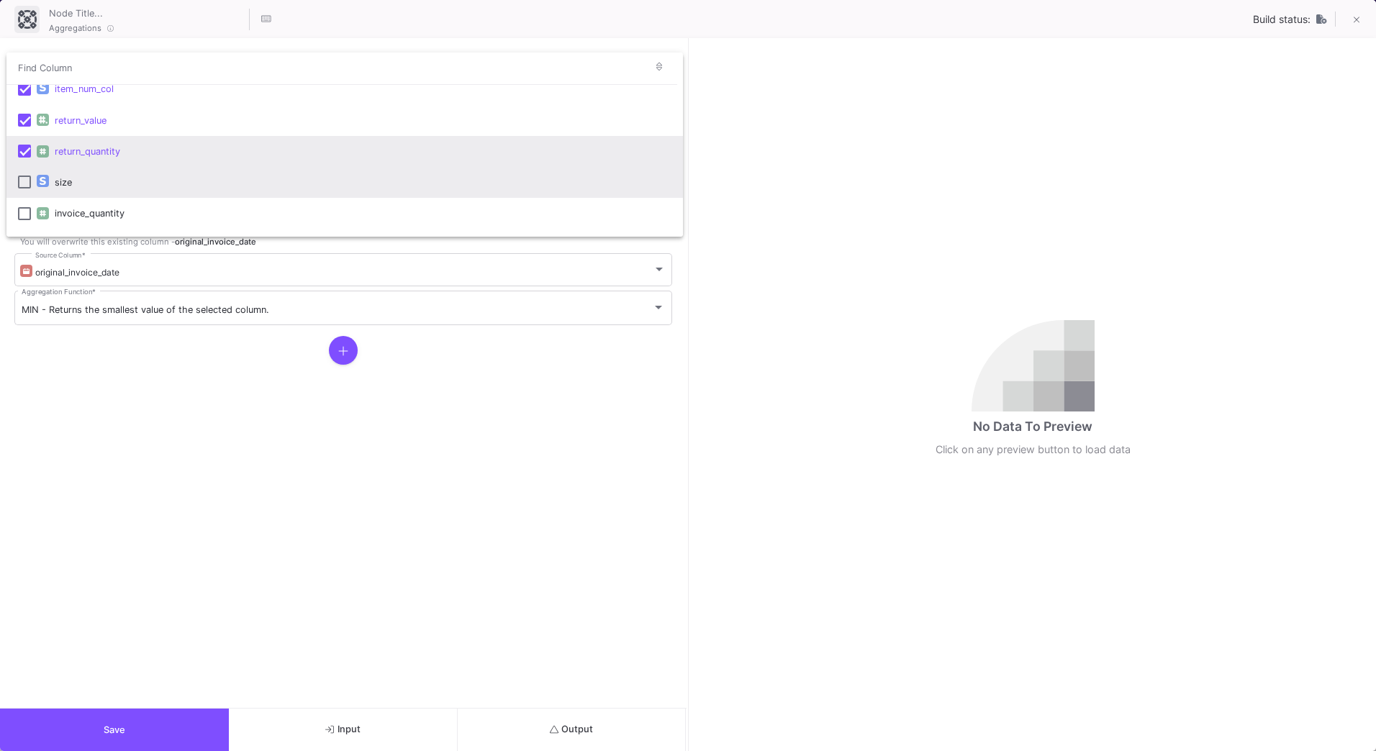
click at [24, 179] on mat-pseudo-checkbox at bounding box center [24, 182] width 13 height 13
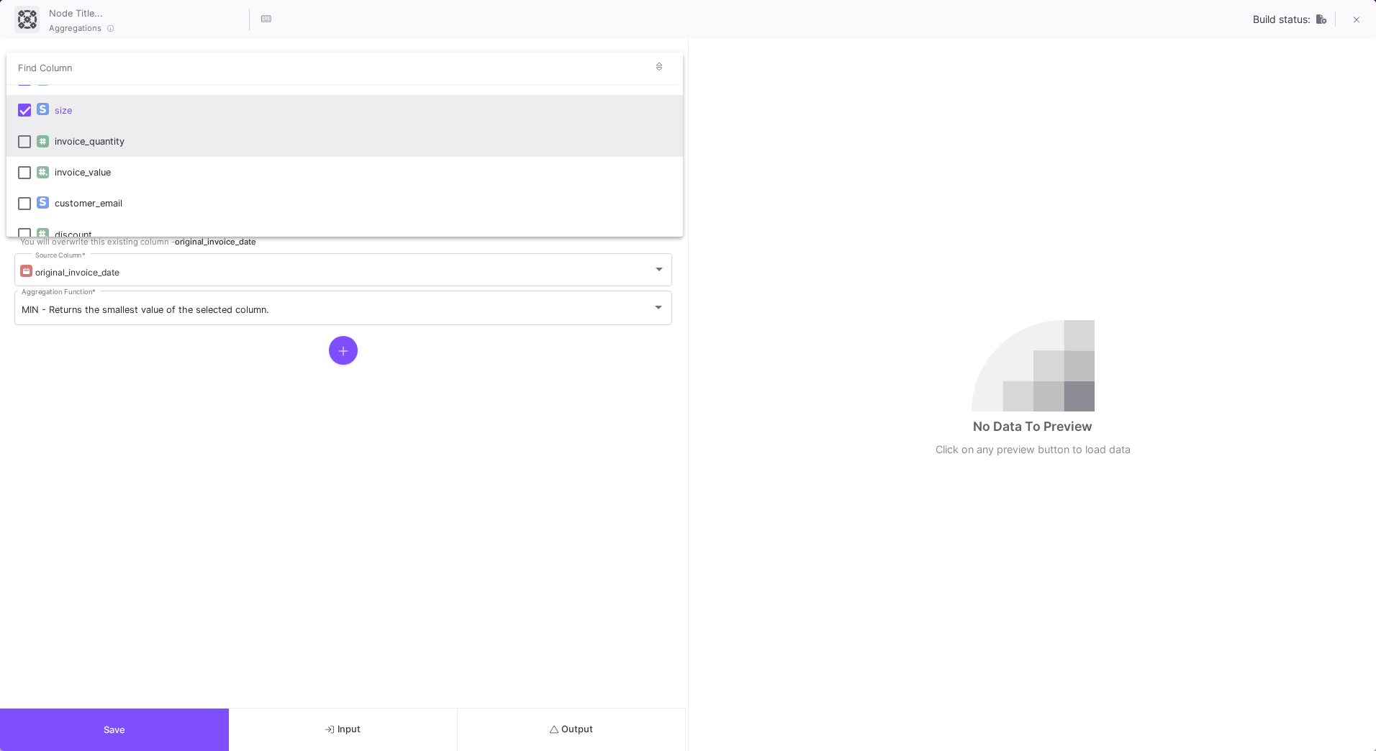
click at [23, 146] on mat-pseudo-checkbox at bounding box center [24, 141] width 13 height 13
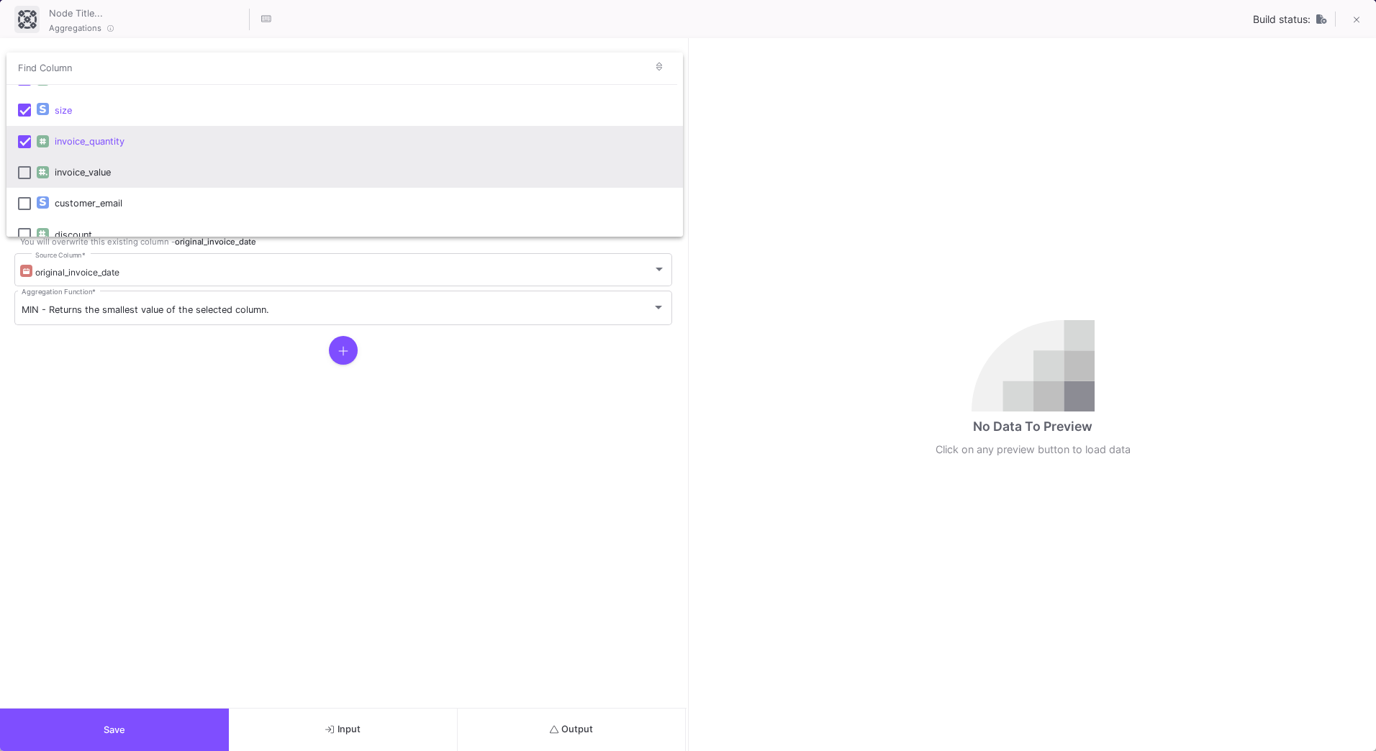
click at [25, 171] on mat-pseudo-checkbox at bounding box center [24, 172] width 13 height 13
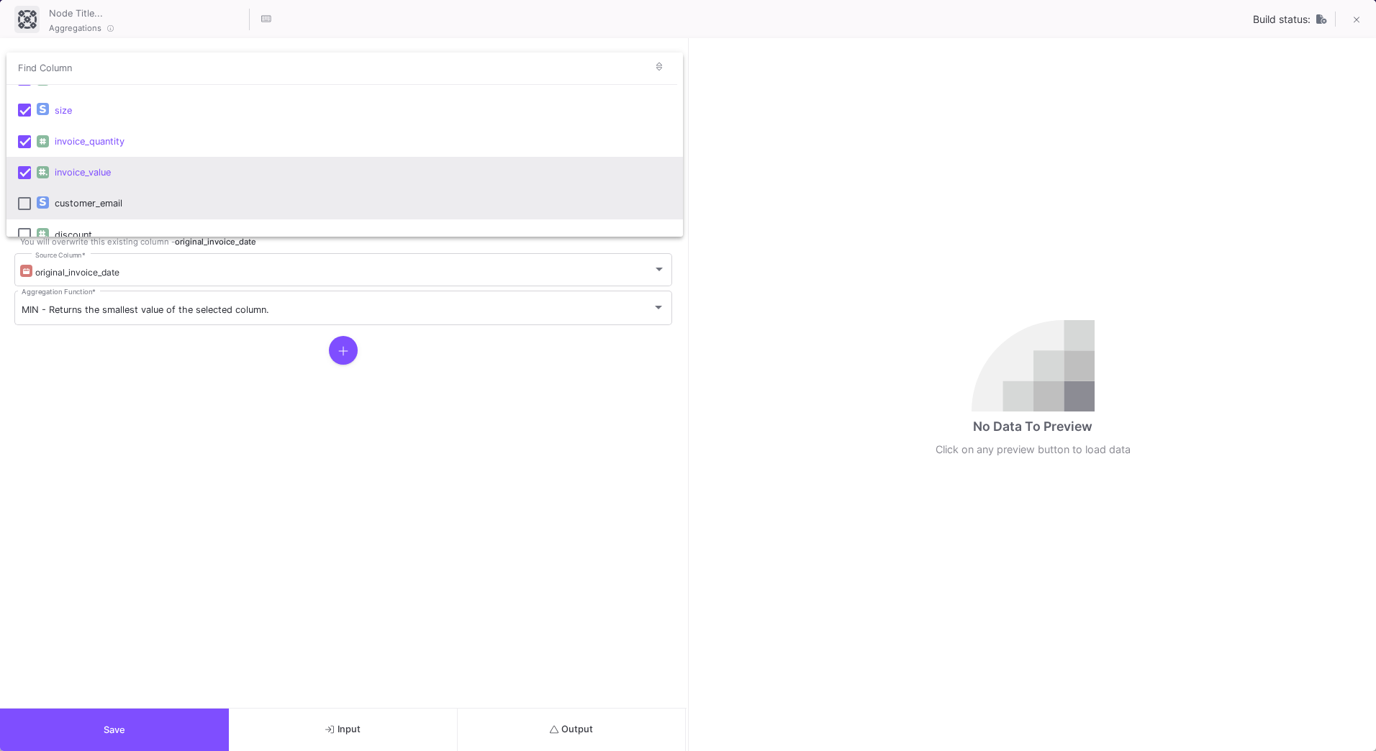
click at [24, 204] on mat-pseudo-checkbox at bounding box center [24, 203] width 13 height 13
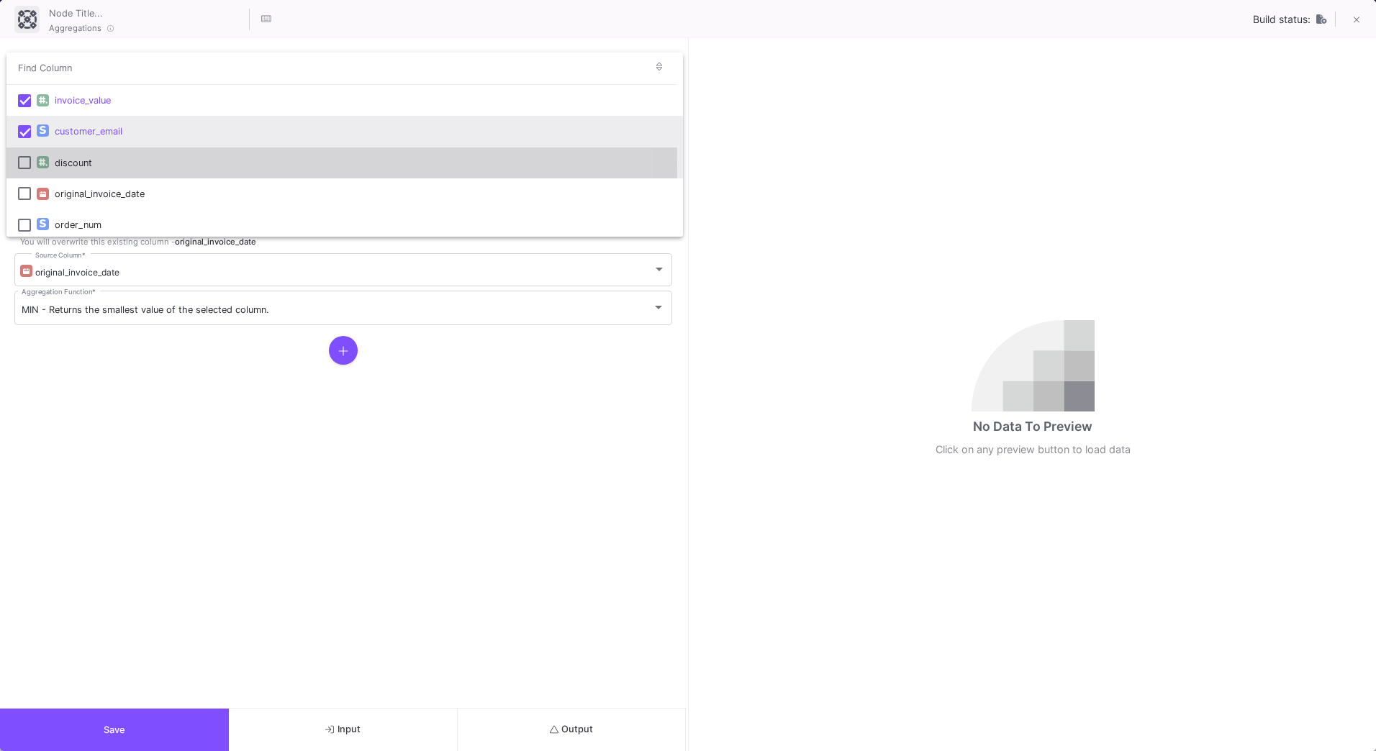
click at [25, 165] on mat-pseudo-checkbox at bounding box center [24, 162] width 13 height 13
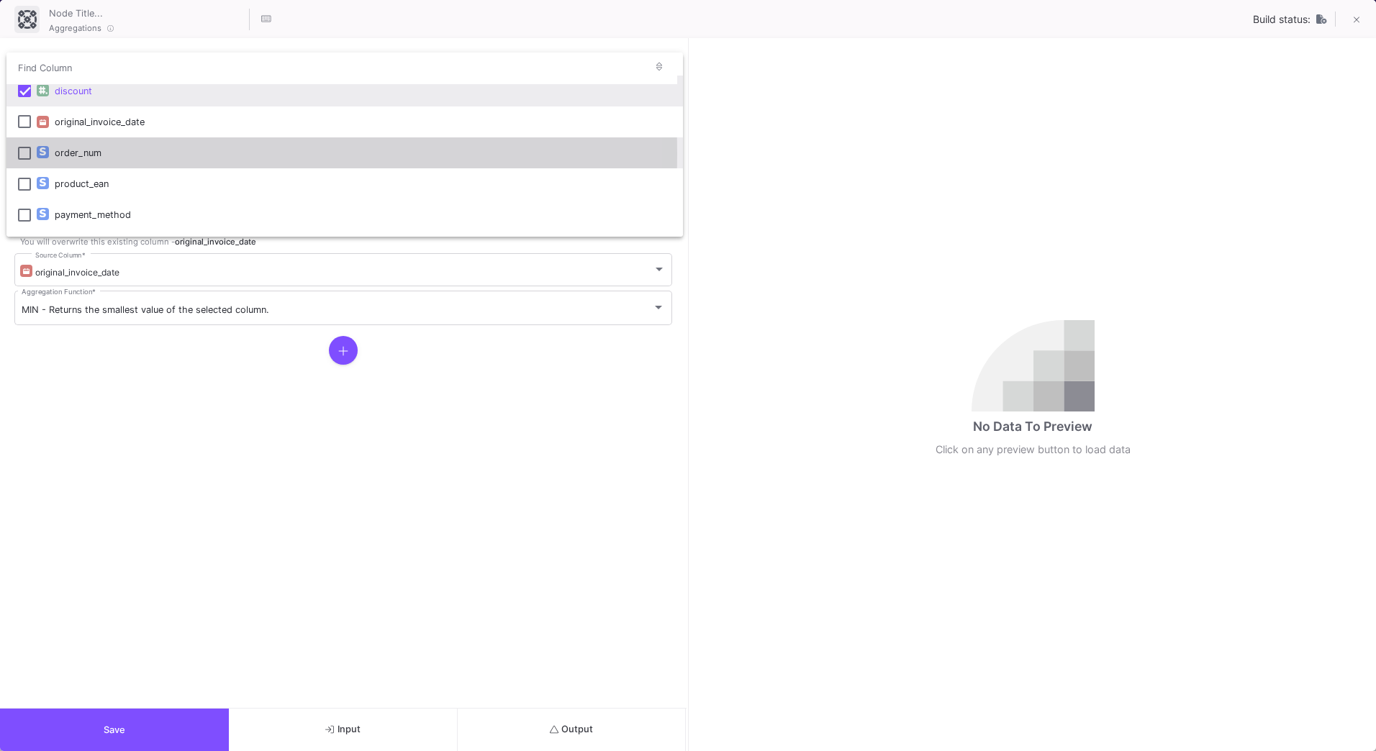
click at [30, 154] on mat-pseudo-checkbox at bounding box center [24, 153] width 13 height 13
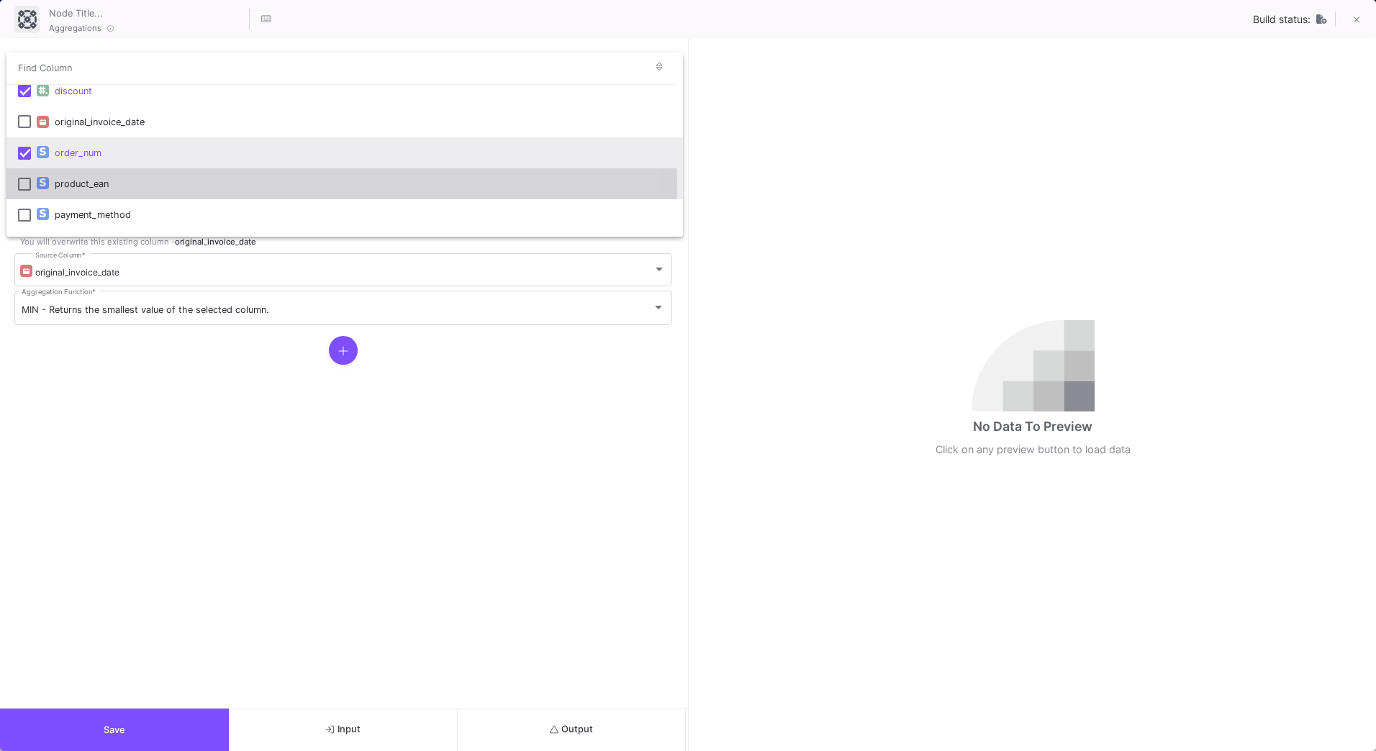
click at [28, 183] on mat-pseudo-checkbox at bounding box center [24, 184] width 13 height 13
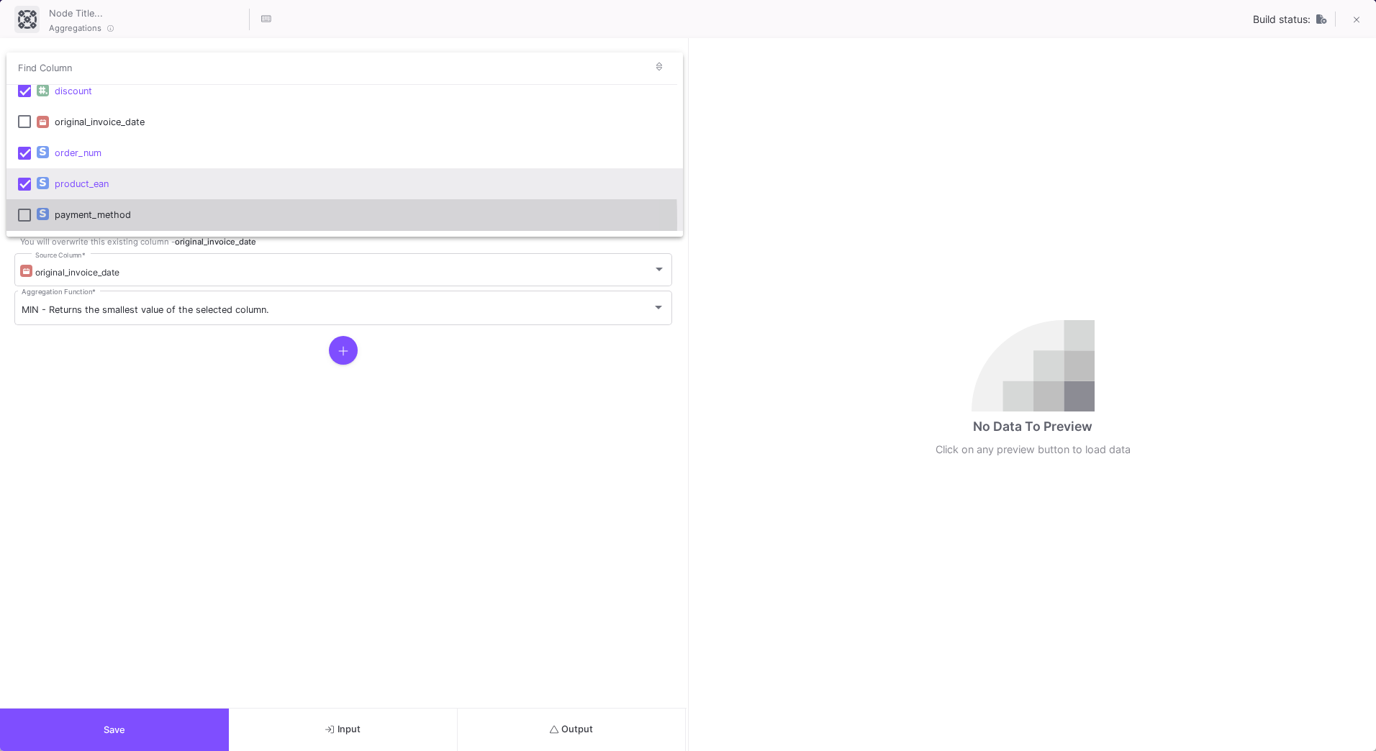
click at [28, 222] on mat-option "payment_method" at bounding box center [344, 214] width 676 height 31
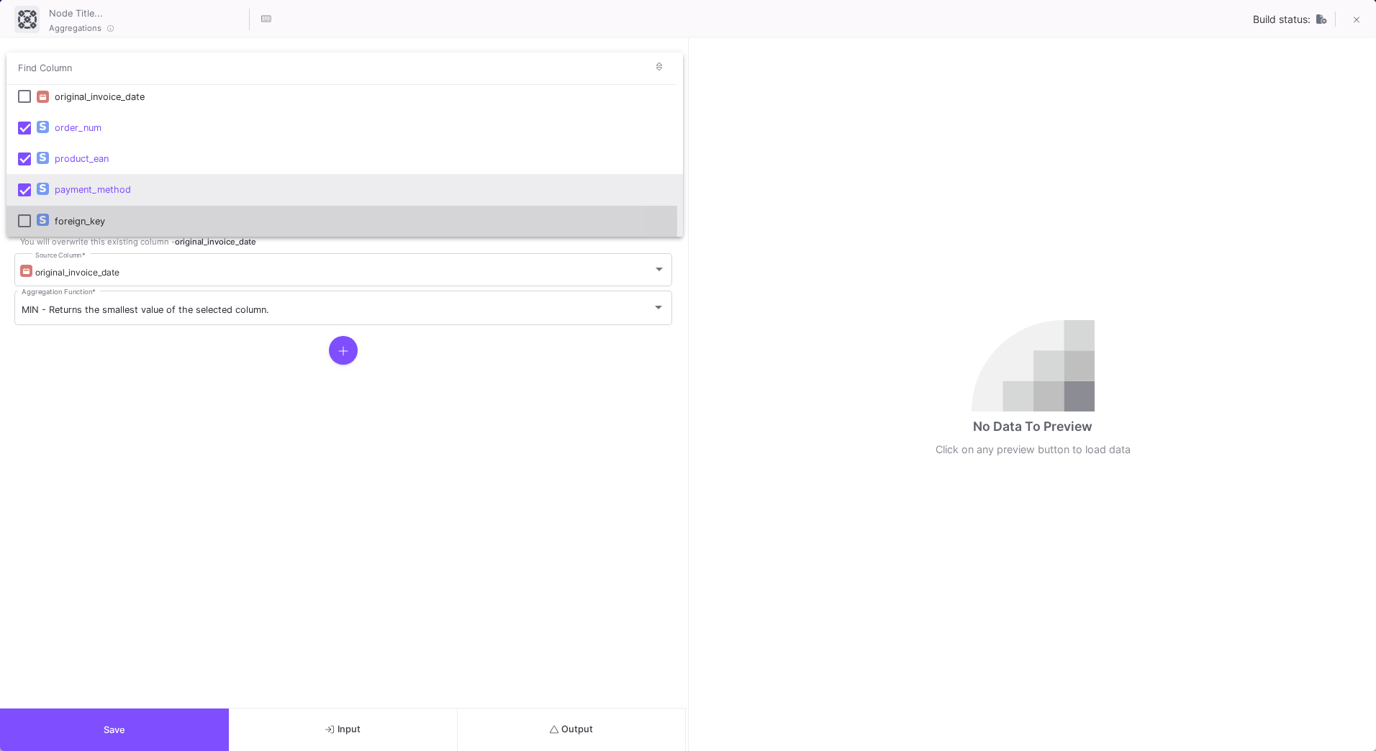
click at [21, 222] on mat-pseudo-checkbox at bounding box center [24, 220] width 13 height 13
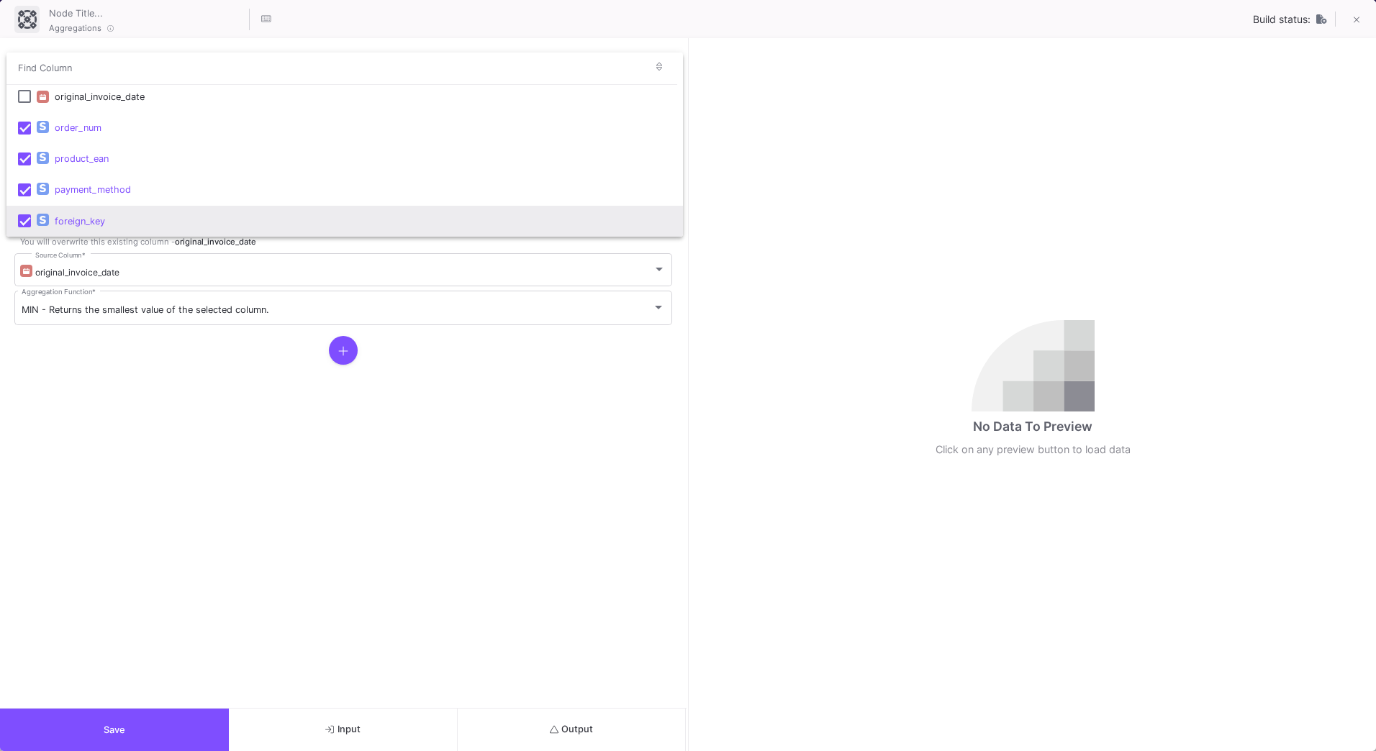
click at [633, 733] on div at bounding box center [688, 375] width 1376 height 751
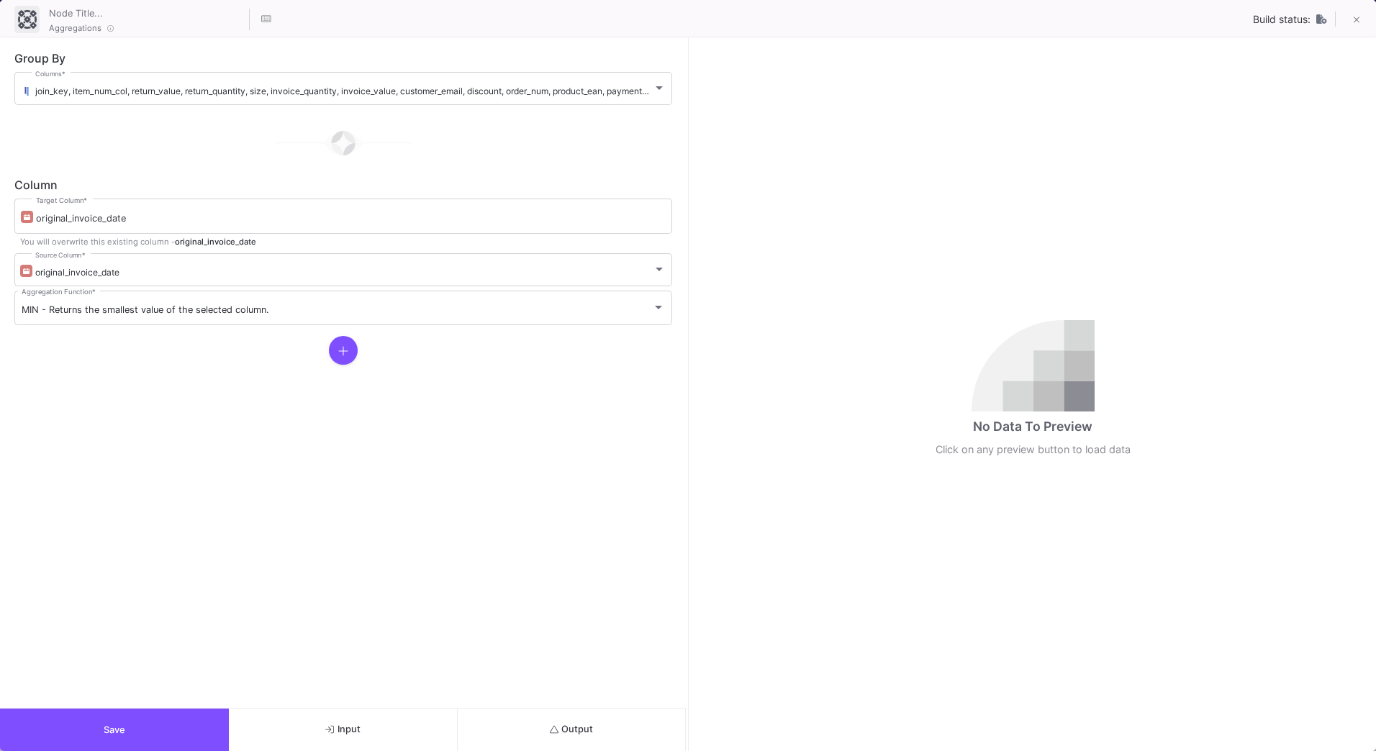
click at [636, 731] on button "Output" at bounding box center [572, 730] width 229 height 42
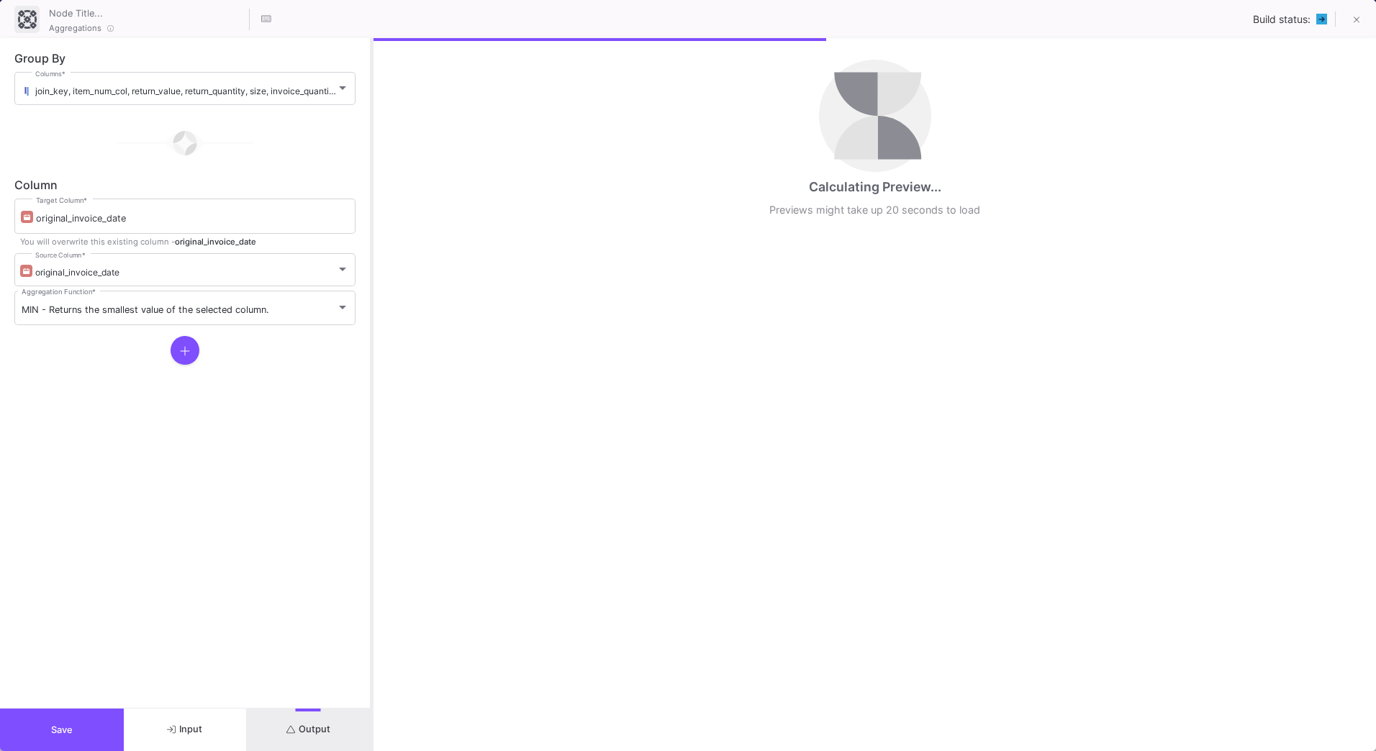
drag, startPoint x: 687, startPoint y: 579, endPoint x: 371, endPoint y: 576, distance: 315.9
click at [371, 576] on div at bounding box center [372, 394] width 4 height 713
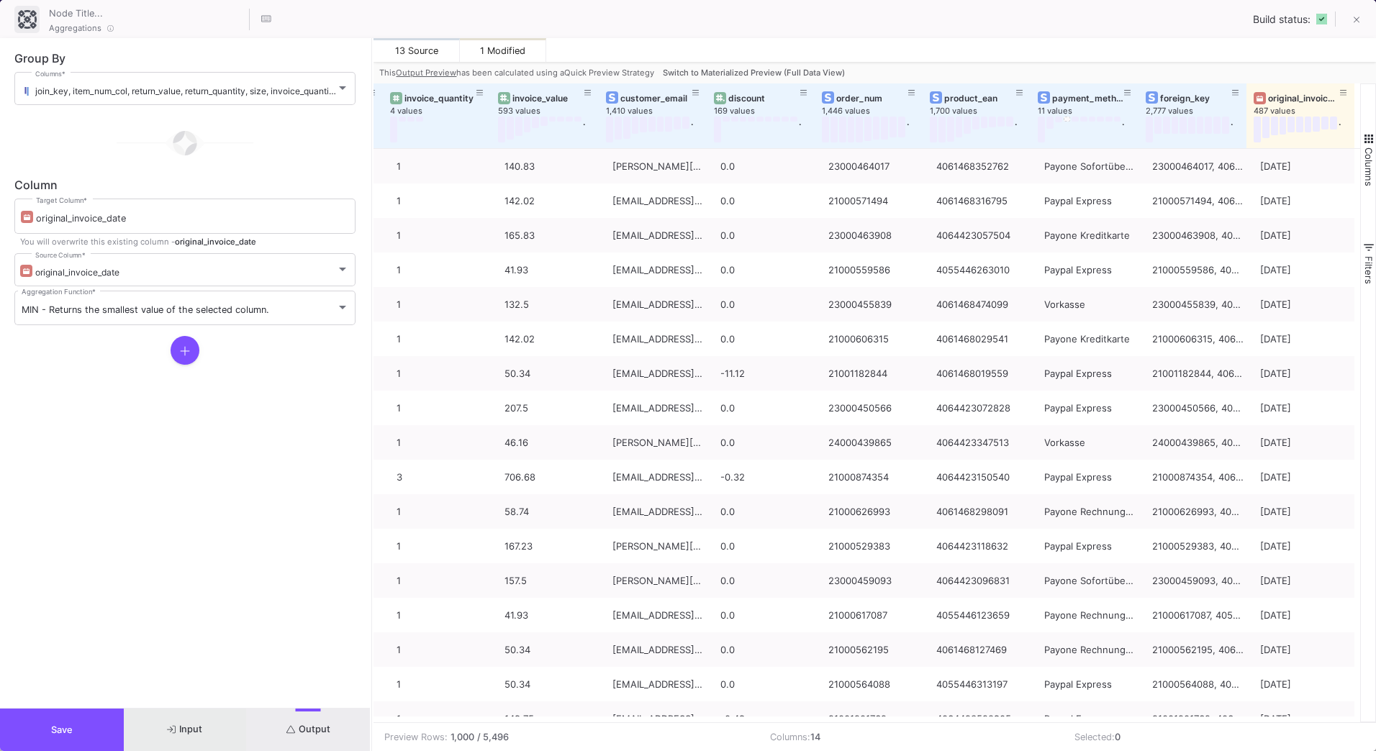
click at [225, 734] on button "Input" at bounding box center [186, 730] width 124 height 42
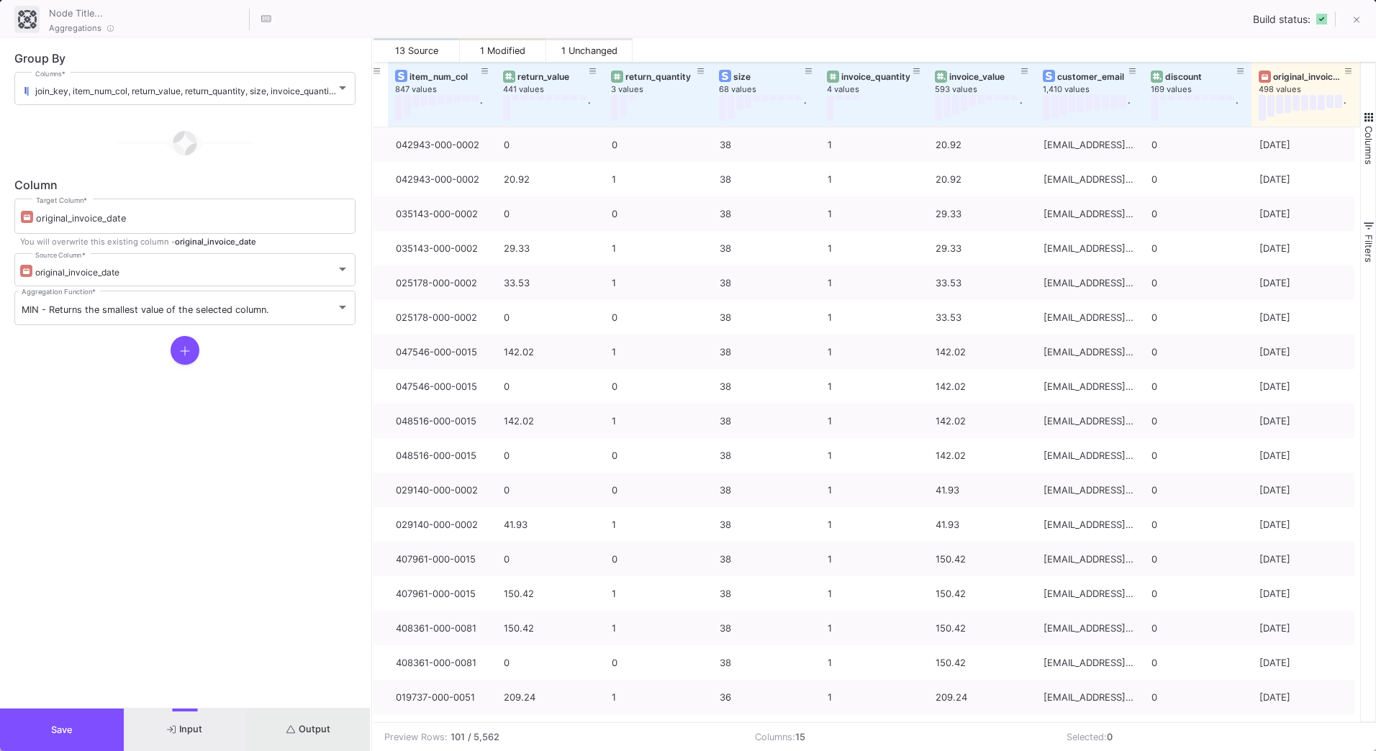
click at [338, 723] on button "Output" at bounding box center [309, 730] width 124 height 42
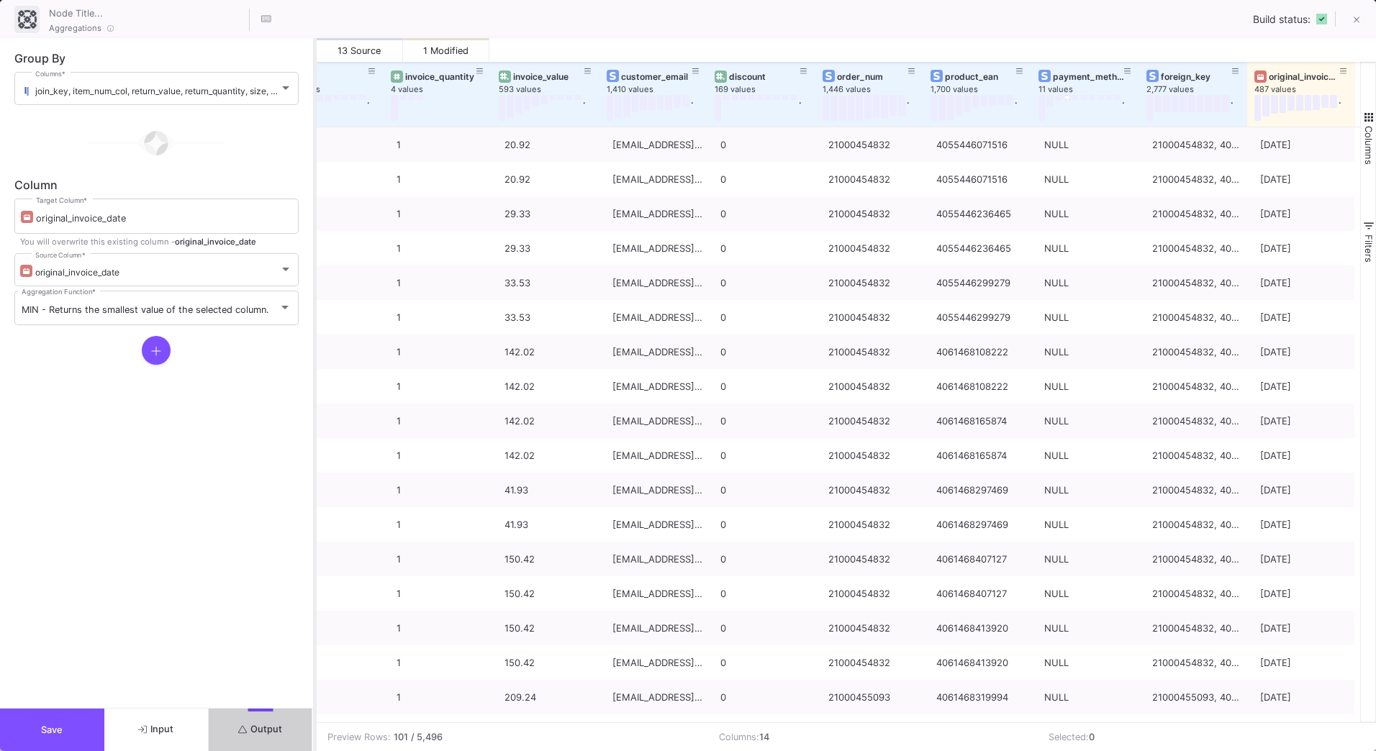
scroll to position [0, 464]
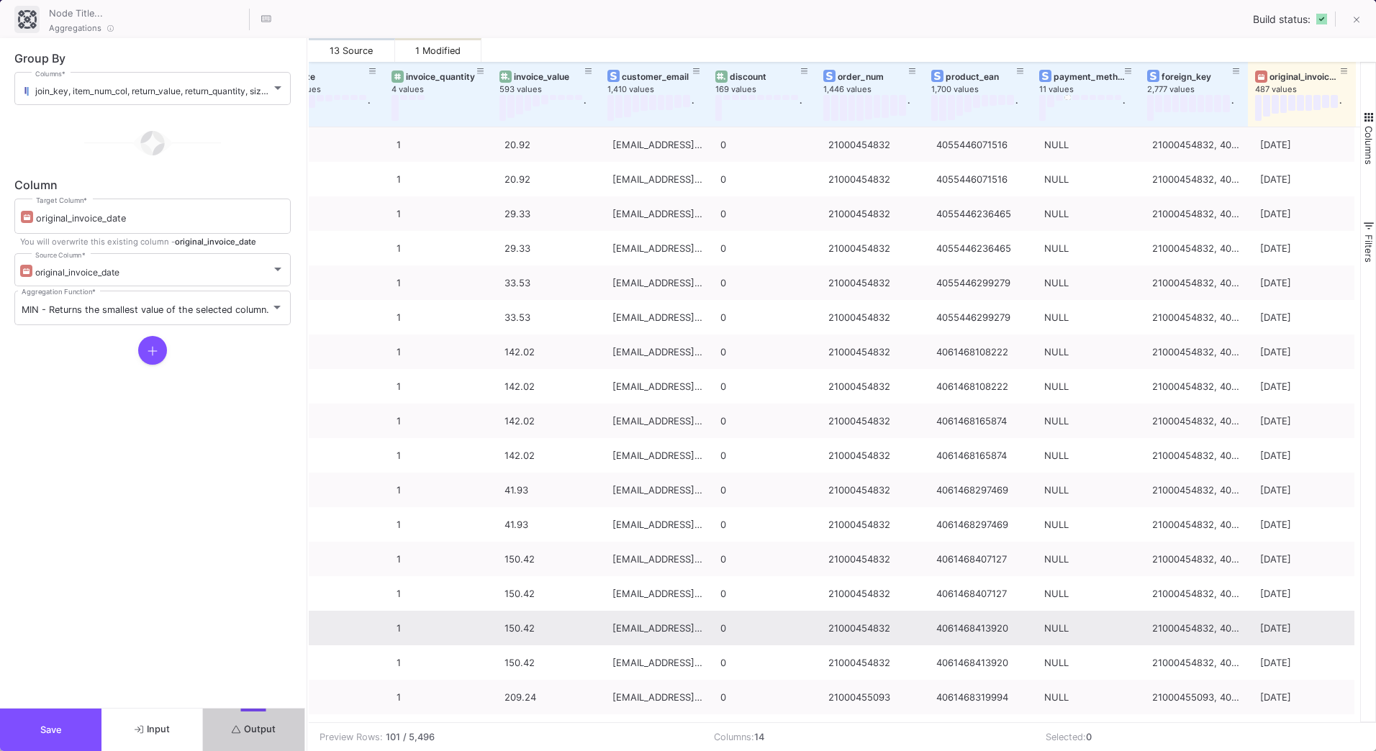
drag, startPoint x: 373, startPoint y: 599, endPoint x: 307, endPoint y: 620, distance: 68.7
click at [307, 620] on div at bounding box center [307, 394] width 4 height 713
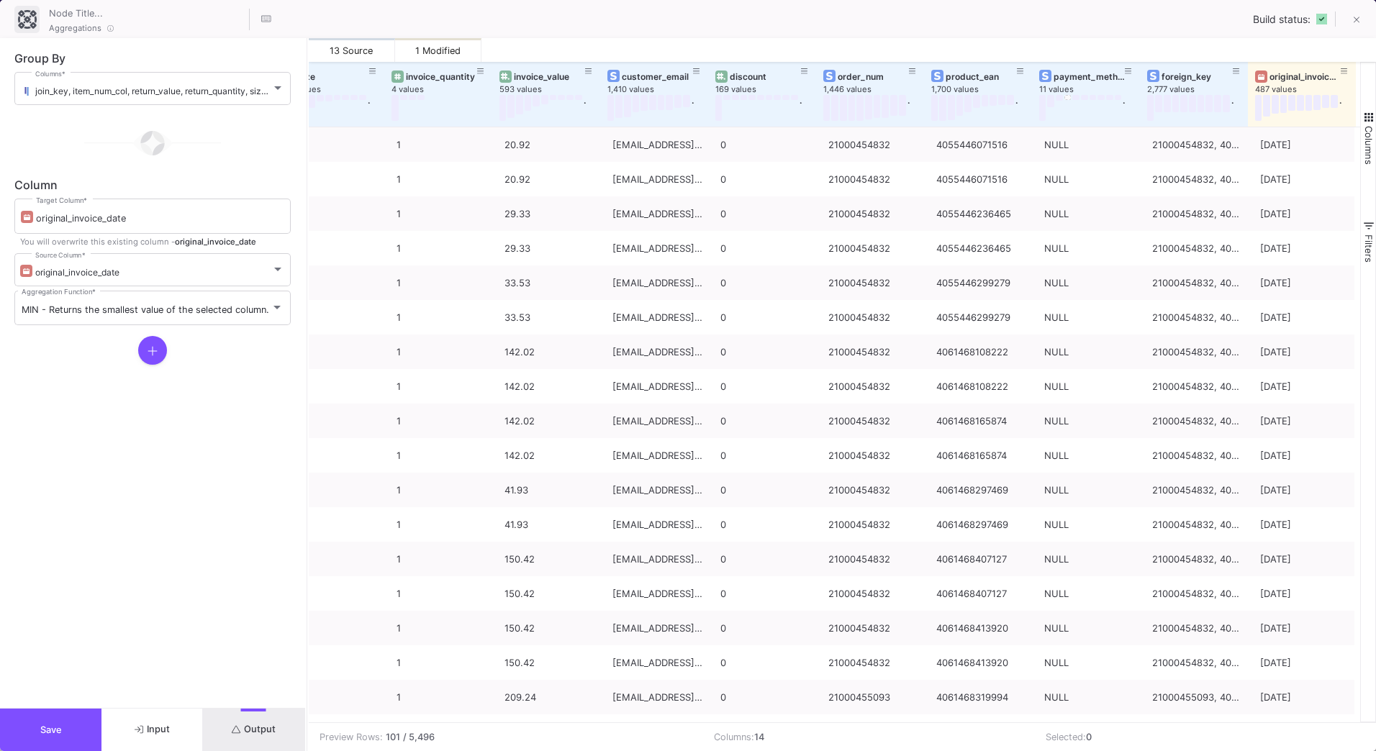
drag, startPoint x: 78, startPoint y: 731, endPoint x: 165, endPoint y: 700, distance: 92.0
click at [196, 659] on div "Group By join_key, item_num_col, return_value, return_quantity, size, invoice_q…" at bounding box center [152, 394] width 305 height 713
click at [149, 728] on span "Input" at bounding box center [152, 729] width 35 height 11
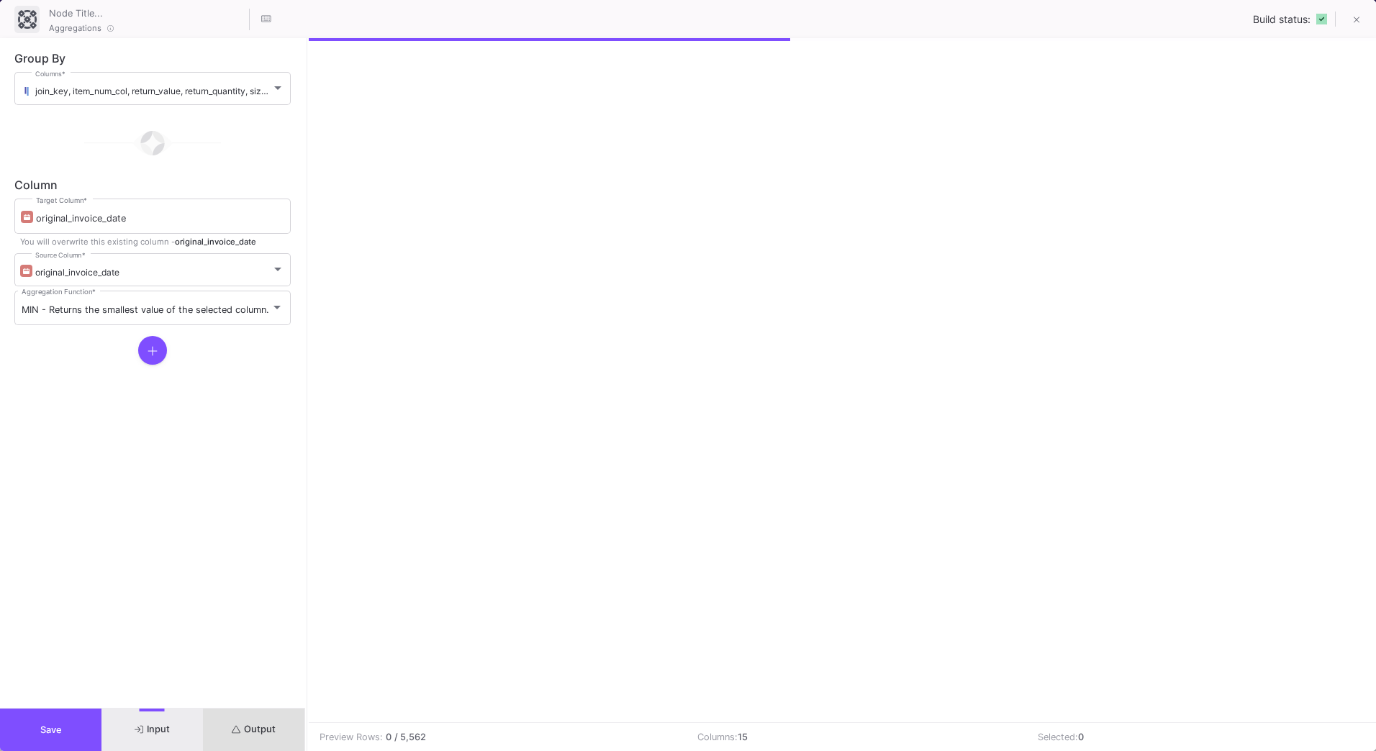
scroll to position [0, 136]
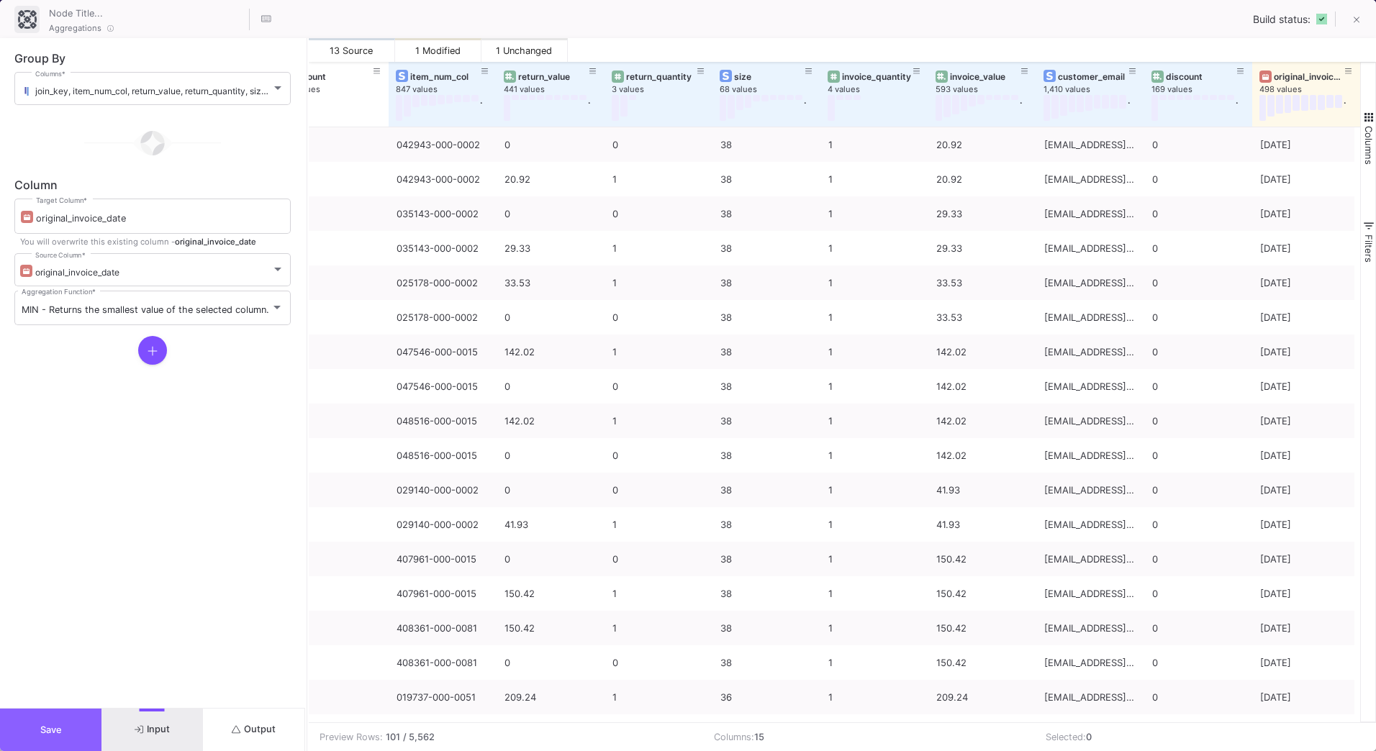
click at [58, 729] on span "Save" at bounding box center [51, 730] width 22 height 11
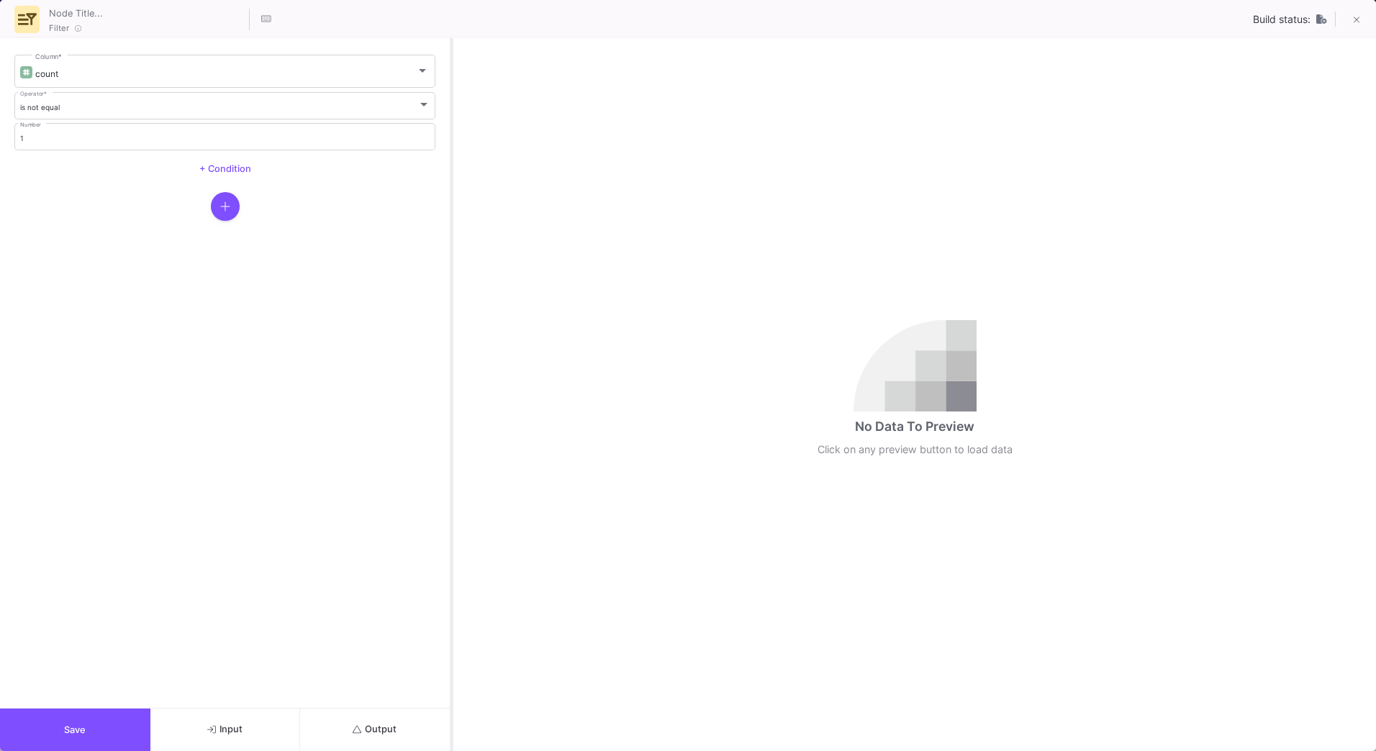
drag, startPoint x: 688, startPoint y: 435, endPoint x: 443, endPoint y: 450, distance: 245.8
click at [450, 450] on div at bounding box center [452, 394] width 4 height 713
click at [381, 720] on button "Output" at bounding box center [369, 730] width 148 height 42
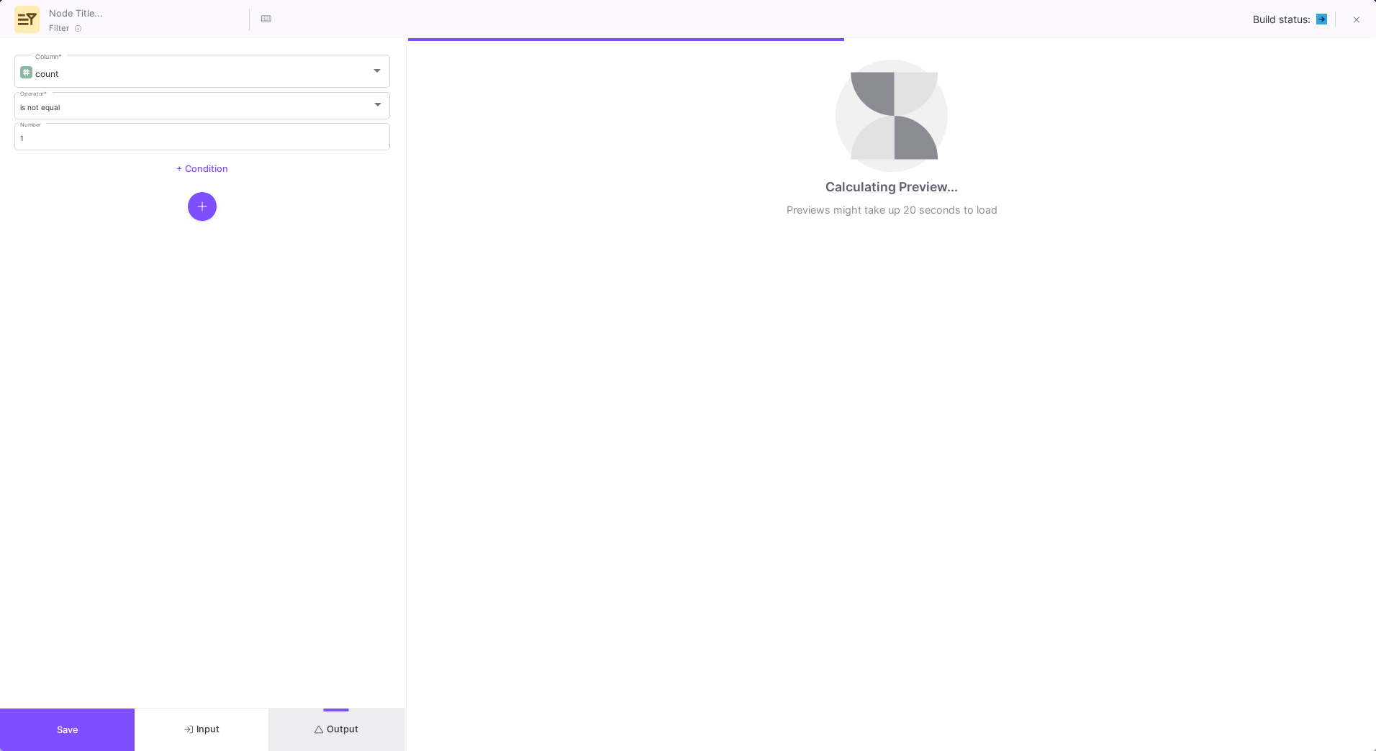
drag, startPoint x: 443, startPoint y: 329, endPoint x: 404, endPoint y: 328, distance: 38.1
click at [404, 328] on div at bounding box center [406, 394] width 4 height 713
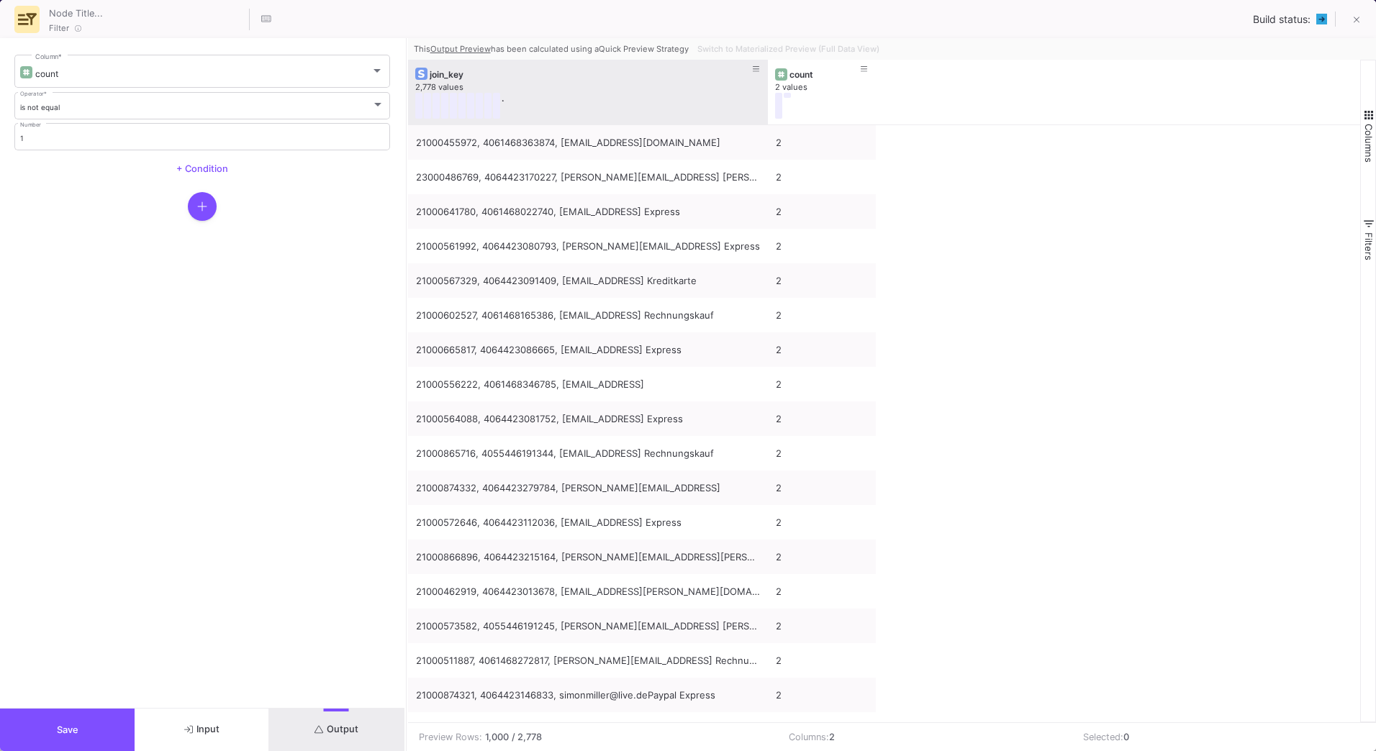
drag, startPoint x: 514, startPoint y: 75, endPoint x: 913, endPoint y: 87, distance: 399.6
click at [913, 87] on div "join_key 2,778 values . count 2 values" at bounding box center [884, 92] width 952 height 65
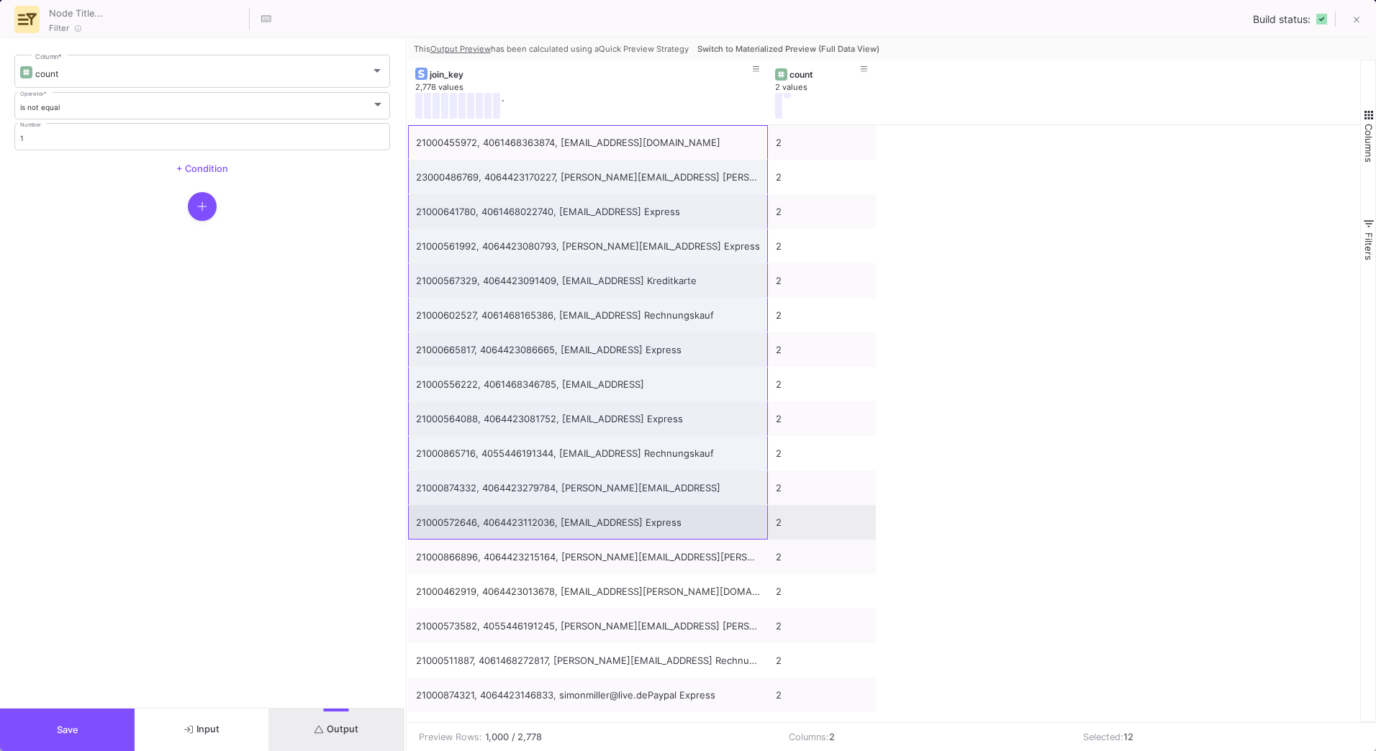
drag, startPoint x: 495, startPoint y: 144, endPoint x: 567, endPoint y: 506, distance: 369.1
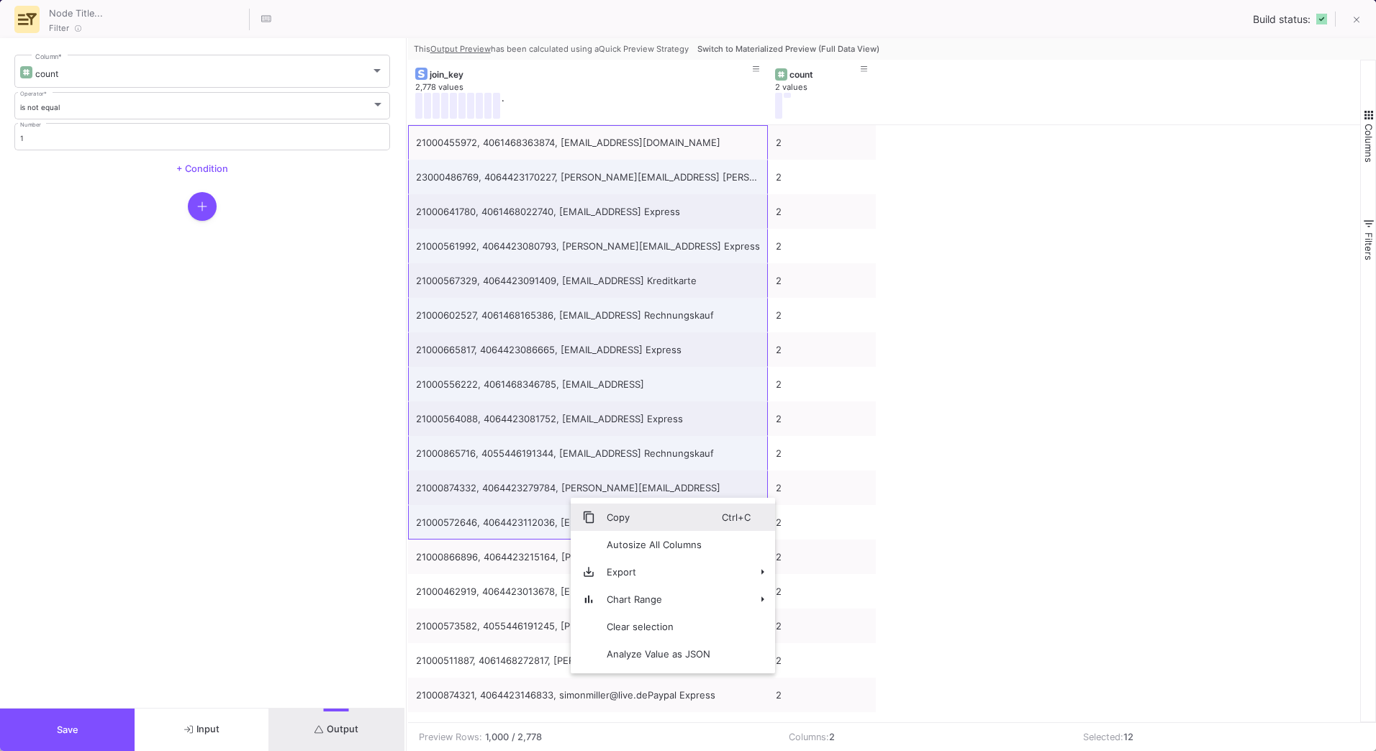
click at [615, 506] on span "Copy" at bounding box center [658, 517] width 127 height 27
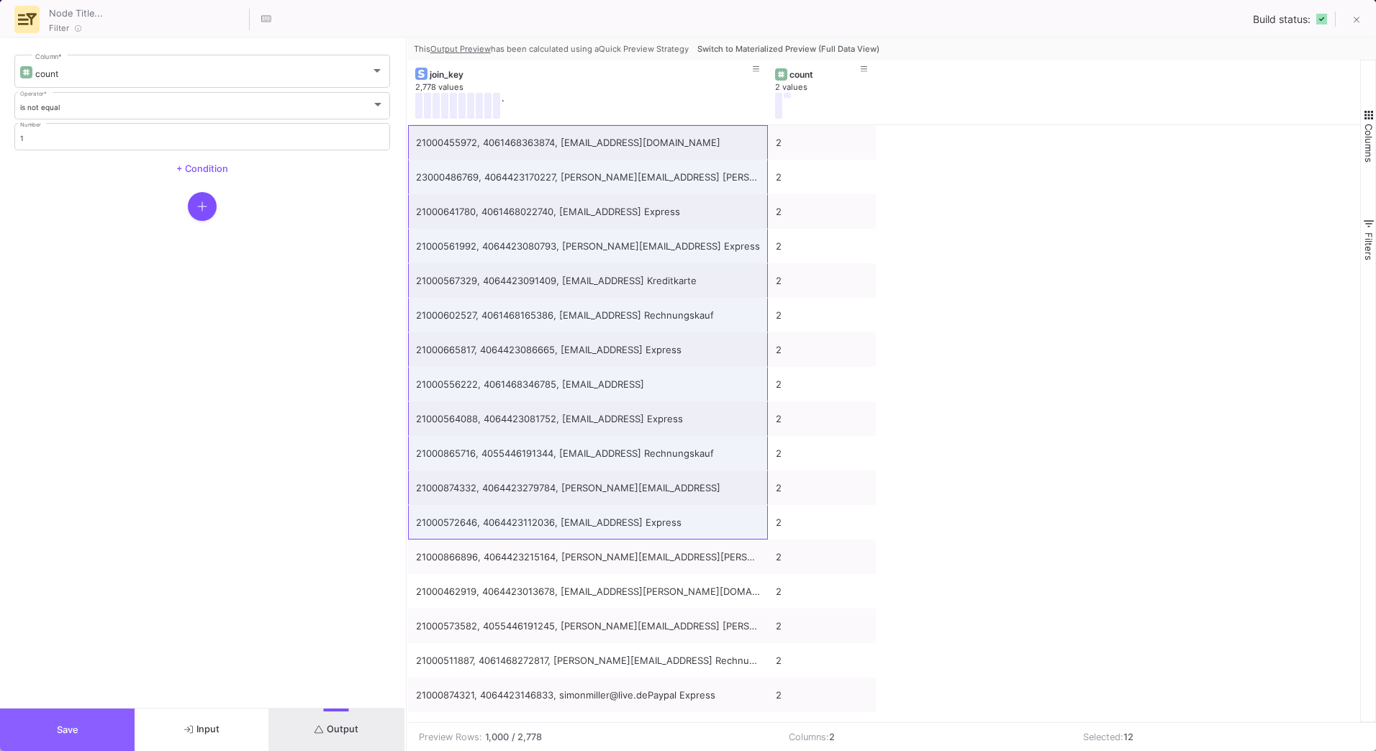
click at [94, 724] on button "Save" at bounding box center [67, 730] width 135 height 42
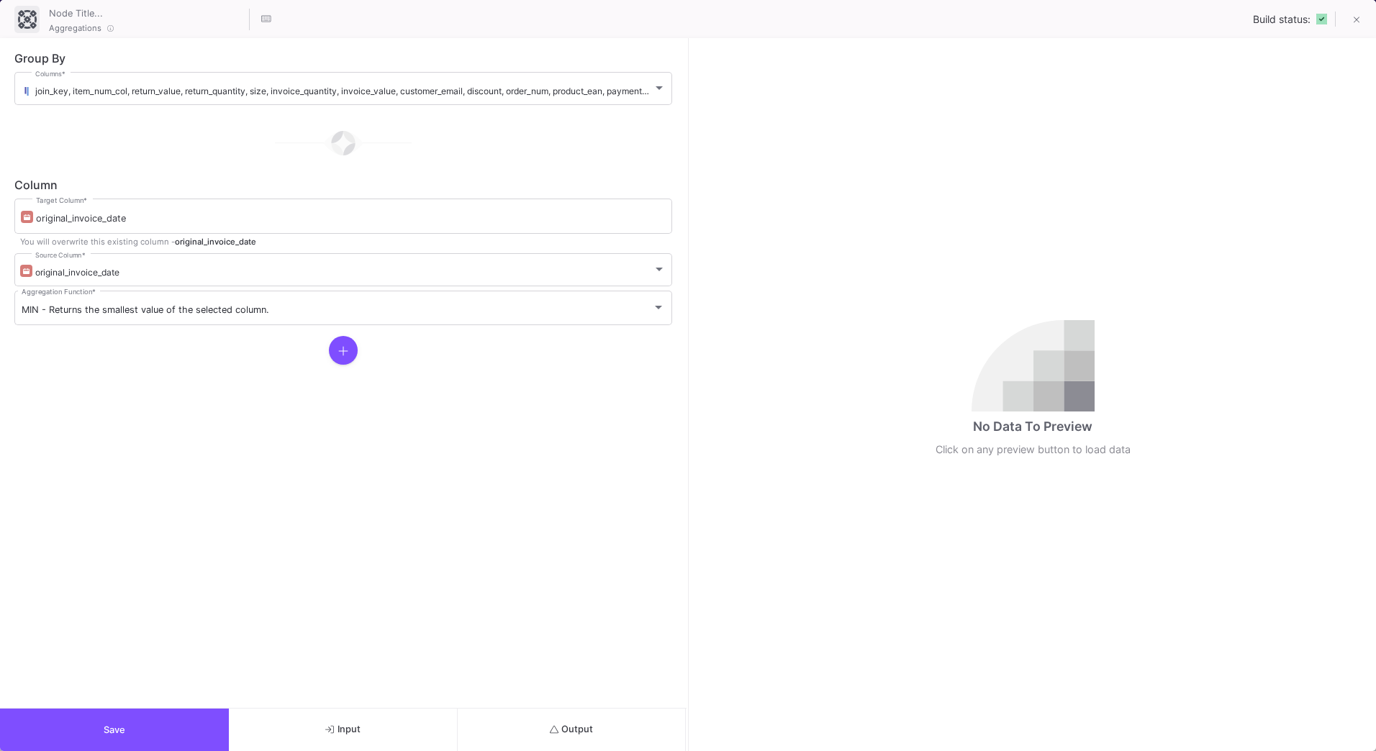
click at [628, 740] on button "Output" at bounding box center [572, 730] width 229 height 42
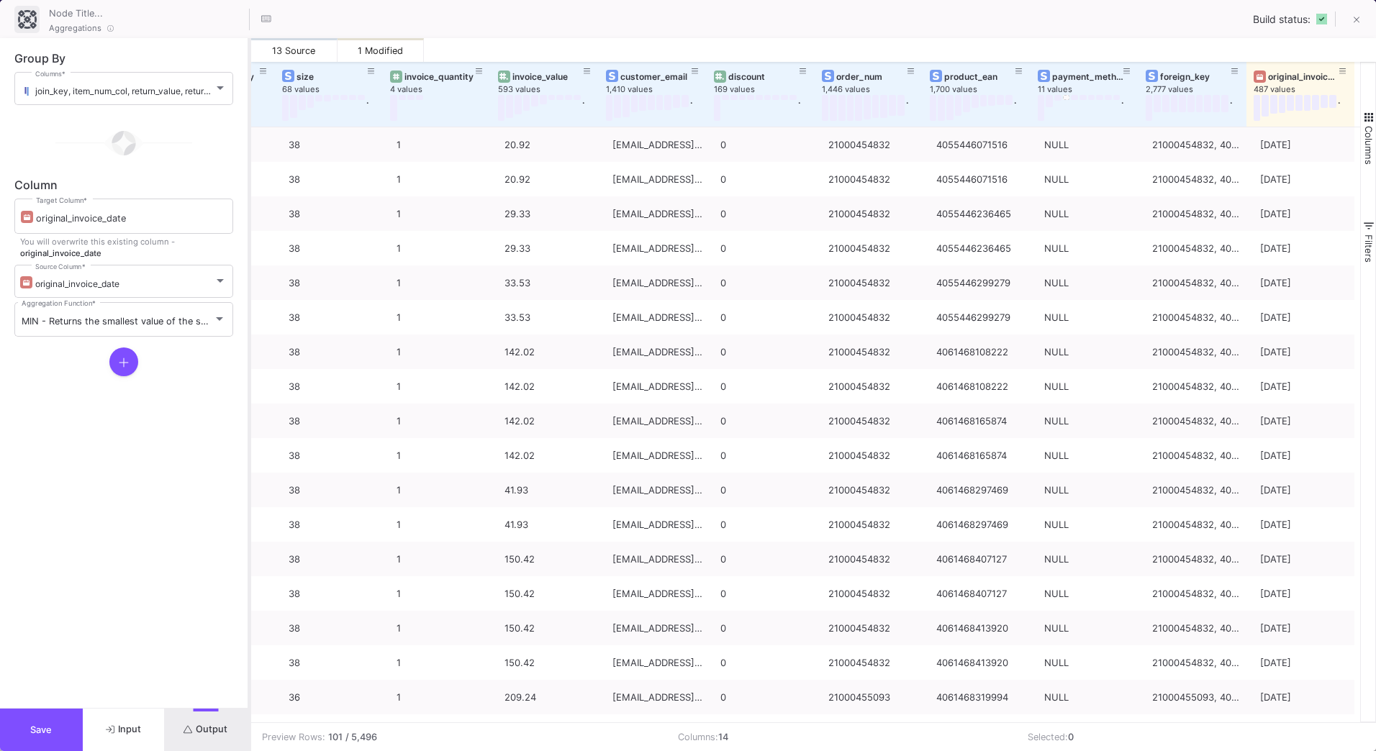
scroll to position [0, 408]
drag, startPoint x: 688, startPoint y: 671, endPoint x: 249, endPoint y: 622, distance: 441.8
click at [249, 622] on div at bounding box center [250, 394] width 4 height 713
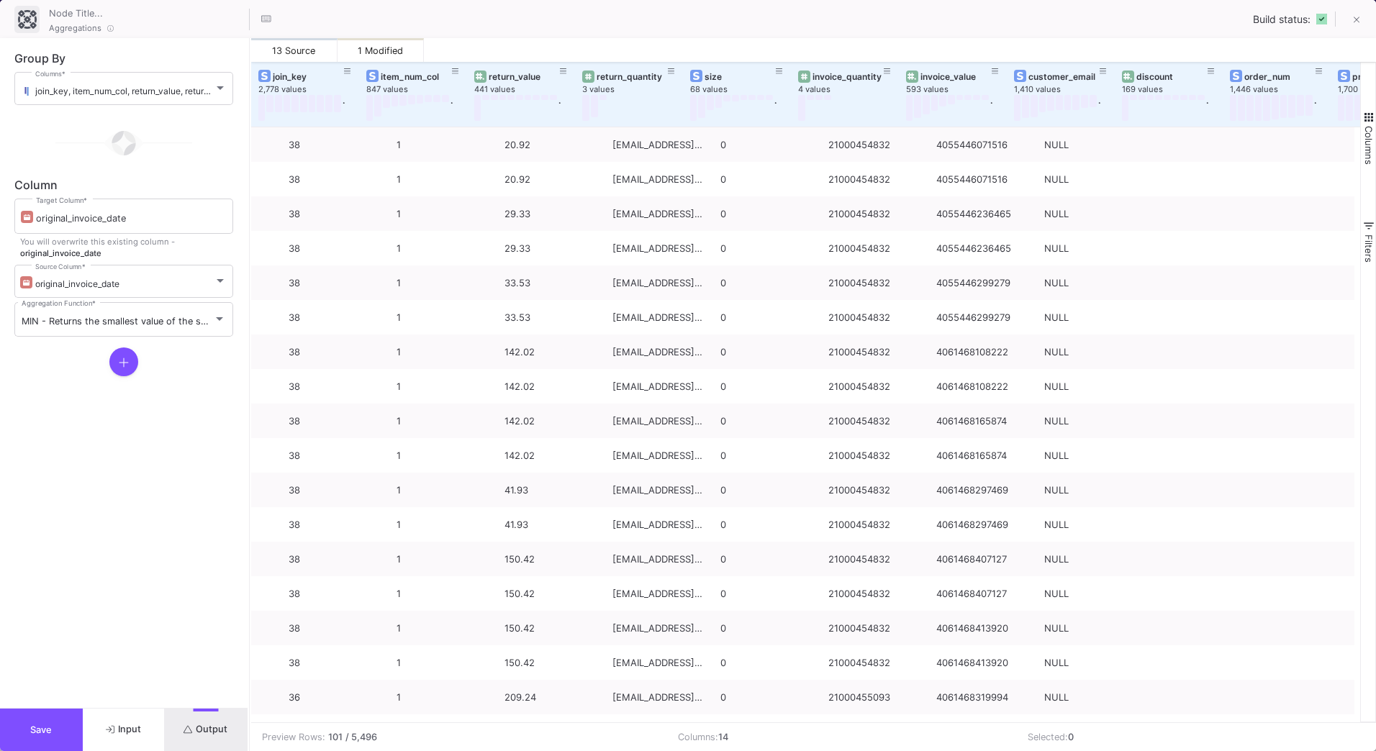
scroll to position [0, 0]
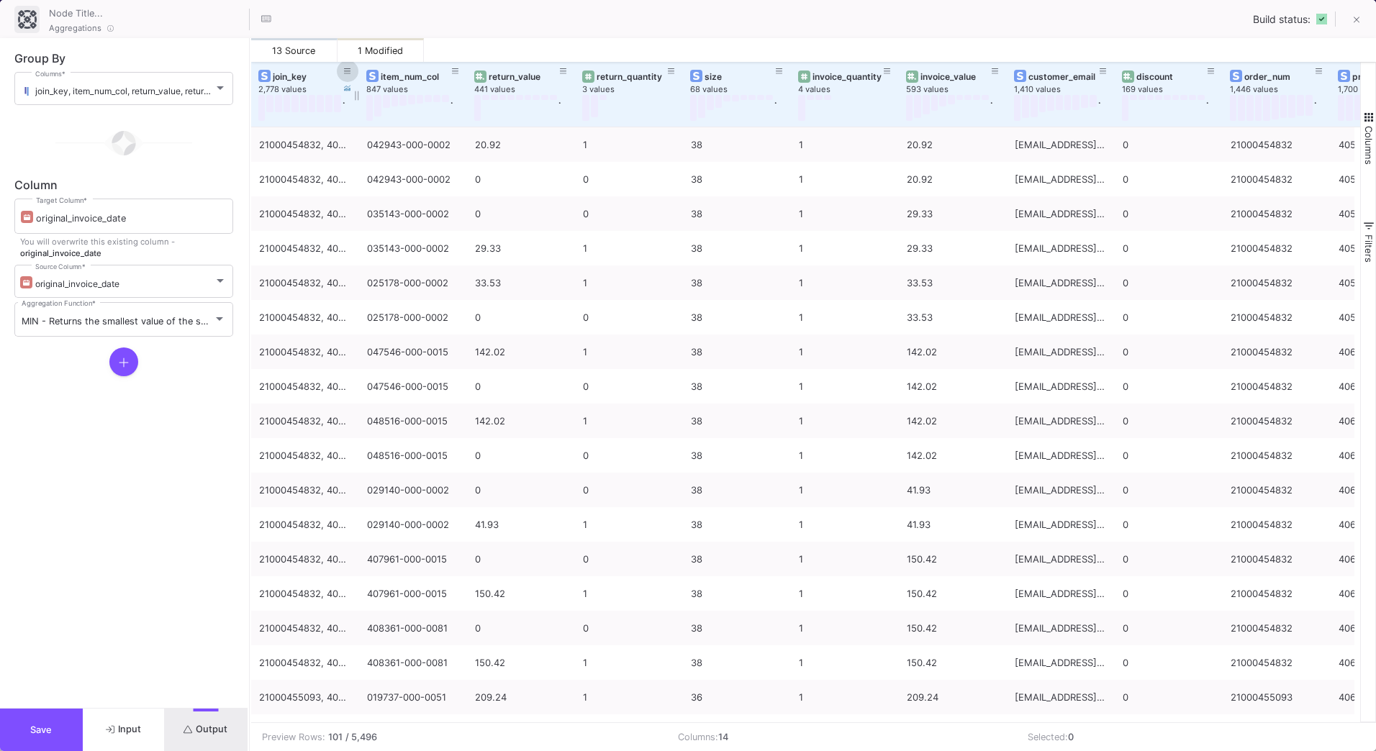
click at [355, 70] on button at bounding box center [348, 71] width 22 height 22
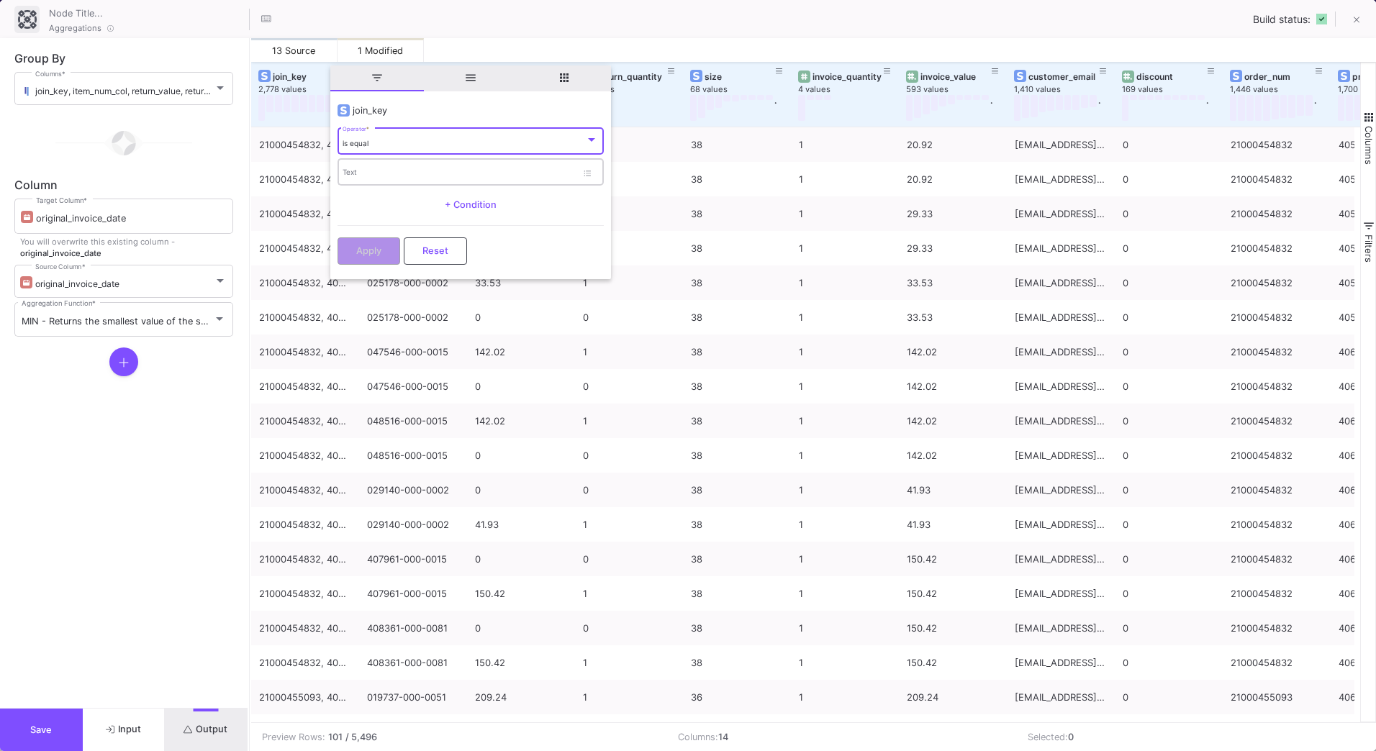
click at [371, 172] on input "Text" at bounding box center [460, 174] width 234 height 9
paste input "21000455972, 4061468363874, lavaboschuette@web.de"
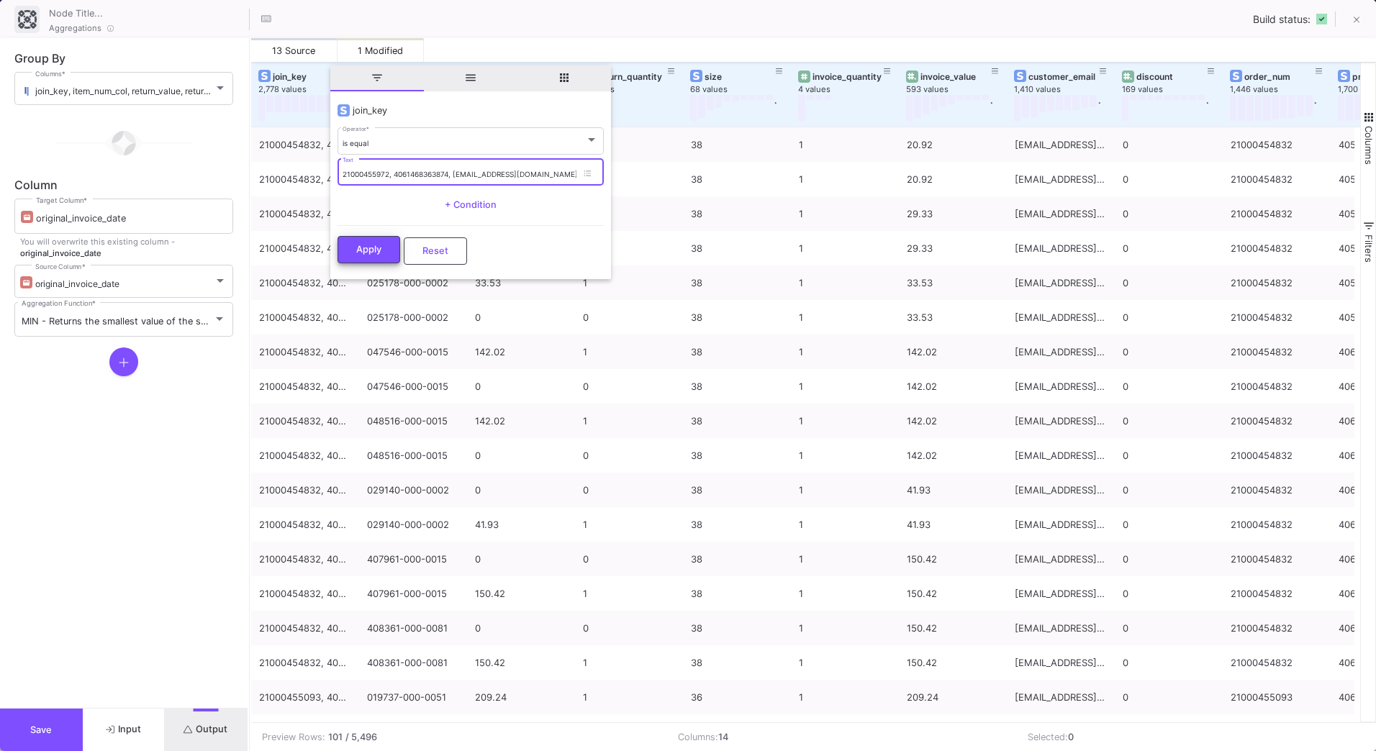
type input "21000455972, 4061468363874, lavaboschuette@web.de"
click at [376, 260] on button "Apply" at bounding box center [369, 249] width 63 height 27
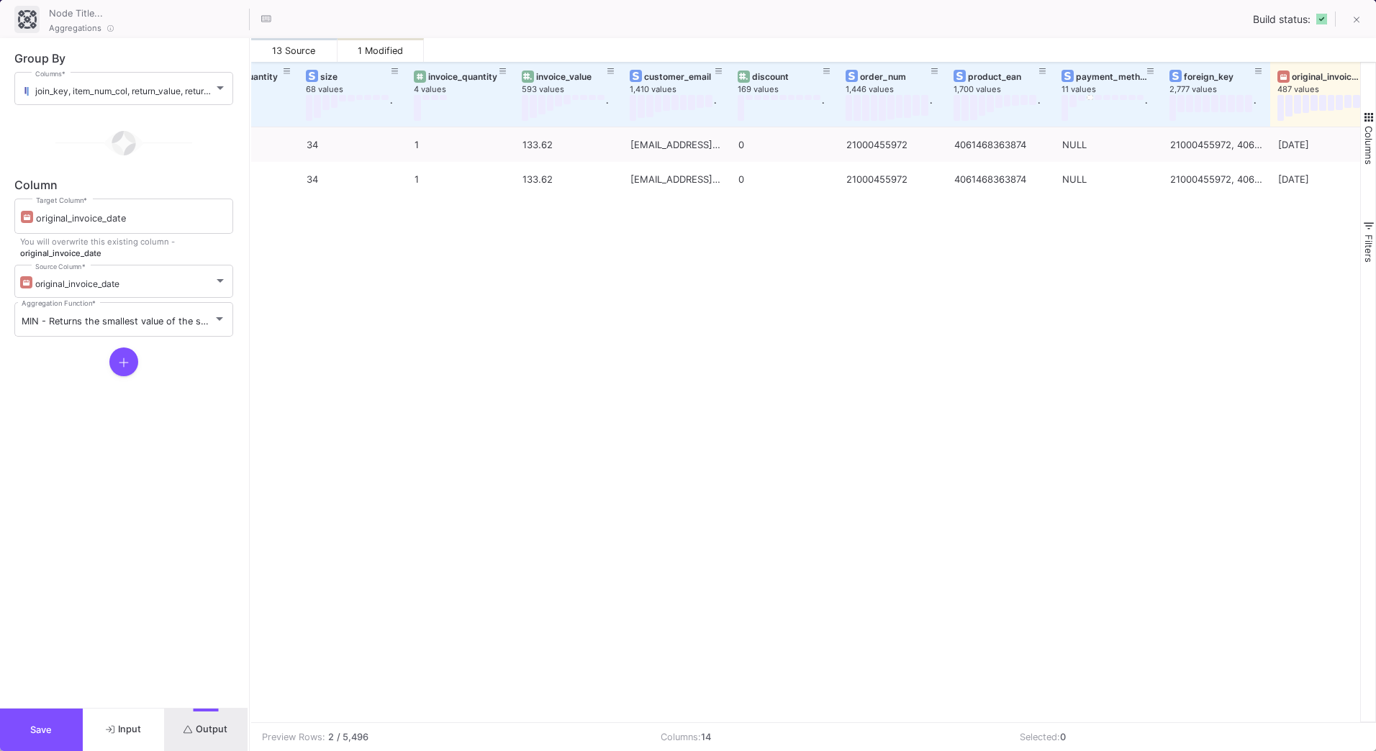
scroll to position [0, 402]
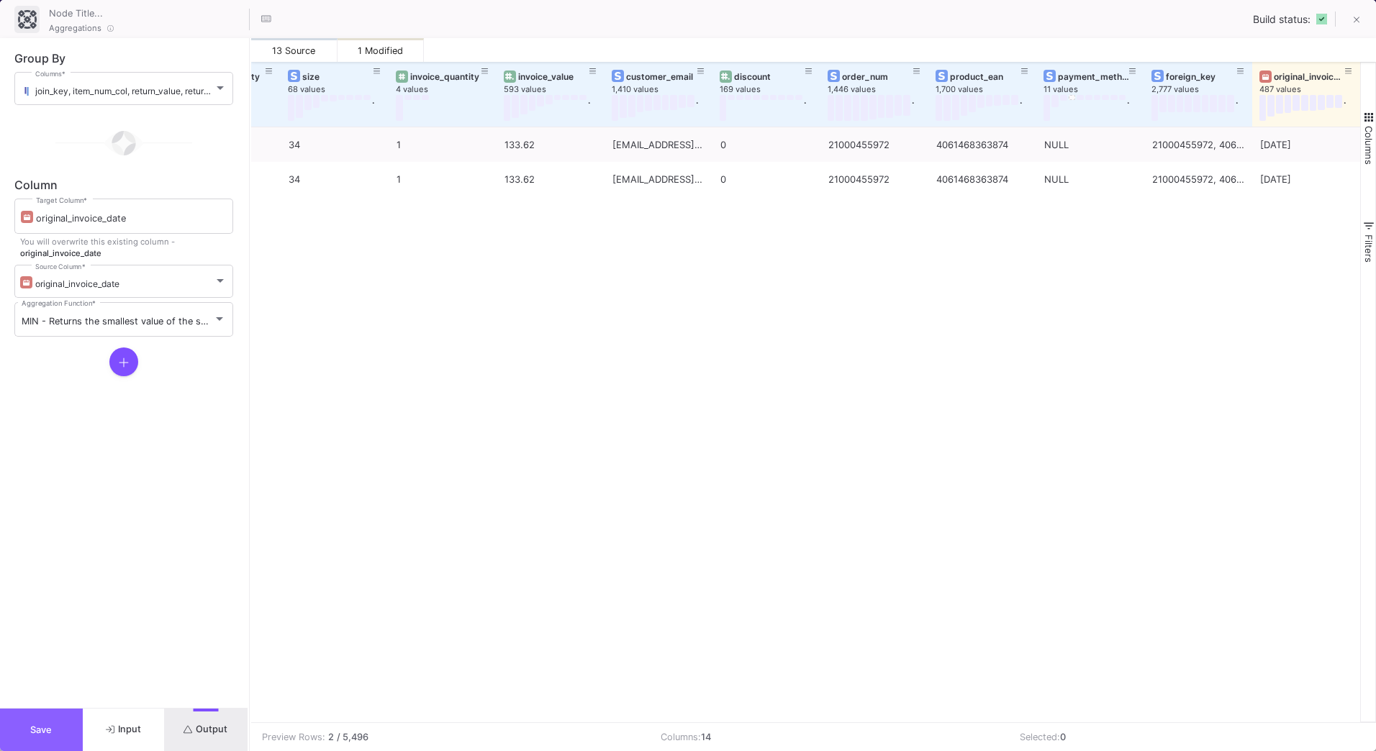
click at [41, 733] on span "Save" at bounding box center [41, 730] width 22 height 11
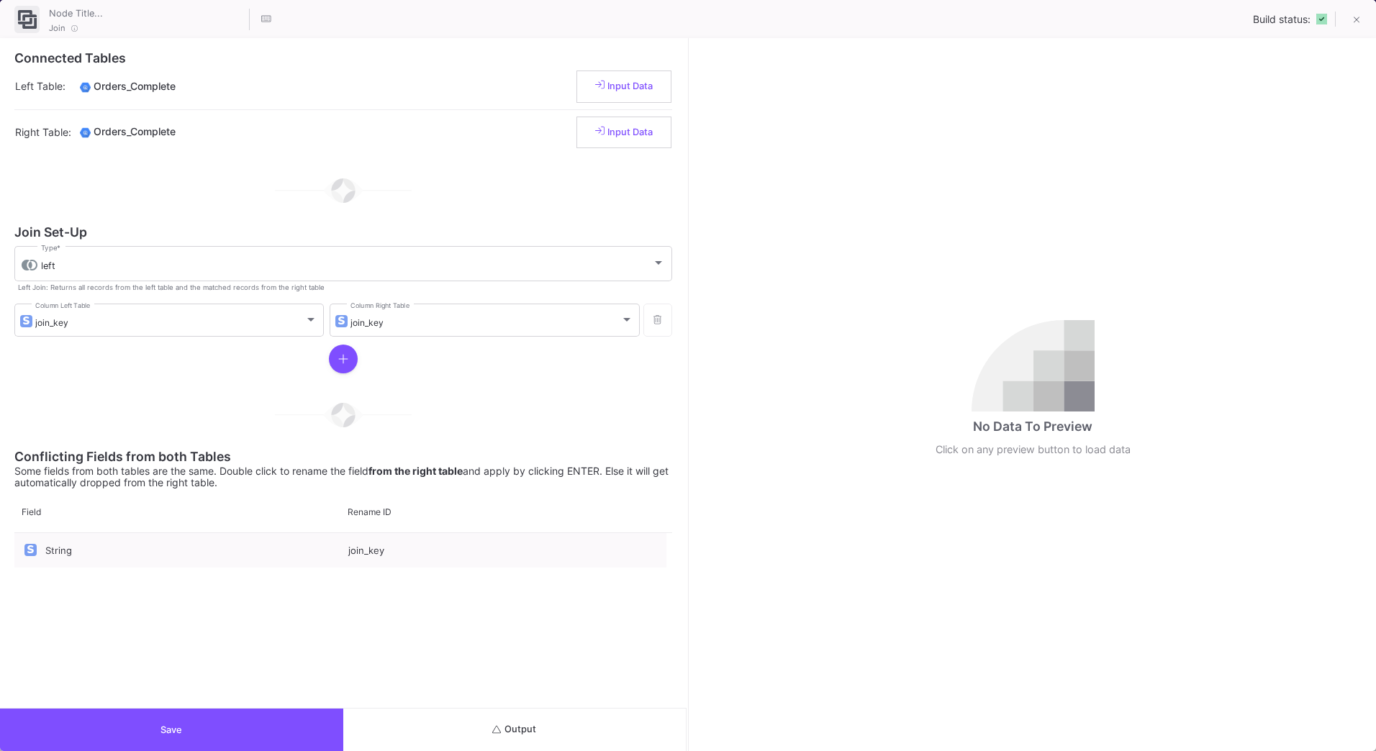
click at [562, 735] on button "Output" at bounding box center [514, 730] width 343 height 42
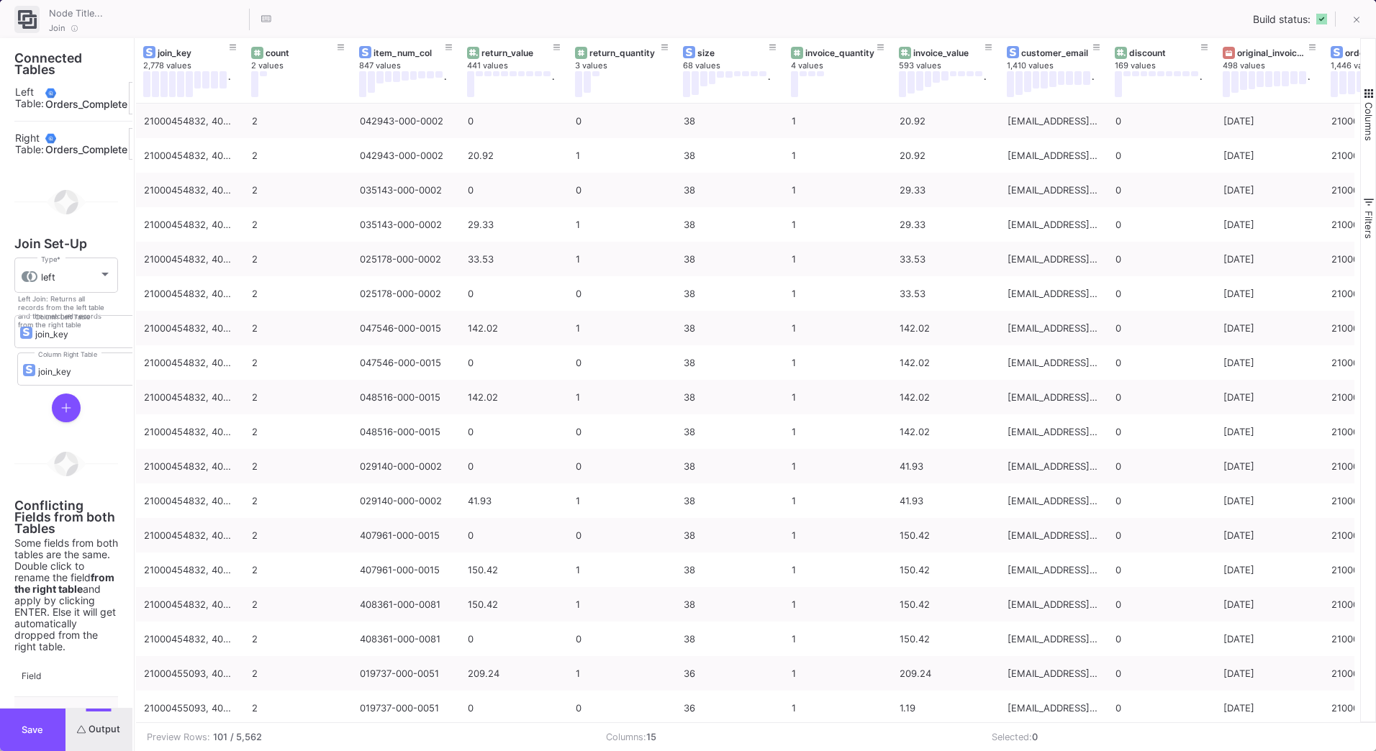
scroll to position [0, 0]
drag, startPoint x: 687, startPoint y: 470, endPoint x: 133, endPoint y: 453, distance: 553.7
click at [133, 453] on div at bounding box center [134, 394] width 4 height 713
click at [1257, 53] on div "original_invoice_date" at bounding box center [1272, 52] width 71 height 11
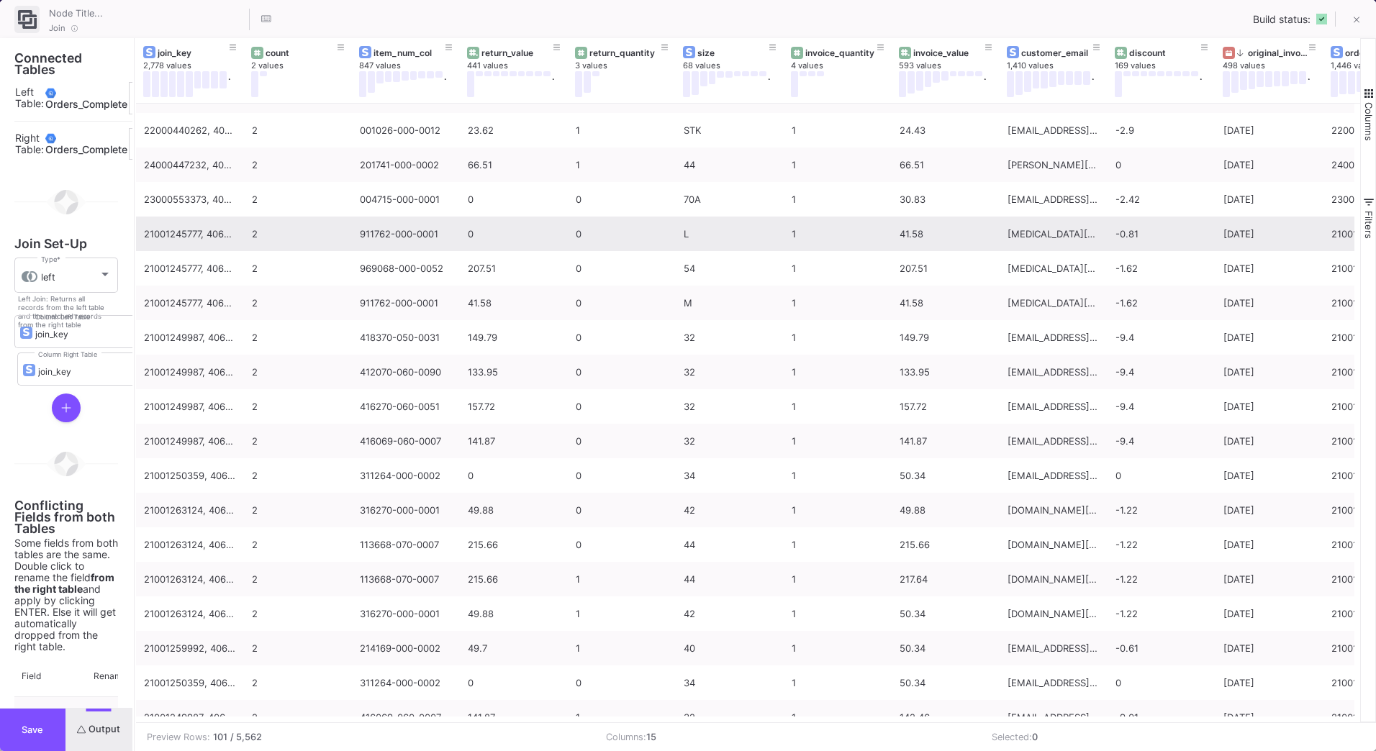
scroll to position [314, 0]
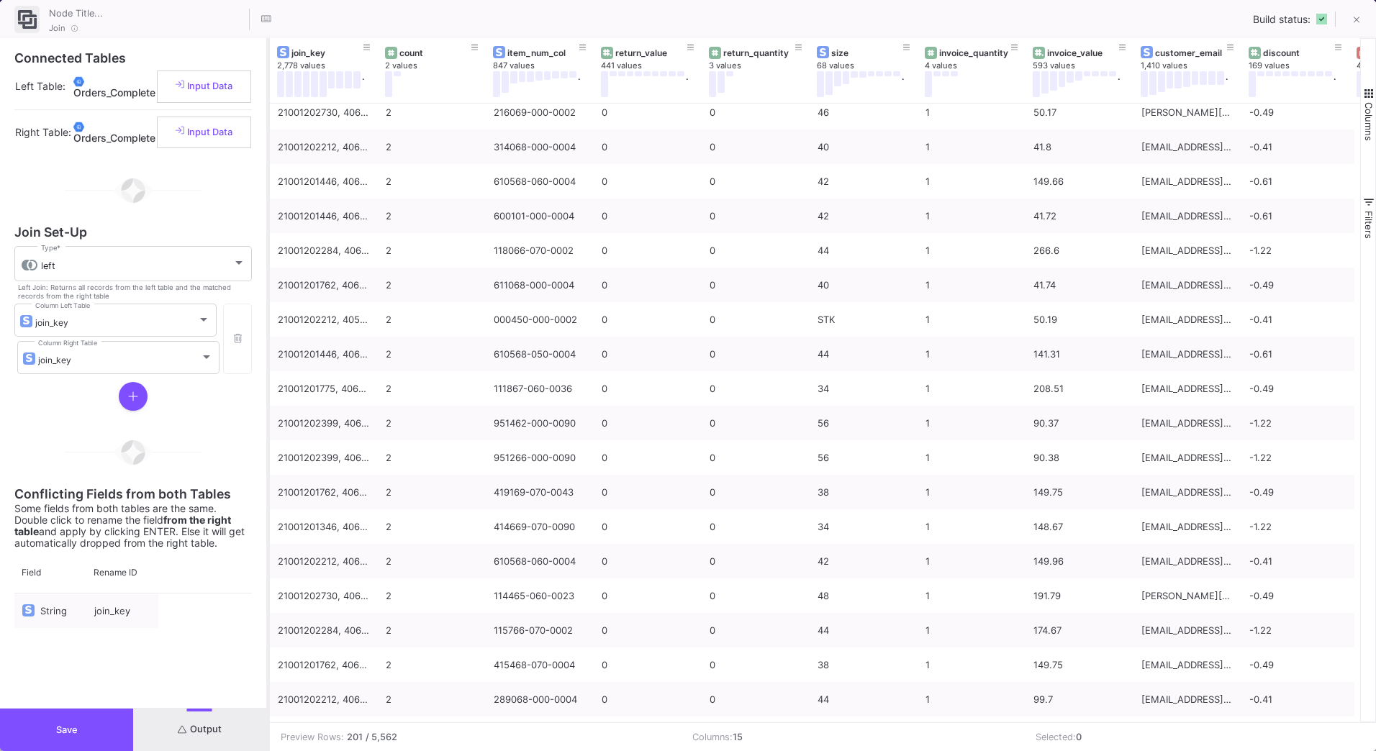
drag, startPoint x: 135, startPoint y: 185, endPoint x: 269, endPoint y: 209, distance: 135.9
click at [269, 209] on div at bounding box center [268, 394] width 4 height 713
click at [499, 27] on div "Join Build status:" at bounding box center [688, 19] width 1376 height 38
click at [101, 731] on button "Save" at bounding box center [66, 730] width 133 height 42
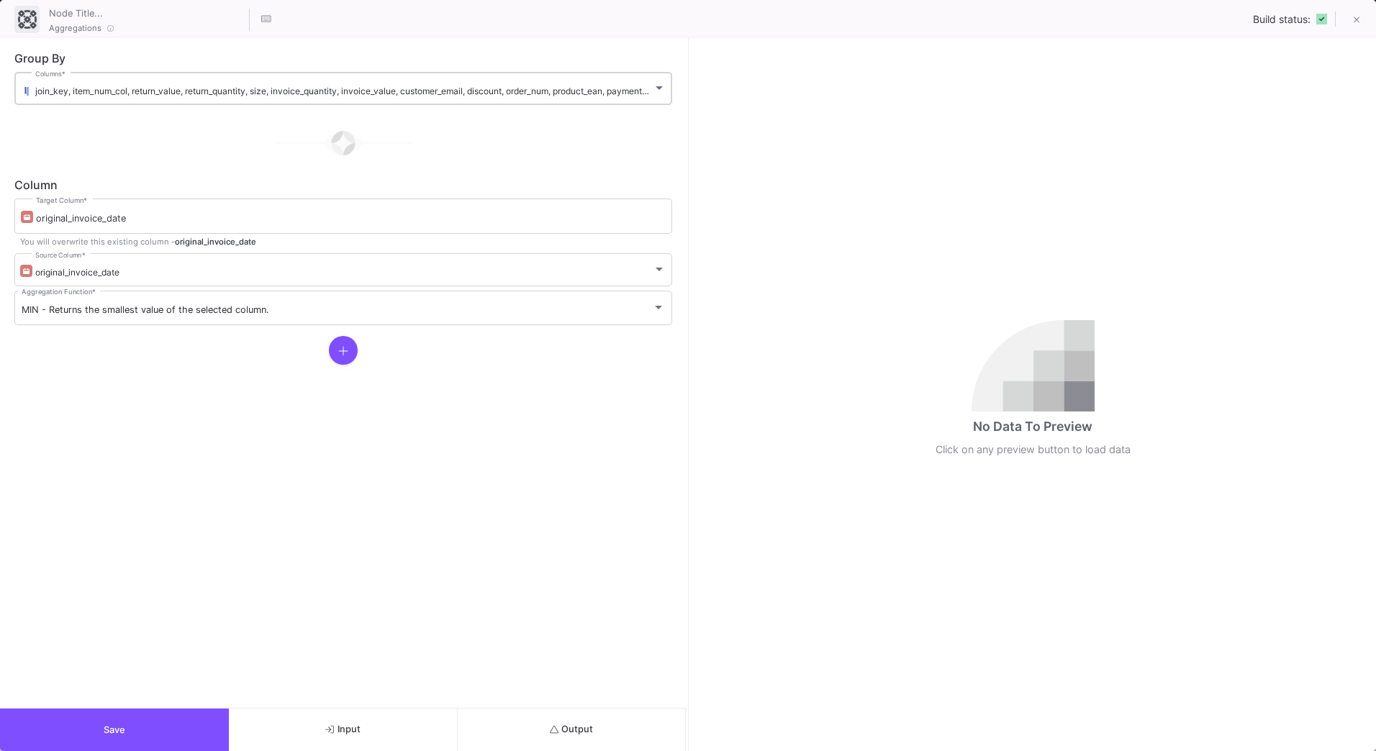
click at [102, 101] on div "join_key, item_num_col, return_value, return_quantity, size, invoice_quantity, …" at bounding box center [350, 87] width 630 height 35
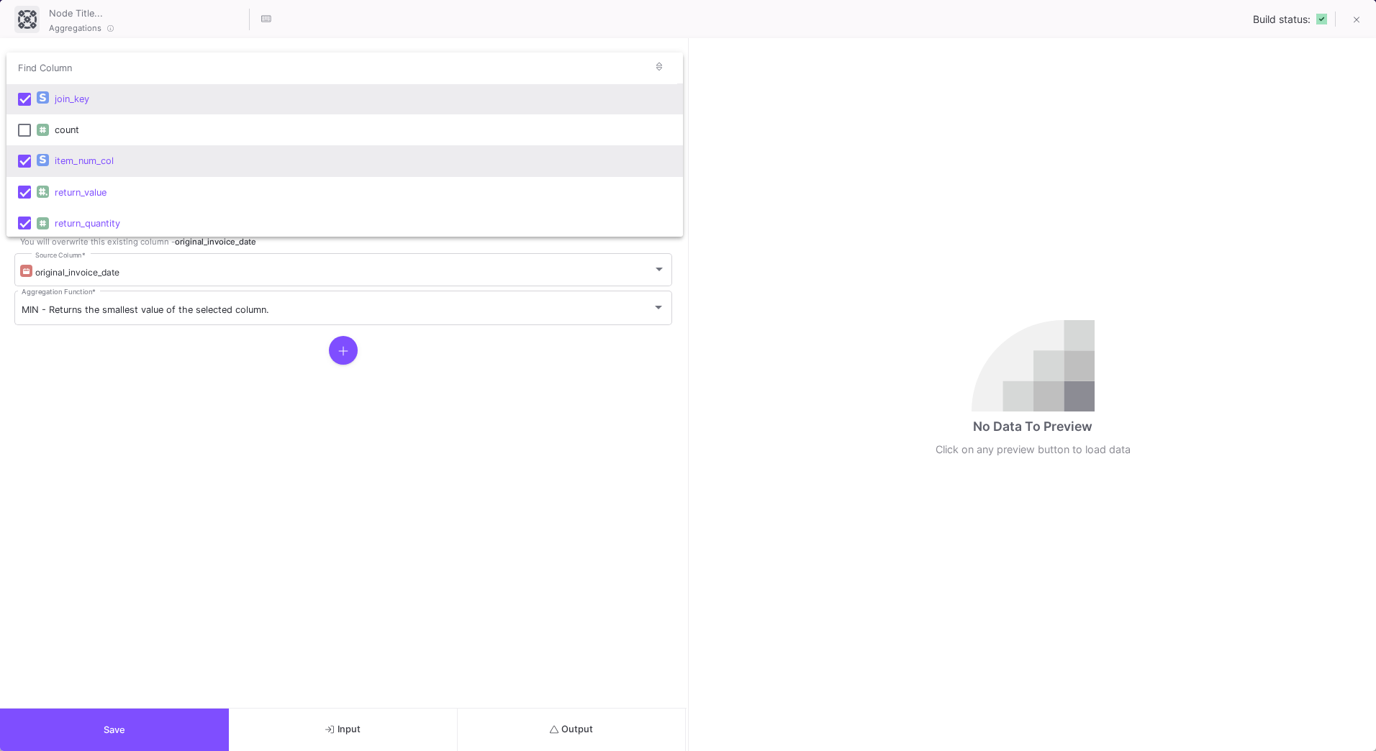
click at [22, 169] on mat-option "item_num_col" at bounding box center [344, 160] width 676 height 31
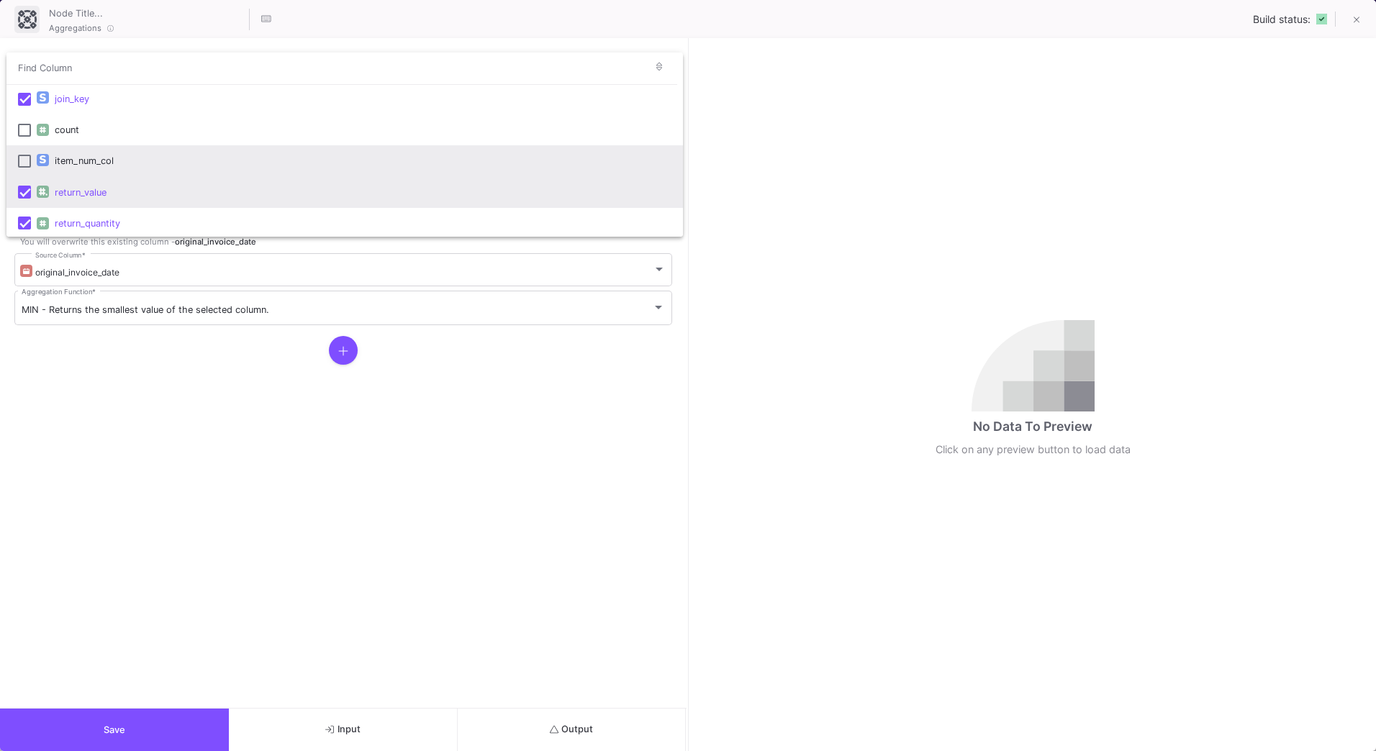
click at [22, 192] on mat-pseudo-checkbox at bounding box center [24, 192] width 13 height 13
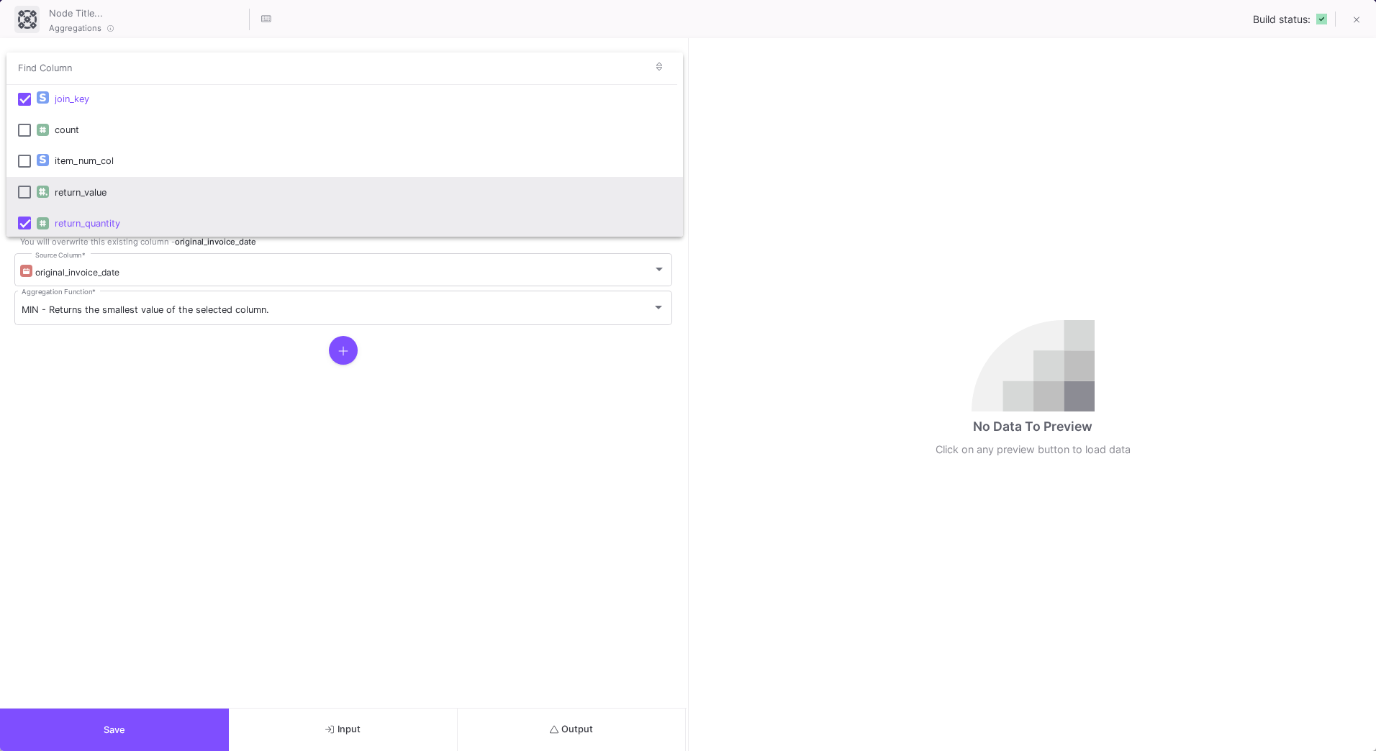
click at [21, 219] on mat-pseudo-checkbox at bounding box center [24, 223] width 13 height 13
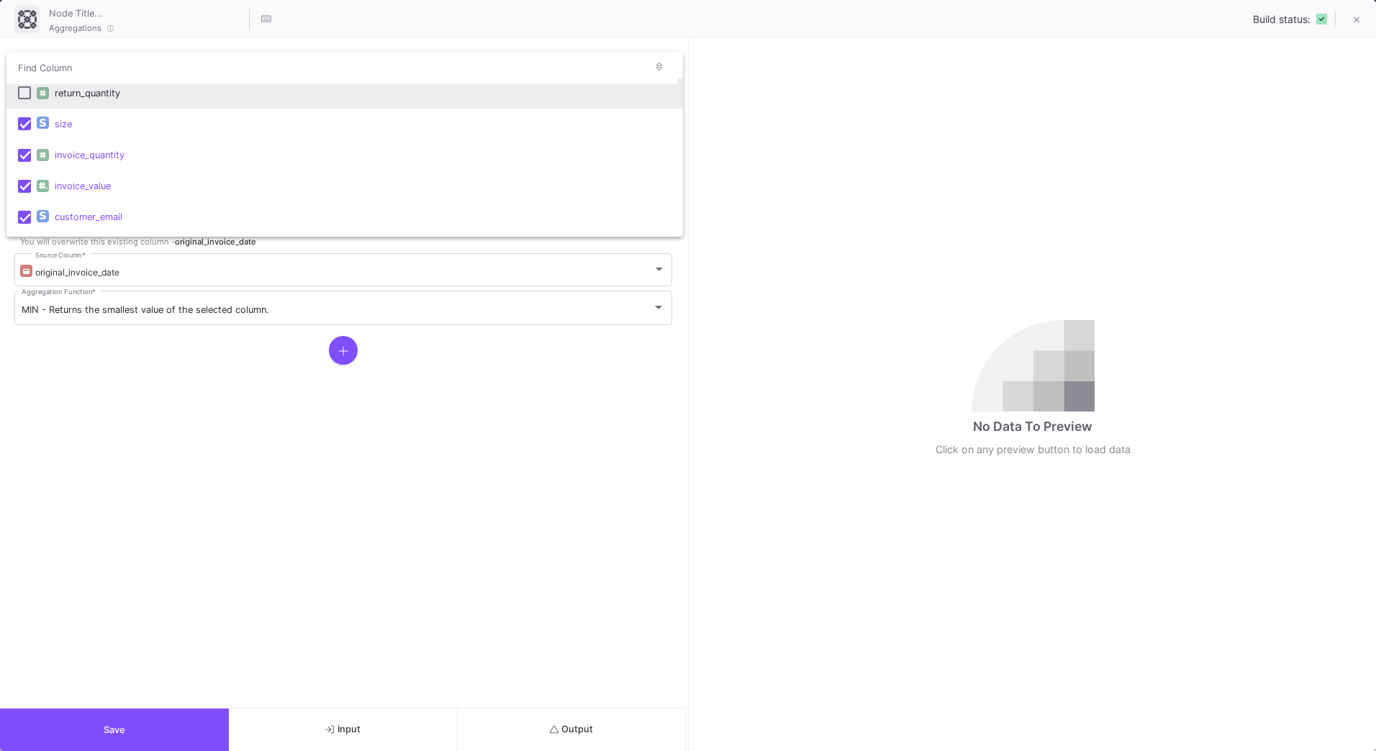
scroll to position [148, 0]
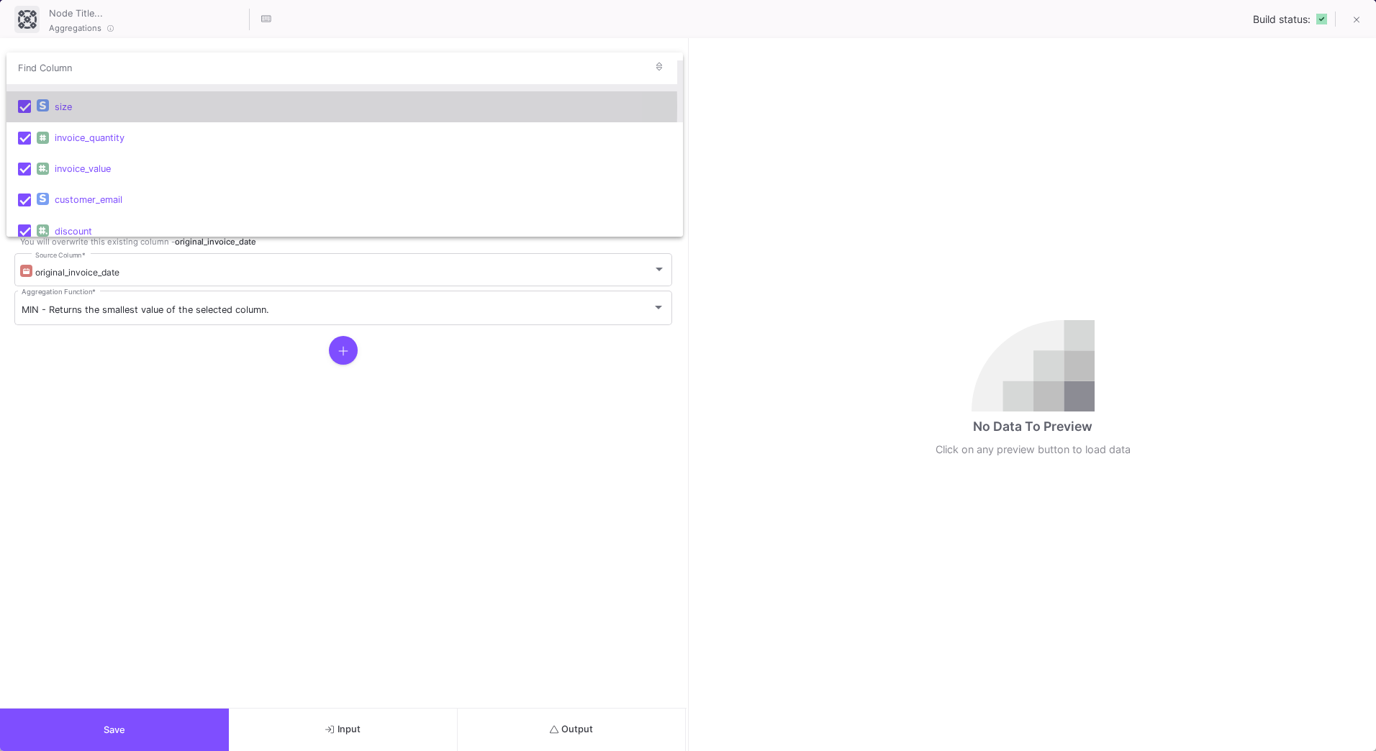
click at [19, 107] on mat-pseudo-checkbox at bounding box center [24, 106] width 13 height 13
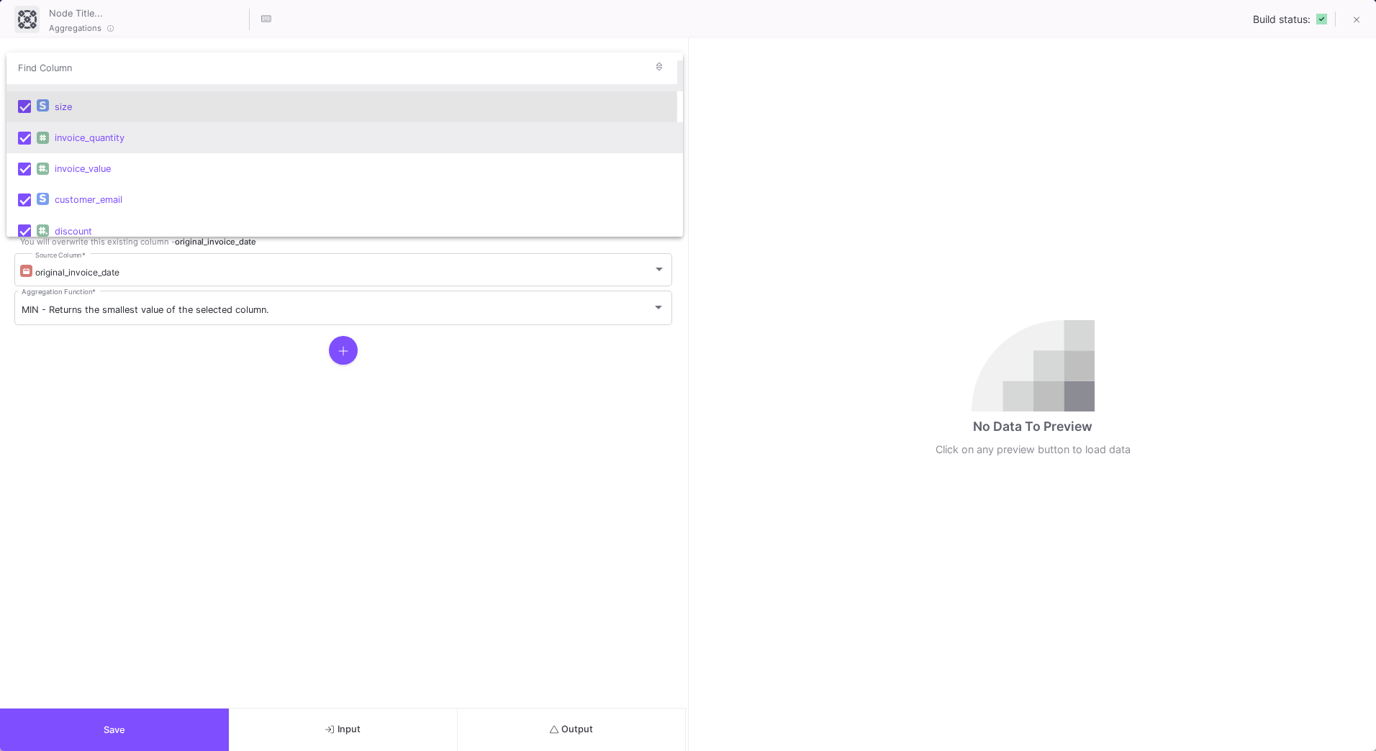
scroll to position [155, 0]
click at [25, 135] on mat-pseudo-checkbox at bounding box center [24, 130] width 13 height 13
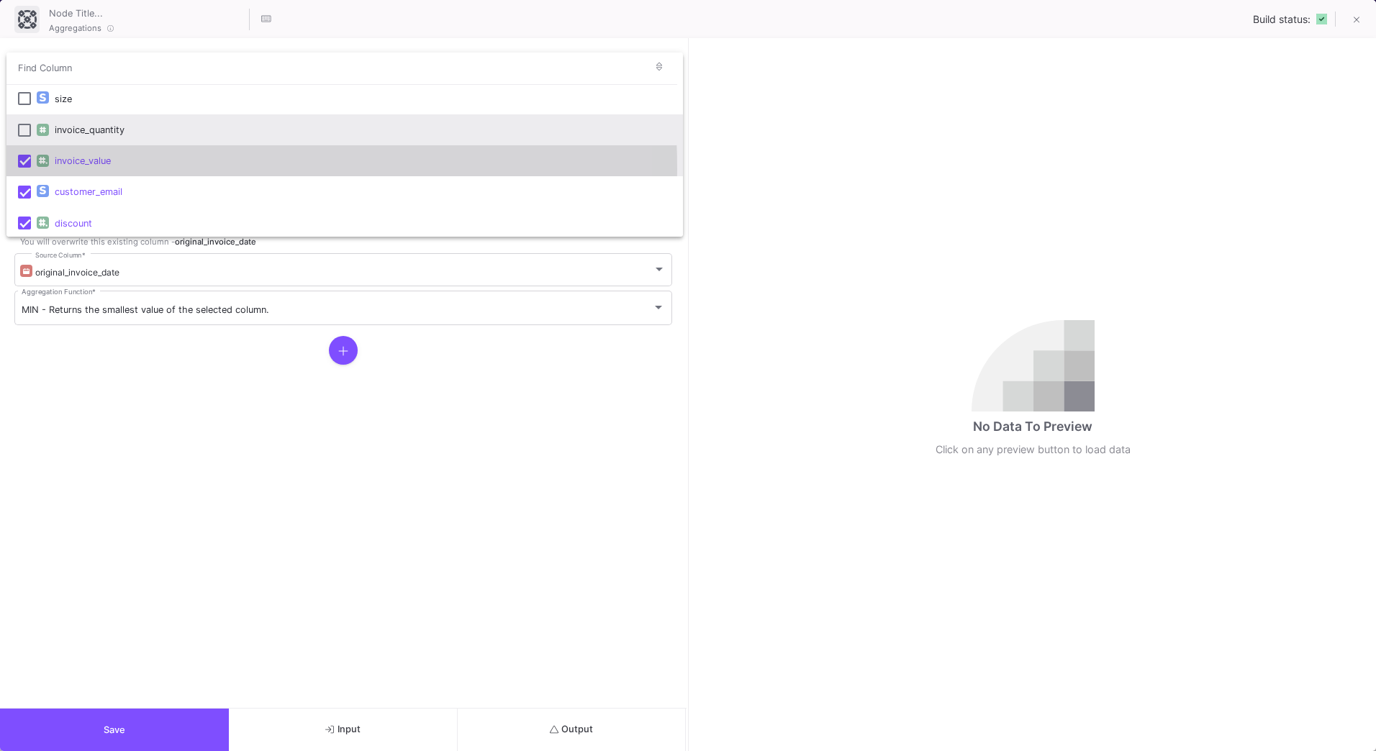
click at [24, 169] on mat-option "invoice_value" at bounding box center [344, 160] width 676 height 31
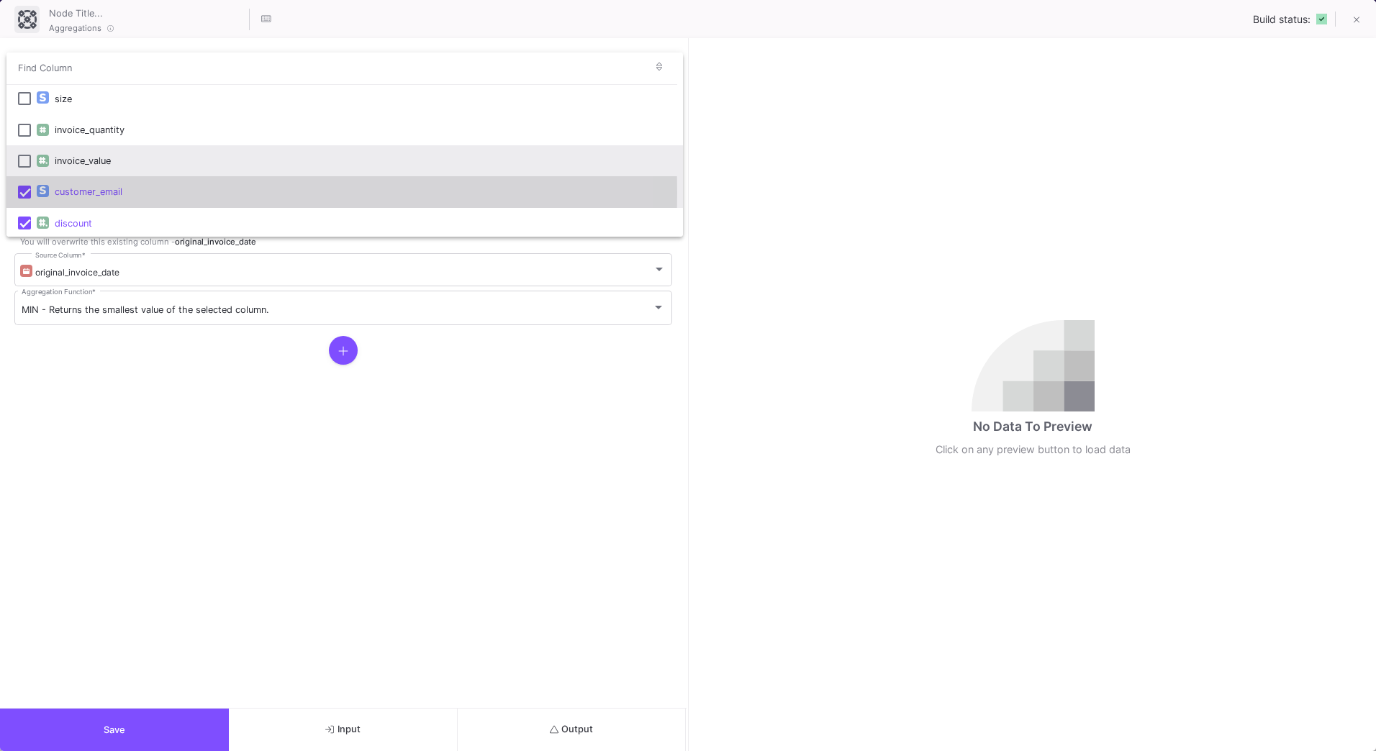
click at [25, 193] on mat-pseudo-checkbox at bounding box center [24, 192] width 13 height 13
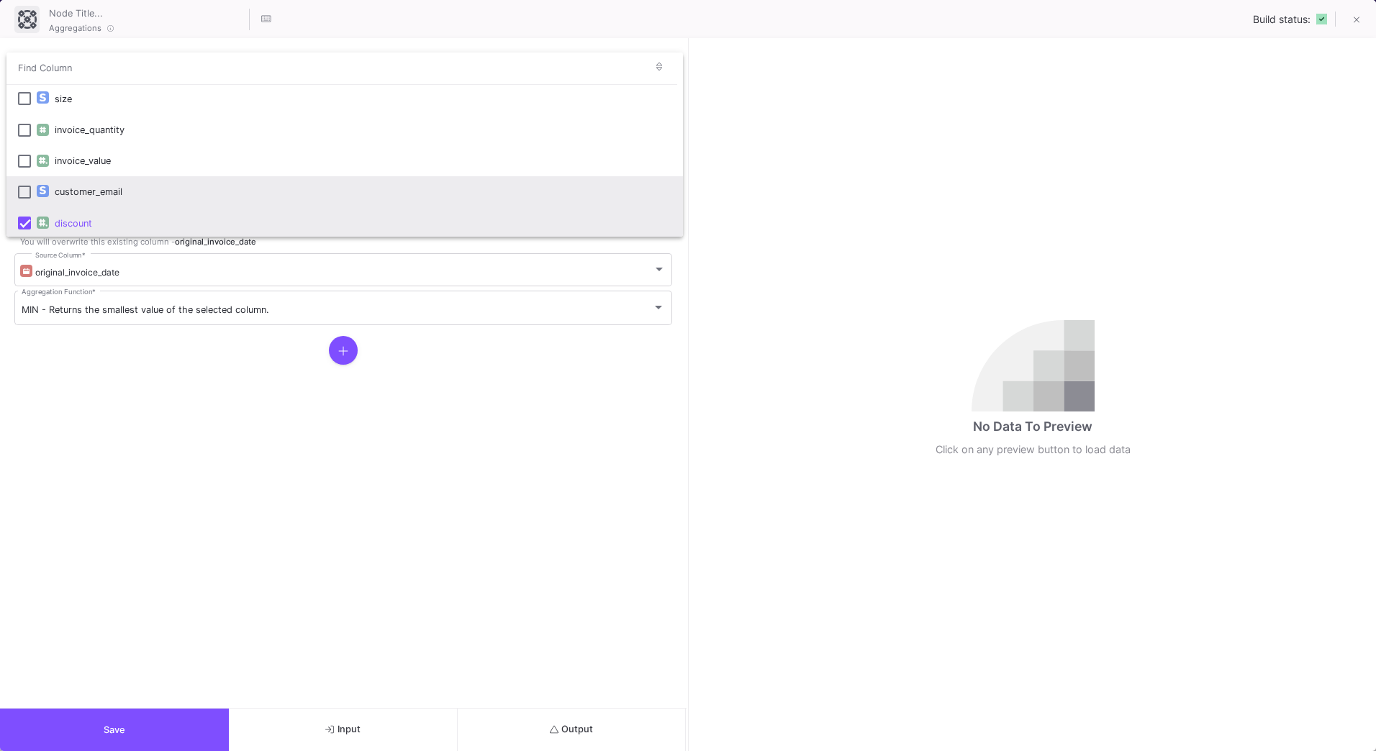
click at [27, 220] on mat-pseudo-checkbox at bounding box center [24, 223] width 13 height 13
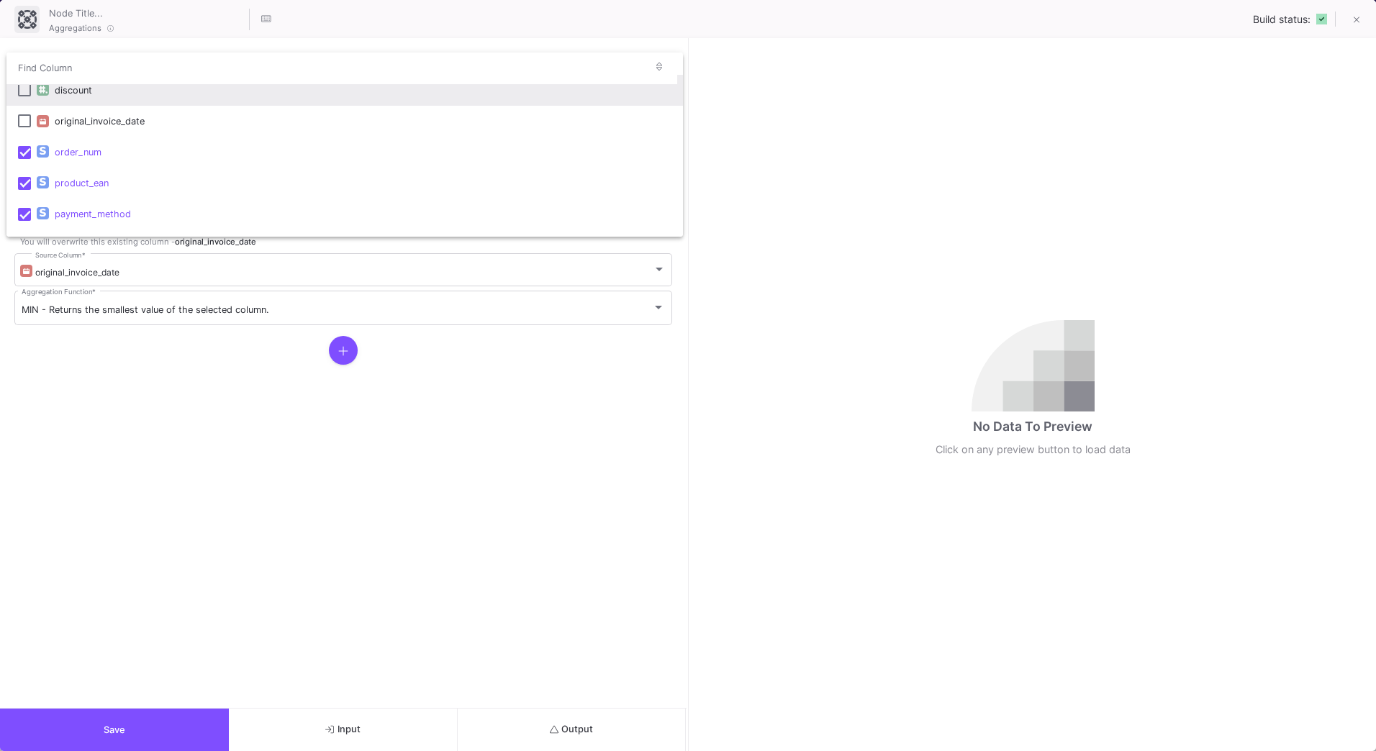
scroll to position [313, 0]
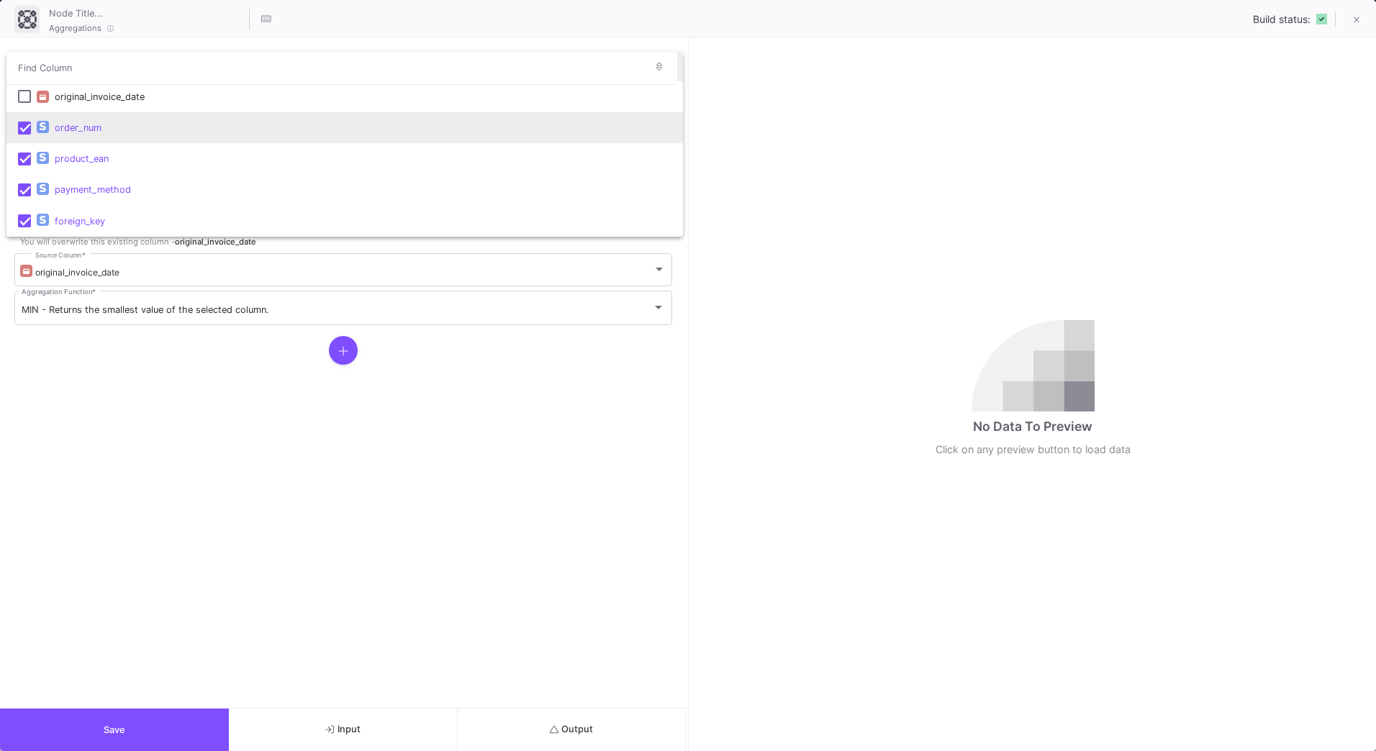
click at [30, 130] on mat-pseudo-checkbox at bounding box center [24, 128] width 13 height 13
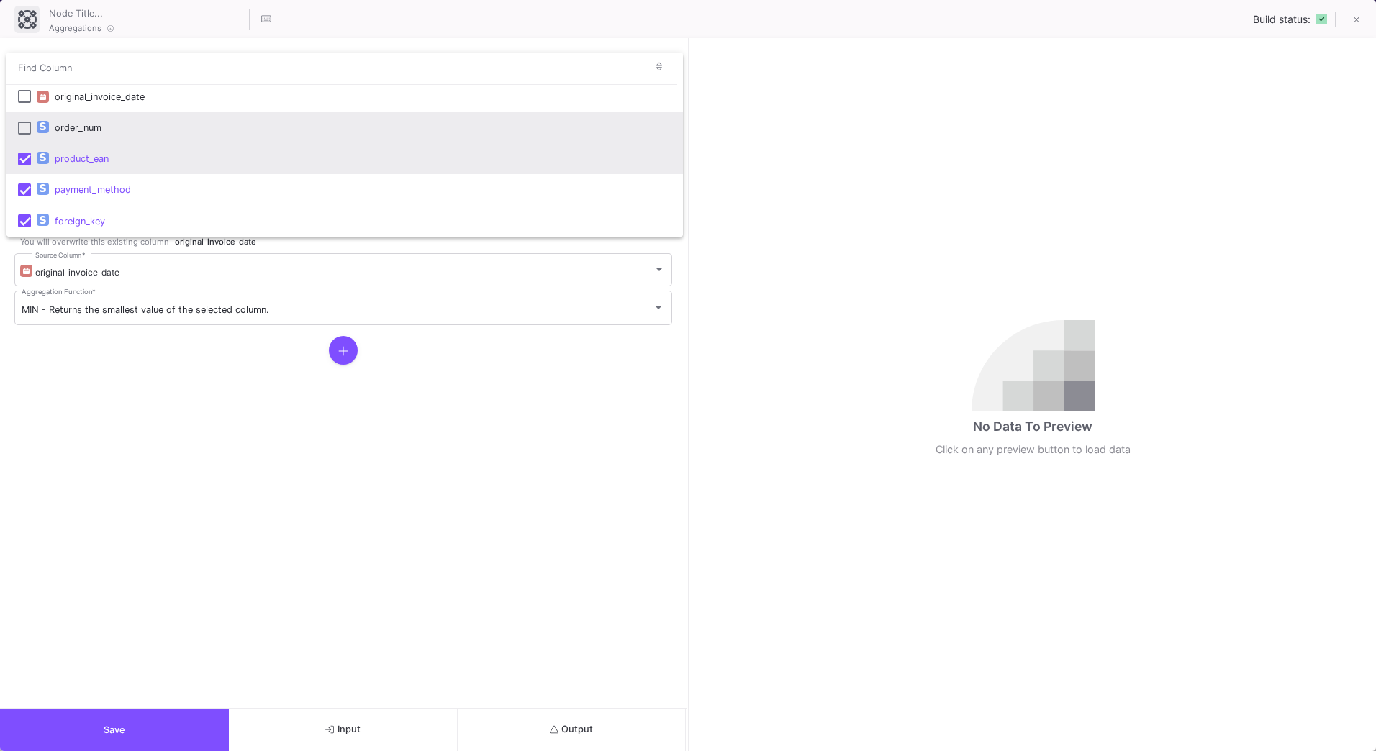
scroll to position [311, 0]
click at [27, 173] on mat-option "product_ean" at bounding box center [344, 160] width 676 height 31
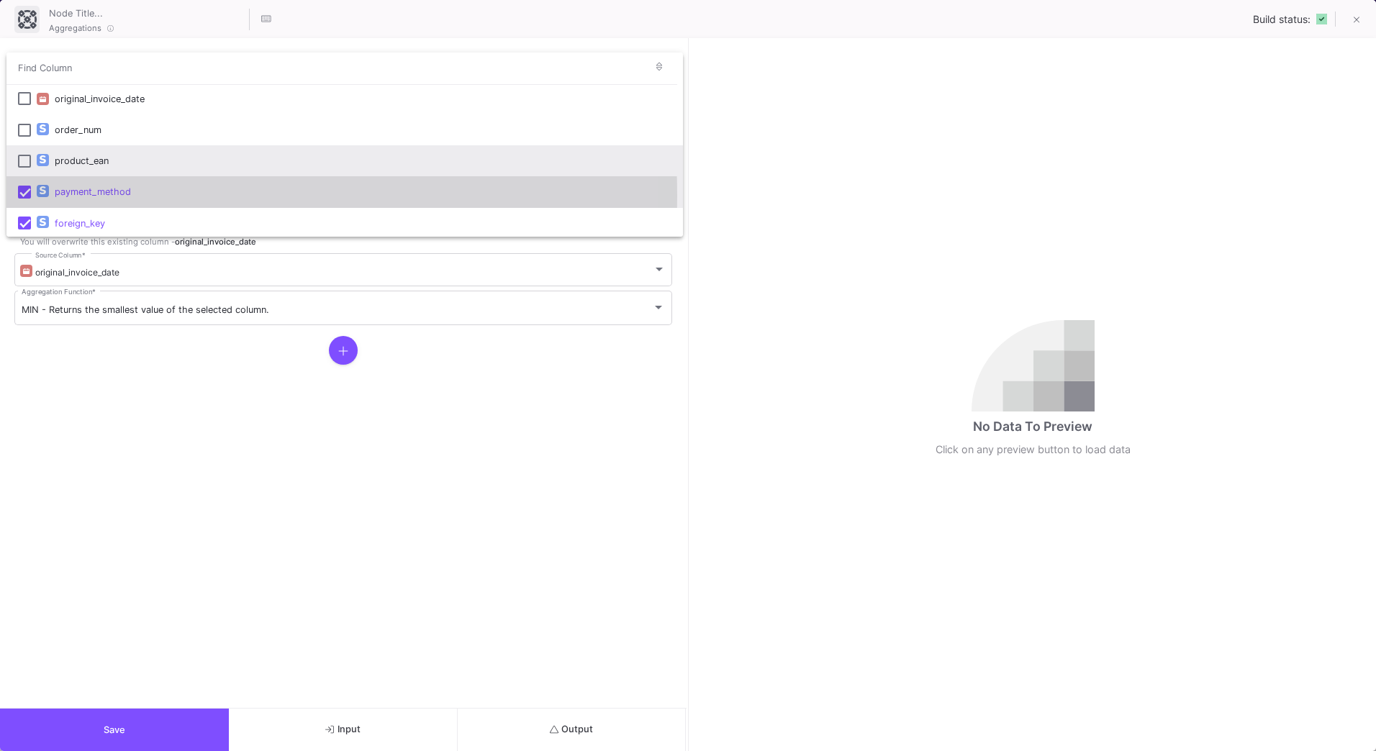
click at [27, 196] on mat-pseudo-checkbox at bounding box center [24, 192] width 13 height 13
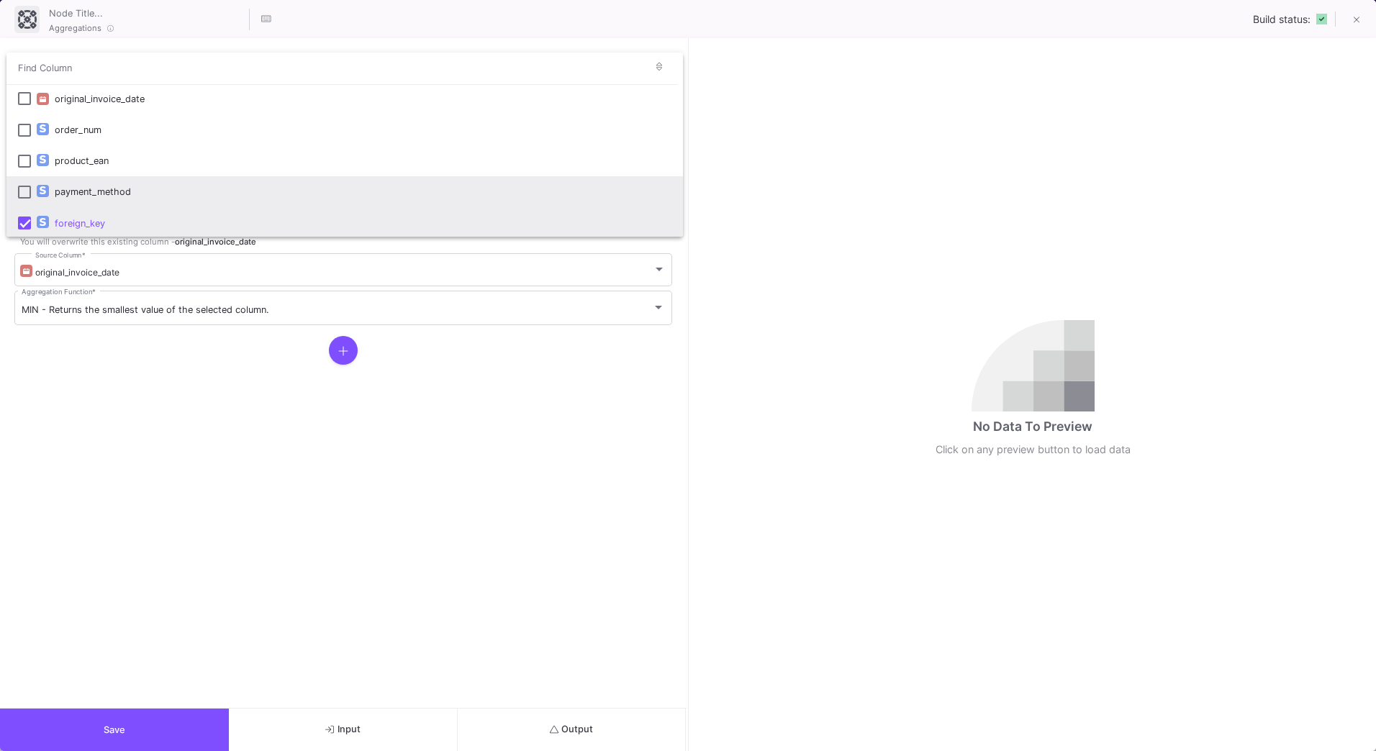
click at [27, 217] on mat-pseudo-checkbox at bounding box center [24, 223] width 13 height 13
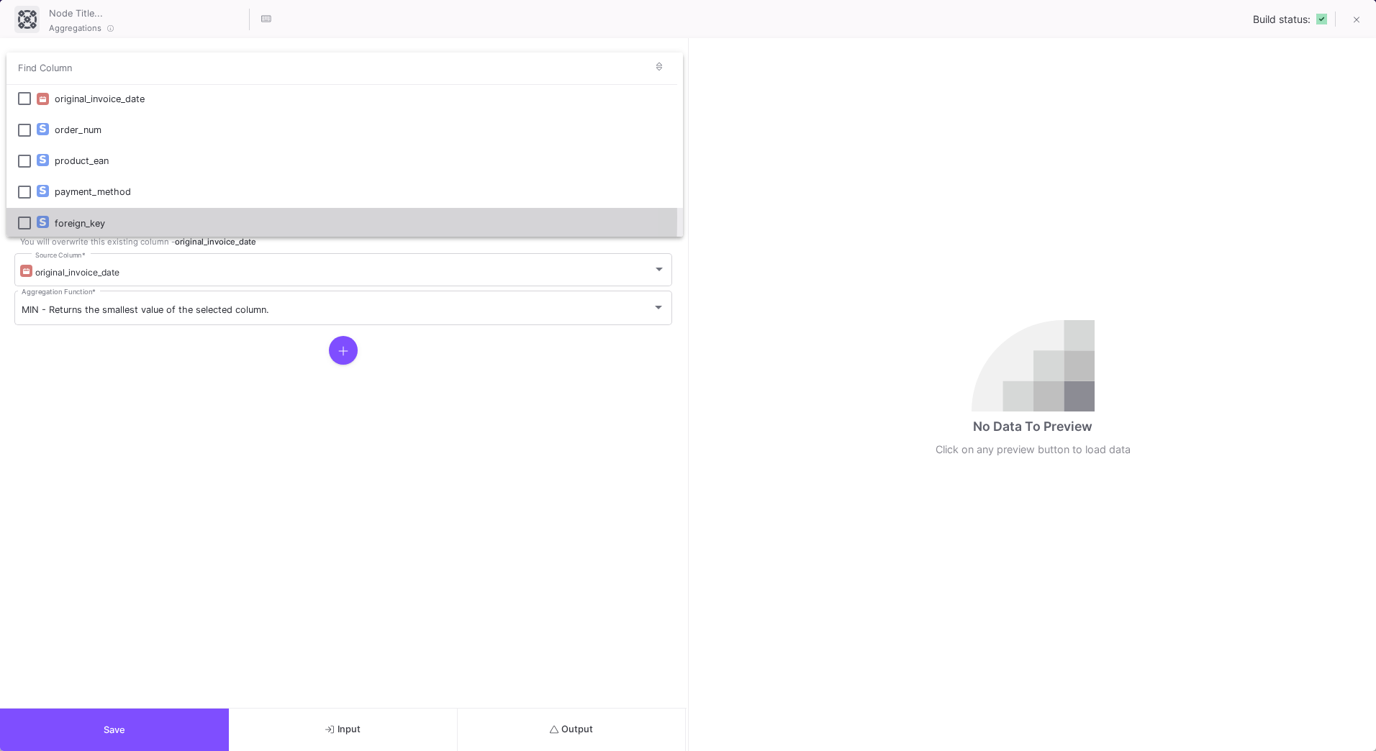
scroll to position [313, 0]
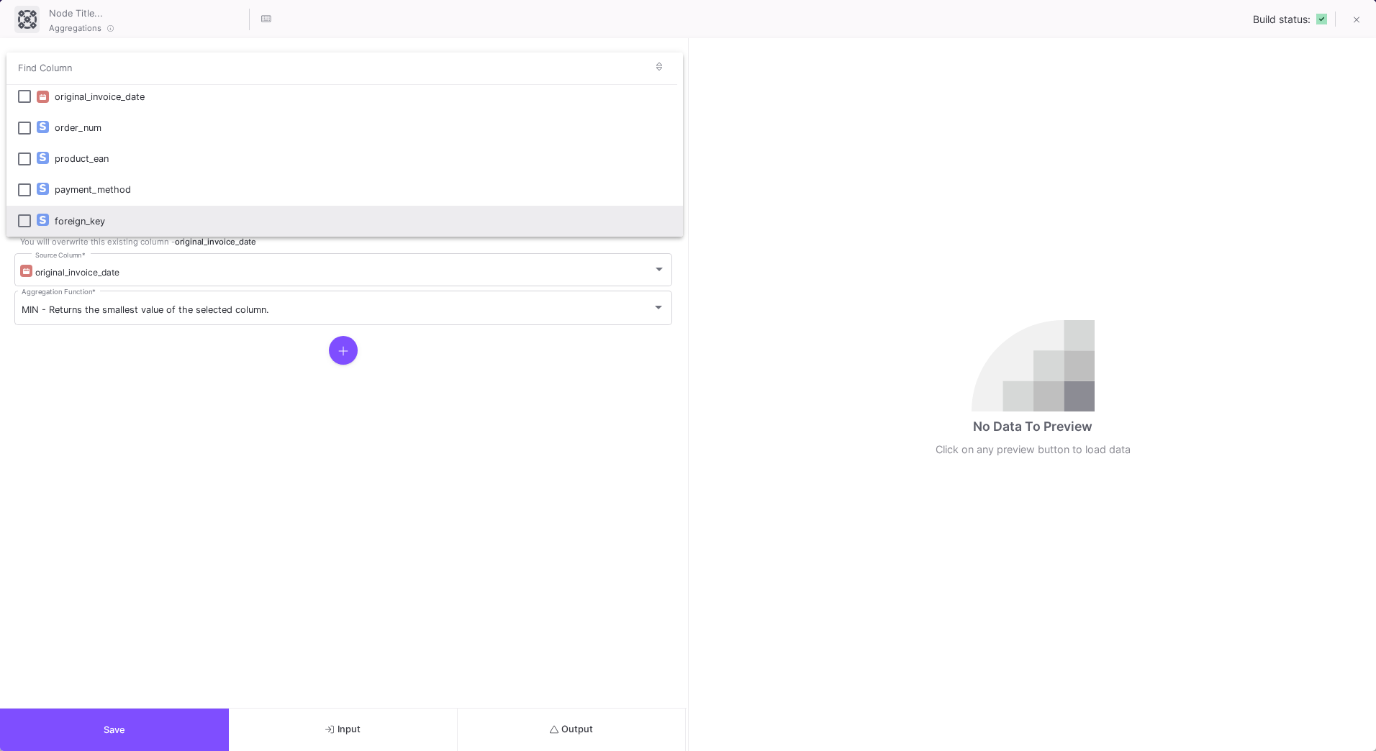
click at [118, 409] on div at bounding box center [688, 375] width 1376 height 751
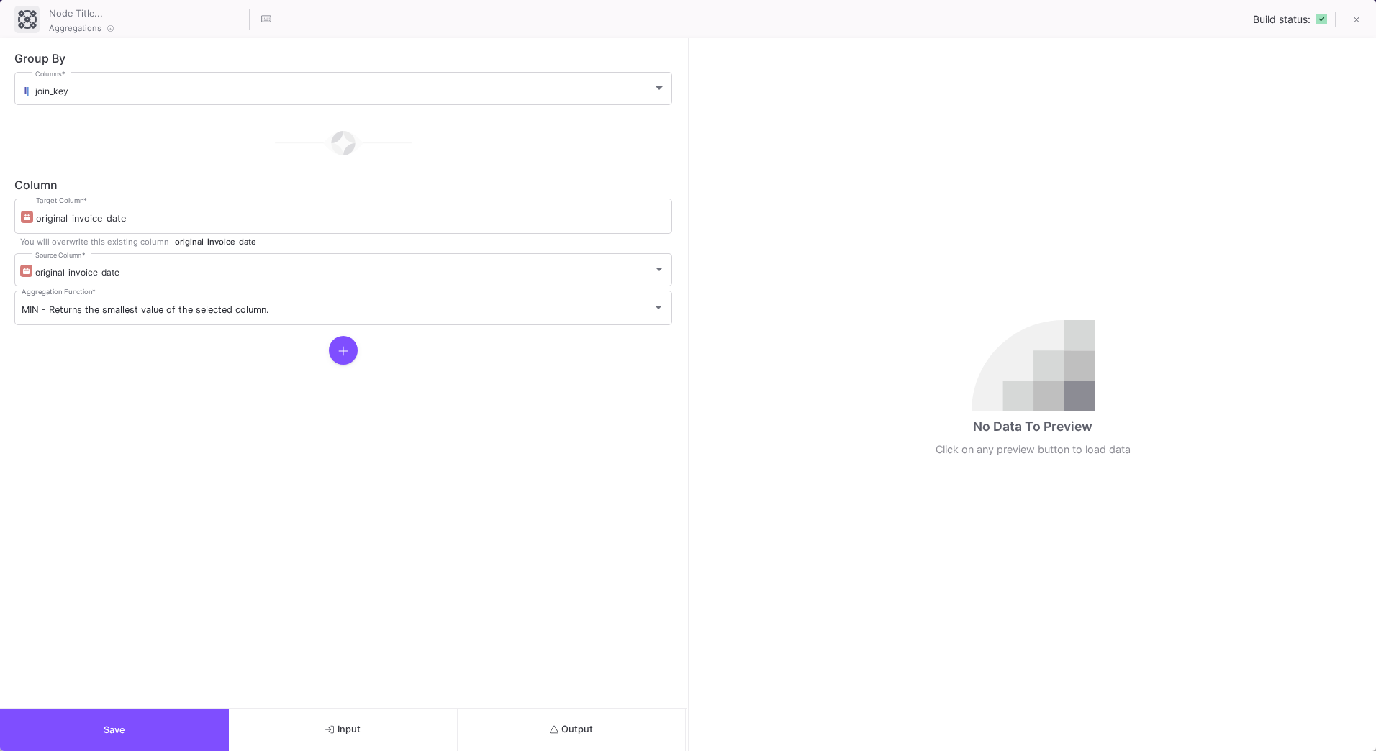
click at [610, 735] on button "Output" at bounding box center [572, 730] width 229 height 42
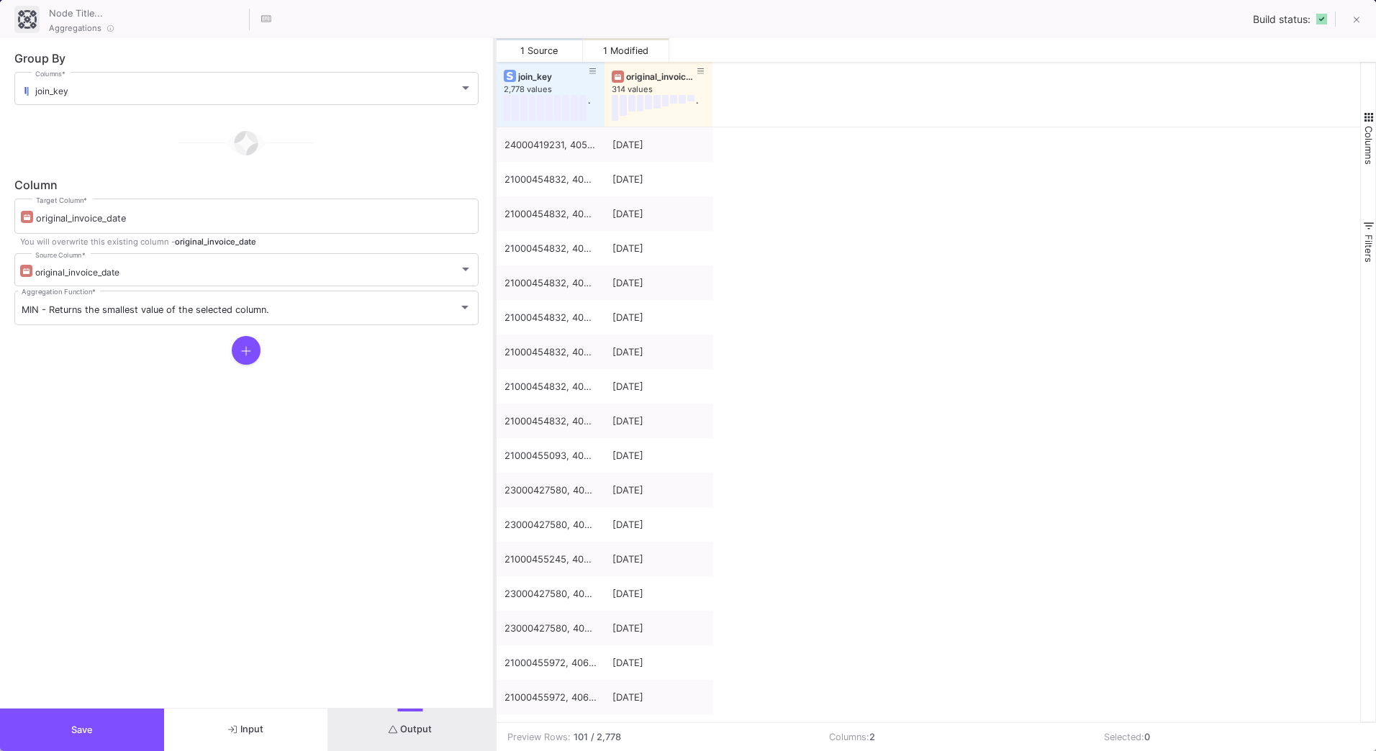
drag, startPoint x: 689, startPoint y: 611, endPoint x: 495, endPoint y: 611, distance: 193.6
click at [495, 611] on div at bounding box center [495, 394] width 4 height 713
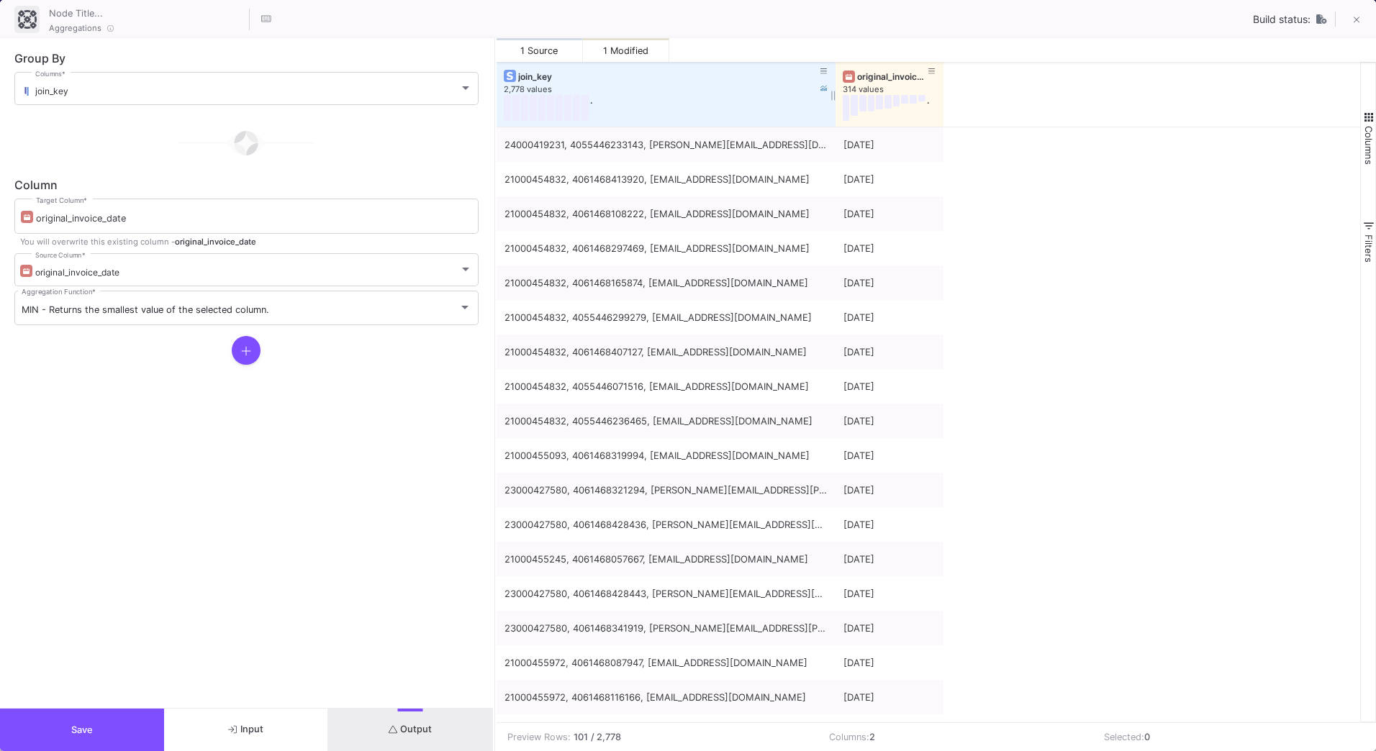
drag, startPoint x: 602, startPoint y: 75, endPoint x: 833, endPoint y: 93, distance: 231.7
click at [833, 93] on div at bounding box center [836, 94] width 6 height 65
click at [98, 711] on button "Save" at bounding box center [82, 730] width 164 height 42
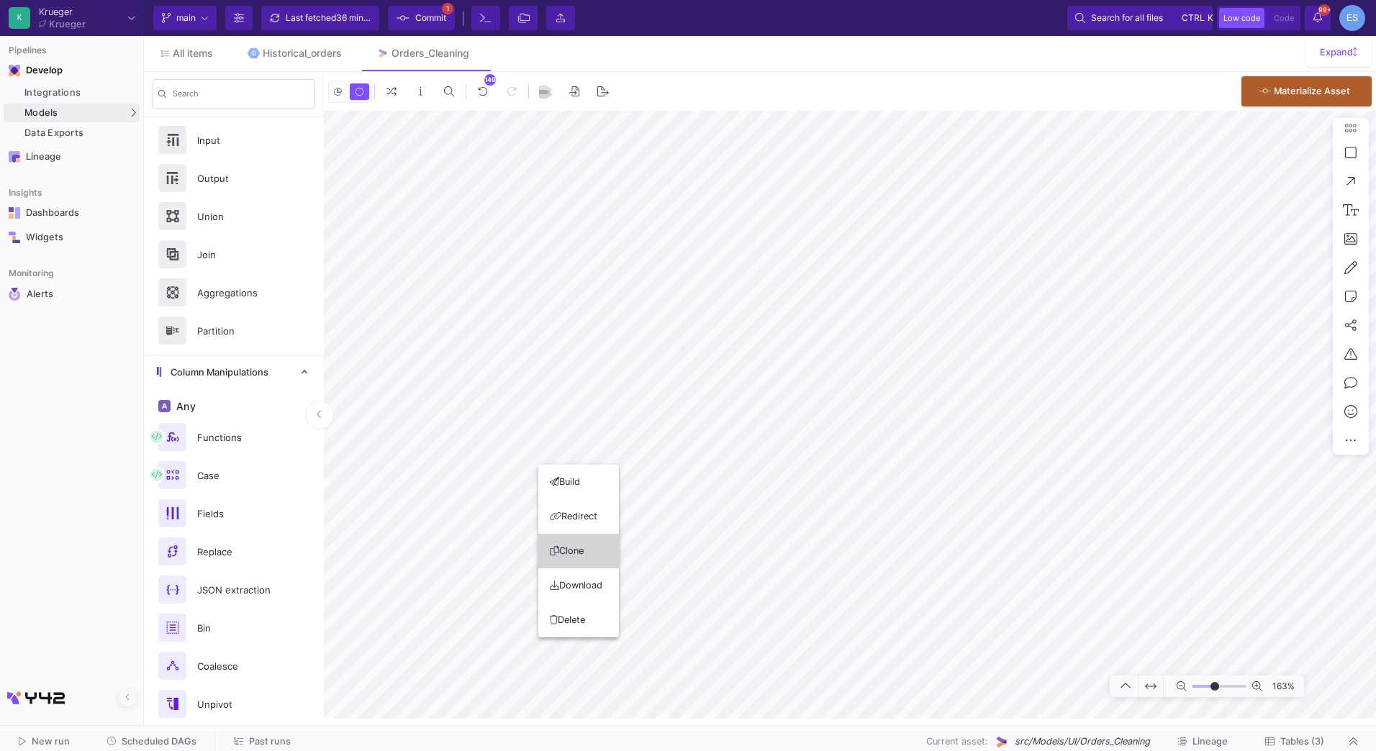
click at [602, 544] on button "Clone" at bounding box center [578, 551] width 81 height 35
click at [1375, 230] on html "Writing to file system K Krueger Krueger Current branch main Branch Options Las…" at bounding box center [688, 375] width 1376 height 751
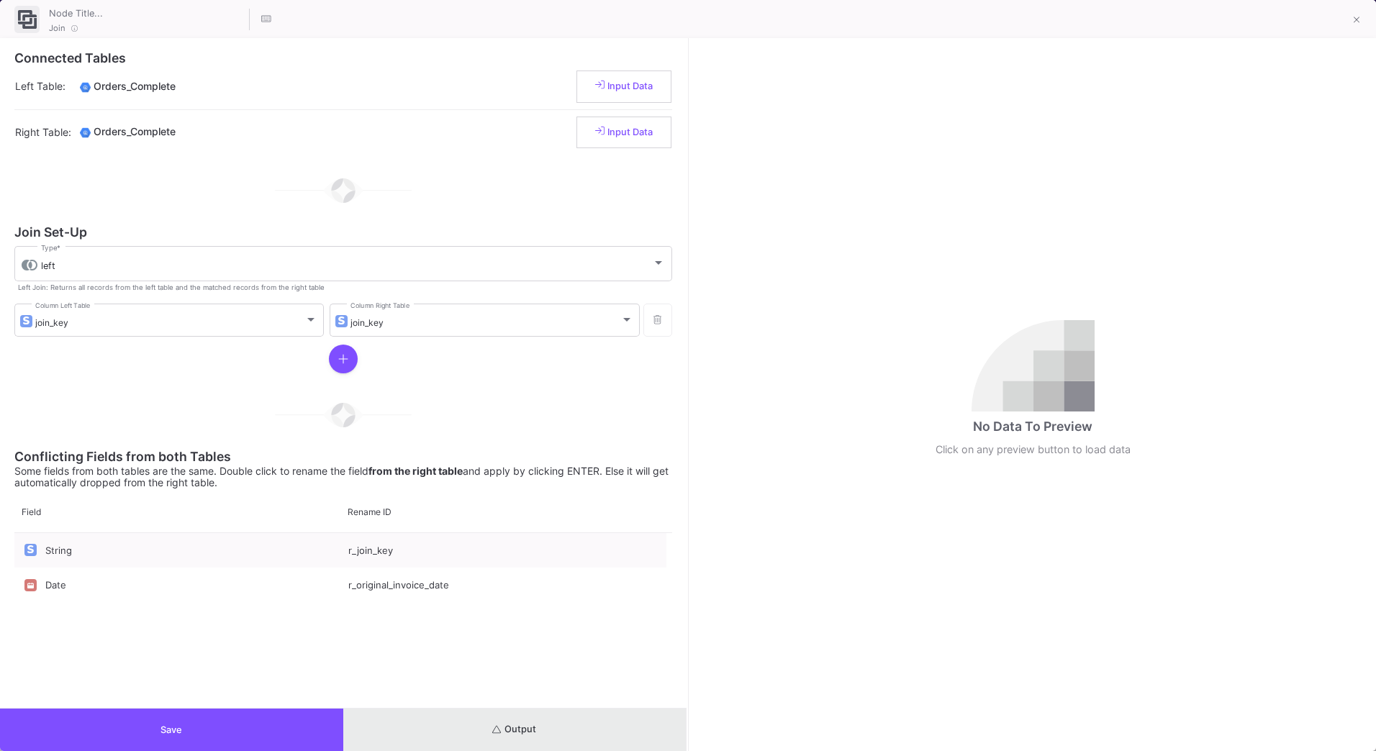
click at [544, 725] on button "Output" at bounding box center [514, 730] width 343 height 42
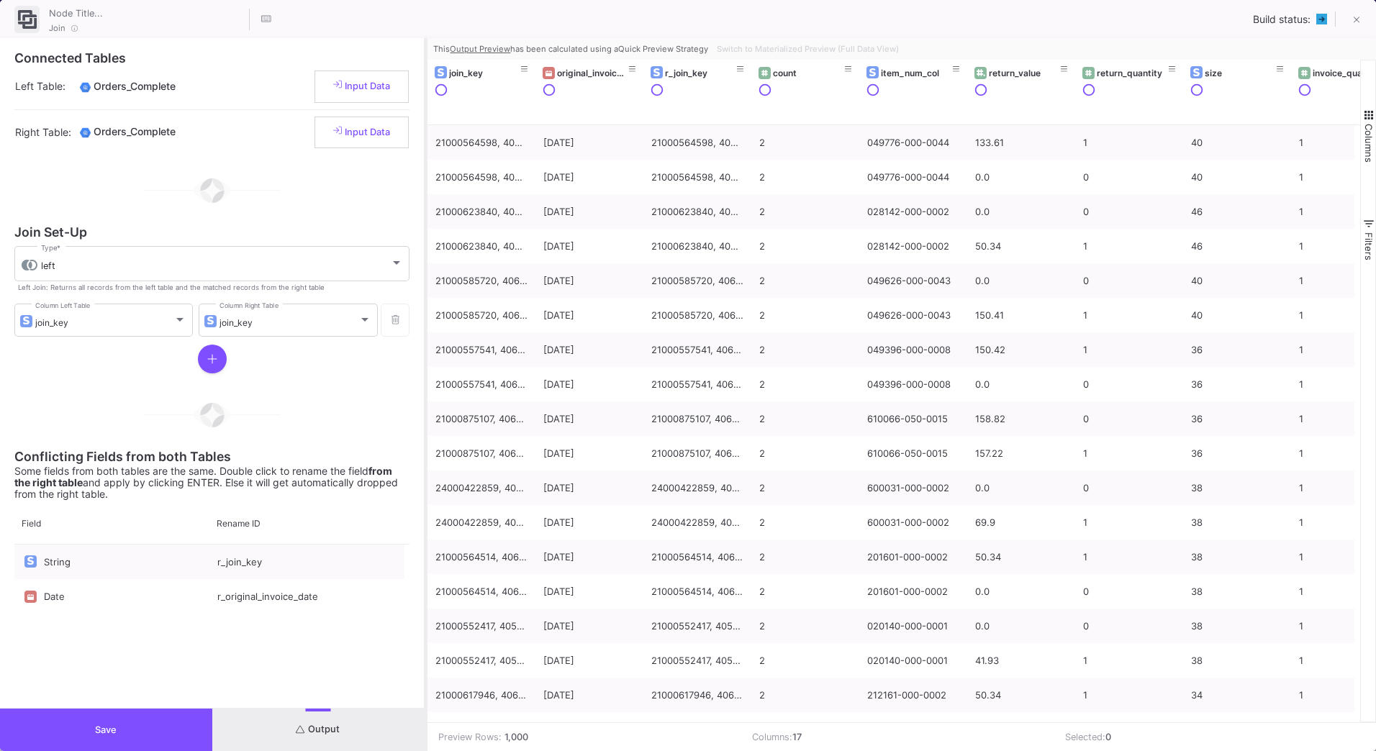
drag, startPoint x: 687, startPoint y: 379, endPoint x: 425, endPoint y: 417, distance: 264.7
click at [425, 417] on div at bounding box center [426, 394] width 4 height 713
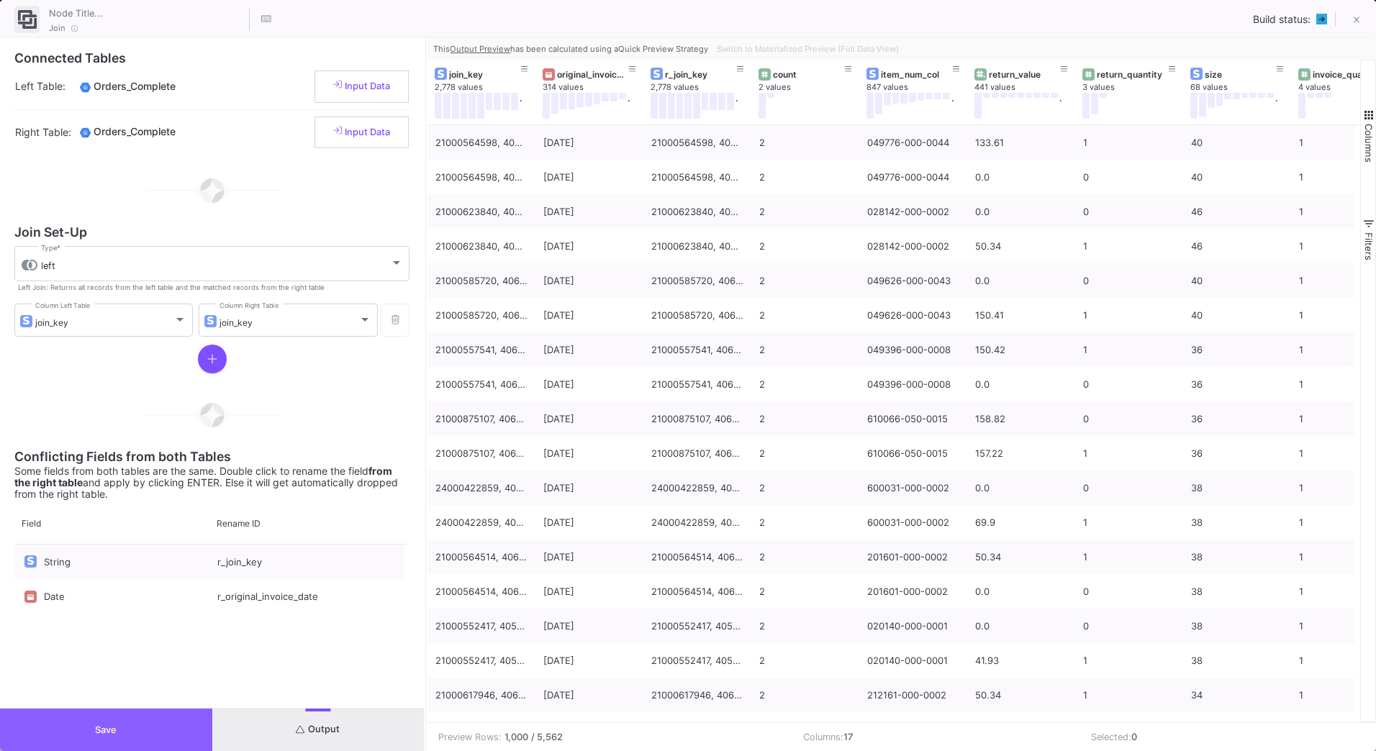
click at [184, 724] on button "Save" at bounding box center [106, 730] width 212 height 42
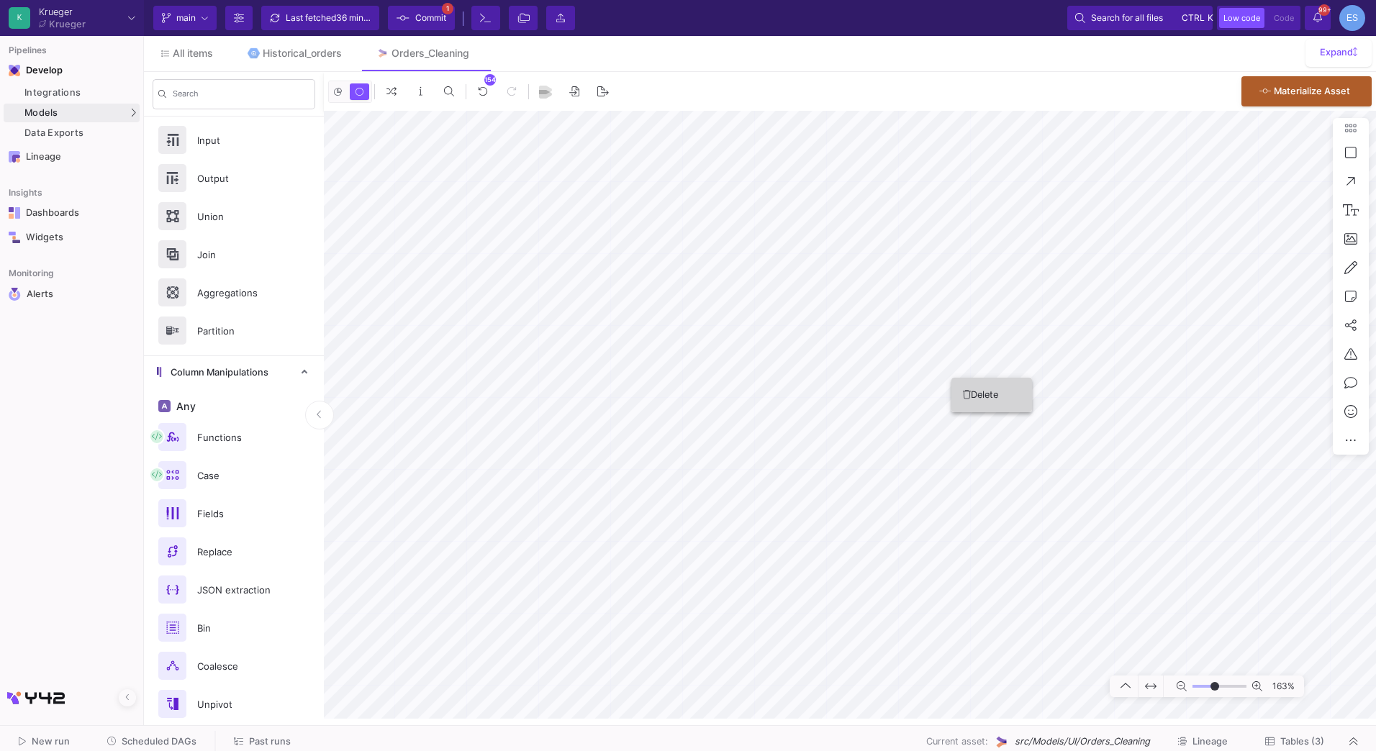
click at [969, 399] on icon at bounding box center [967, 394] width 8 height 9
click at [978, 358] on icon at bounding box center [981, 355] width 8 height 9
click at [1135, 491] on button "Delete" at bounding box center [1114, 491] width 81 height 35
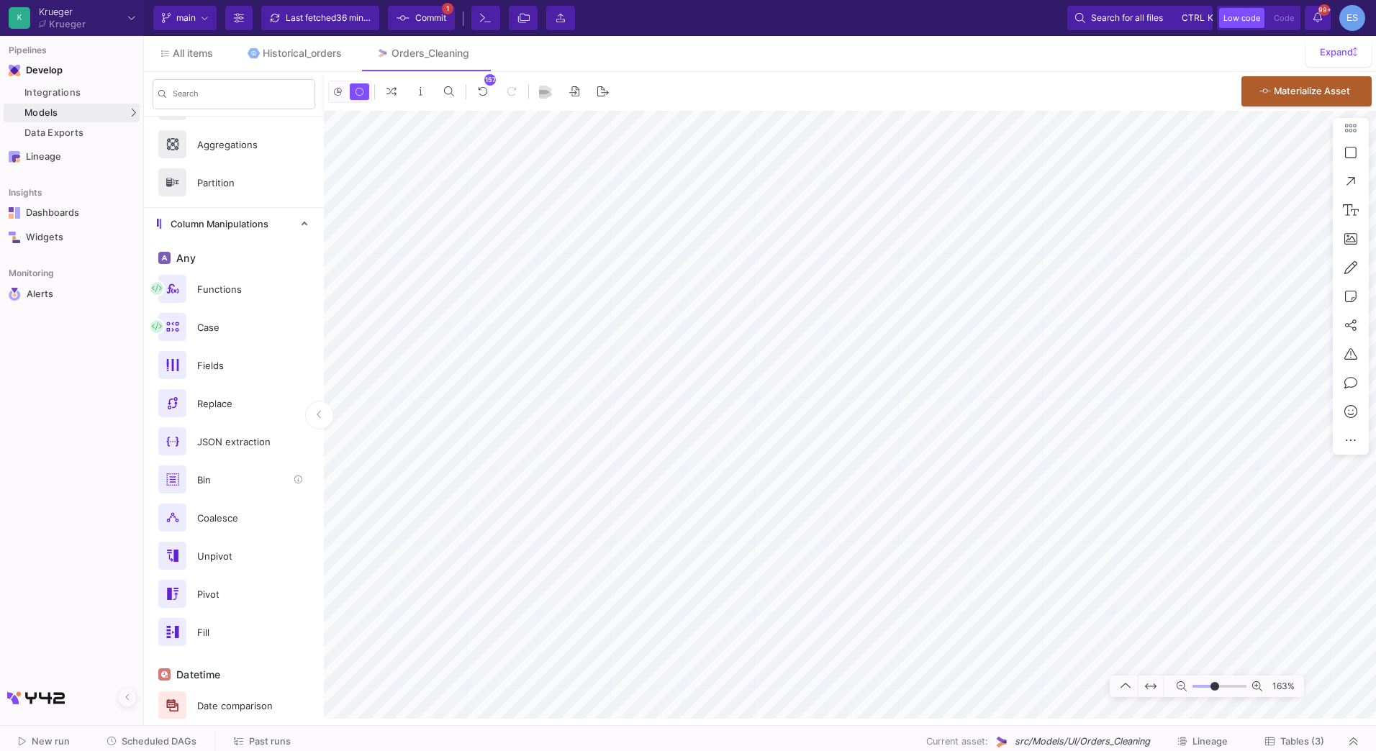
scroll to position [216, 0]
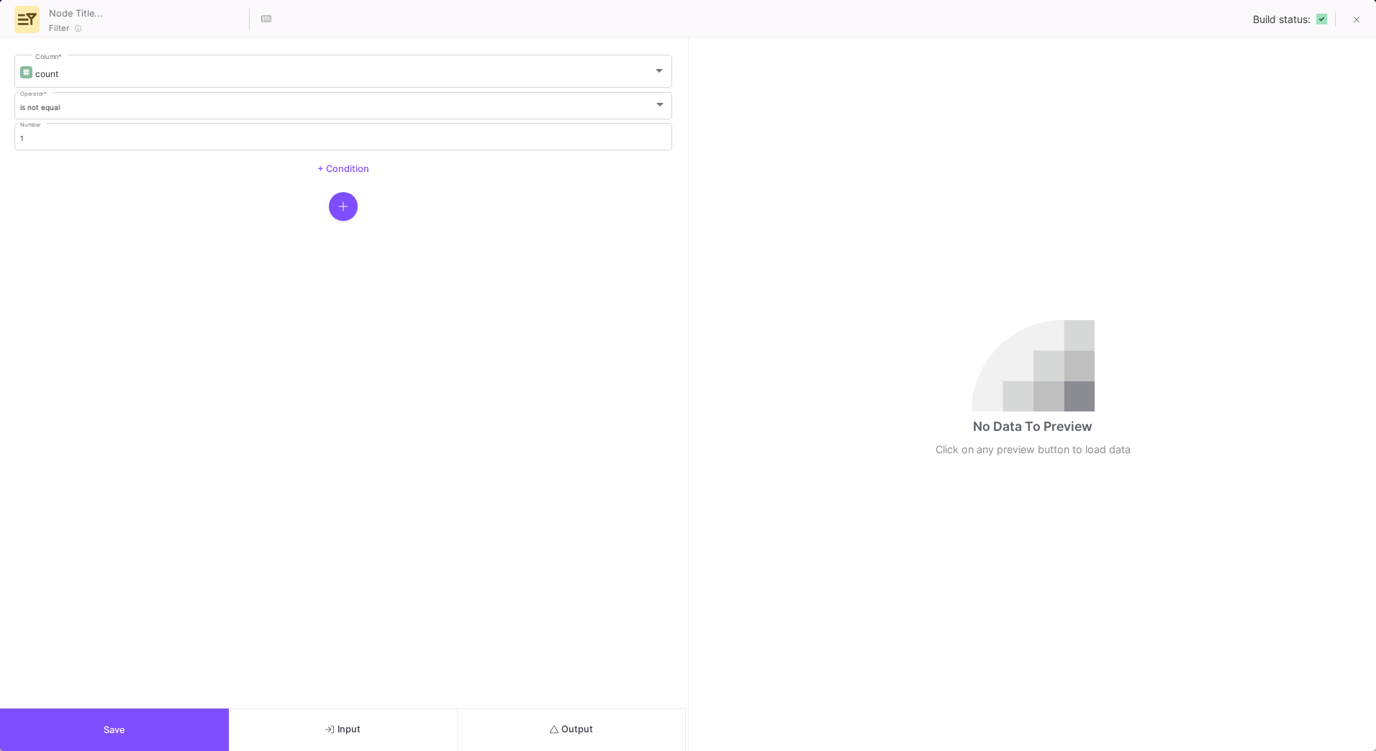
click at [575, 725] on span "Output" at bounding box center [572, 729] width 44 height 11
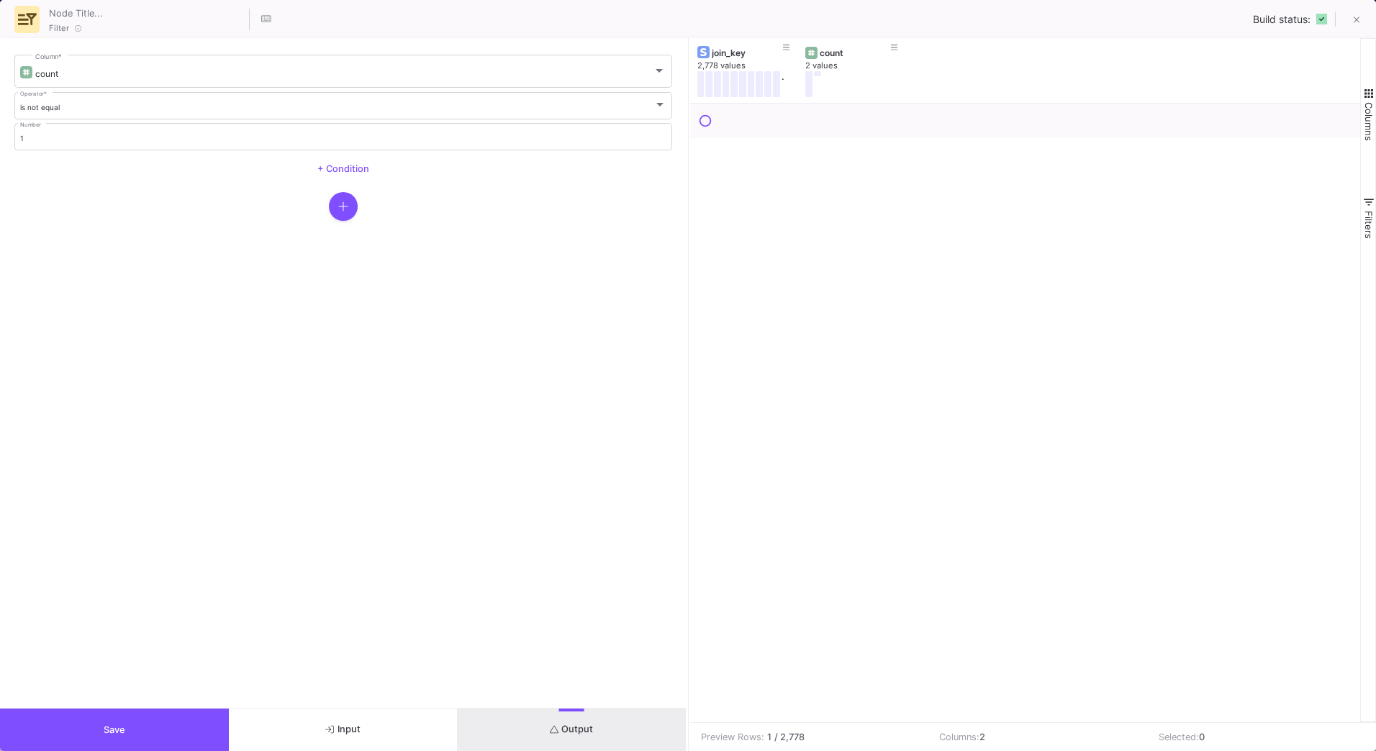
click at [686, 358] on form "count Column * is not equal Operator * 1 Number + Condition" at bounding box center [343, 373] width 687 height 670
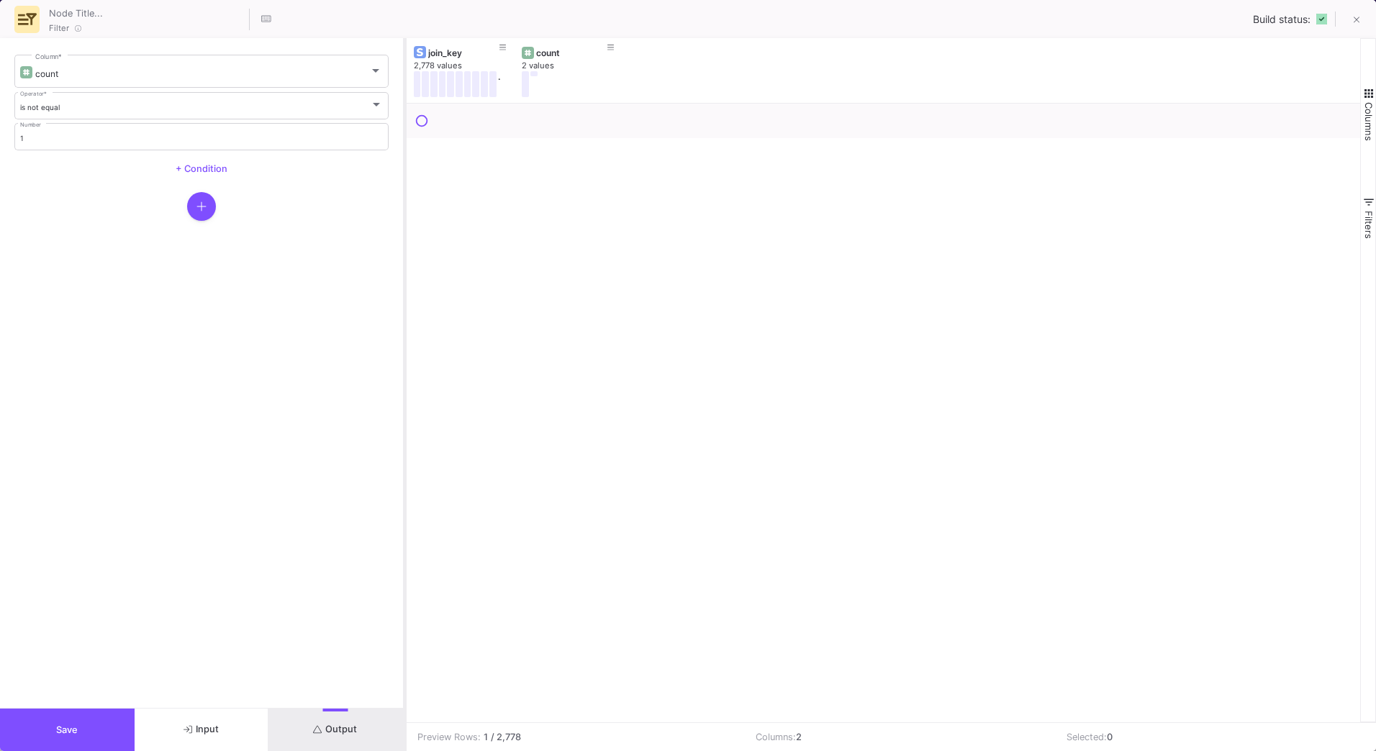
drag, startPoint x: 689, startPoint y: 358, endPoint x: 405, endPoint y: 381, distance: 284.5
click at [405, 381] on div at bounding box center [405, 394] width 4 height 713
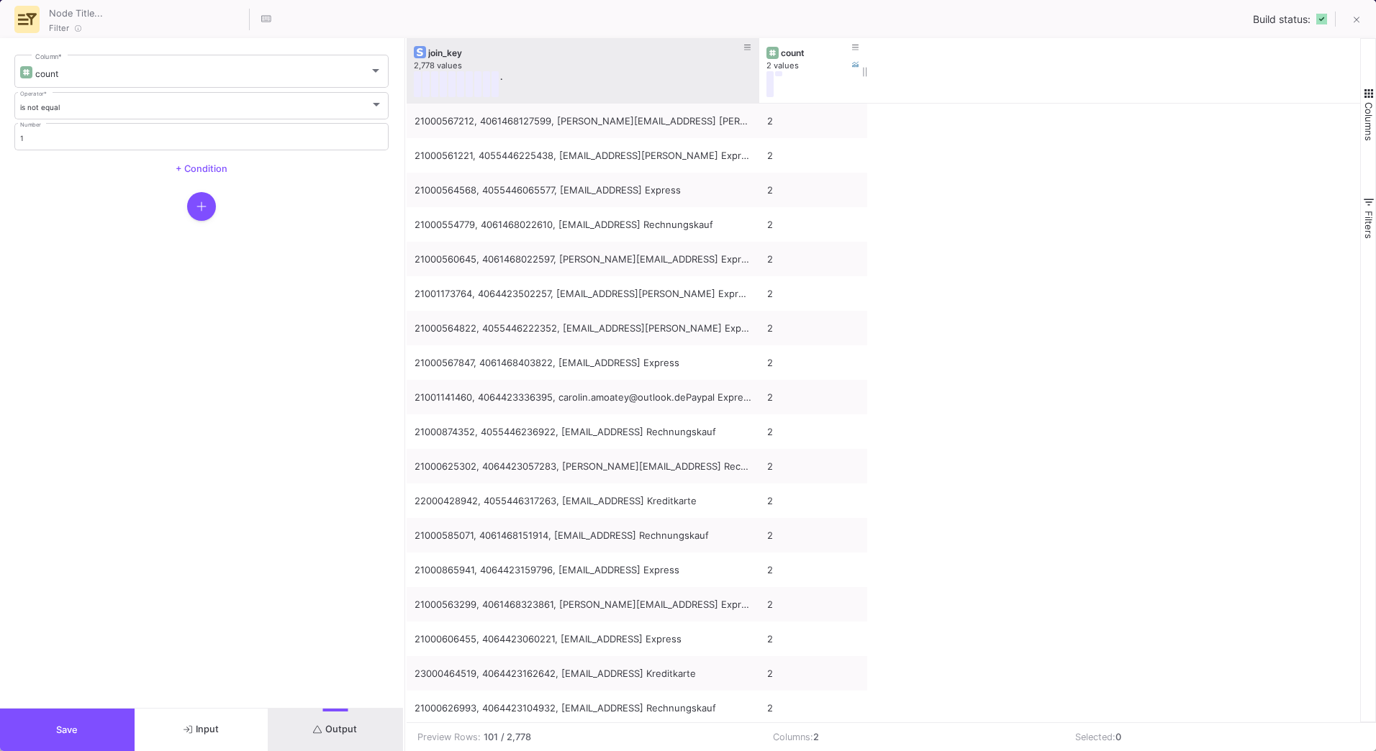
drag, startPoint x: 514, startPoint y: 50, endPoint x: 759, endPoint y: 53, distance: 244.7
click at [759, 53] on div at bounding box center [759, 70] width 6 height 65
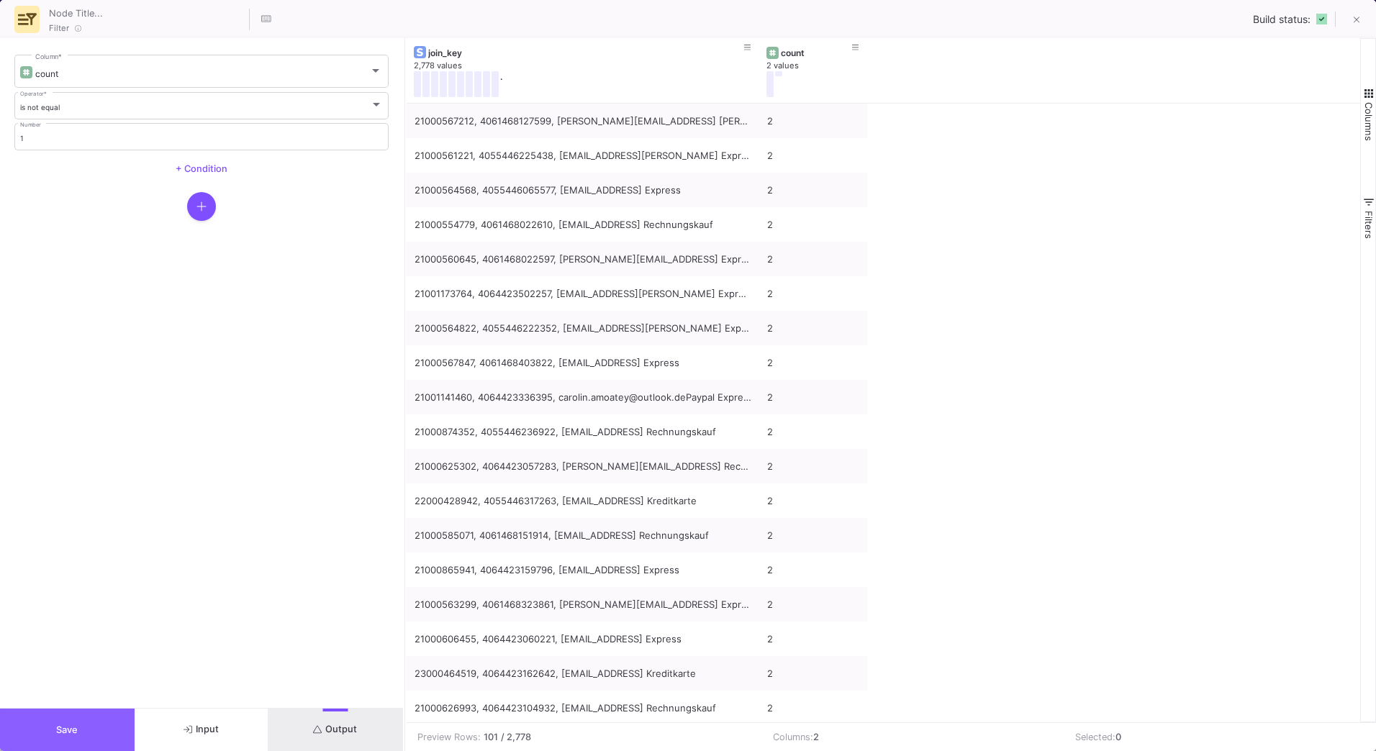
click at [126, 734] on button "Save" at bounding box center [67, 730] width 135 height 42
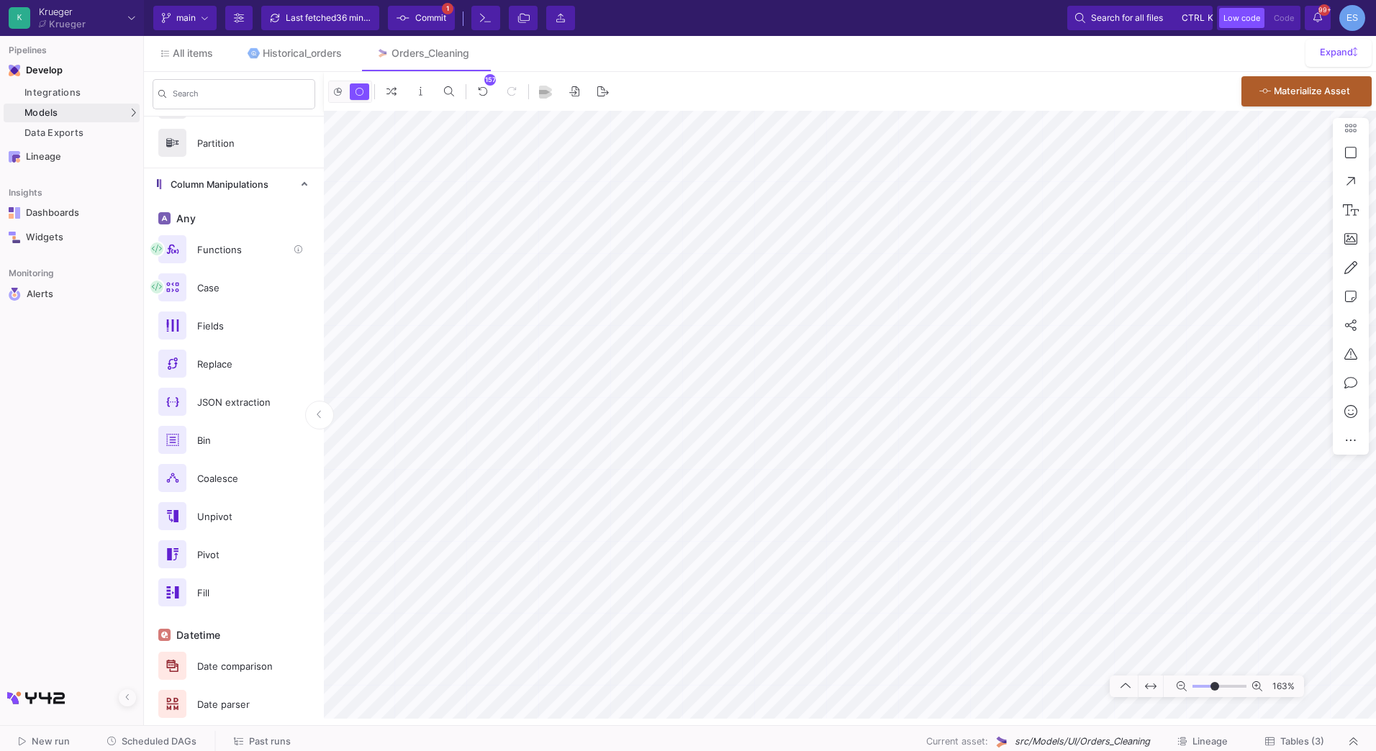
click at [232, 246] on div "Functions" at bounding box center [238, 250] width 99 height 22
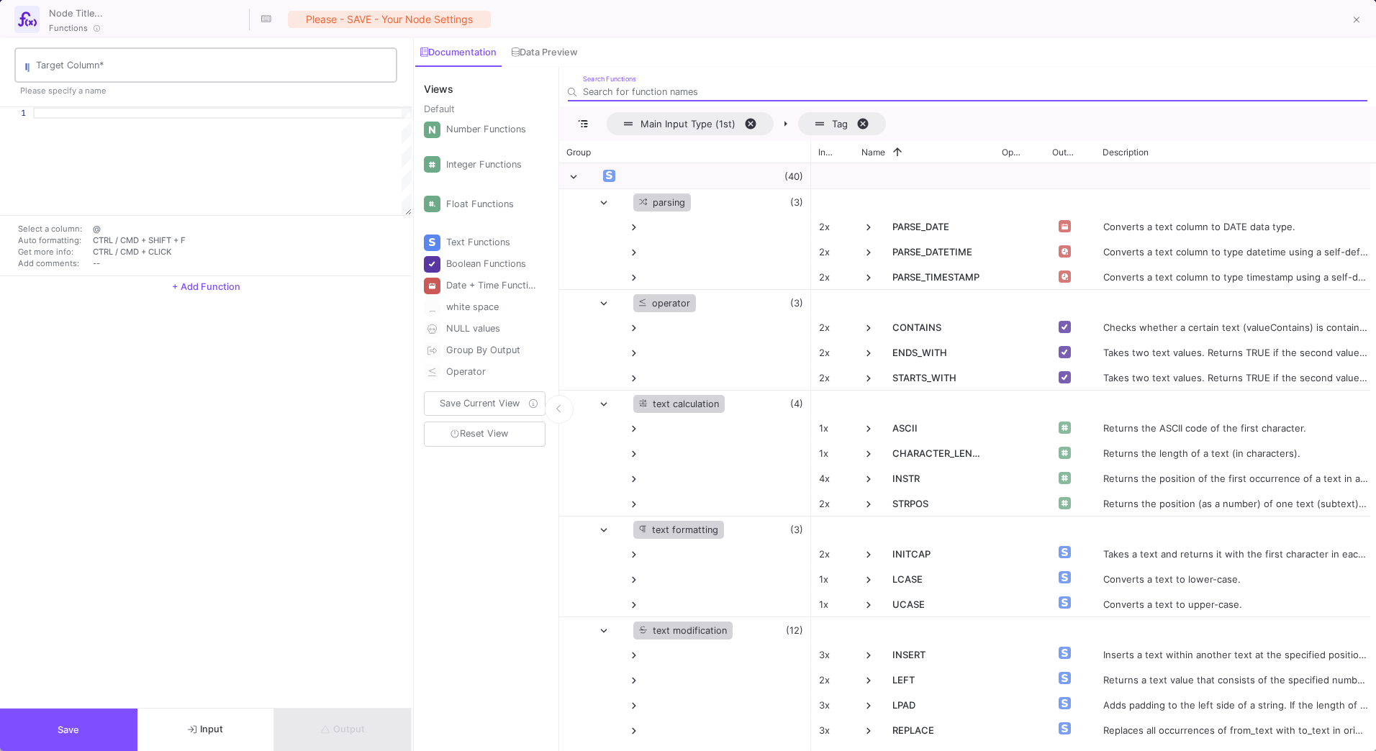
click at [61, 76] on div "Target Column *" at bounding box center [213, 63] width 355 height 37
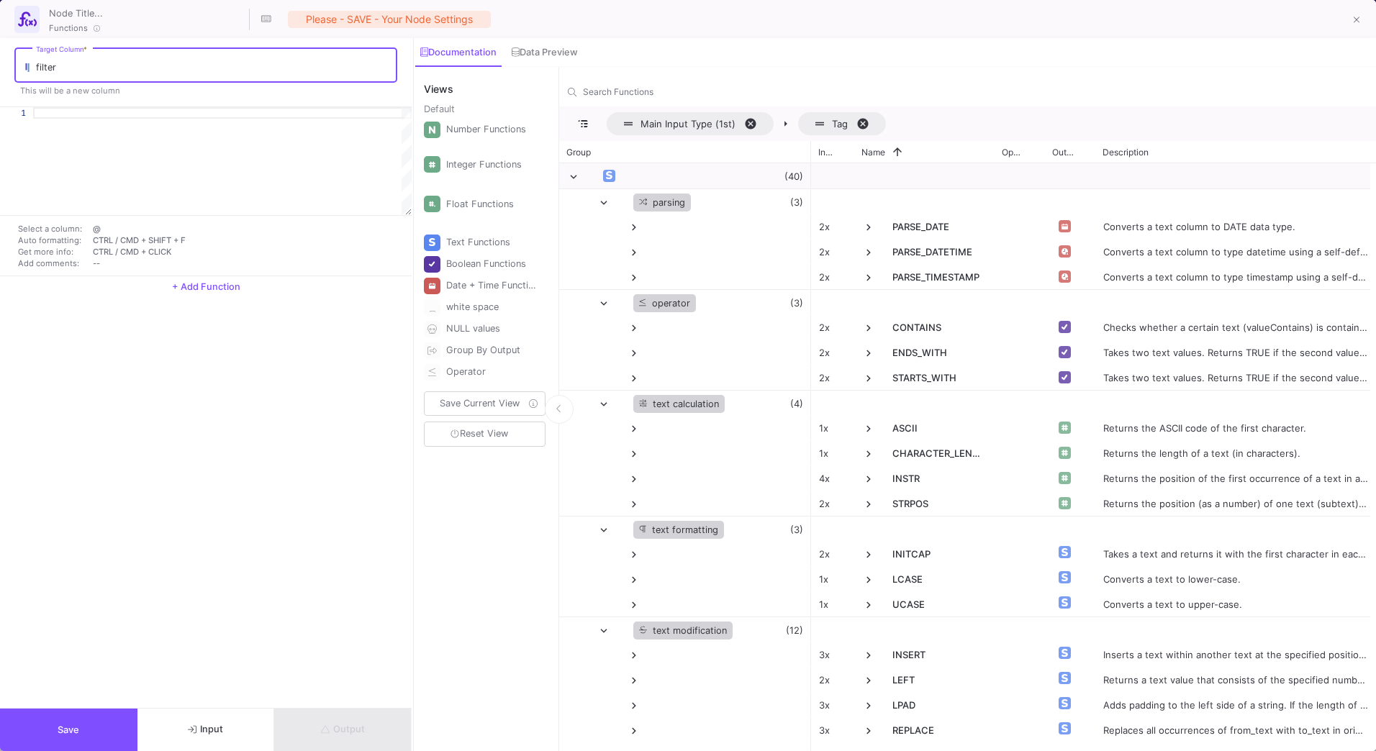
type input "filter"
click at [62, 115] on div at bounding box center [222, 113] width 379 height 12
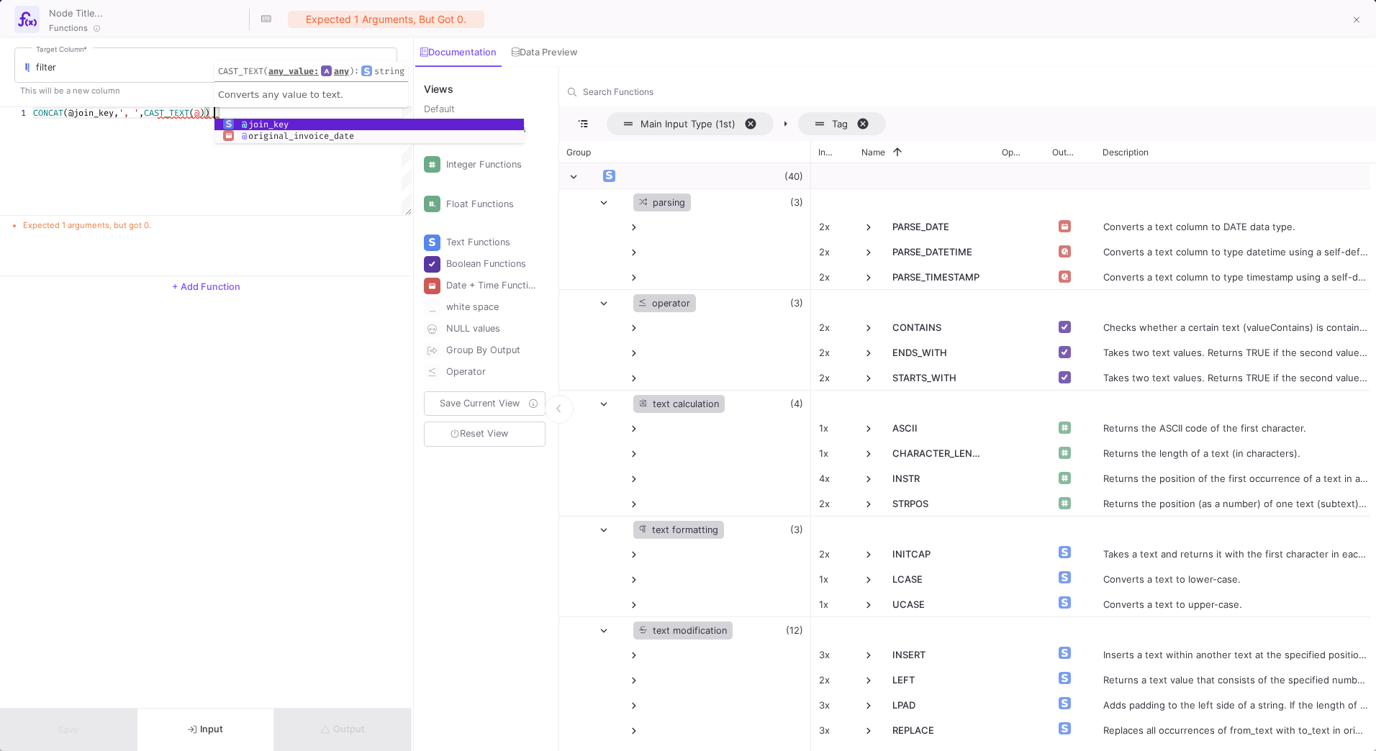
scroll to position [0, 181]
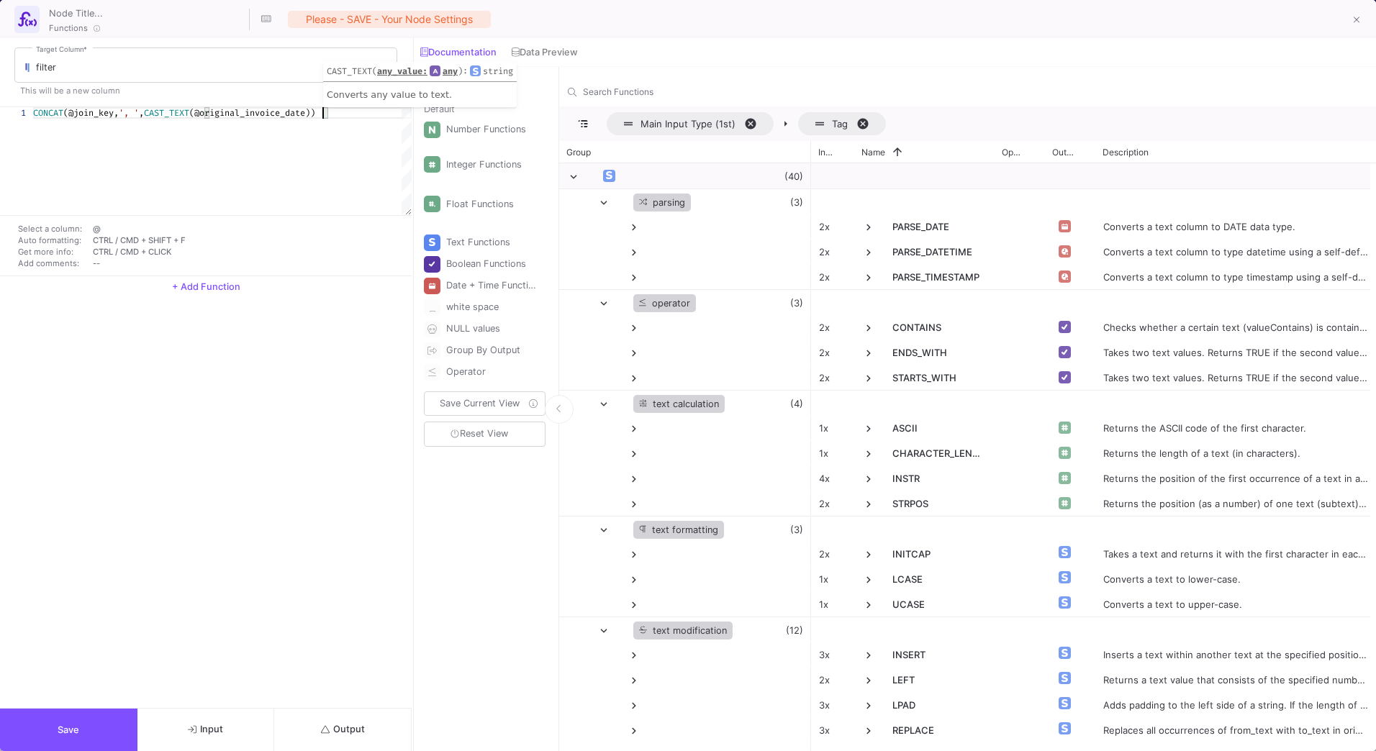
type textarea "CONCAT(@join_key, ', ', CAST_TEXT(@original_invoice_date))"
click at [379, 718] on button "Output" at bounding box center [342, 730] width 137 height 42
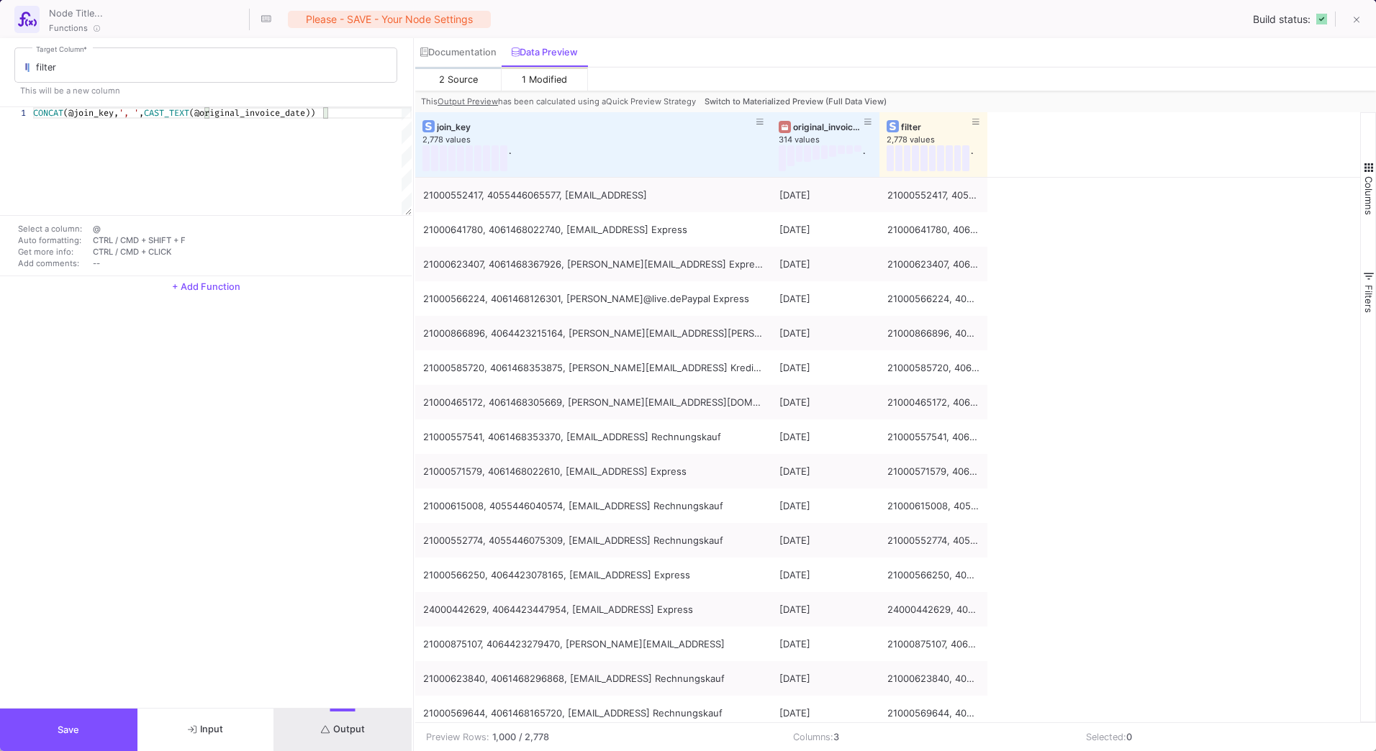
drag, startPoint x: 521, startPoint y: 119, endPoint x: 1308, endPoint y: 83, distance: 787.4
click at [1309, 83] on div "2 Source 1 Modified This Output Preview has been calculated using a Quick Previ…" at bounding box center [895, 409] width 961 height 684
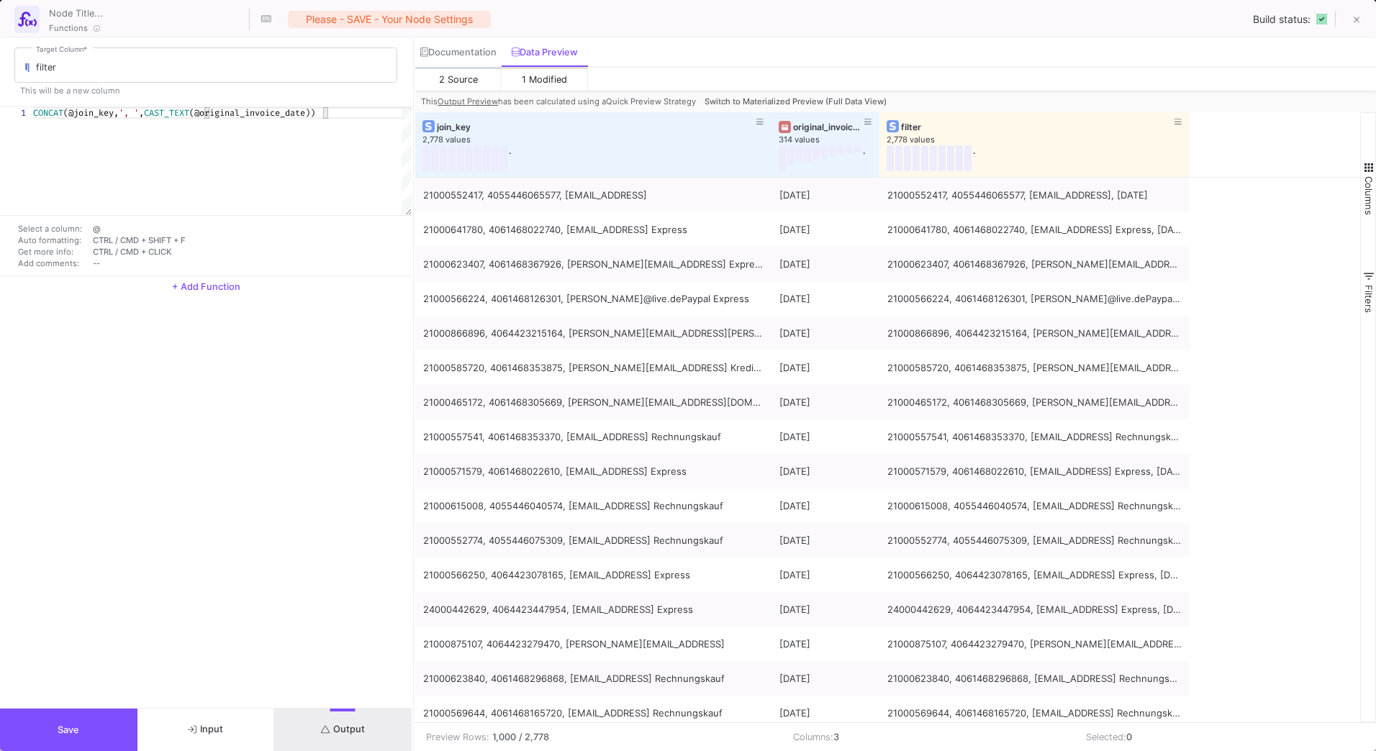
drag, startPoint x: 987, startPoint y: 128, endPoint x: 1653, endPoint y: 91, distance: 667.5
click at [1375, 91] on html "K Krueger Krueger Current branch main Branch Options Last fetched 38 minutes ag…" at bounding box center [688, 375] width 1376 height 751
drag, startPoint x: 113, startPoint y: 727, endPoint x: 1331, endPoint y: 312, distance: 1286.3
click at [1337, 333] on as-split "filter Target Column * This will be a new column 1 CONCAT (@join_key, ', ' , CA…" at bounding box center [688, 394] width 1376 height 713
click at [44, 69] on input "filter" at bounding box center [213, 68] width 355 height 12
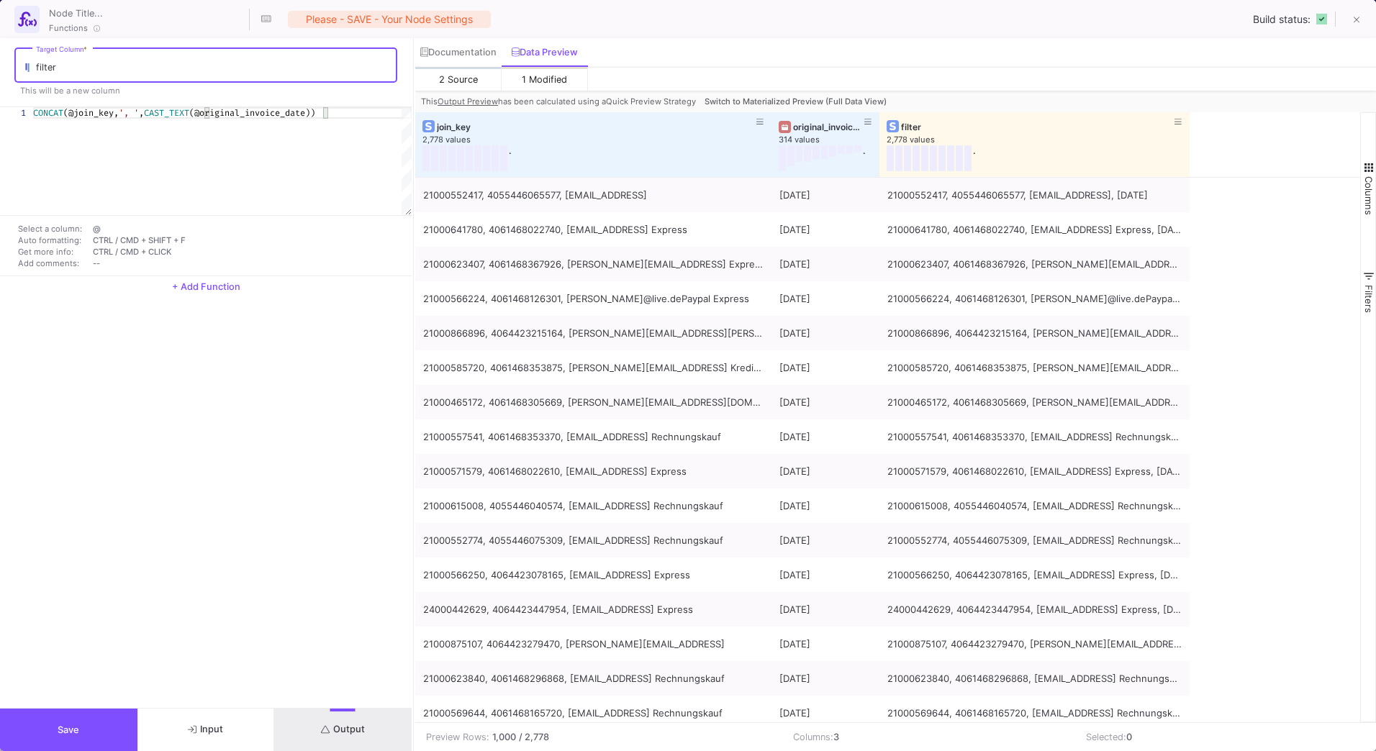
click at [44, 69] on input "filter" at bounding box center [213, 68] width 355 height 12
type input "tag"
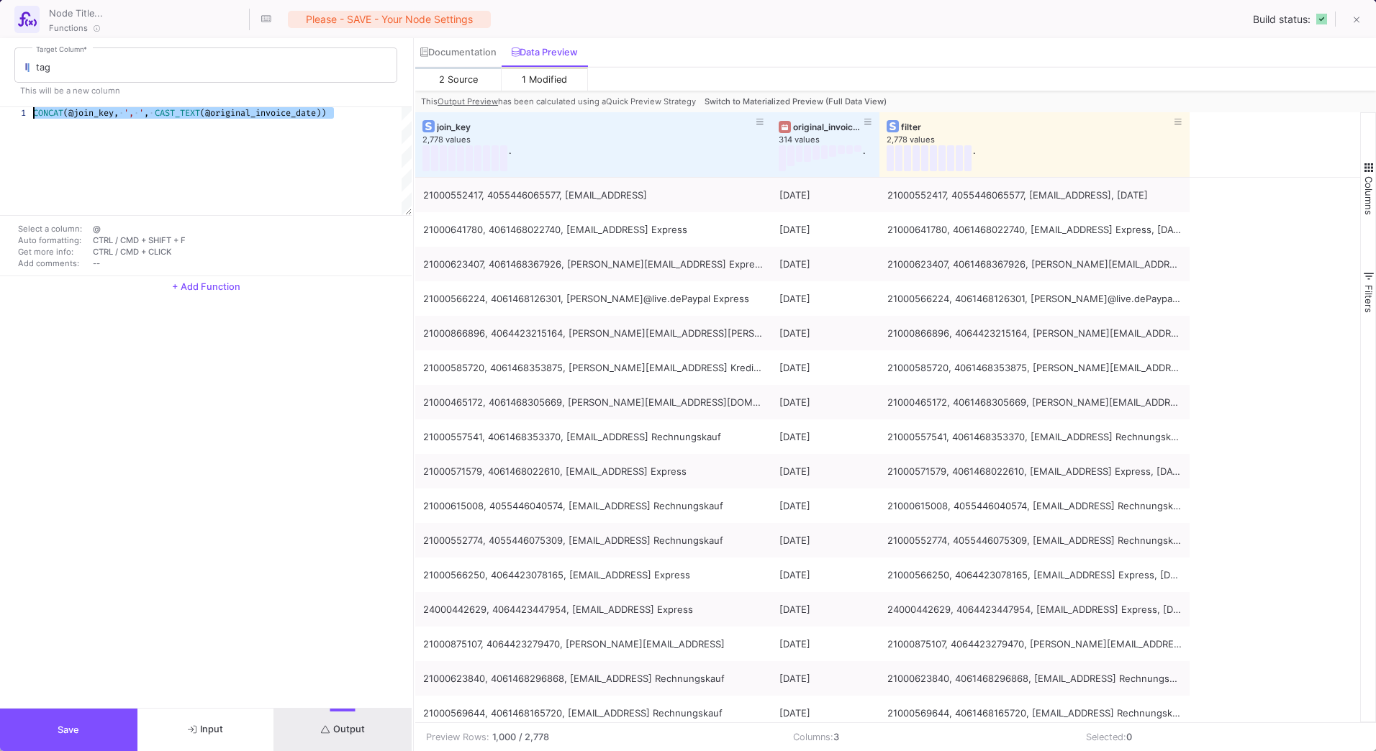
drag, startPoint x: 358, startPoint y: 112, endPoint x: 19, endPoint y: 119, distance: 338.3
click at [96, 171] on div "1" at bounding box center [222, 161] width 379 height 108
type textarea "1"
click at [340, 727] on span "Output" at bounding box center [343, 729] width 44 height 11
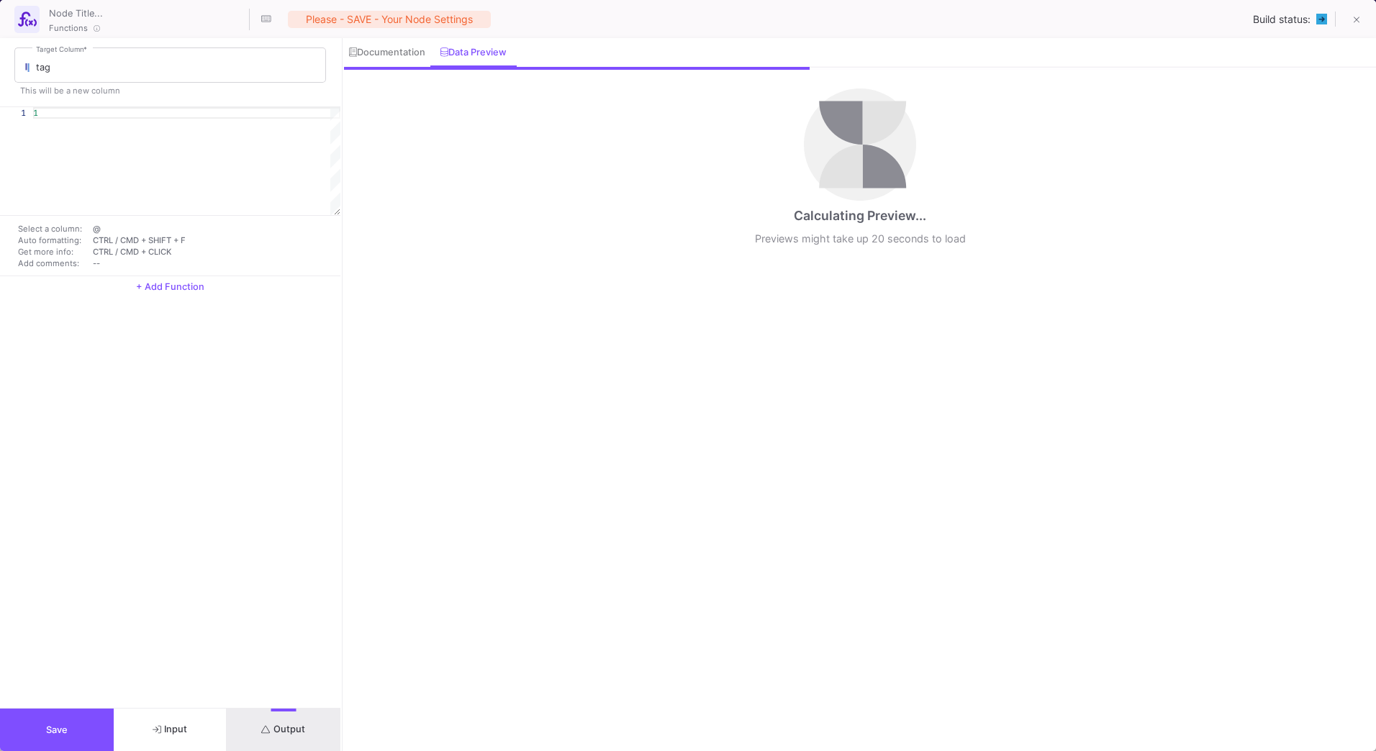
drag, startPoint x: 414, startPoint y: 492, endPoint x: 343, endPoint y: 493, distance: 71.2
click at [343, 493] on div at bounding box center [342, 394] width 4 height 713
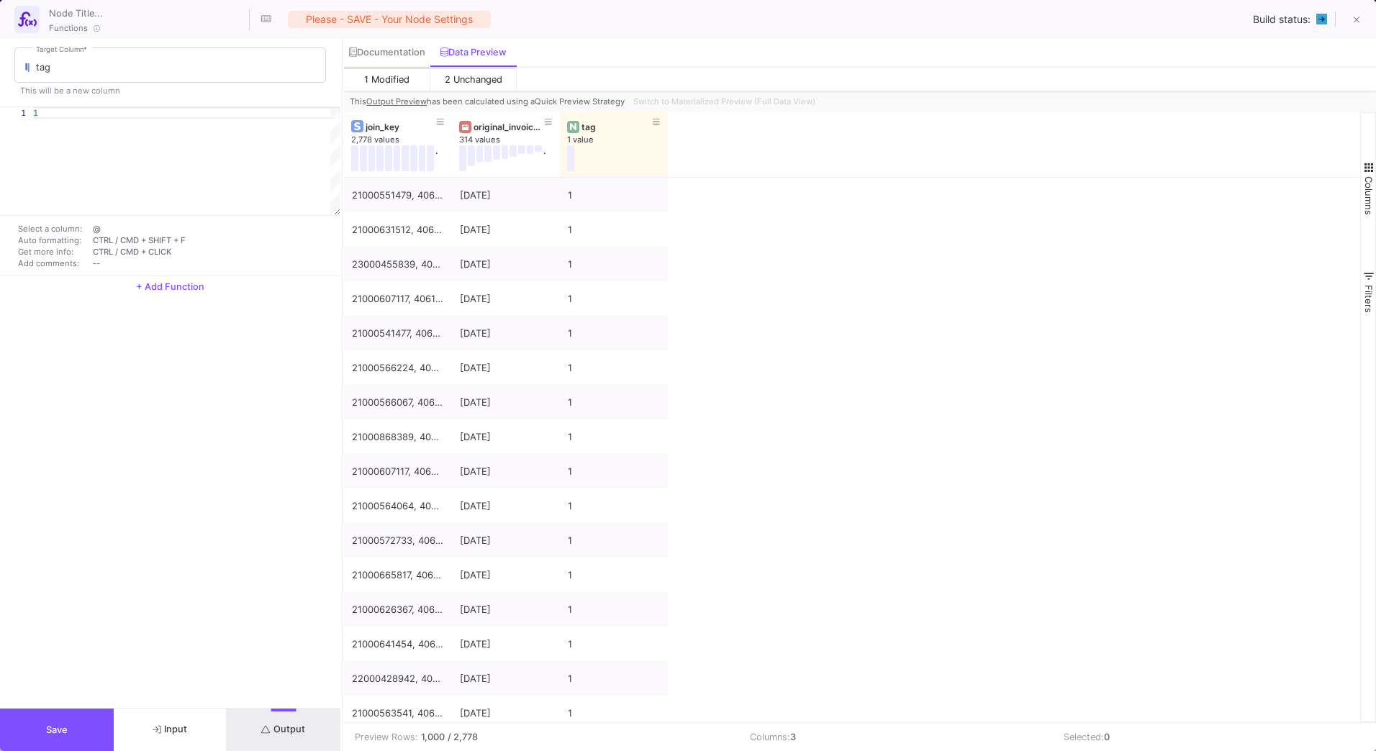
click at [19, 726] on button "Save" at bounding box center [57, 730] width 114 height 42
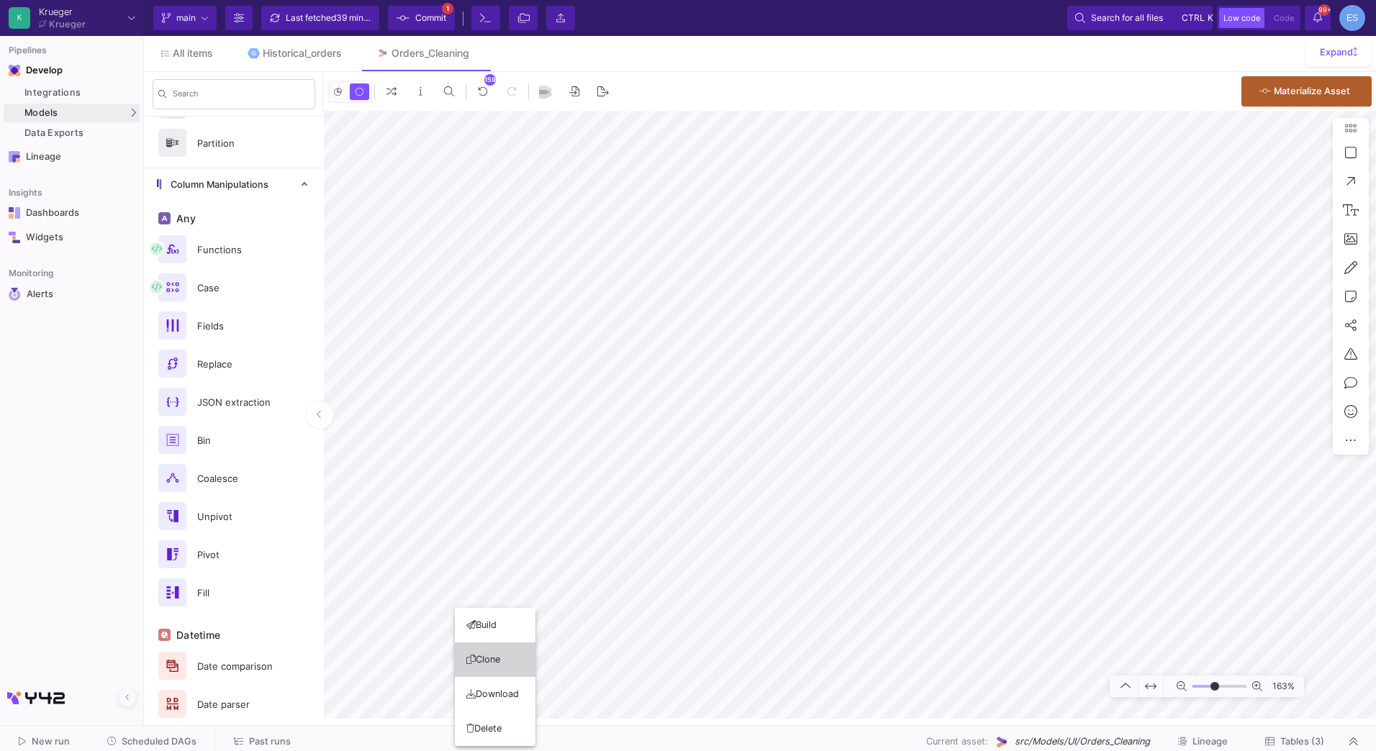
click at [496, 664] on button "Clone" at bounding box center [495, 660] width 81 height 35
click at [1338, 292] on div "163%" at bounding box center [850, 415] width 1052 height 608
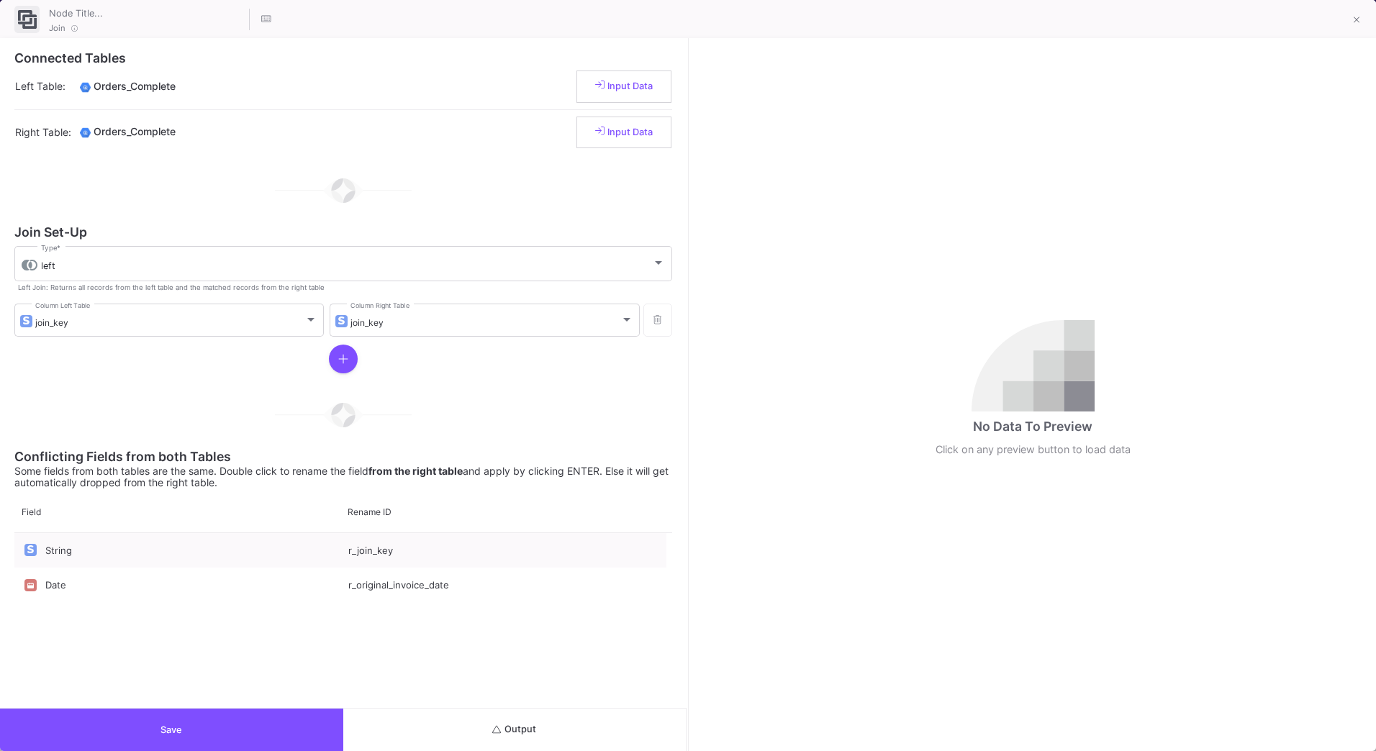
click at [592, 728] on button "Output" at bounding box center [514, 730] width 343 height 42
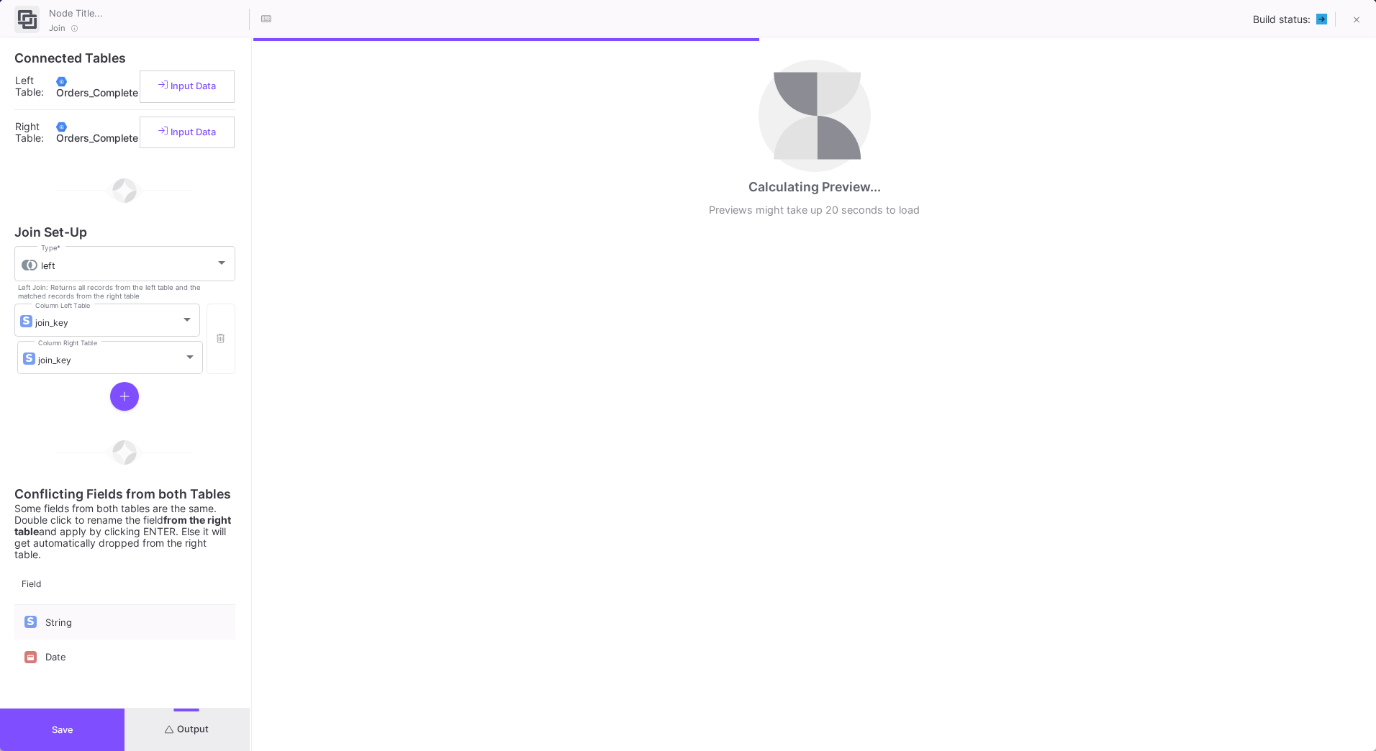
drag, startPoint x: 687, startPoint y: 473, endPoint x: 250, endPoint y: 479, distance: 436.9
click at [250, 479] on div at bounding box center [252, 394] width 4 height 713
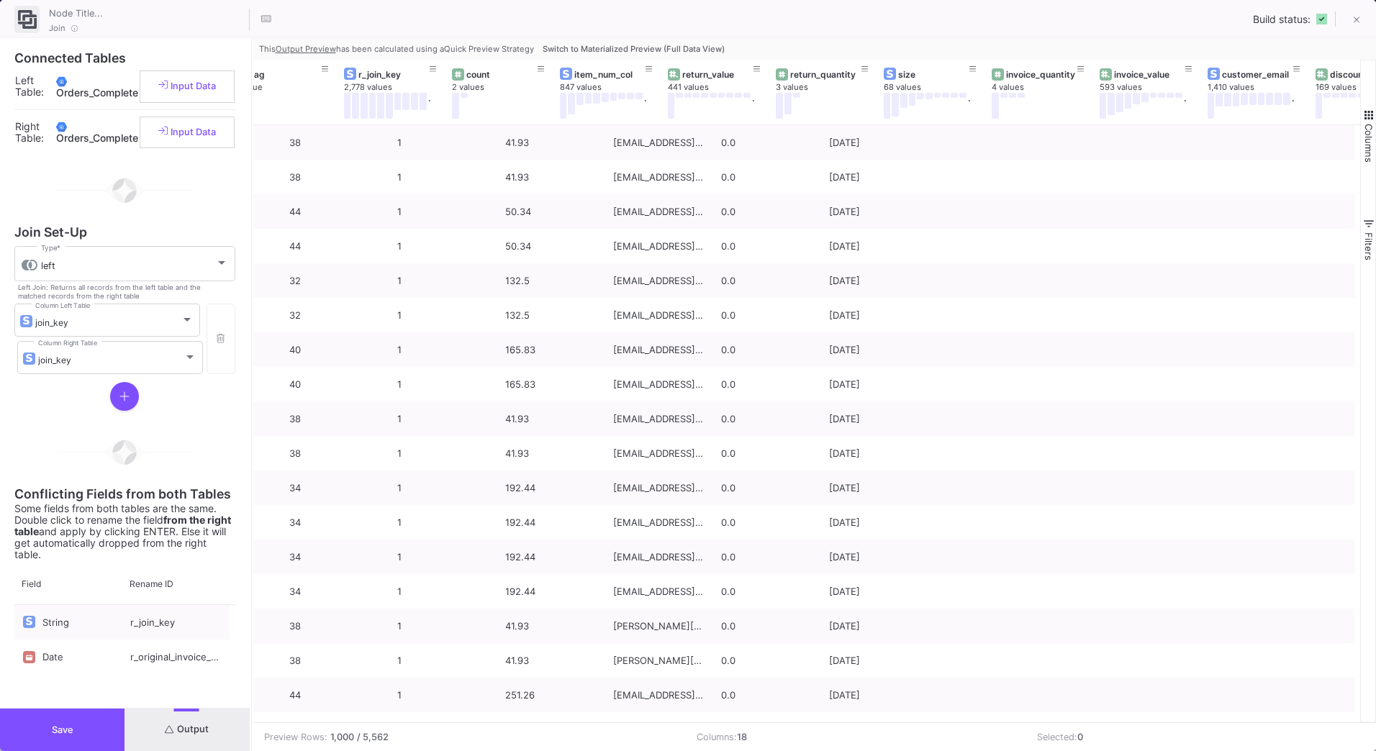
scroll to position [0, 0]
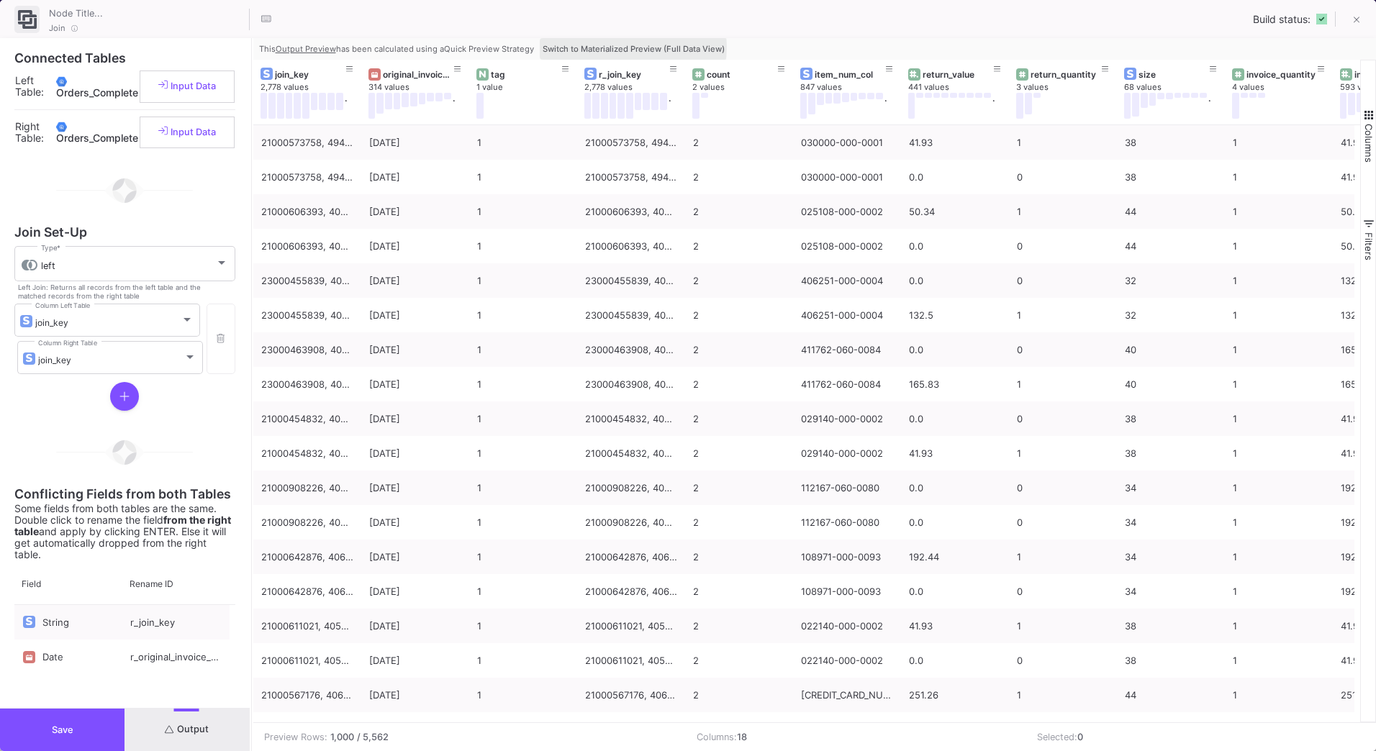
click at [628, 48] on span "Switch to Materialized Preview (Full Data View)" at bounding box center [634, 49] width 182 height 10
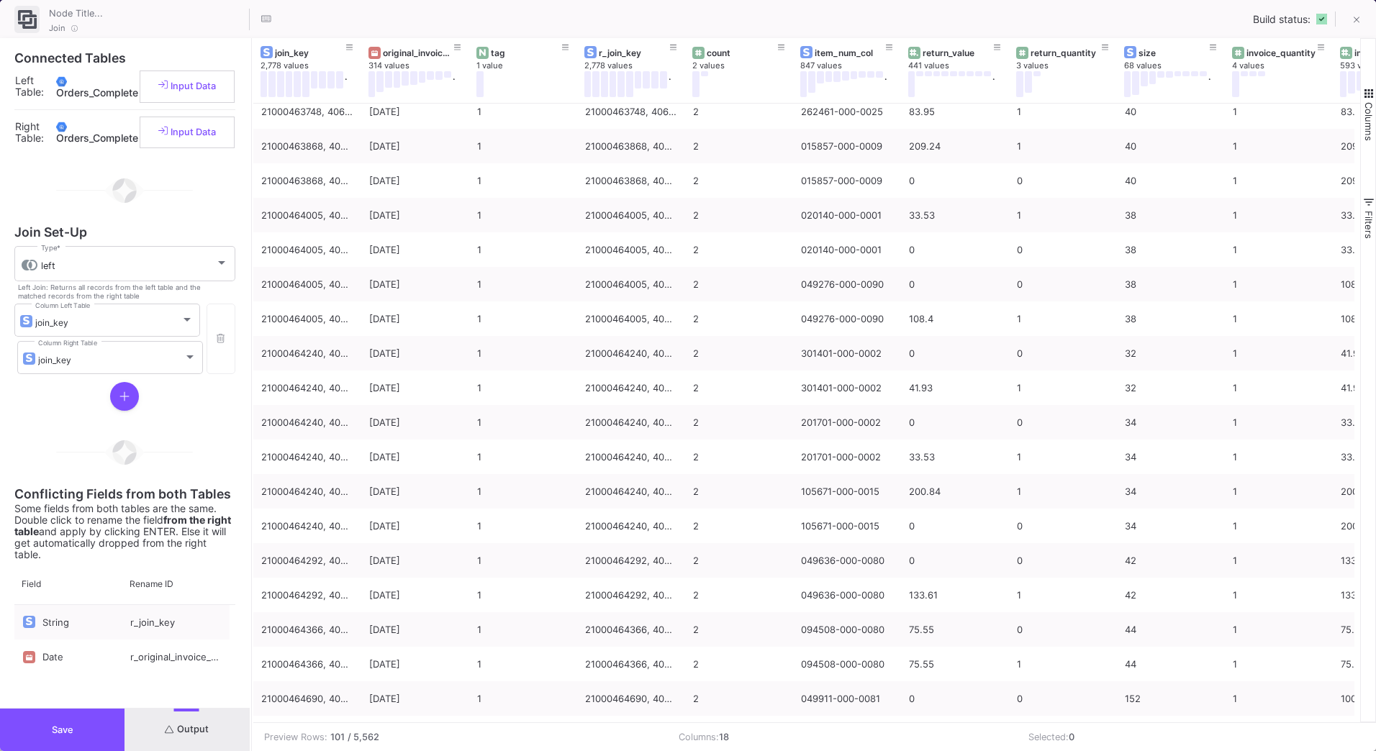
scroll to position [2186, 0]
click at [1354, 24] on icon at bounding box center [1357, 20] width 6 height 10
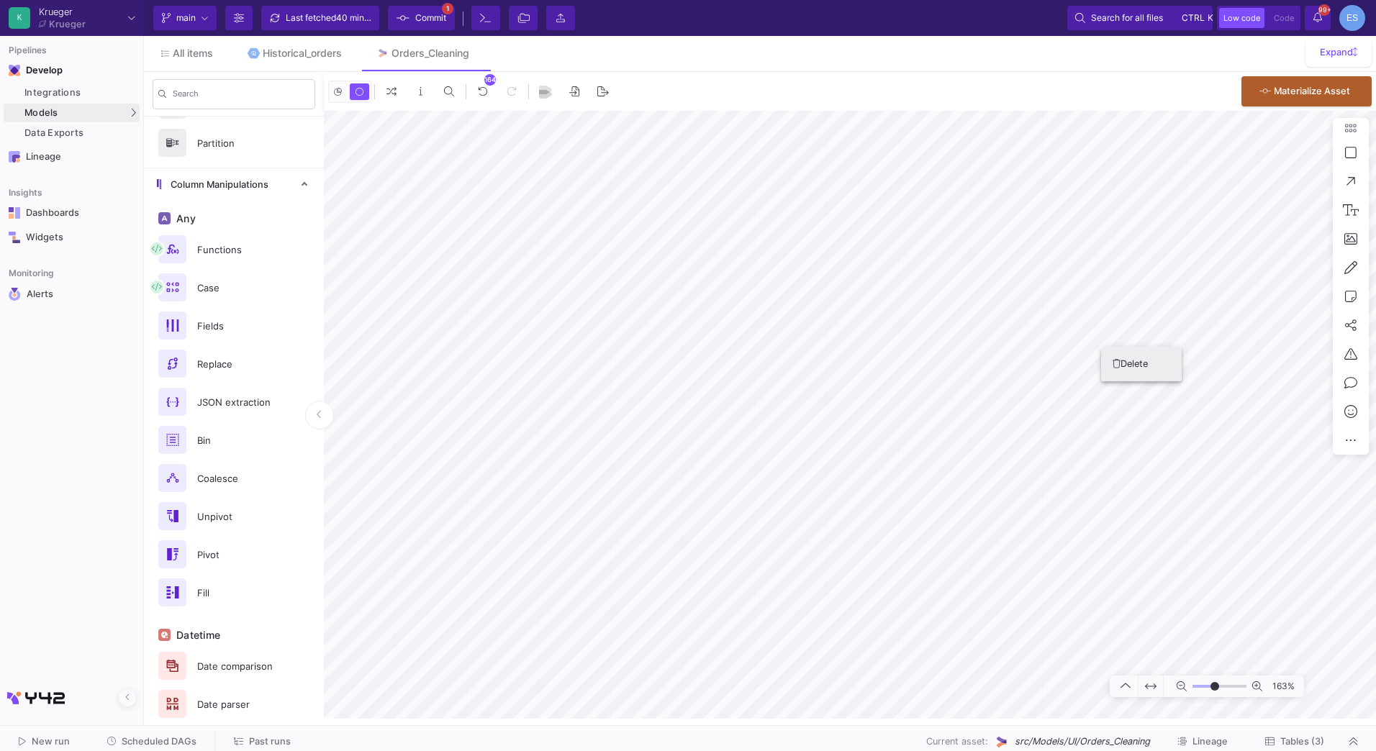
click at [1118, 371] on button "Delete" at bounding box center [1141, 364] width 81 height 35
click at [1121, 335] on icon at bounding box center [1125, 330] width 8 height 9
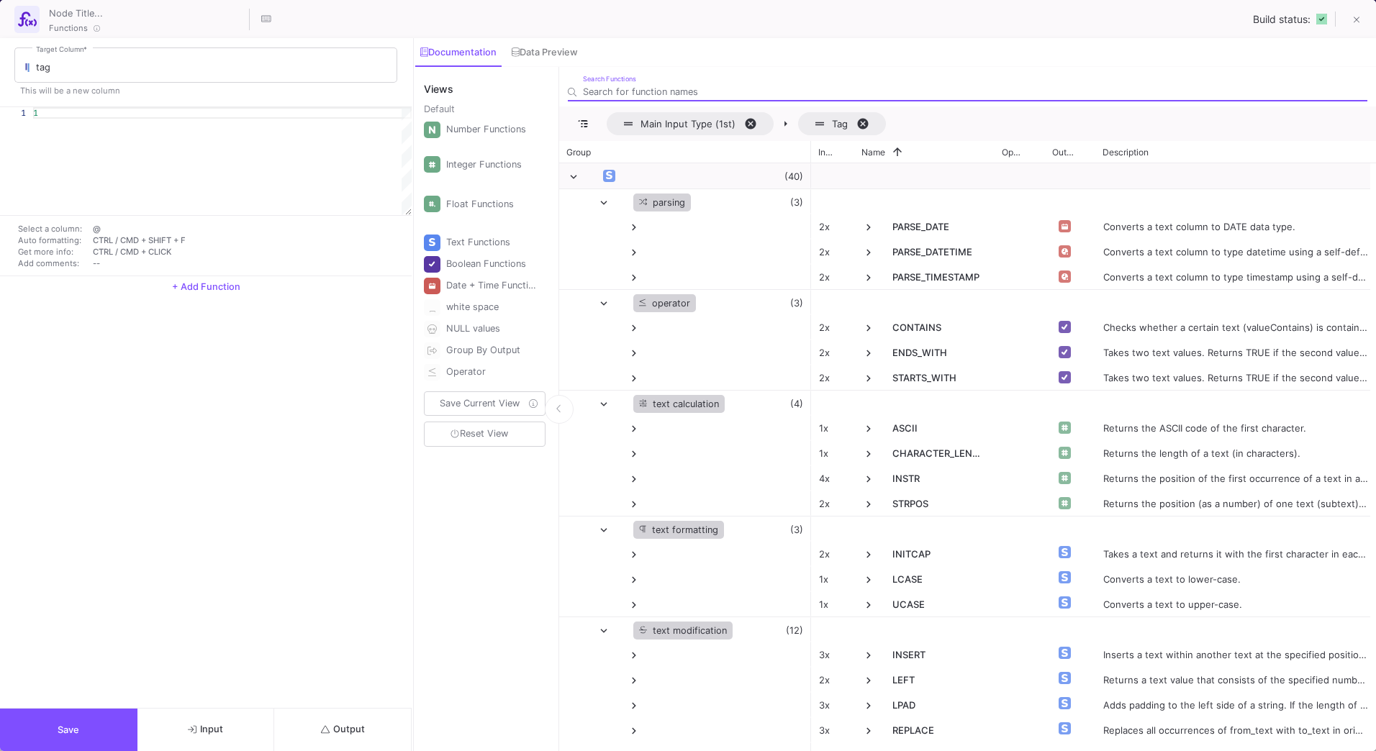
click at [187, 289] on span "+ Add Function" at bounding box center [206, 286] width 68 height 11
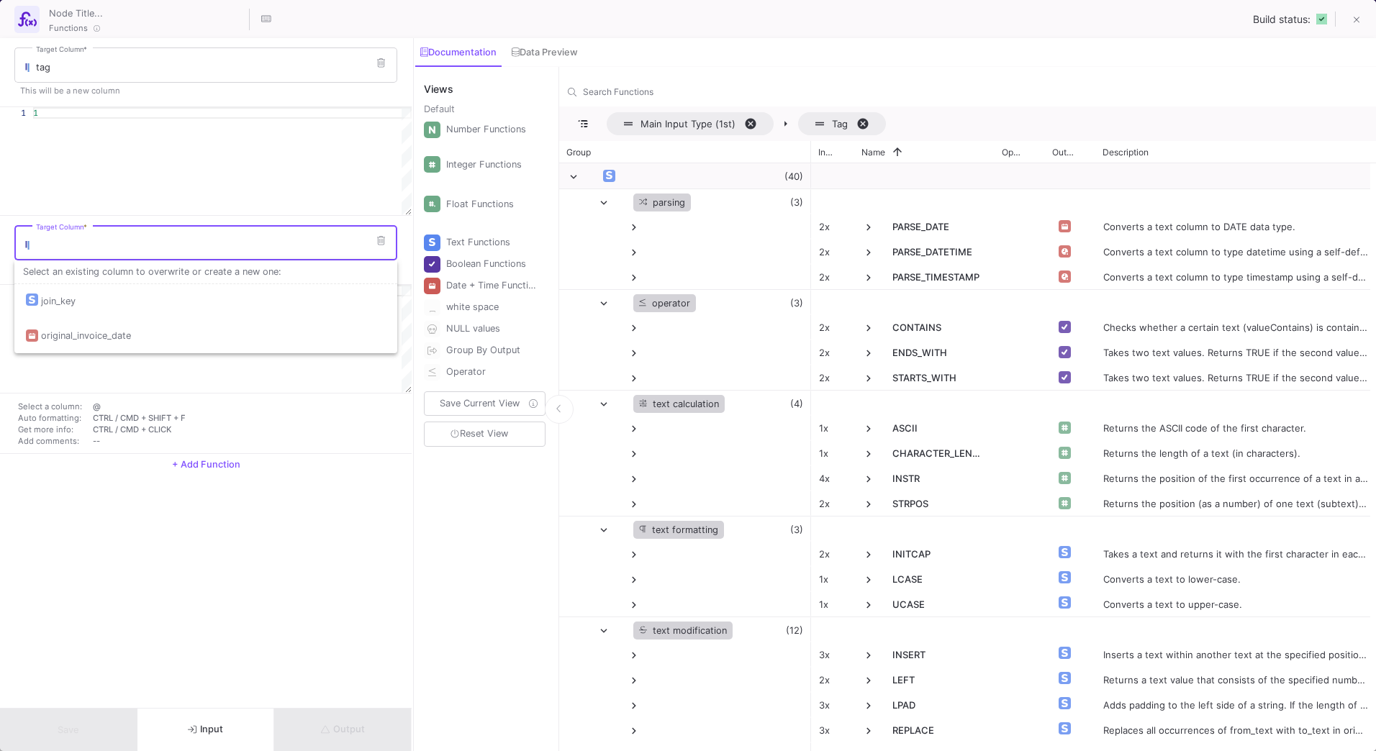
click at [123, 244] on input "Target Column *" at bounding box center [213, 246] width 355 height 12
type input "filter"
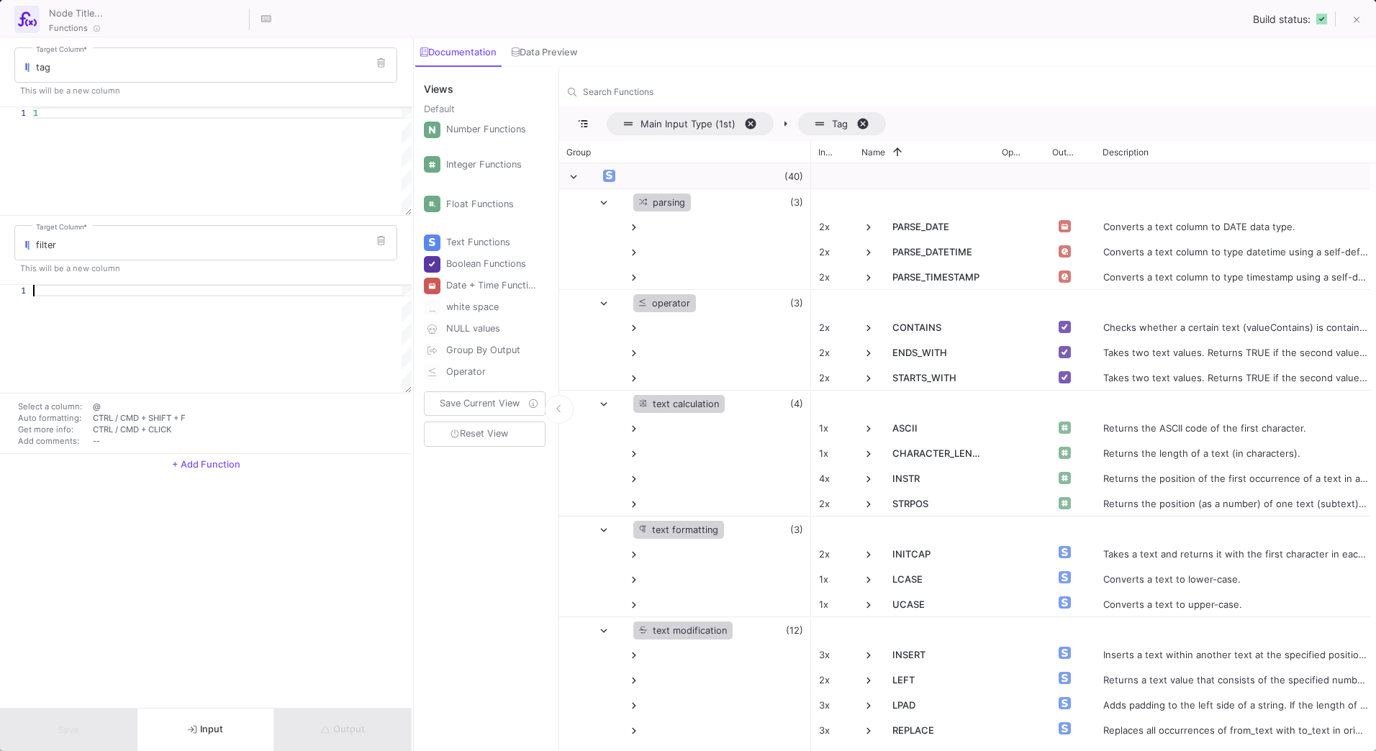
click at [122, 290] on div at bounding box center [222, 291] width 379 height 12
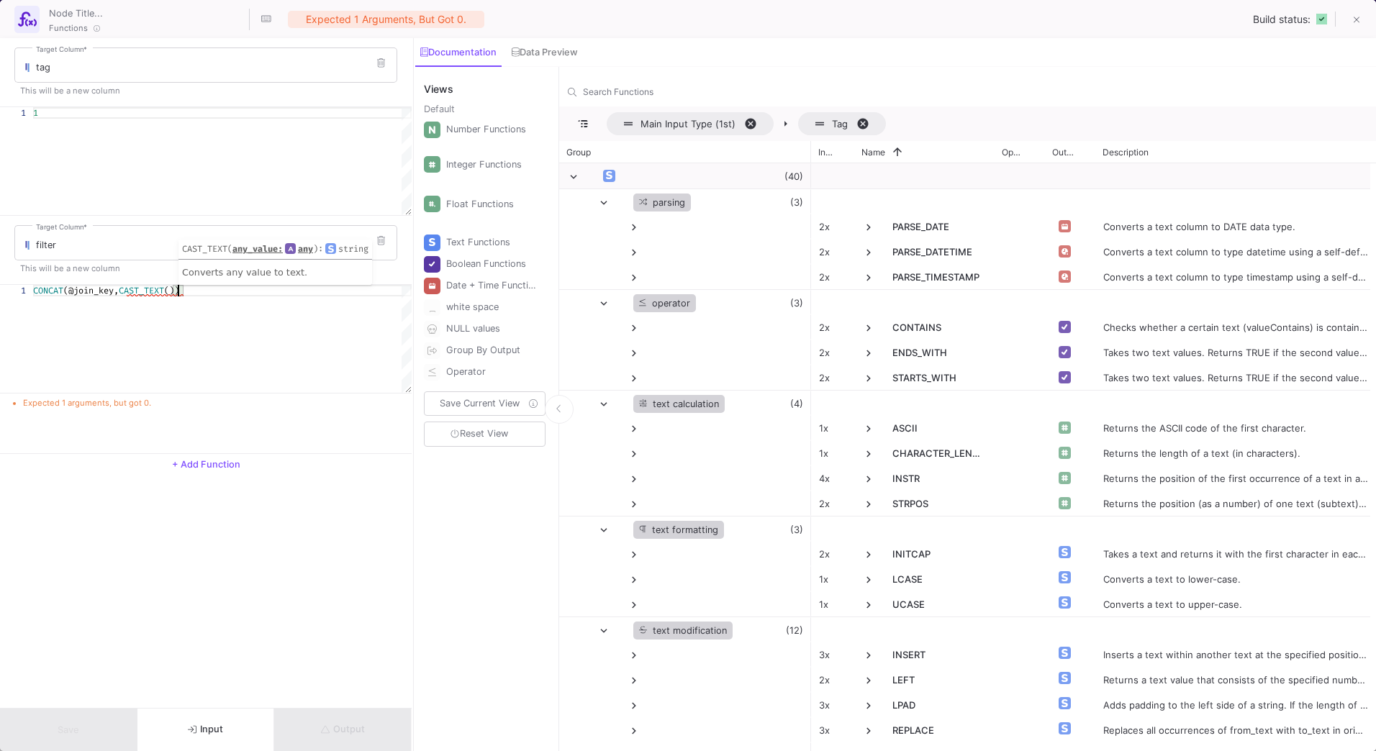
scroll to position [0, 150]
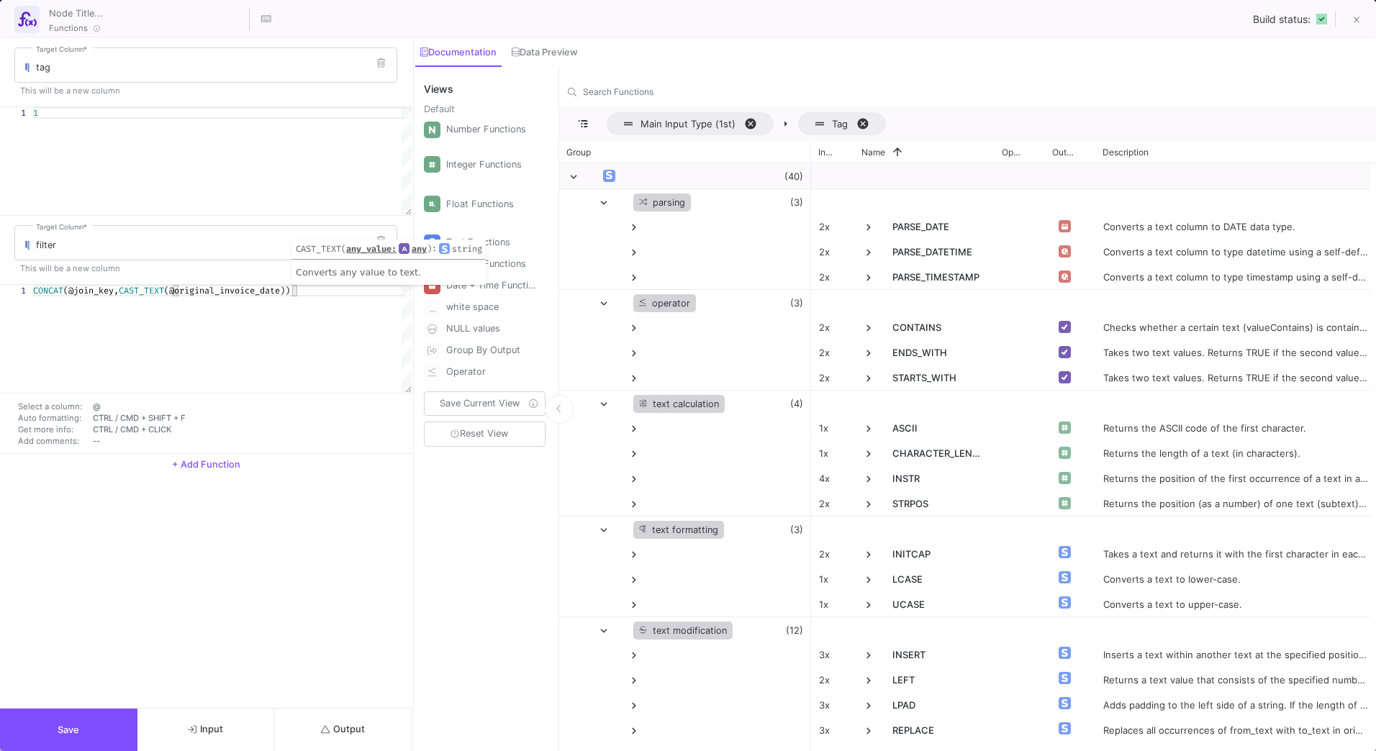
type textarea "CONCAT(@join_key, CAST_TEXT(@original_invoice_date))"
click at [371, 726] on button "Output" at bounding box center [342, 730] width 137 height 42
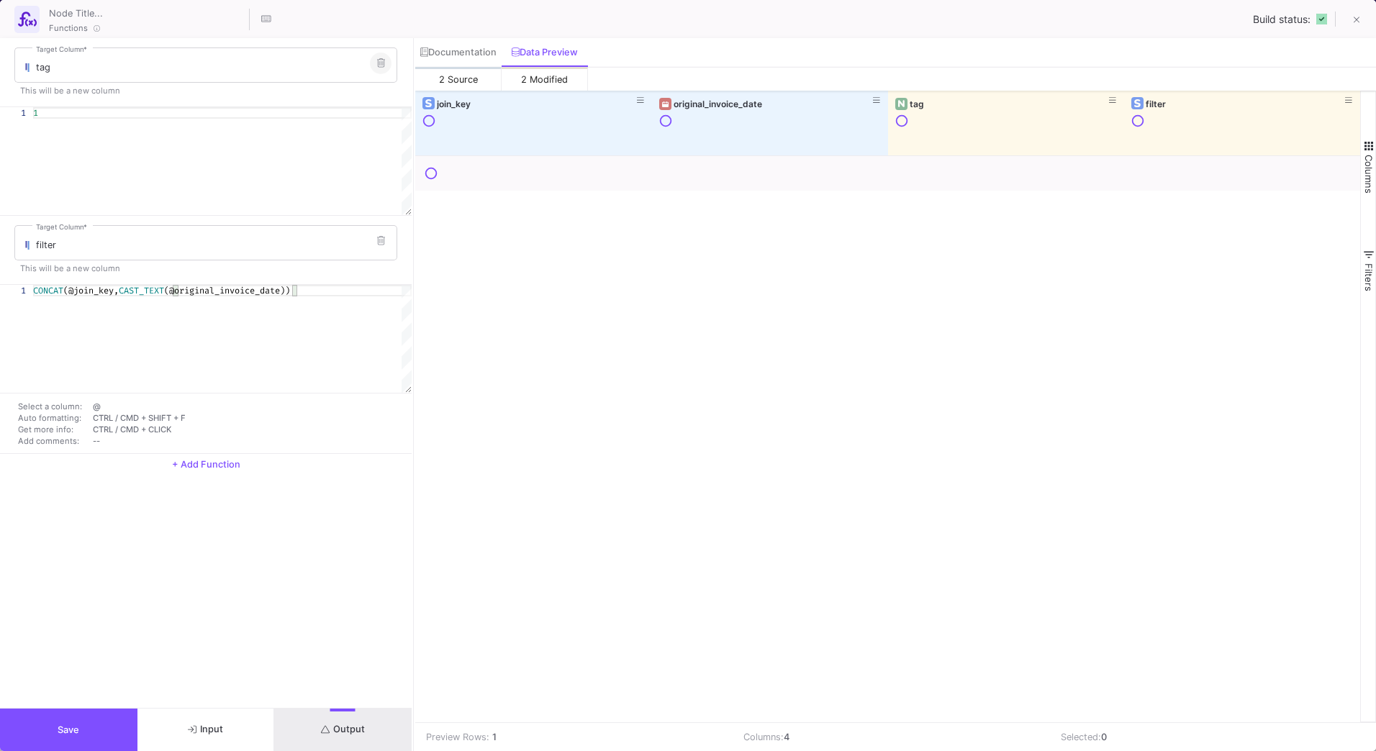
click at [387, 70] on button at bounding box center [381, 64] width 22 height 22
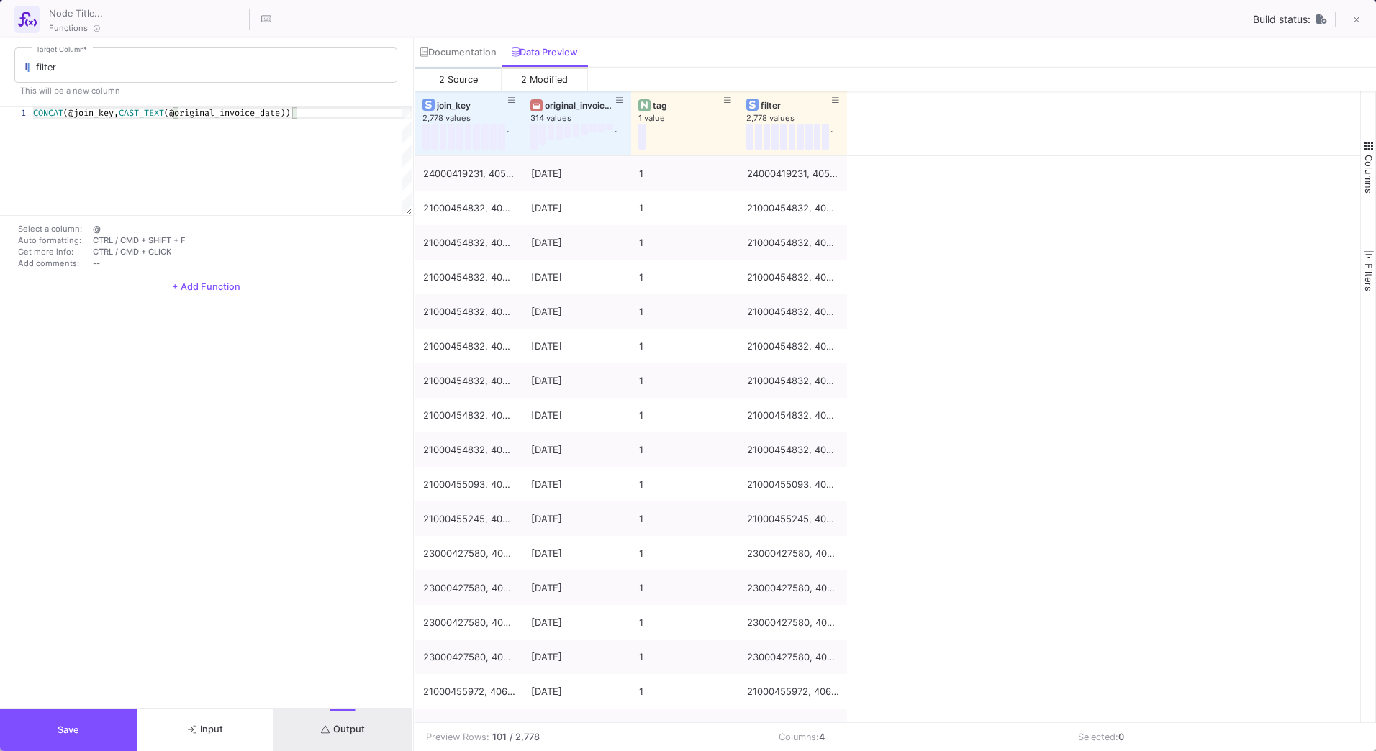
click at [208, 294] on button "+ Add Function" at bounding box center [206, 287] width 412 height 22
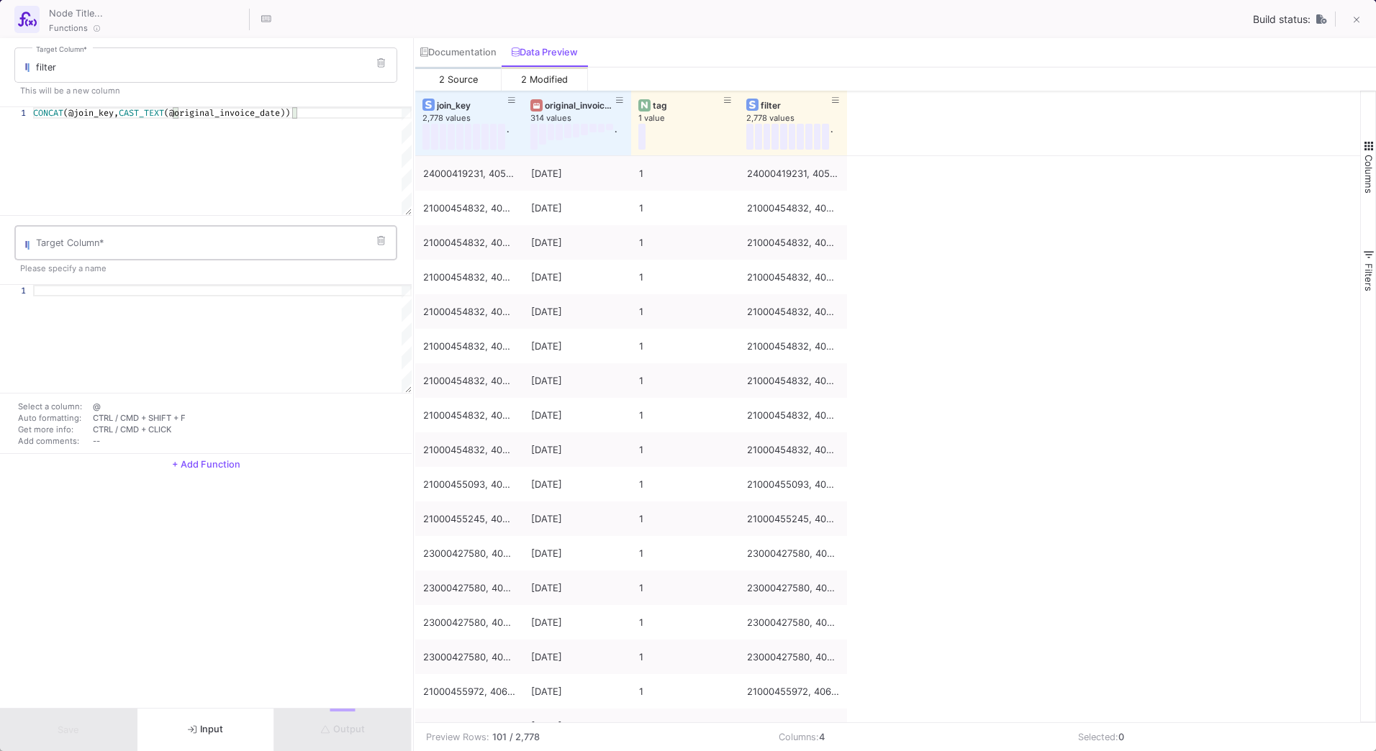
click at [206, 253] on div "Target Column *" at bounding box center [213, 241] width 355 height 37
type input "tag"
click at [255, 289] on div at bounding box center [222, 291] width 379 height 12
click at [256, 348] on div "1" at bounding box center [222, 339] width 379 height 108
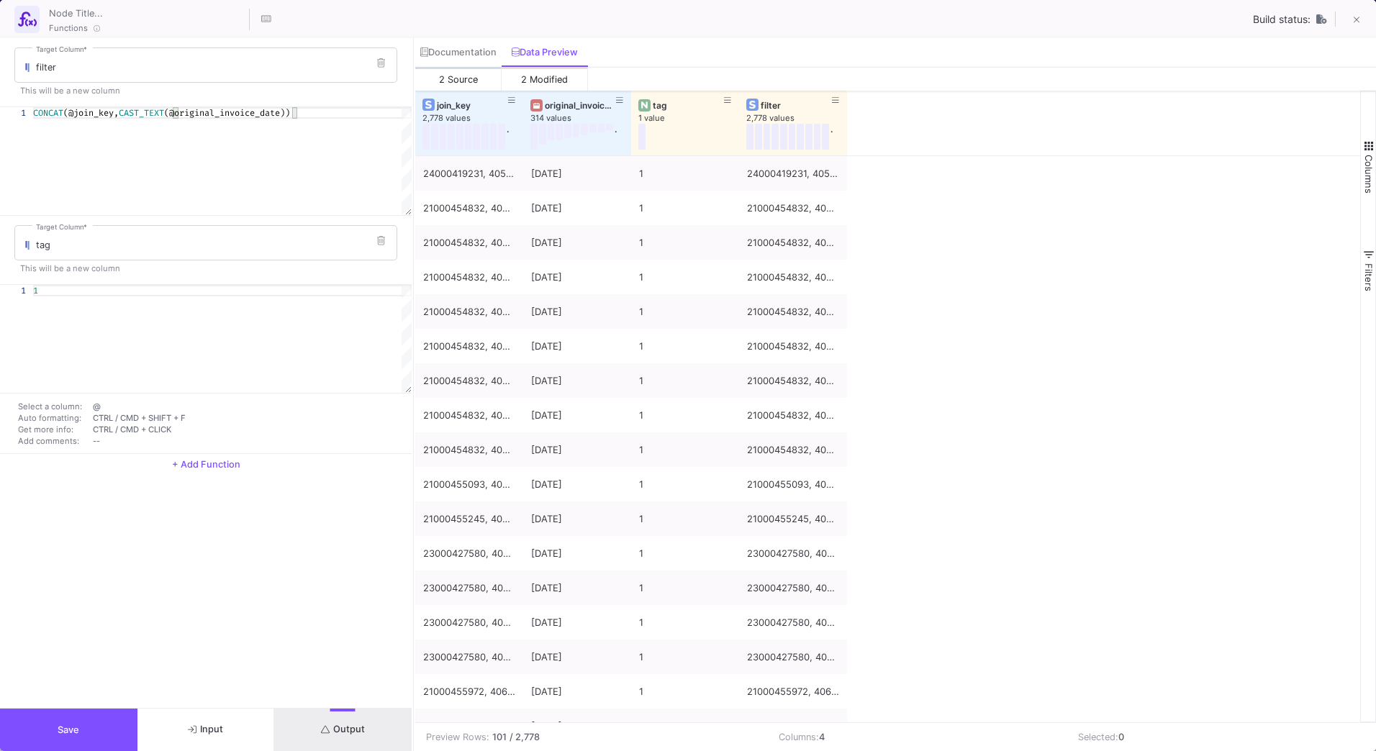
type textarea "1"
click at [81, 717] on button "Save" at bounding box center [68, 730] width 137 height 42
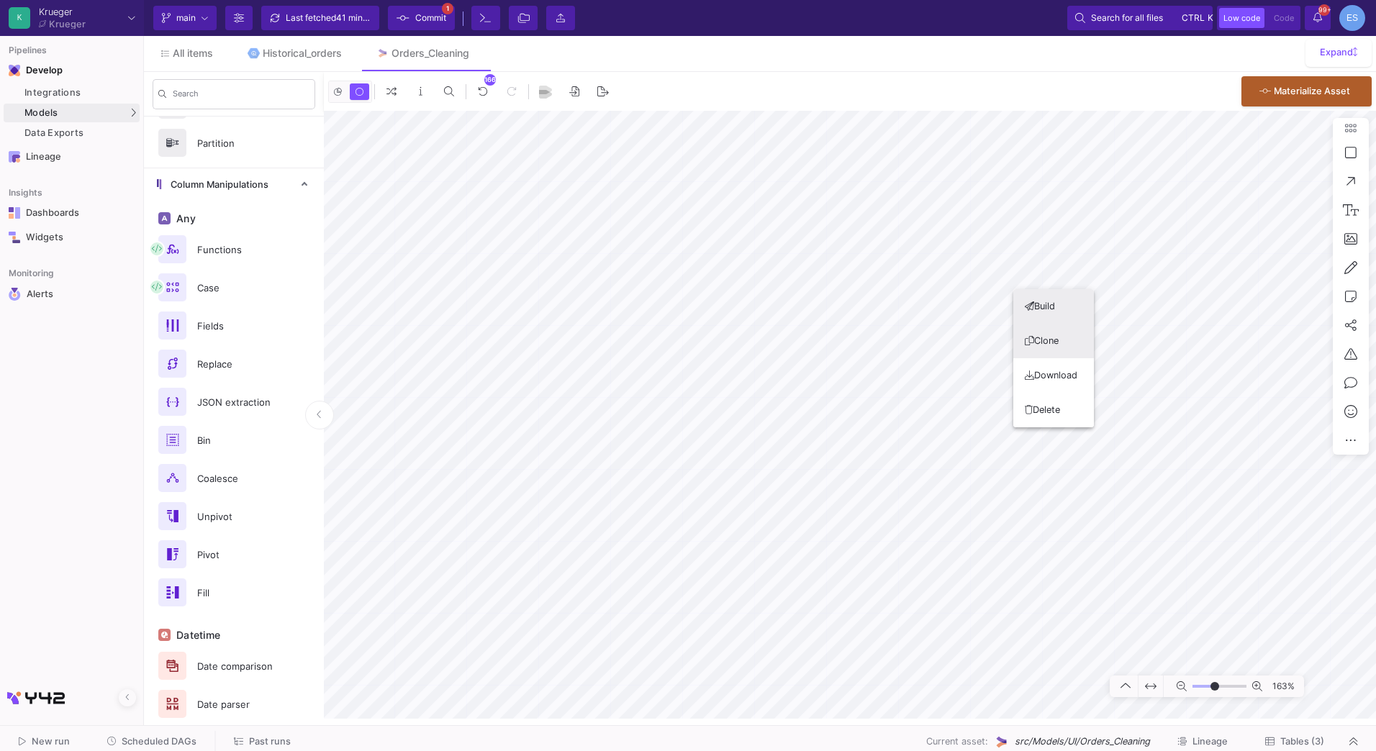
click at [1065, 344] on button "Clone" at bounding box center [1053, 341] width 81 height 35
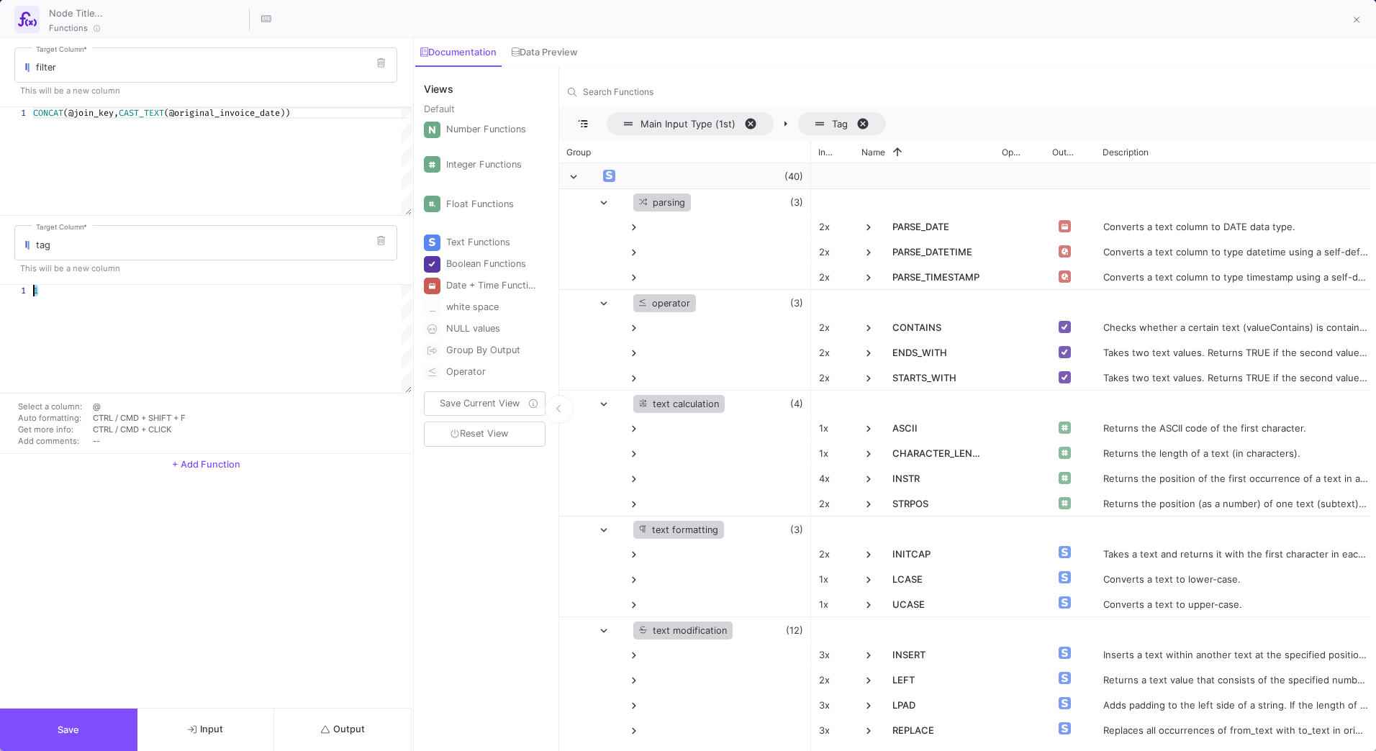
drag, startPoint x: 54, startPoint y: 286, endPoint x: 27, endPoint y: 289, distance: 27.5
drag, startPoint x: 58, startPoint y: 290, endPoint x: 14, endPoint y: 292, distance: 44.0
type textarea "0"
click at [387, 240] on button at bounding box center [381, 241] width 22 height 22
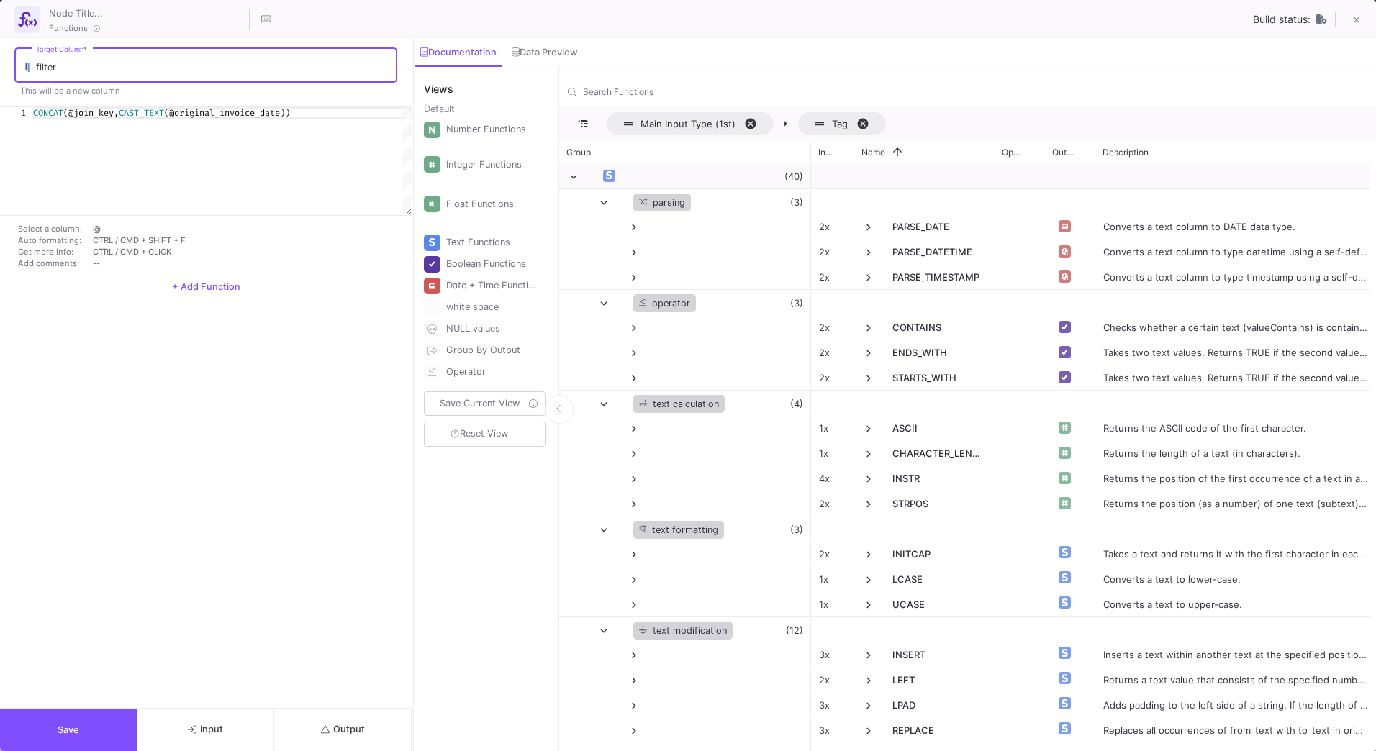
click at [72, 68] on input "filter" at bounding box center [213, 68] width 355 height 12
click at [35, 65] on div at bounding box center [29, 66] width 14 height 12
click at [36, 68] on input "filter" at bounding box center [213, 68] width 355 height 12
type input "r_filter"
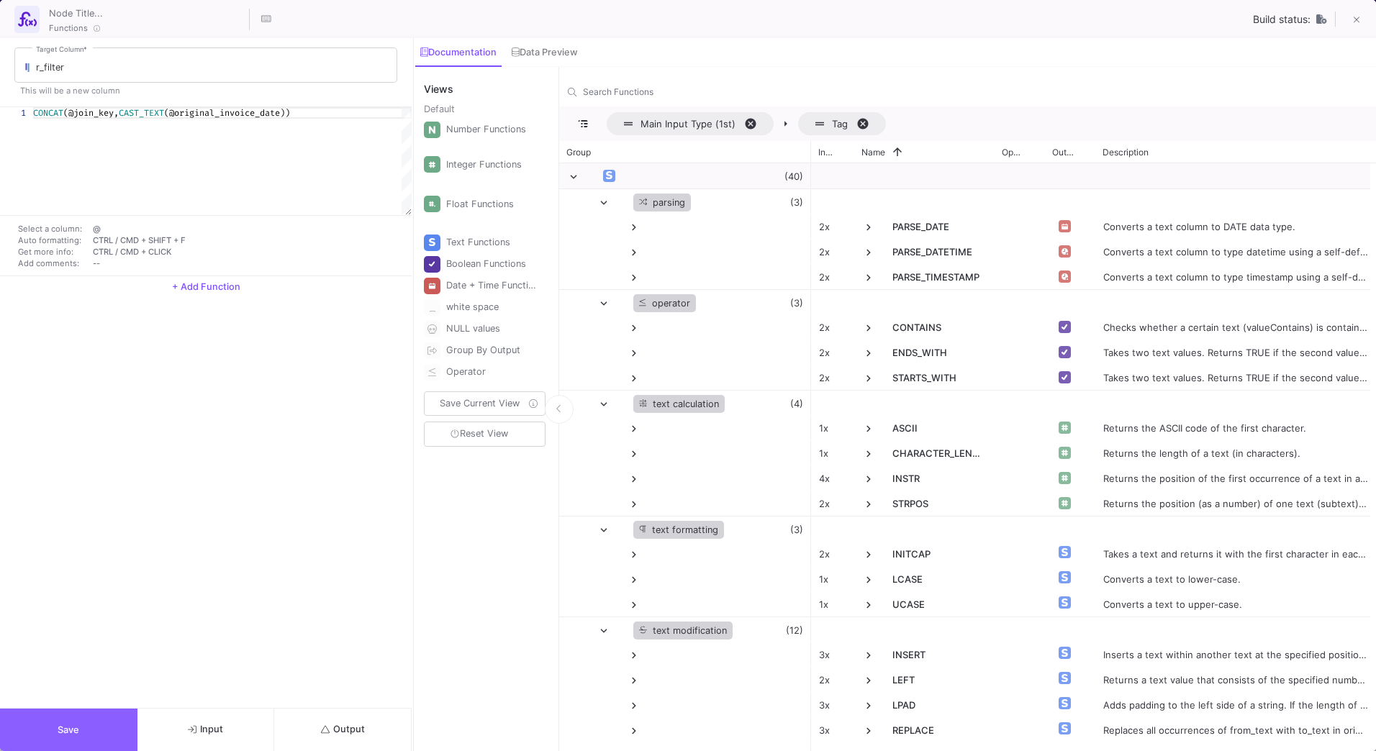
click at [130, 723] on button "Save" at bounding box center [68, 730] width 137 height 42
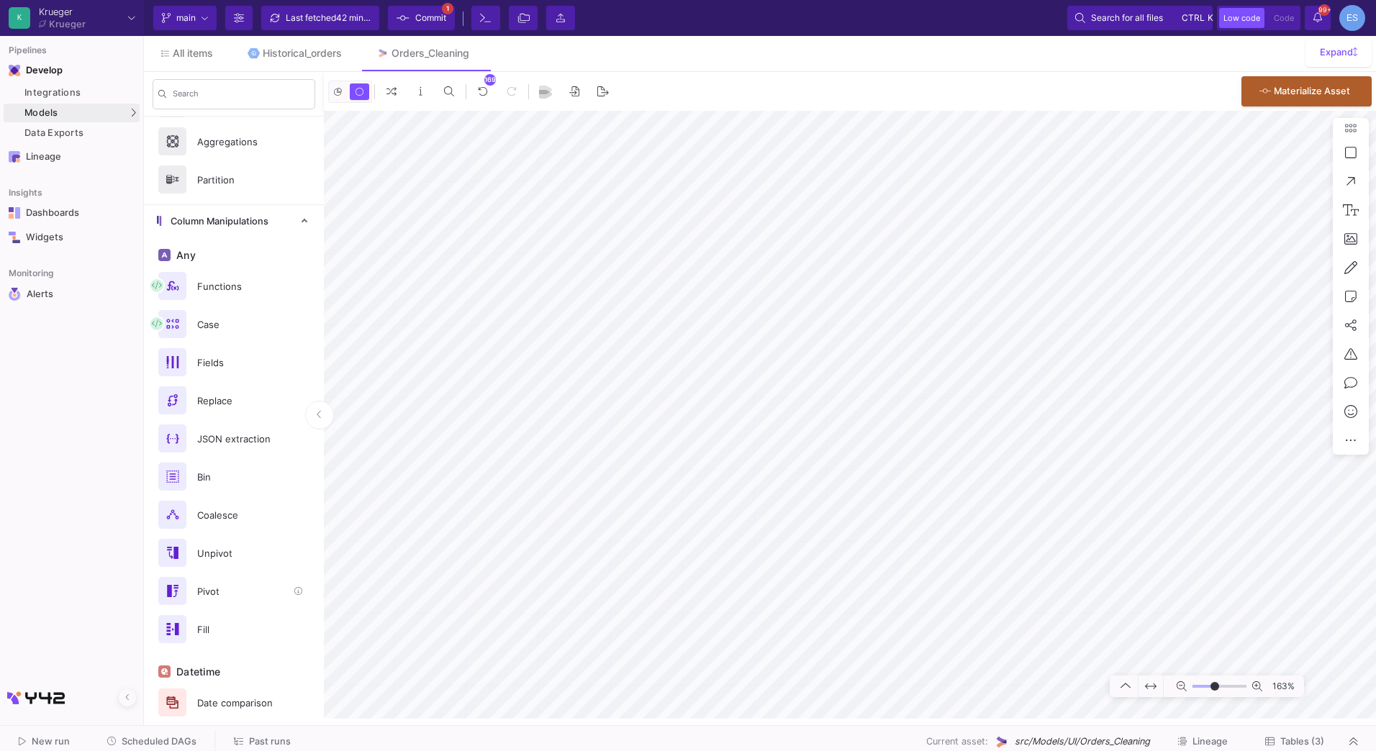
scroll to position [172, 0]
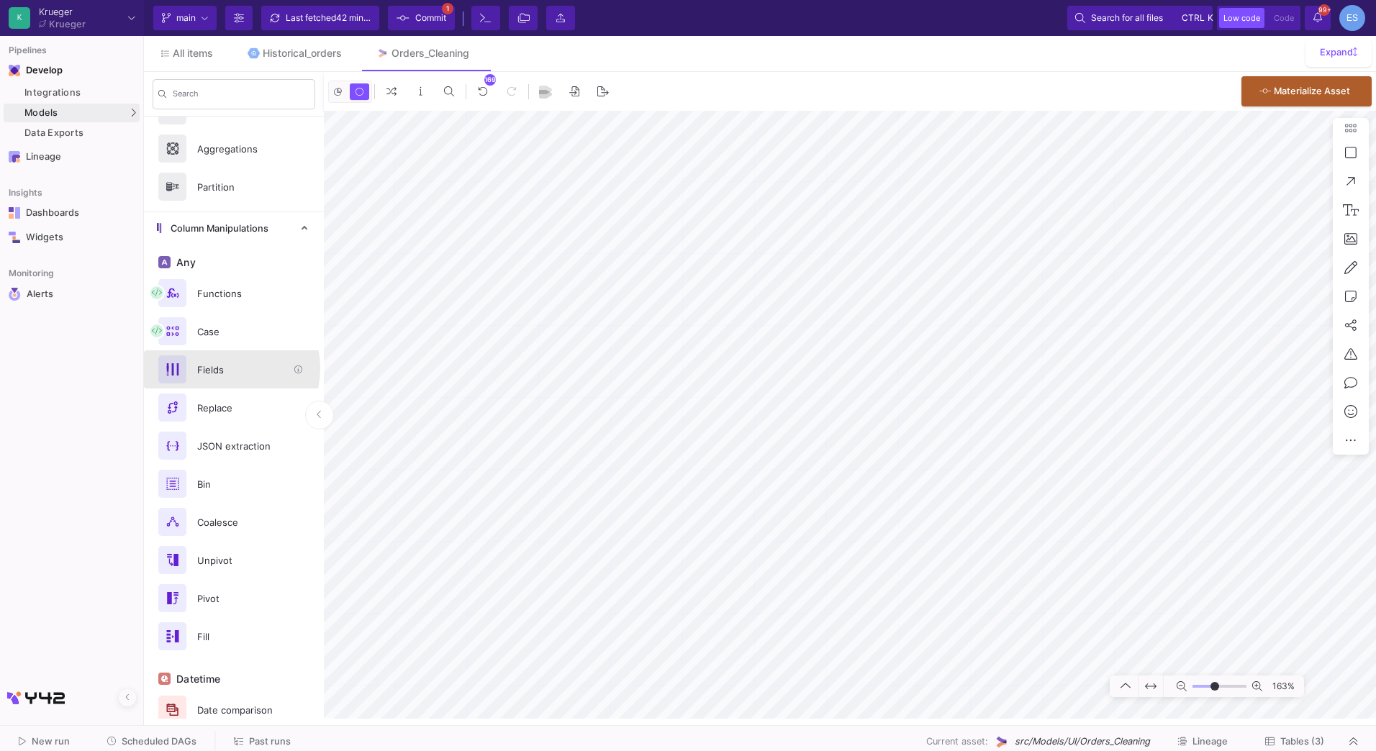
click at [224, 368] on div "Fields" at bounding box center [238, 370] width 99 height 22
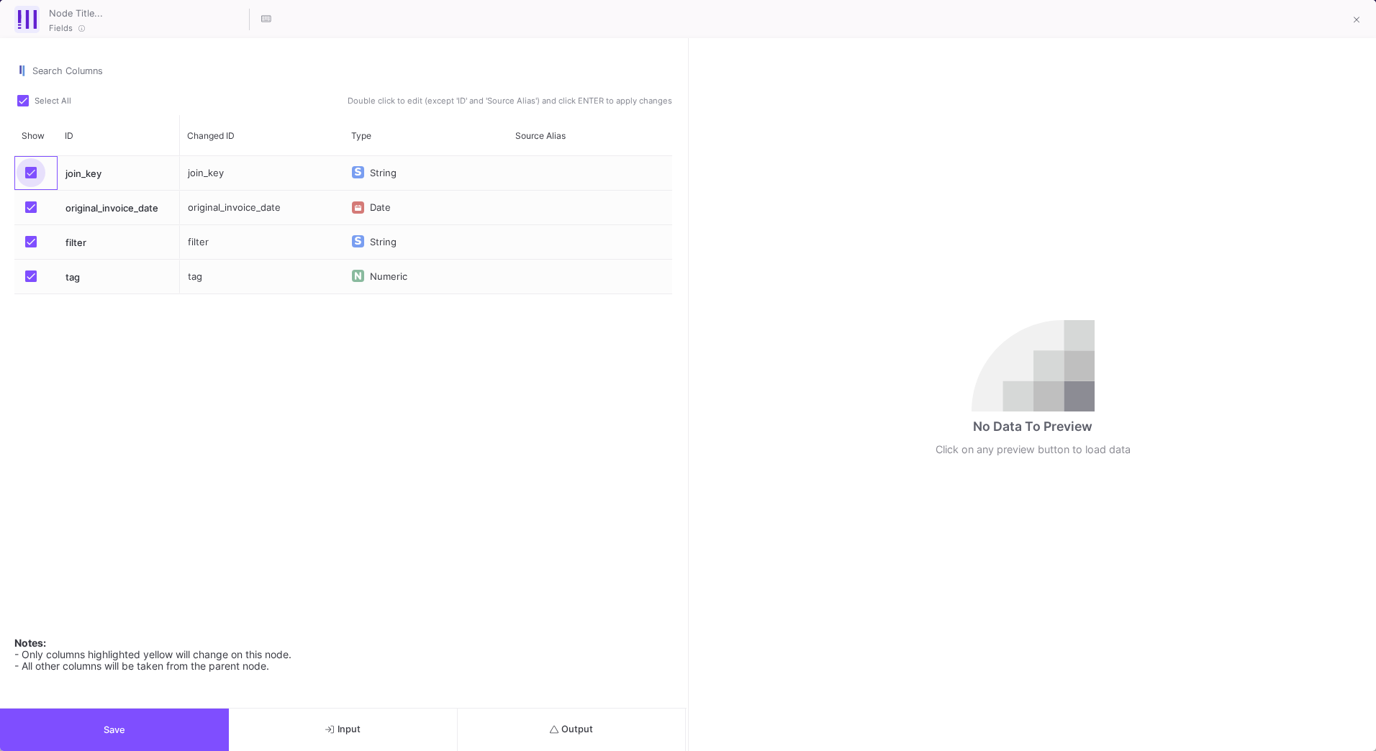
click at [35, 172] on span "Press SPACE to select this row." at bounding box center [31, 173] width 12 height 12
click at [31, 178] on input "Press SPACE to select this row." at bounding box center [30, 178] width 1 height 1
checkbox input "false"
click at [31, 207] on span "Press SPACE to select this row." at bounding box center [31, 208] width 12 height 12
click at [31, 213] on input "Press SPACE to select this row." at bounding box center [30, 213] width 1 height 1
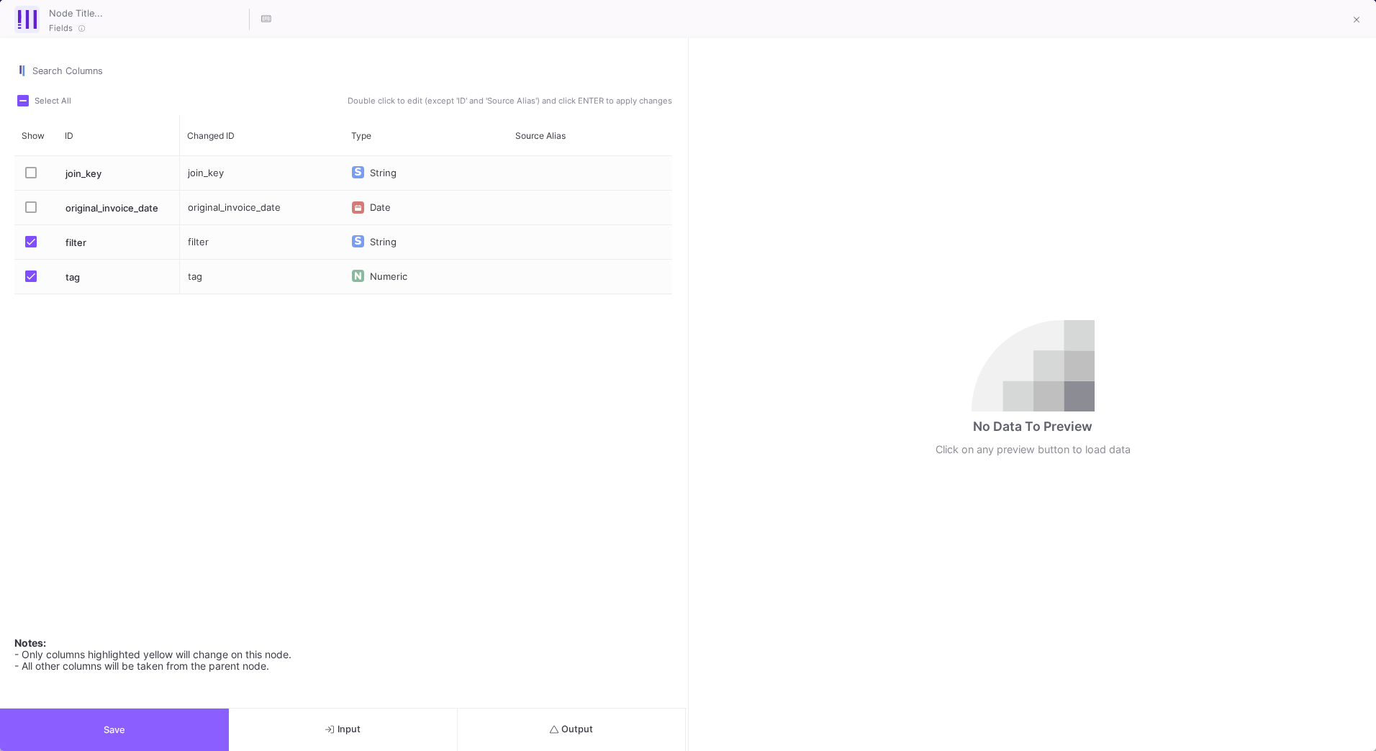
click at [173, 726] on button "Save" at bounding box center [114, 730] width 229 height 42
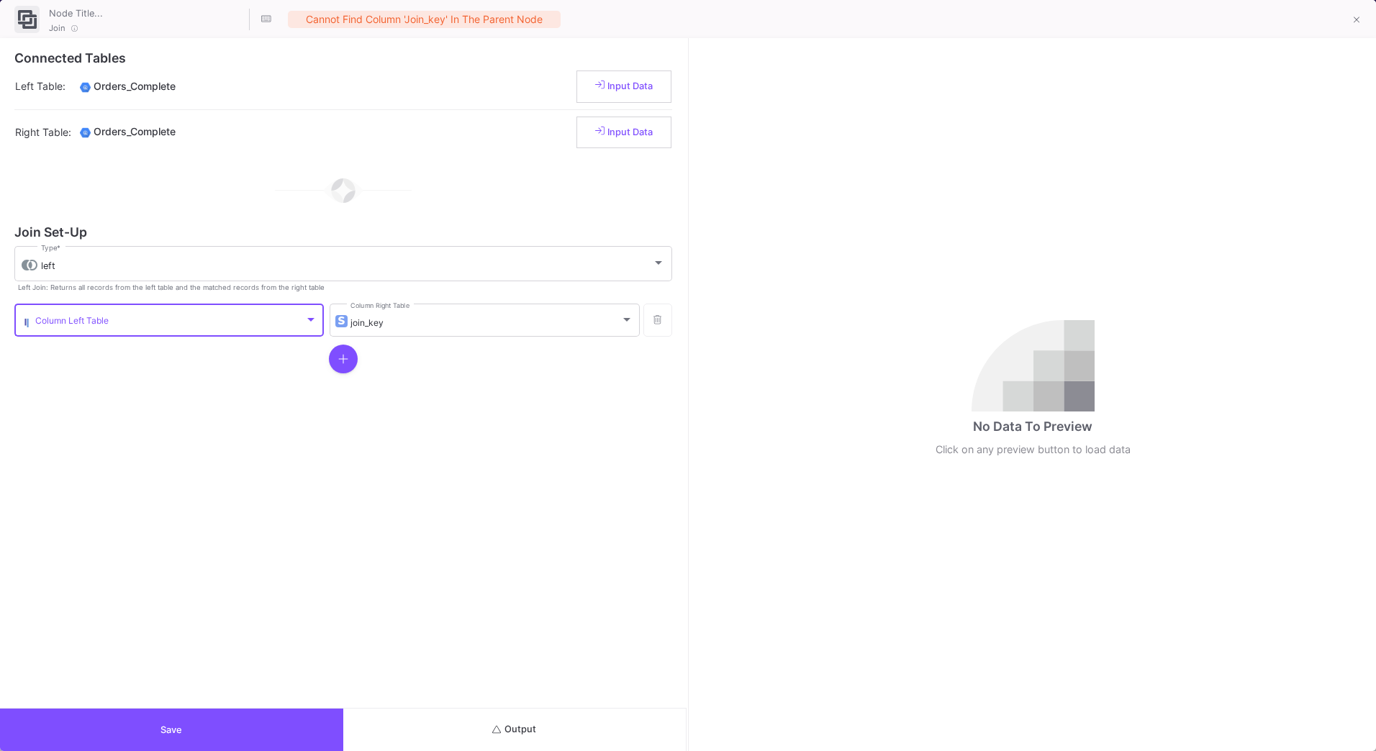
click at [98, 325] on span at bounding box center [169, 322] width 269 height 11
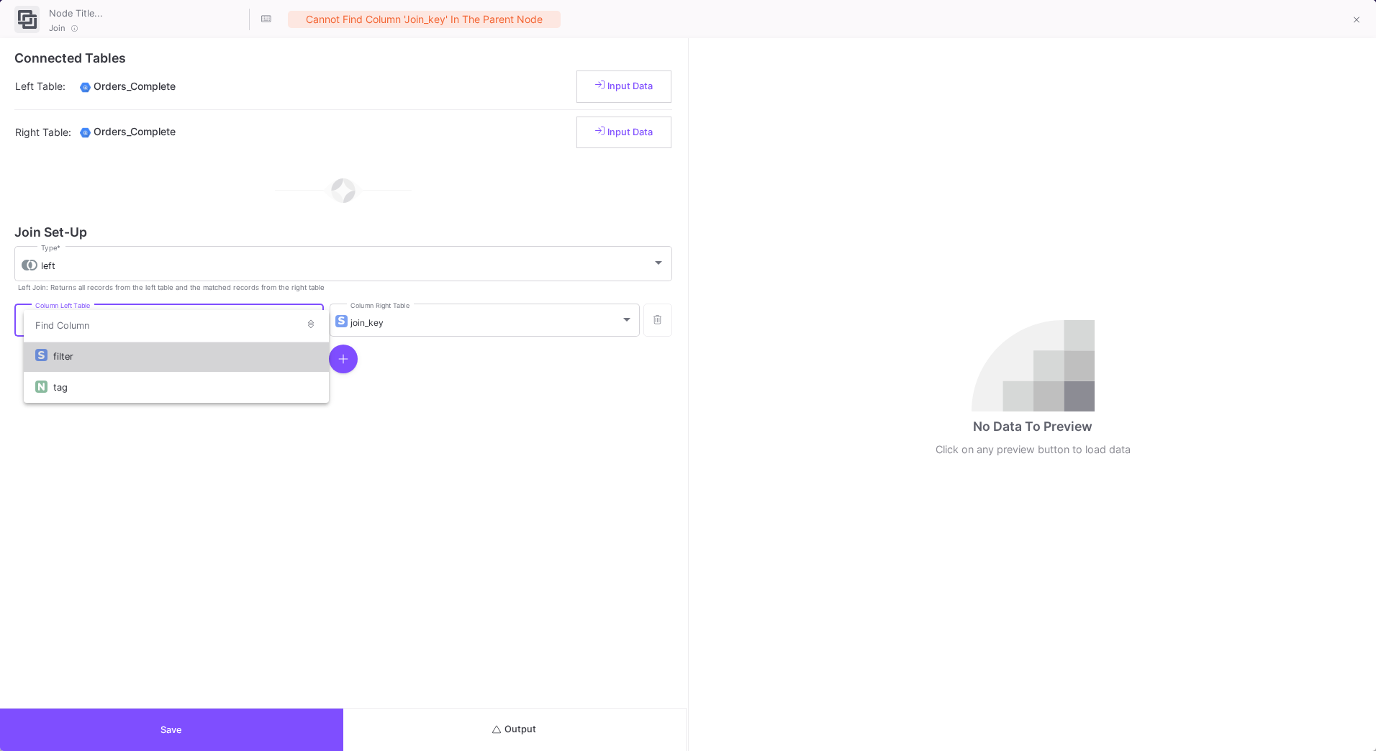
click at [119, 358] on div "filter" at bounding box center [185, 356] width 264 height 31
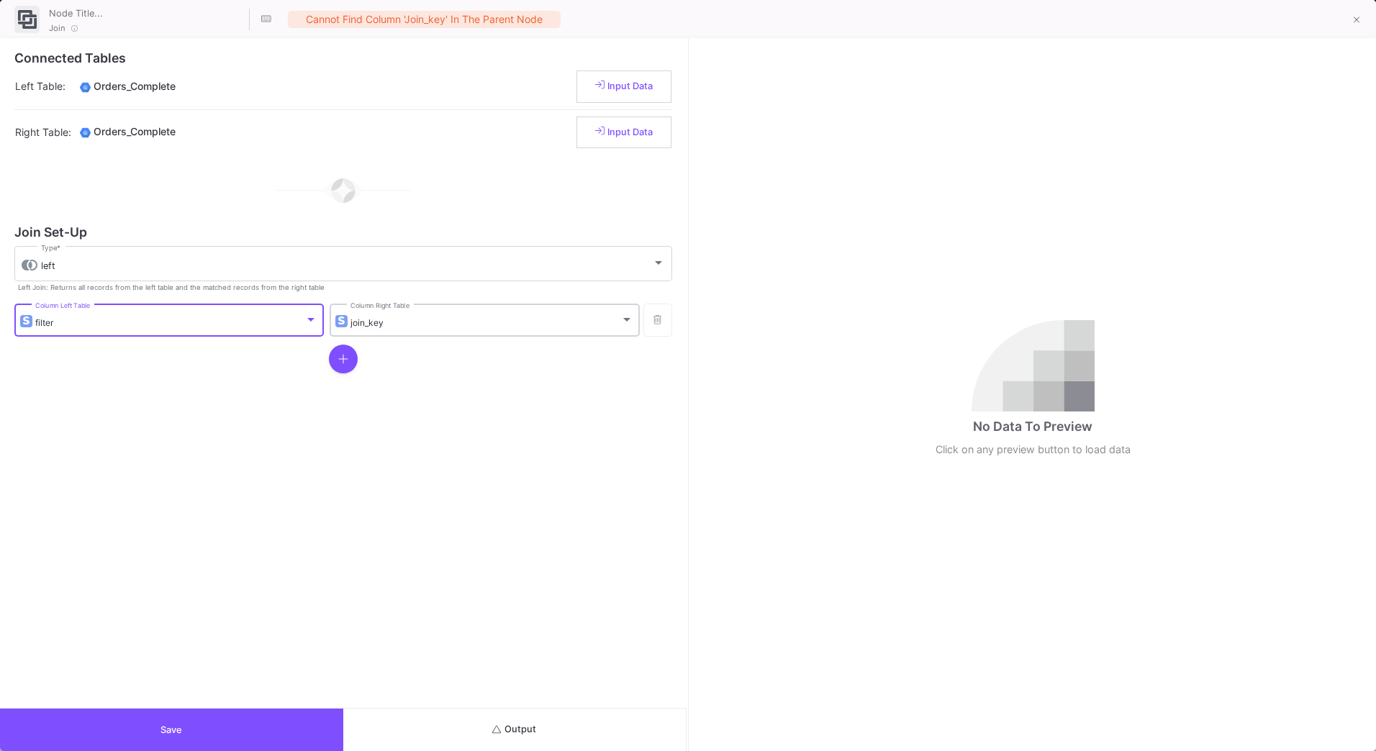
click at [393, 313] on div "join_key Column Right Table" at bounding box center [491, 319] width 282 height 35
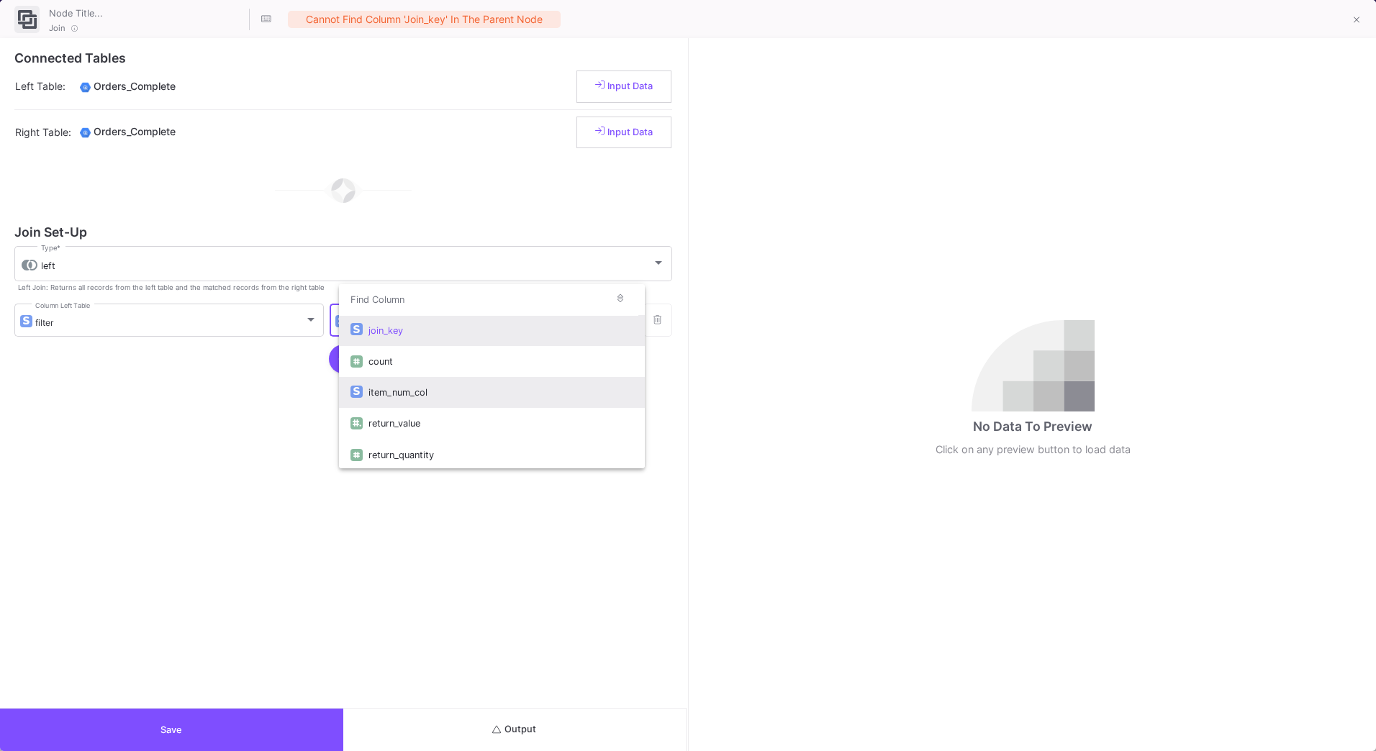
scroll to position [344, 0]
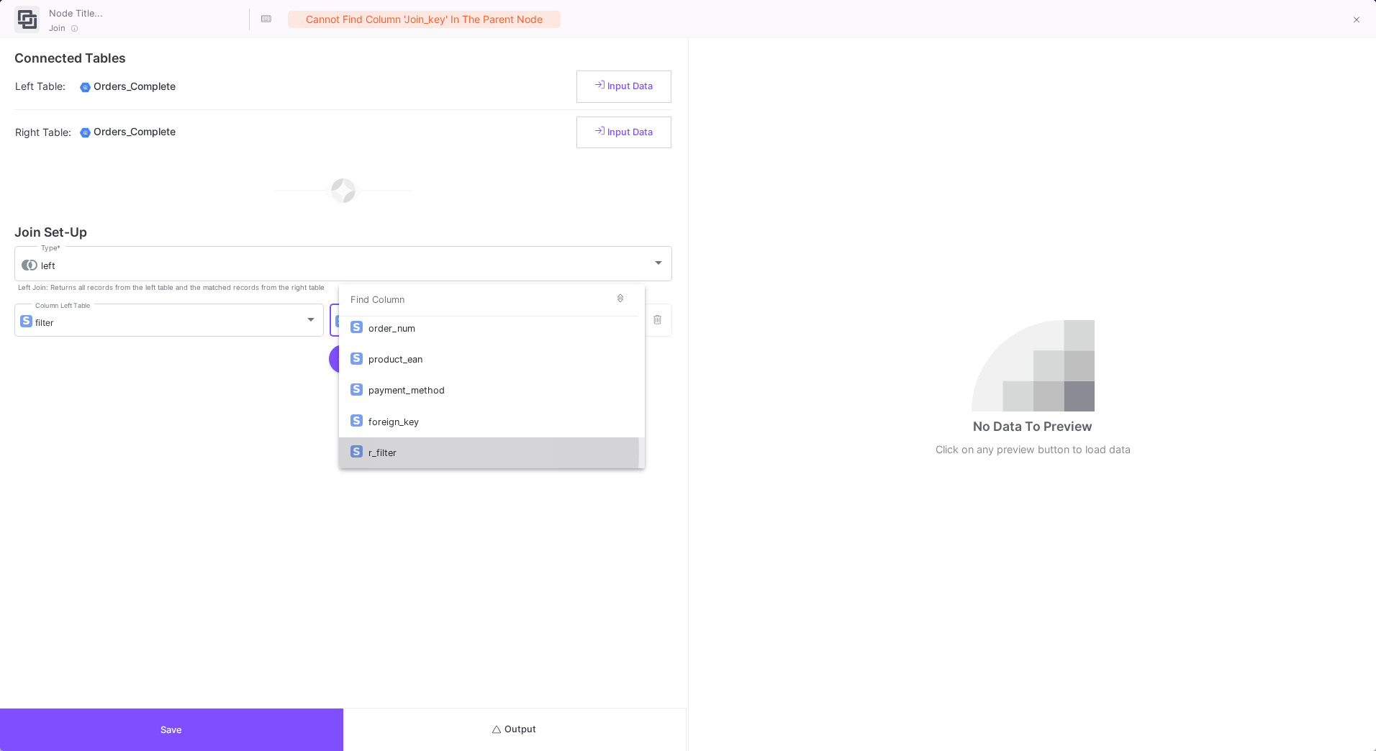
click at [414, 453] on div "r_filter" at bounding box center [500, 453] width 264 height 31
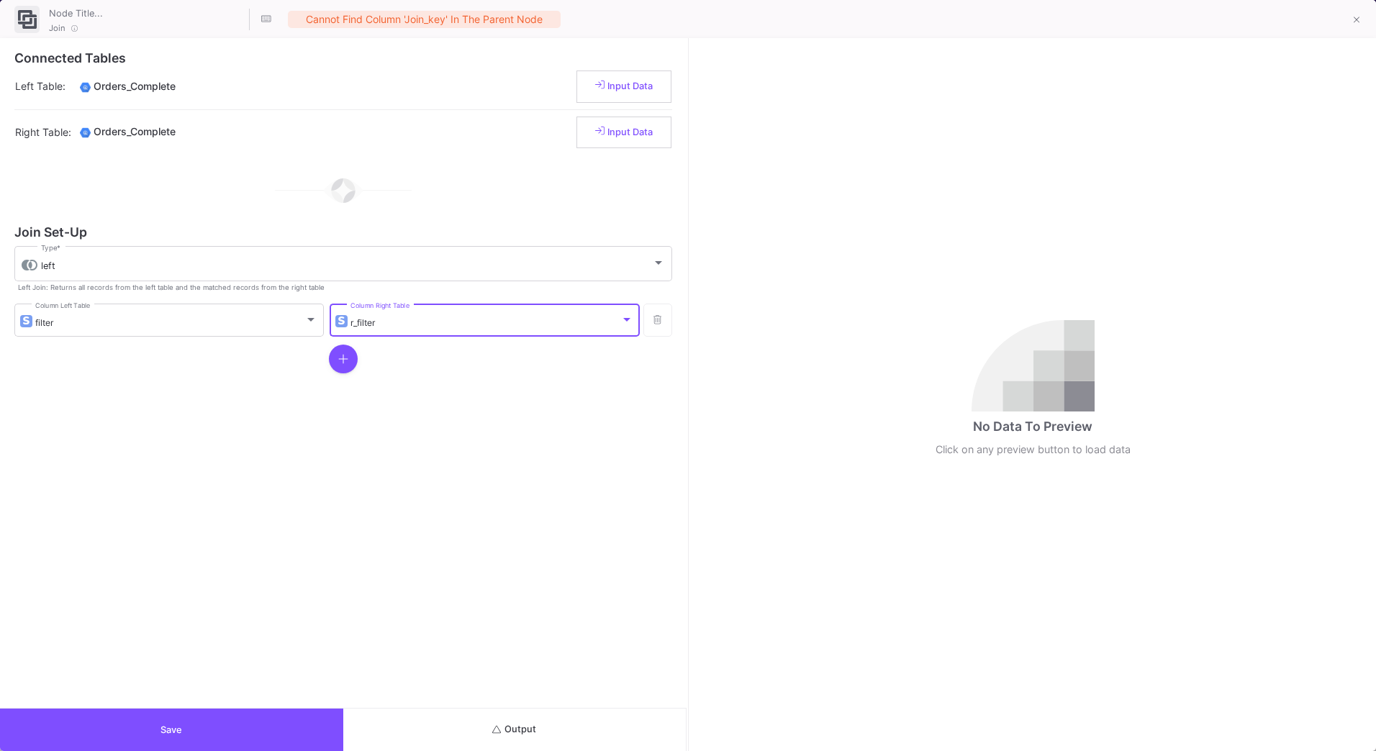
click at [538, 724] on button "Output" at bounding box center [514, 730] width 343 height 42
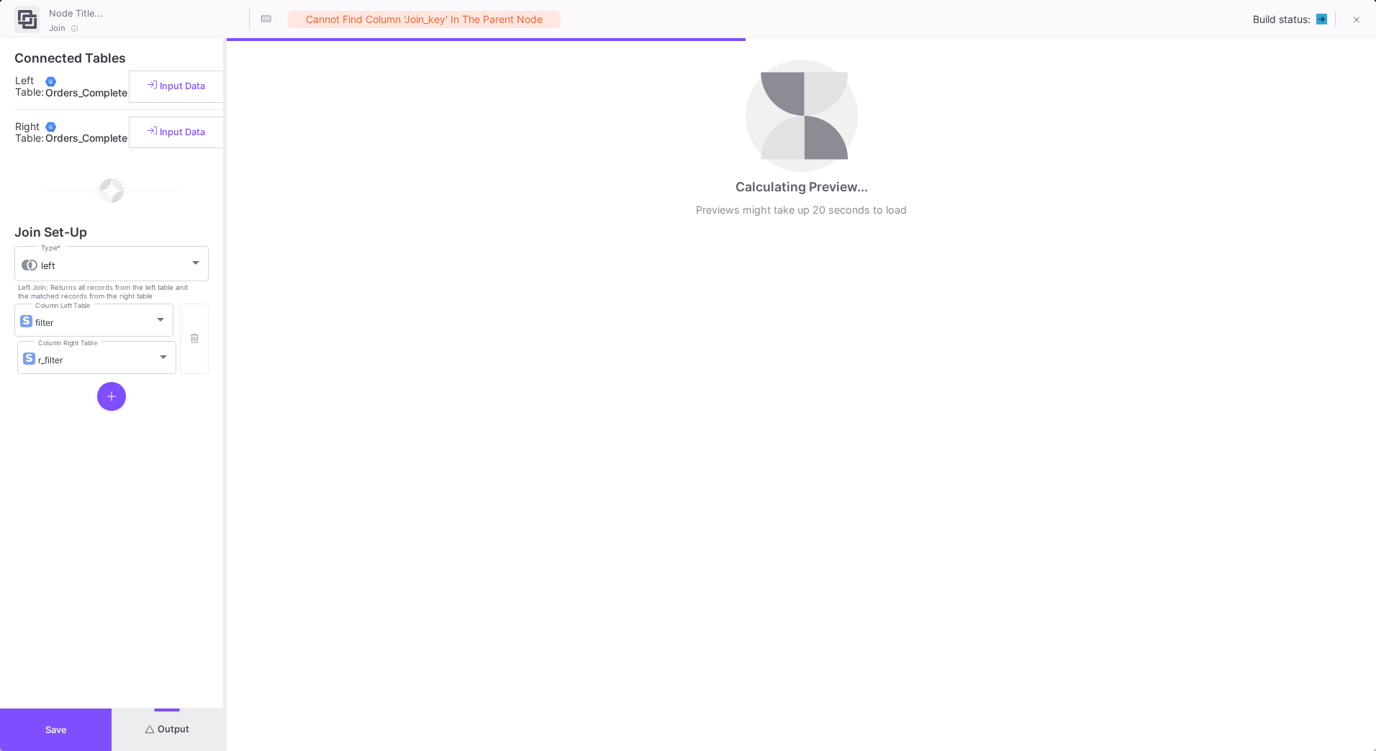
drag, startPoint x: 687, startPoint y: 541, endPoint x: 224, endPoint y: 508, distance: 463.9
click at [224, 508] on div at bounding box center [225, 394] width 4 height 713
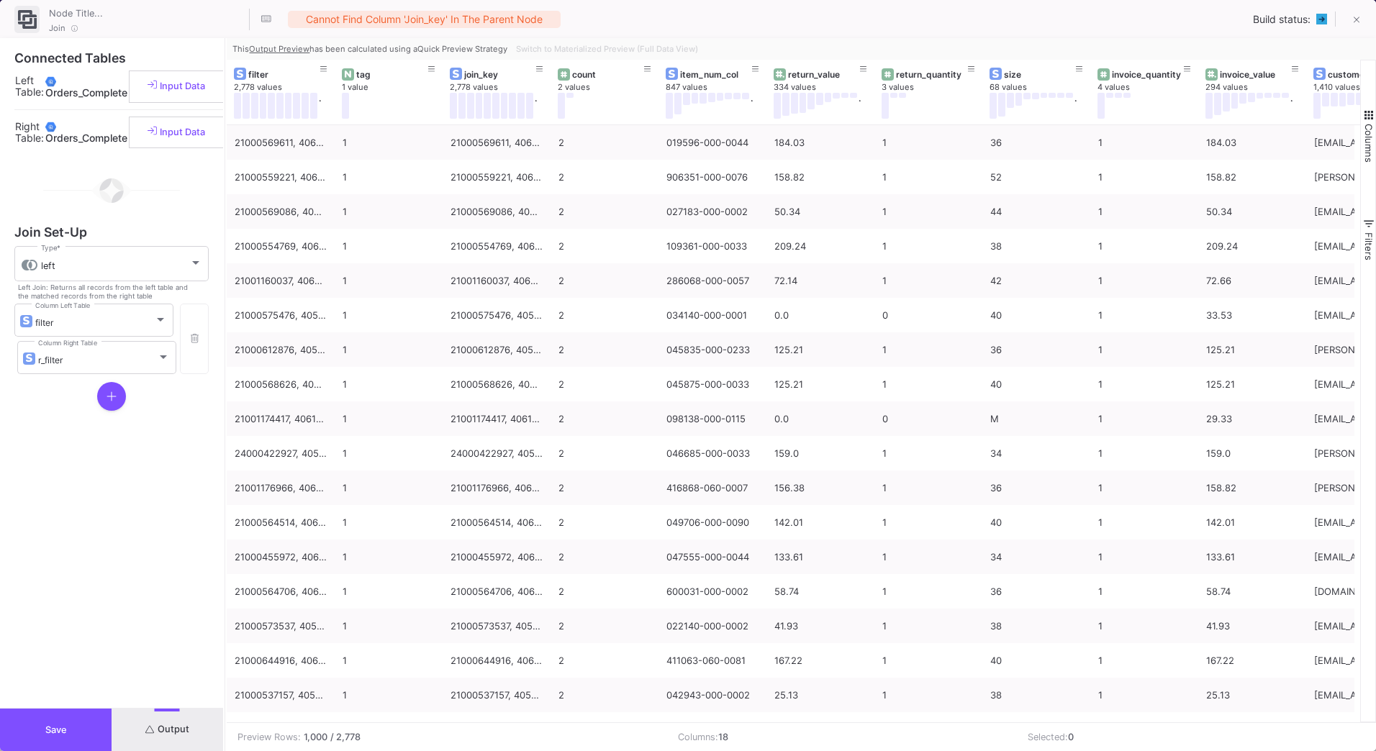
click at [670, 49] on div "Switch to Materialized Preview (Full Data View)" at bounding box center [605, 49] width 191 height 22
click at [656, 48] on div "Switch to Materialized Preview (Full Data View)" at bounding box center [605, 49] width 191 height 22
click at [570, 40] on button "Switch to Materialized Preview (Full Data View)" at bounding box center [607, 49] width 188 height 22
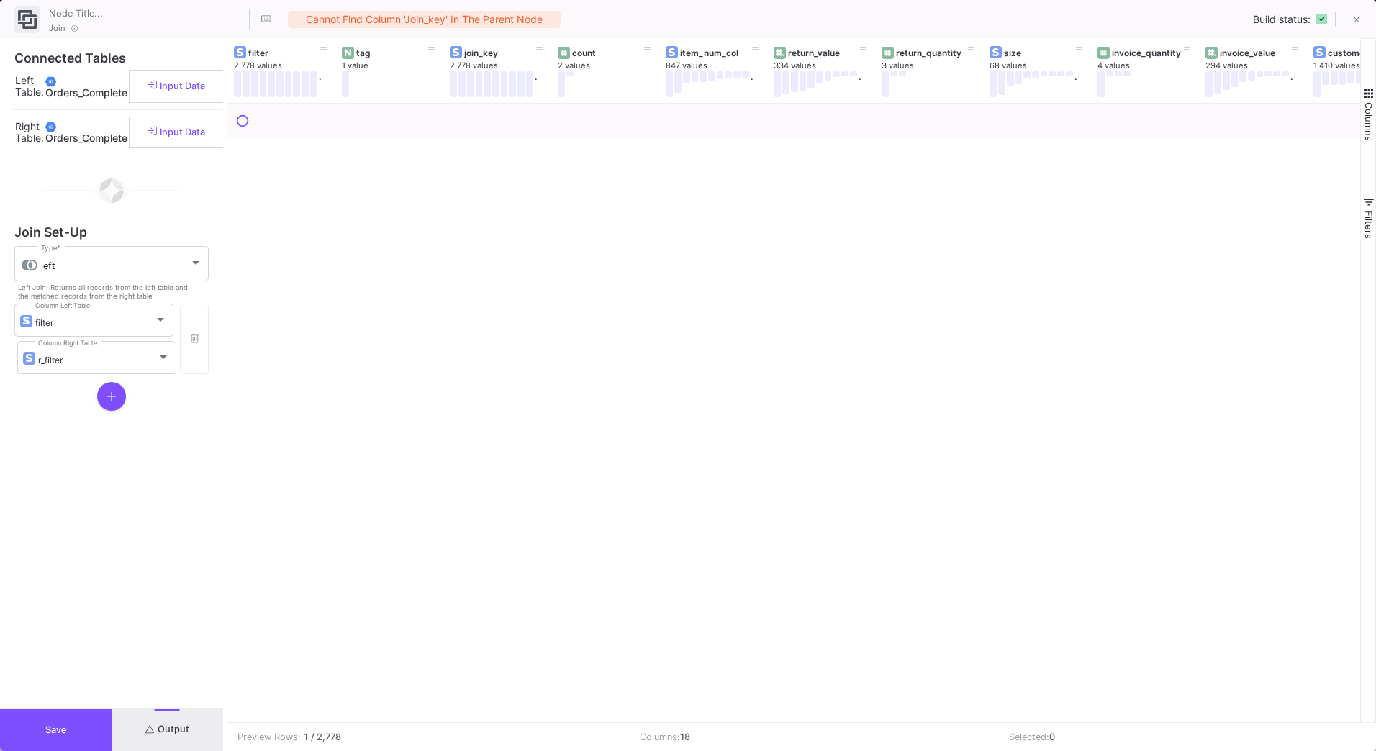
click at [81, 743] on button "Save" at bounding box center [56, 730] width 112 height 42
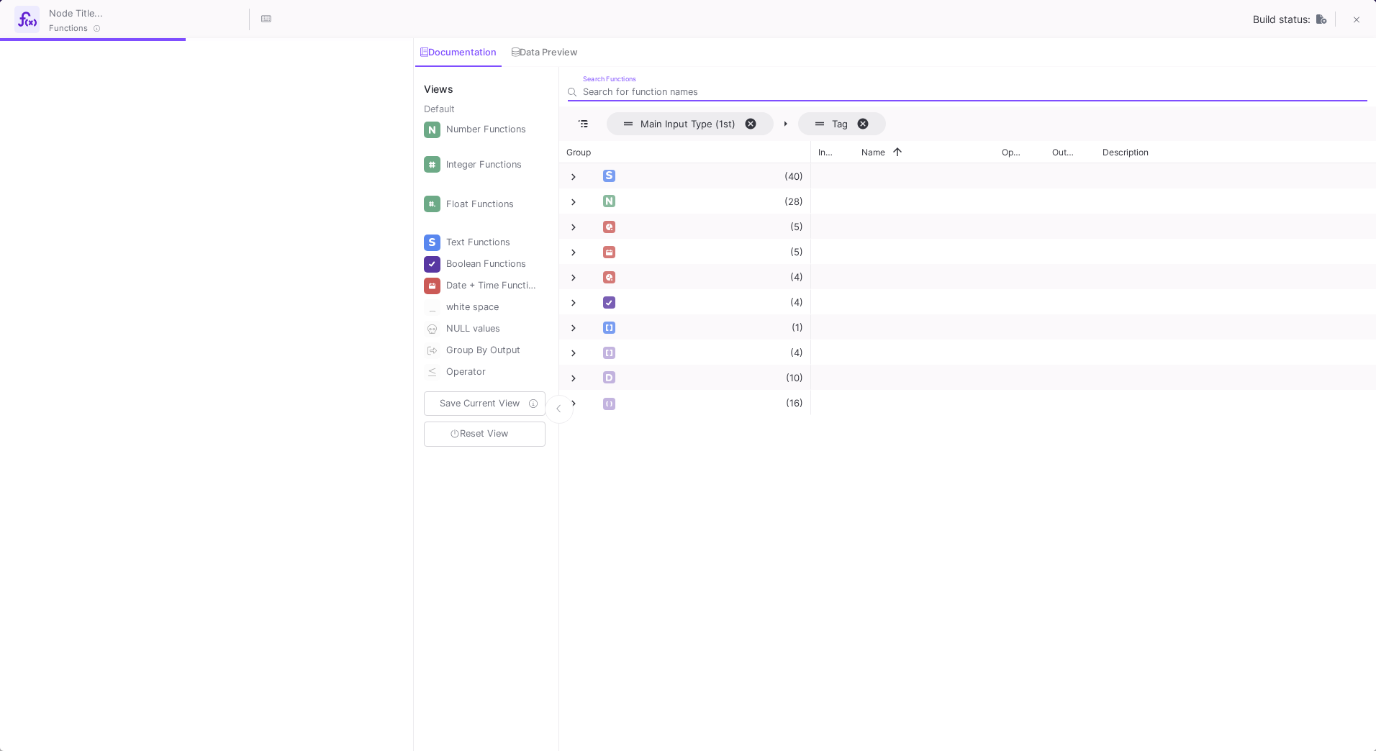
scroll to position [172, 0]
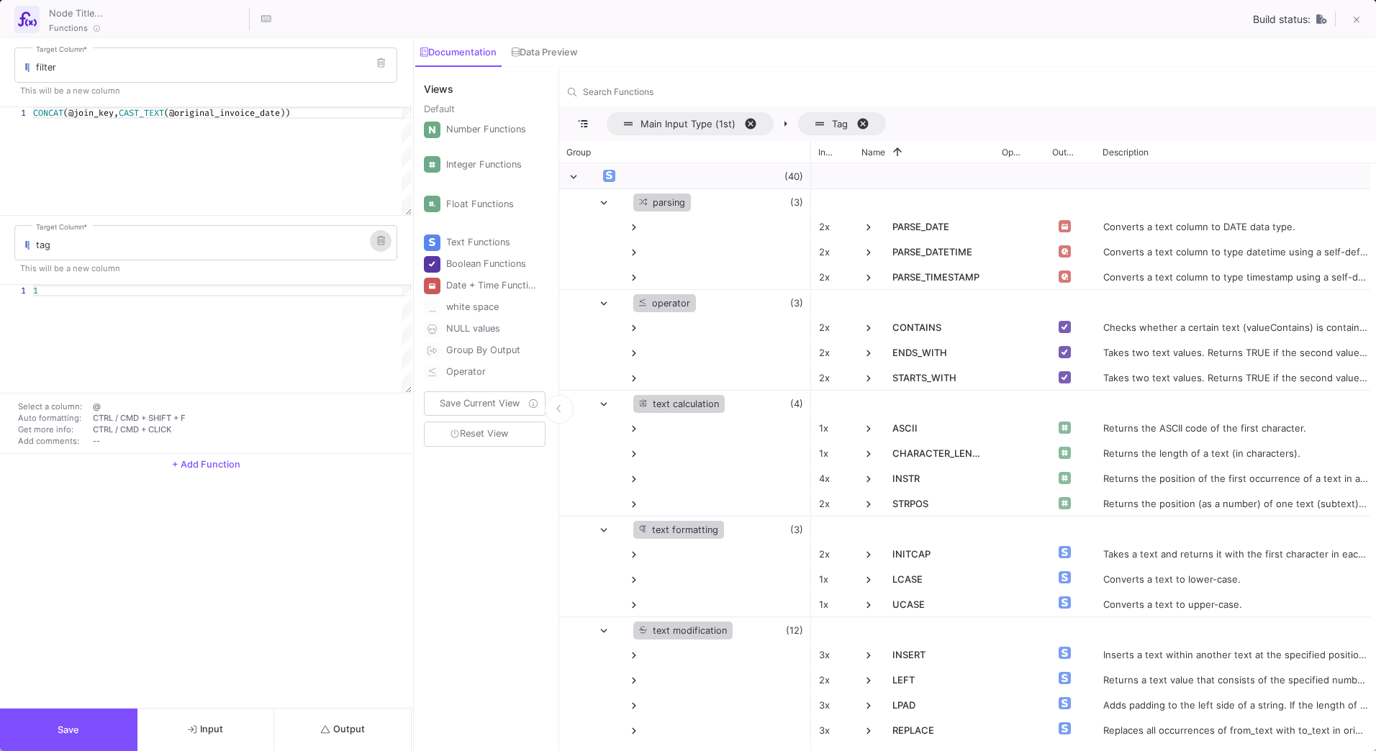
click at [388, 245] on button at bounding box center [381, 241] width 22 height 22
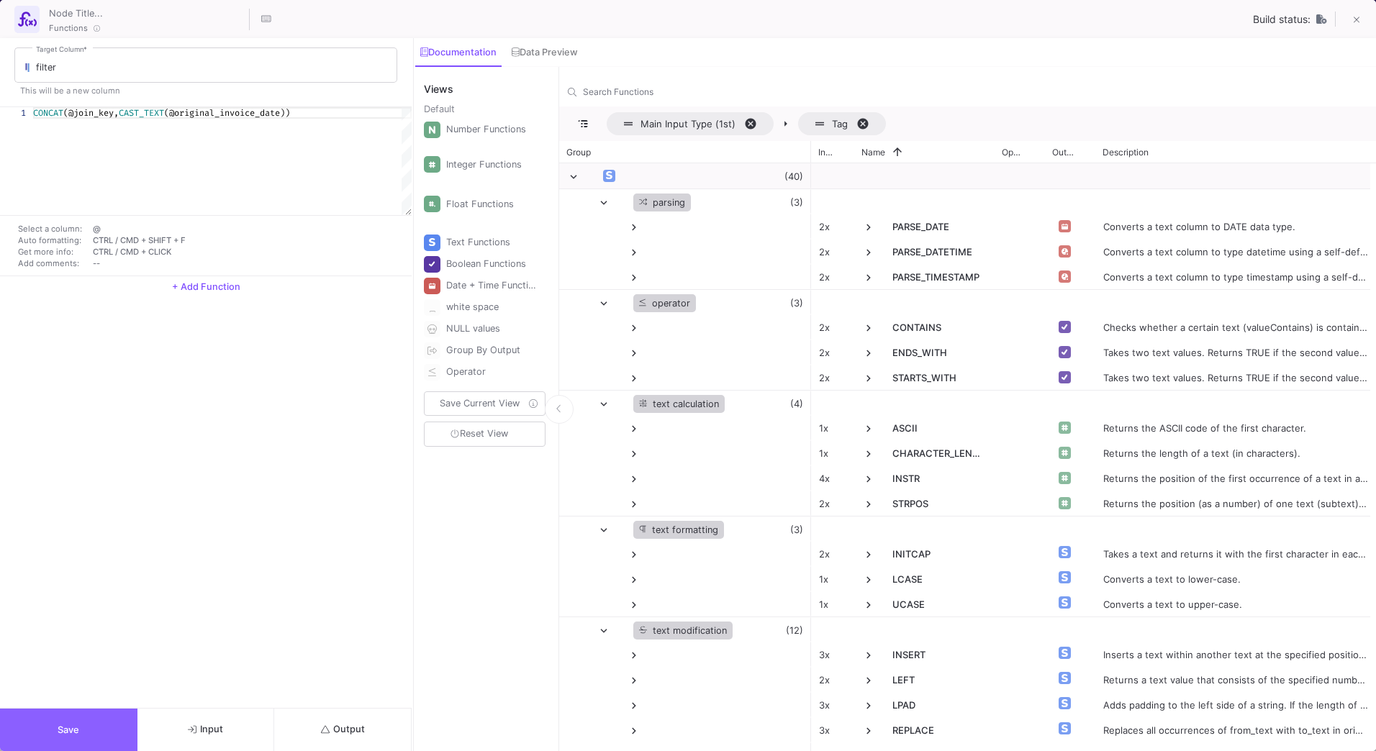
click at [107, 731] on button "Save" at bounding box center [68, 730] width 137 height 42
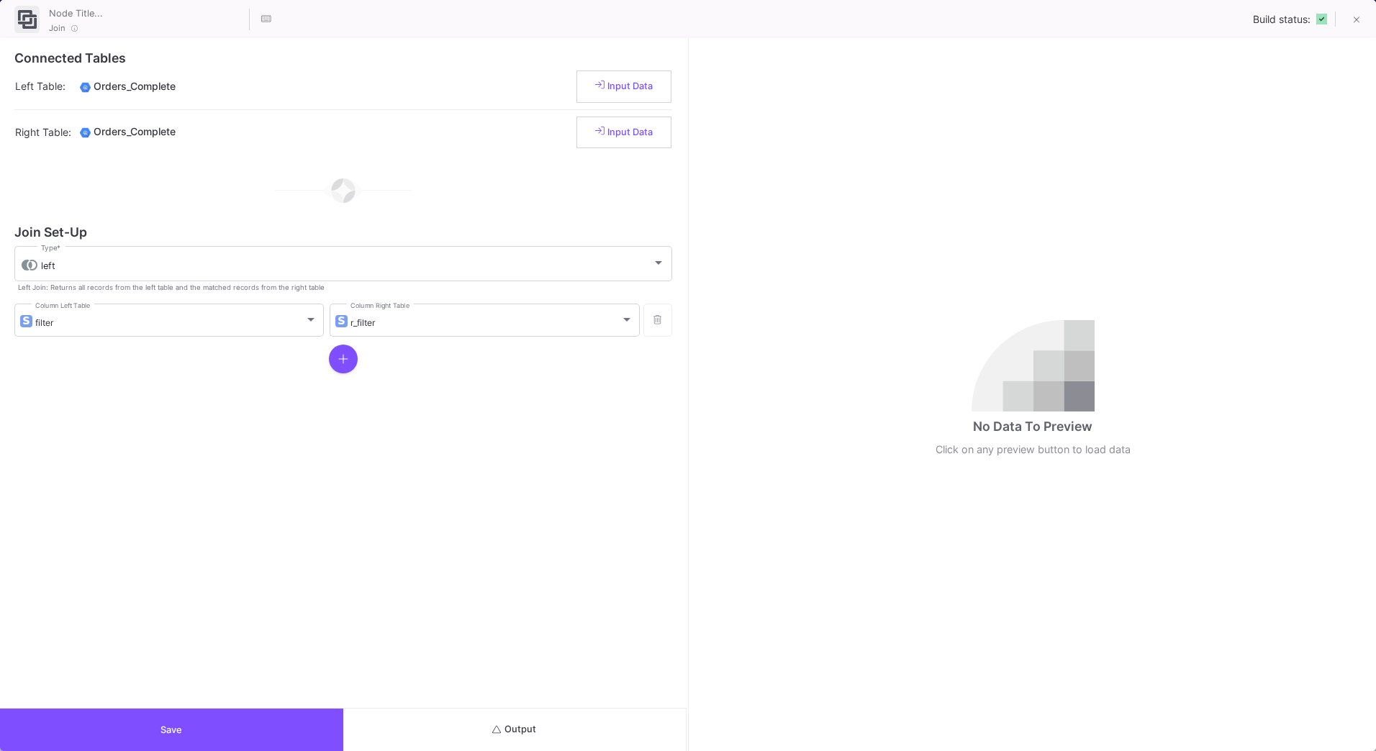
click at [549, 725] on button "Output" at bounding box center [514, 730] width 343 height 42
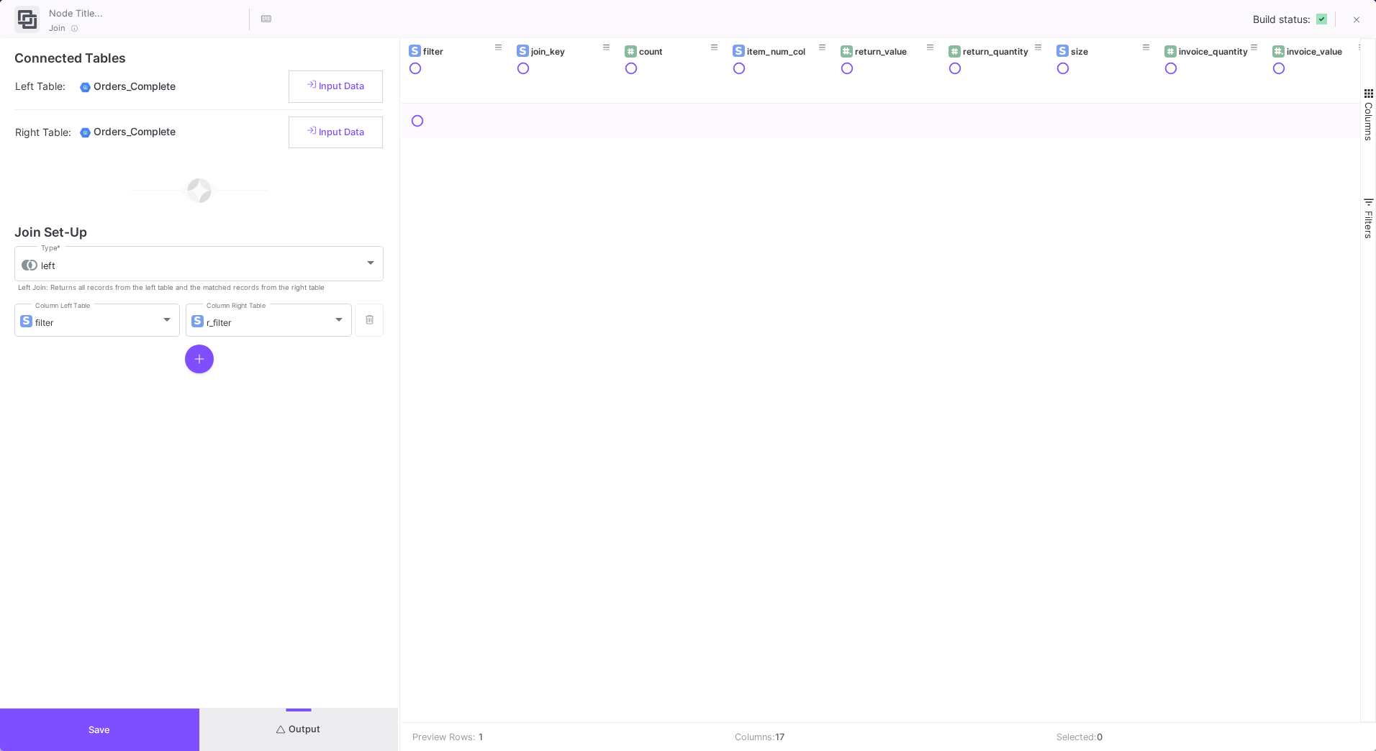
drag, startPoint x: 687, startPoint y: 595, endPoint x: 399, endPoint y: 590, distance: 287.9
click at [399, 590] on div at bounding box center [400, 394] width 4 height 713
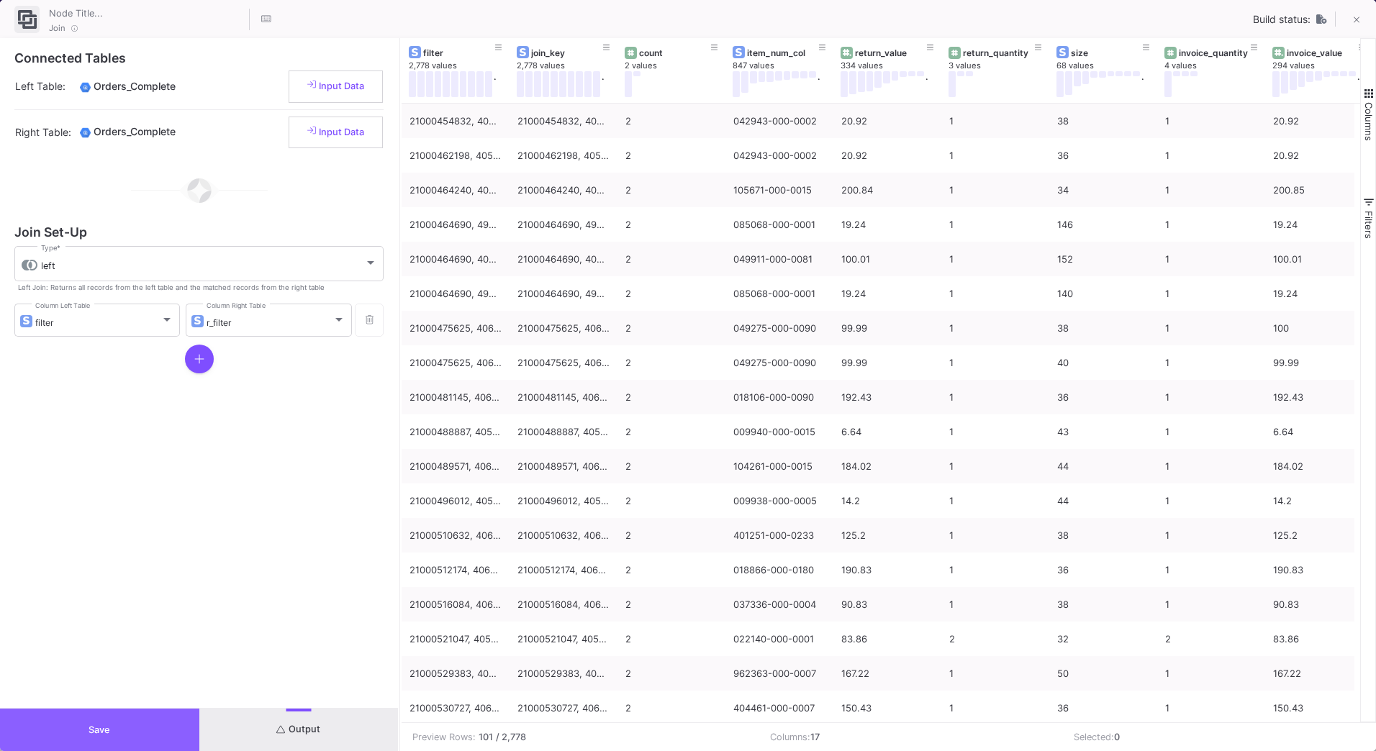
click at [147, 724] on button "Save" at bounding box center [99, 730] width 199 height 42
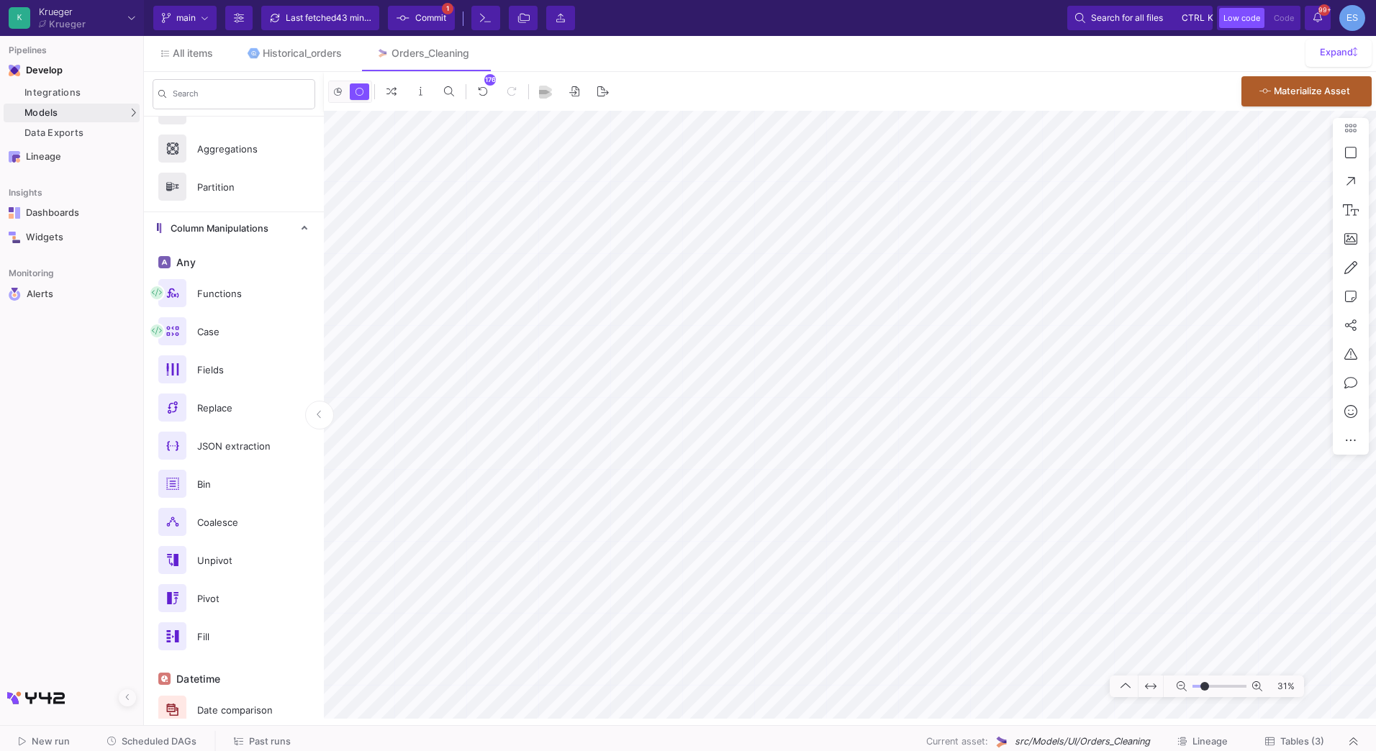
type input "-24"
click at [1205, 688] on input "range" at bounding box center [1219, 687] width 54 height 18
click at [747, 574] on button "Delete" at bounding box center [735, 570] width 81 height 35
click at [697, 509] on button "Delete" at bounding box center [683, 521] width 81 height 35
click at [750, 379] on button "Clone" at bounding box center [740, 384] width 81 height 35
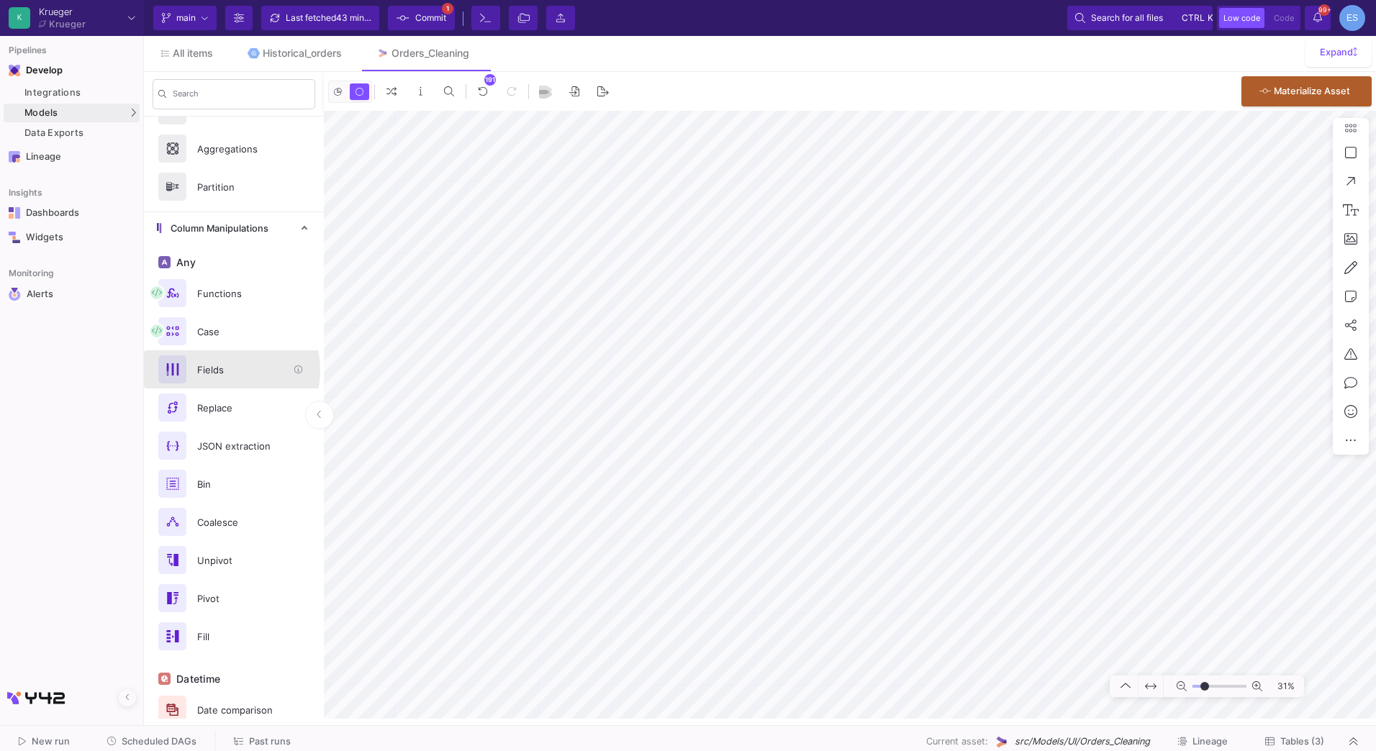
click at [224, 371] on div "Fields" at bounding box center [238, 370] width 99 height 22
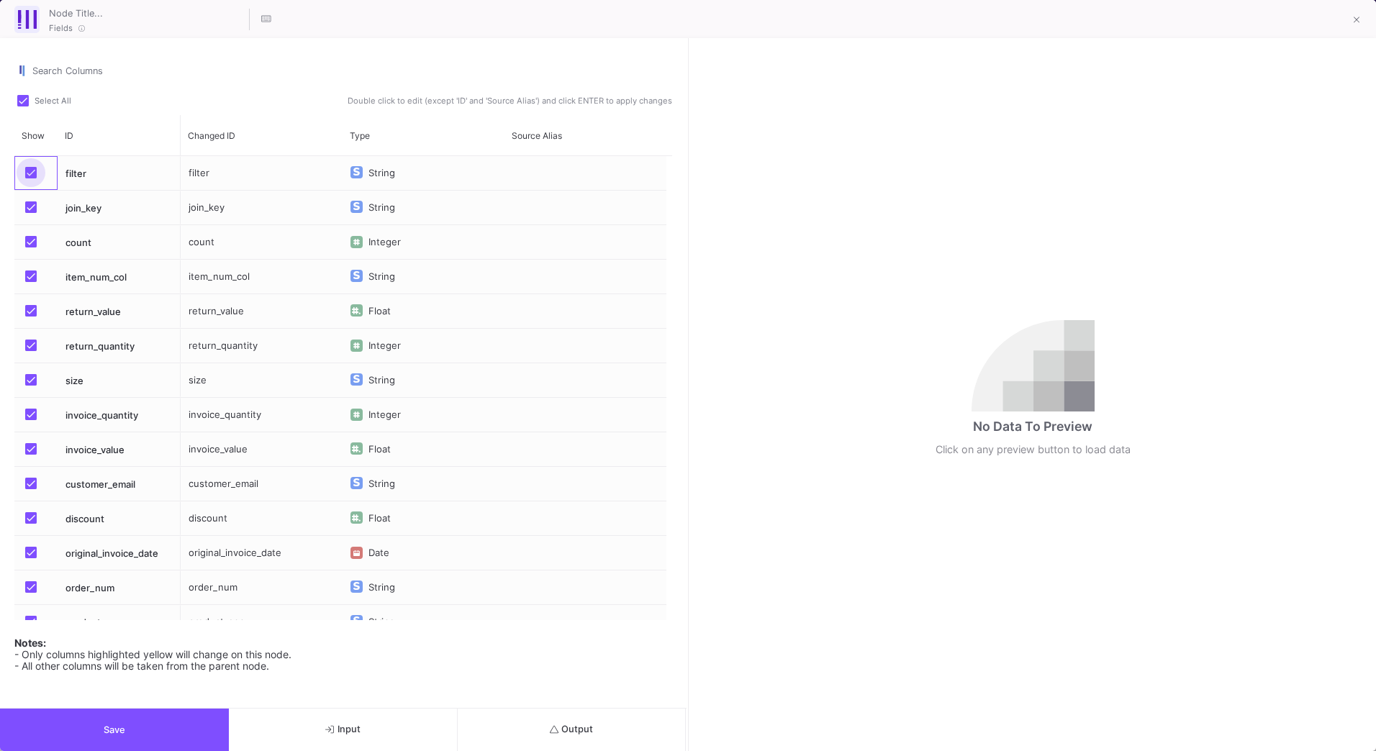
click at [30, 172] on span "Press SPACE to select this row." at bounding box center [31, 173] width 12 height 12
click at [30, 178] on input "Press SPACE to select this row." at bounding box center [30, 178] width 1 height 1
checkbox input "false"
click at [29, 242] on span "Press SPACE to select this row." at bounding box center [31, 242] width 12 height 12
click at [30, 248] on input "Press SPACE to select this row." at bounding box center [30, 248] width 1 height 1
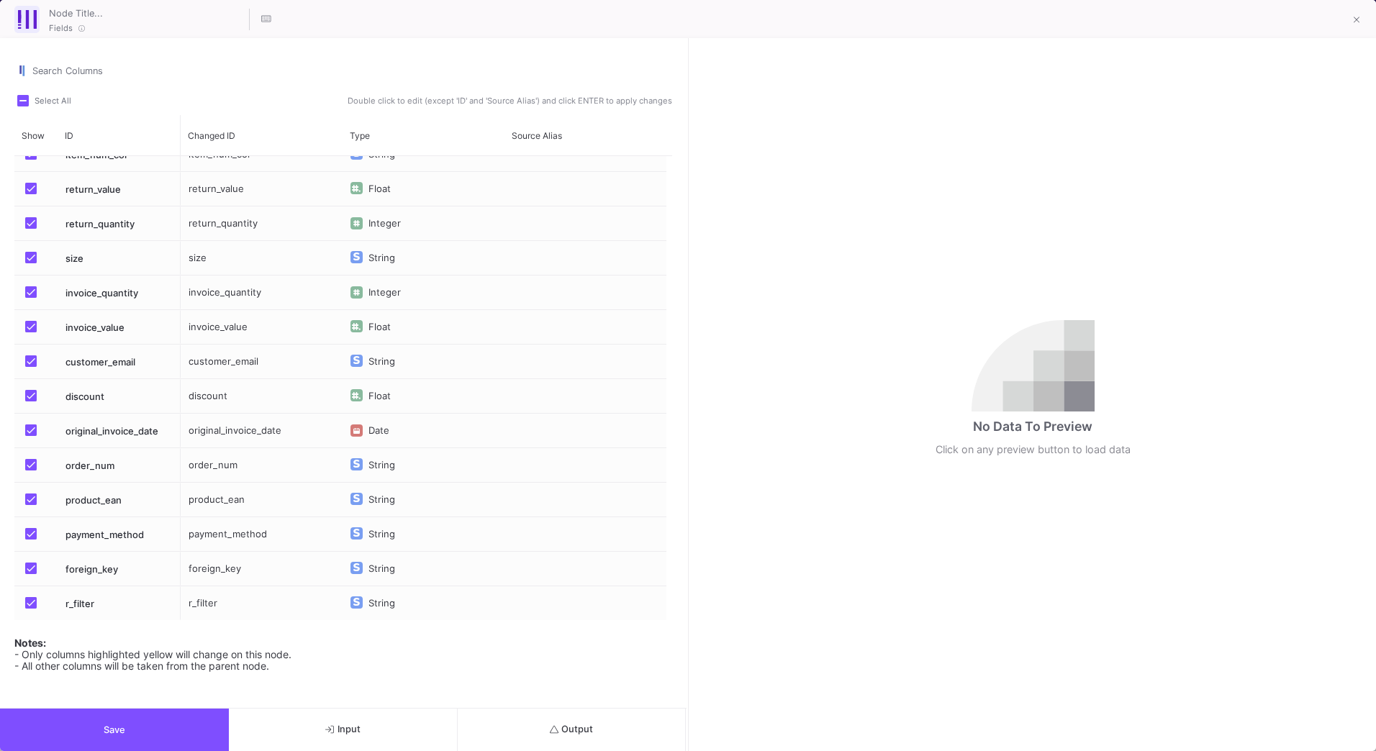
scroll to position [123, 0]
click at [32, 606] on span "Press SPACE to select this row." at bounding box center [31, 603] width 12 height 12
click at [31, 608] on input "Press SPACE to select this row." at bounding box center [30, 608] width 1 height 1
click at [152, 721] on button "Save" at bounding box center [114, 730] width 229 height 42
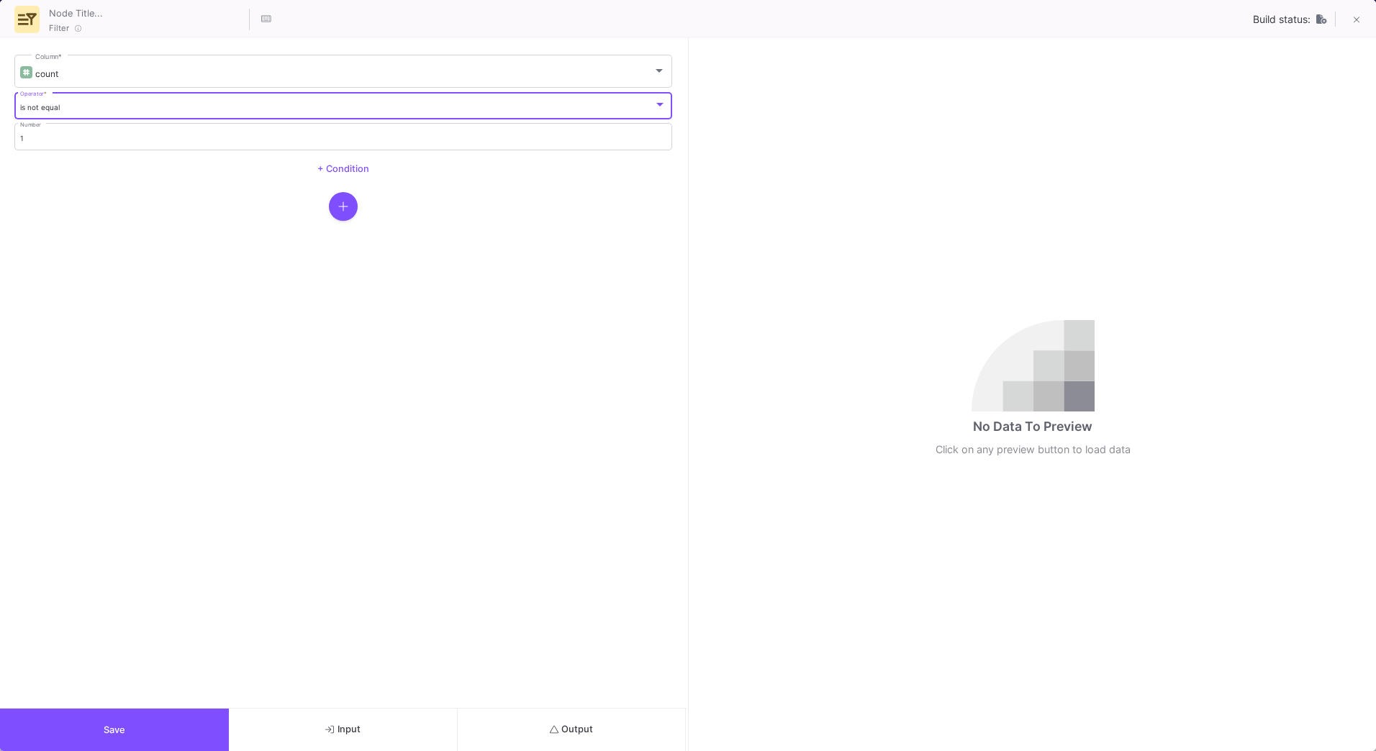
click at [53, 109] on span "is not equal" at bounding box center [40, 107] width 40 height 9
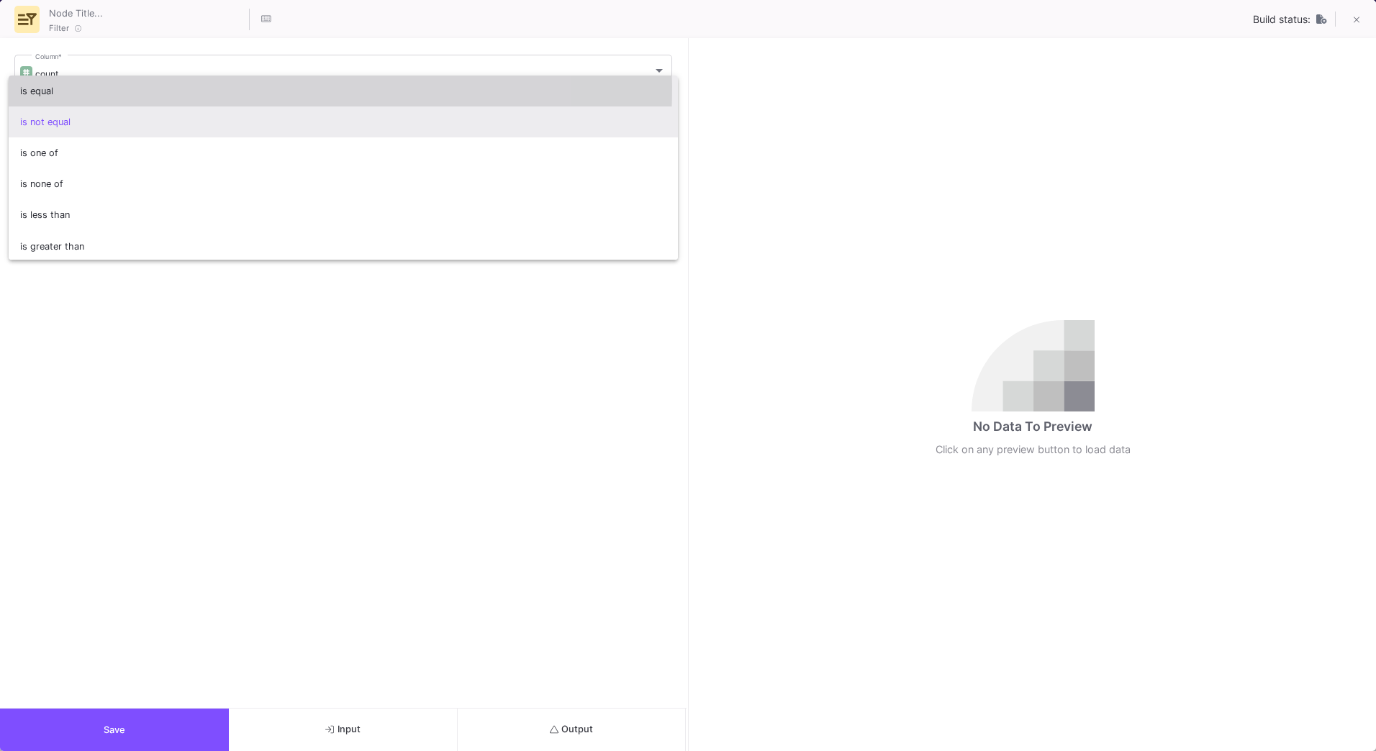
click at [73, 86] on span "is equal" at bounding box center [343, 91] width 647 height 31
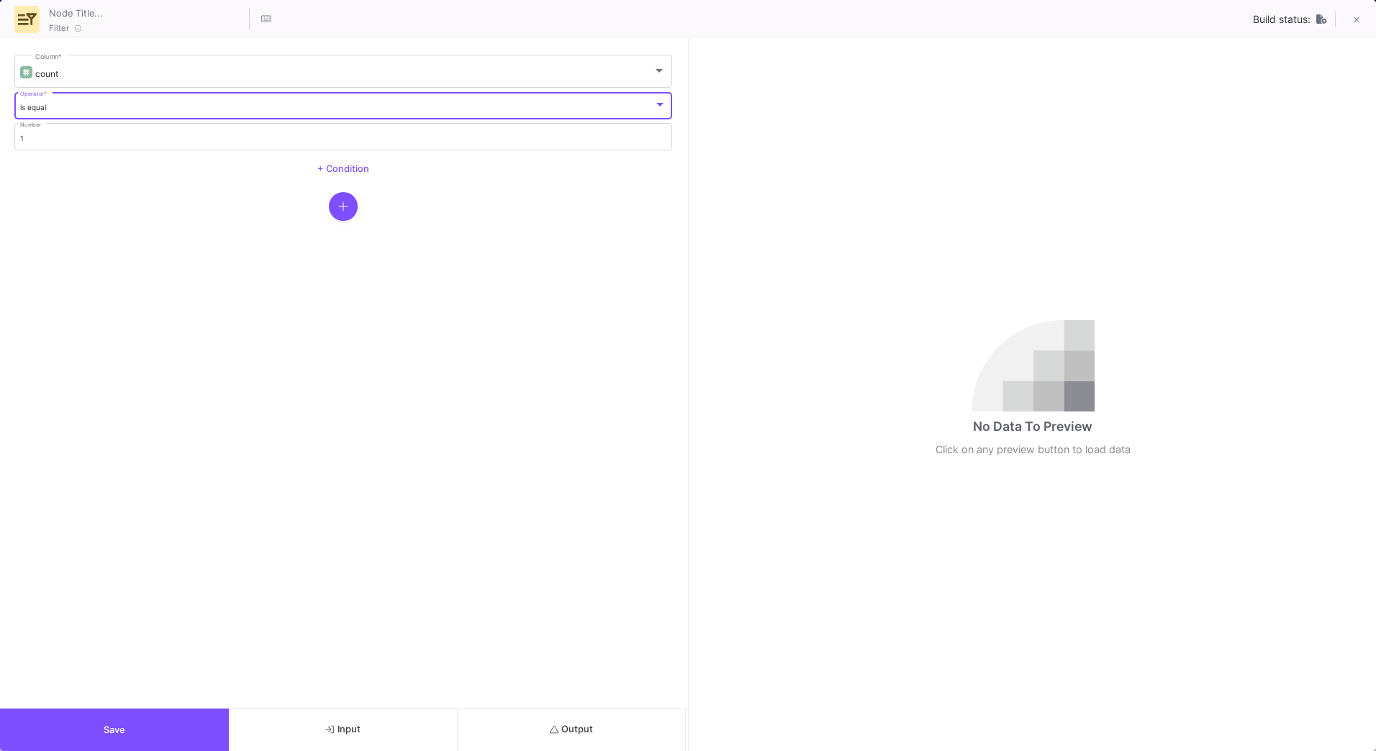
click at [204, 732] on button "Save" at bounding box center [114, 730] width 229 height 42
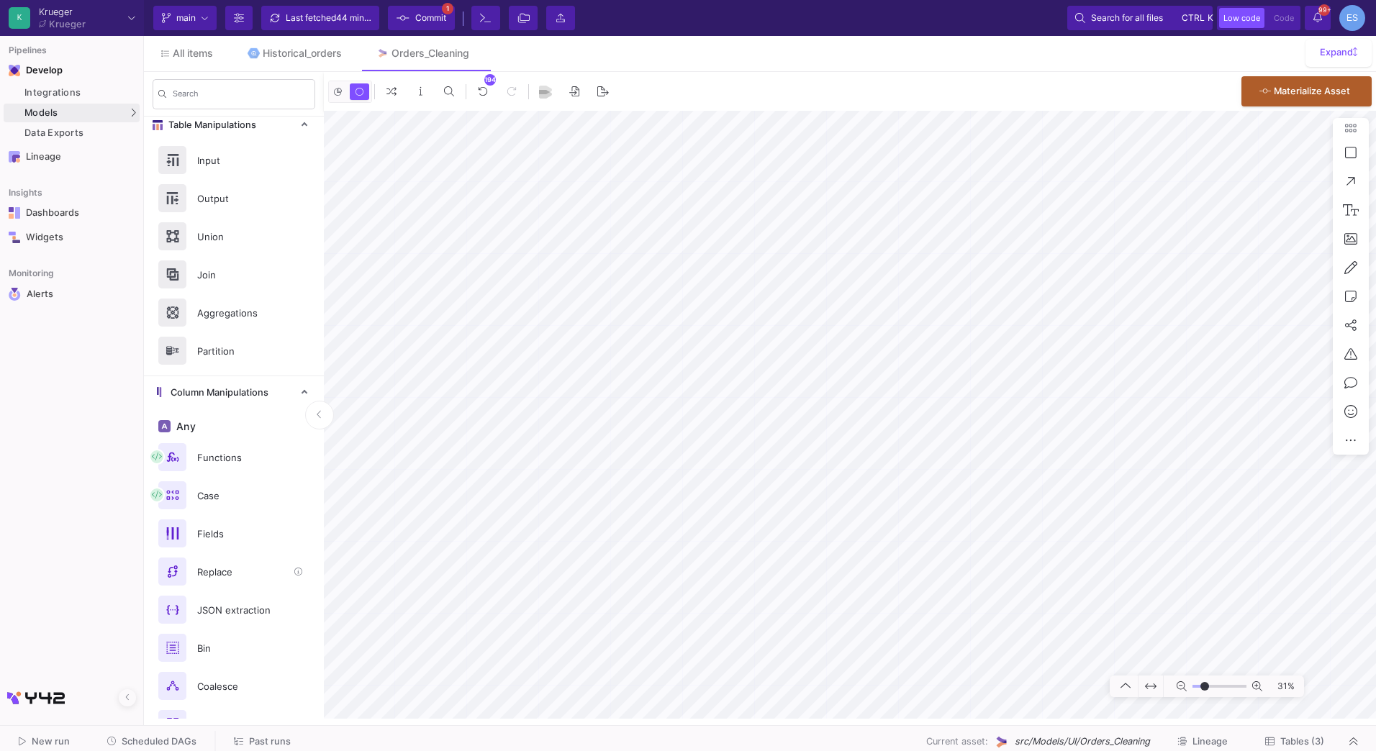
scroll to position [0, 0]
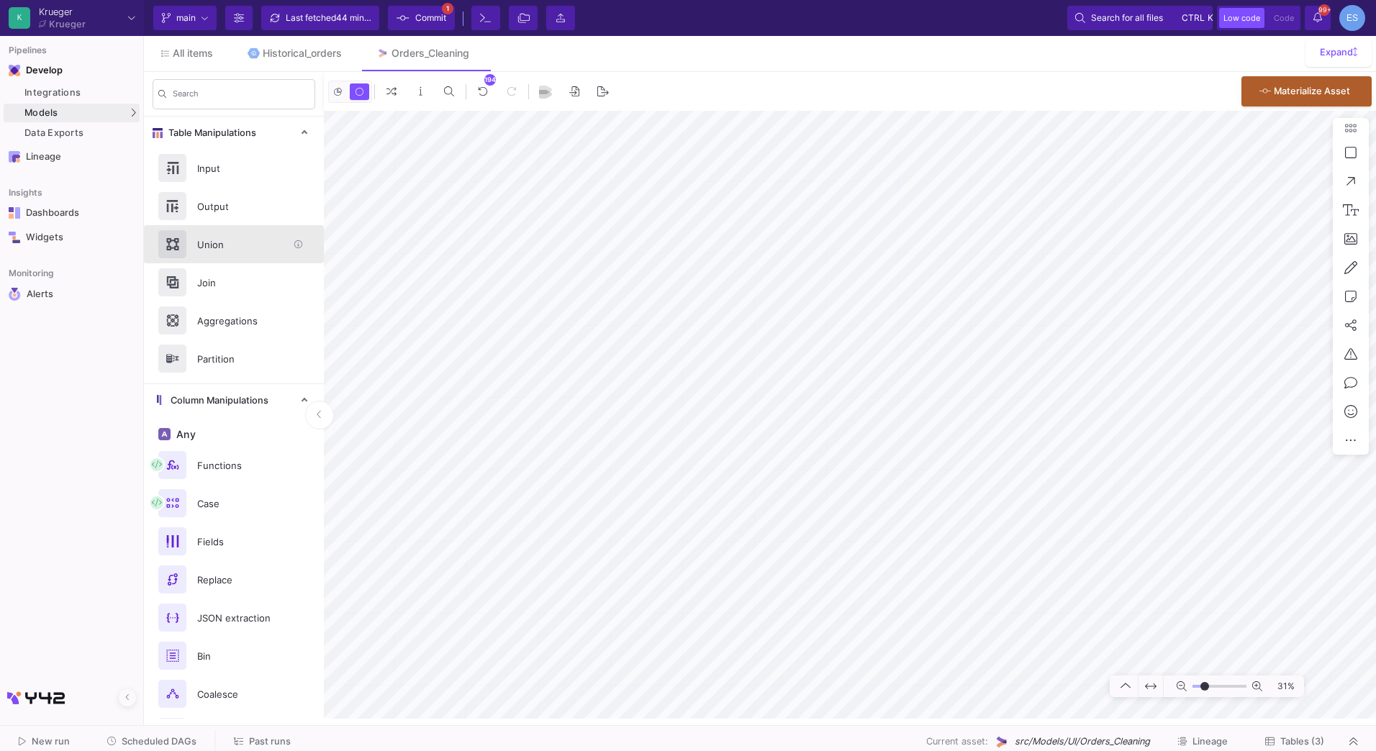
click at [251, 251] on div "Union" at bounding box center [238, 245] width 99 height 22
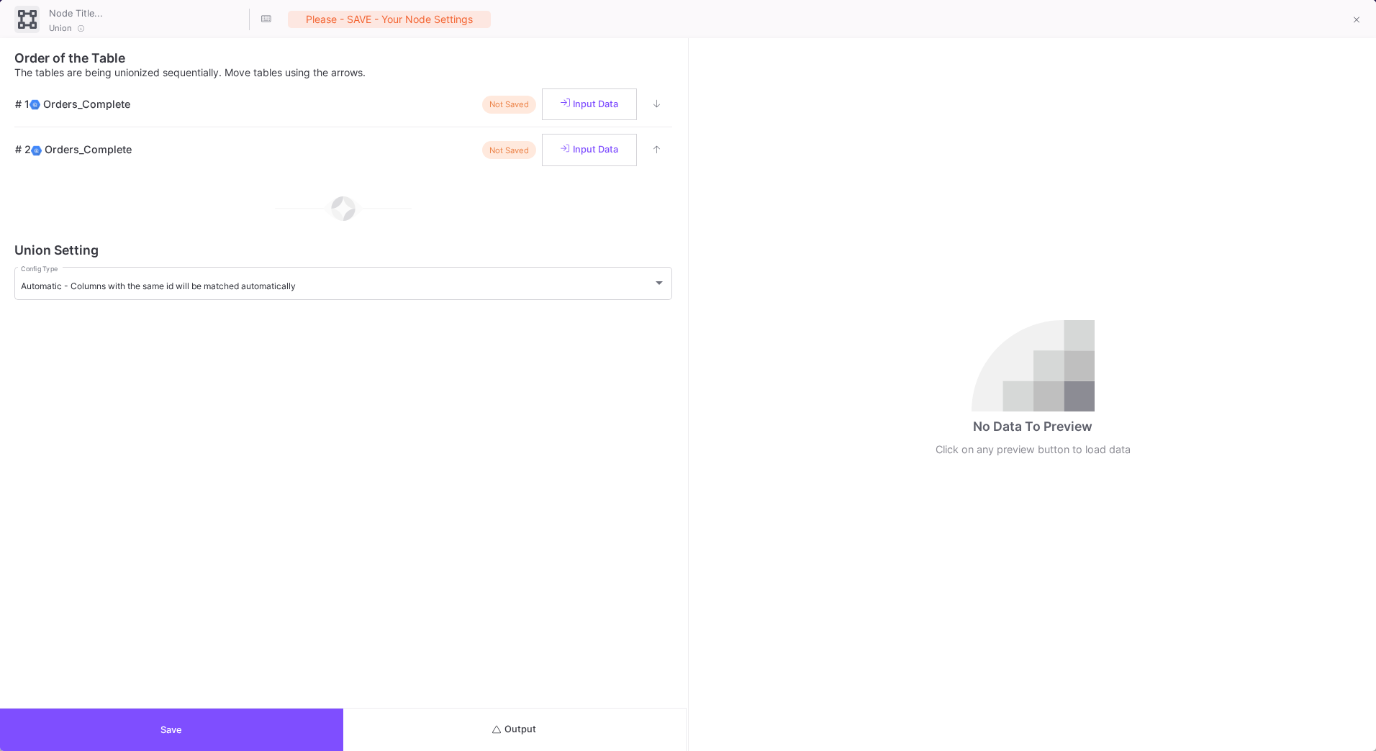
click at [607, 725] on button "Output" at bounding box center [514, 730] width 343 height 42
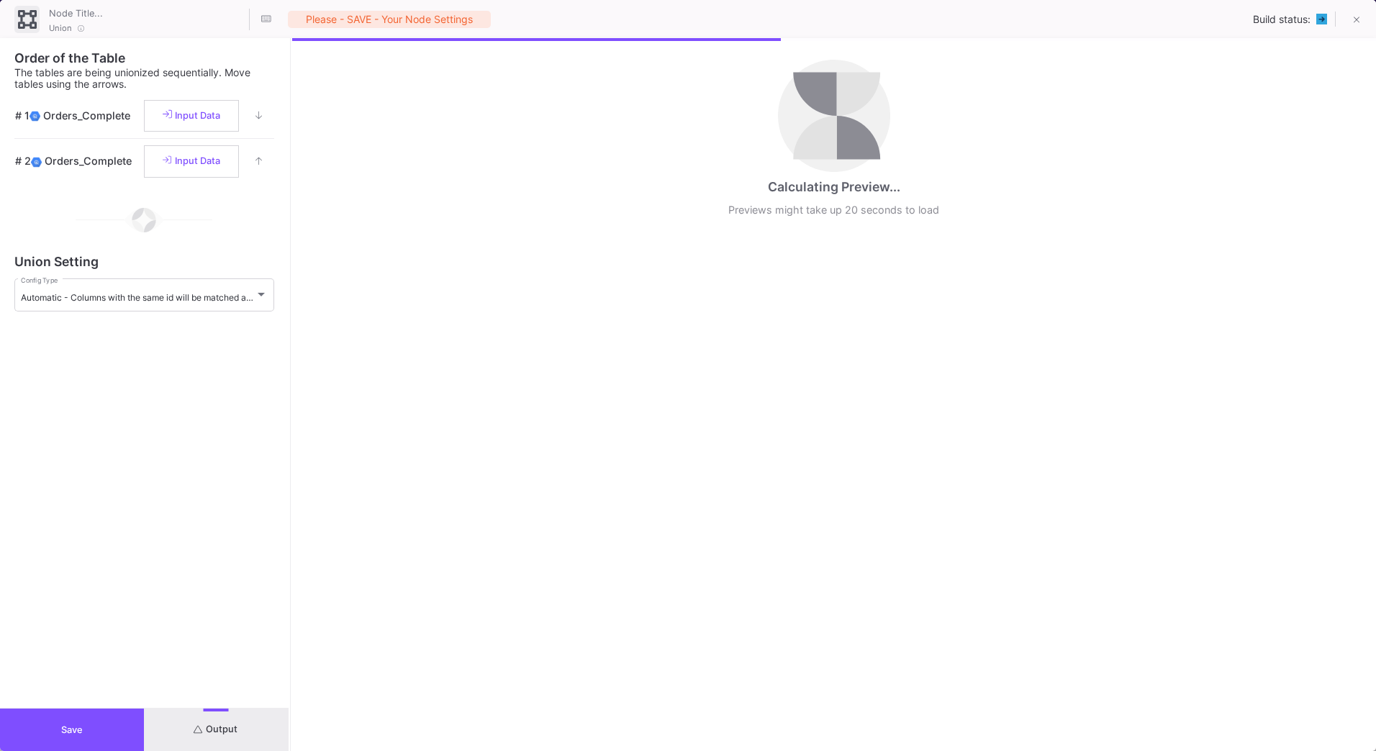
drag, startPoint x: 687, startPoint y: 429, endPoint x: 289, endPoint y: 448, distance: 398.4
click at [289, 448] on div at bounding box center [291, 394] width 4 height 713
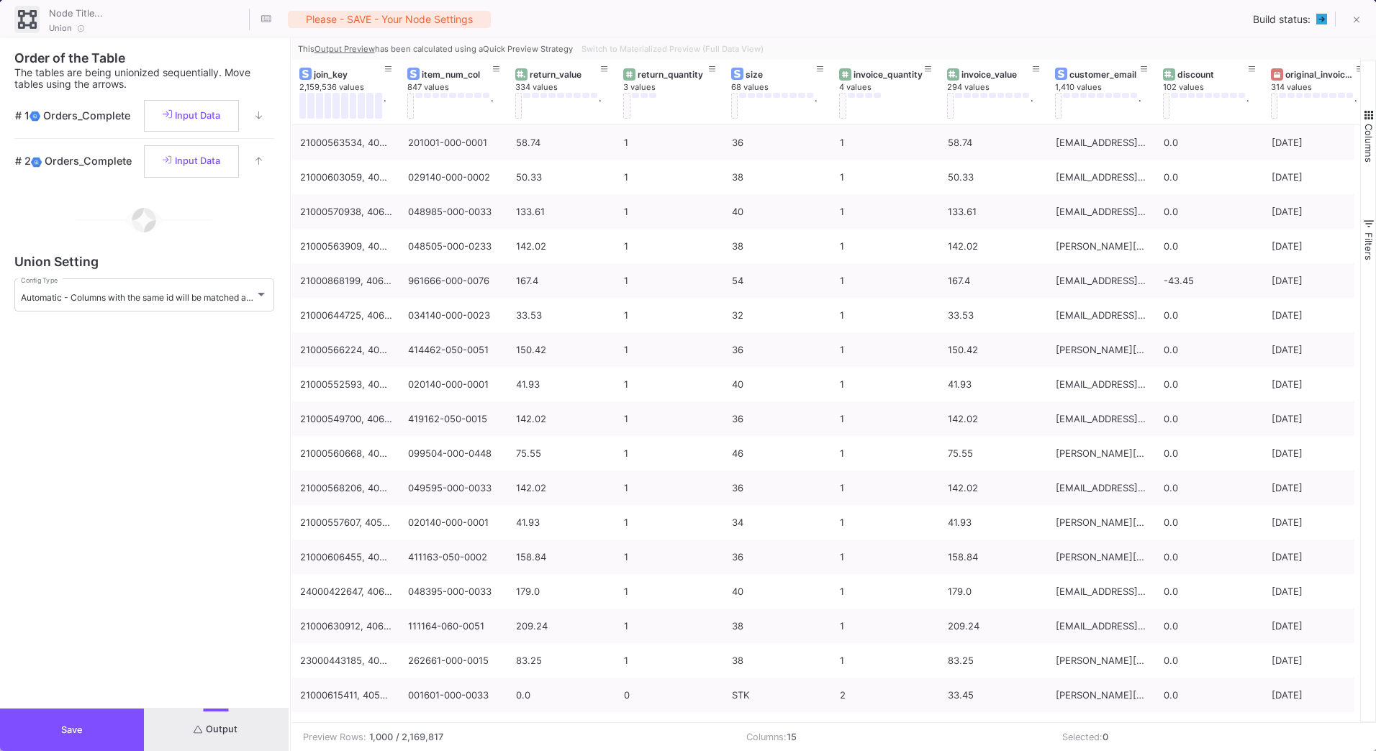
click at [107, 741] on button "Save" at bounding box center [72, 730] width 144 height 42
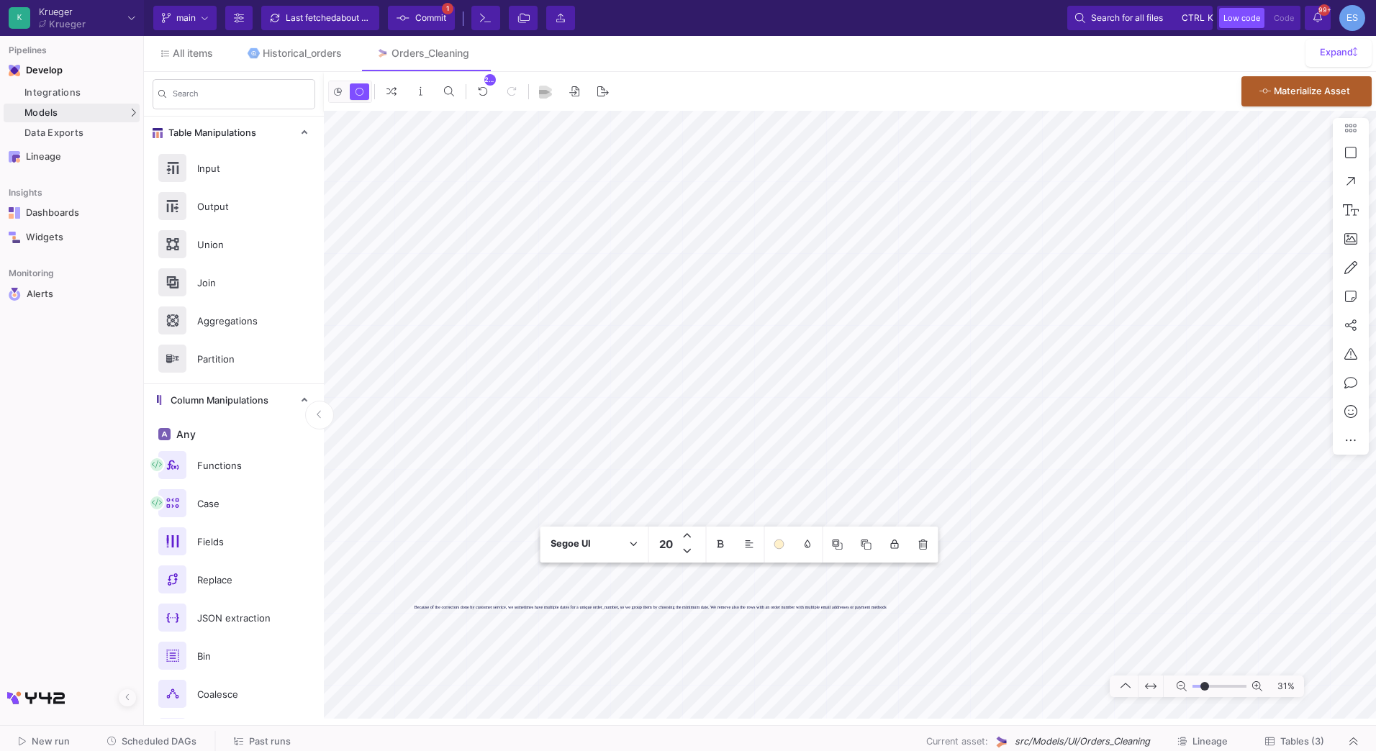
click at [404, 611] on div "Because of the correctors done by customer service, we sometimes have multiple …" at bounding box center [850, 415] width 1052 height 608
click at [689, 533] on icon at bounding box center [688, 536] width 8 height 9
click at [689, 533] on icon at bounding box center [687, 536] width 8 height 9
click at [689, 533] on icon at bounding box center [688, 536] width 8 height 9
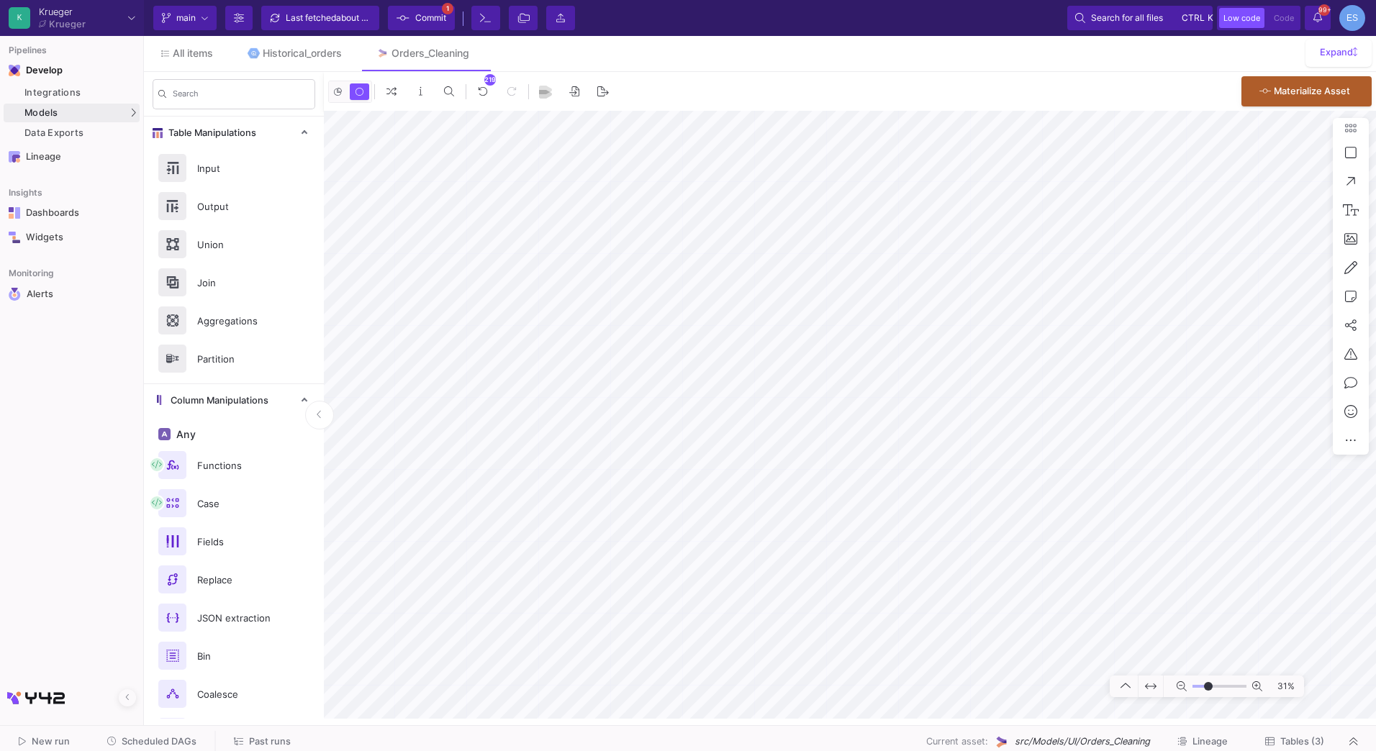
type input "-12"
click at [1208, 688] on input "range" at bounding box center [1219, 687] width 54 height 18
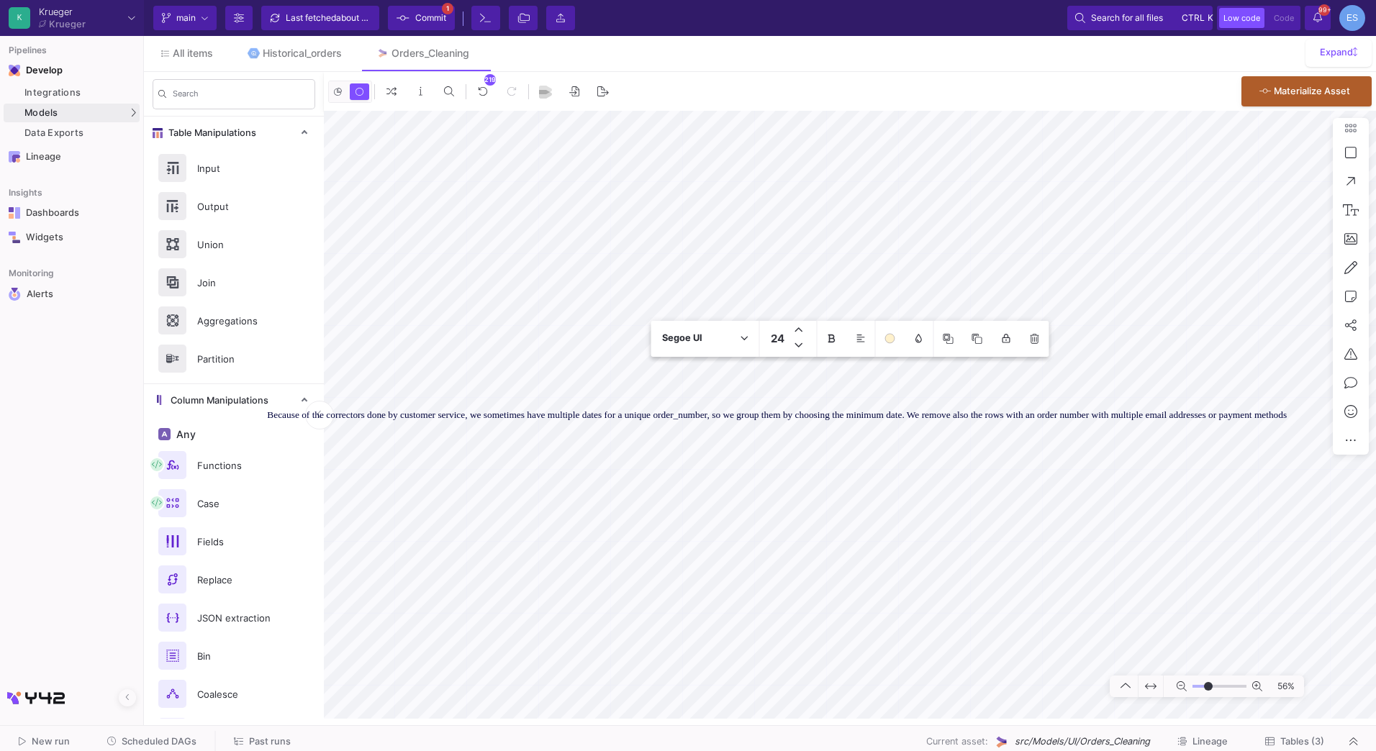
click at [626, 431] on textarea "Because of the correctors done by customer service, we sometimes have multiple …" at bounding box center [849, 420] width 1165 height 22
click at [654, 423] on textarea "Because of the correctors done by customer service, we sometimes have multiple …" at bounding box center [849, 420] width 1165 height 22
click at [1059, 412] on textarea "Because of the correctors done by customer service, we sometimes have multiple …" at bounding box center [849, 420] width 1165 height 23
type textarea "Because of the correctors done by customer service, we sometimes have multiple …"
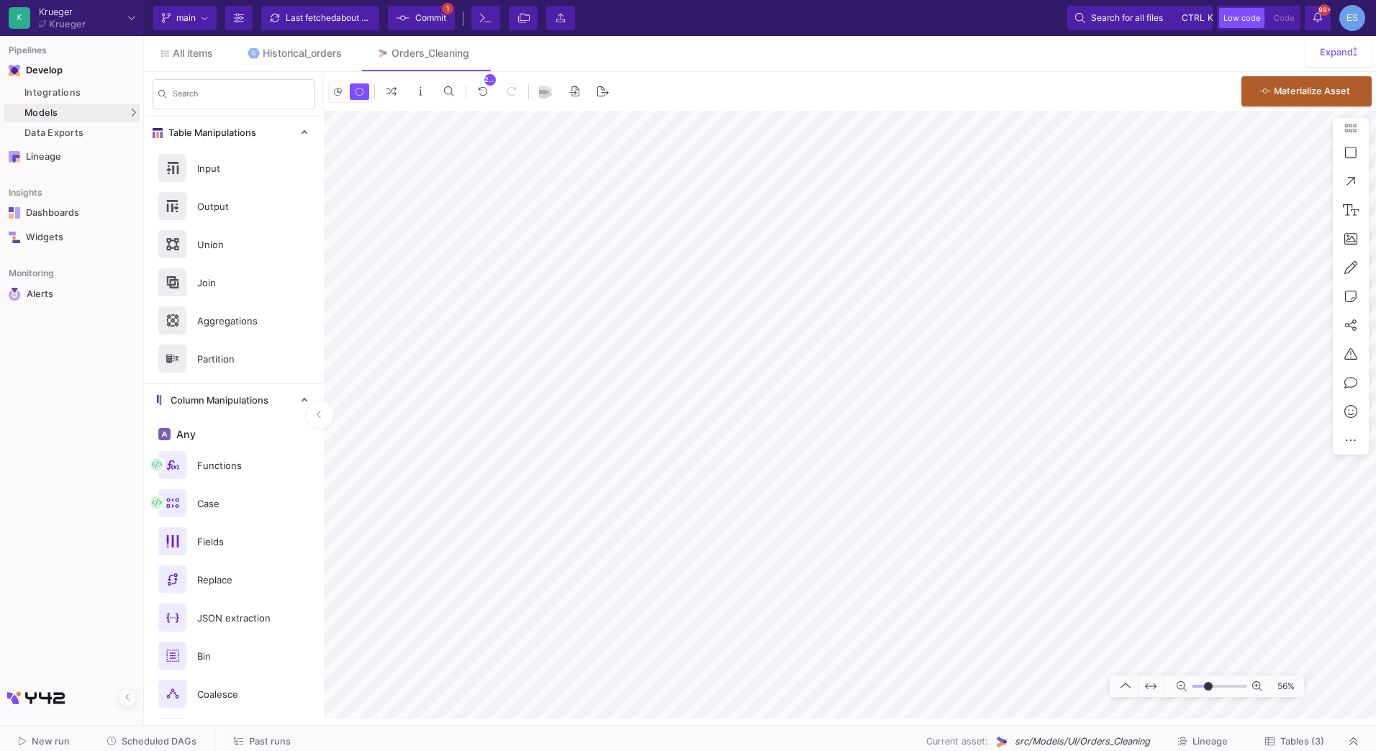
click at [1375, 529] on html "K [PERSON_NAME] [PERSON_NAME] Current branch main Branch Options Last fetched a…" at bounding box center [688, 375] width 1376 height 751
click at [1349, 299] on icon at bounding box center [1351, 296] width 12 height 13
click at [1275, 320] on button at bounding box center [1281, 323] width 18 height 18
type textarea "last update point"
click at [413, 13] on span "Commit" at bounding box center [422, 18] width 50 height 22
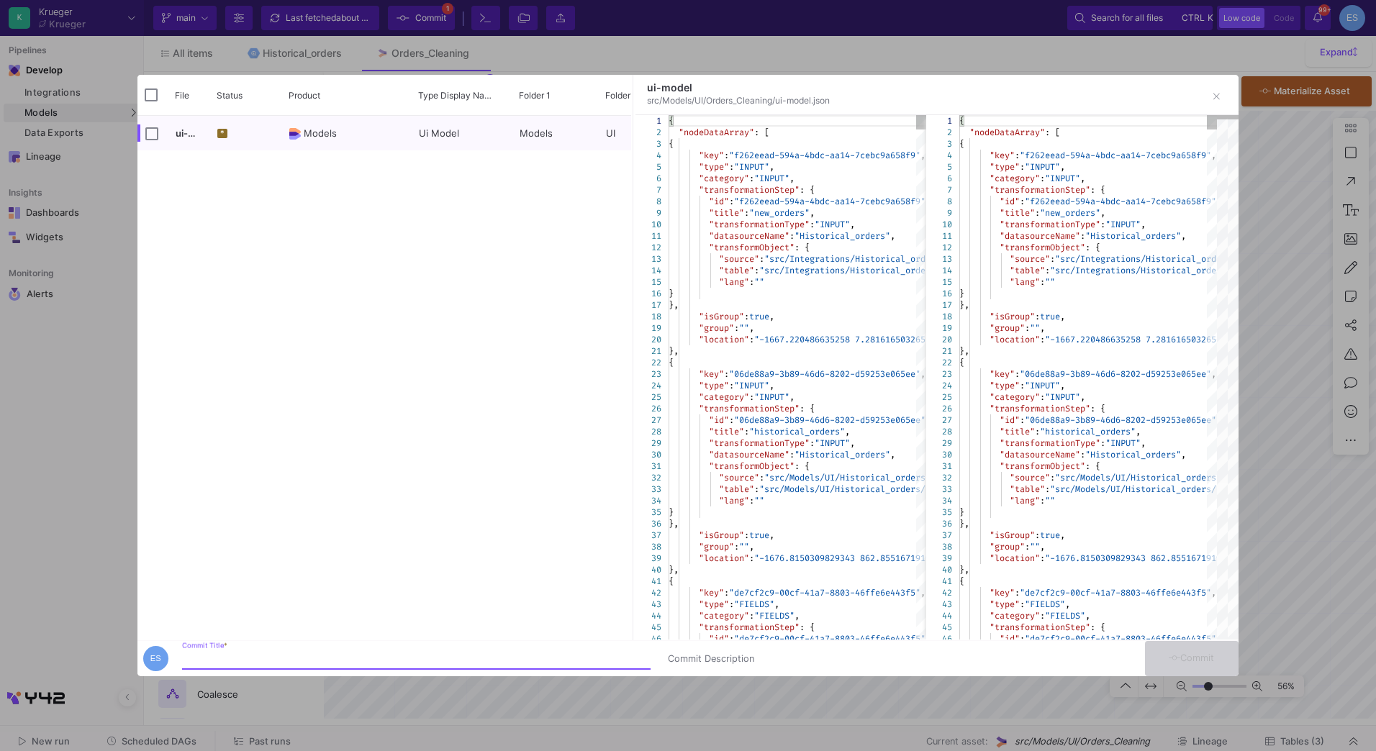
click at [325, 645] on div "Commit Title *" at bounding box center [416, 656] width 468 height 27
type input "order cleaning"
click at [1224, 669] on button "Commit" at bounding box center [1192, 658] width 94 height 35
